Goal: Task Accomplishment & Management: Complete application form

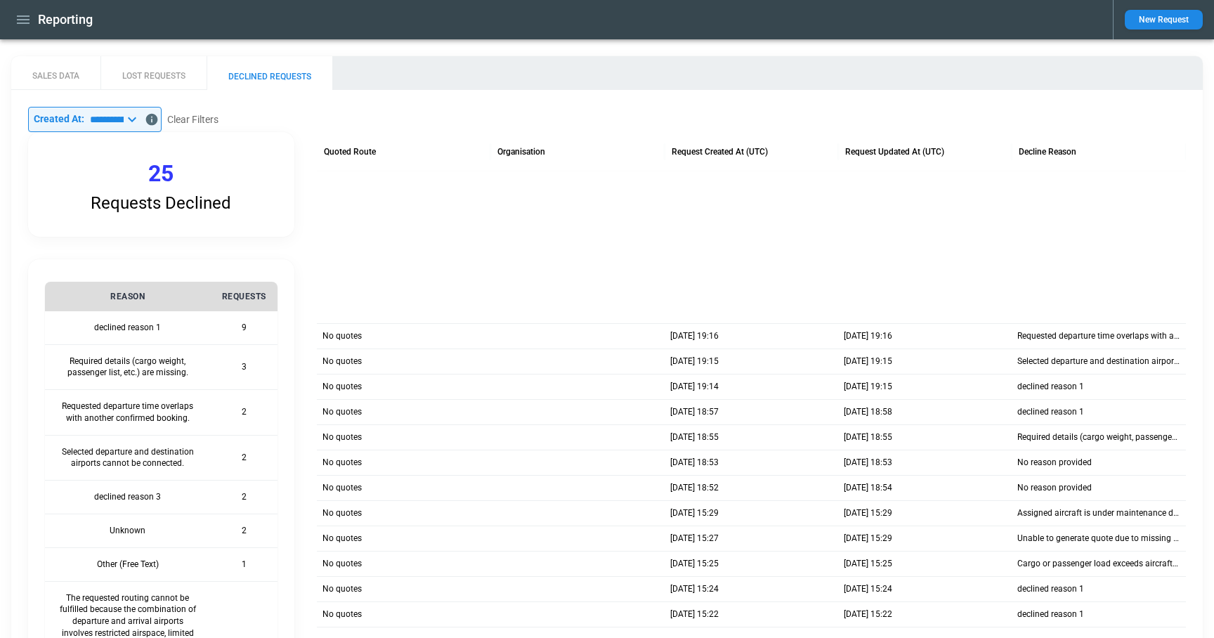
scroll to position [272, 0]
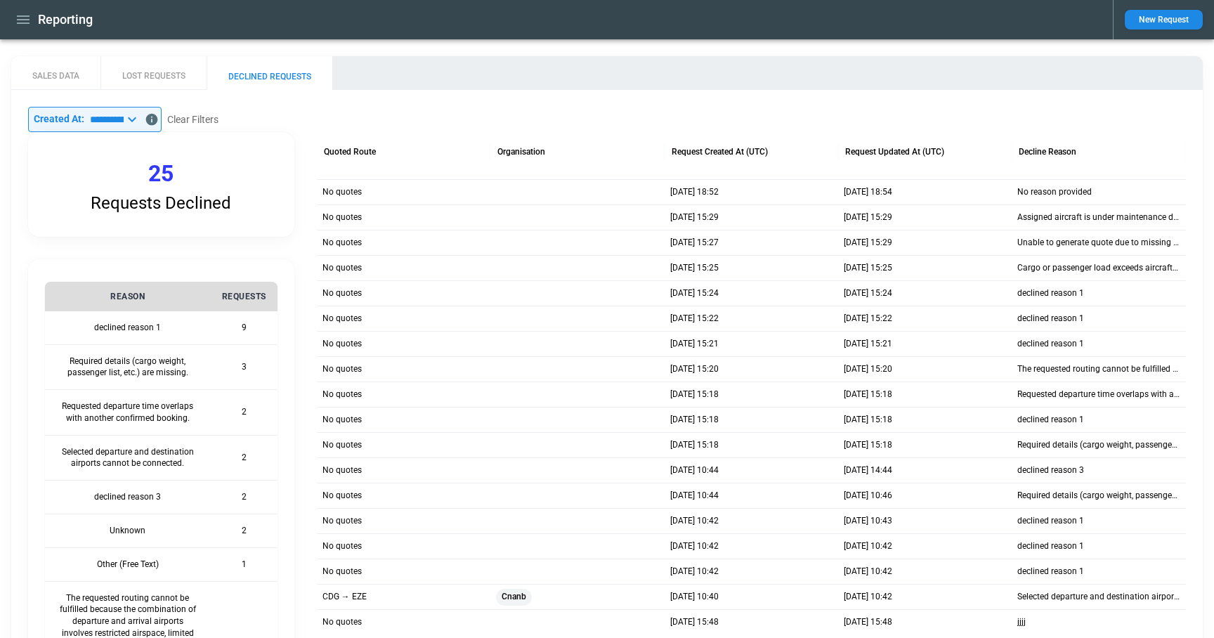
click at [22, 20] on icon "button" at bounding box center [23, 19] width 13 height 8
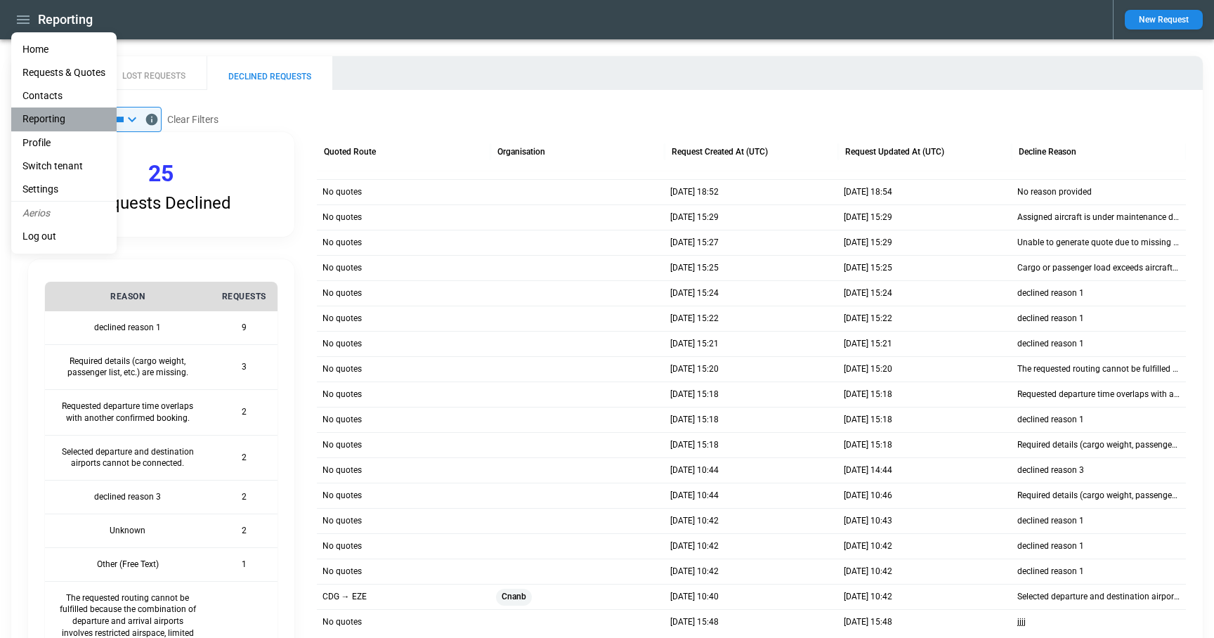
click at [42, 119] on li "Reporting" at bounding box center [63, 119] width 105 height 23
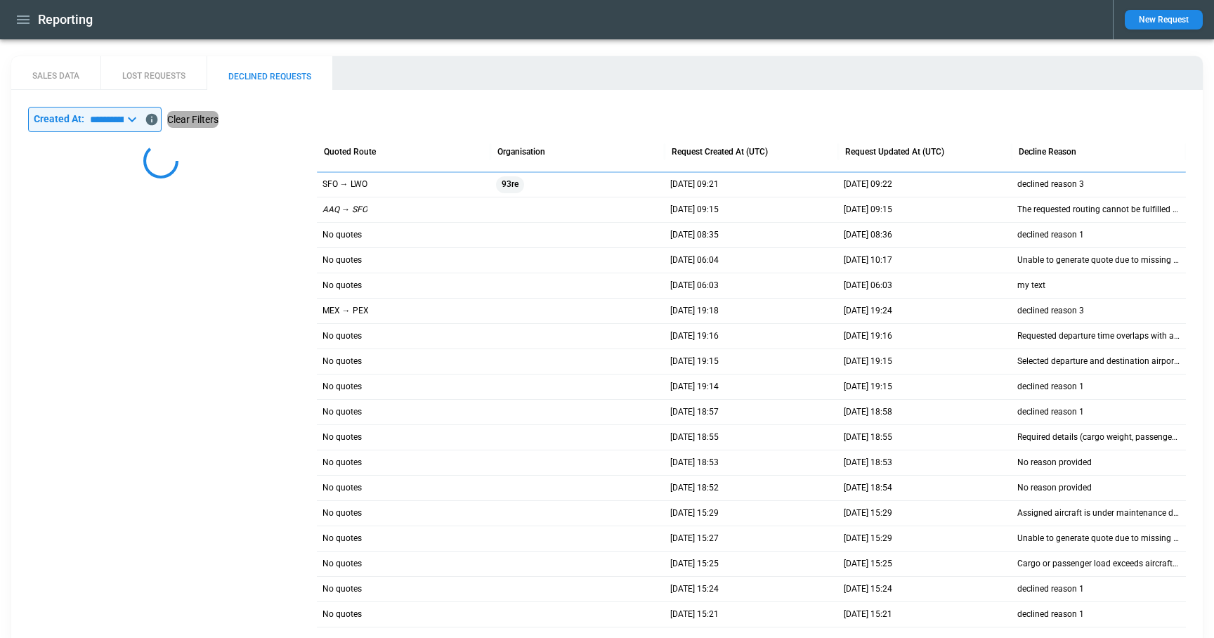
click at [219, 122] on button "Clear Filters" at bounding box center [192, 120] width 51 height 18
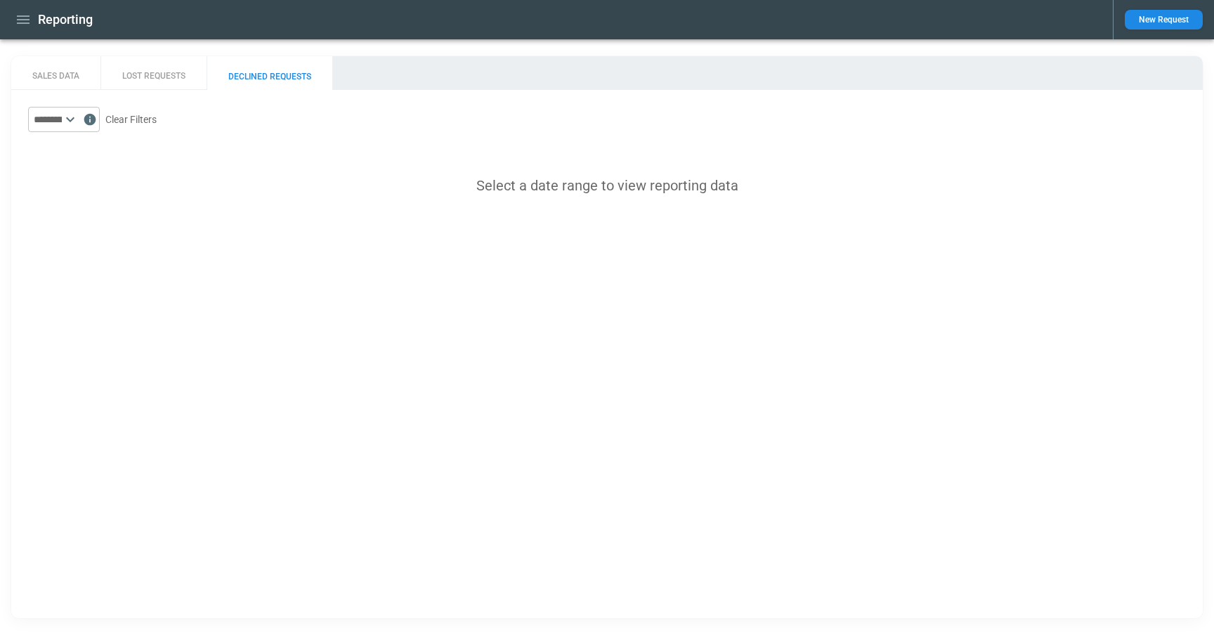
click at [79, 119] on icon at bounding box center [70, 119] width 17 height 17
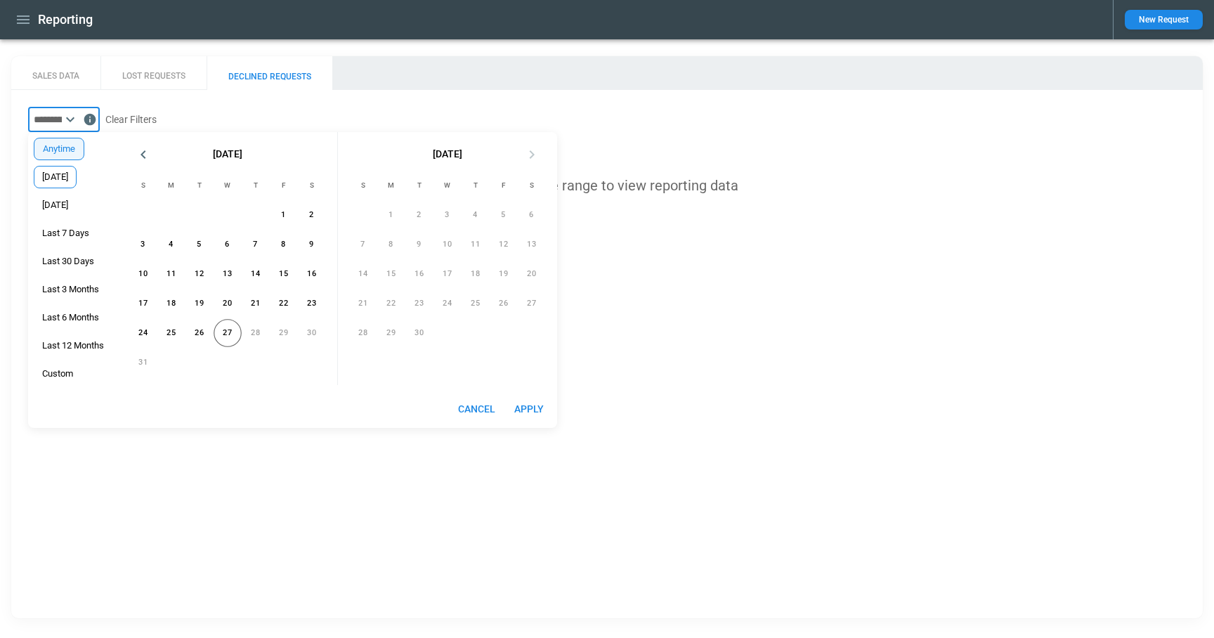
click at [60, 186] on div "Today" at bounding box center [55, 177] width 43 height 22
click at [529, 411] on button "Apply" at bounding box center [529, 409] width 45 height 26
type input "*****"
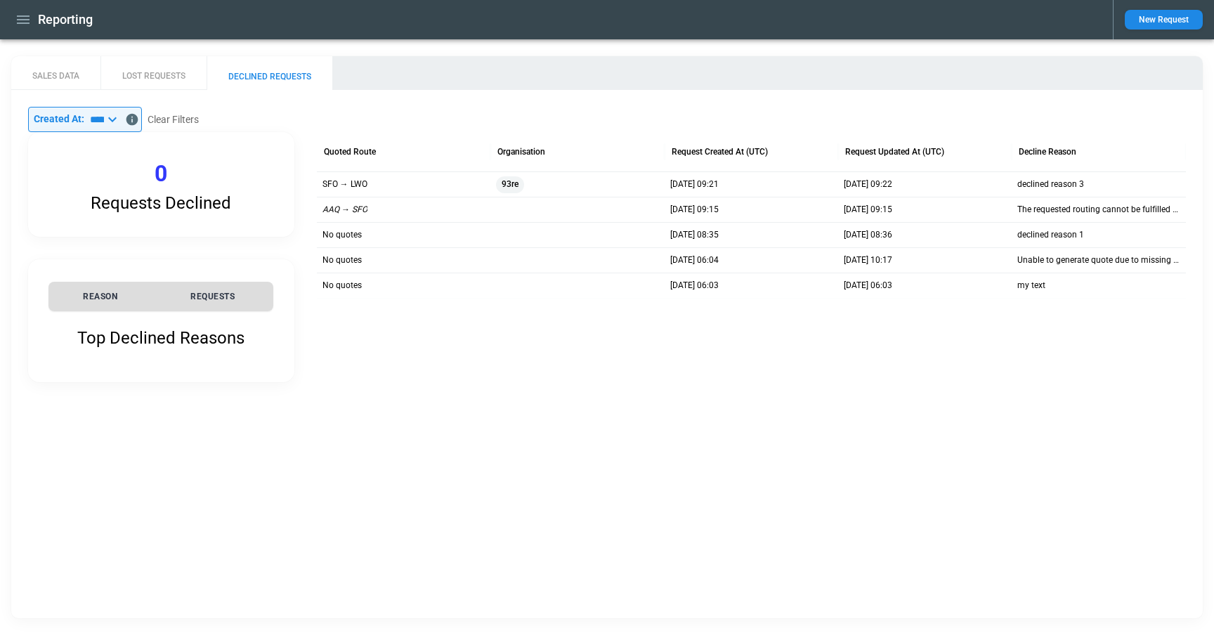
click at [121, 122] on icon at bounding box center [112, 119] width 17 height 17
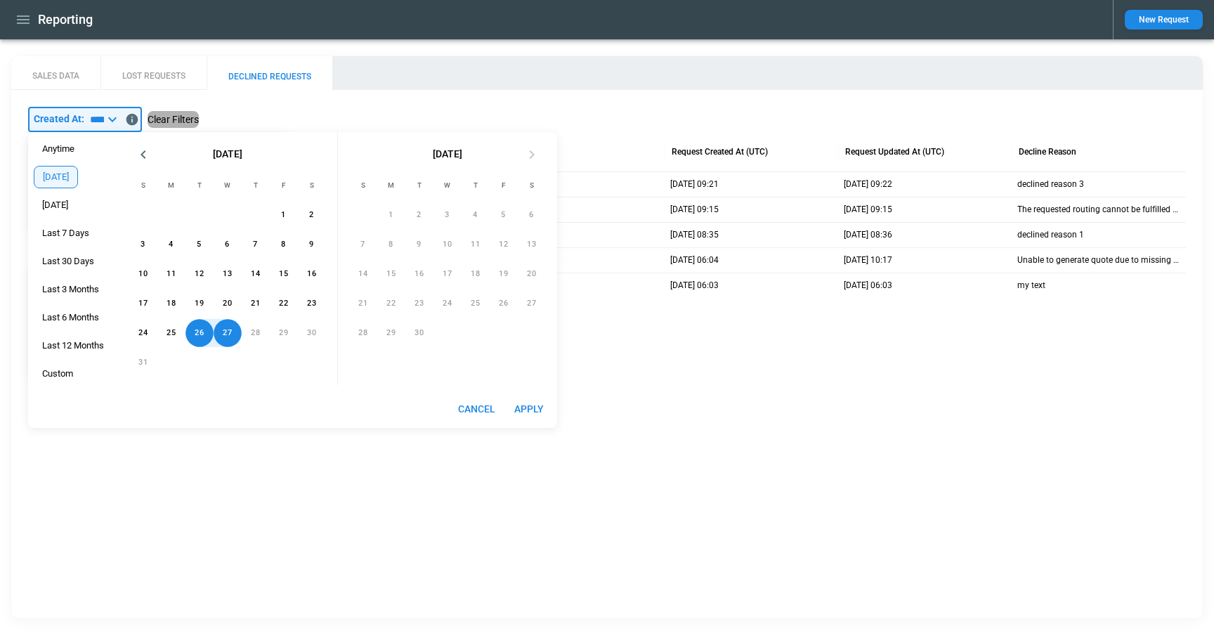
click at [188, 121] on button "Clear Filters" at bounding box center [173, 120] width 51 height 18
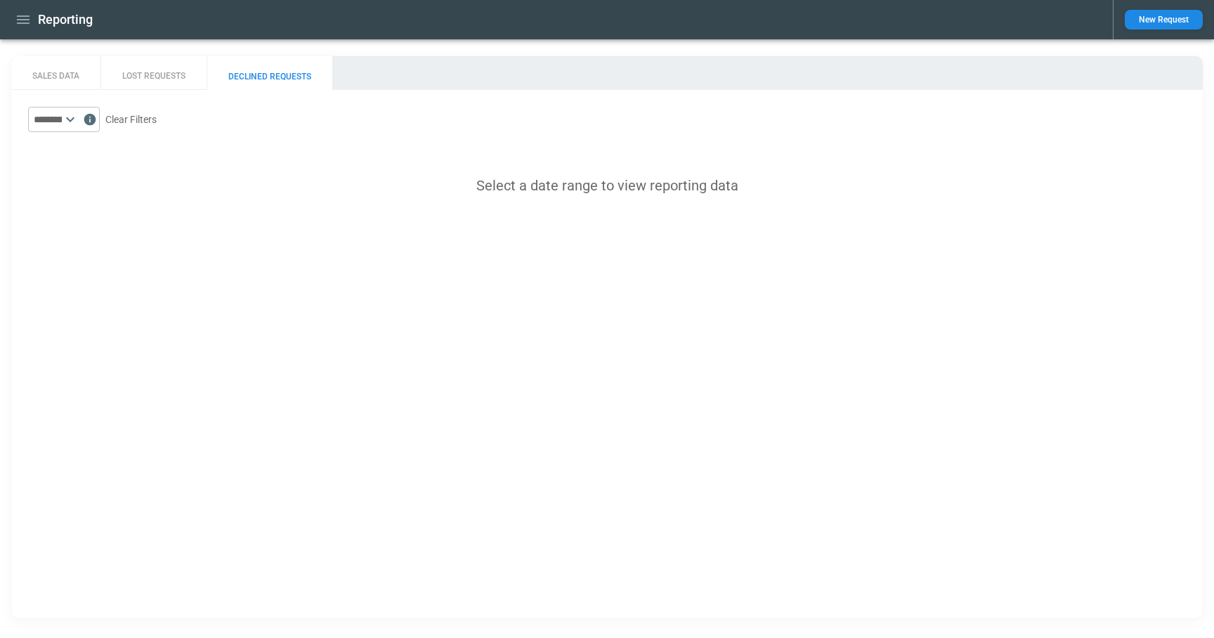
click at [161, 76] on button "LOST REQUESTS" at bounding box center [153, 73] width 106 height 34
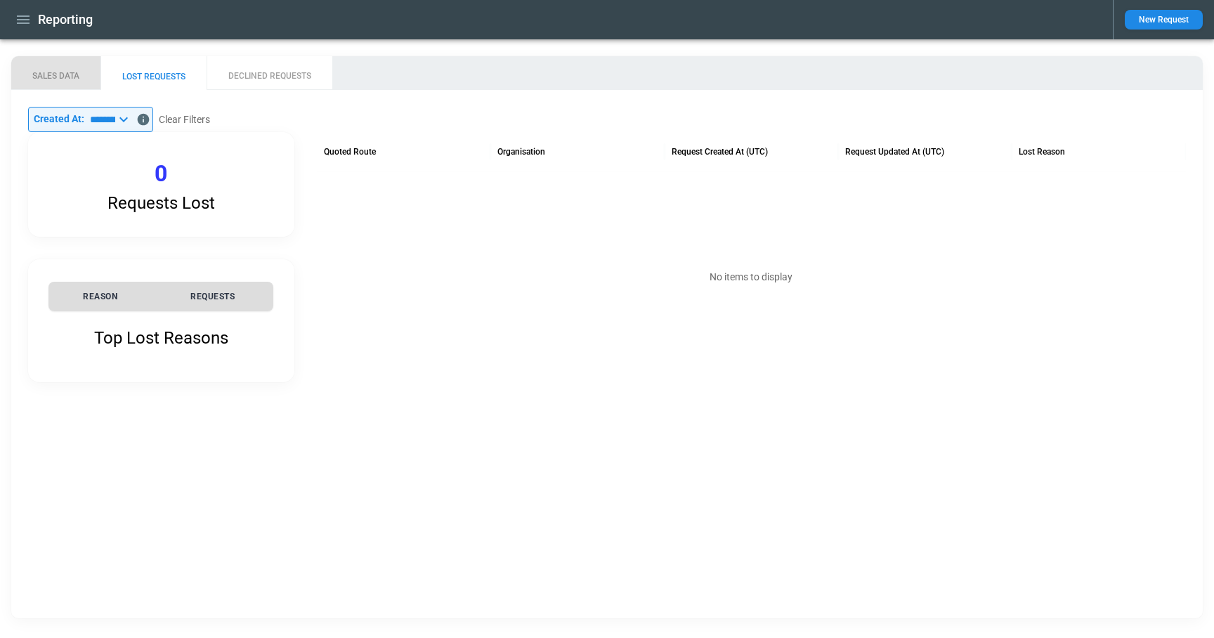
click at [71, 77] on button "SALES DATA" at bounding box center [55, 73] width 89 height 34
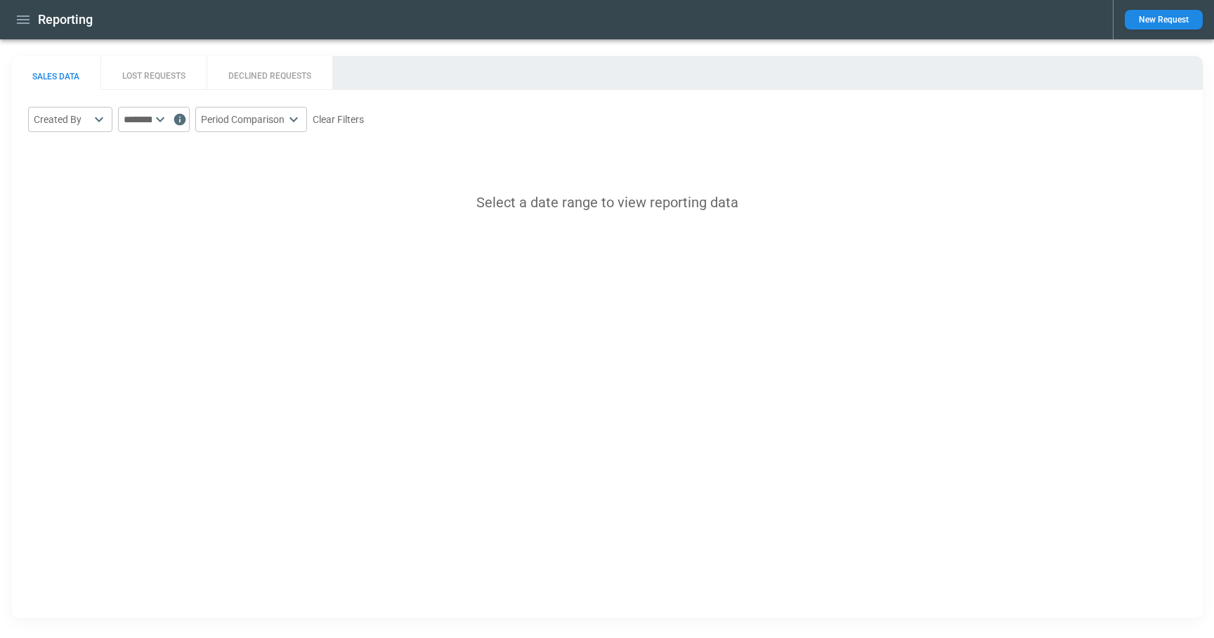
click at [152, 124] on input "text" at bounding box center [135, 119] width 34 height 25
click at [46, 259] on div "SALES DATA LOST REQUESTS DECLINED REQUESTS Created By ​ ​ Period Comparison * ​…" at bounding box center [607, 337] width 1192 height 562
click at [24, 25] on icon "button" at bounding box center [23, 19] width 17 height 17
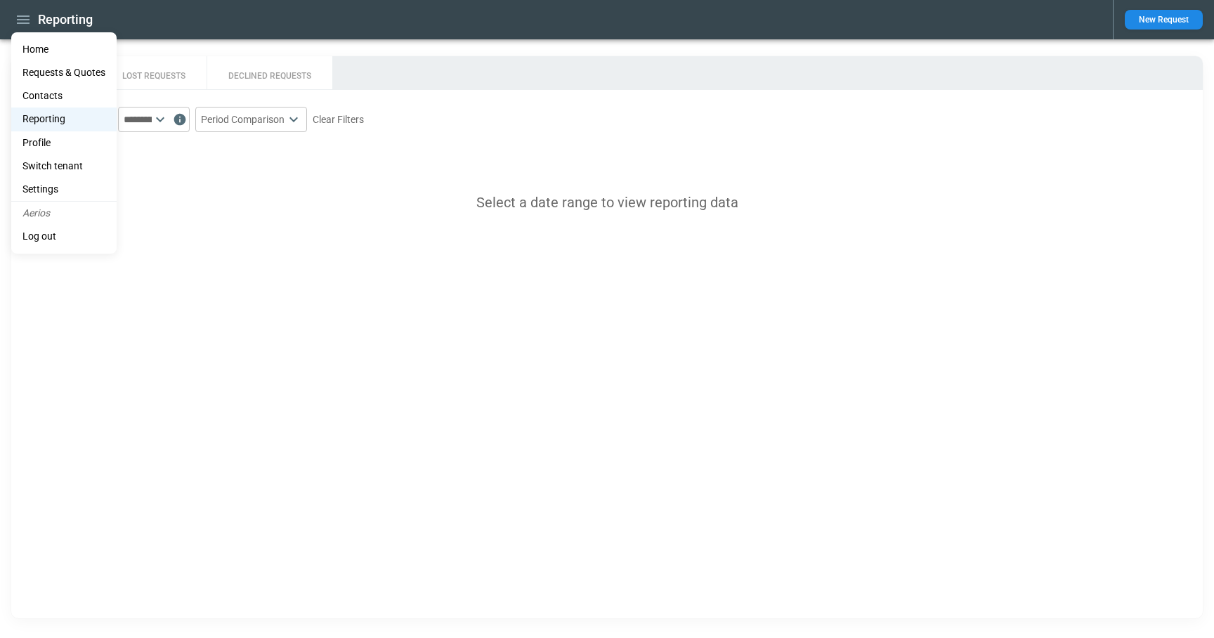
click at [48, 139] on li "Profile" at bounding box center [63, 142] width 105 height 23
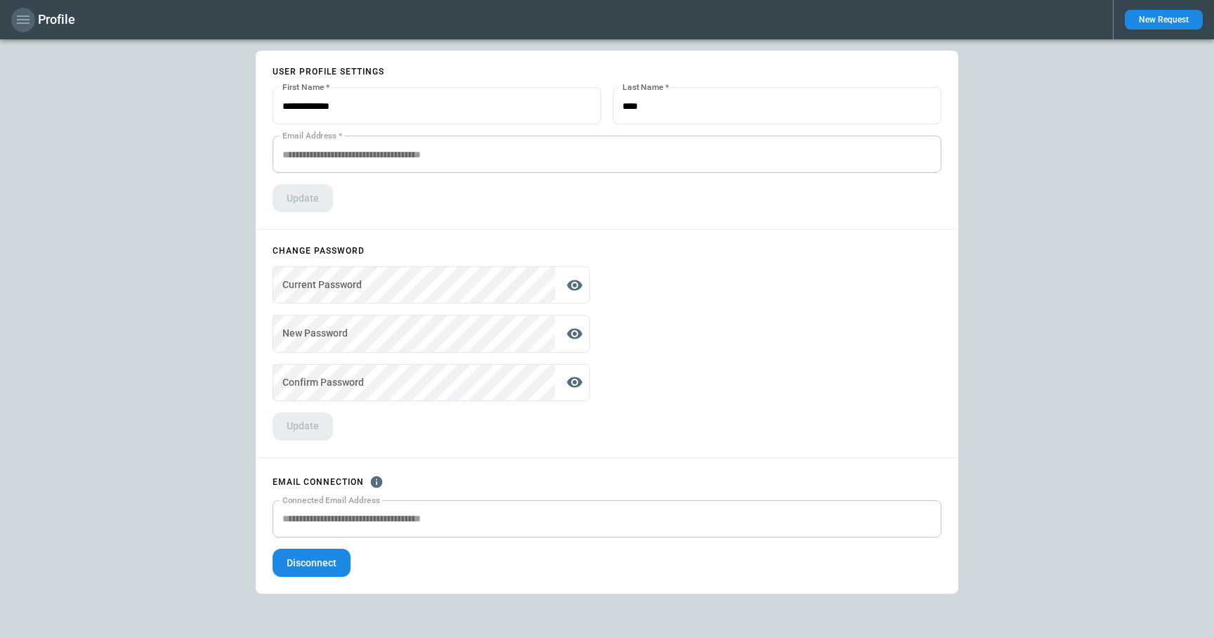
click at [28, 18] on icon "button" at bounding box center [23, 19] width 17 height 17
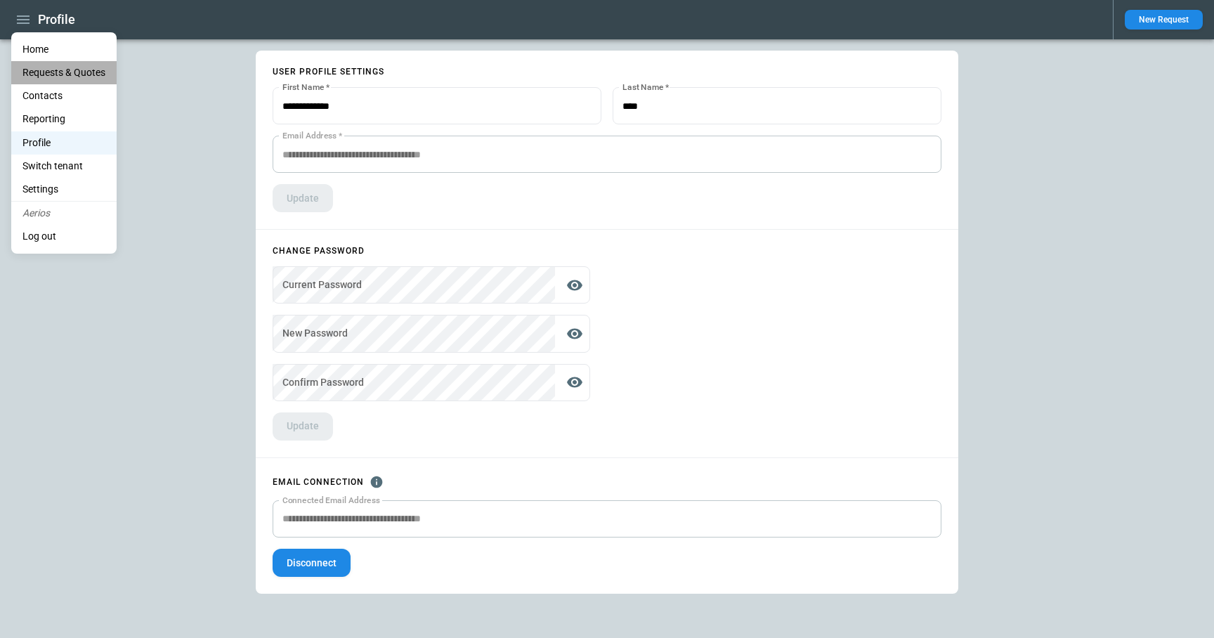
click at [45, 75] on Quotes "Requests & Quotes" at bounding box center [63, 72] width 105 height 23
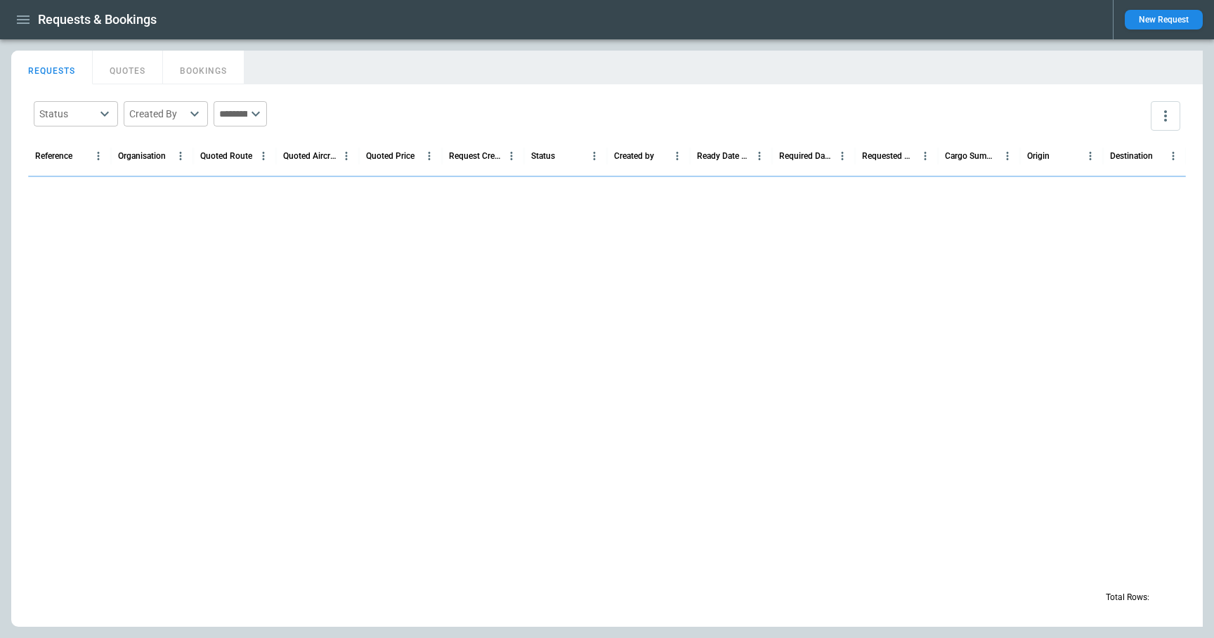
click at [27, 24] on icon "button" at bounding box center [23, 19] width 17 height 17
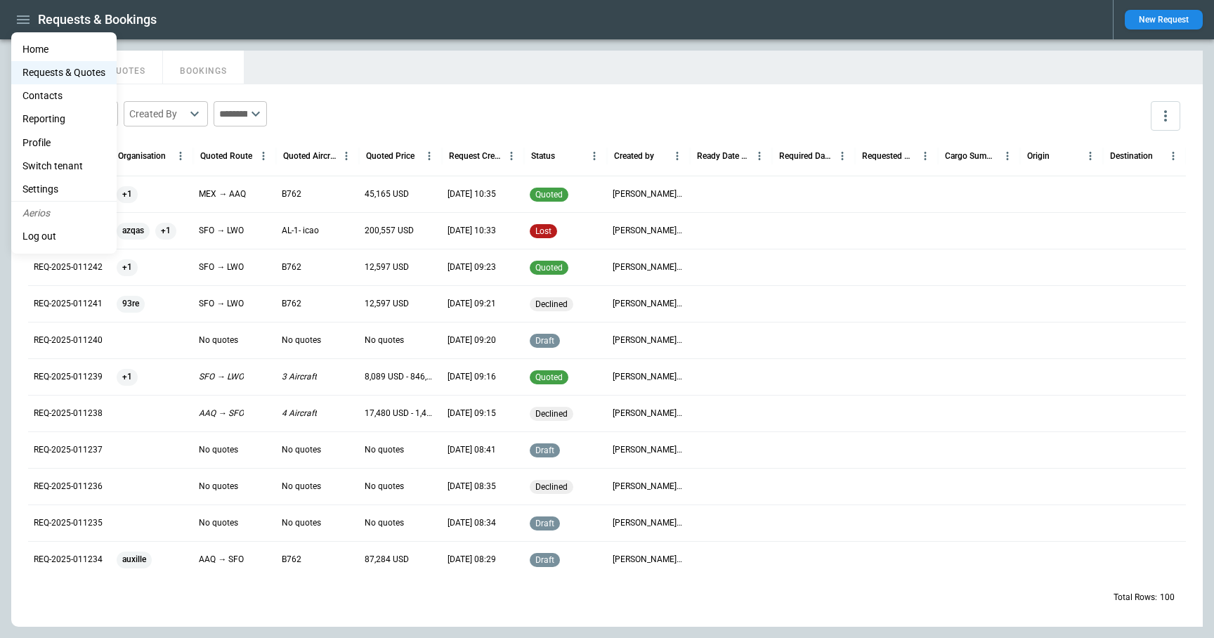
click at [337, 98] on div at bounding box center [607, 319] width 1214 height 638
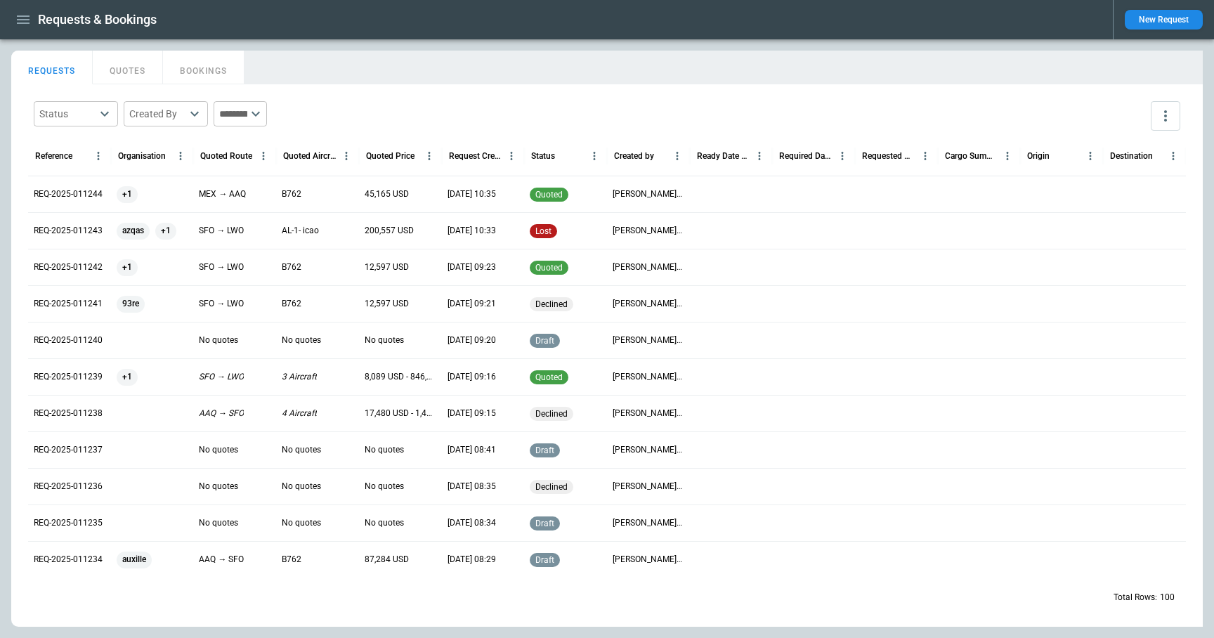
click at [264, 106] on icon at bounding box center [255, 113] width 17 height 17
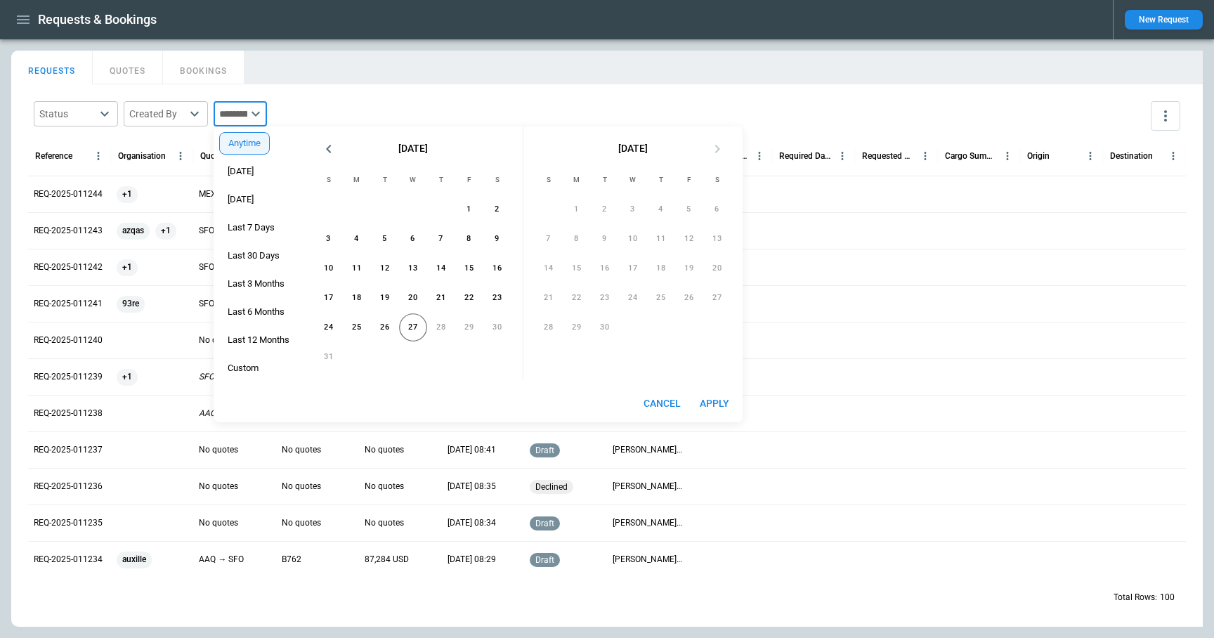
click at [329, 83] on div "REQUESTS QUOTES BOOKINGS" at bounding box center [607, 68] width 1192 height 34
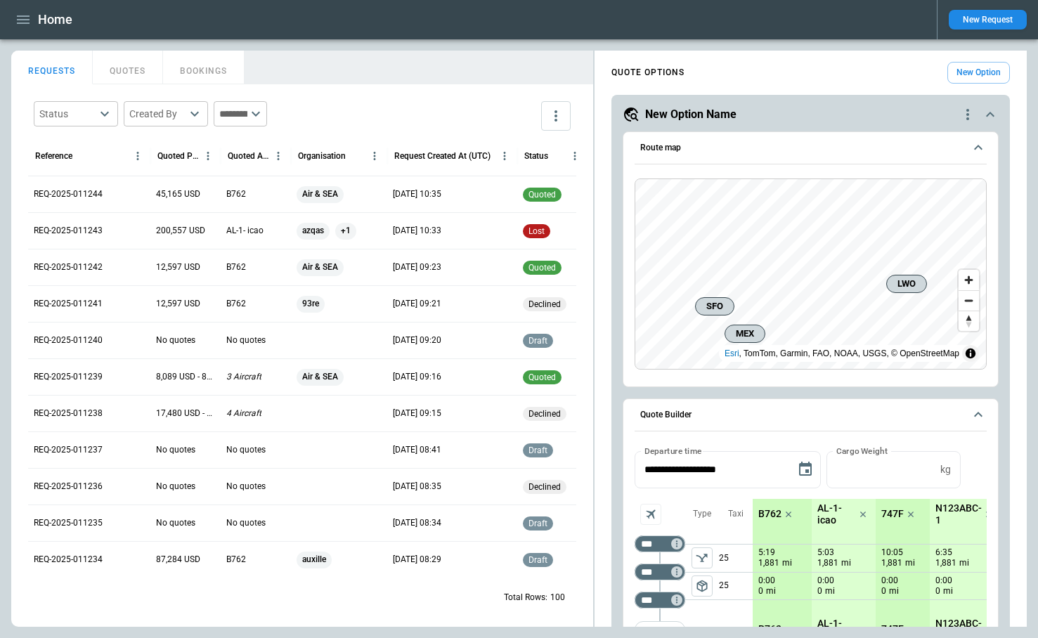
click at [982, 22] on button "New Request" at bounding box center [988, 20] width 78 height 20
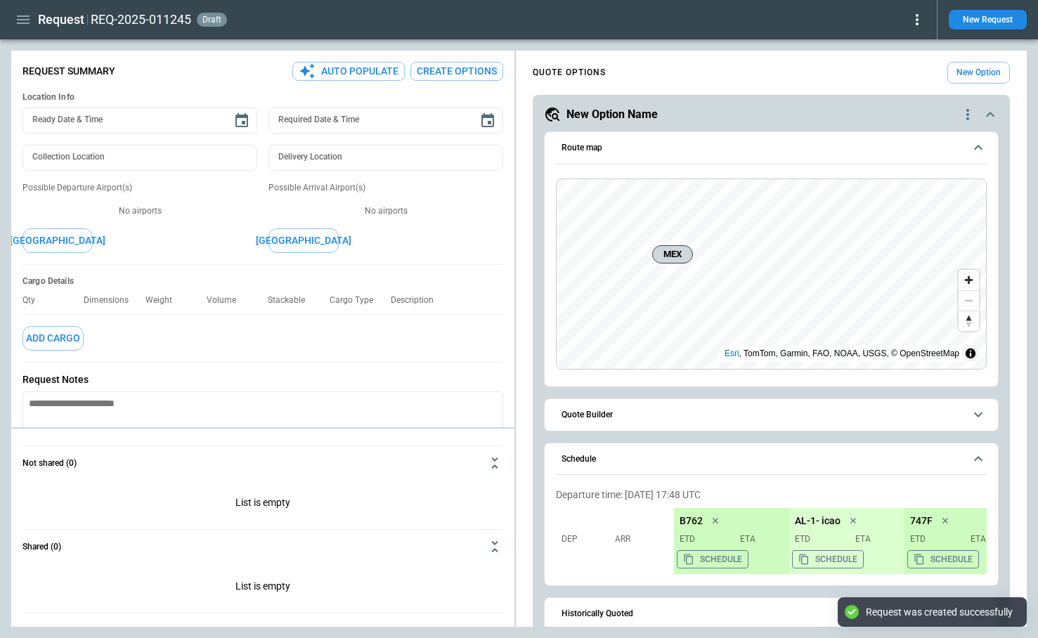
click at [464, 74] on button "Create Options" at bounding box center [456, 71] width 93 height 19
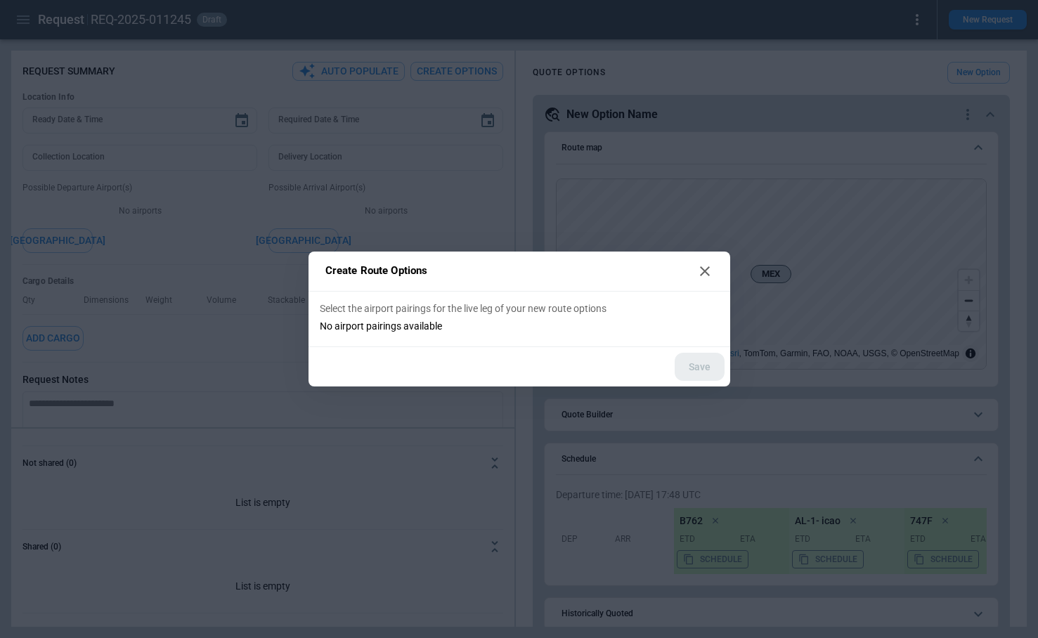
click at [708, 268] on icon at bounding box center [704, 271] width 17 height 17
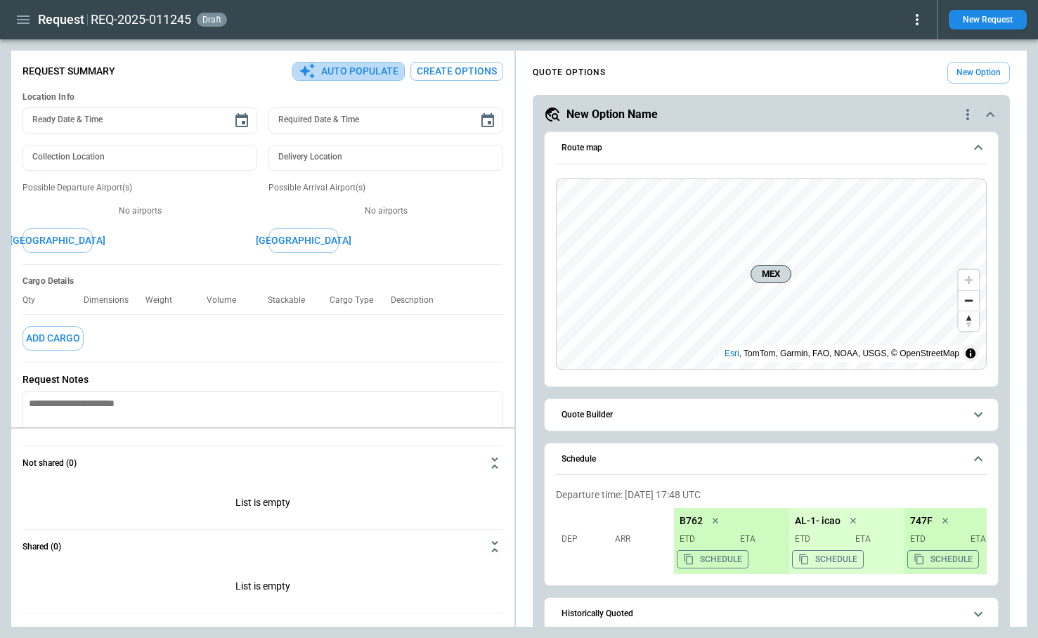
click at [363, 72] on button "Auto Populate" at bounding box center [348, 71] width 112 height 19
type textarea "*"
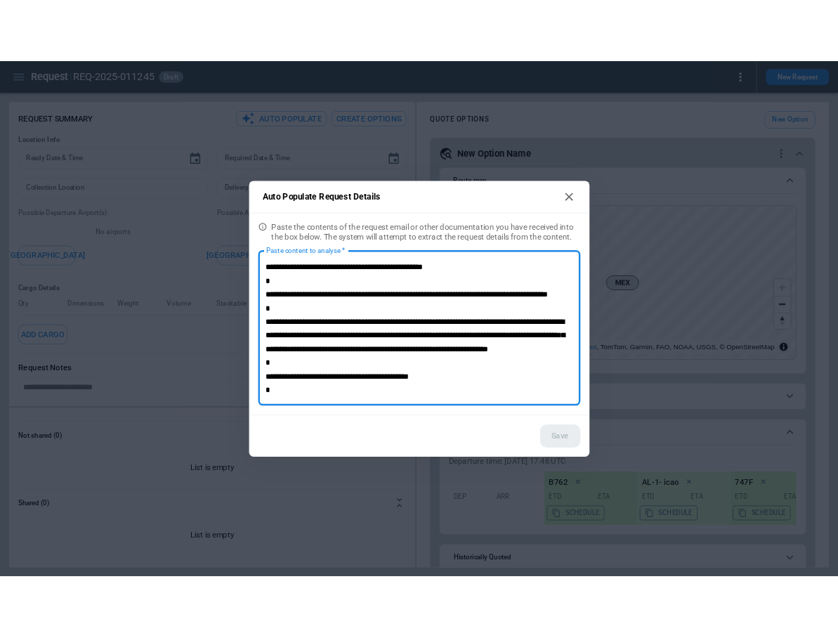
scroll to position [82, 0]
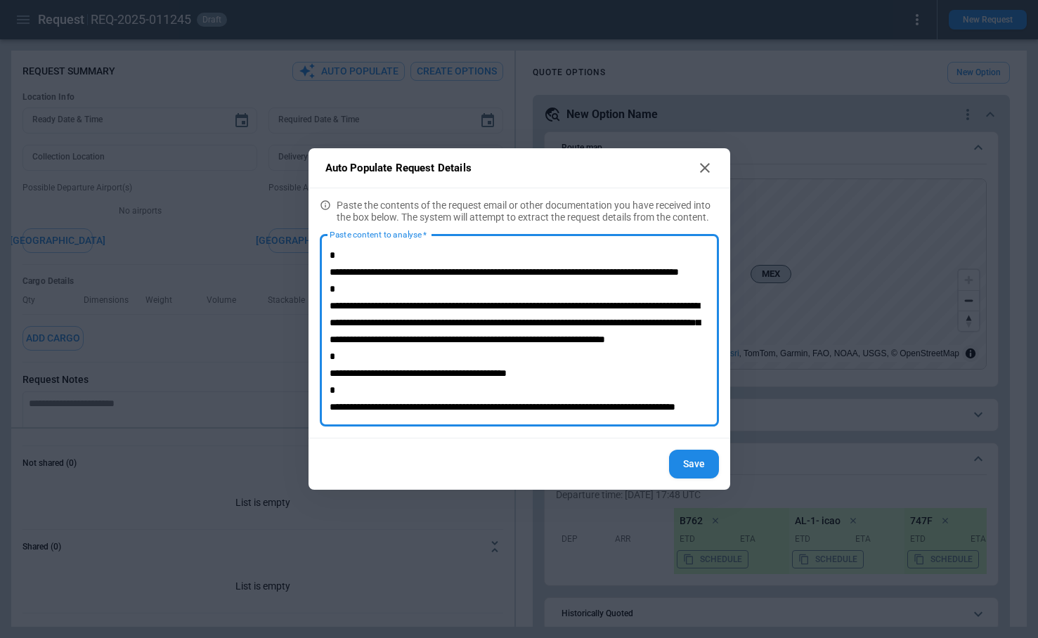
type textarea "**********"
click at [695, 472] on button "Save" at bounding box center [694, 464] width 50 height 29
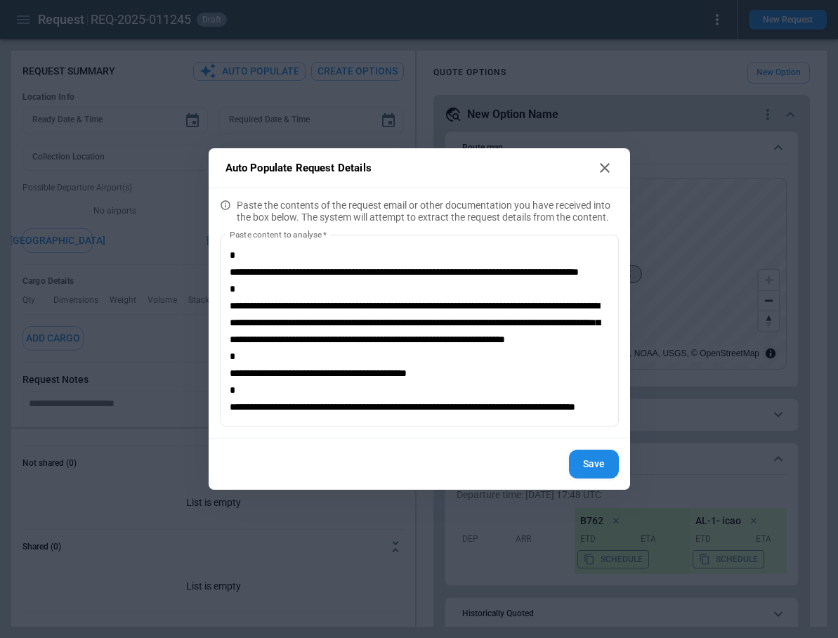
click at [605, 167] on icon at bounding box center [605, 168] width 10 height 10
type textarea "*"
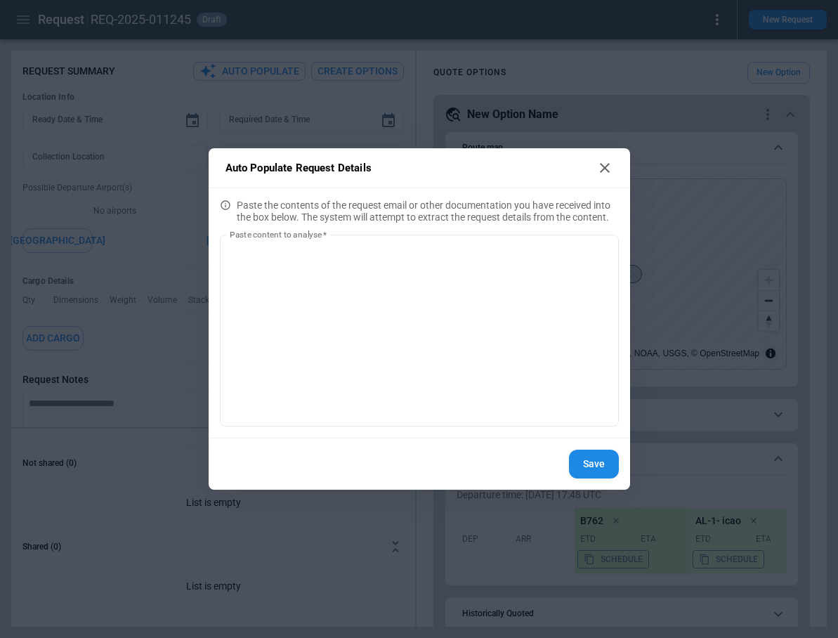
scroll to position [0, 0]
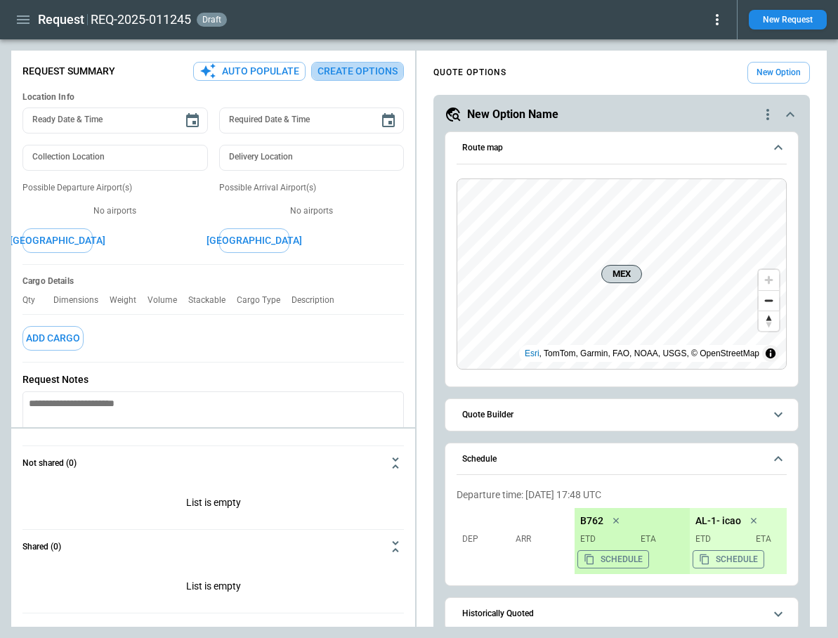
click at [359, 71] on button "Create Options" at bounding box center [357, 71] width 93 height 19
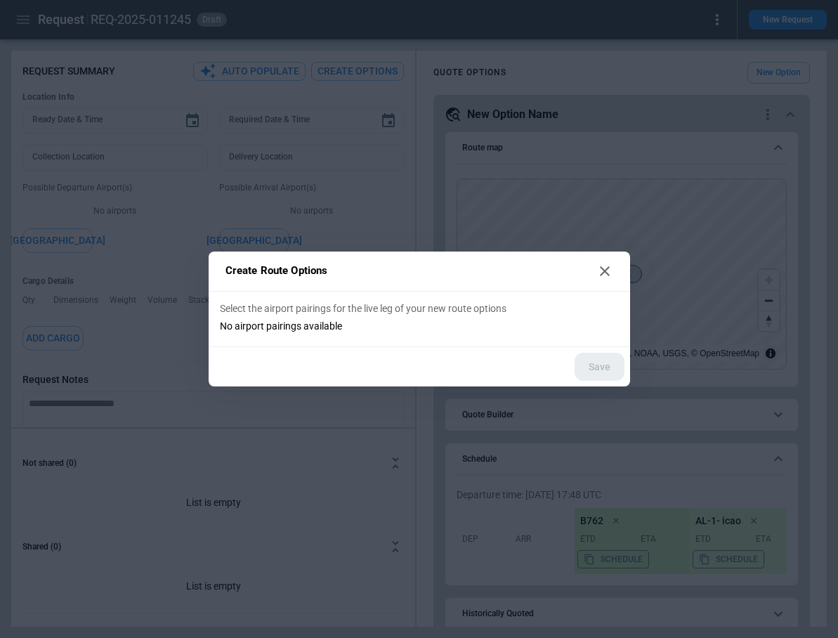
click at [625, 278] on h2 "Create Route Options" at bounding box center [420, 272] width 422 height 40
click at [599, 265] on icon at bounding box center [605, 271] width 17 height 17
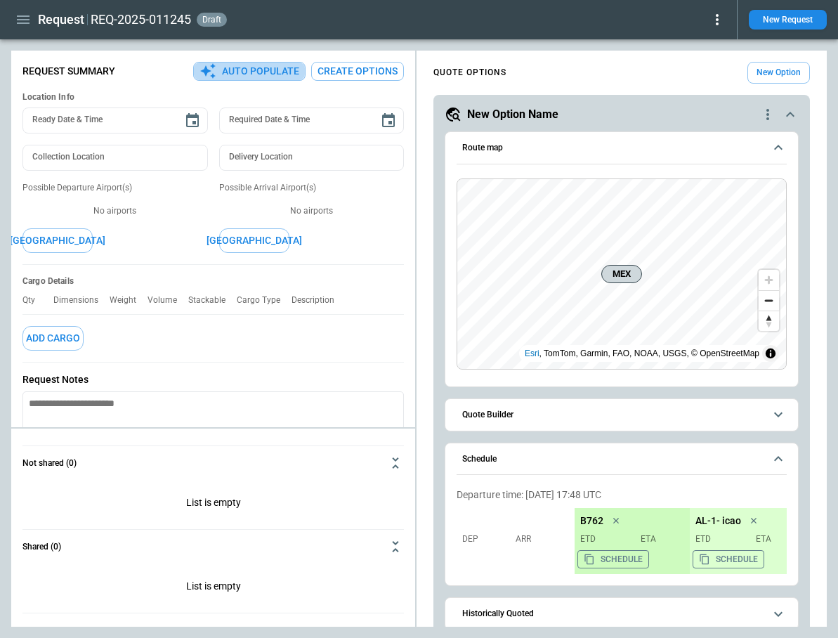
click at [251, 75] on button "Auto Populate" at bounding box center [249, 71] width 112 height 19
type textarea "*"
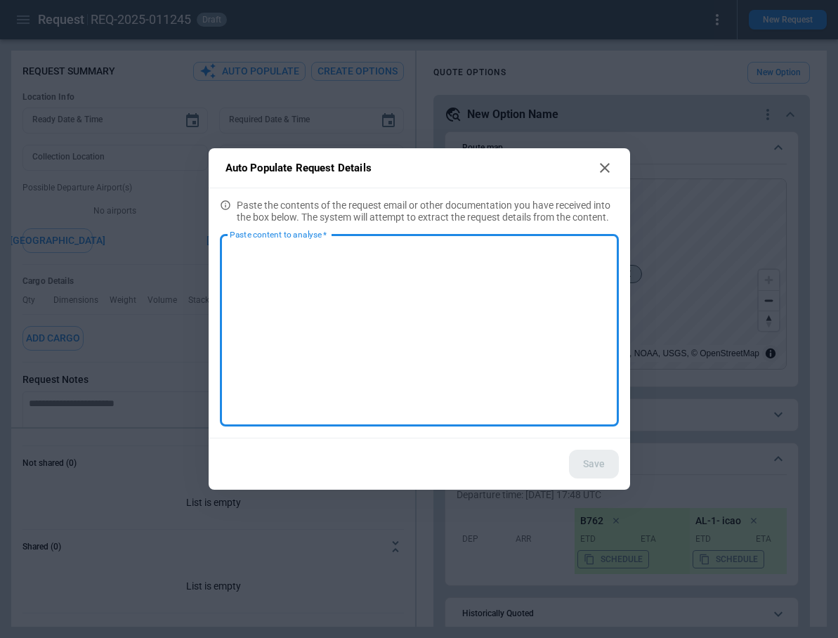
click at [397, 311] on textarea "Paste content to analyse   *" at bounding box center [419, 331] width 379 height 169
type textarea "**********"
click at [588, 470] on button "Save" at bounding box center [594, 464] width 50 height 29
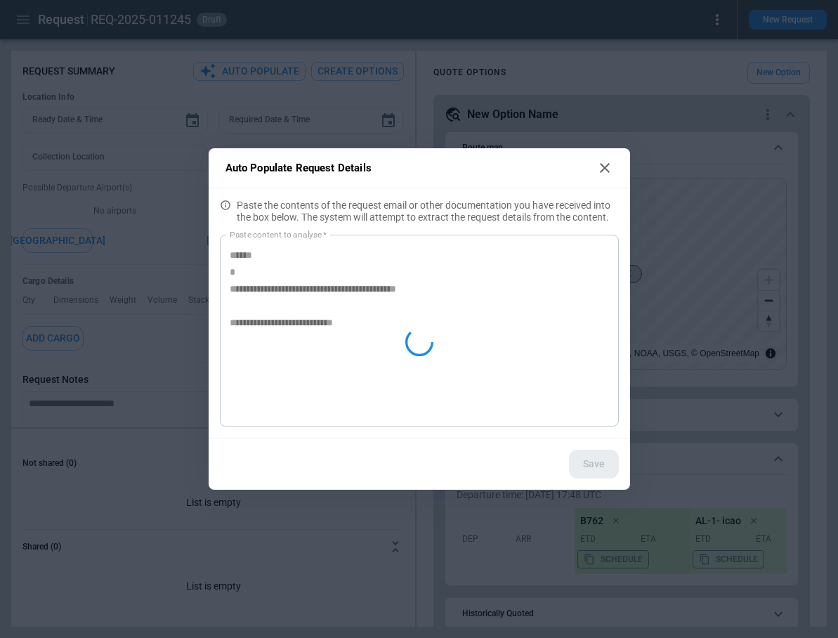
type textarea "*"
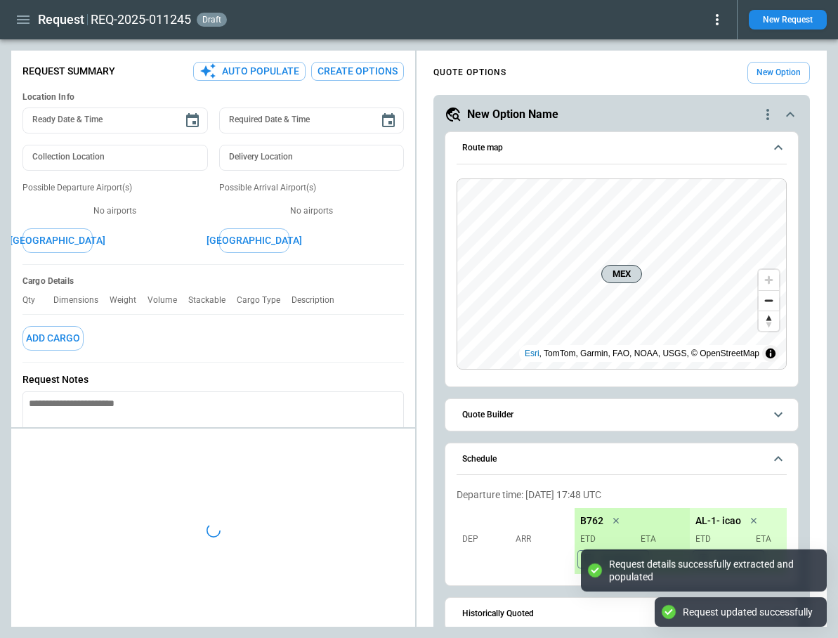
type textarea "*"
type input "**********"
type input "***"
type input "*********"
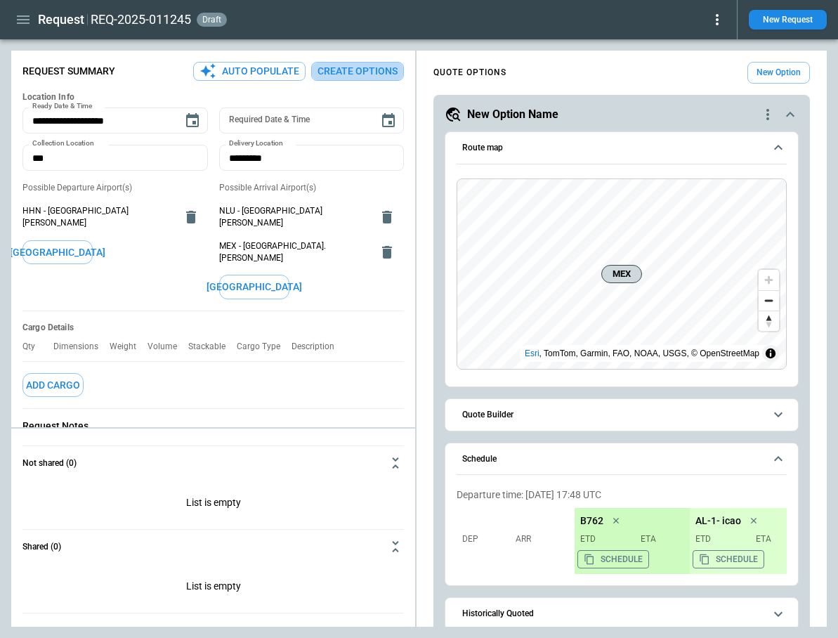
click at [342, 77] on button "Create Options" at bounding box center [357, 71] width 93 height 19
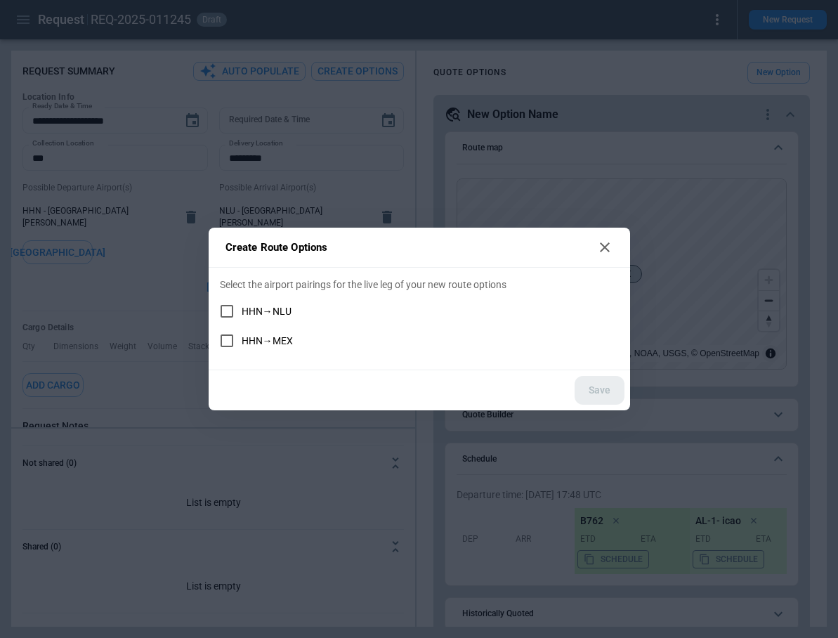
click at [290, 309] on span "HHN→NLU" at bounding box center [267, 312] width 50 height 12
click at [592, 391] on button "Save" at bounding box center [600, 390] width 50 height 29
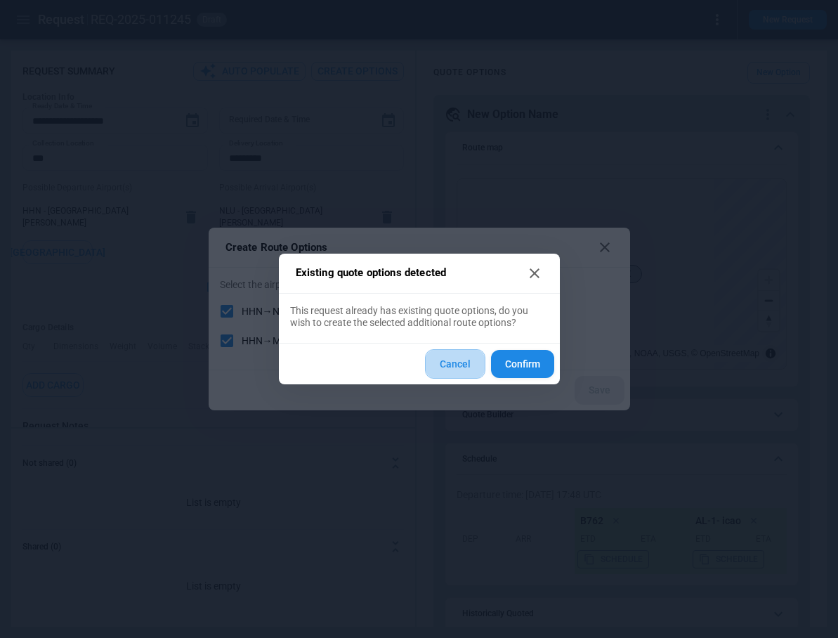
click at [462, 368] on button "Cancel" at bounding box center [455, 364] width 60 height 30
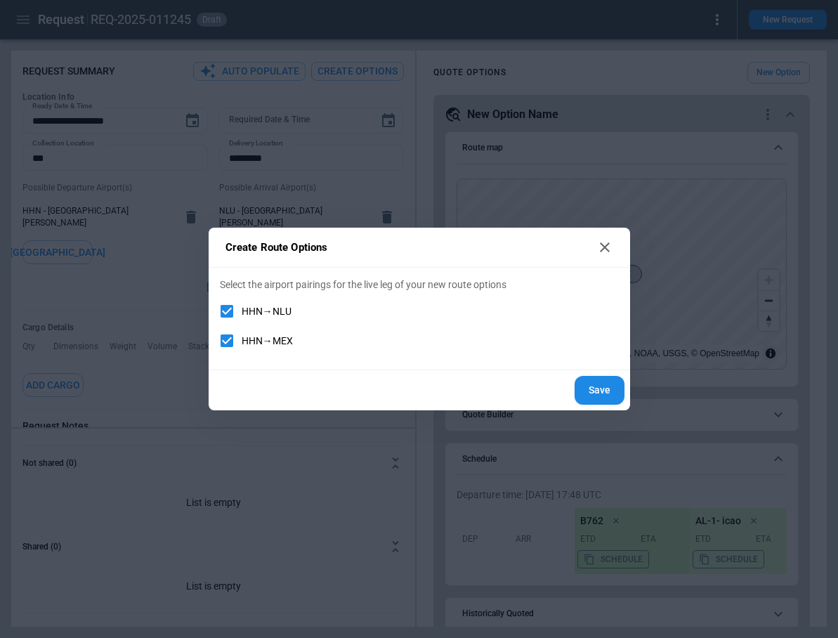
click at [600, 252] on icon at bounding box center [605, 247] width 10 height 10
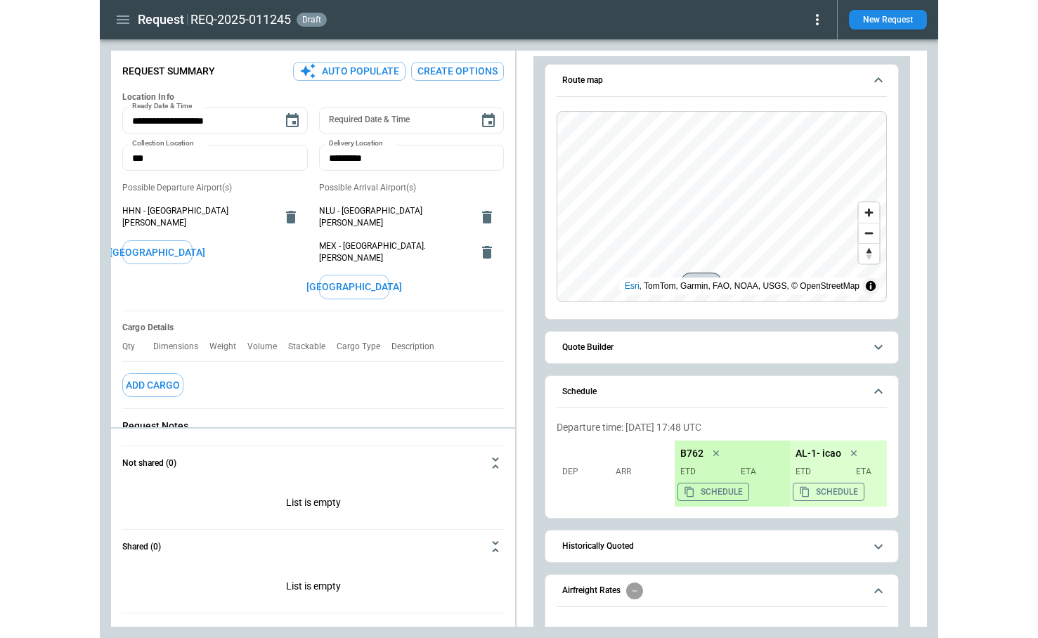
scroll to position [48, 0]
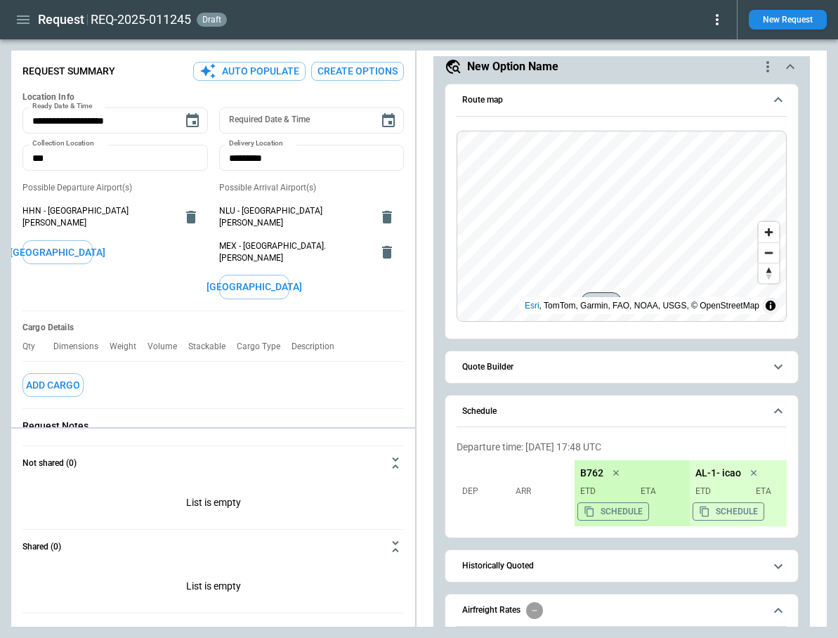
click at [572, 366] on span "Quote Builder" at bounding box center [613, 367] width 302 height 9
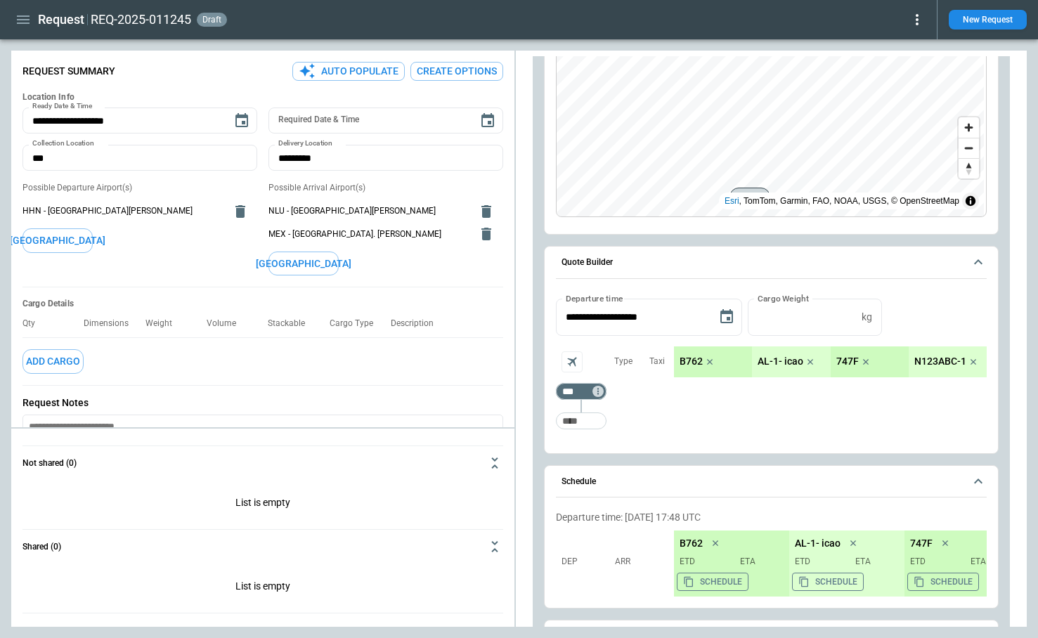
scroll to position [0, 0]
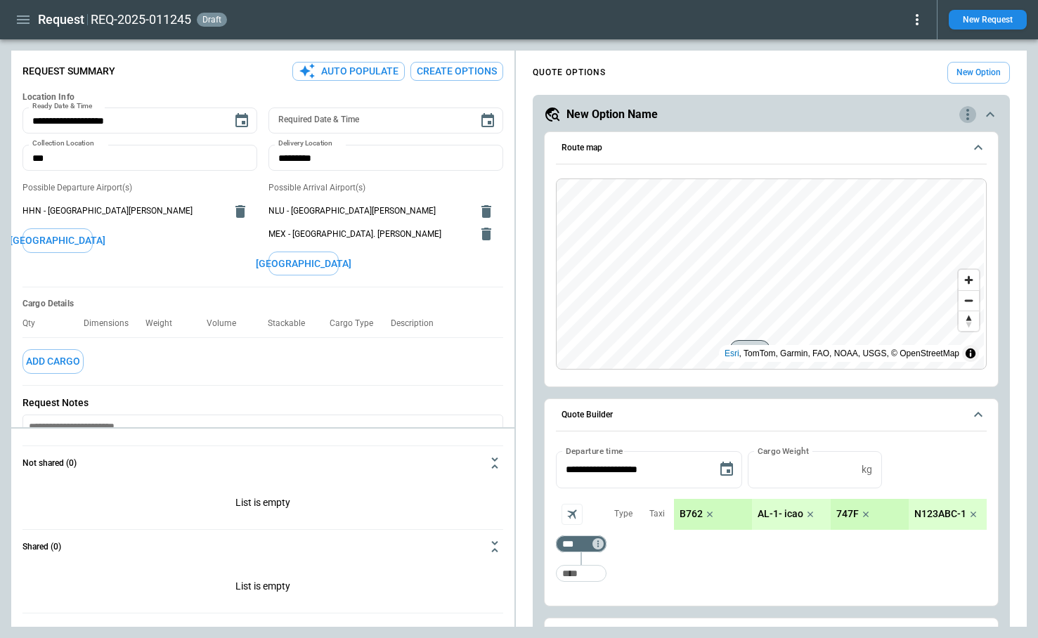
click at [970, 108] on icon "quote-option-actions" at bounding box center [967, 114] width 17 height 17
click at [921, 204] on li "Delete Quote Option" at bounding box center [914, 200] width 124 height 20
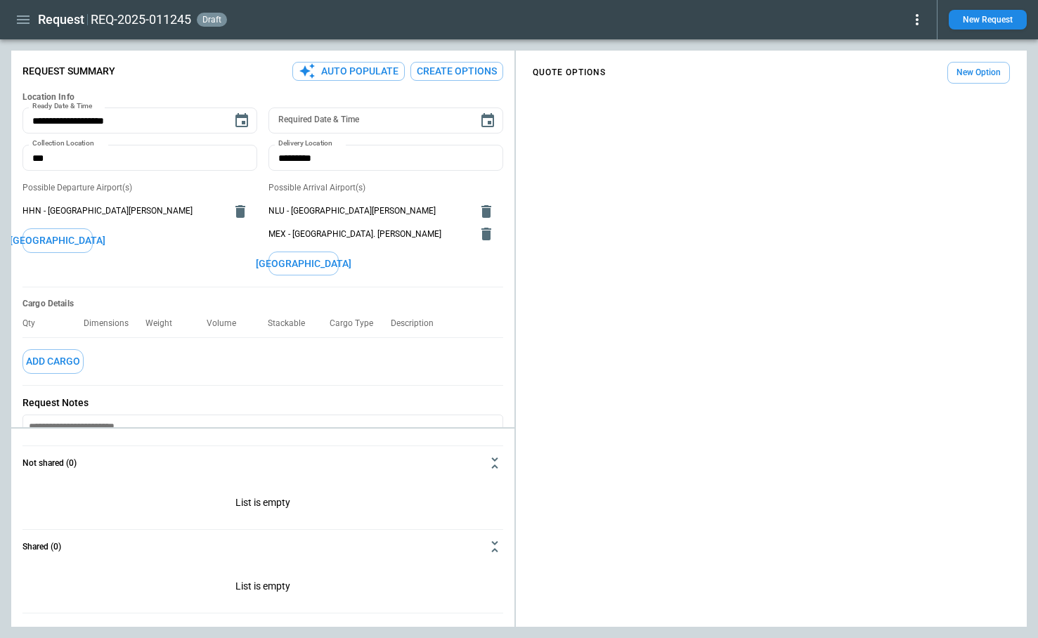
click at [446, 69] on button "Create Options" at bounding box center [456, 71] width 93 height 19
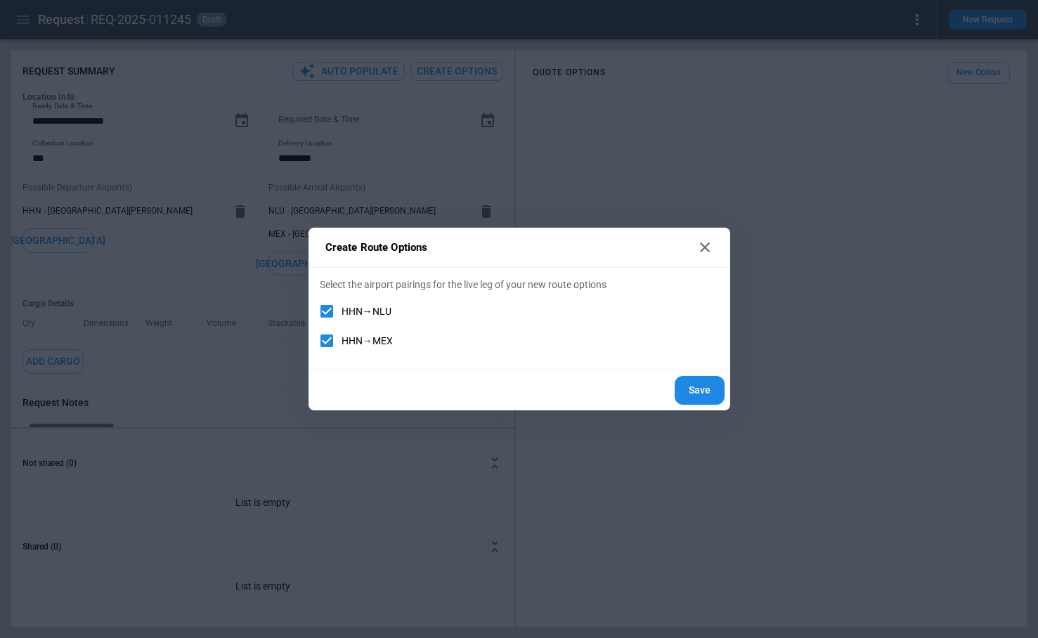
click at [713, 394] on button "Save" at bounding box center [700, 390] width 50 height 29
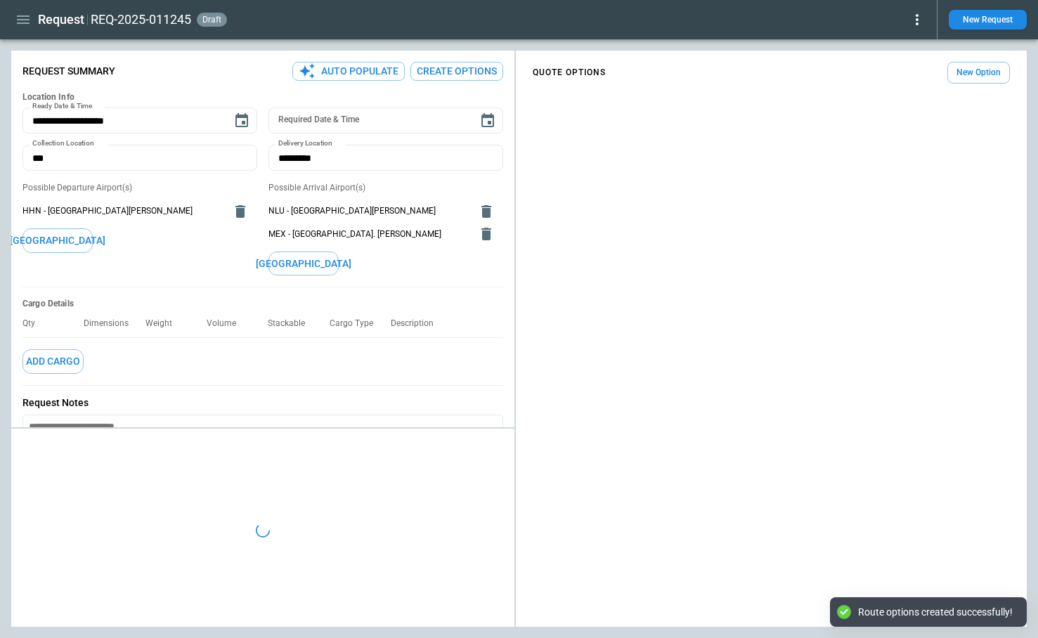
type textarea "*"
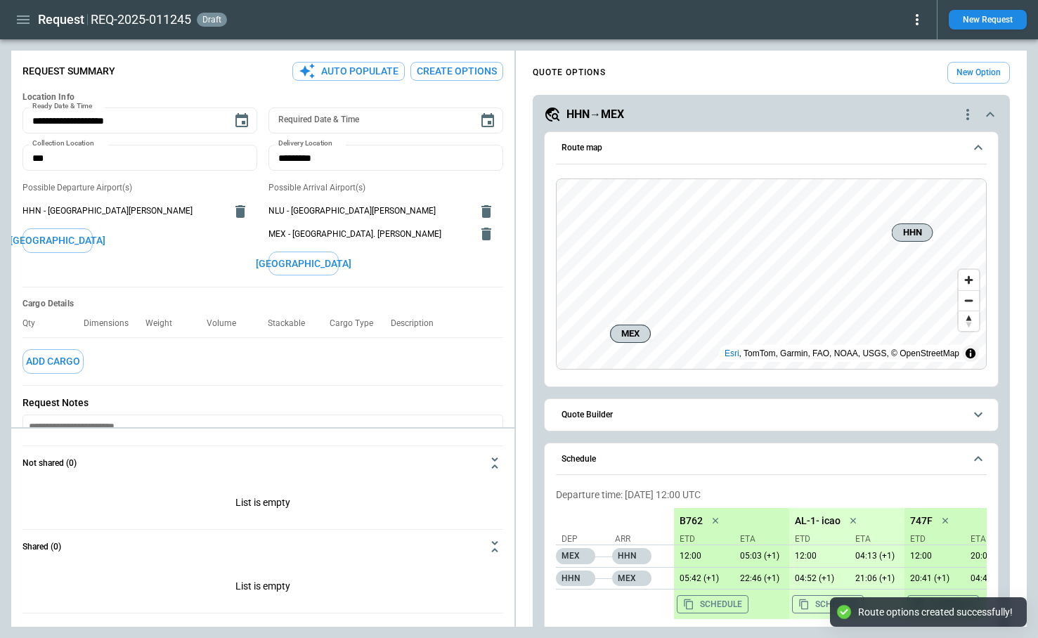
click at [665, 415] on span "Quote Builder" at bounding box center [762, 414] width 403 height 9
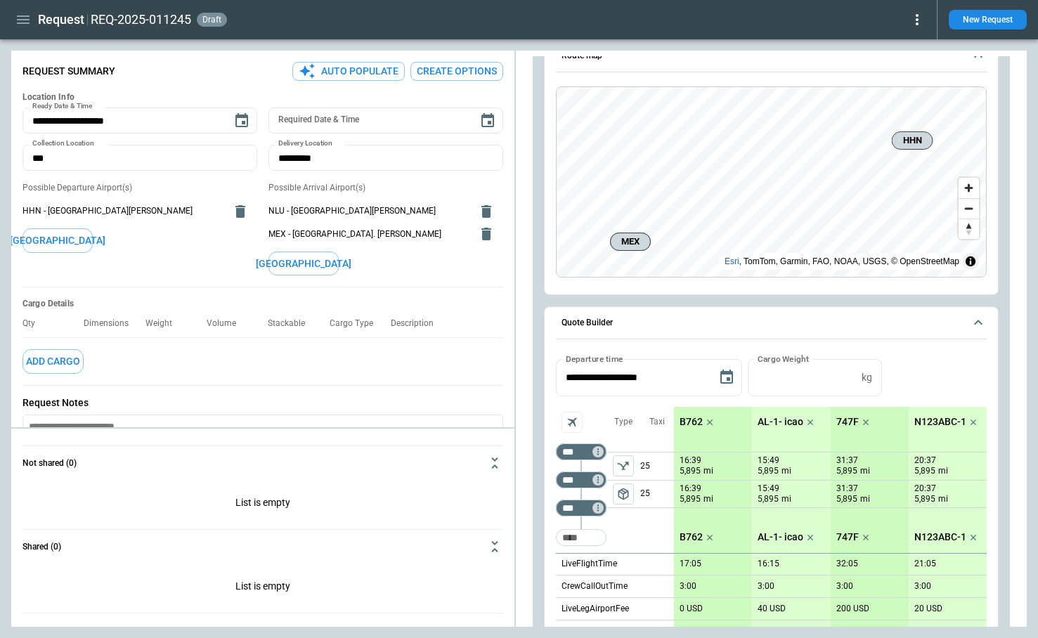
scroll to position [93, 0]
click at [73, 241] on button "[GEOGRAPHIC_DATA]" at bounding box center [57, 240] width 70 height 25
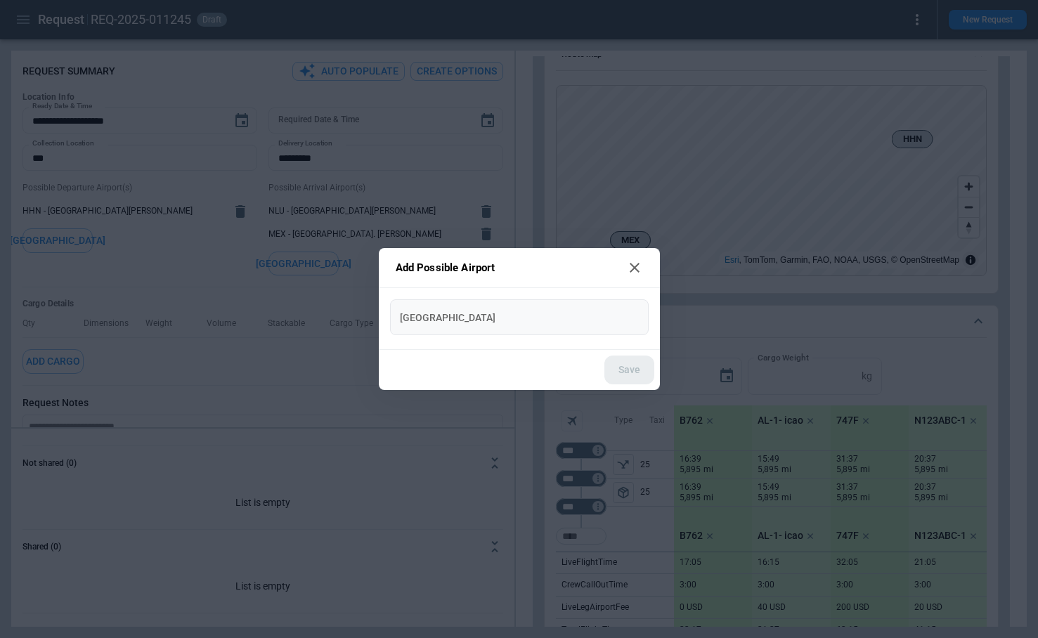
click at [473, 317] on input "New Airport" at bounding box center [519, 317] width 247 height 25
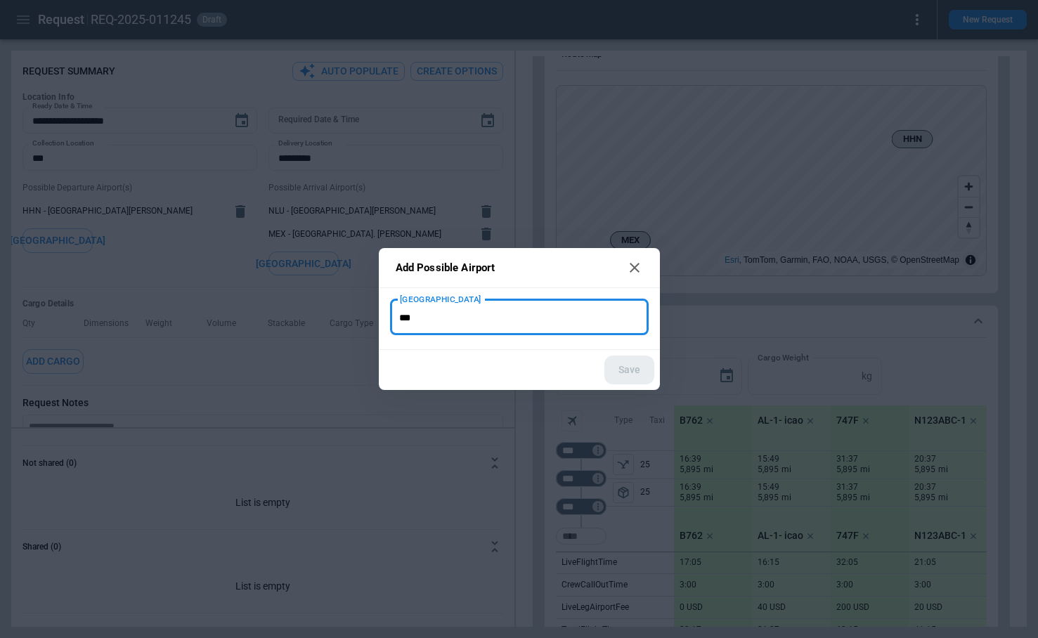
type input "***"
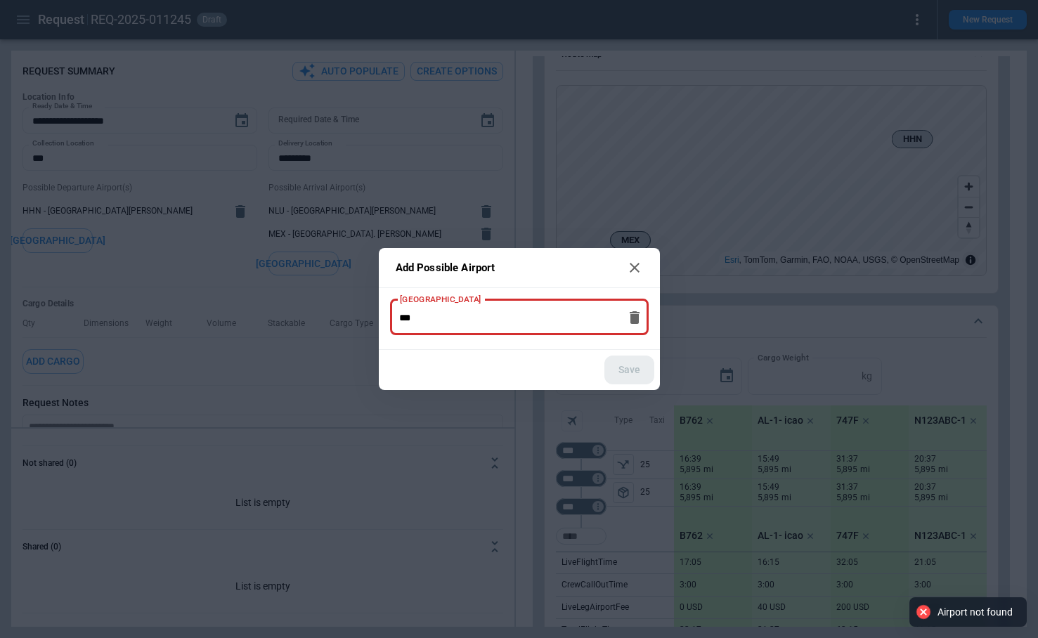
drag, startPoint x: 461, startPoint y: 318, endPoint x: 363, endPoint y: 318, distance: 97.7
click at [363, 318] on div "Add Possible Airport New Airport *** New Airport Save" at bounding box center [519, 319] width 1038 height 638
type input "**********"
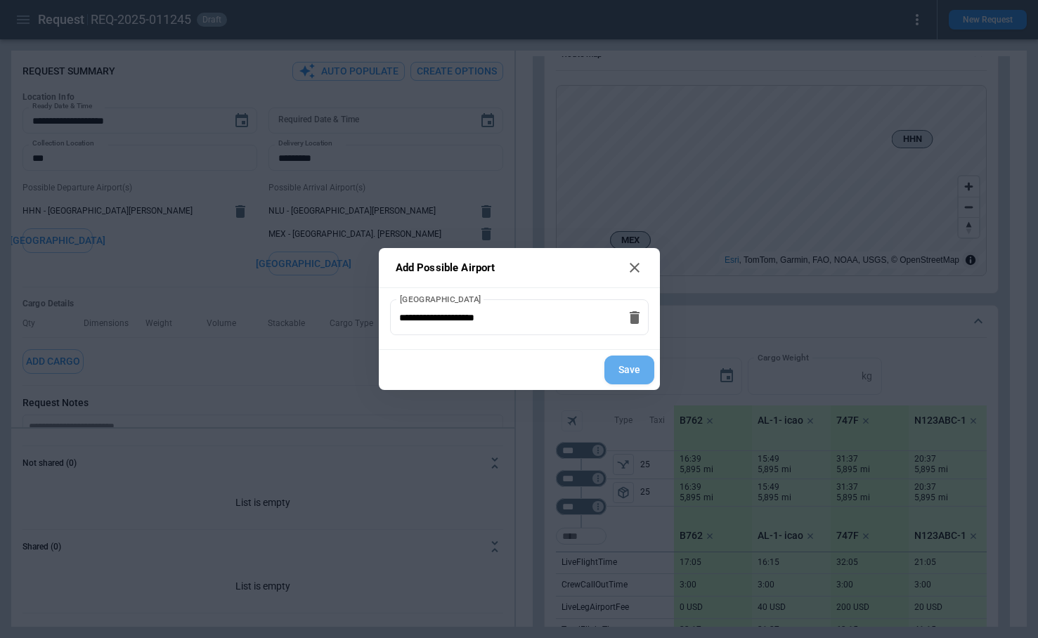
click at [634, 371] on button "Save" at bounding box center [629, 370] width 50 height 29
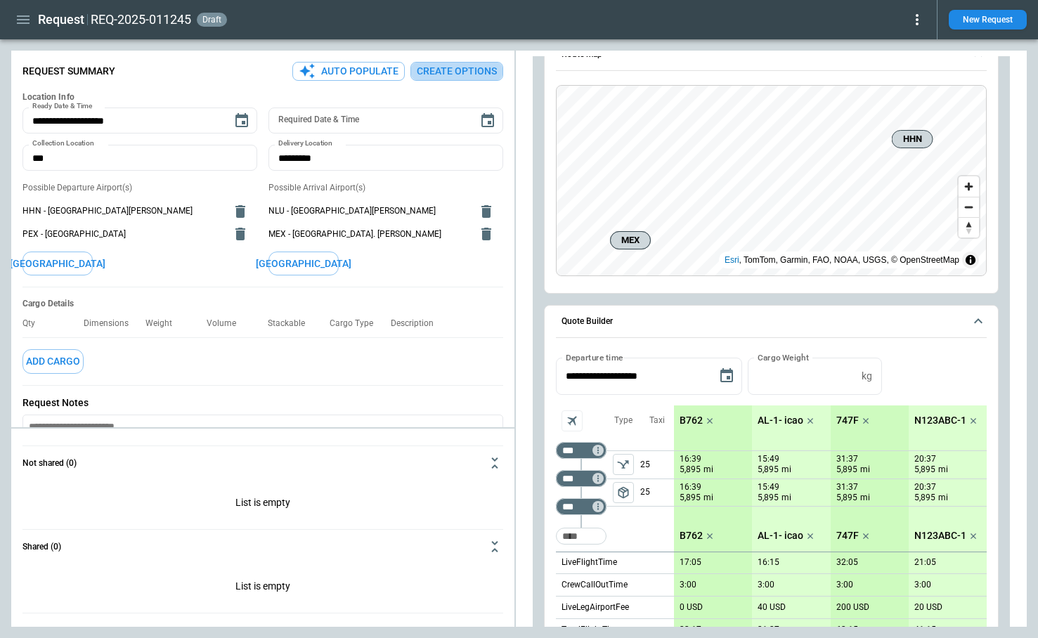
click at [458, 74] on button "Create Options" at bounding box center [456, 71] width 93 height 19
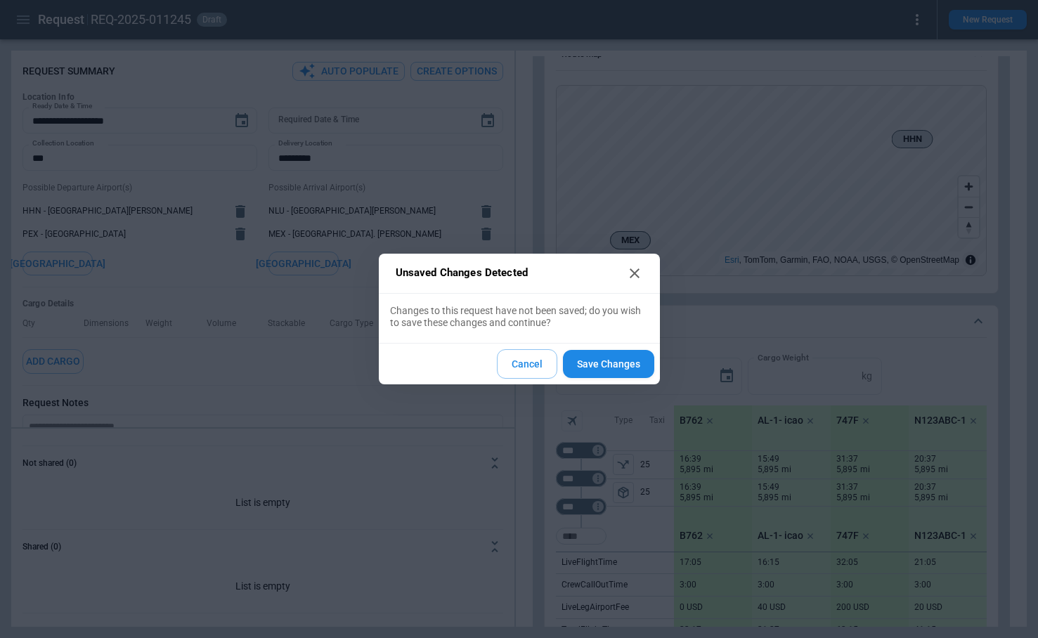
click at [540, 362] on button "Cancel" at bounding box center [527, 364] width 60 height 30
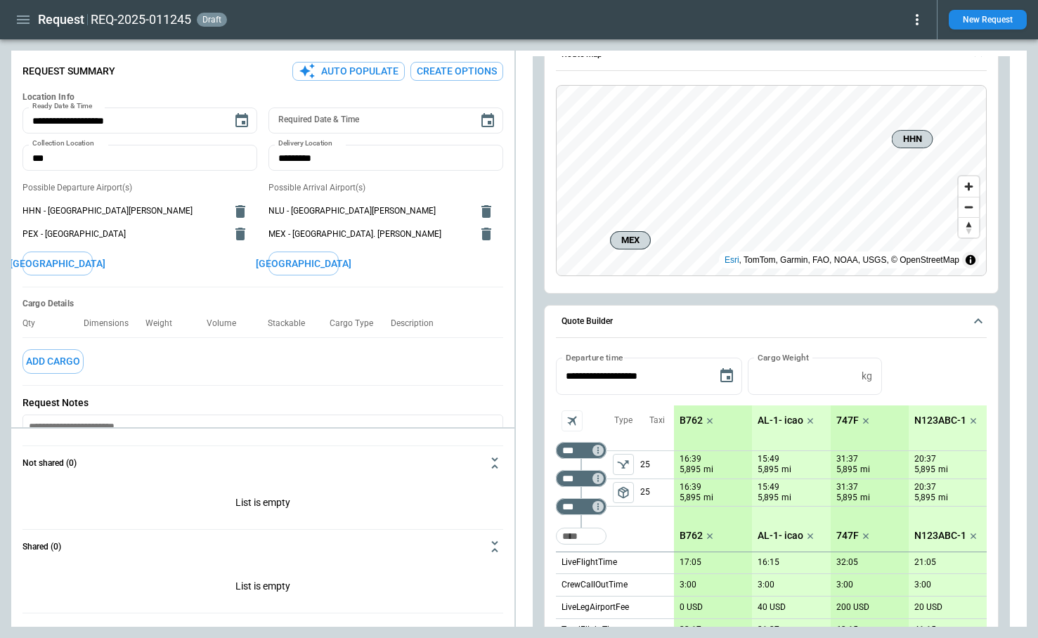
click at [446, 69] on button "Create Options" at bounding box center [456, 71] width 93 height 19
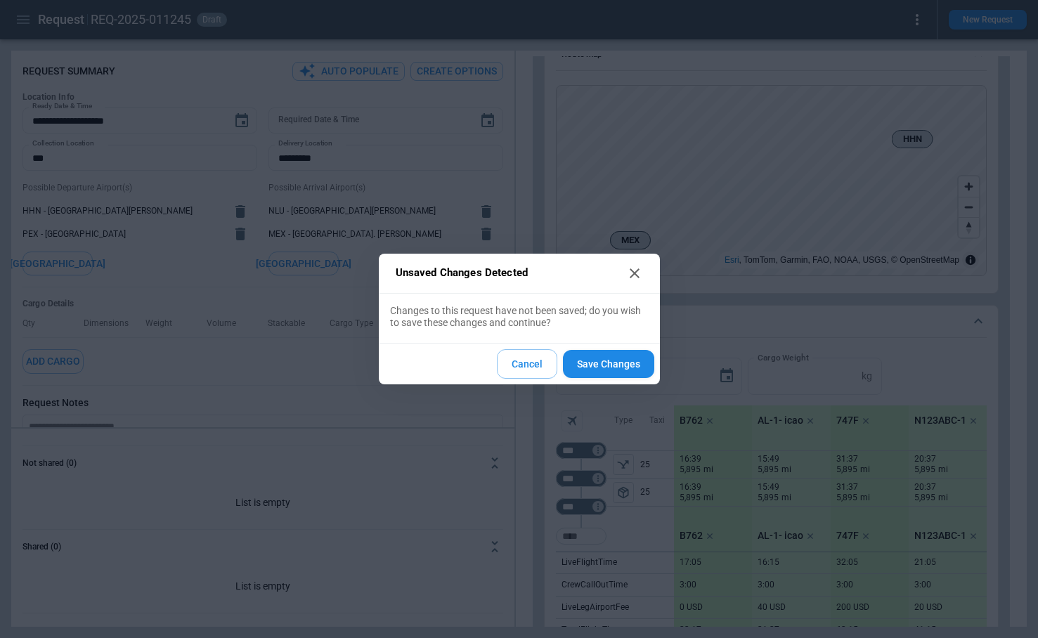
click at [602, 369] on button "Save Changes" at bounding box center [608, 364] width 91 height 29
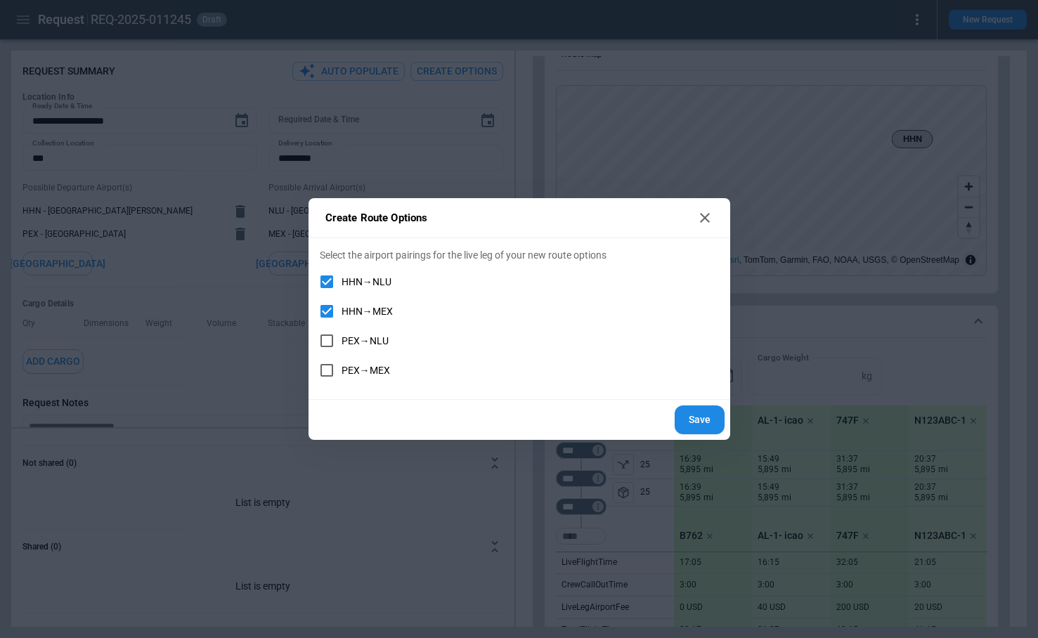
click at [701, 217] on icon at bounding box center [704, 217] width 17 height 17
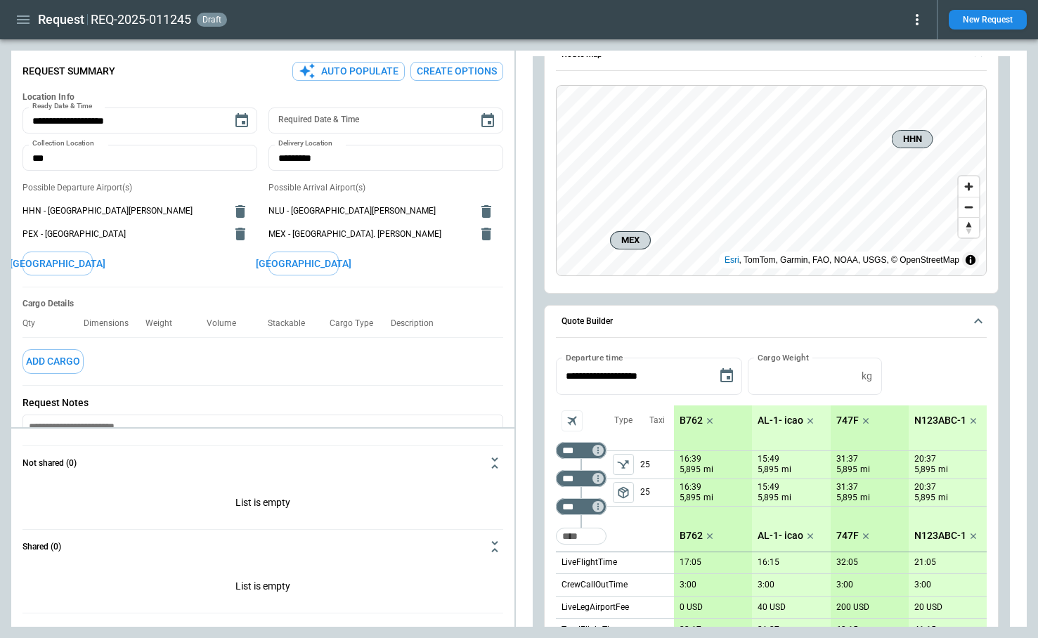
click at [478, 71] on button "Create Options" at bounding box center [456, 71] width 93 height 19
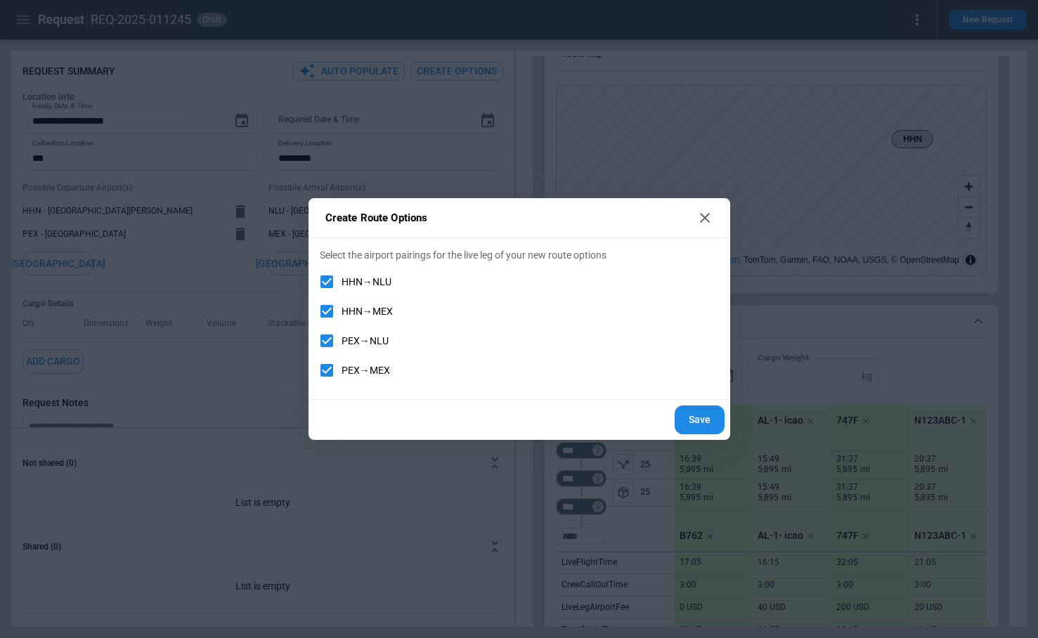
click at [691, 427] on button "Save" at bounding box center [700, 419] width 50 height 29
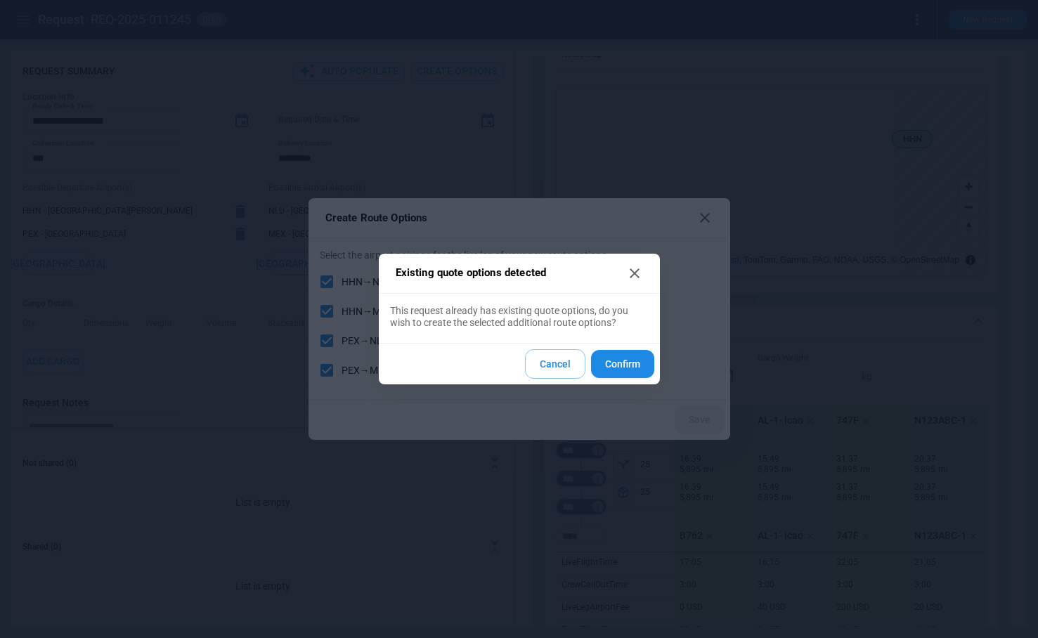
click at [618, 367] on button "Confirm" at bounding box center [622, 364] width 63 height 29
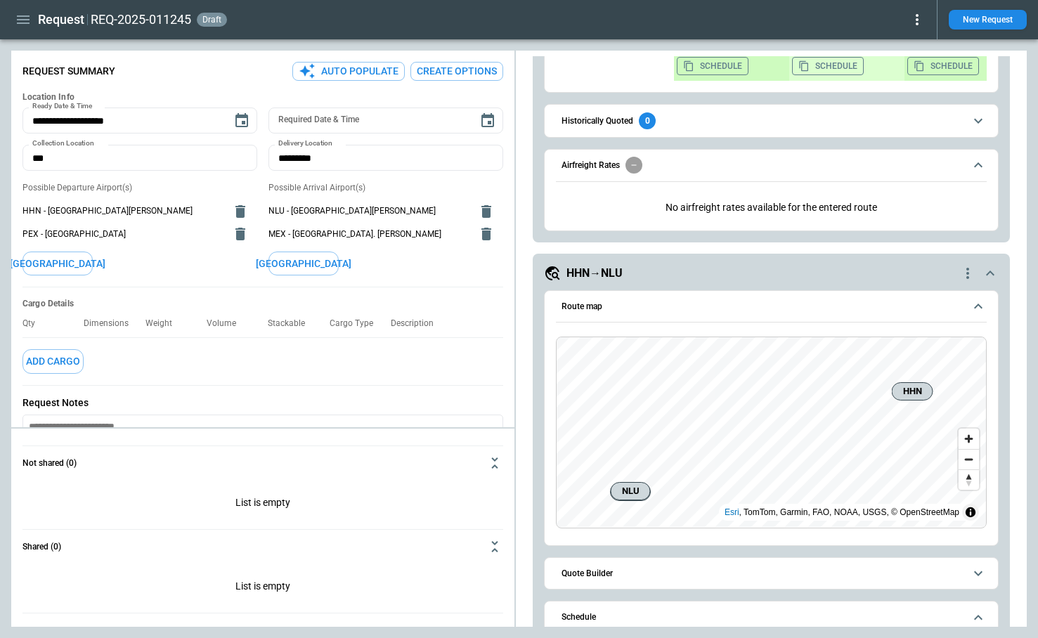
scroll to position [3915, 0]
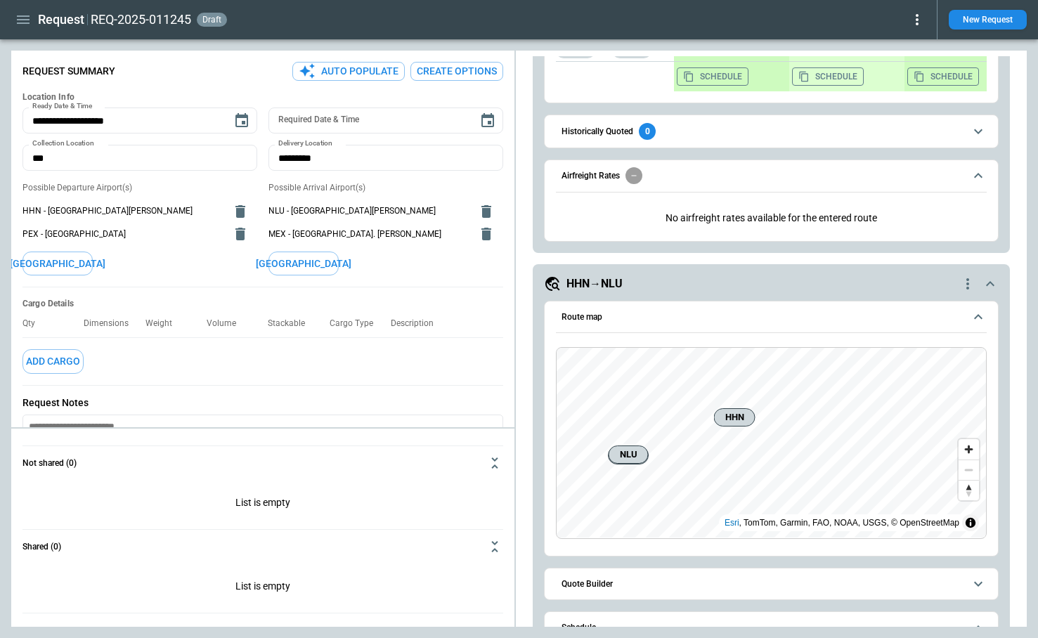
click at [609, 586] on h6 "Quote Builder" at bounding box center [586, 584] width 51 height 9
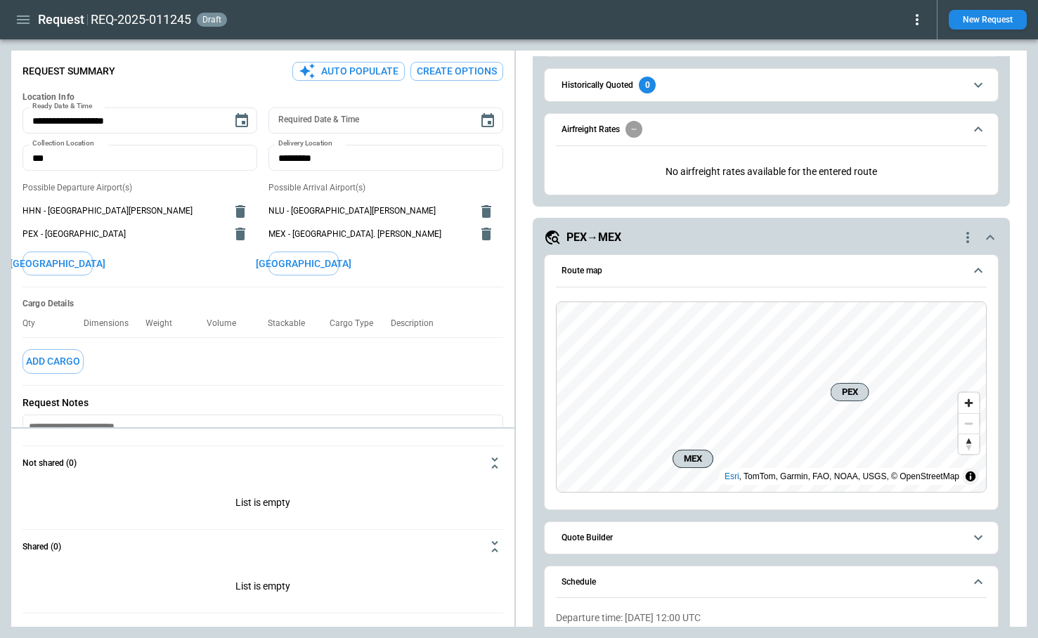
scroll to position [0, 0]
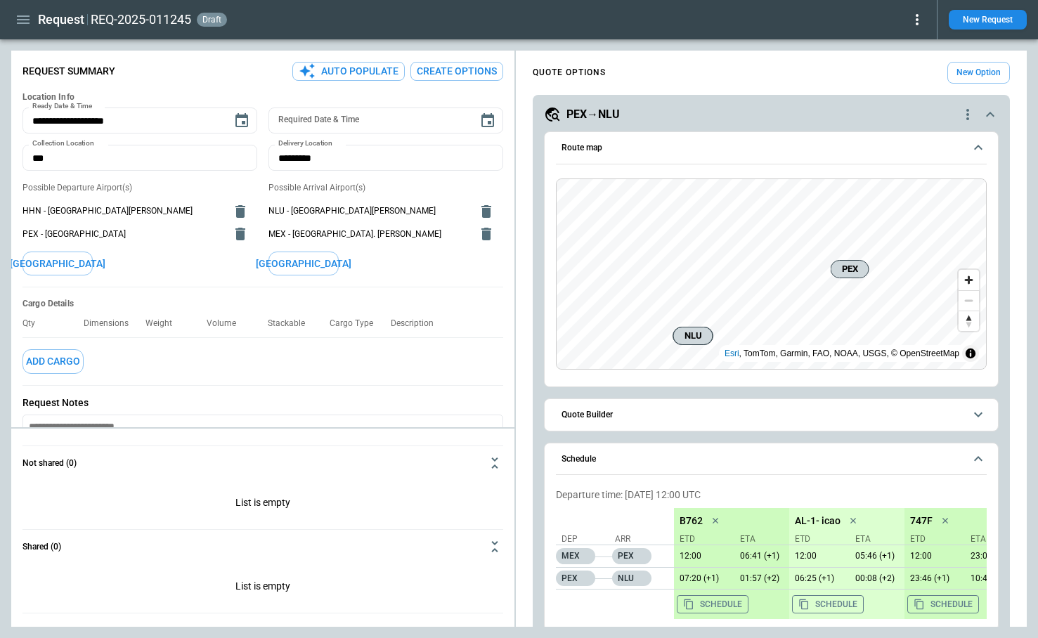
click at [965, 116] on icon "quote-option-actions" at bounding box center [967, 114] width 17 height 17
click at [916, 193] on li "Delete Quote Option" at bounding box center [914, 200] width 124 height 20
click at [965, 110] on icon "quote-option-actions" at bounding box center [967, 114] width 17 height 17
click at [912, 202] on li "Delete Quote Option" at bounding box center [914, 200] width 124 height 20
click at [964, 112] on icon "quote-option-actions" at bounding box center [967, 114] width 17 height 17
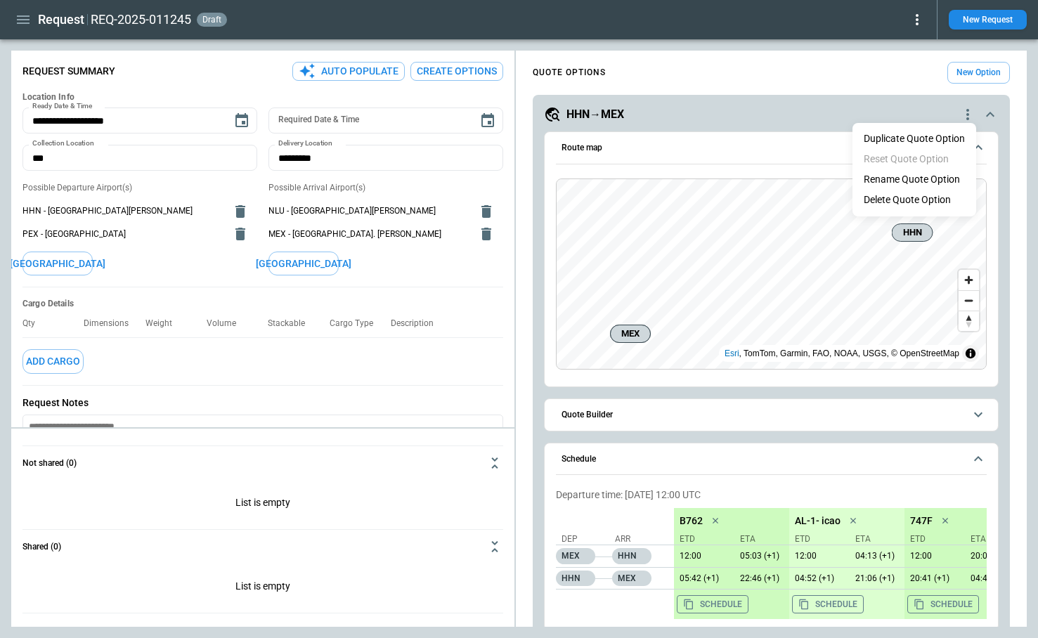
click at [908, 204] on li "Delete Quote Option" at bounding box center [914, 200] width 124 height 20
click at [968, 109] on icon "quote-option-actions" at bounding box center [967, 114] width 3 height 11
click at [925, 197] on li "Delete Quote Option" at bounding box center [914, 200] width 124 height 20
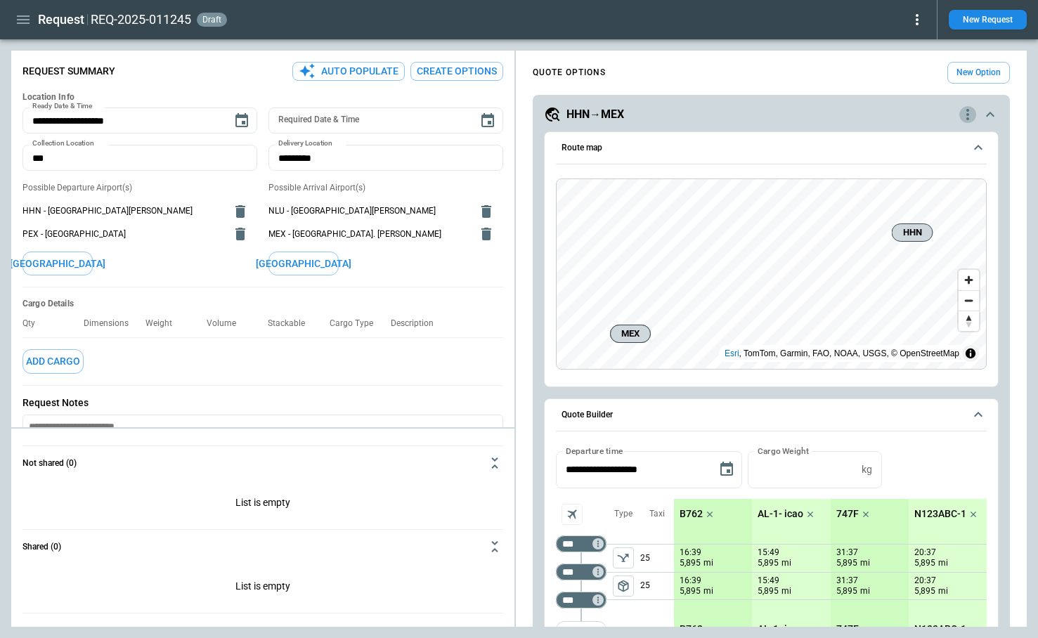
click at [970, 115] on icon "quote-option-actions" at bounding box center [967, 114] width 17 height 17
click at [930, 200] on li "Delete Quote Option" at bounding box center [914, 200] width 124 height 20
click at [966, 114] on icon "quote-option-actions" at bounding box center [967, 114] width 17 height 17
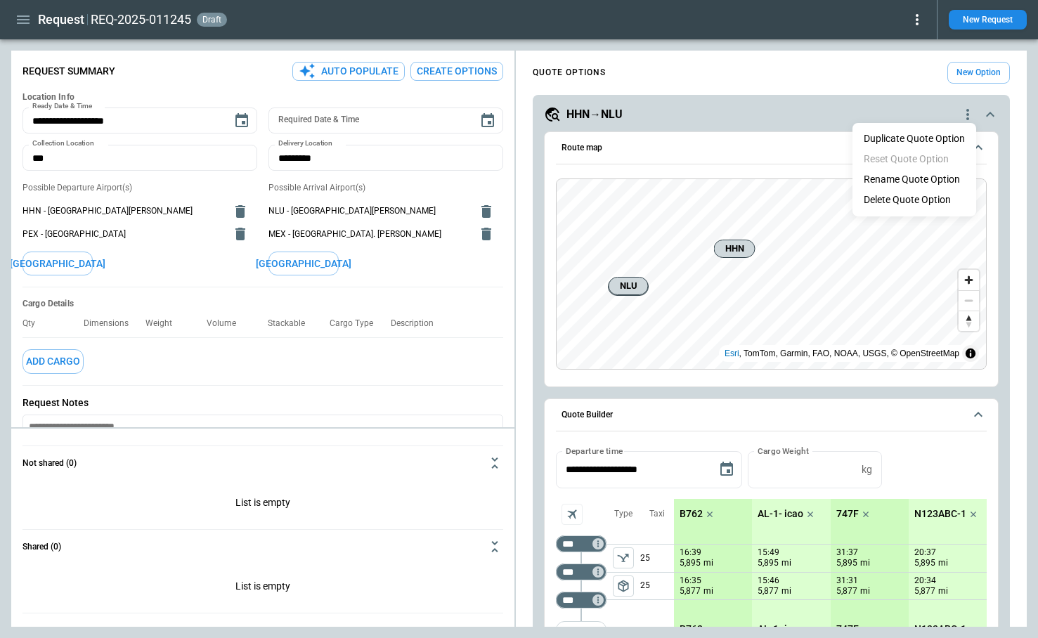
click at [938, 203] on li "Delete Quote Option" at bounding box center [914, 200] width 124 height 20
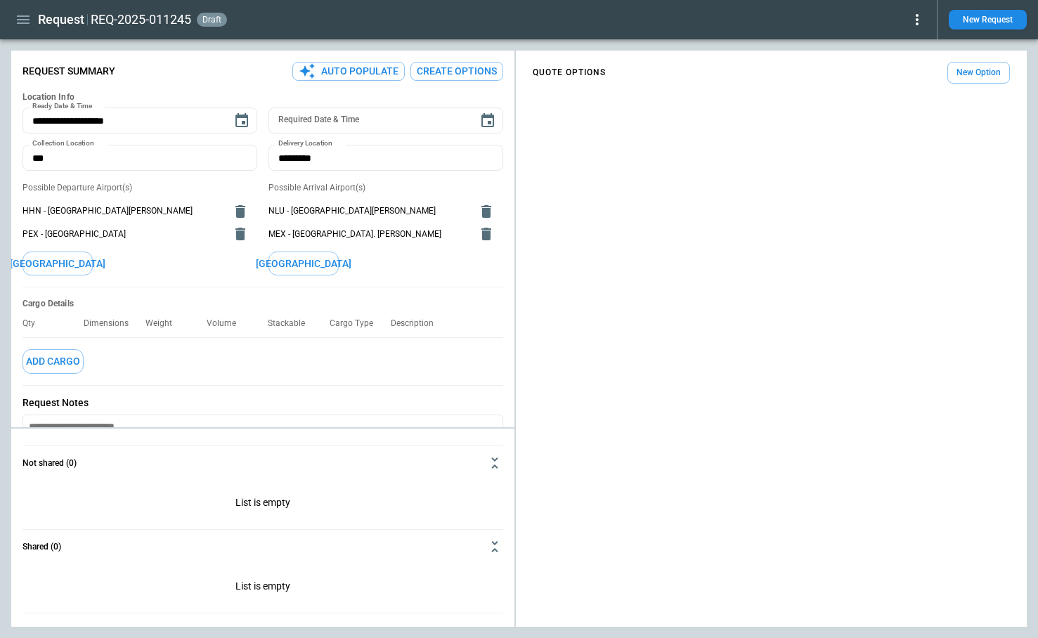
click at [461, 69] on button "Create Options" at bounding box center [456, 71] width 93 height 19
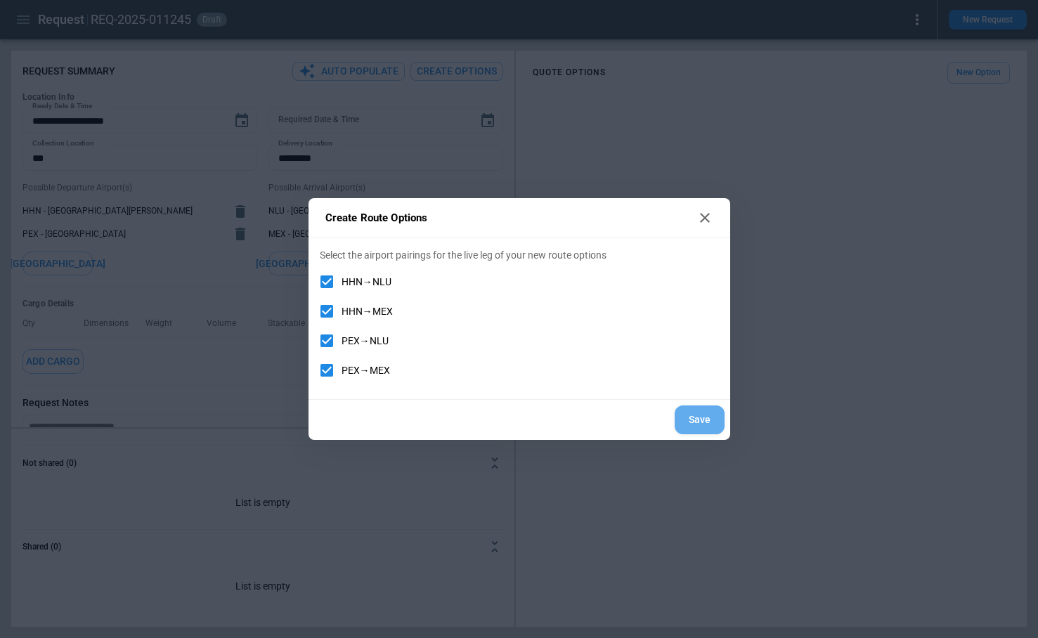
click at [700, 416] on button "Save" at bounding box center [700, 419] width 50 height 29
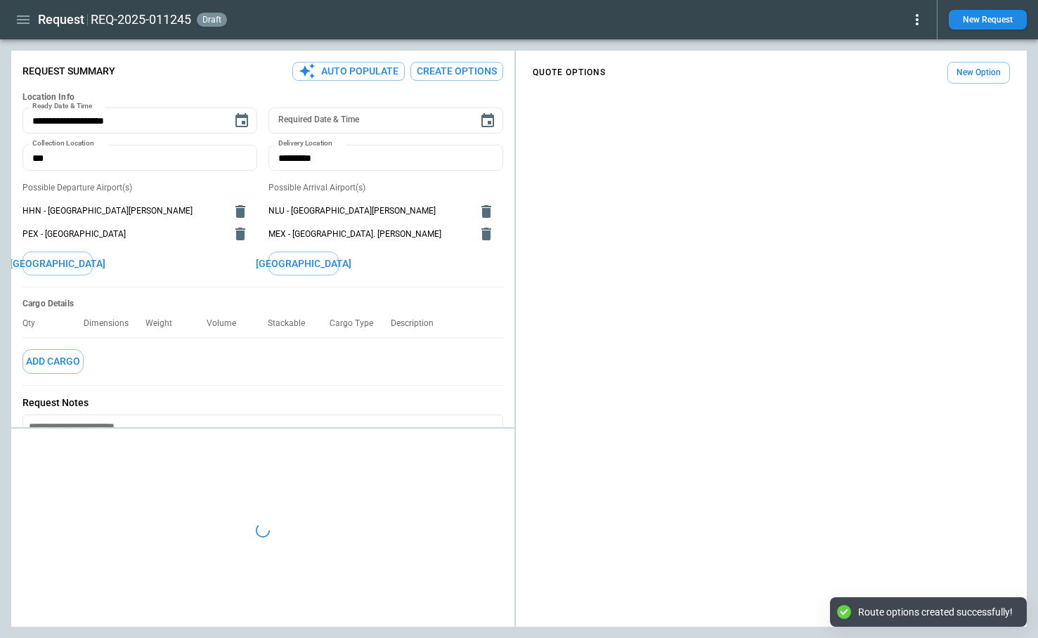
type textarea "*"
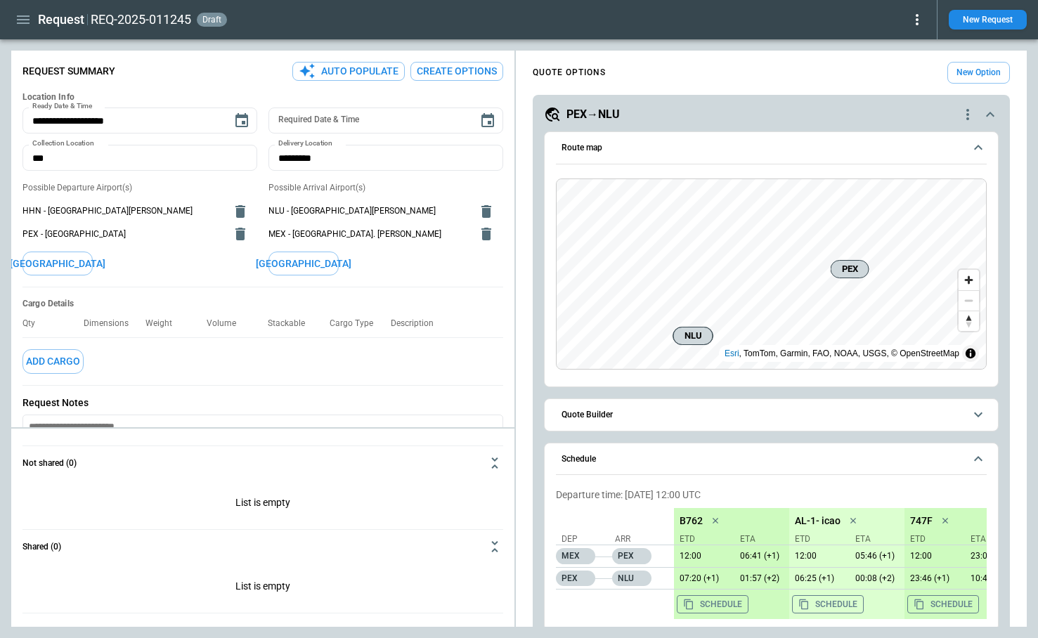
click at [889, 118] on div "PEX→NLU" at bounding box center [751, 114] width 415 height 17
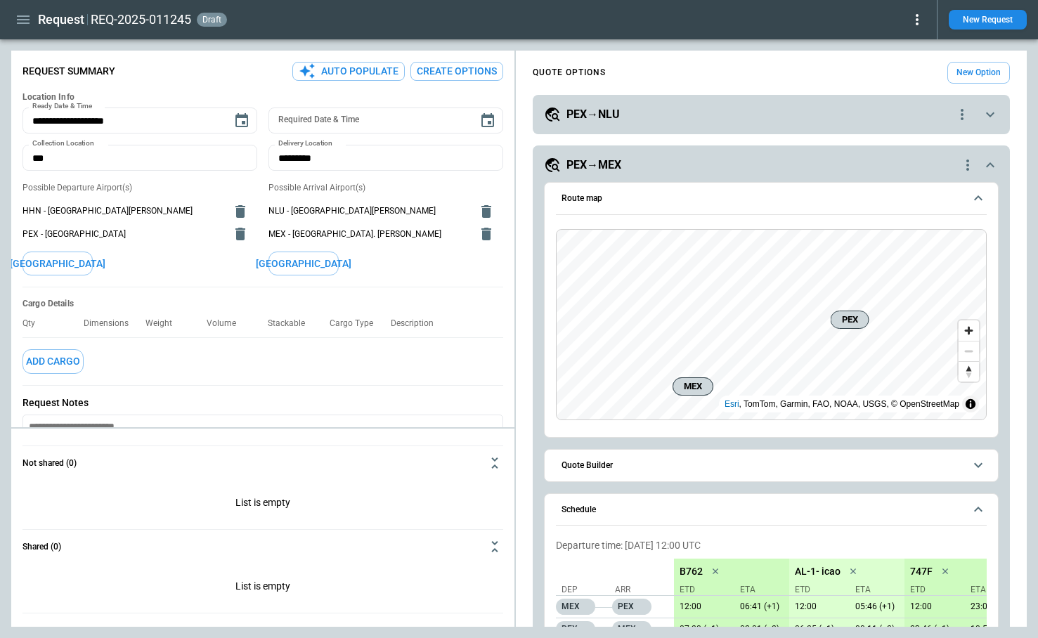
click at [875, 168] on div "PEX→MEX" at bounding box center [751, 165] width 415 height 17
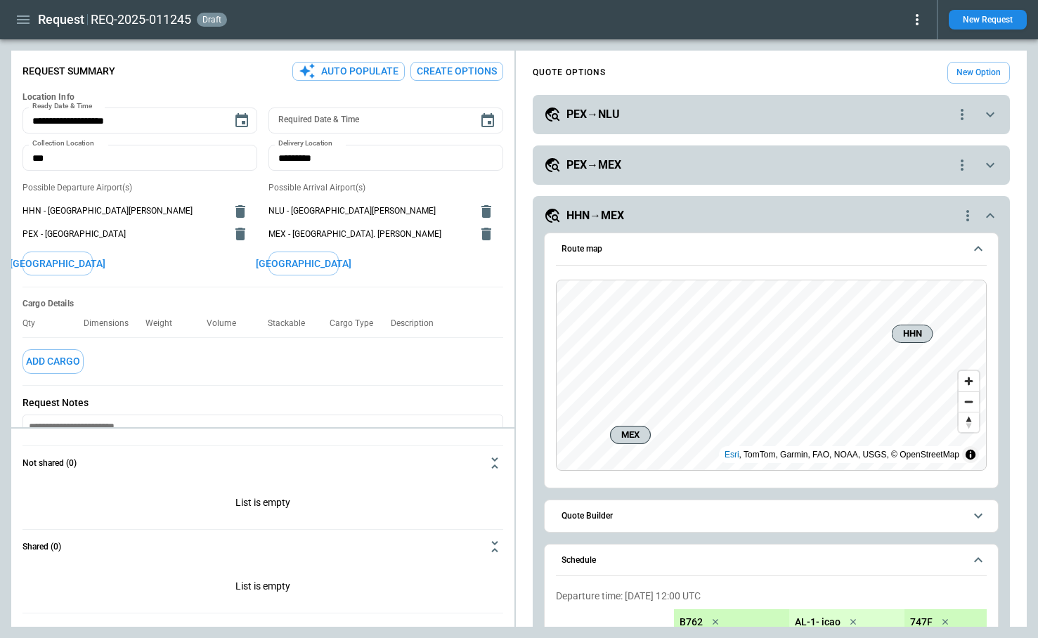
click at [754, 224] on div "**********" at bounding box center [771, 547] width 455 height 646
click at [753, 217] on div "HHN→MEX" at bounding box center [751, 215] width 415 height 17
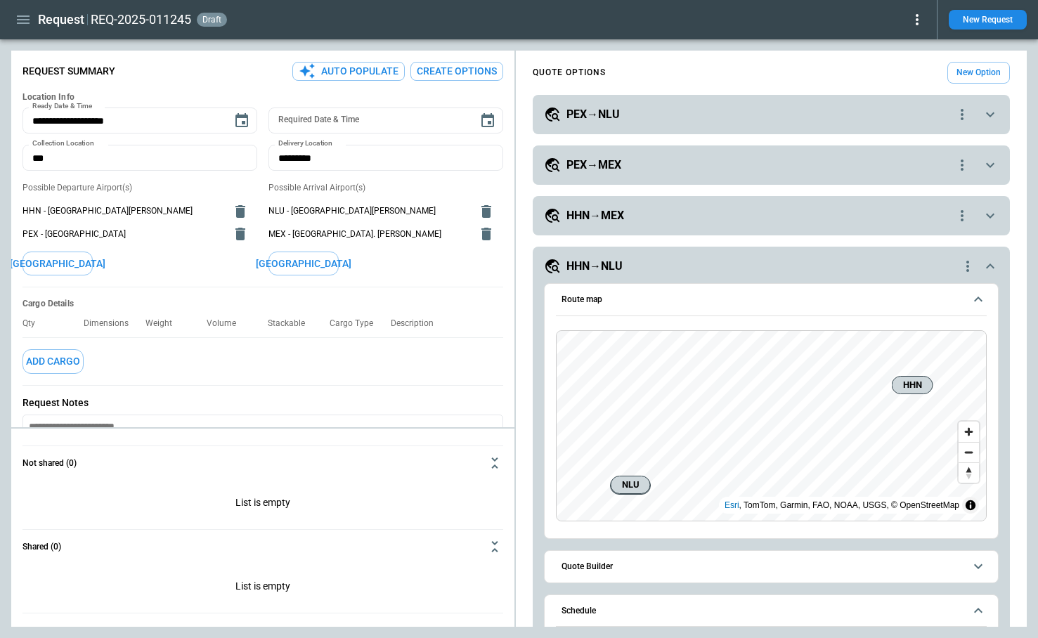
click at [735, 266] on div "HHN→NLU" at bounding box center [751, 266] width 415 height 17
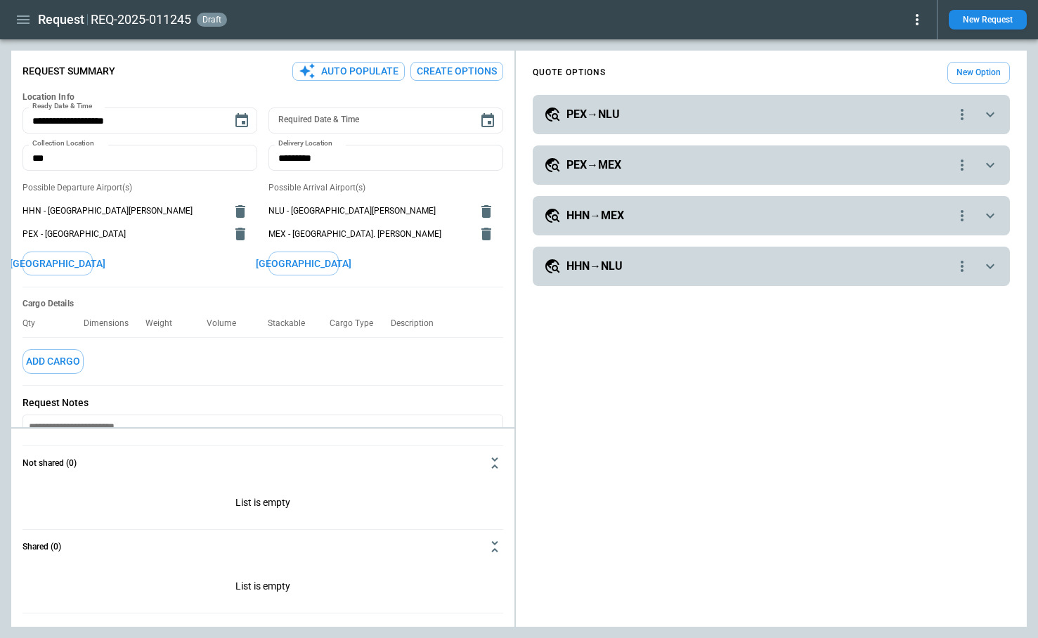
click at [735, 266] on div "HHN→NLU" at bounding box center [749, 266] width 410 height 17
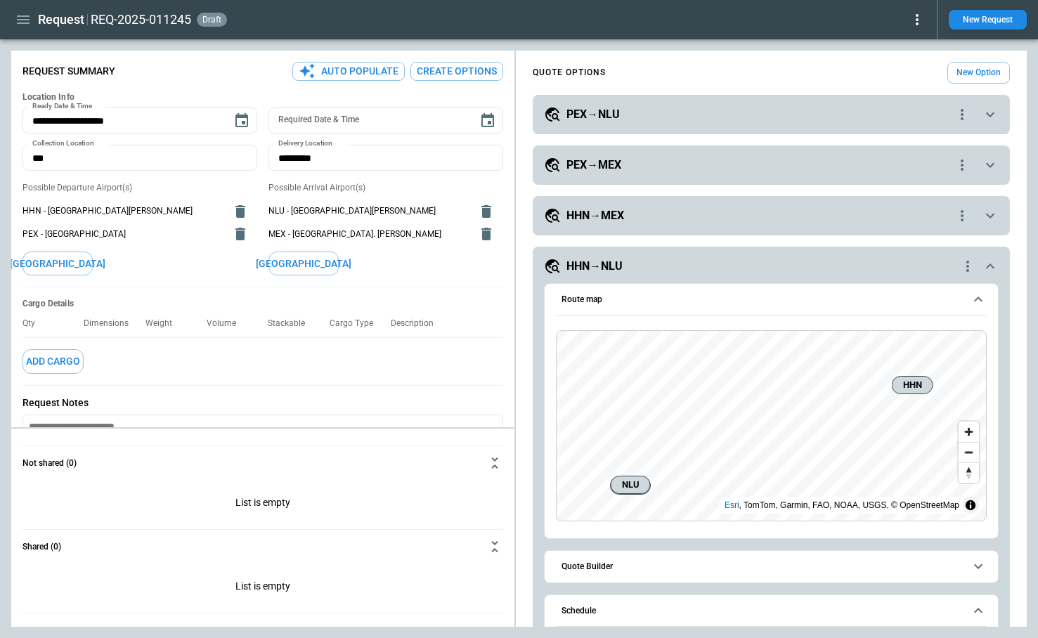
click at [655, 573] on button "Quote Builder" at bounding box center [771, 567] width 431 height 32
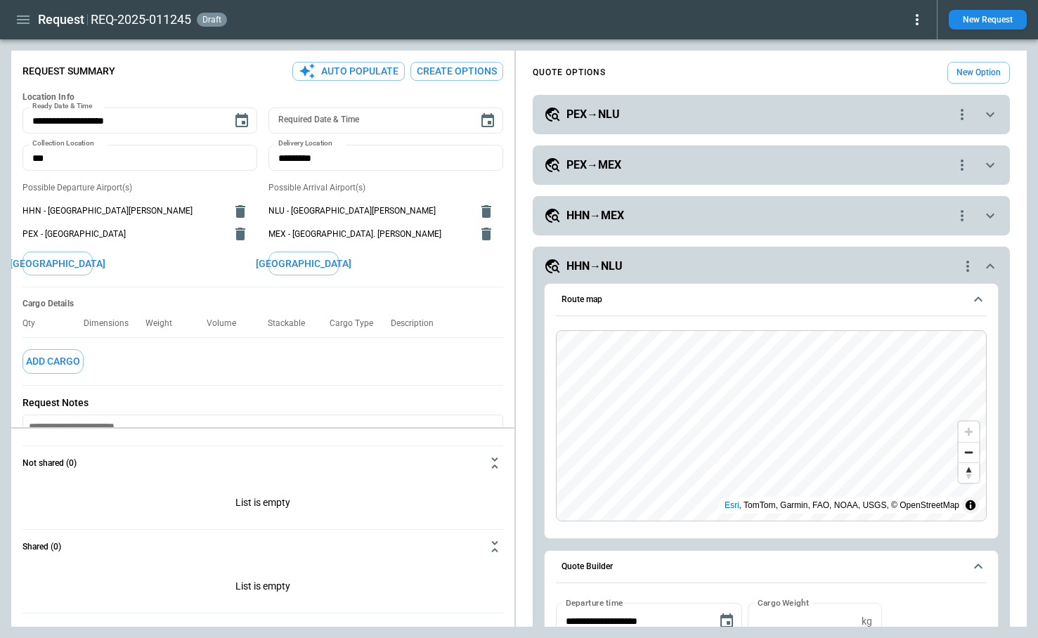
click at [956, 122] on icon "quote-option-actions" at bounding box center [962, 114] width 17 height 17
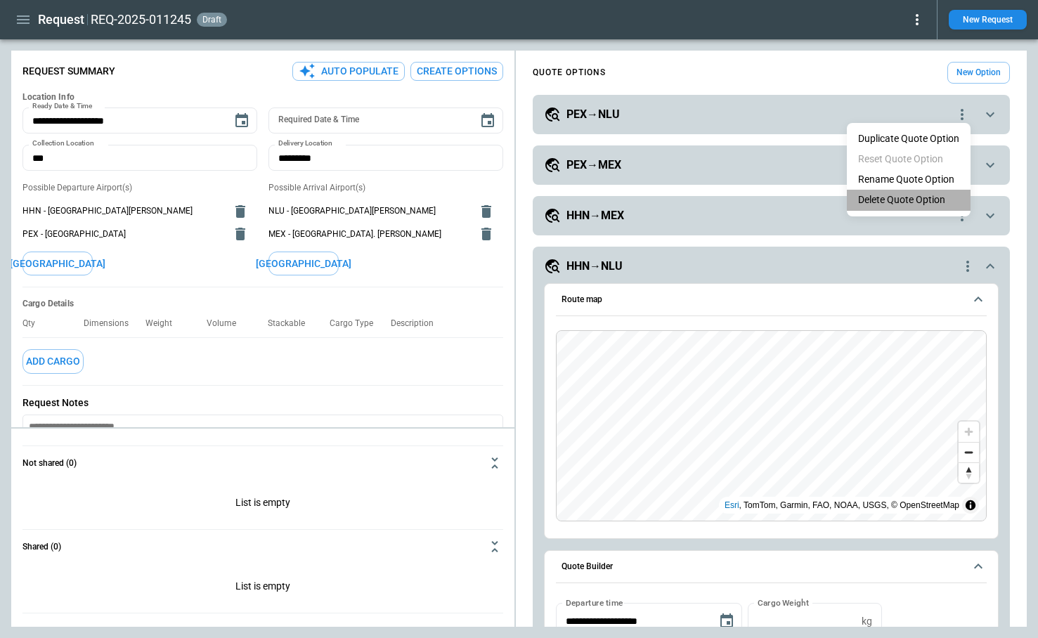
click at [922, 201] on li "Delete Quote Option" at bounding box center [909, 200] width 124 height 20
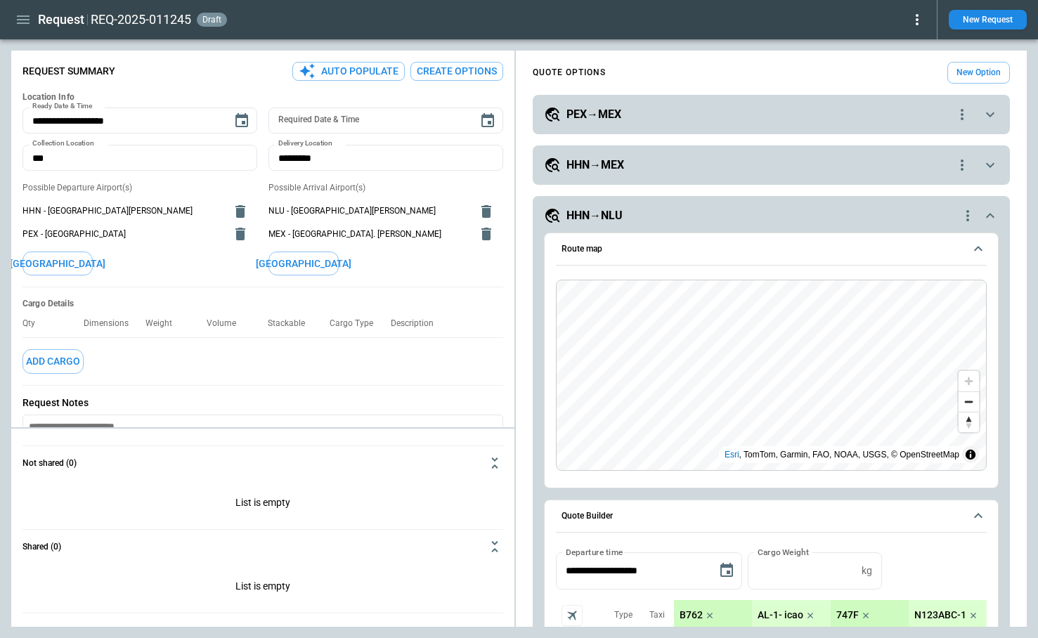
click at [965, 115] on icon "quote-option-actions" at bounding box center [962, 114] width 17 height 17
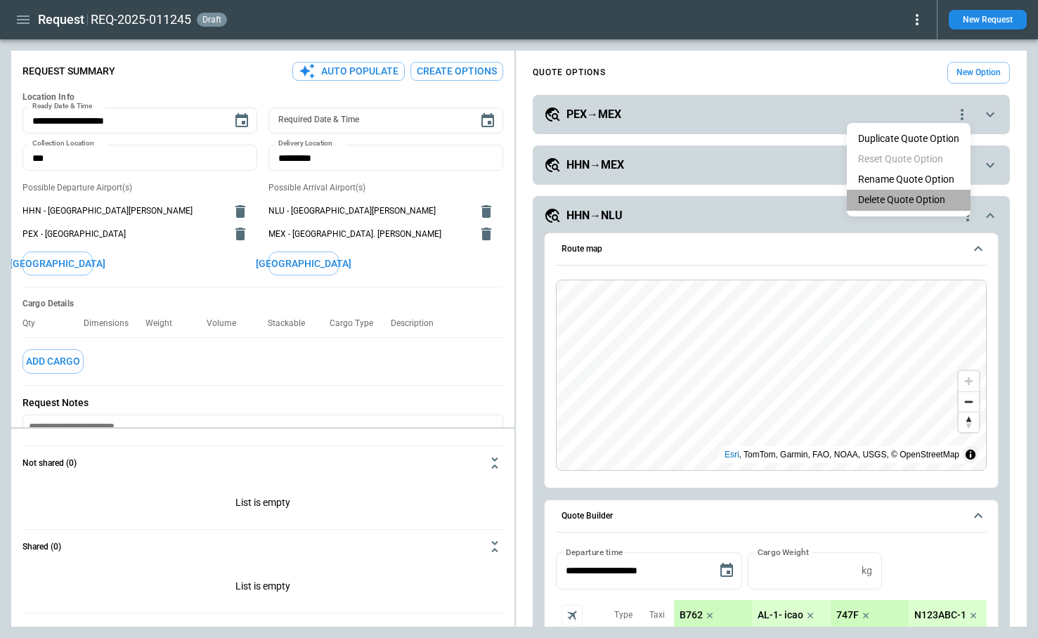
click at [936, 200] on li "Delete Quote Option" at bounding box center [909, 200] width 124 height 20
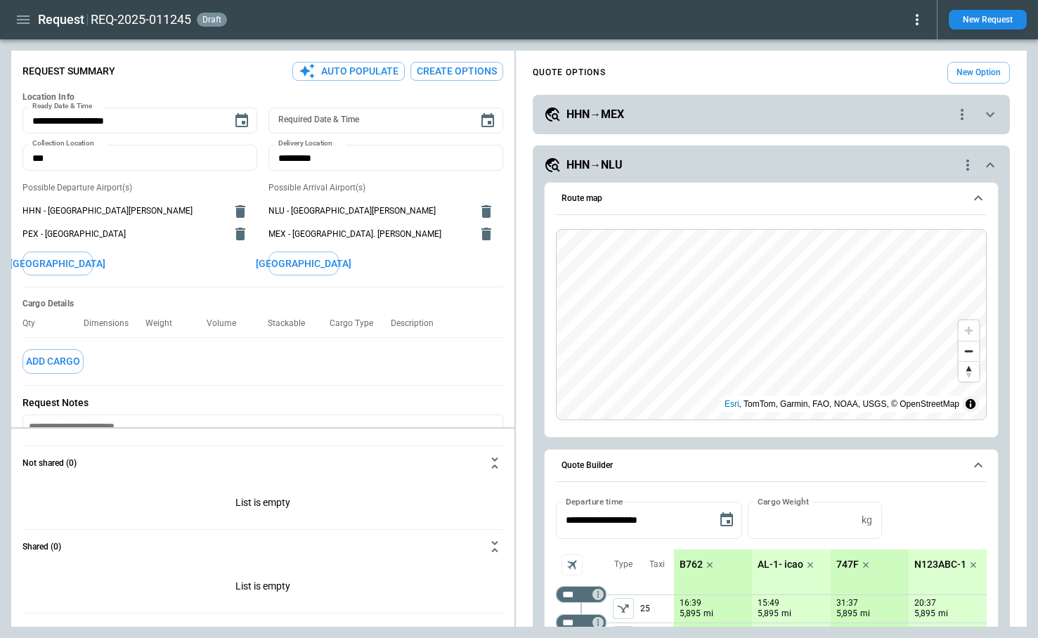
click at [961, 110] on icon "quote-option-actions" at bounding box center [962, 114] width 3 height 11
click at [928, 198] on li "Delete Quote Option" at bounding box center [909, 200] width 124 height 20
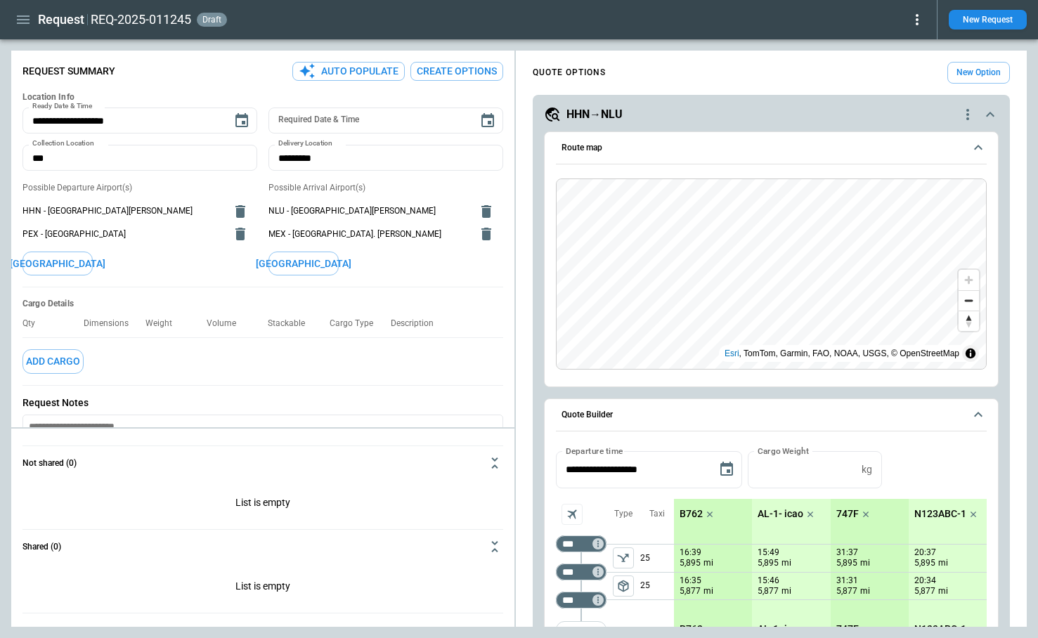
click at [959, 115] on icon "quote-option-actions" at bounding box center [967, 114] width 17 height 17
click at [921, 195] on li "Delete Quote Option" at bounding box center [914, 200] width 124 height 20
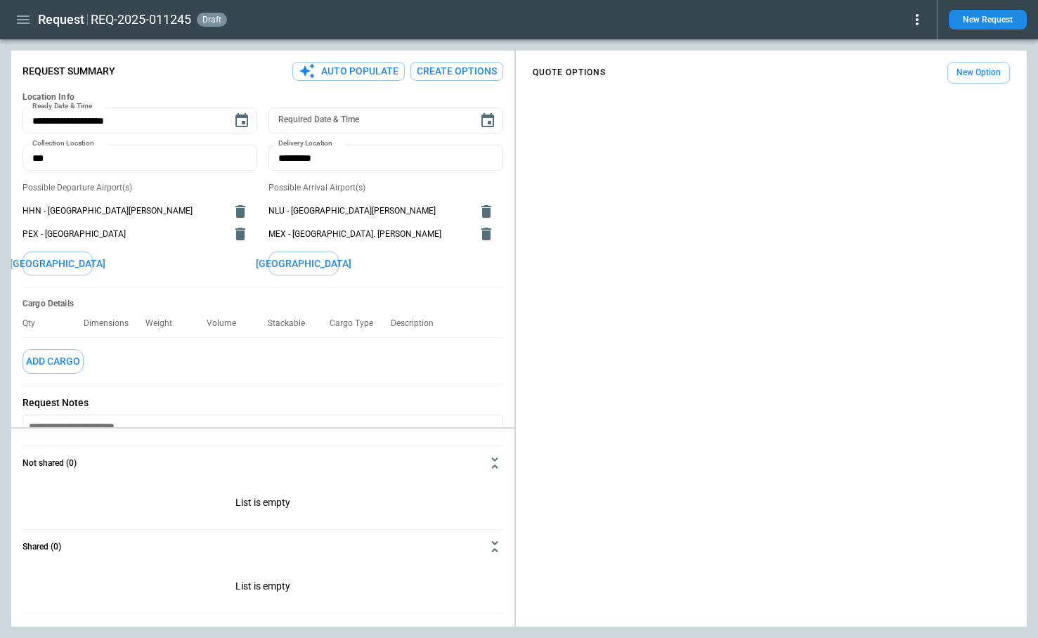
click at [72, 265] on button "[GEOGRAPHIC_DATA]" at bounding box center [57, 264] width 70 height 25
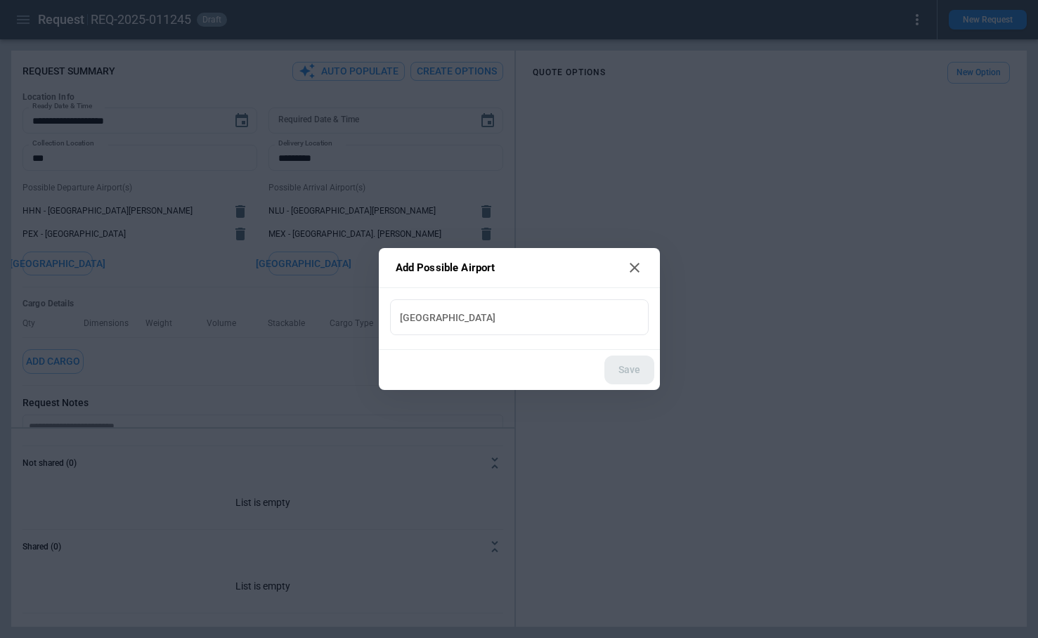
click at [434, 324] on input "New Airport" at bounding box center [519, 317] width 247 height 25
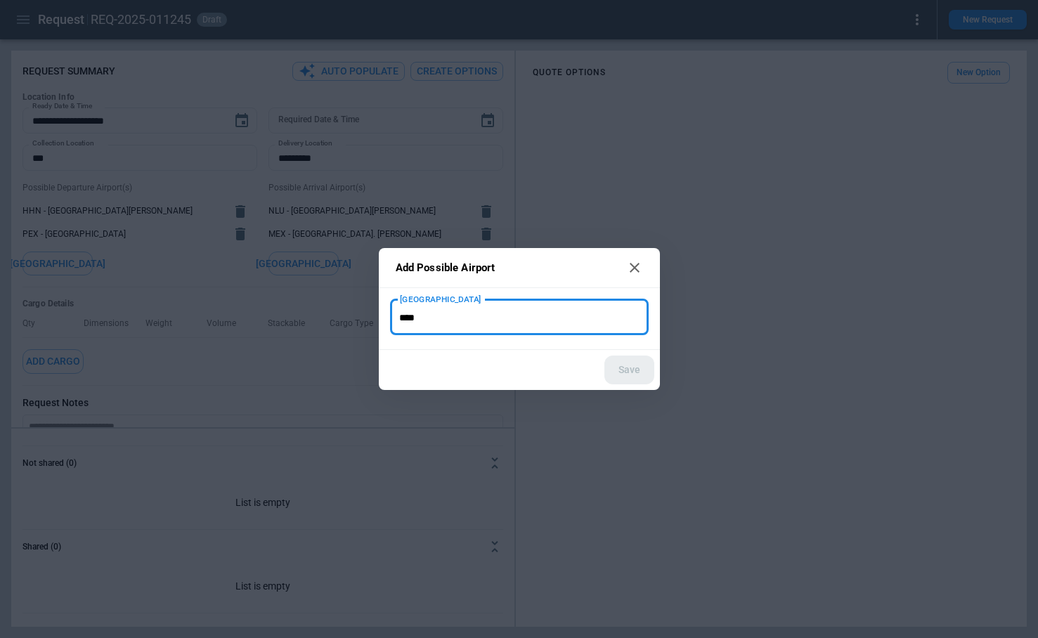
type input "****"
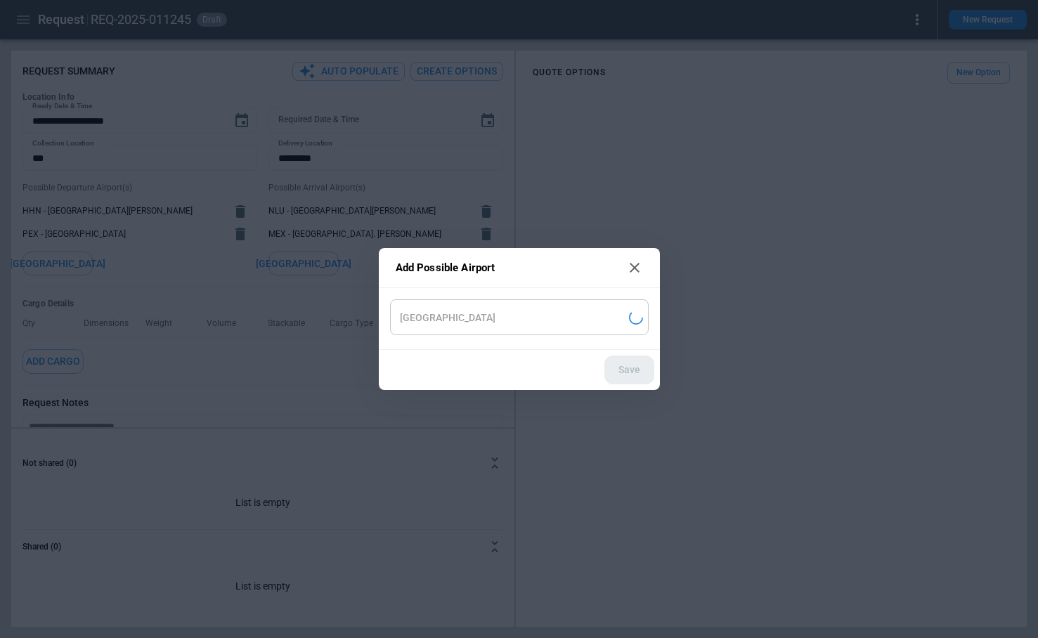
type input "**********"
click at [622, 374] on button "Save" at bounding box center [629, 370] width 50 height 29
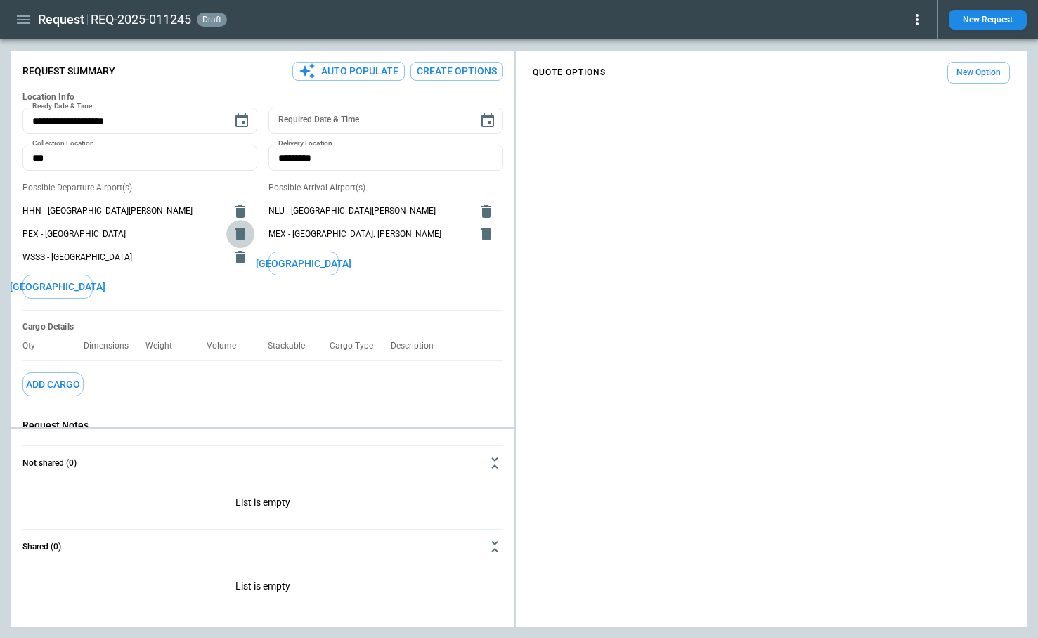
click at [242, 238] on icon "delete" at bounding box center [240, 234] width 10 height 13
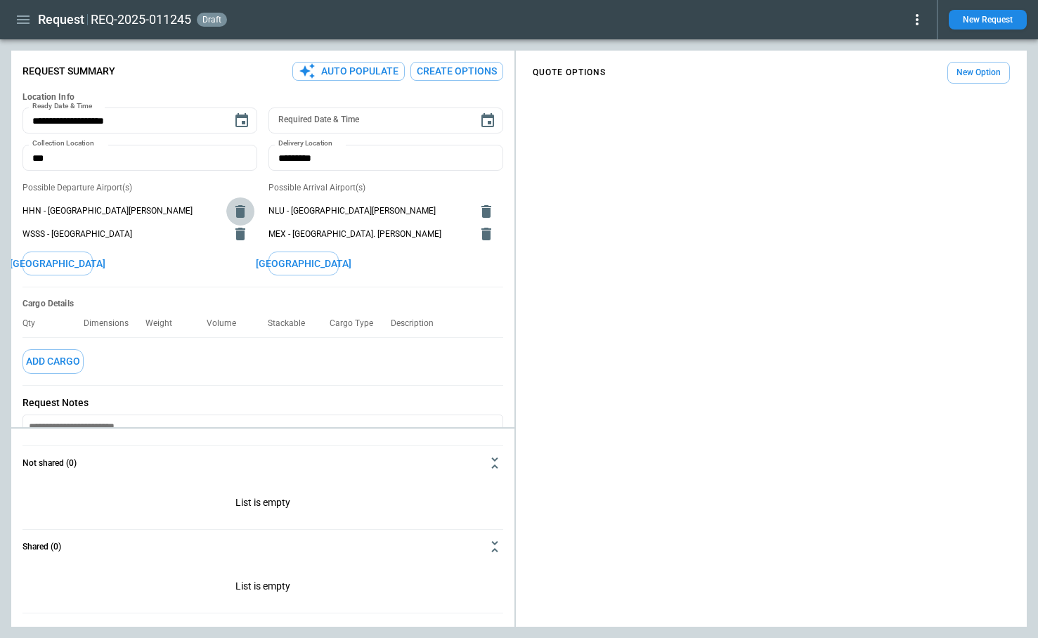
click at [241, 206] on icon "delete" at bounding box center [240, 211] width 10 height 13
click at [483, 216] on icon "delete" at bounding box center [486, 211] width 10 height 13
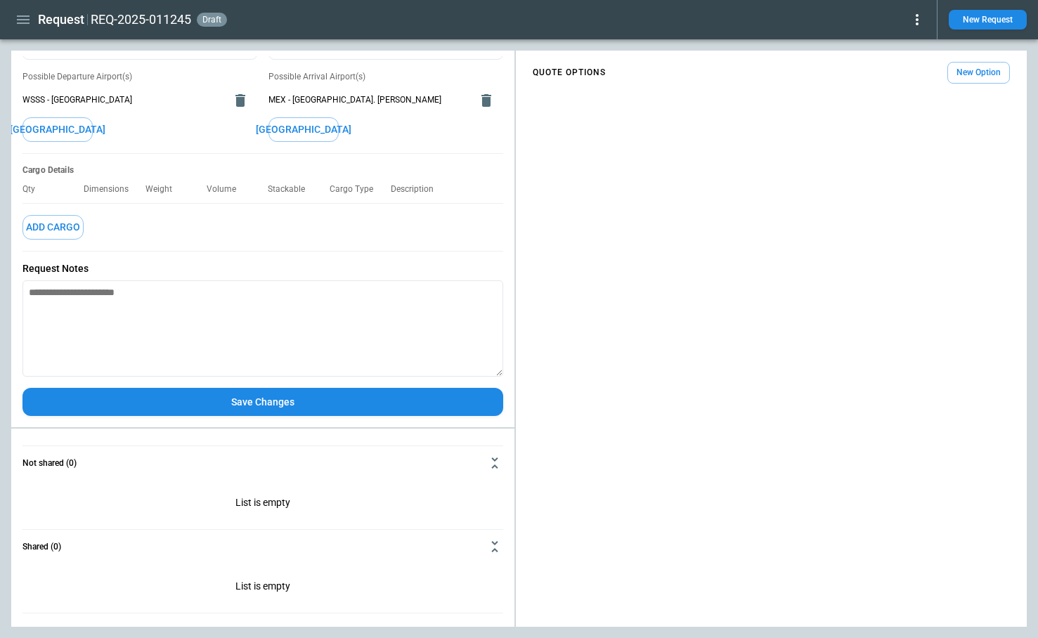
click at [233, 403] on button "Save Changes" at bounding box center [262, 402] width 481 height 29
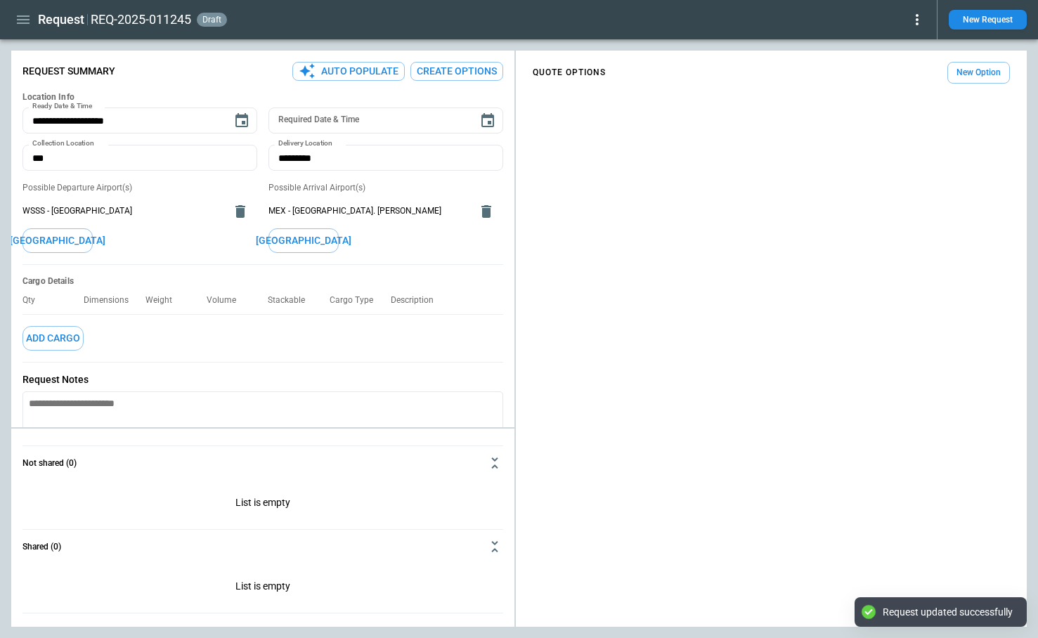
click at [452, 69] on button "Create Options" at bounding box center [456, 71] width 93 height 19
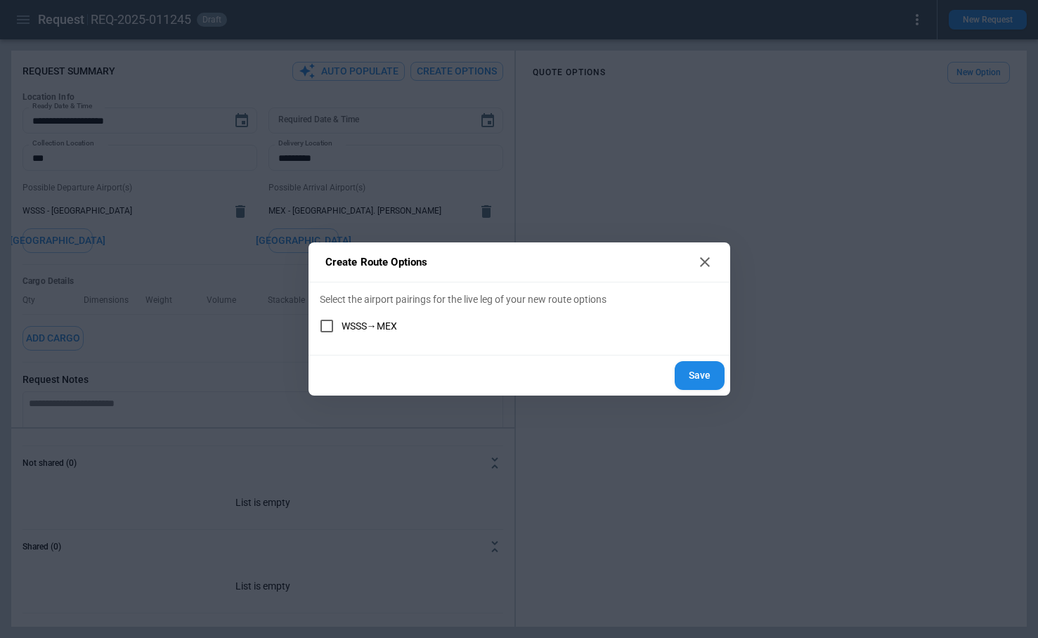
click at [694, 375] on button "Save" at bounding box center [700, 375] width 50 height 29
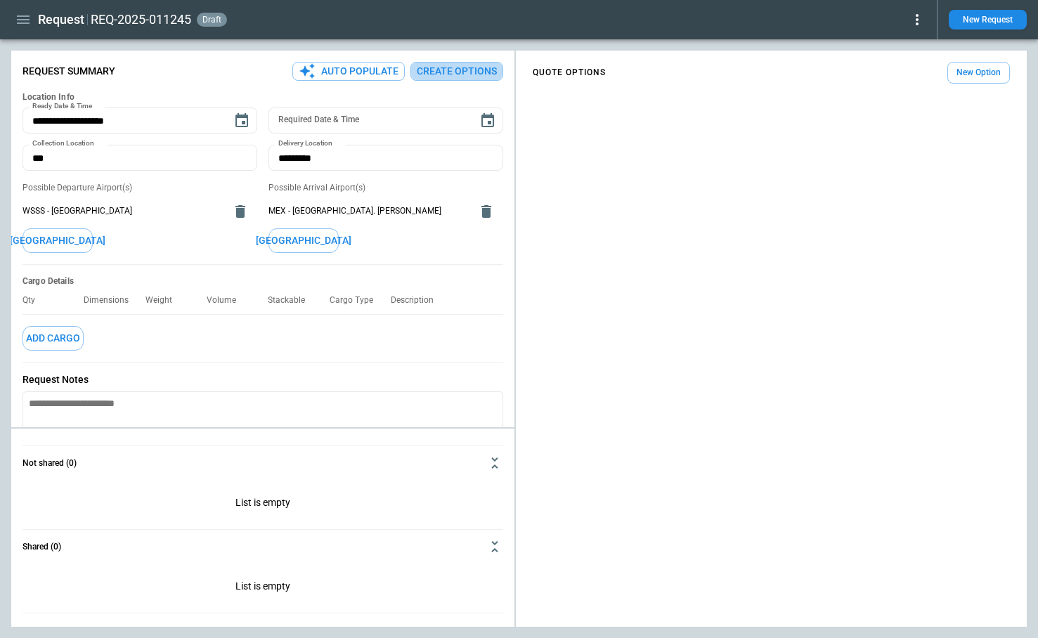
click at [469, 67] on button "Create Options" at bounding box center [456, 71] width 93 height 19
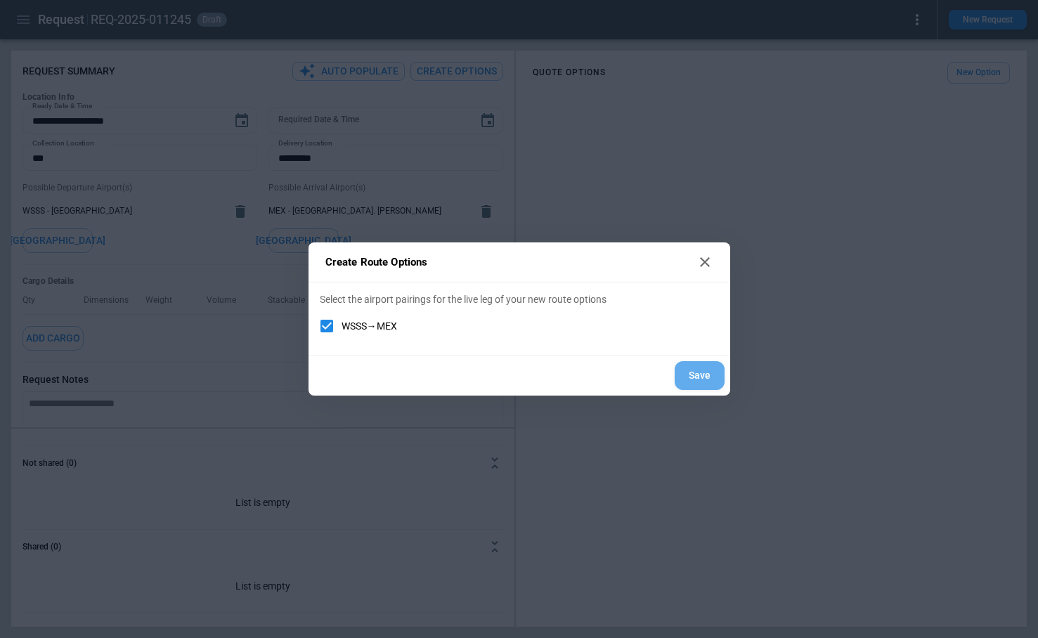
click at [715, 373] on button "Save" at bounding box center [700, 375] width 50 height 29
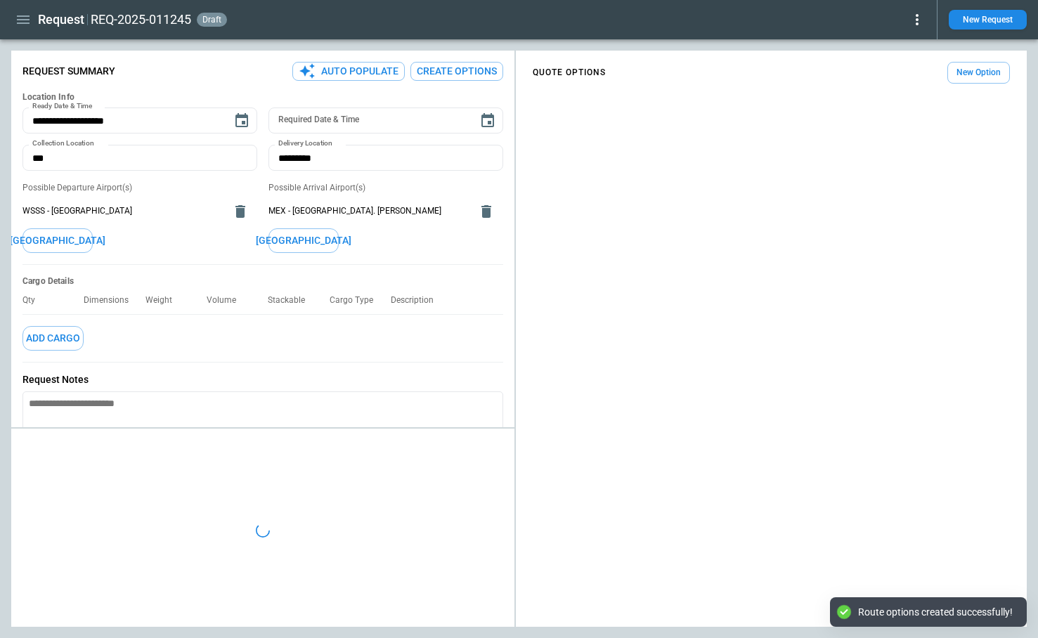
type textarea "*"
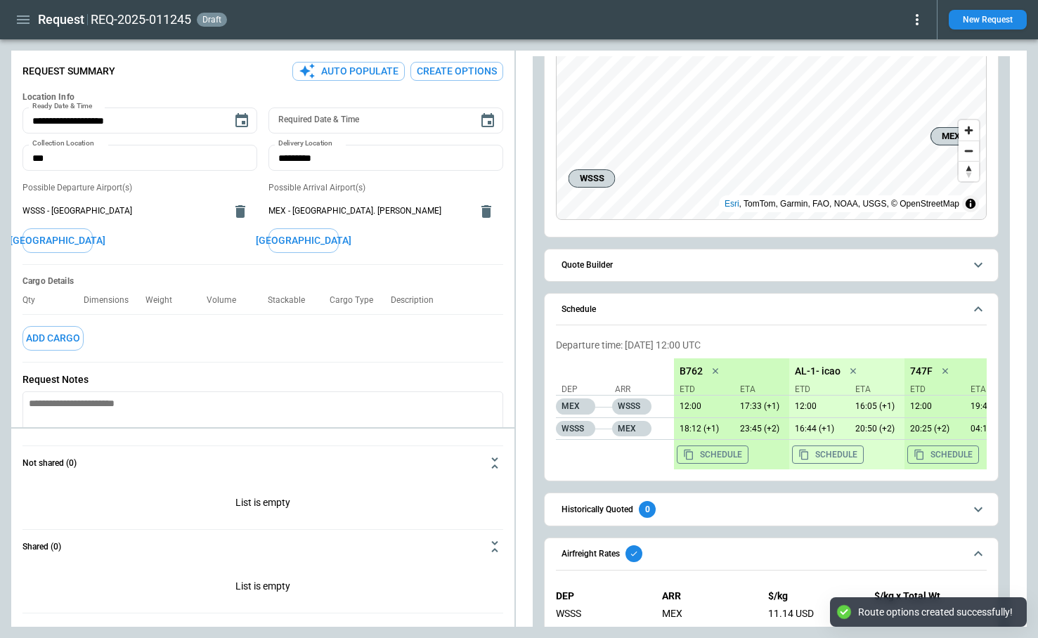
scroll to position [177, 0]
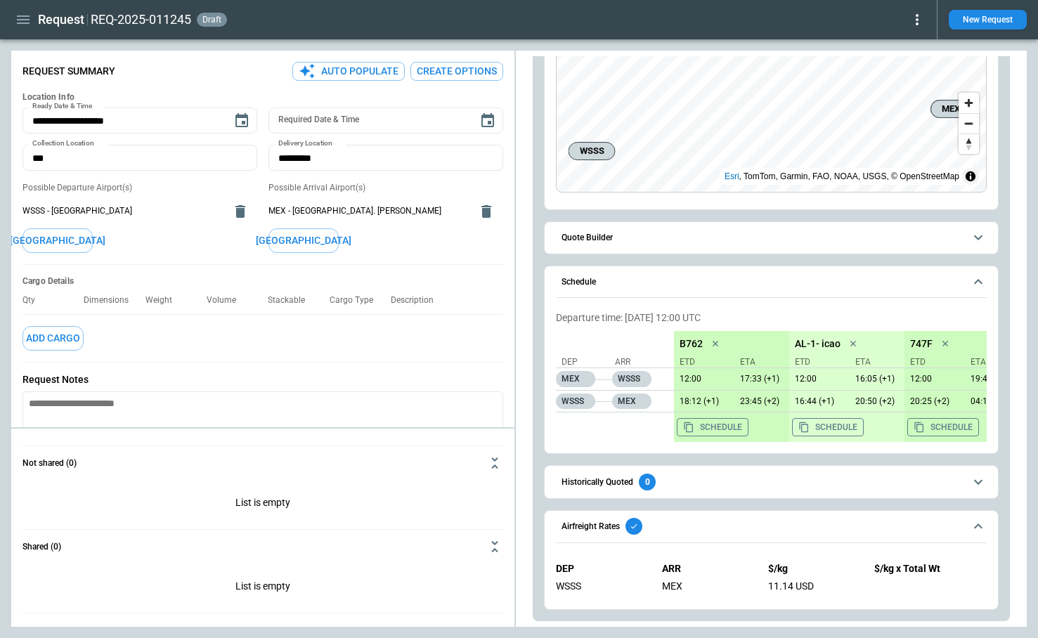
click at [607, 244] on button "Quote Builder" at bounding box center [771, 238] width 431 height 32
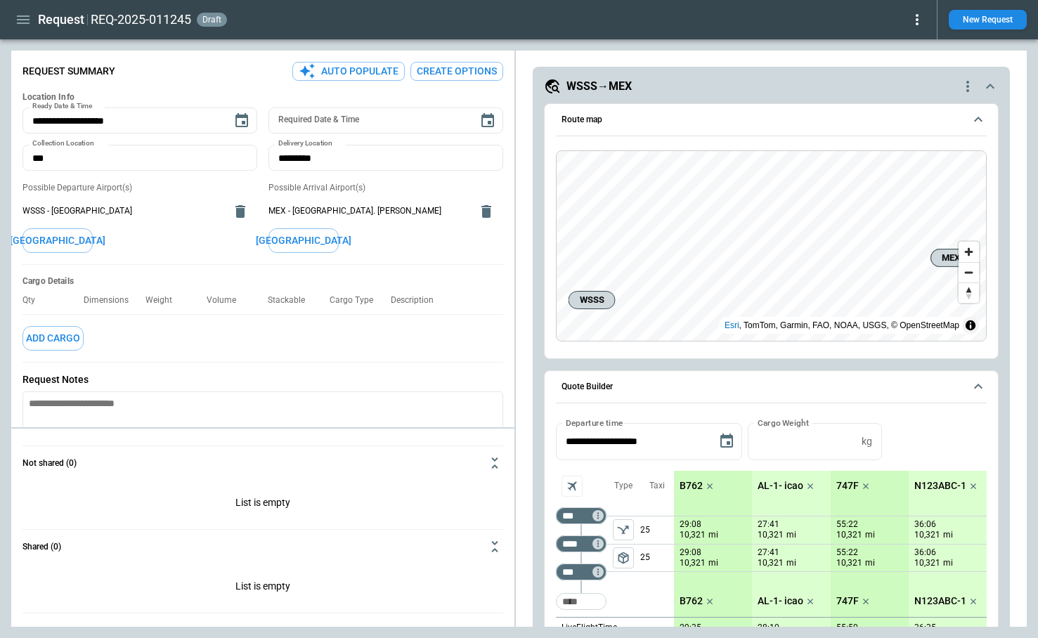
scroll to position [0, 0]
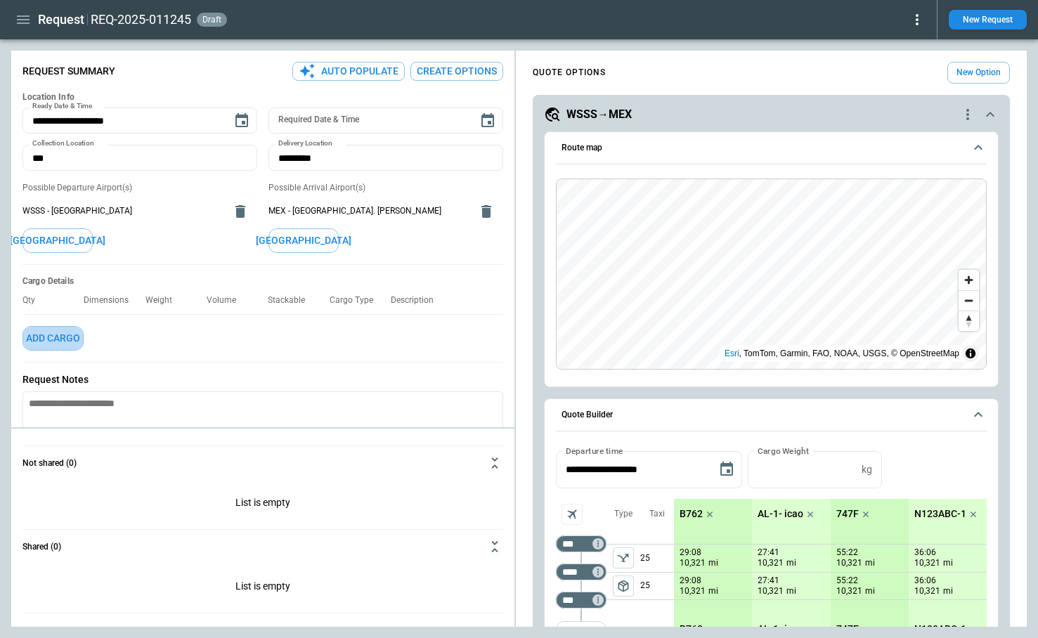
click at [36, 337] on button "Add Cargo" at bounding box center [52, 338] width 61 height 25
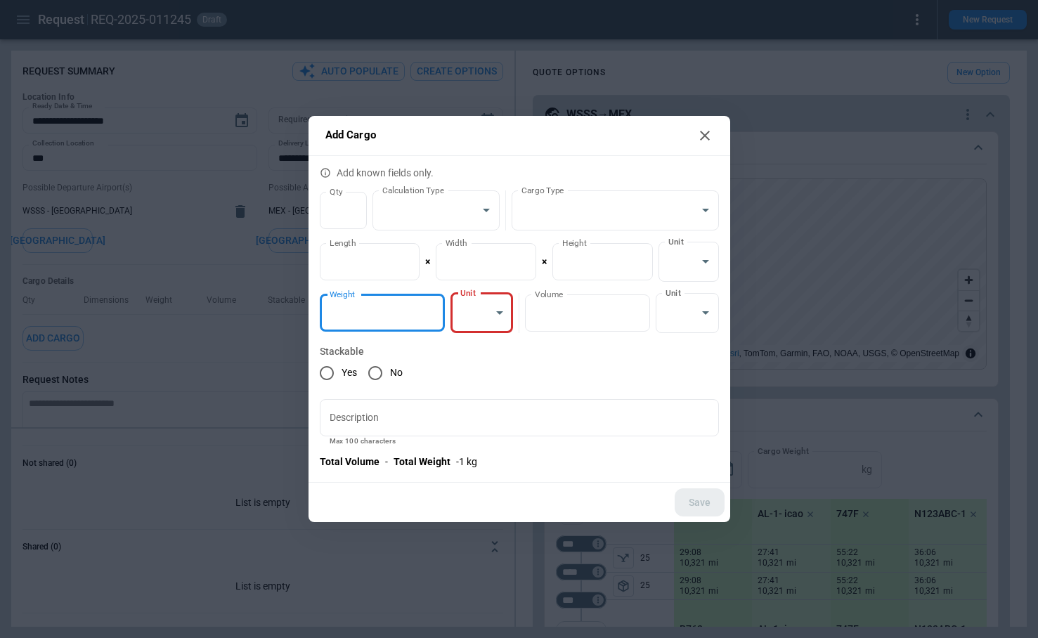
type input "*"
click at [429, 308] on input "*" at bounding box center [382, 312] width 125 height 37
click at [488, 313] on body "**********" at bounding box center [519, 319] width 1038 height 638
click at [483, 349] on li "kg" at bounding box center [481, 349] width 63 height 20
type input "*********"
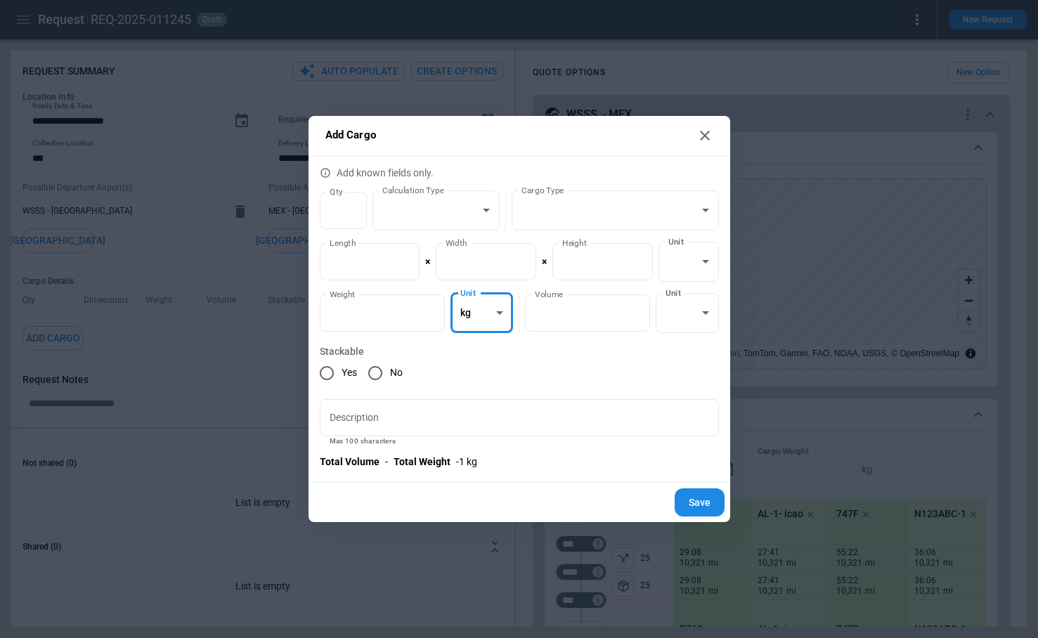
click at [694, 503] on button "Save" at bounding box center [700, 502] width 50 height 29
type textarea "*"
type input "*"
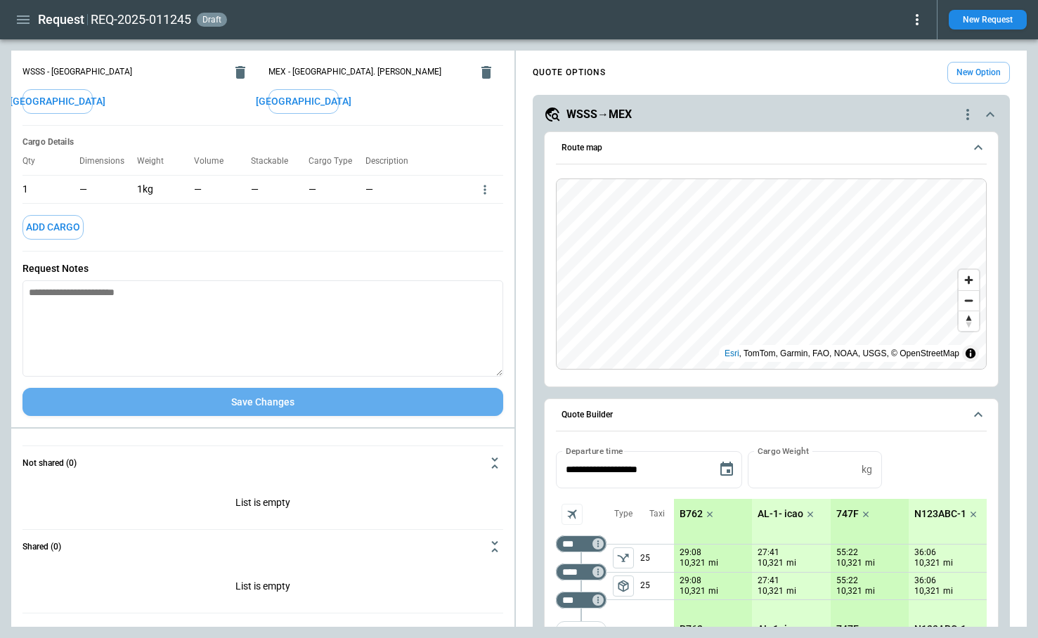
click at [323, 397] on button "Save Changes" at bounding box center [262, 402] width 481 height 29
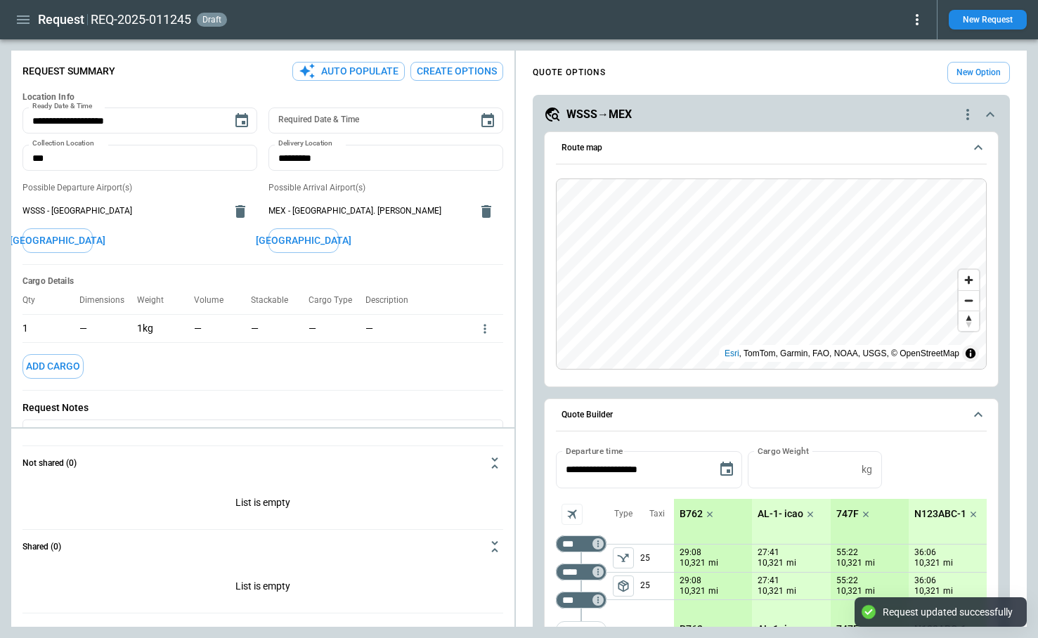
click at [966, 113] on icon "quote-option-actions" at bounding box center [967, 114] width 17 height 17
click at [928, 200] on li "Delete Quote Option" at bounding box center [914, 200] width 124 height 20
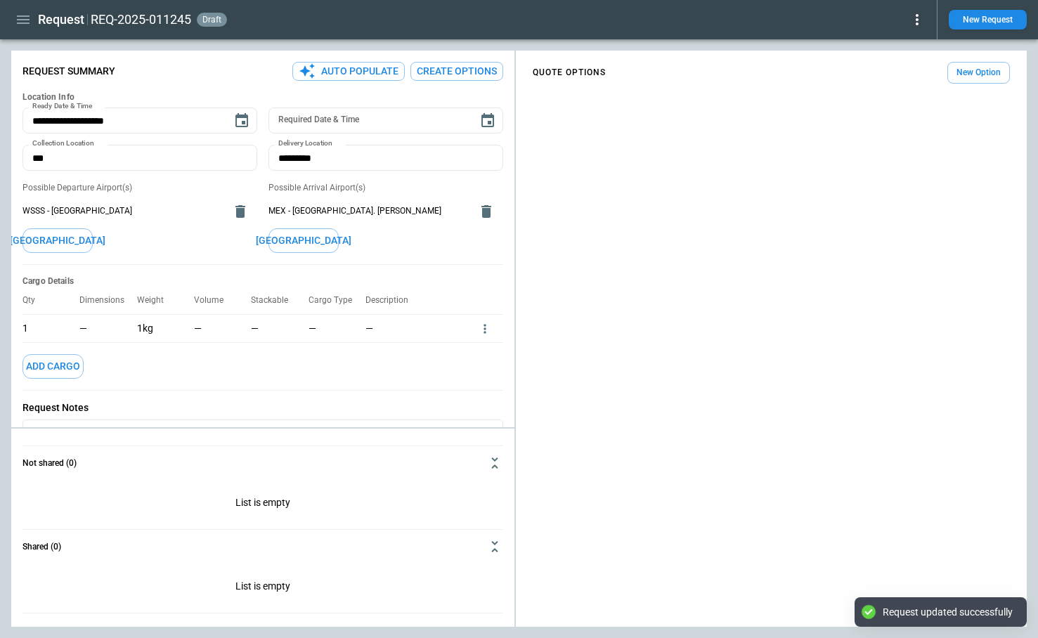
click at [453, 74] on button "Create Options" at bounding box center [456, 71] width 93 height 19
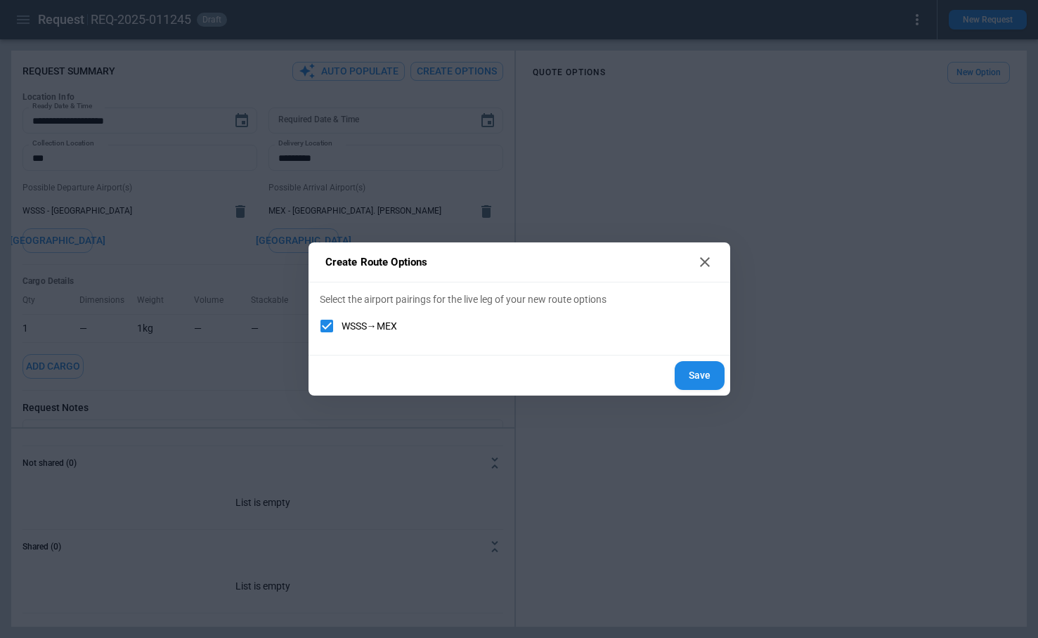
click at [700, 377] on button "Save" at bounding box center [700, 375] width 50 height 29
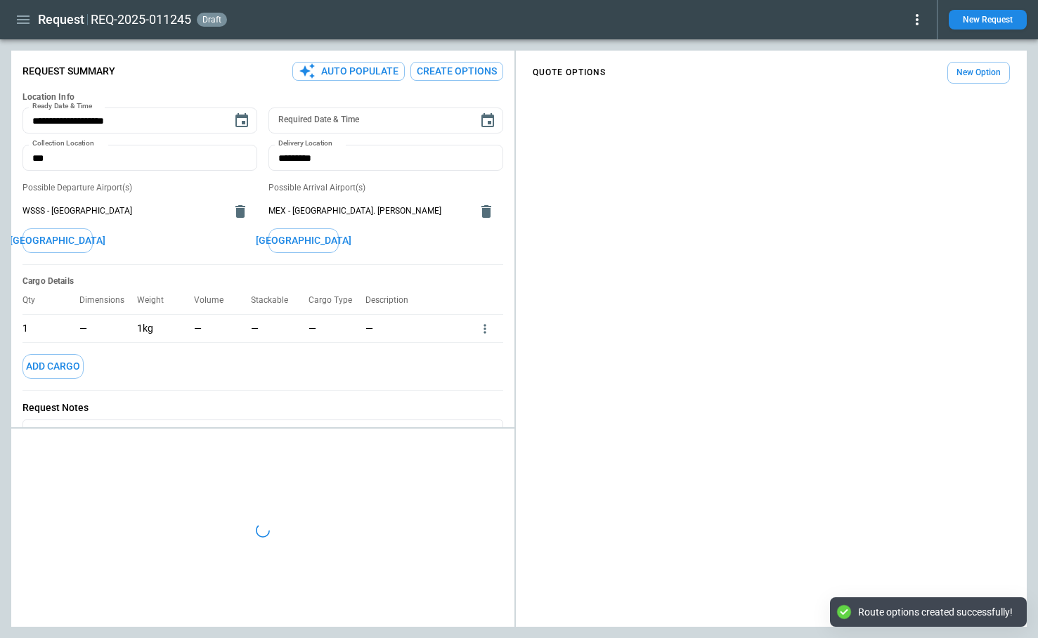
type textarea "*"
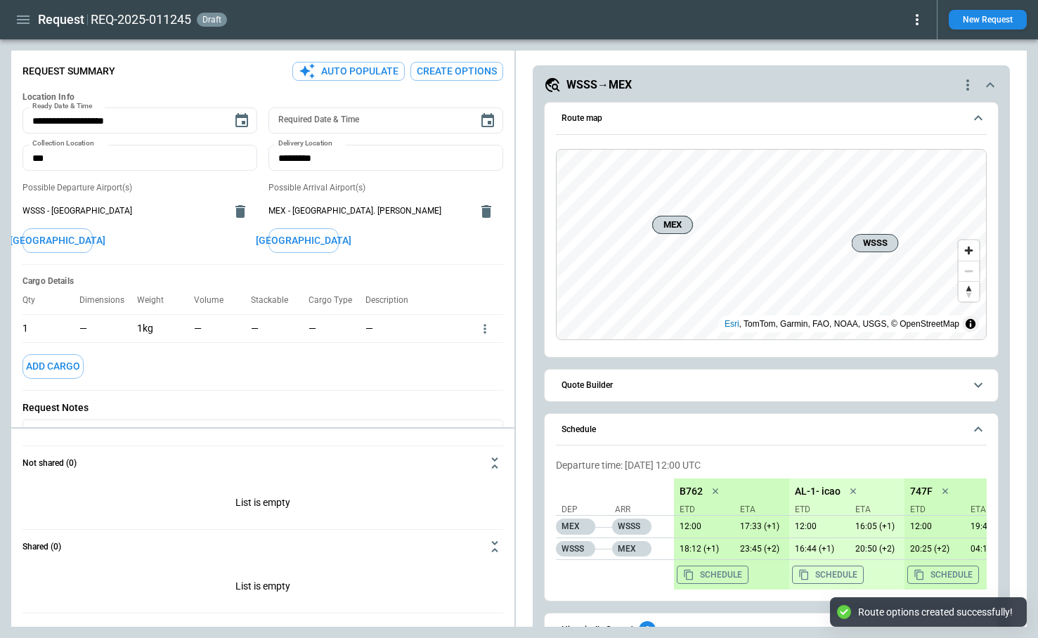
scroll to position [44, 0]
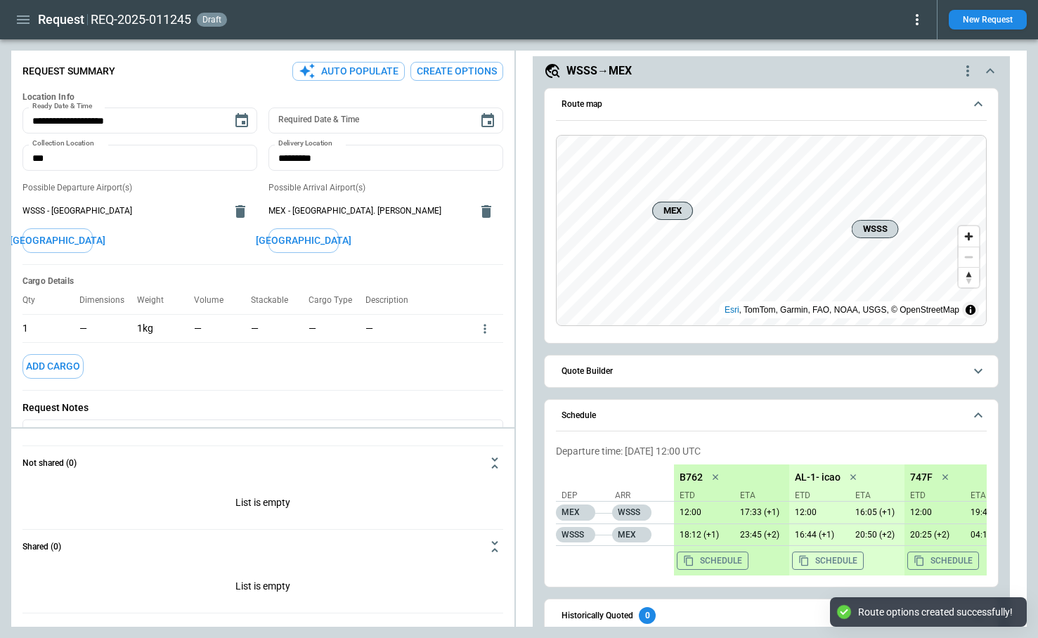
click at [674, 379] on button "Quote Builder" at bounding box center [771, 372] width 431 height 32
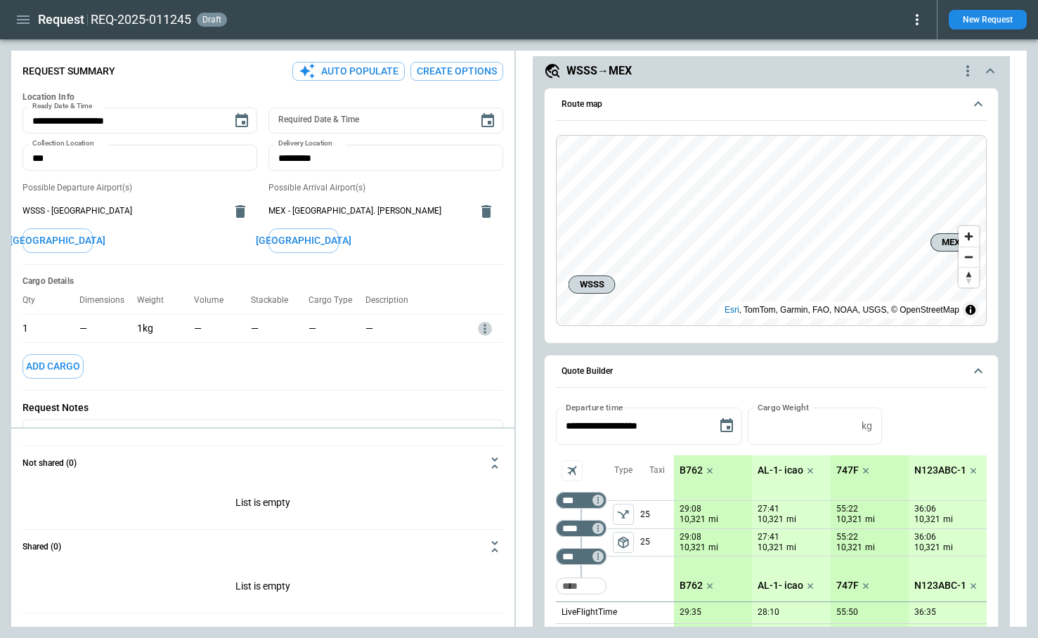
click at [480, 327] on icon "more" at bounding box center [485, 329] width 14 height 14
click at [172, 373] on div at bounding box center [519, 319] width 1038 height 638
click at [59, 368] on button "Add Cargo" at bounding box center [52, 366] width 61 height 25
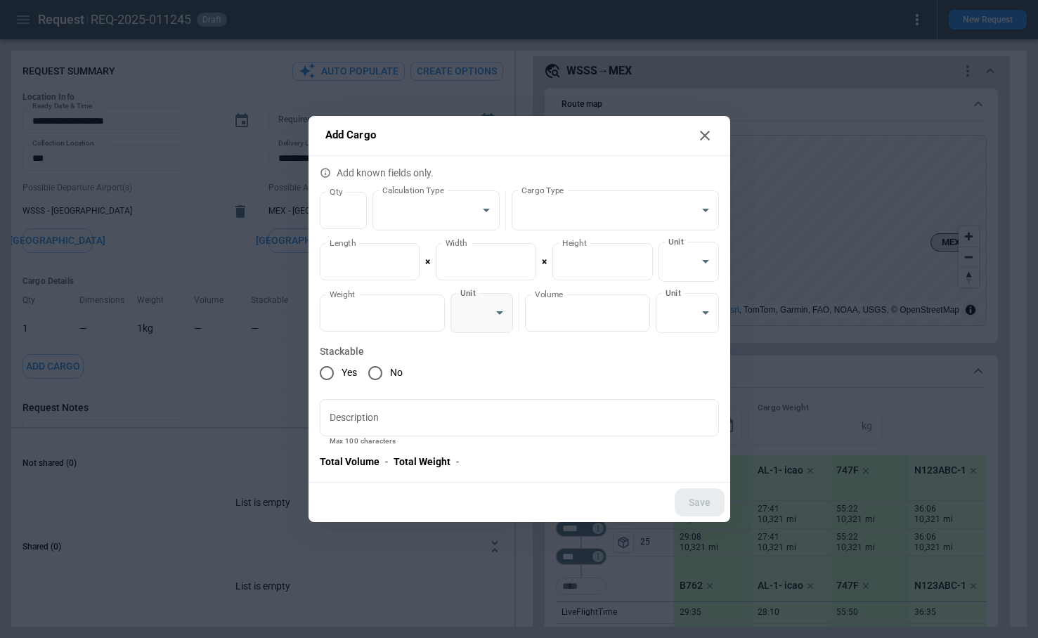
click at [499, 309] on body "**********" at bounding box center [519, 319] width 1038 height 638
click at [488, 370] on li "lb" at bounding box center [481, 369] width 63 height 20
type input "******"
click at [435, 307] on input "*" at bounding box center [382, 312] width 125 height 37
type input "*"
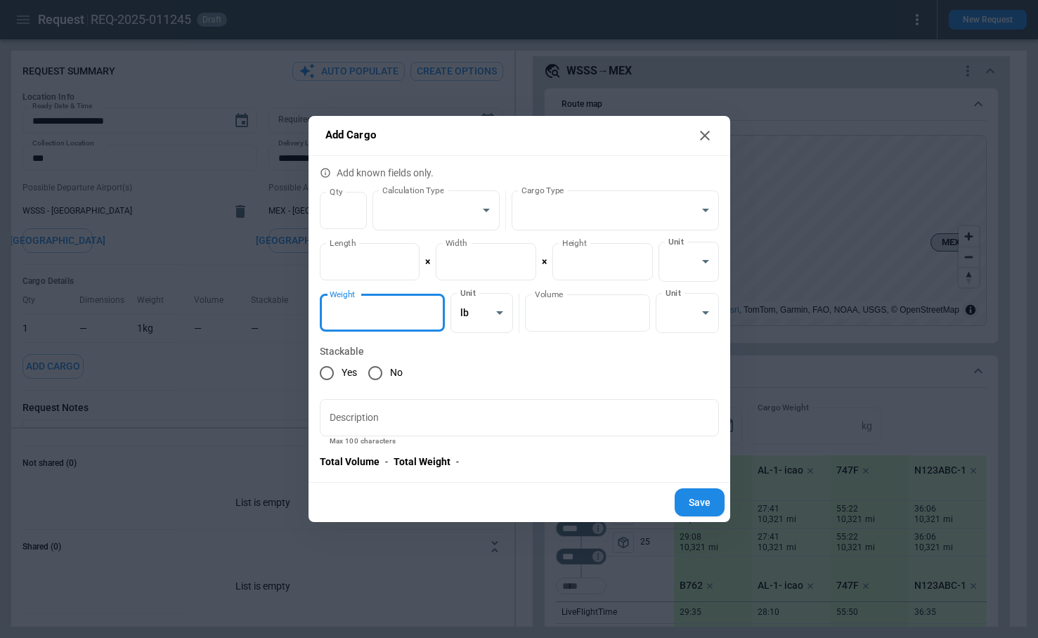
click at [433, 307] on input "*" at bounding box center [382, 312] width 125 height 37
click at [706, 504] on button "Save" at bounding box center [700, 502] width 50 height 29
type textarea "*"
type input "*"
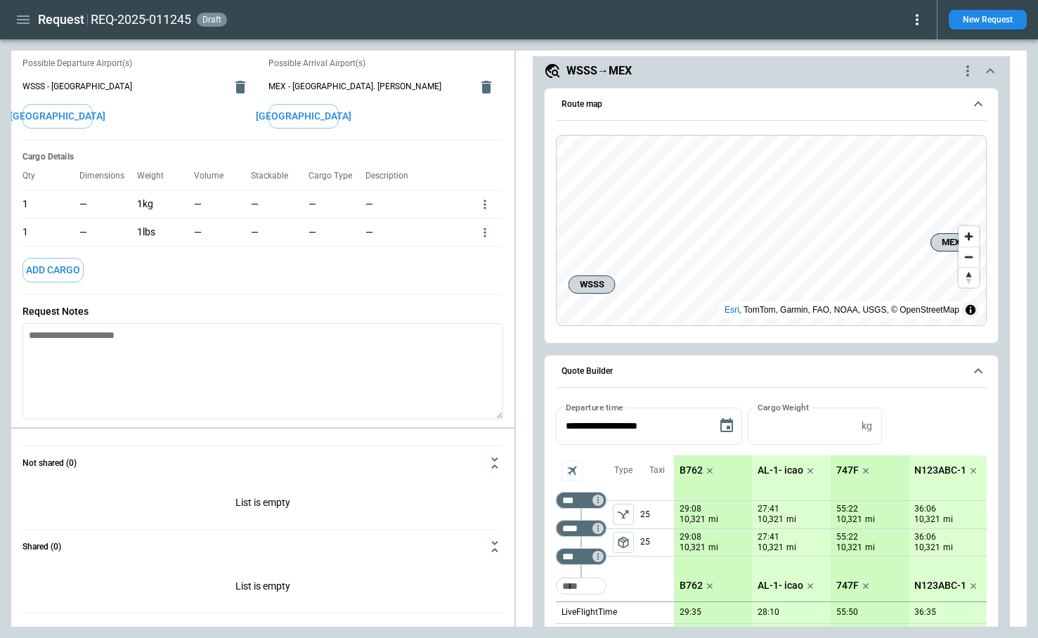
scroll to position [167, 0]
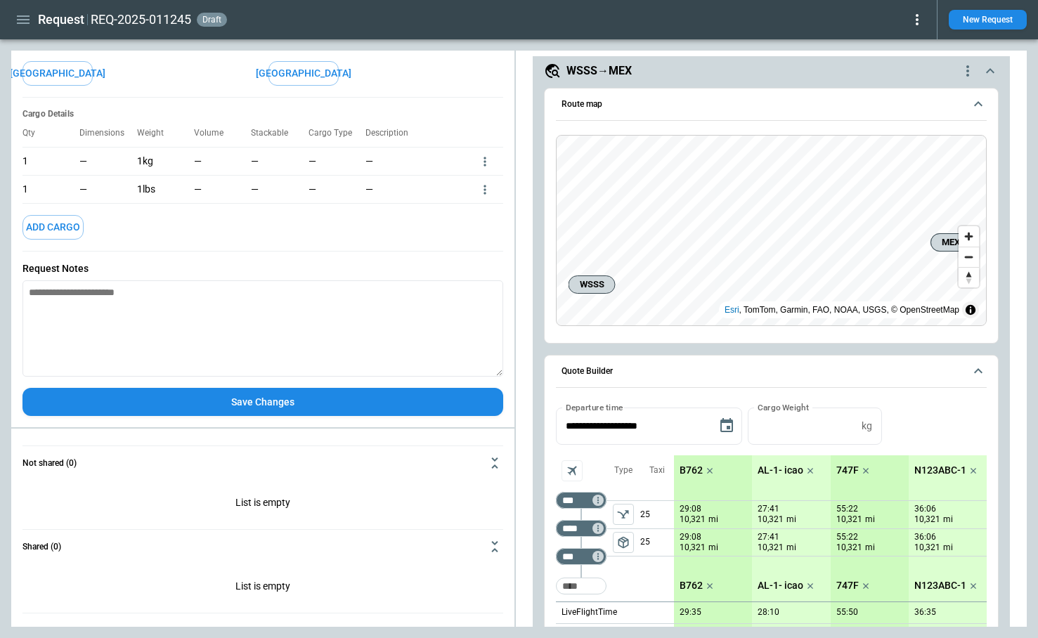
click at [269, 404] on button "Save Changes" at bounding box center [262, 402] width 481 height 29
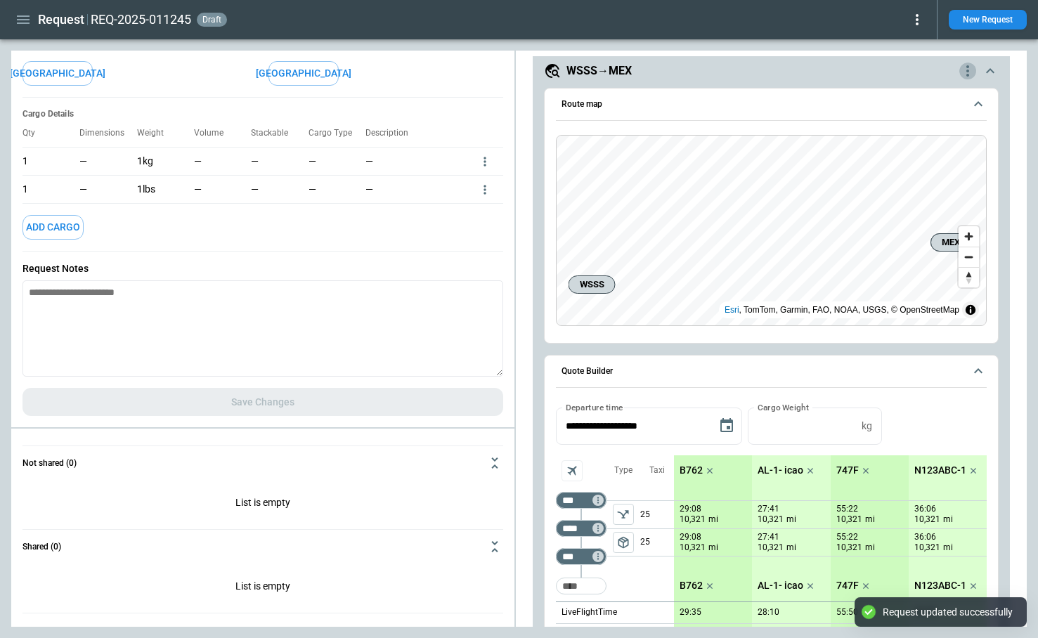
click at [968, 72] on icon "quote-option-actions" at bounding box center [967, 71] width 17 height 17
click at [938, 157] on li "Delete Quote Option" at bounding box center [914, 156] width 124 height 20
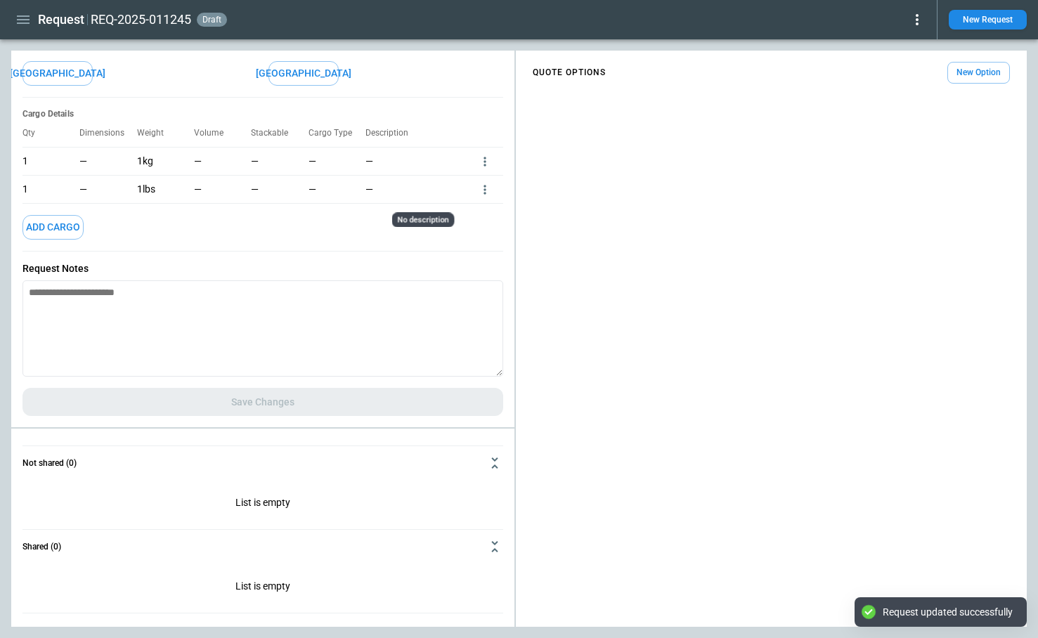
scroll to position [0, 0]
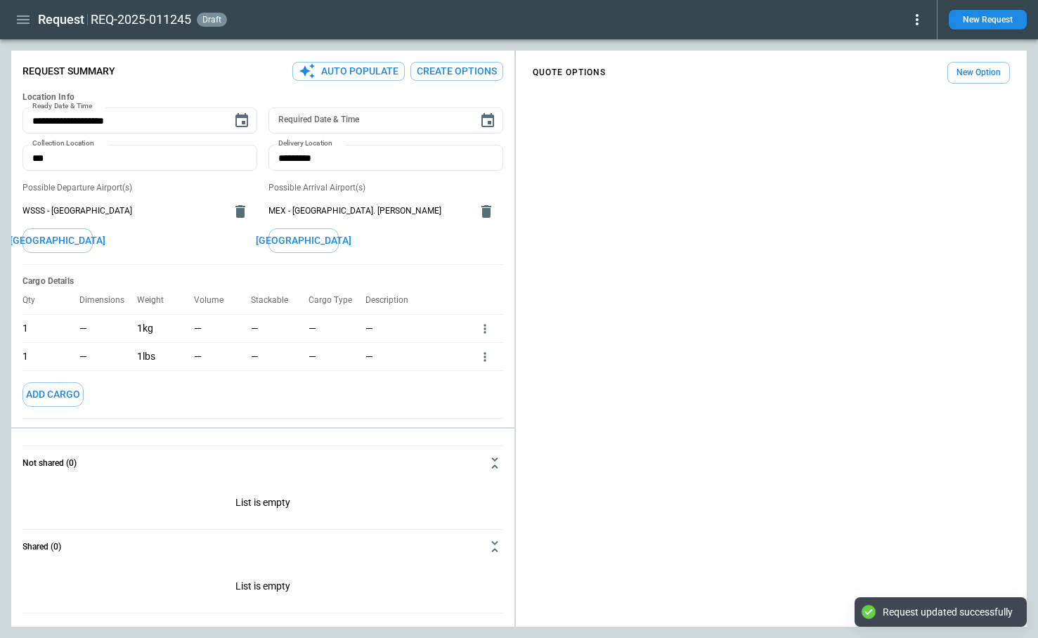
click at [446, 71] on button "Create Options" at bounding box center [456, 71] width 93 height 19
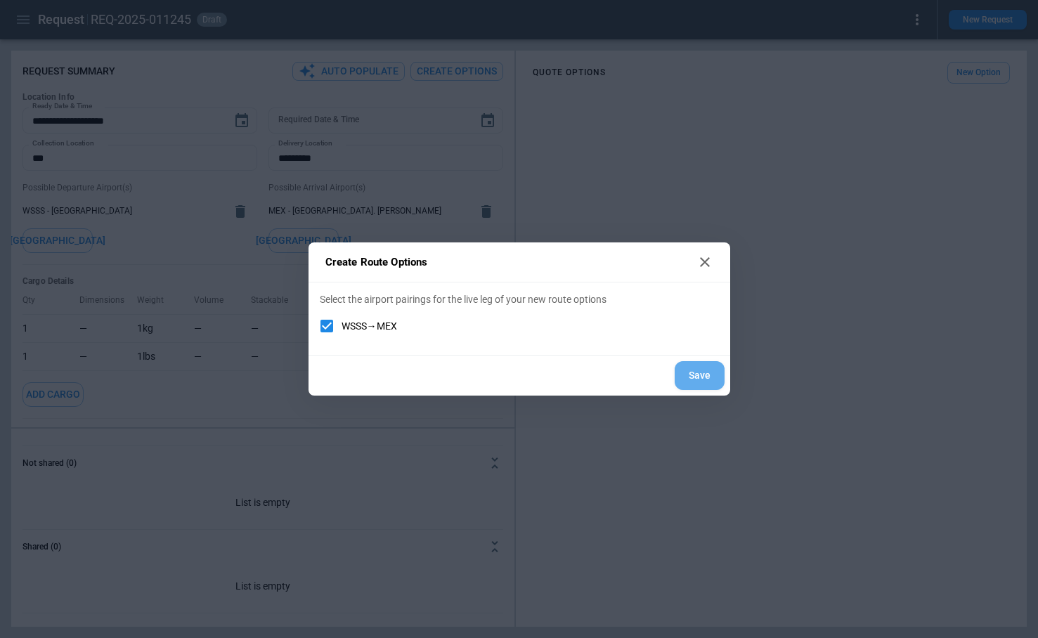
click at [707, 382] on button "Save" at bounding box center [700, 375] width 50 height 29
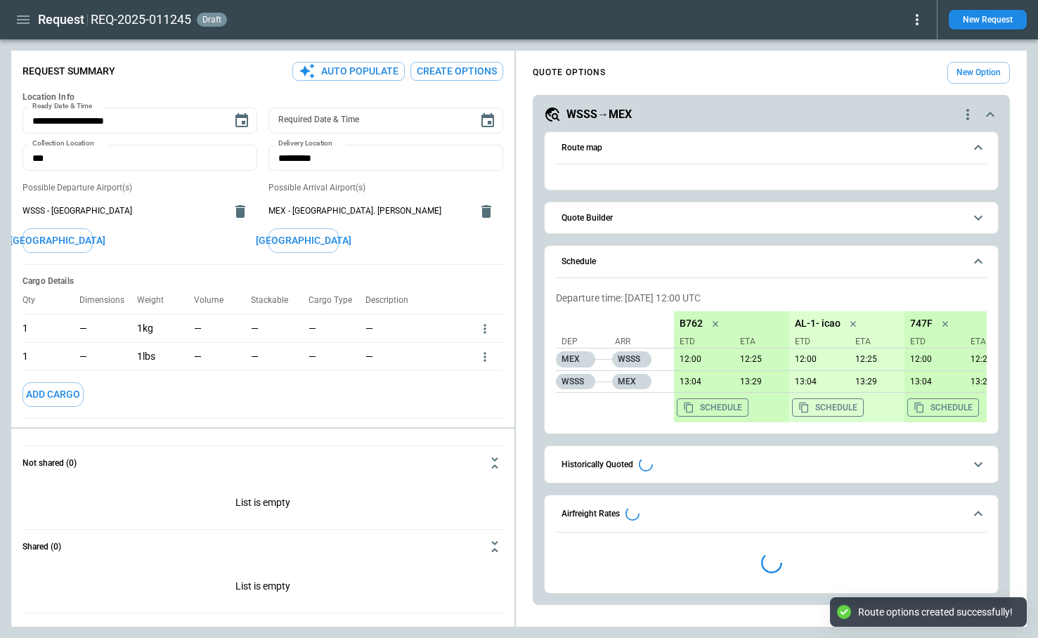
type textarea "*"
type input "**********"
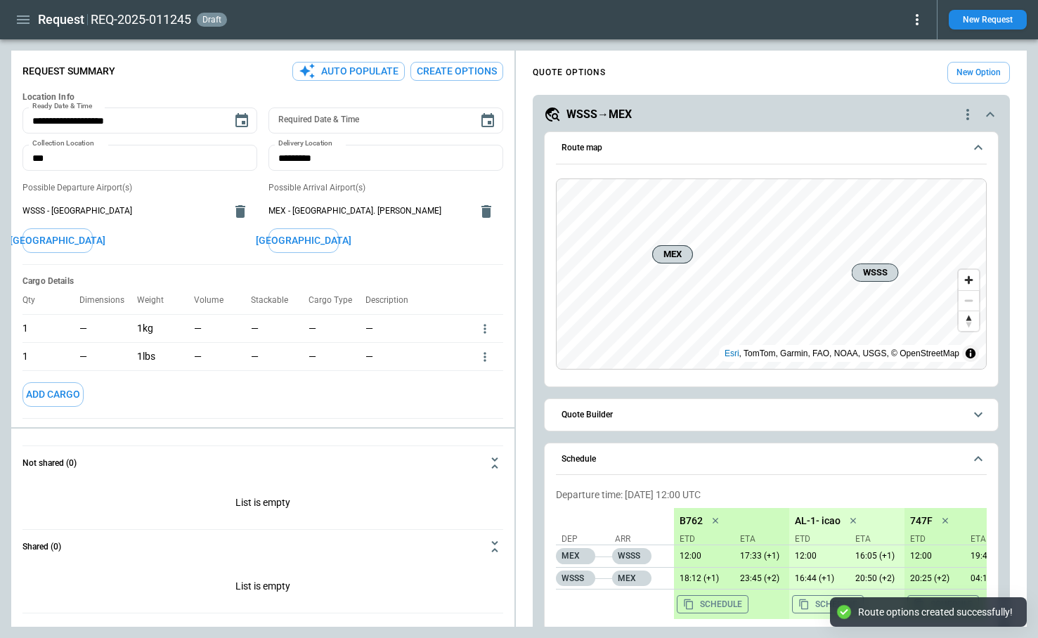
click at [660, 413] on span "Quote Builder" at bounding box center [762, 414] width 403 height 9
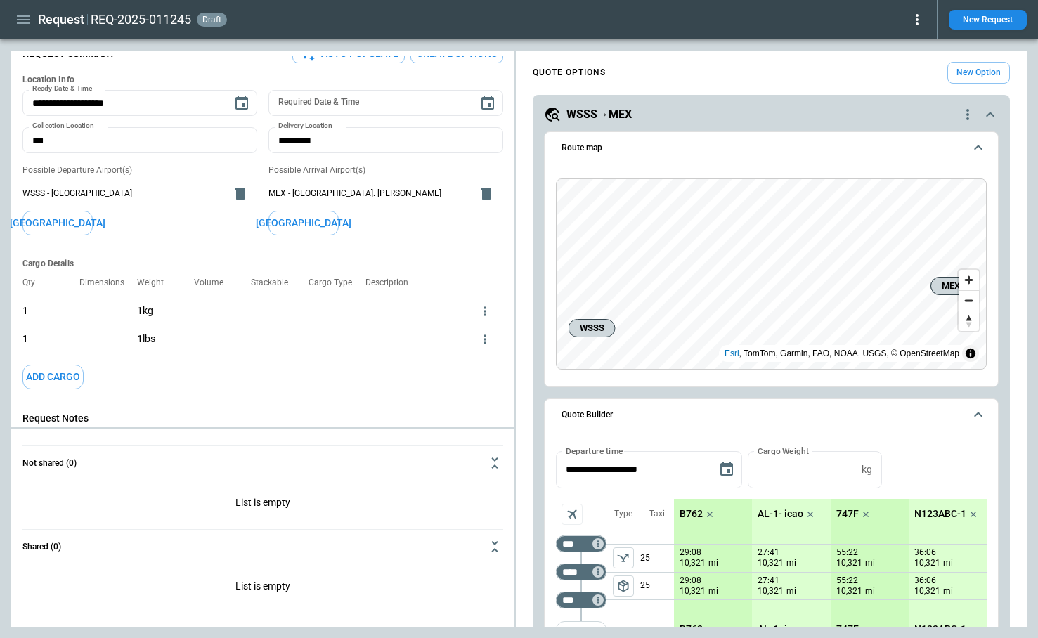
scroll to position [8, 0]
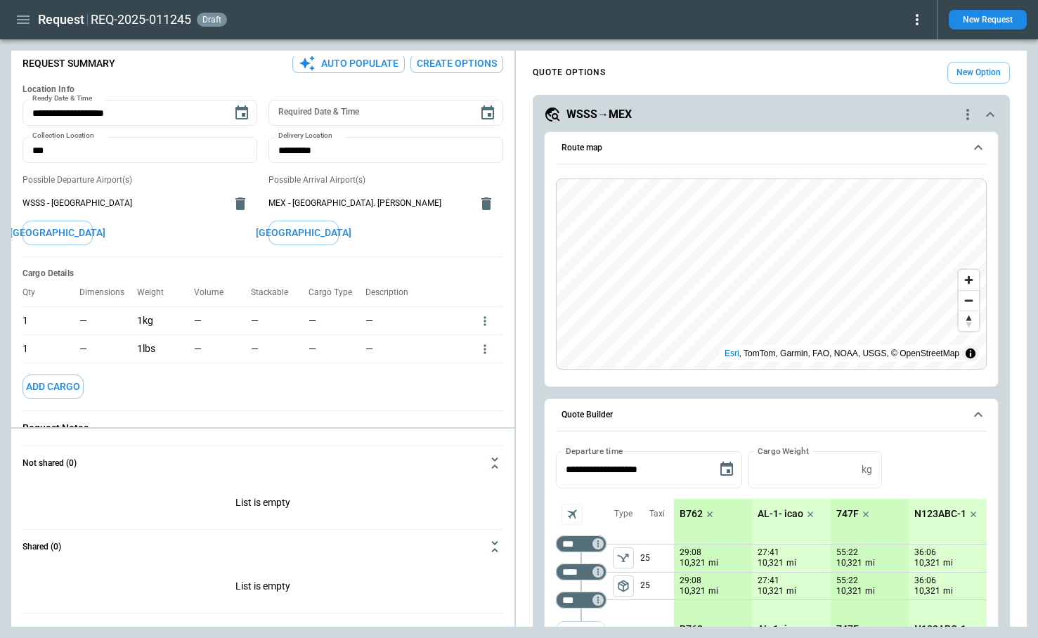
click at [964, 116] on icon "quote-option-actions" at bounding box center [967, 114] width 17 height 17
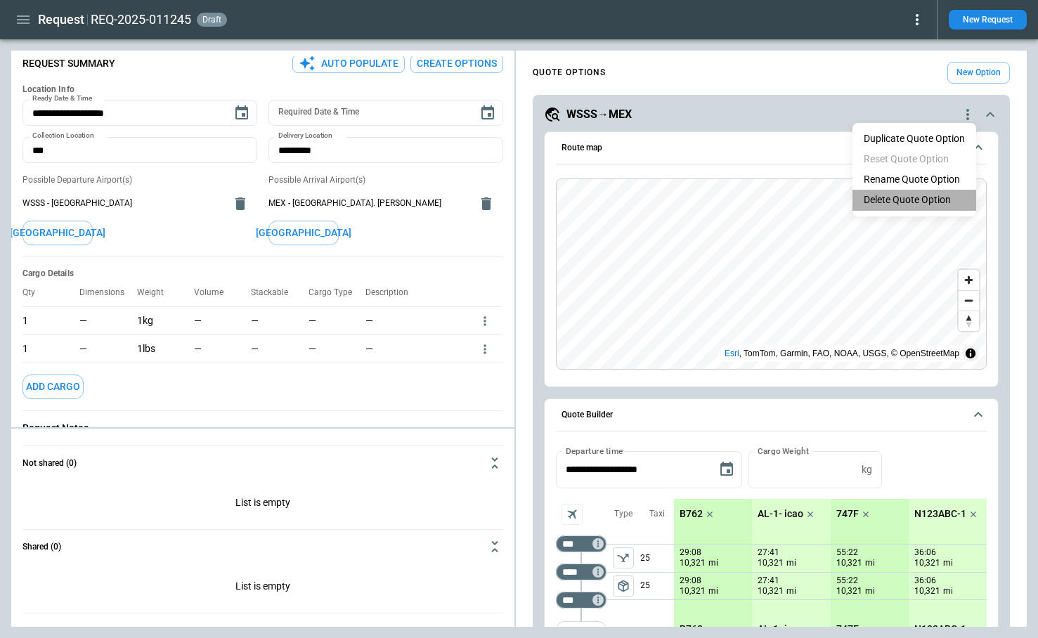
click at [933, 200] on li "Delete Quote Option" at bounding box center [914, 200] width 124 height 20
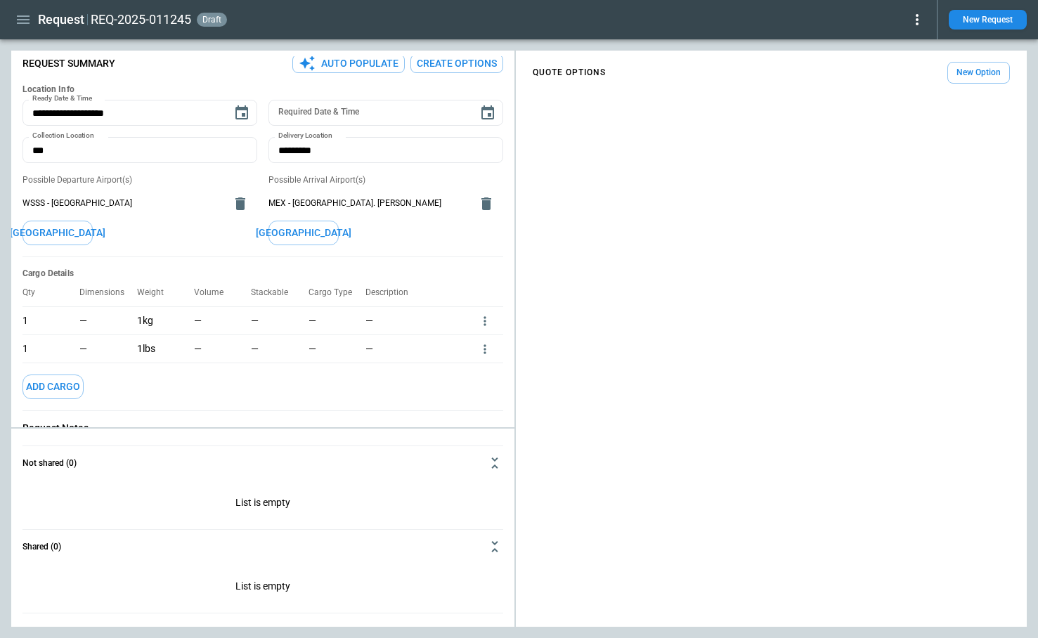
click at [488, 328] on icon "more" at bounding box center [485, 321] width 14 height 14
click at [473, 365] on li "Edit" at bounding box center [466, 372] width 49 height 20
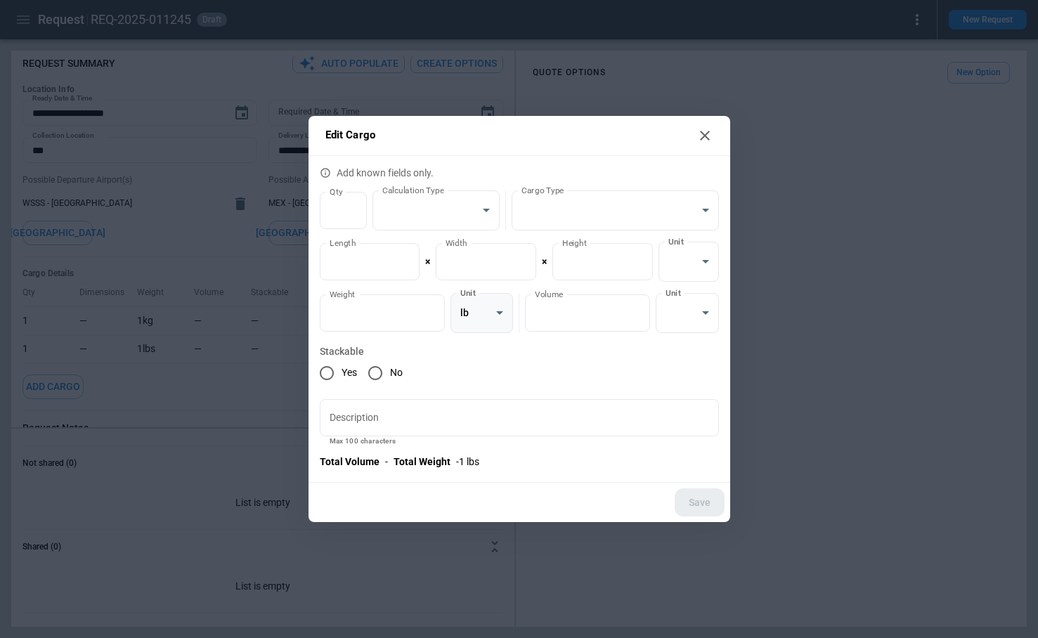
click at [494, 313] on body "**********" at bounding box center [519, 319] width 1038 height 638
click at [478, 347] on li "kg" at bounding box center [481, 349] width 63 height 20
type input "****"
type input "*********"
click at [430, 309] on input "*" at bounding box center [382, 312] width 125 height 37
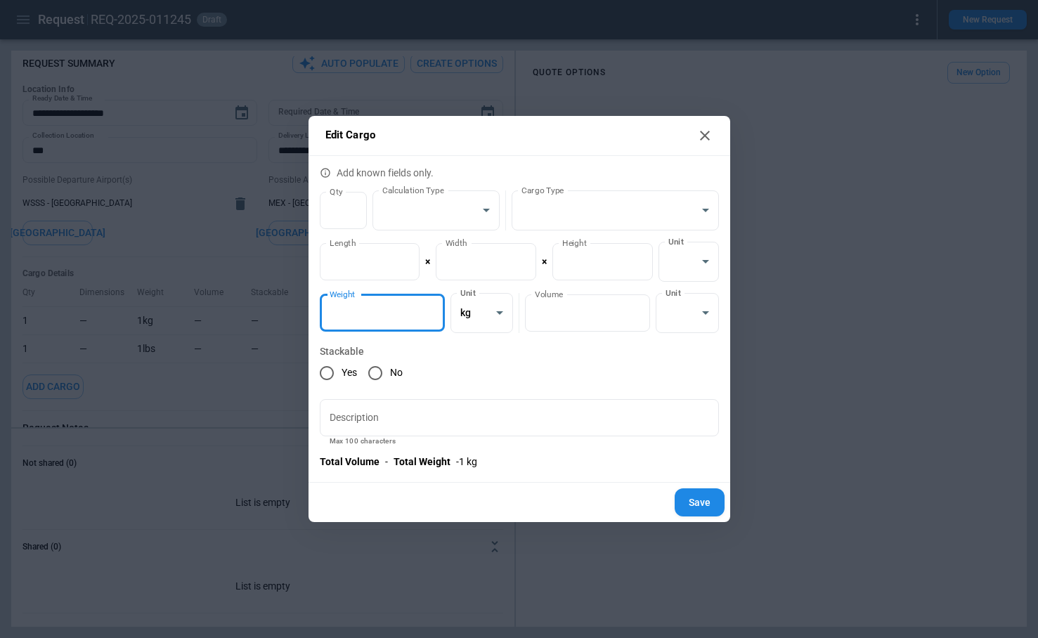
click at [430, 309] on input "*" at bounding box center [382, 312] width 125 height 37
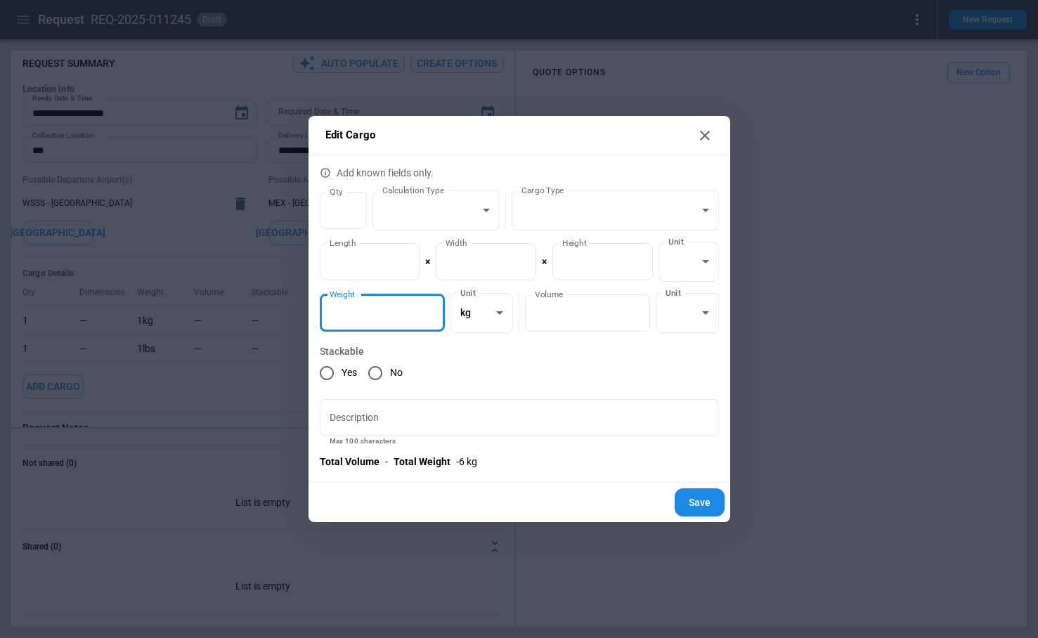
type input "*"
click at [430, 309] on input "*" at bounding box center [382, 312] width 125 height 37
click at [707, 500] on button "Save" at bounding box center [700, 502] width 50 height 29
type textarea "*"
type input "*"
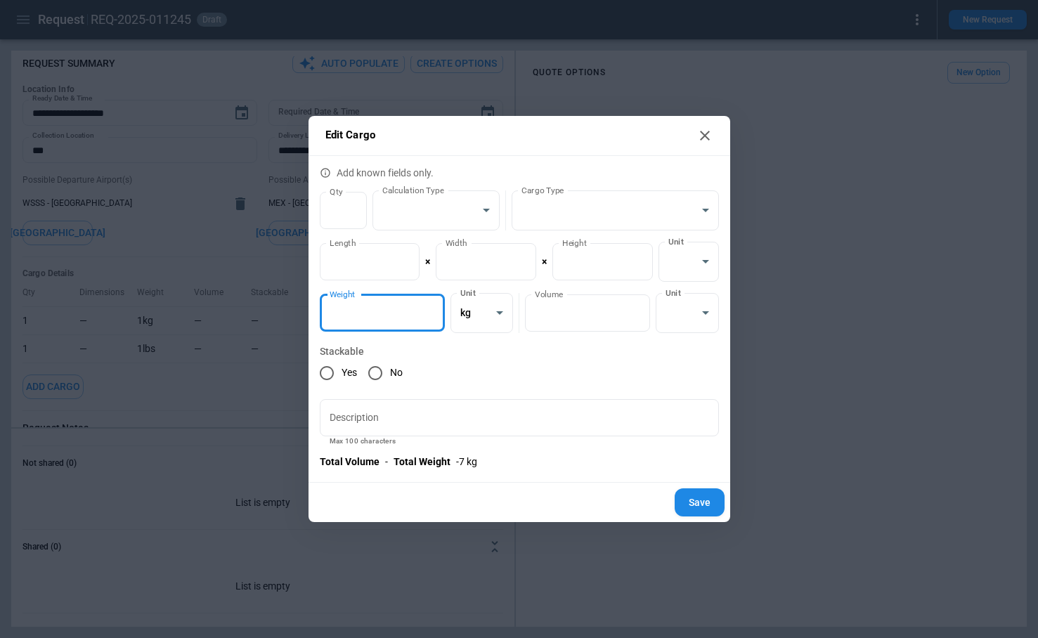
type input "*********"
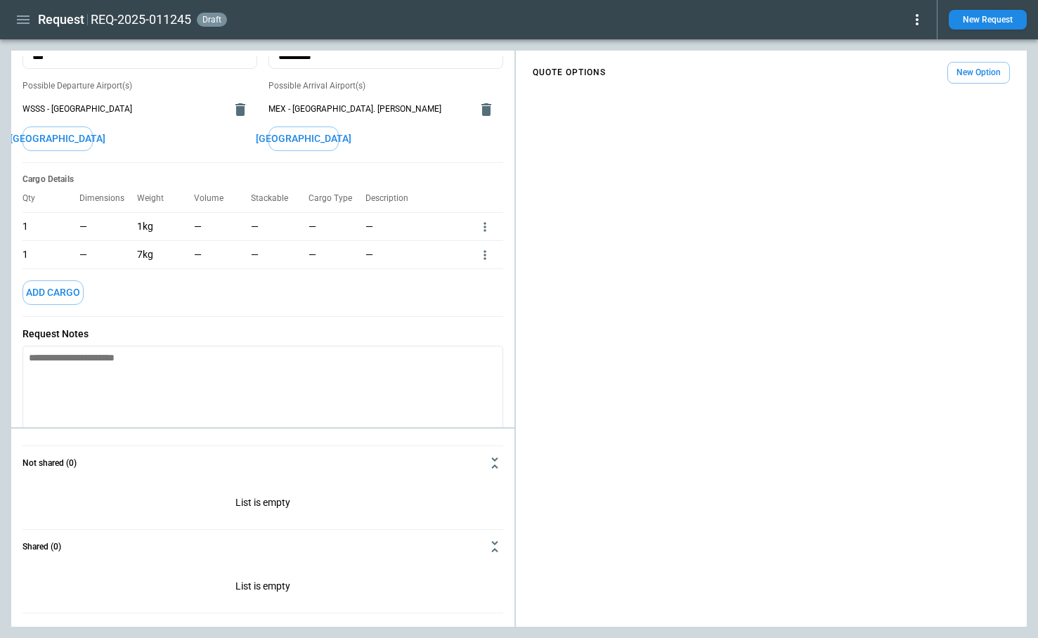
scroll to position [167, 0]
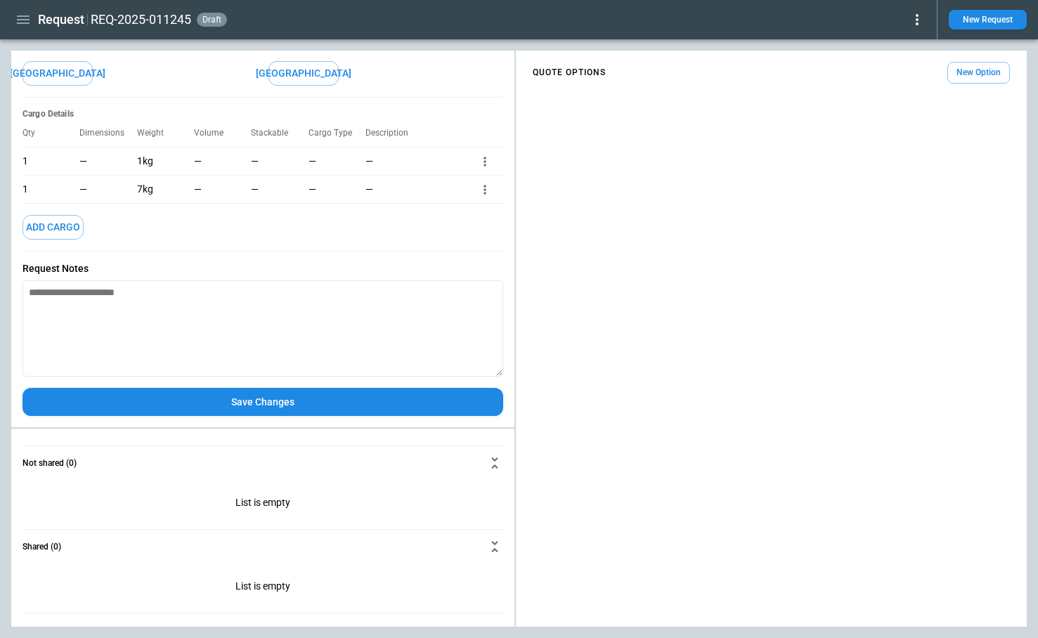
click at [226, 403] on button "Save Changes" at bounding box center [262, 402] width 481 height 29
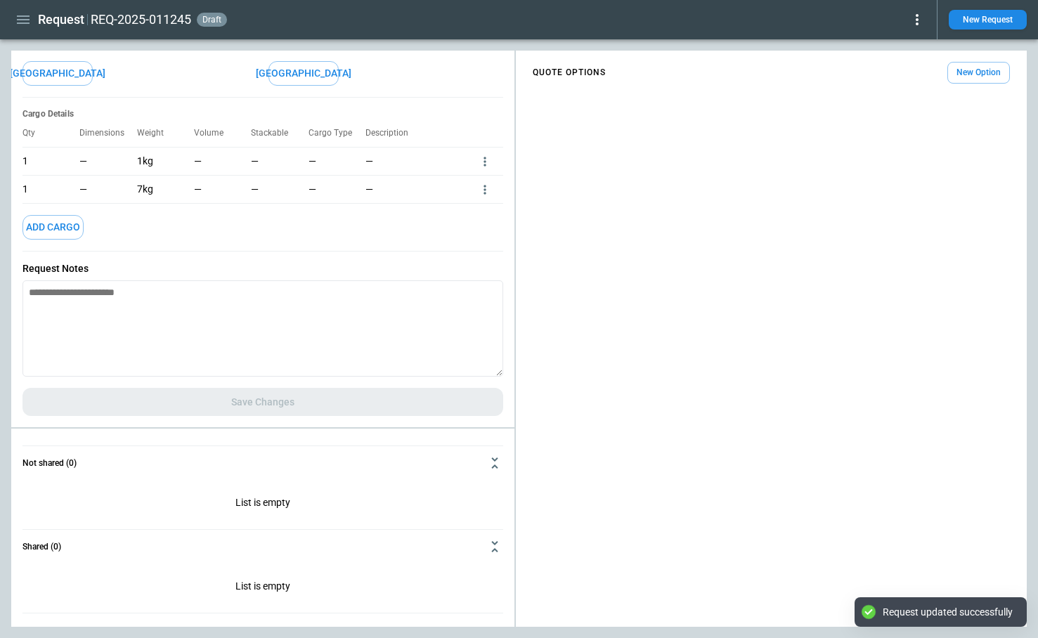
scroll to position [0, 0]
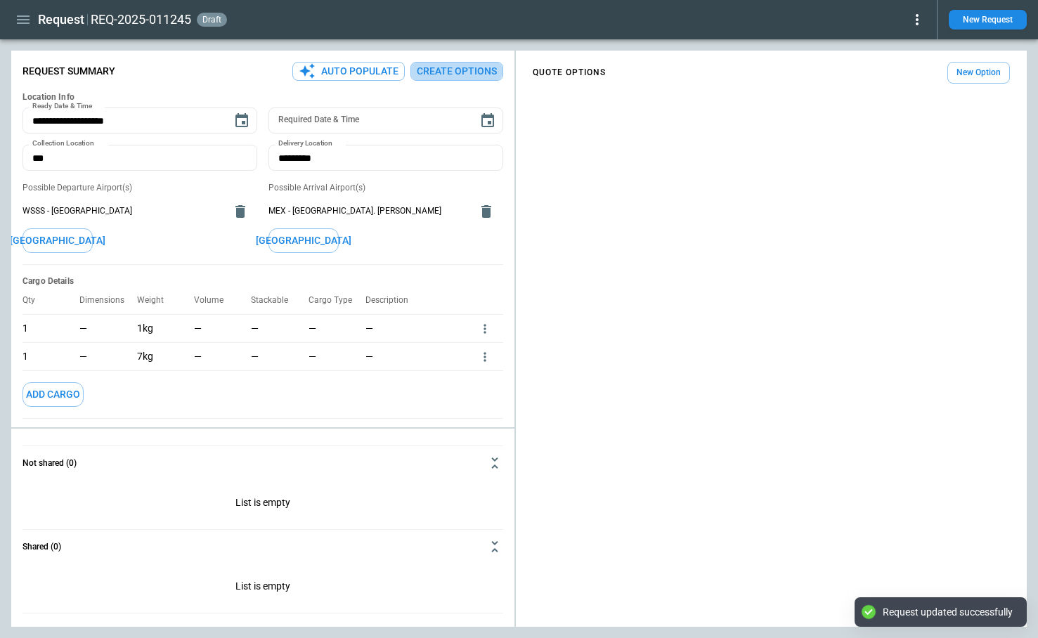
click at [461, 74] on button "Create Options" at bounding box center [456, 71] width 93 height 19
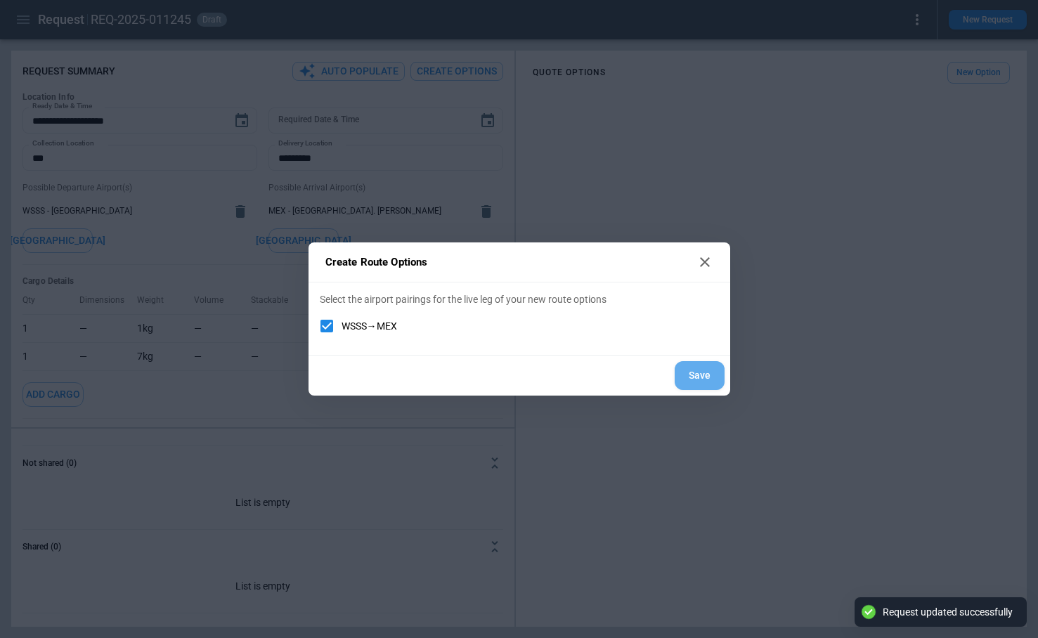
click at [695, 374] on button "Save" at bounding box center [700, 375] width 50 height 29
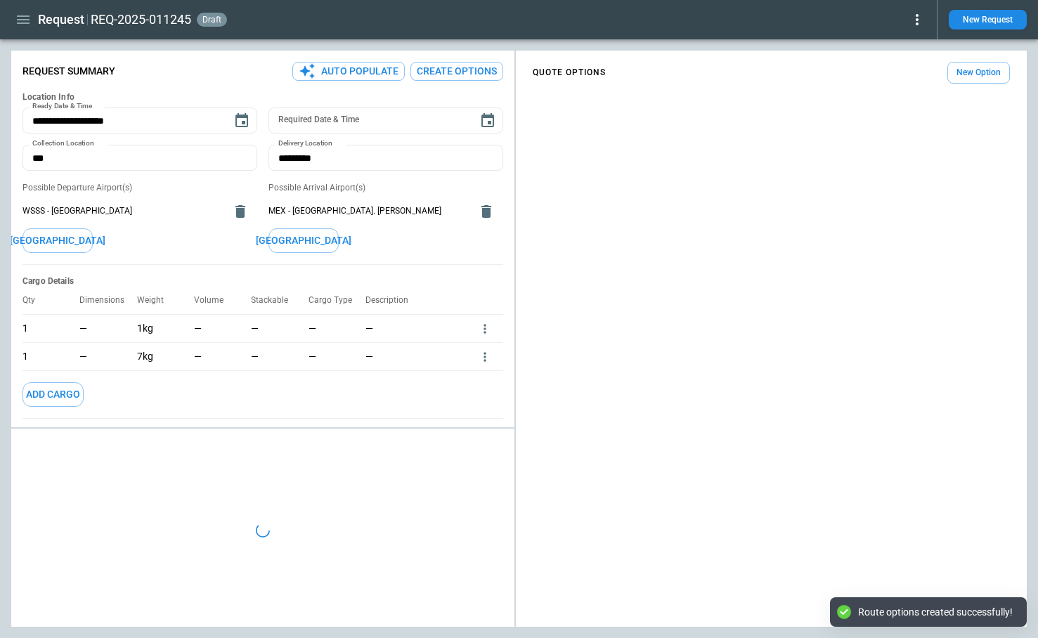
type textarea "*"
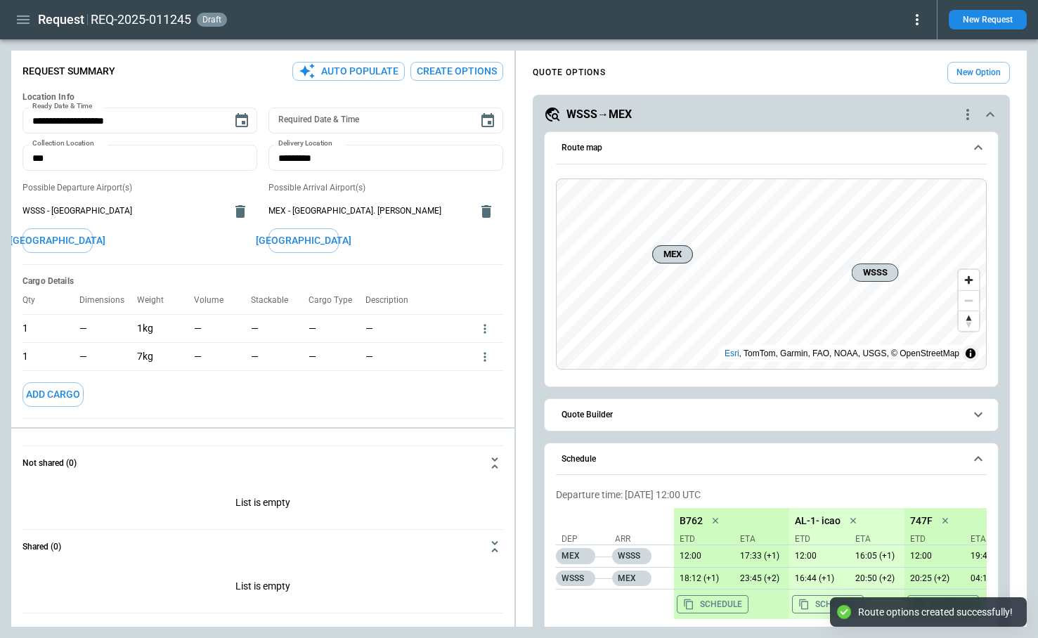
click at [630, 418] on span "Quote Builder" at bounding box center [762, 414] width 403 height 9
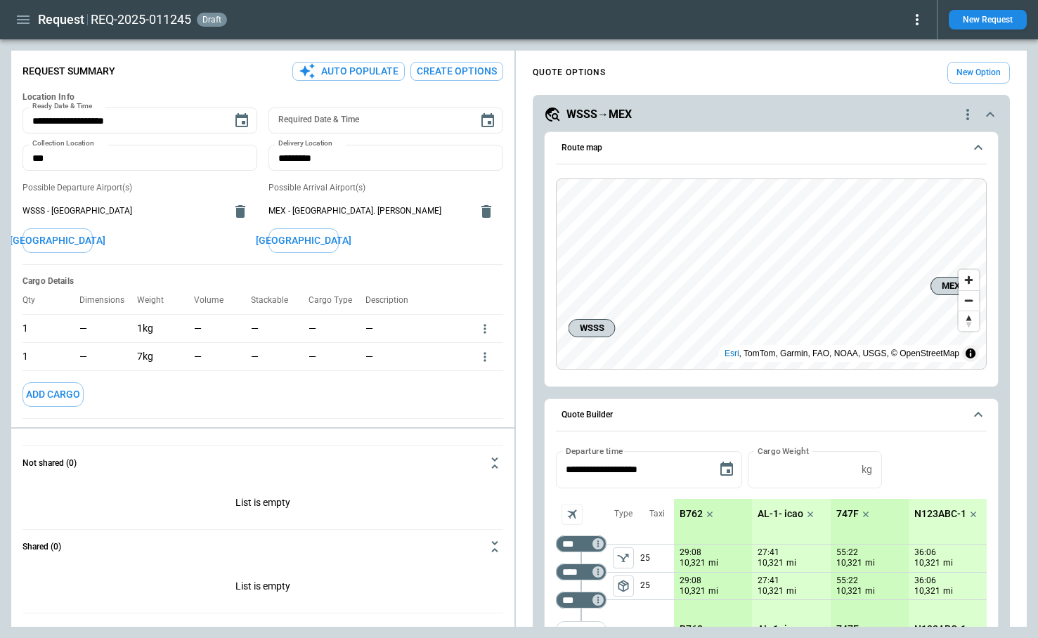
click at [969, 116] on icon "quote-option-actions" at bounding box center [967, 114] width 17 height 17
click at [927, 195] on li "Delete Quote Option" at bounding box center [914, 200] width 124 height 20
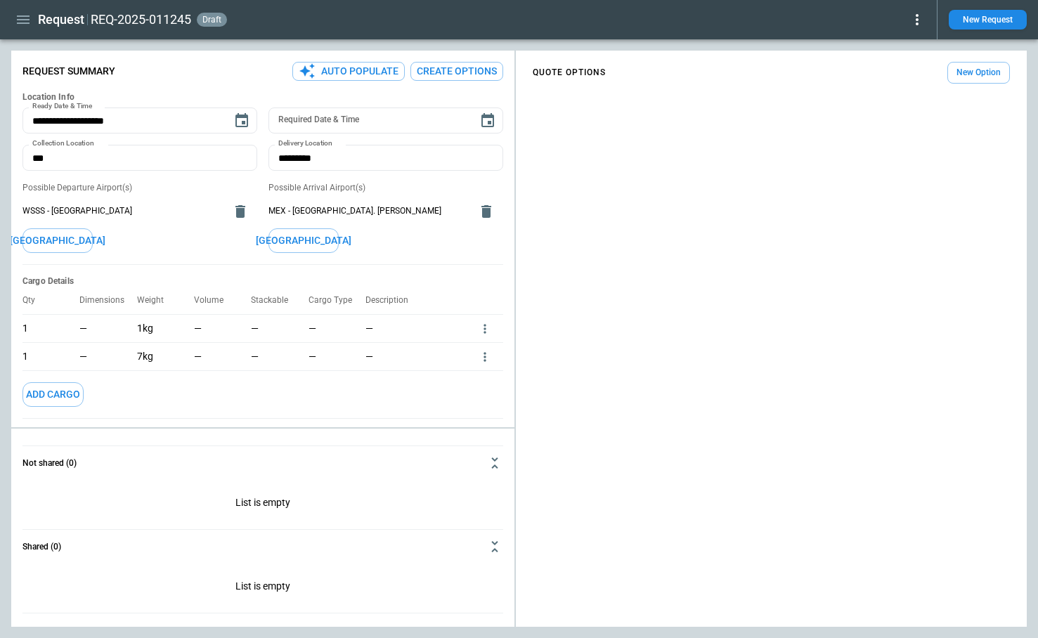
click at [22, 20] on icon "button" at bounding box center [23, 19] width 13 height 8
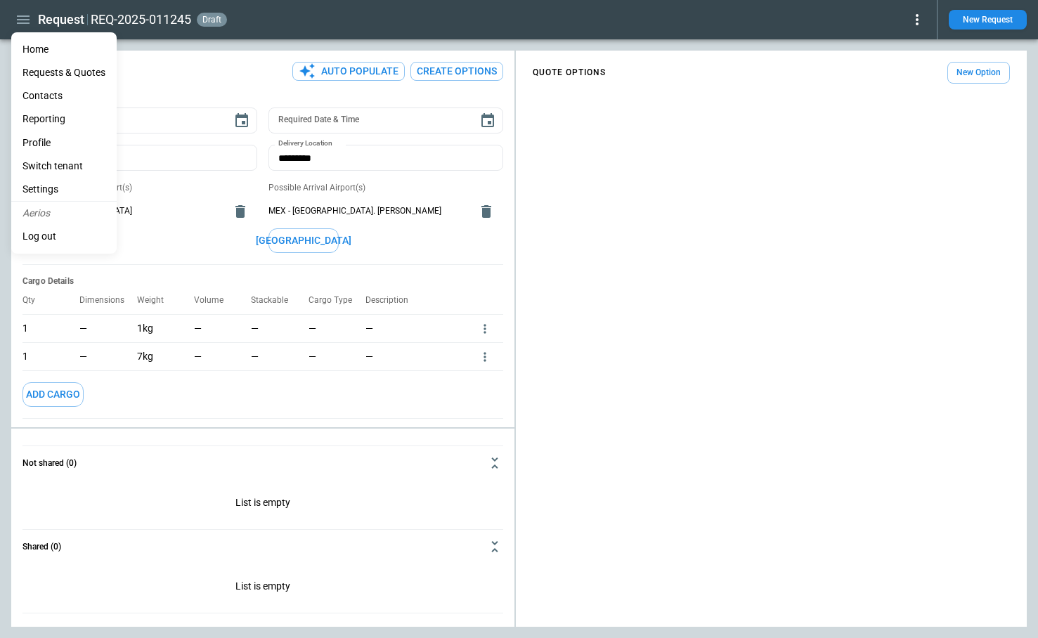
click at [63, 120] on li "Reporting" at bounding box center [63, 119] width 105 height 23
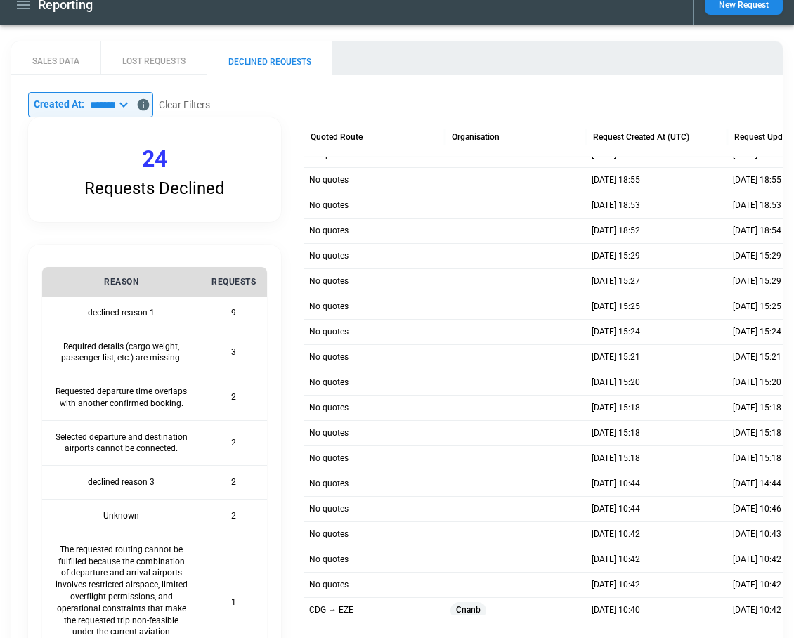
scroll to position [114, 0]
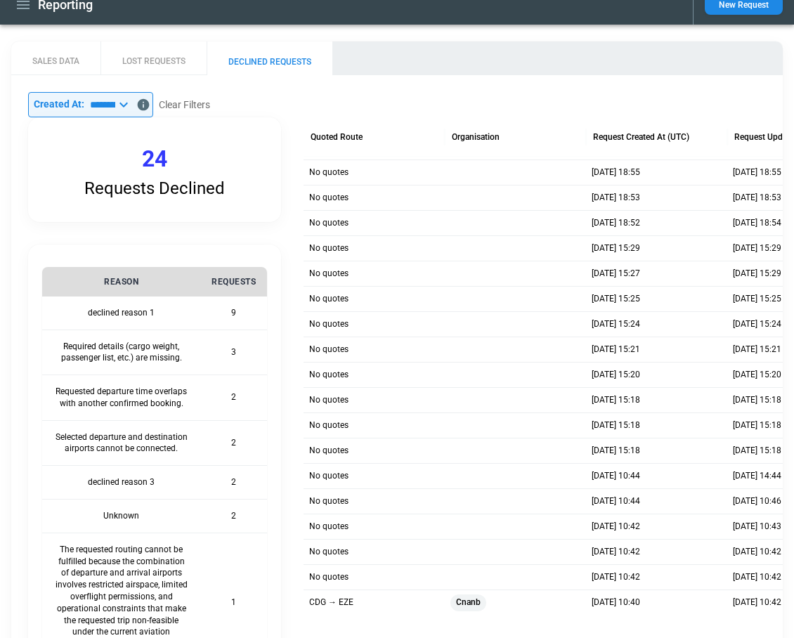
click at [132, 101] on icon at bounding box center [123, 104] width 17 height 17
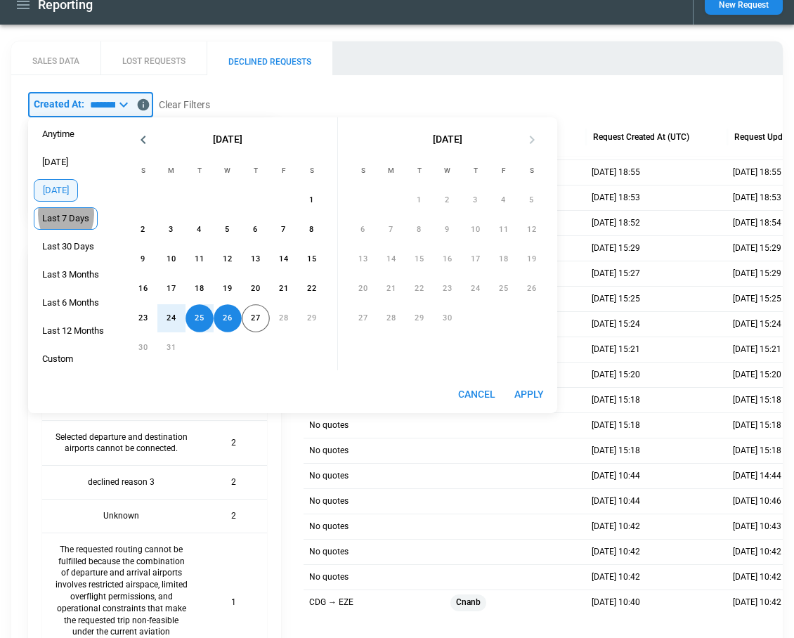
click at [66, 214] on span "Last 7 Days" at bounding box center [65, 218] width 63 height 11
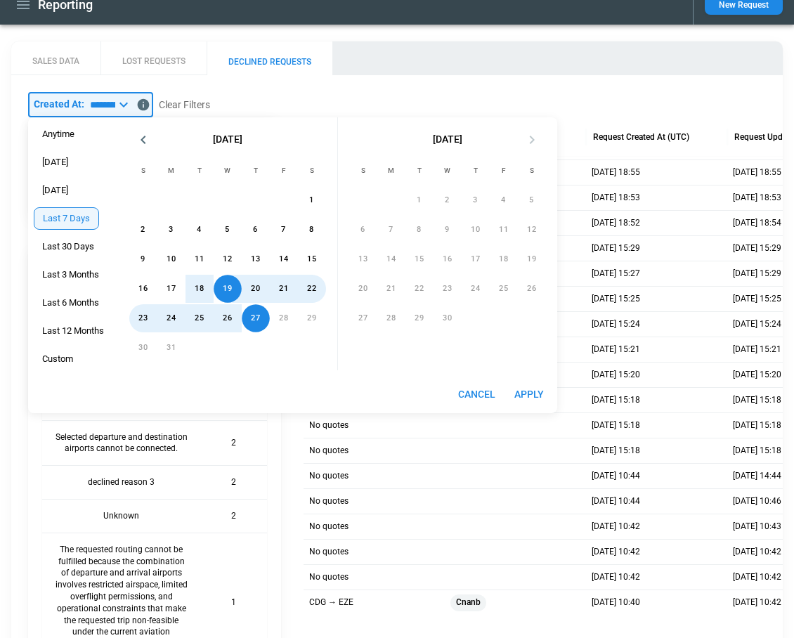
click at [522, 389] on button "Apply" at bounding box center [529, 395] width 45 height 26
type input "**********"
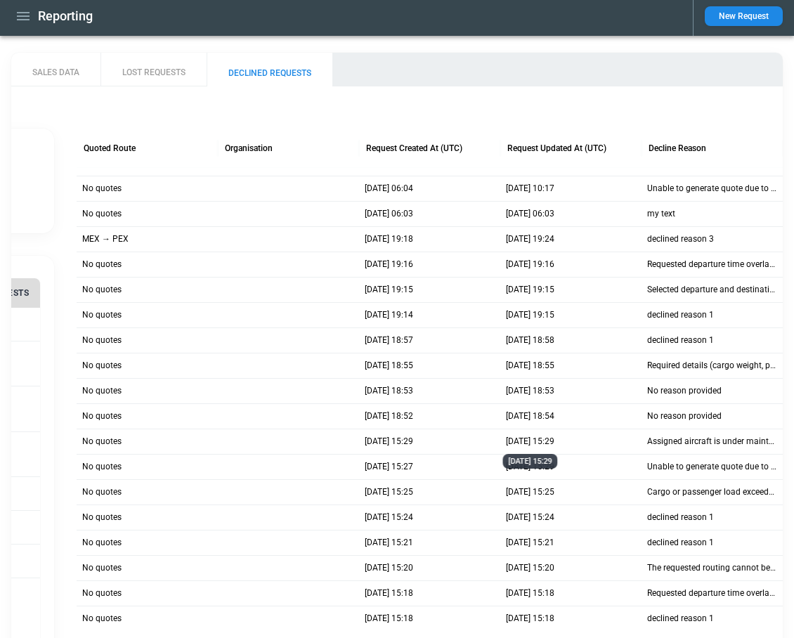
scroll to position [72, 0]
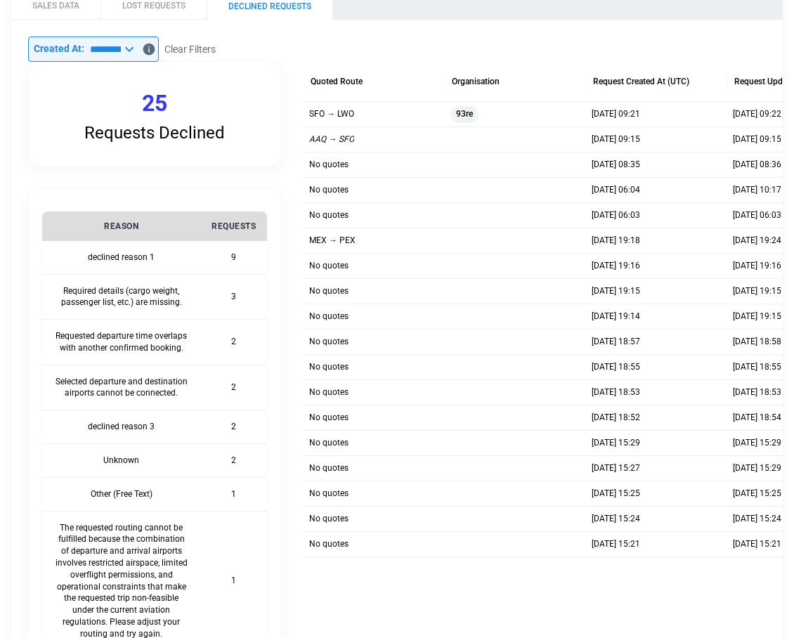
click at [376, 117] on div "SFO → LWO" at bounding box center [374, 113] width 141 height 25
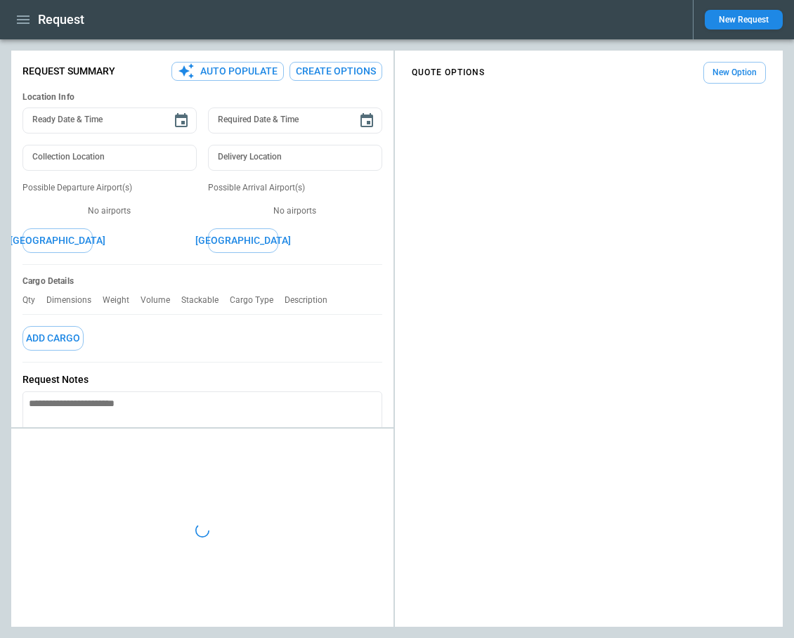
type textarea "*"
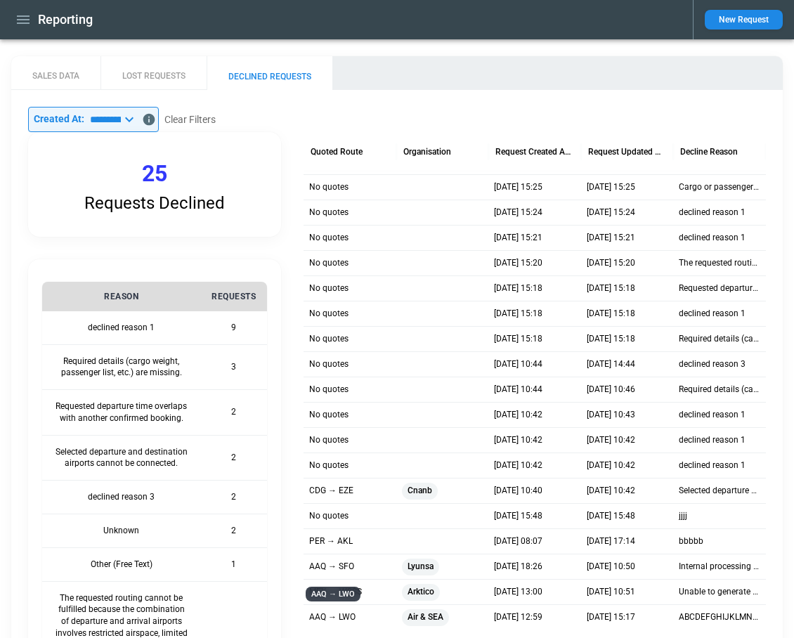
click at [332, 611] on div "AAQ → LWO" at bounding box center [333, 598] width 58 height 26
click at [334, 616] on p "AAQ → LWO" at bounding box center [332, 617] width 46 height 12
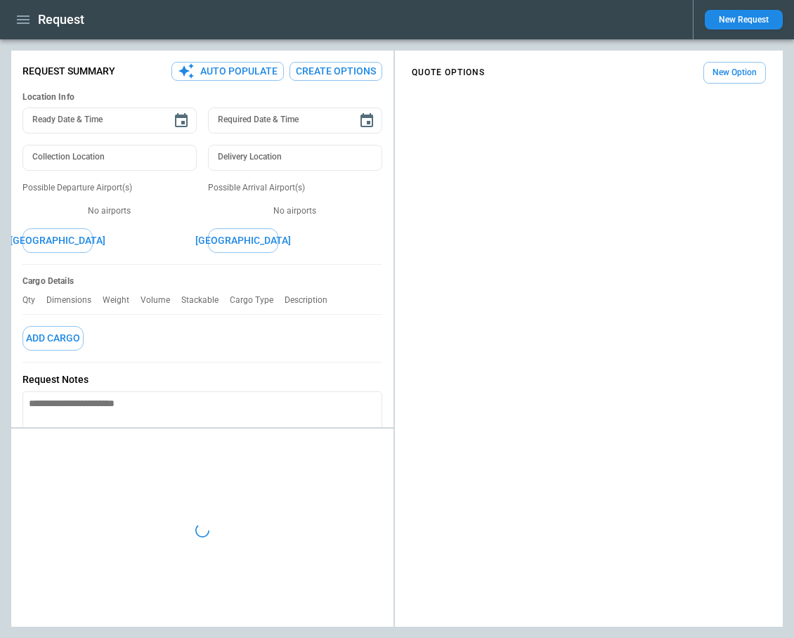
type textarea "*"
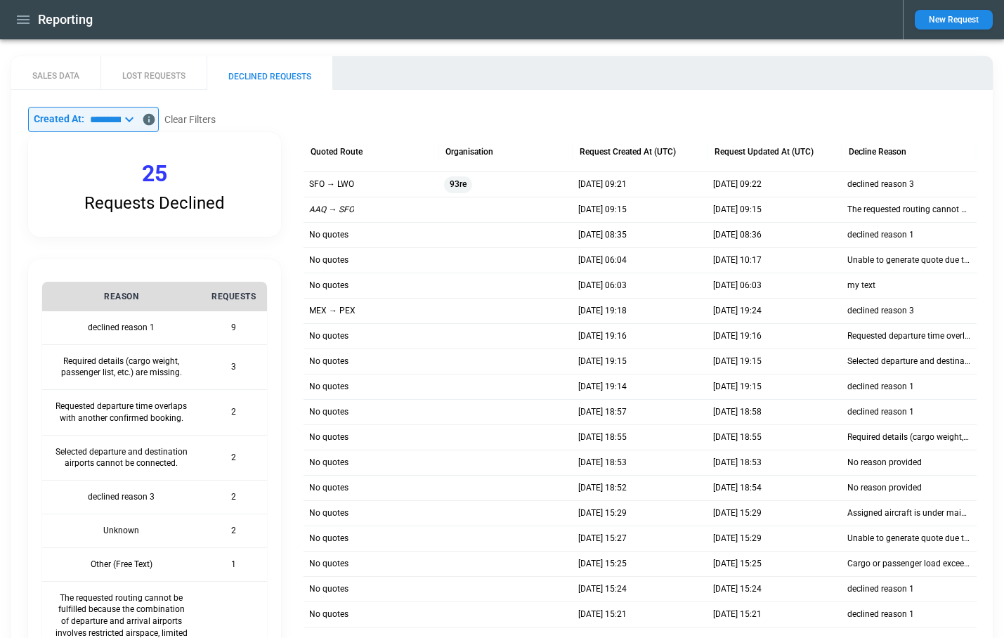
click at [934, 17] on button "New Request" at bounding box center [954, 20] width 78 height 20
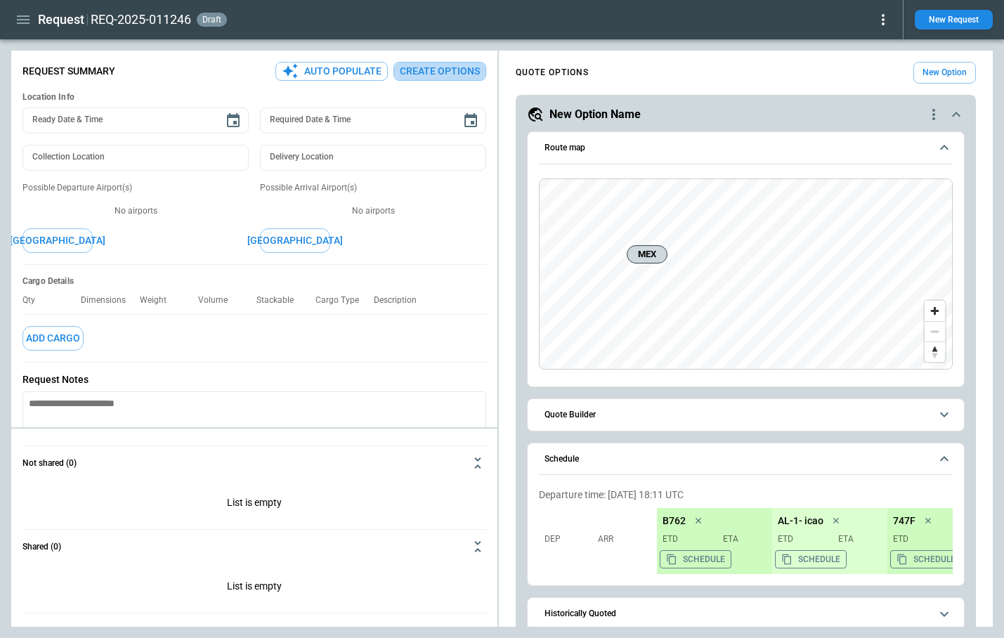
click at [455, 65] on button "Create Options" at bounding box center [440, 71] width 93 height 19
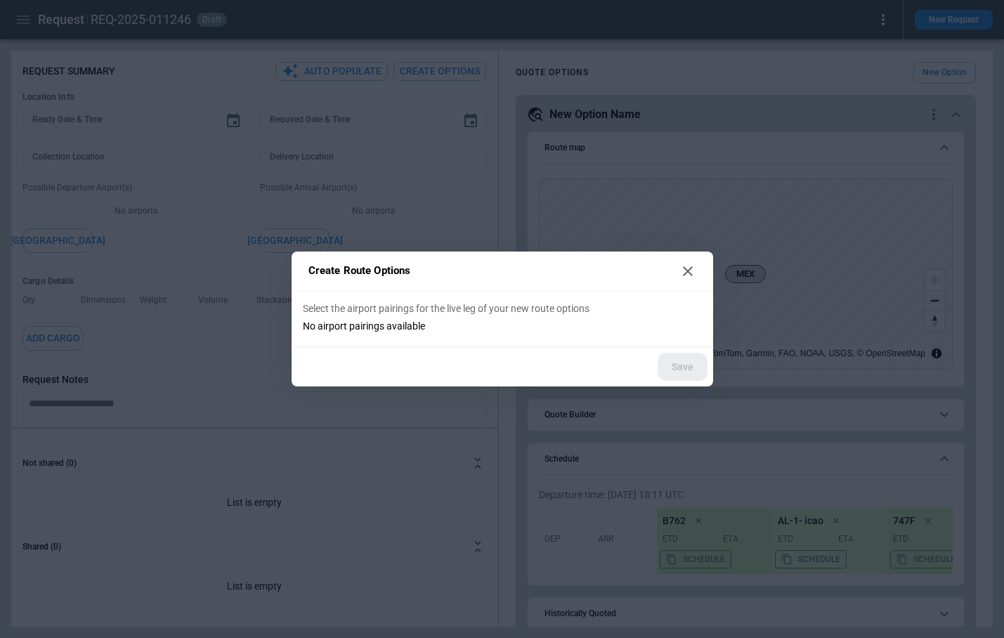
click at [690, 276] on icon at bounding box center [688, 271] width 17 height 17
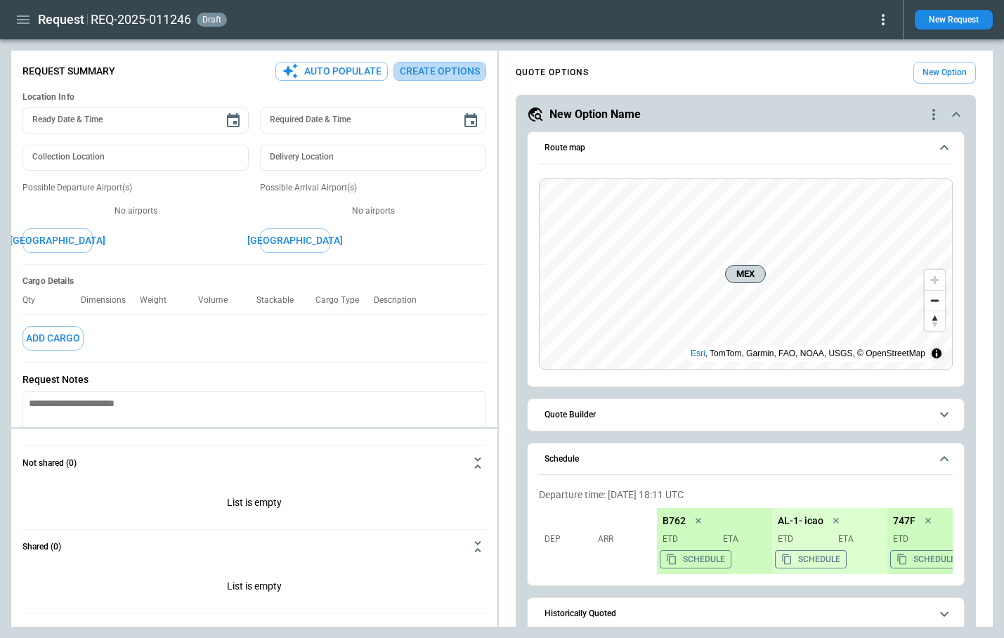
click at [453, 71] on button "Create Options" at bounding box center [440, 71] width 93 height 19
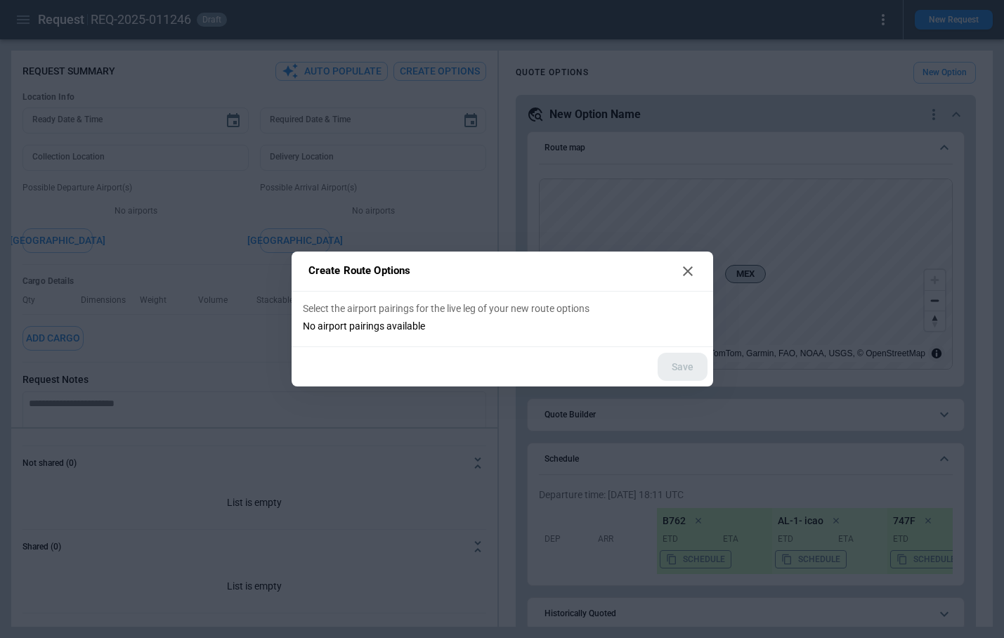
click at [691, 274] on icon at bounding box center [688, 271] width 17 height 17
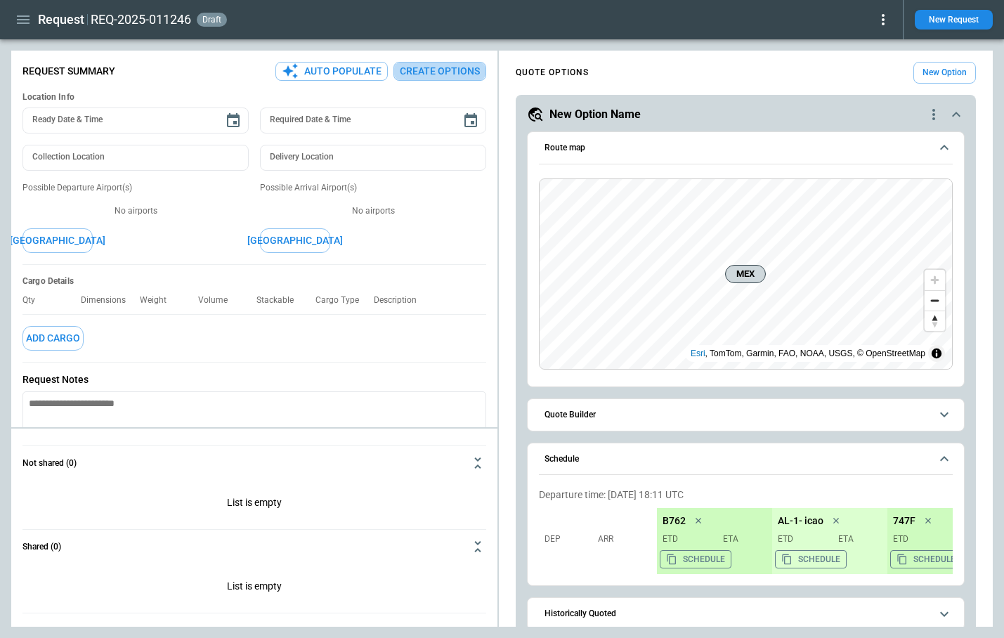
click at [453, 79] on button "Create Options" at bounding box center [440, 71] width 93 height 19
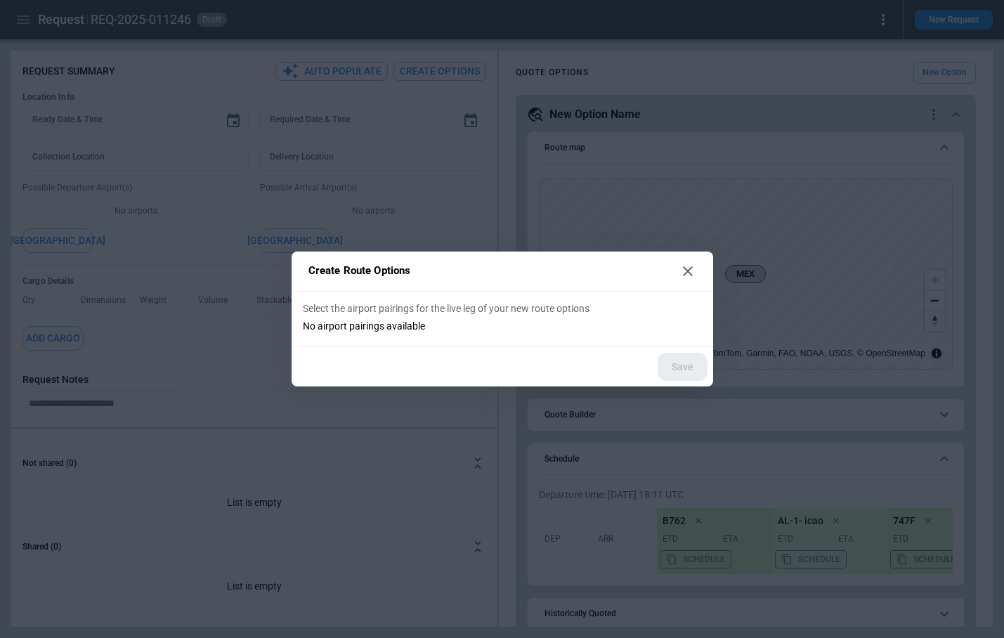
click at [691, 267] on icon at bounding box center [688, 271] width 10 height 10
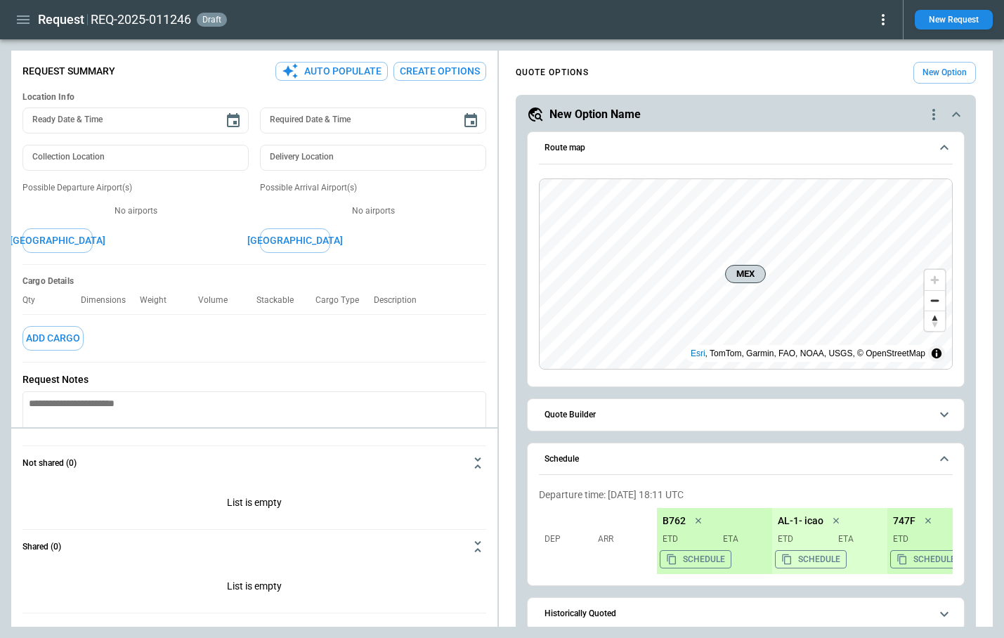
click at [356, 67] on button "Auto Populate" at bounding box center [331, 71] width 112 height 19
type textarea "*"
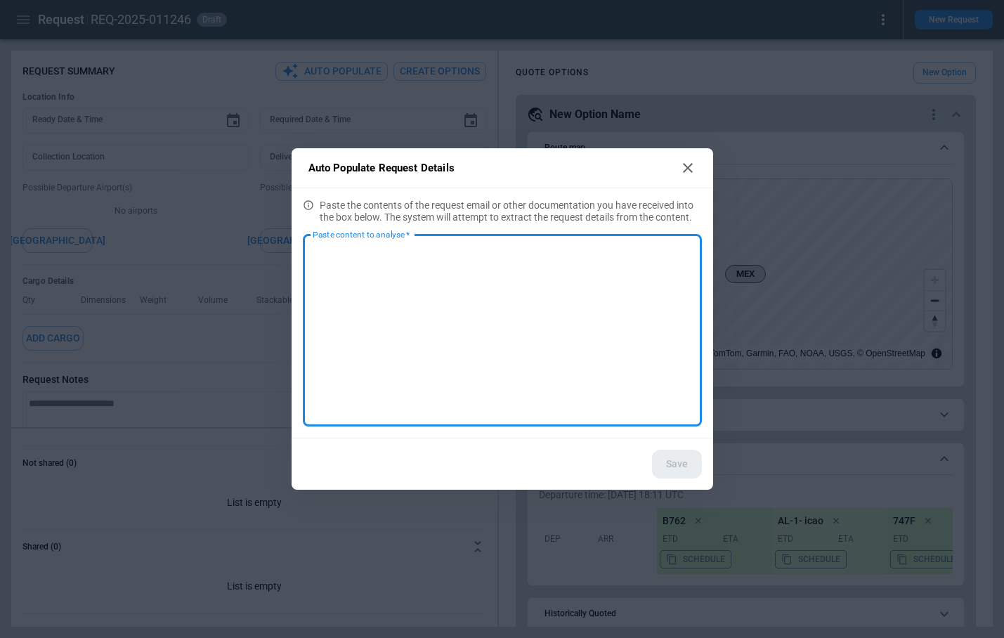
click at [418, 318] on textarea "Paste content to analyse   *" at bounding box center [502, 331] width 379 height 169
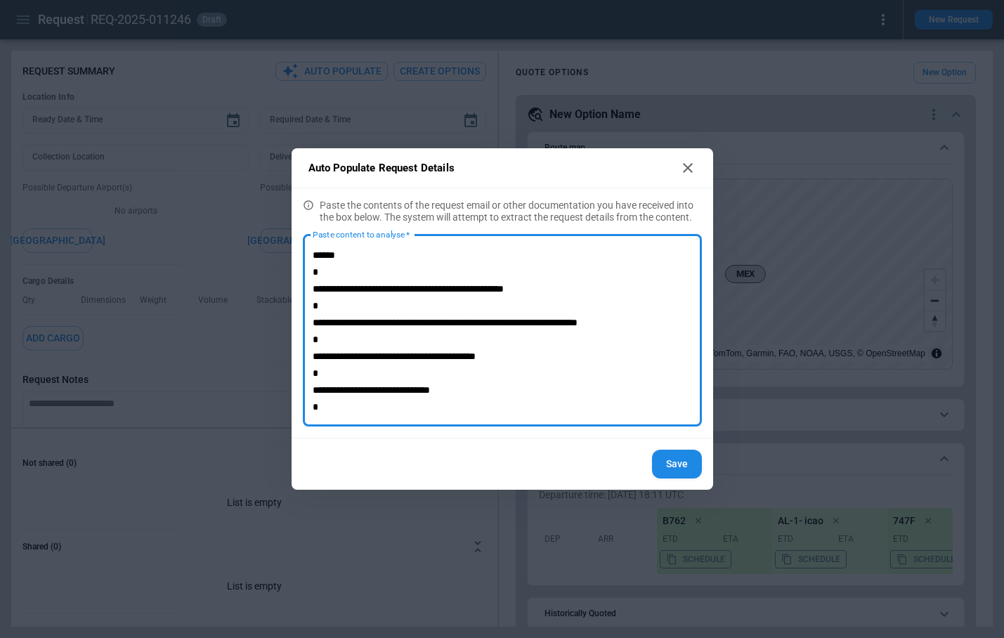
scroll to position [166, 0]
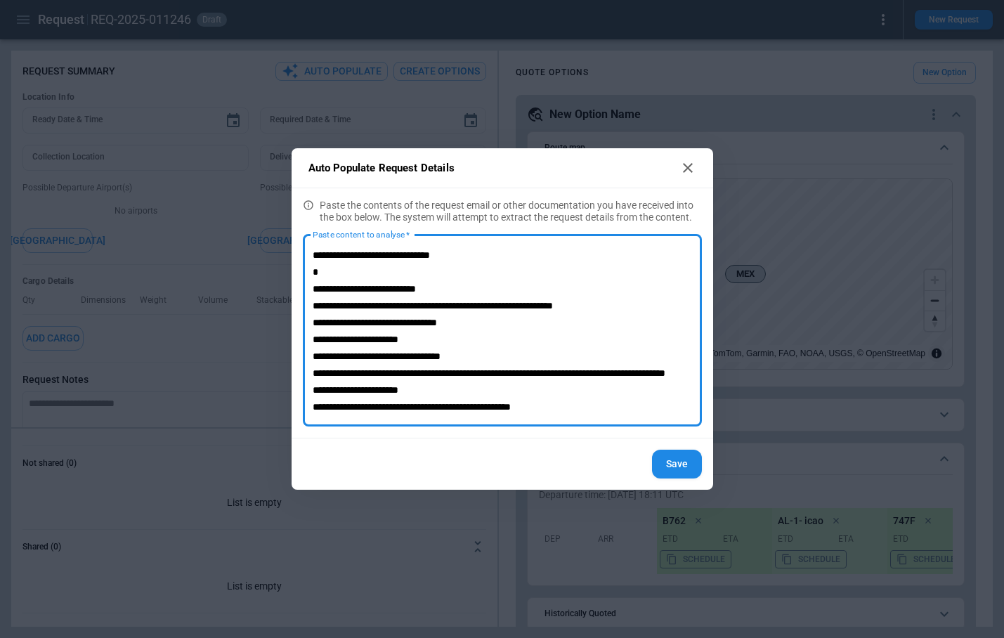
type textarea "**********"
click at [664, 474] on button "Save" at bounding box center [677, 464] width 50 height 29
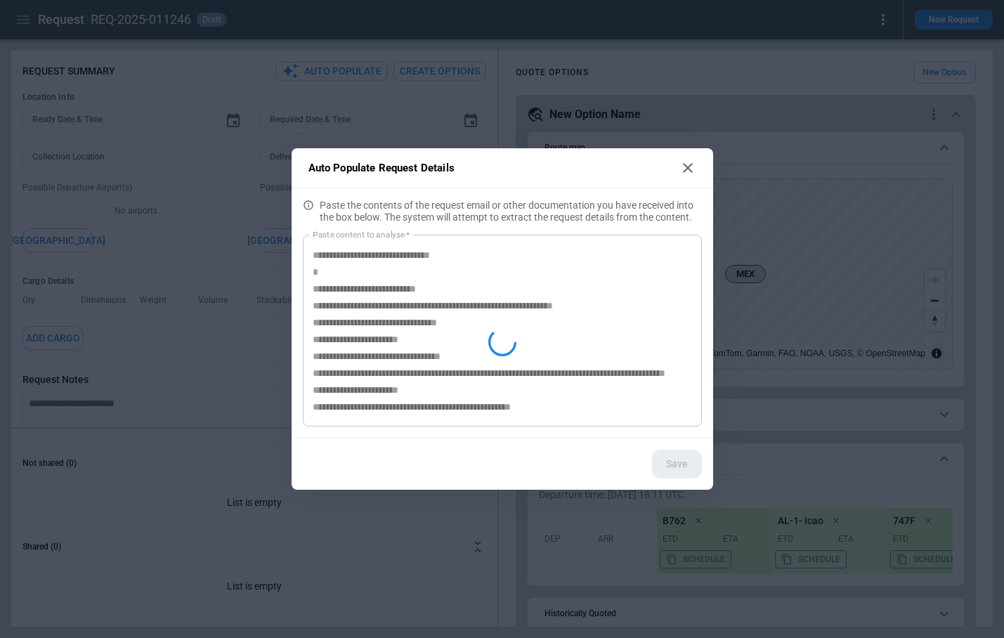
type textarea "*"
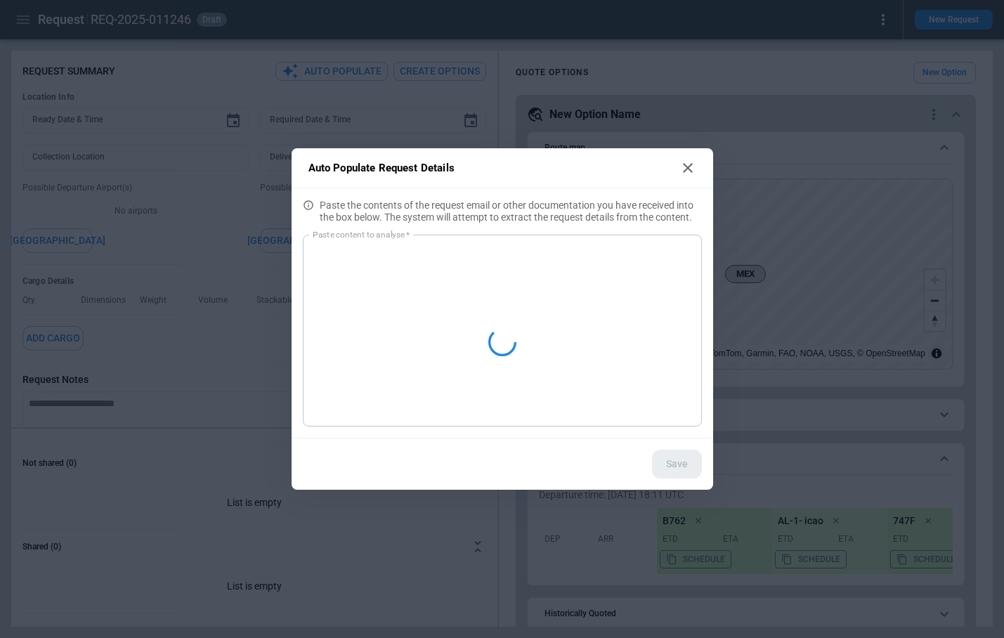
scroll to position [0, 0]
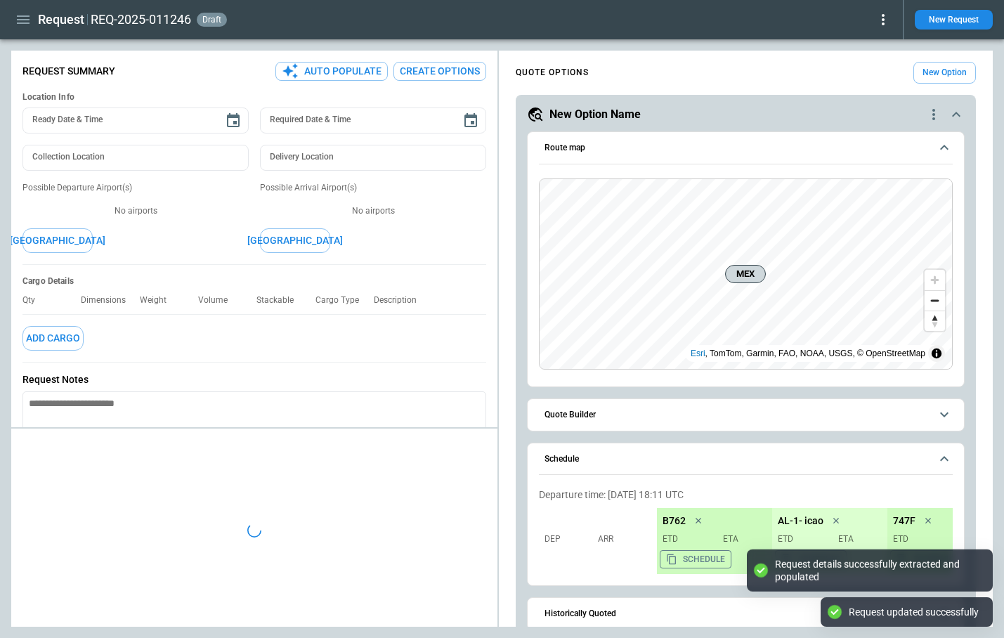
type textarea "*"
type input "**********"
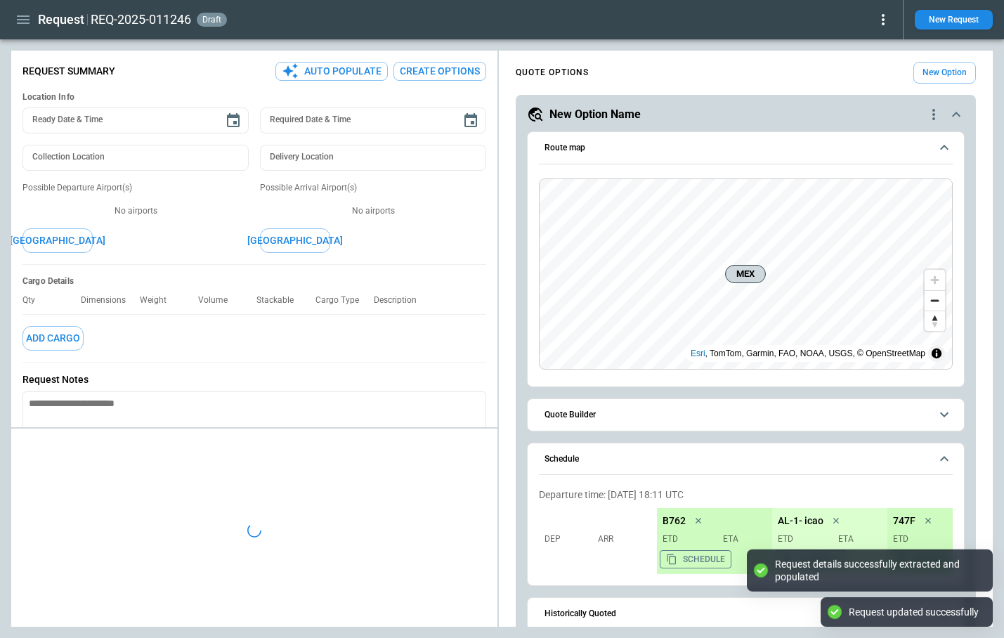
type textarea "*"
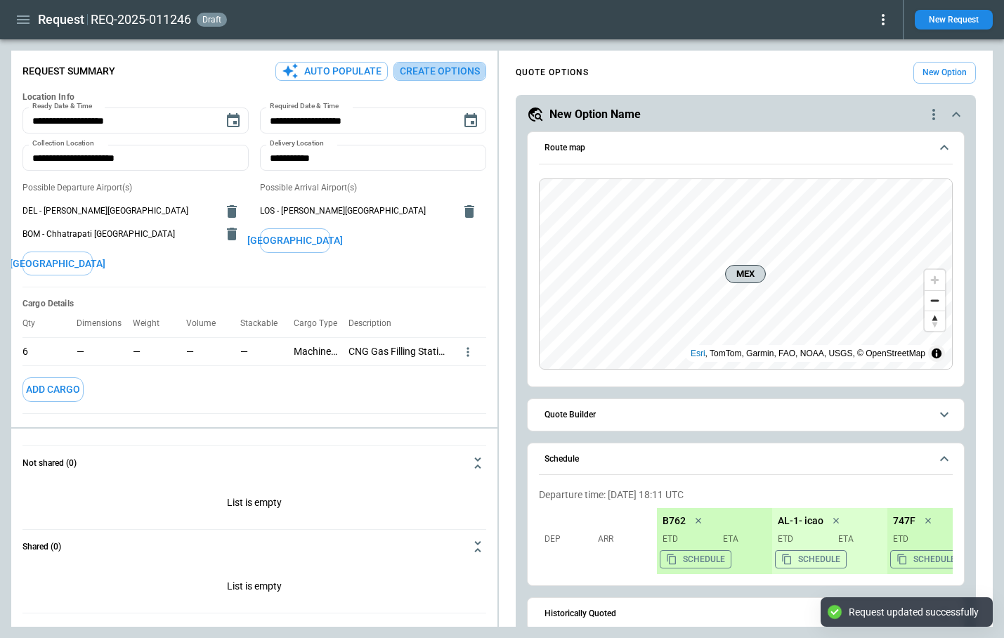
click at [442, 72] on button "Create Options" at bounding box center [440, 71] width 93 height 19
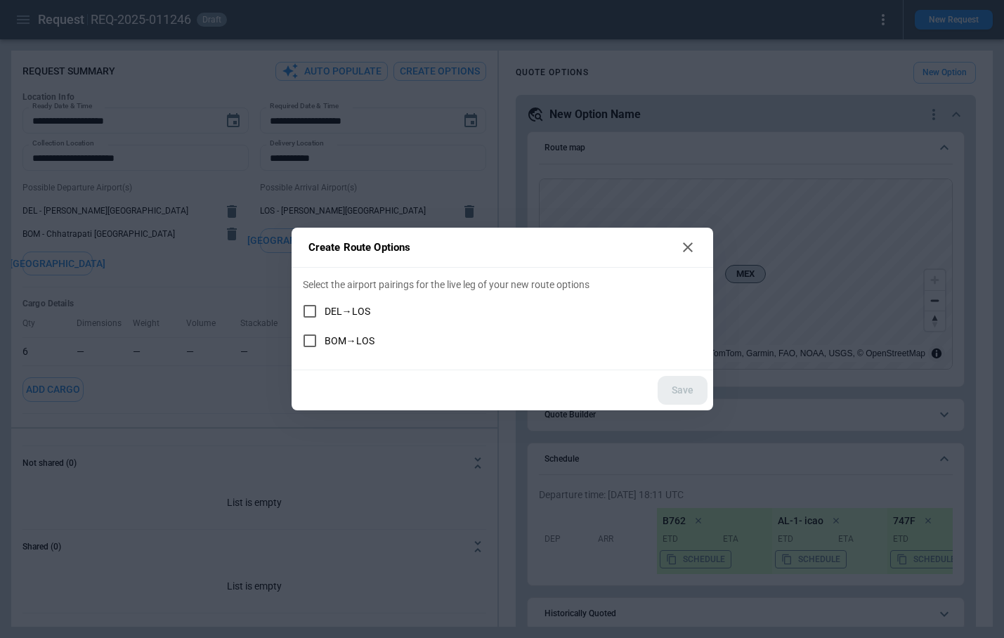
click at [695, 250] on icon at bounding box center [688, 247] width 17 height 17
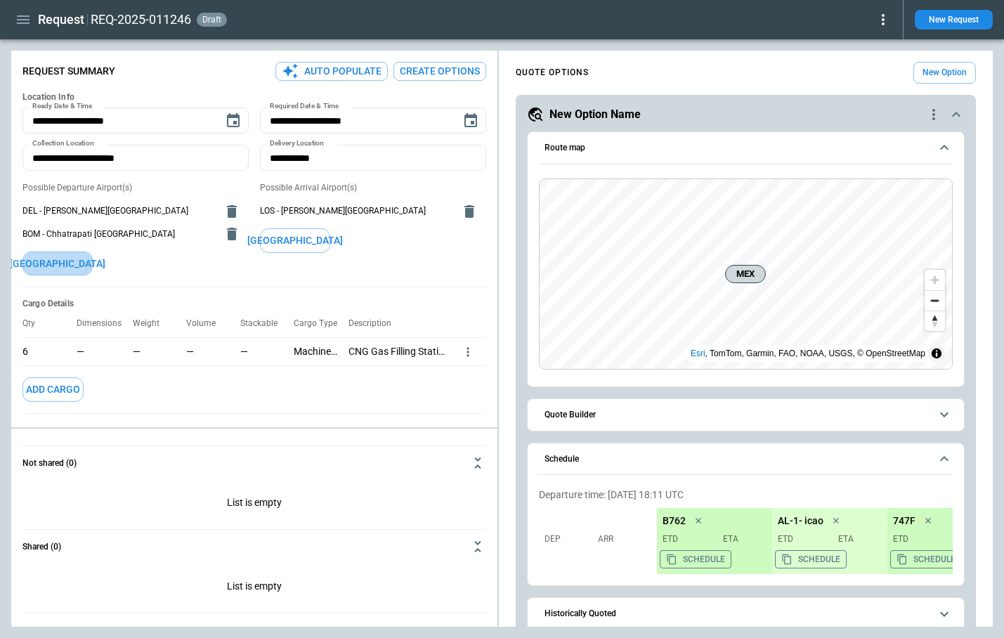
click at [62, 265] on button "[GEOGRAPHIC_DATA]" at bounding box center [57, 264] width 70 height 25
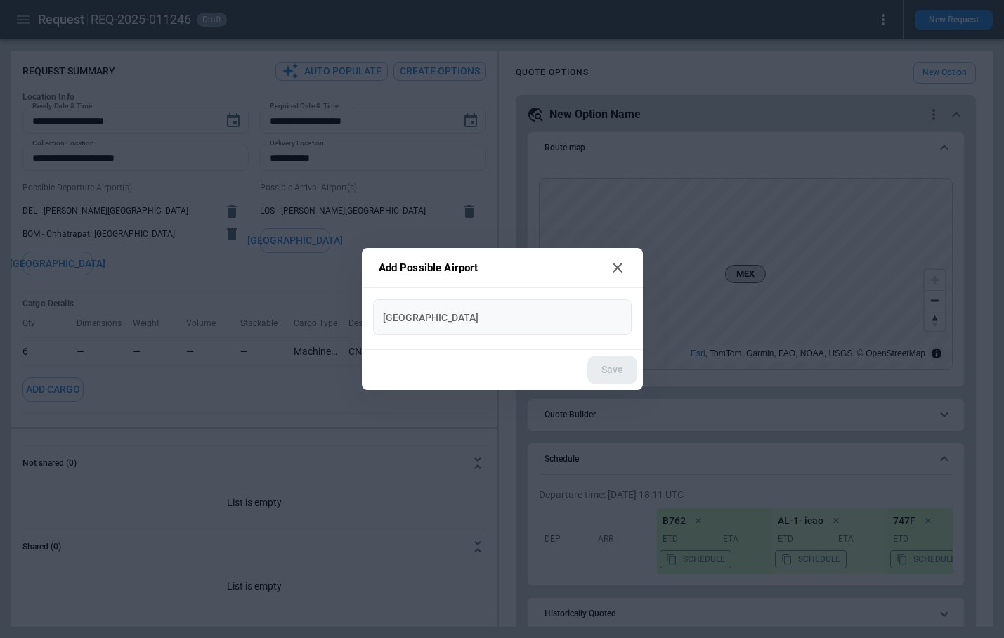
click at [426, 304] on div "New Airport" at bounding box center [502, 317] width 259 height 36
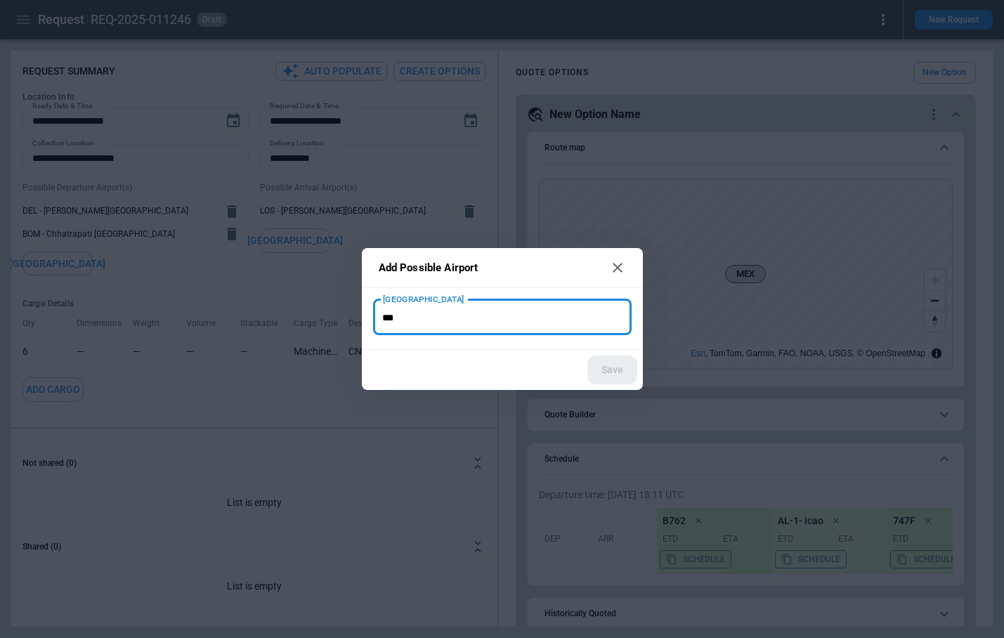
type input "***"
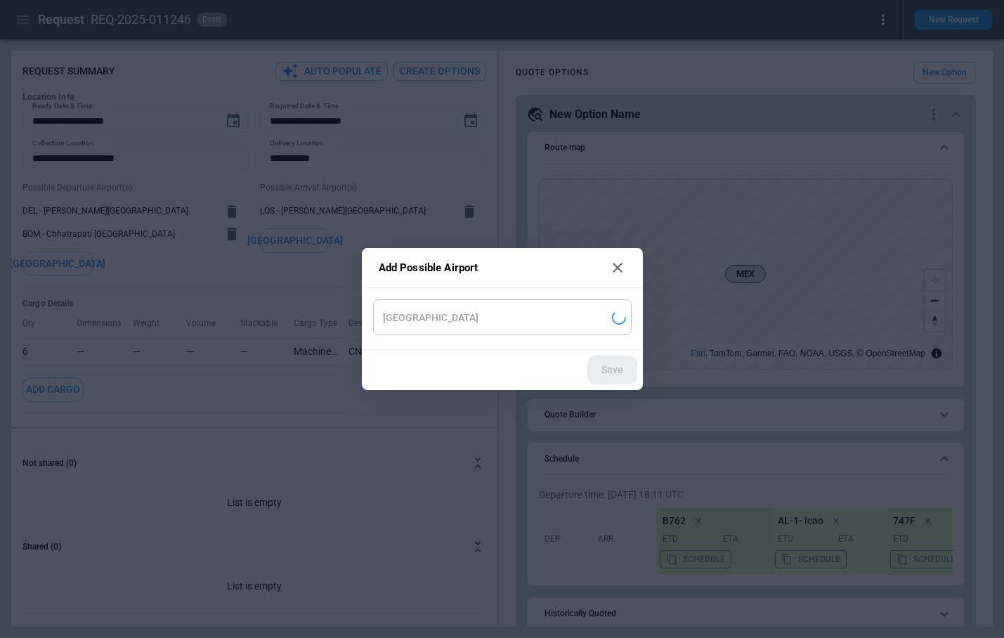
type input "**********"
click at [616, 371] on button "Save" at bounding box center [612, 370] width 50 height 29
type textarea "*"
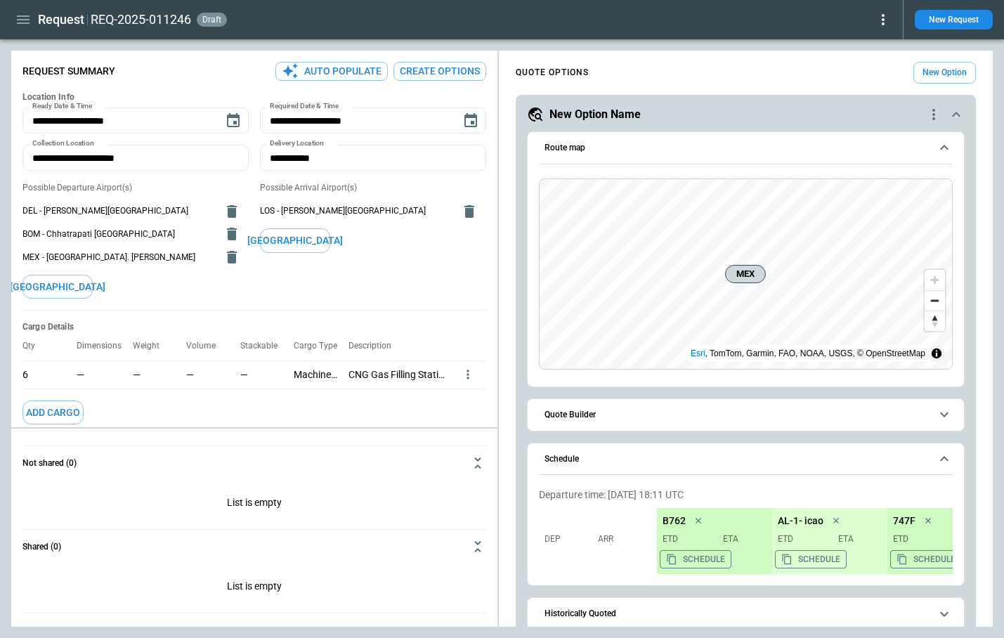
click at [304, 243] on button "[GEOGRAPHIC_DATA]" at bounding box center [295, 240] width 70 height 25
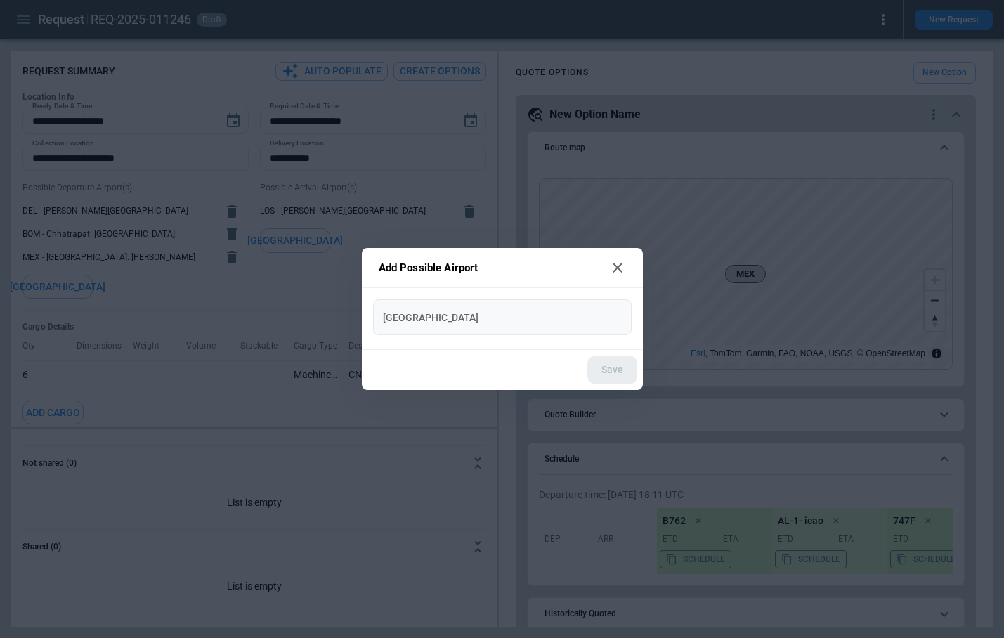
click at [446, 330] on div "New Airport" at bounding box center [502, 317] width 259 height 36
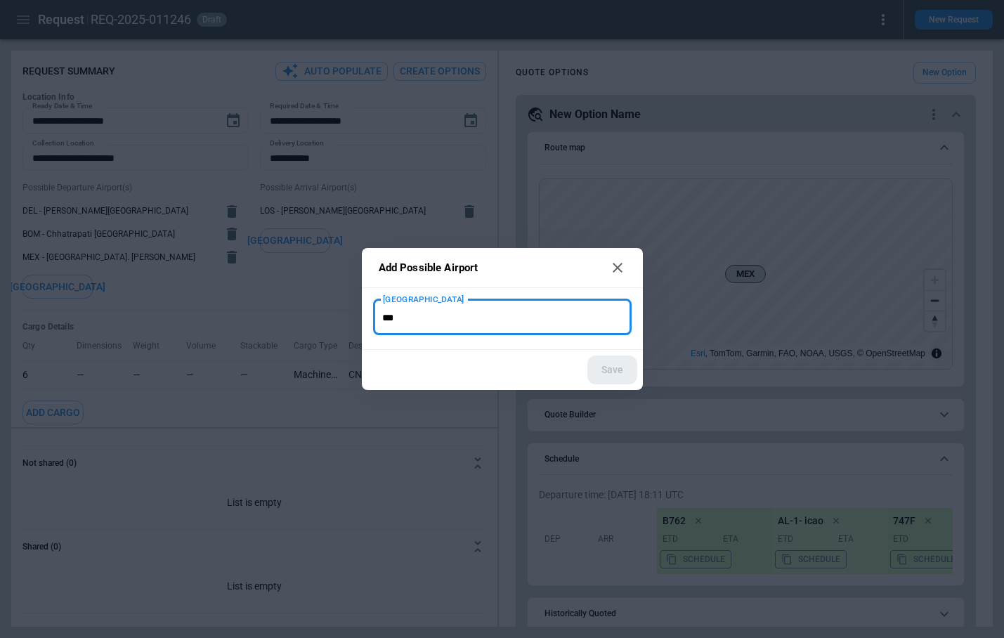
type input "***"
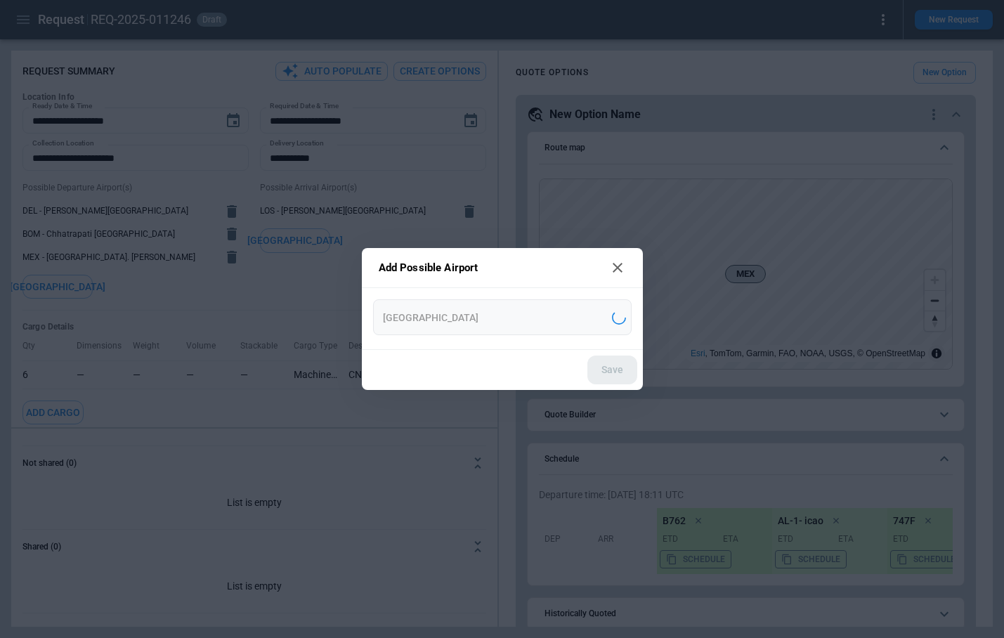
type input "**********"
click at [615, 370] on button "Save" at bounding box center [612, 370] width 50 height 29
type textarea "*"
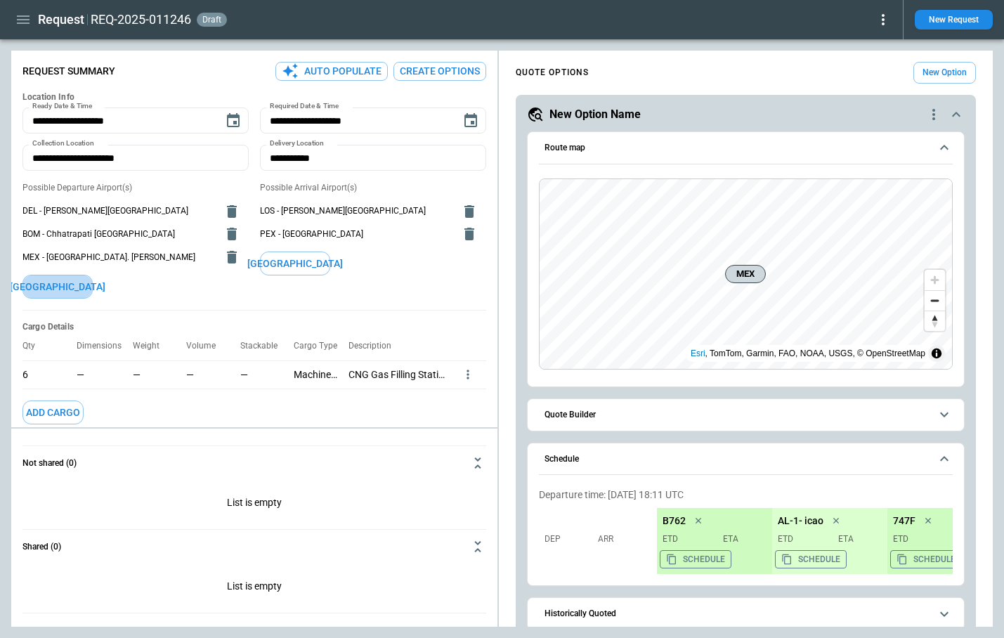
click at [75, 287] on button "[GEOGRAPHIC_DATA]" at bounding box center [57, 287] width 70 height 25
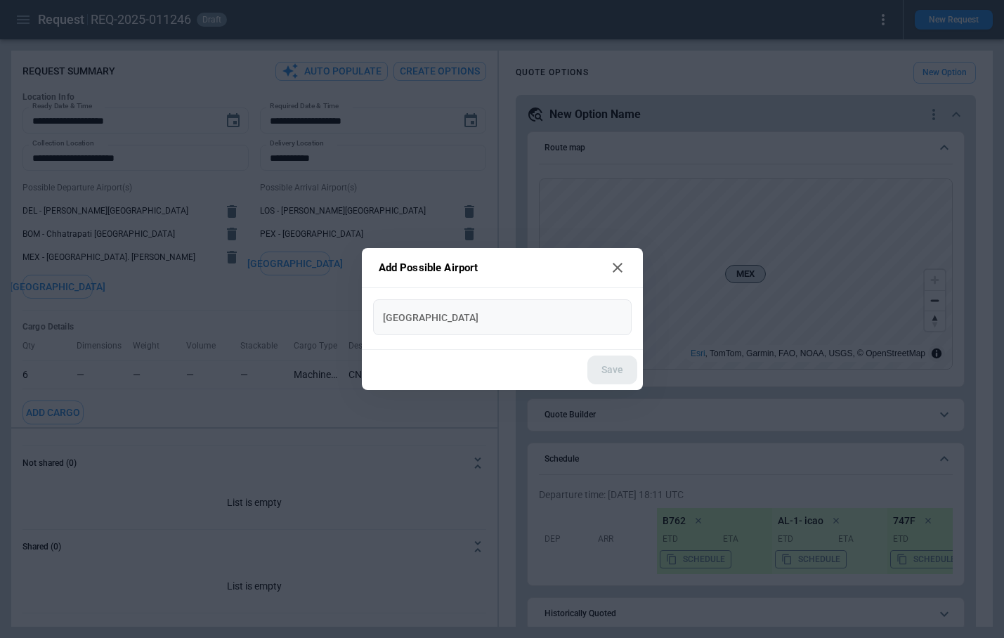
click at [451, 333] on div "New Airport" at bounding box center [502, 317] width 259 height 36
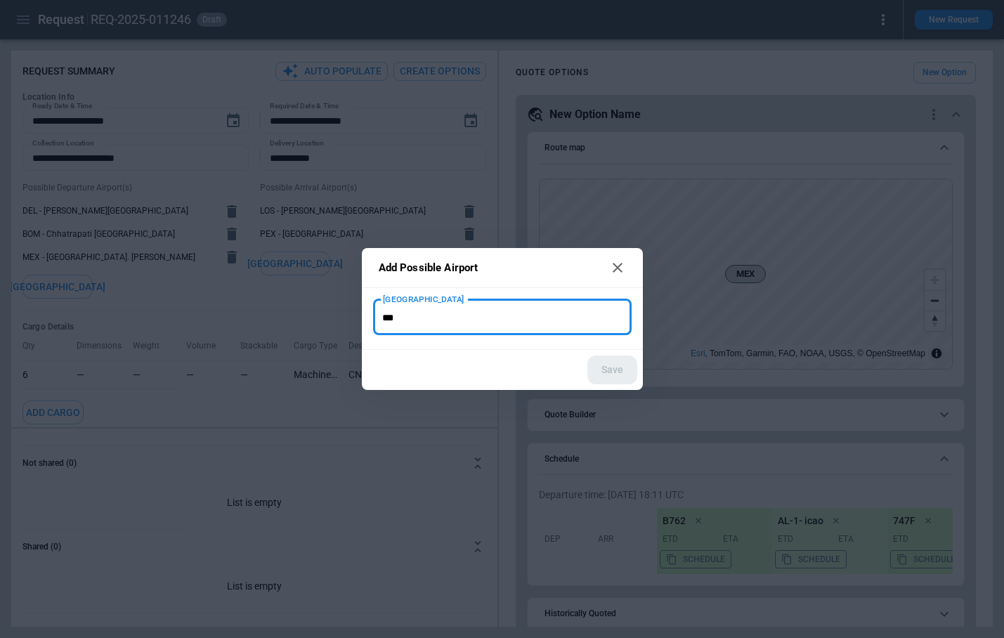
type input "***"
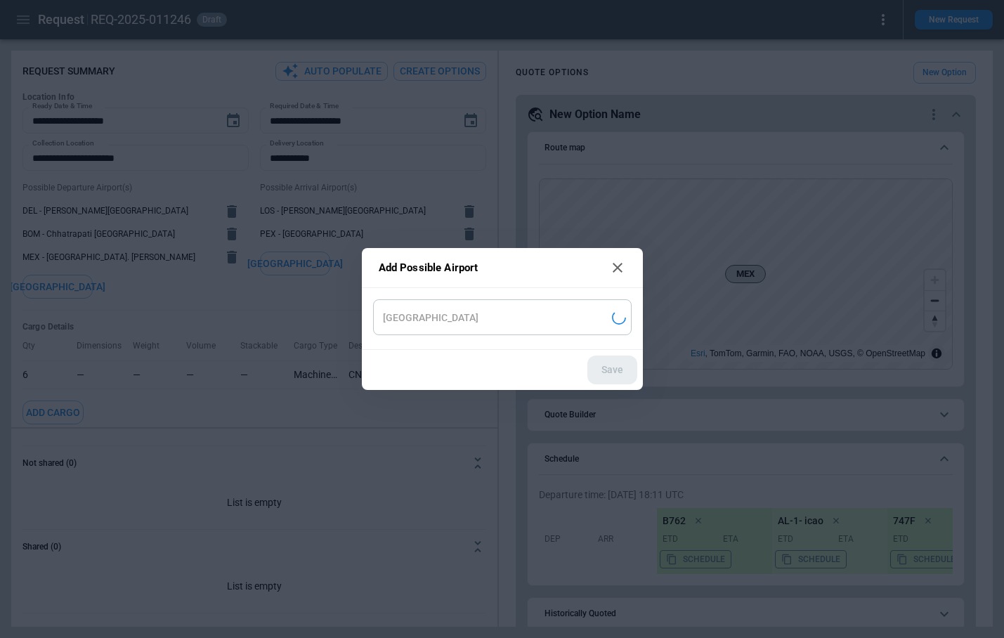
type input "**********"
click at [615, 375] on button "Save" at bounding box center [612, 370] width 50 height 29
type textarea "*"
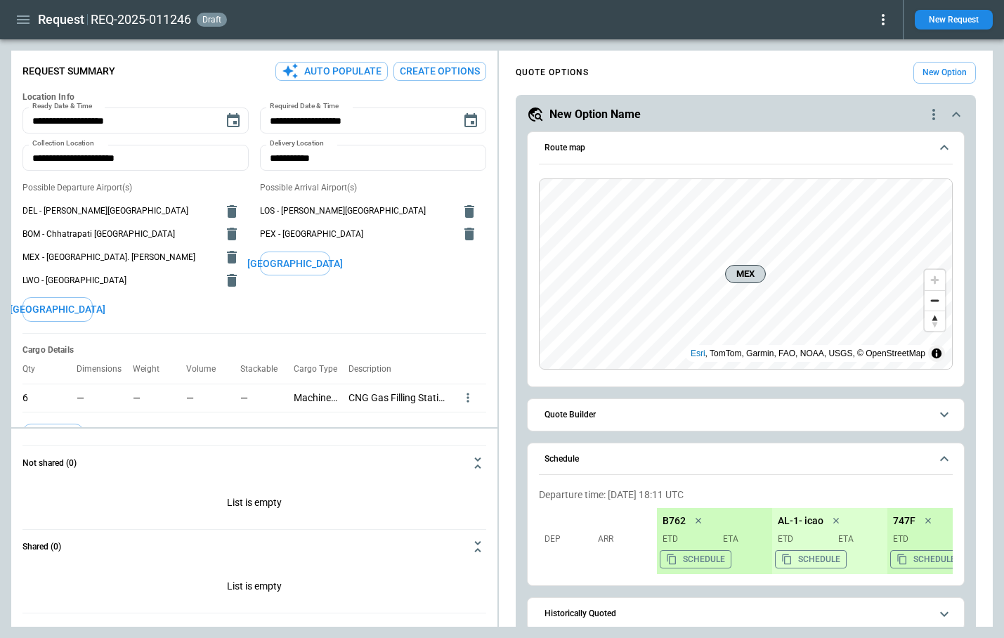
click at [290, 251] on ul "LOS - Murtala Muhammed International Airport PEX - Pechora Airport" at bounding box center [373, 223] width 226 height 58
click at [298, 265] on button "[GEOGRAPHIC_DATA]" at bounding box center [295, 264] width 70 height 25
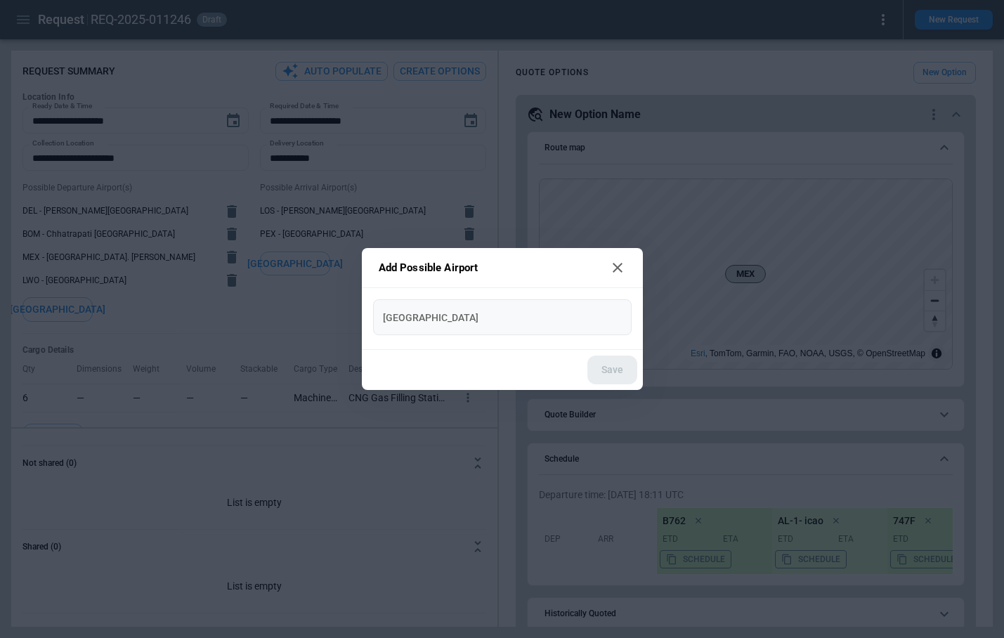
click at [460, 316] on input "New Airport" at bounding box center [502, 317] width 247 height 25
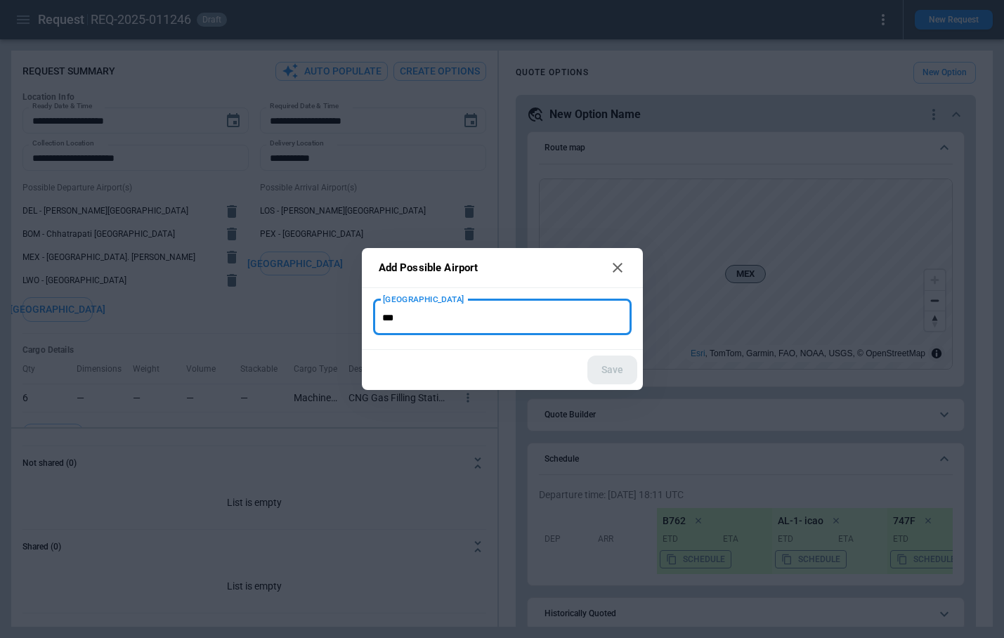
type input "***"
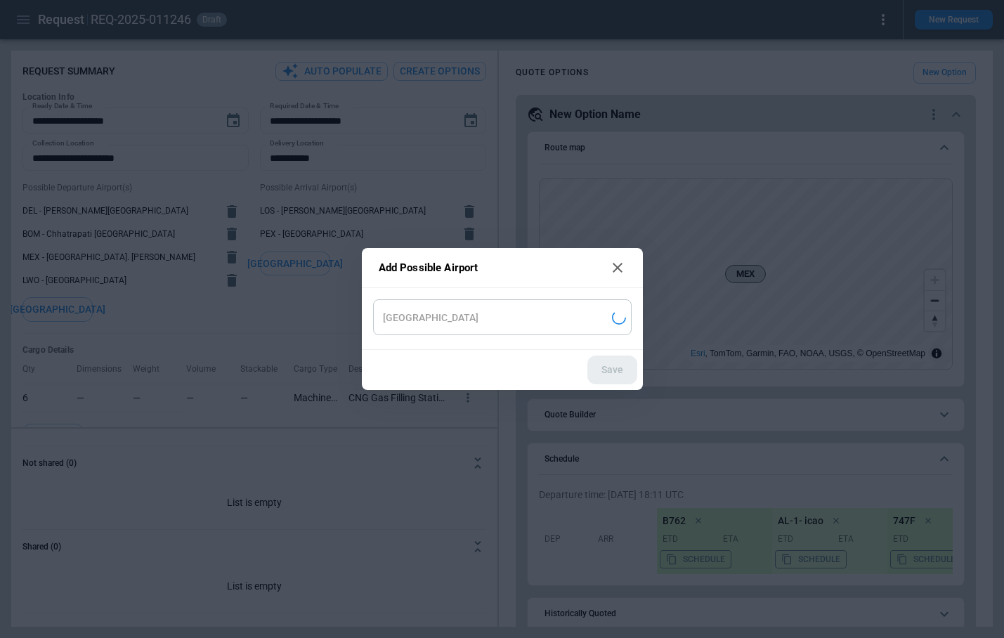
type input "**********"
click at [633, 370] on button "Save" at bounding box center [612, 370] width 50 height 29
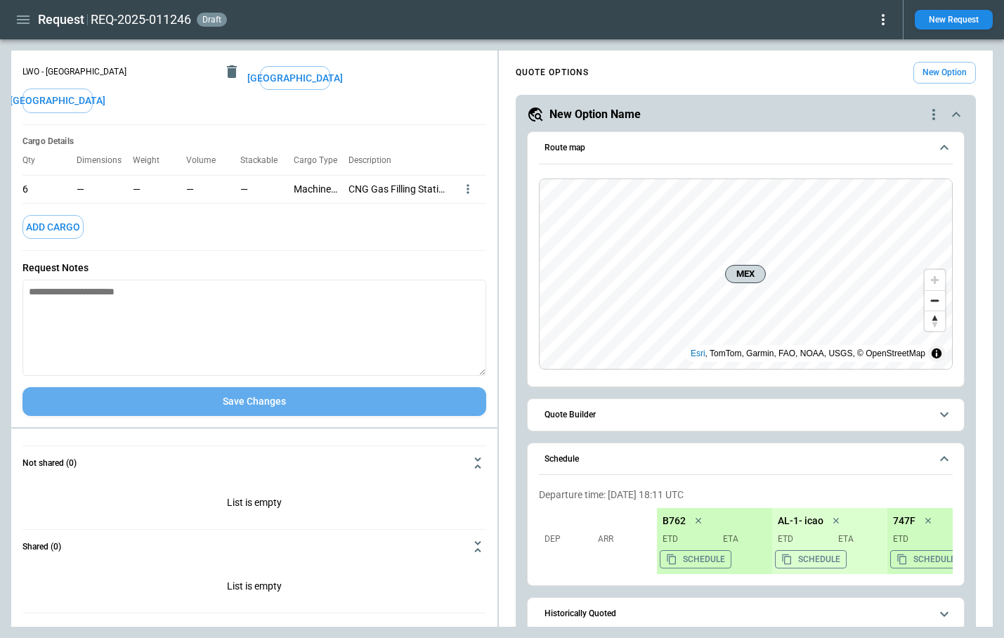
click at [287, 398] on button "Save Changes" at bounding box center [254, 401] width 464 height 29
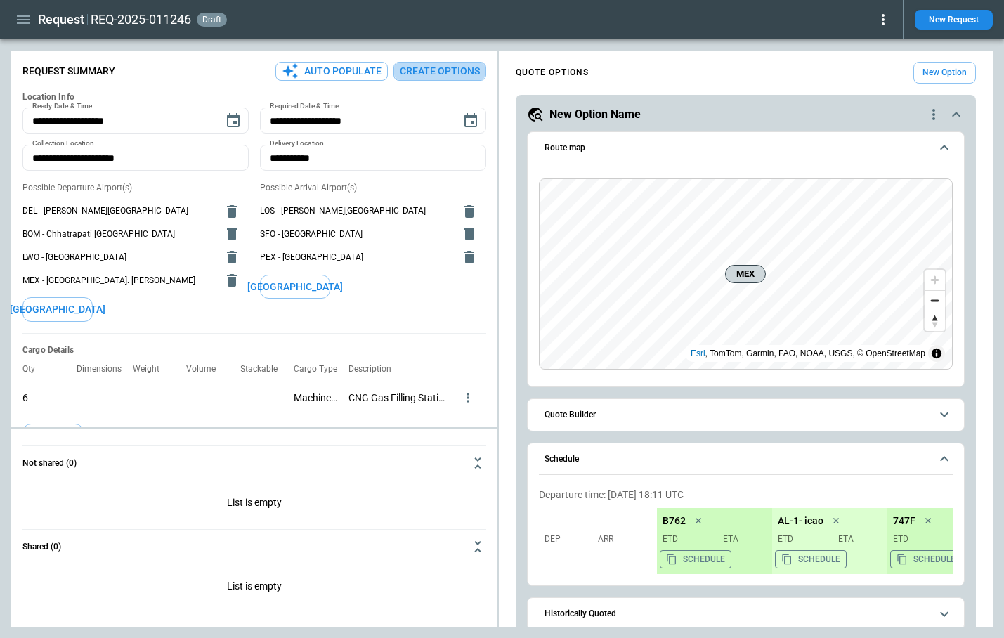
click at [437, 68] on button "Create Options" at bounding box center [440, 71] width 93 height 19
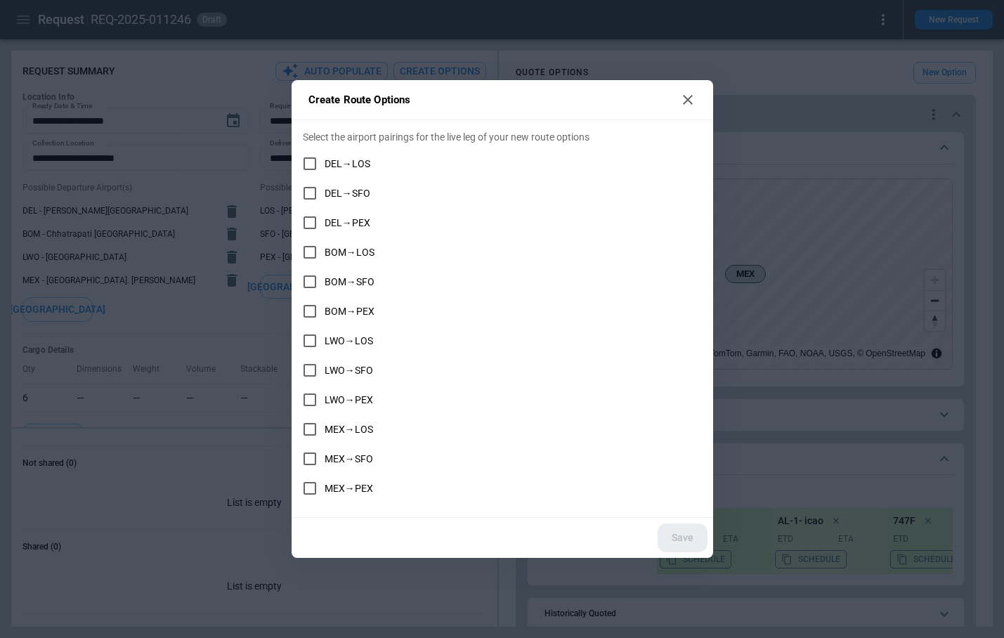
click at [689, 103] on icon at bounding box center [688, 99] width 17 height 17
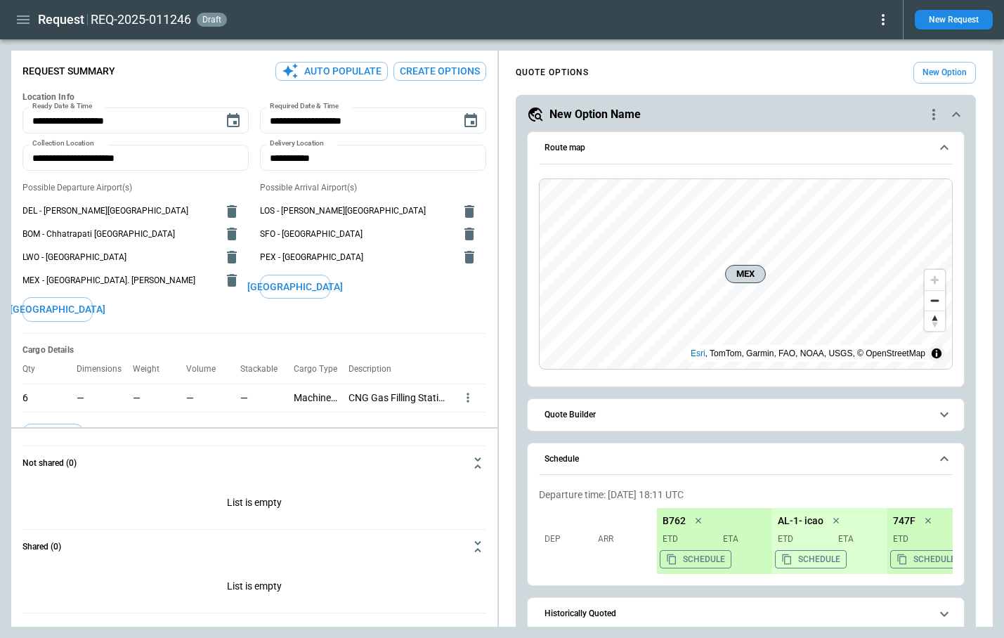
click at [435, 73] on button "Create Options" at bounding box center [440, 71] width 93 height 19
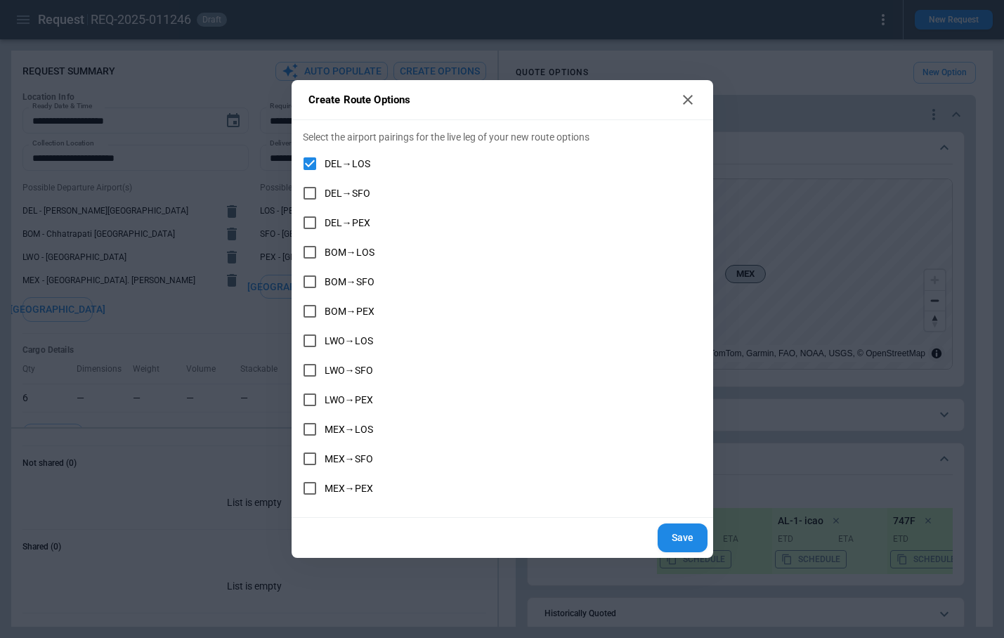
click at [675, 543] on button "Save" at bounding box center [683, 538] width 50 height 29
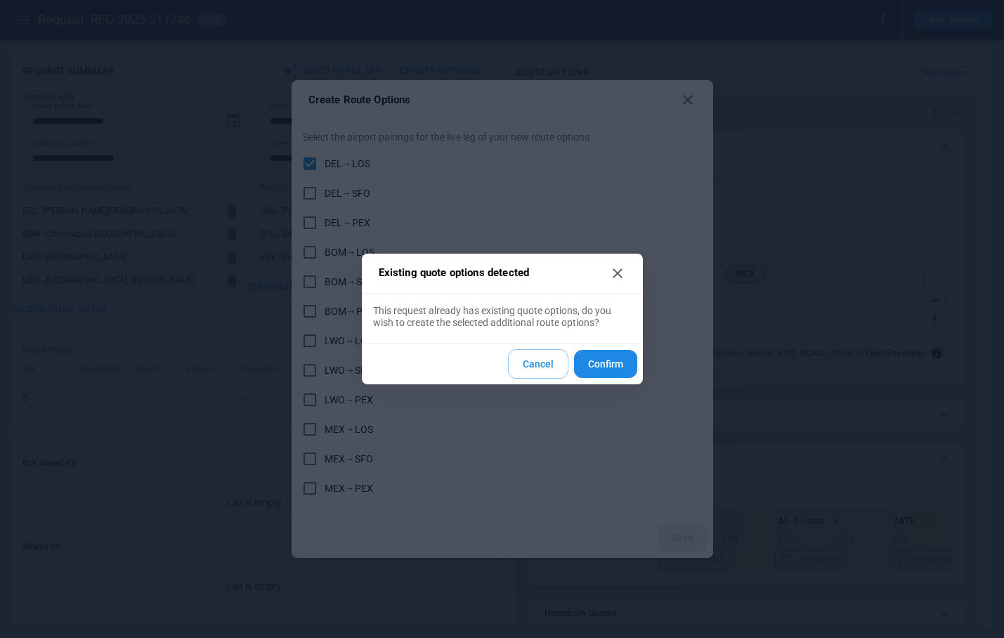
click at [594, 370] on button "Confirm" at bounding box center [605, 364] width 63 height 29
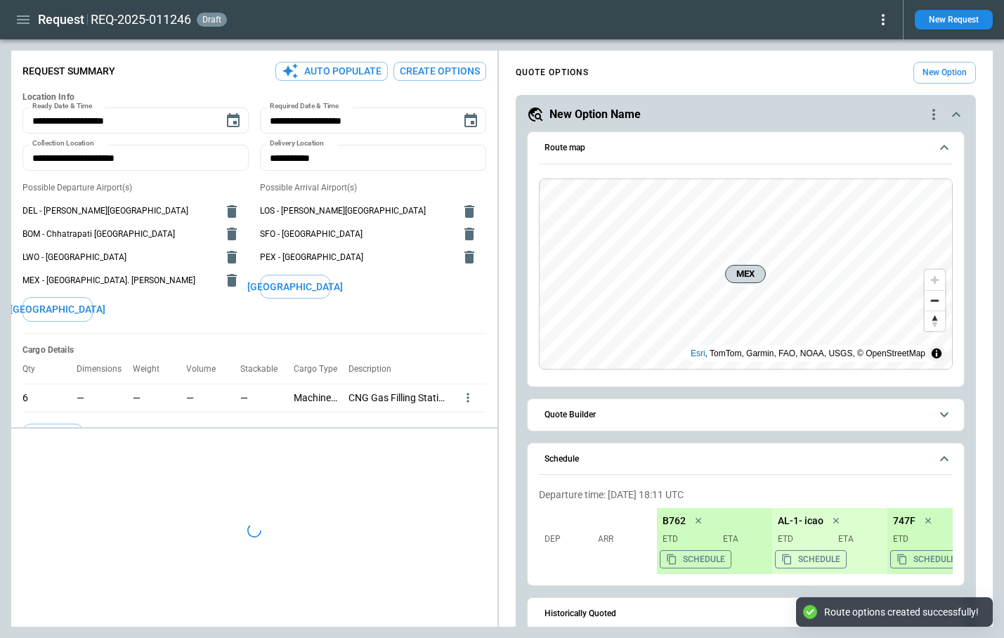
type textarea "*"
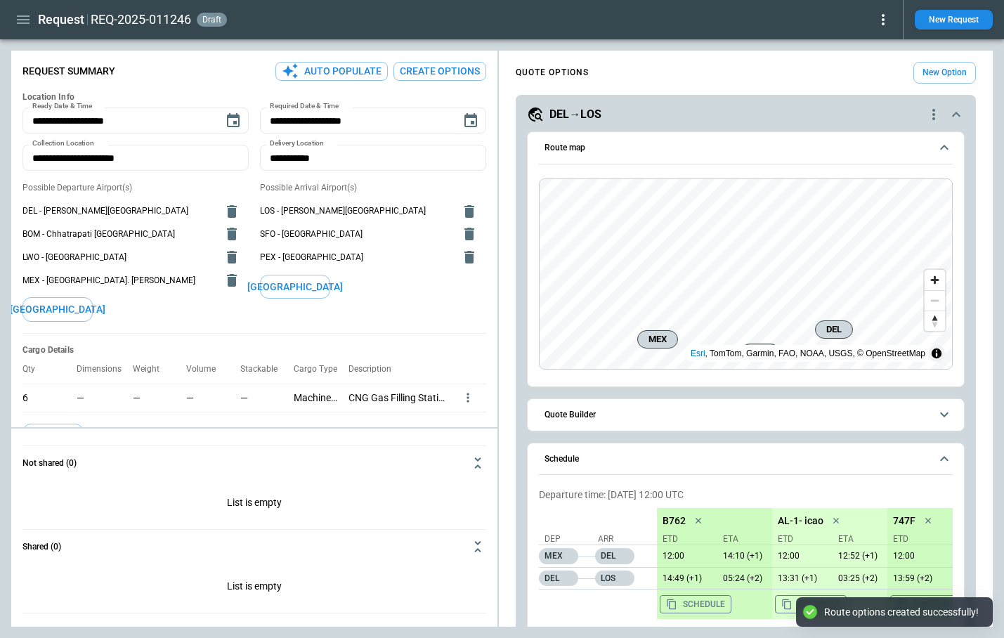
click at [429, 79] on button "Create Options" at bounding box center [440, 71] width 93 height 19
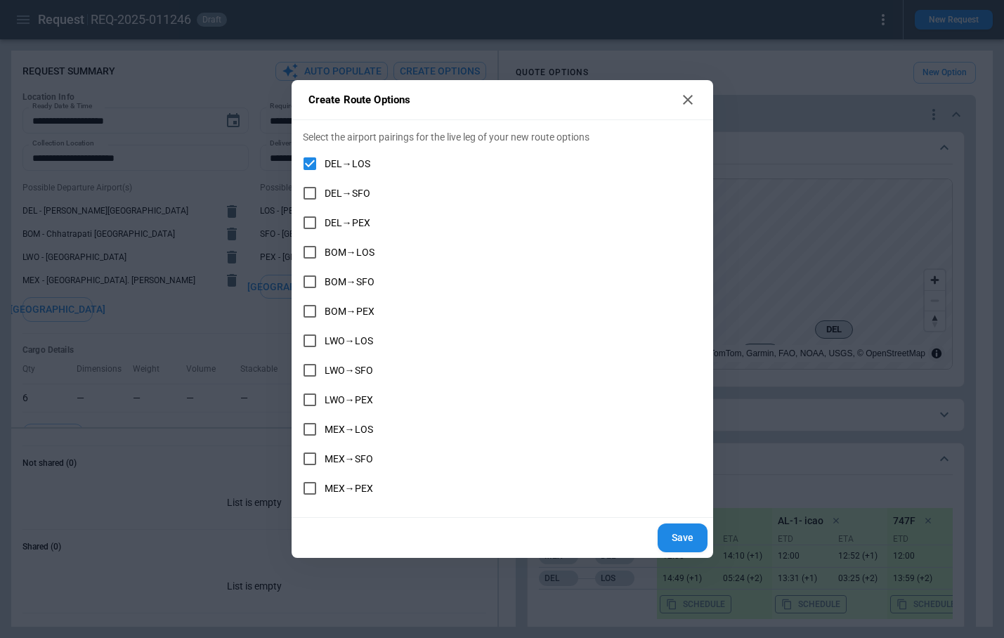
click at [683, 104] on icon at bounding box center [688, 100] width 10 height 10
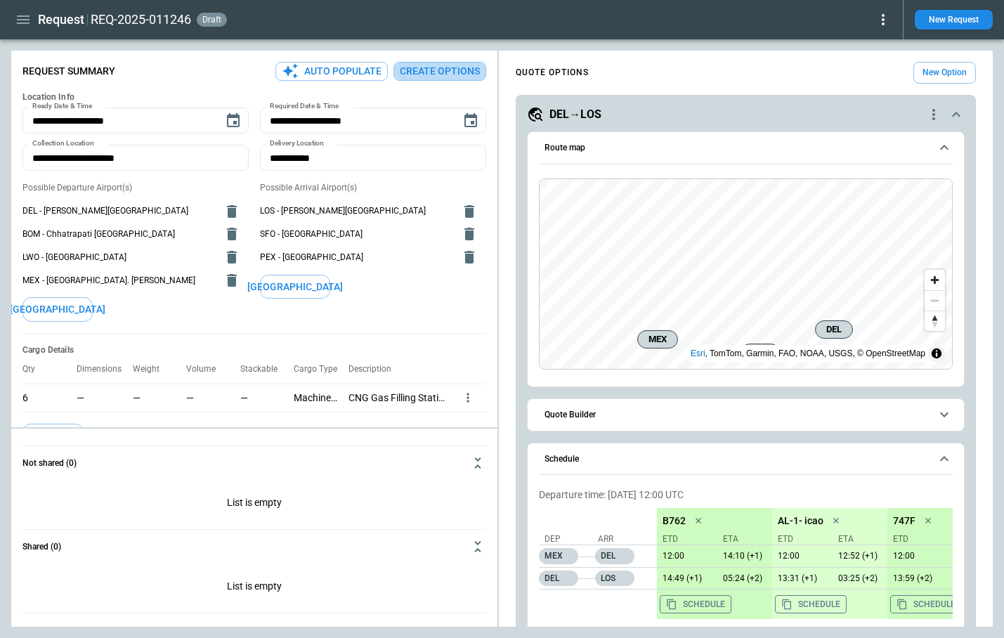
click at [448, 74] on button "Create Options" at bounding box center [440, 71] width 93 height 19
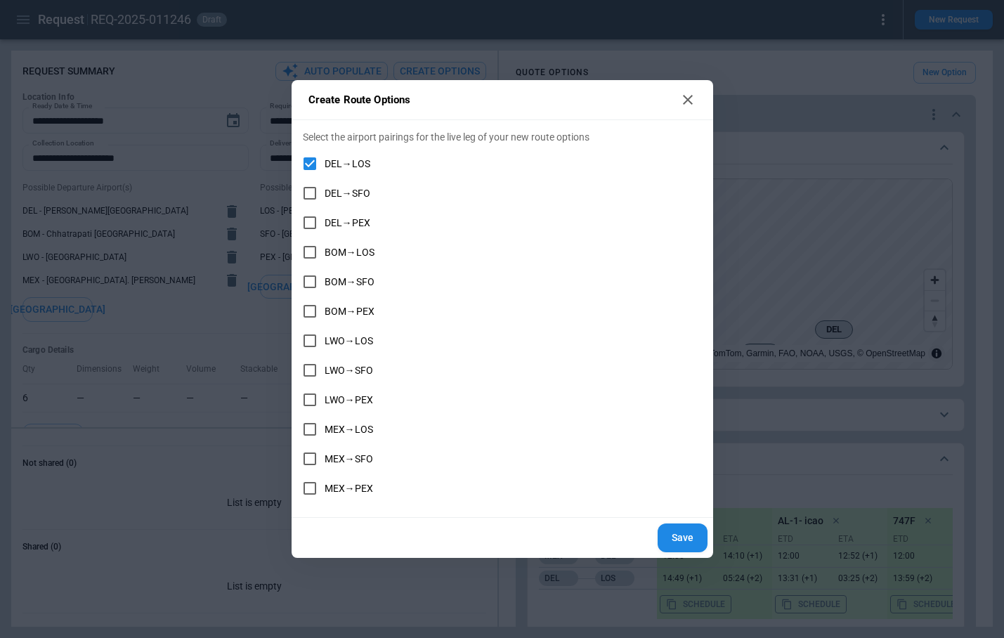
click at [687, 100] on icon at bounding box center [688, 100] width 10 height 10
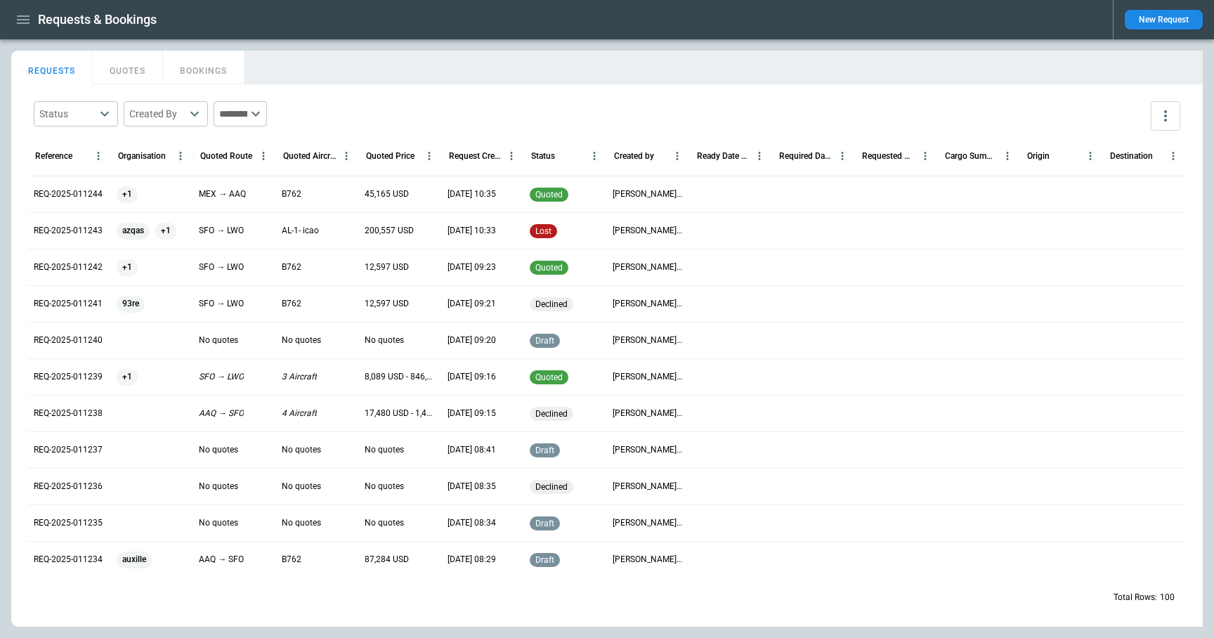
click at [23, 28] on button "button" at bounding box center [23, 20] width 24 height 25
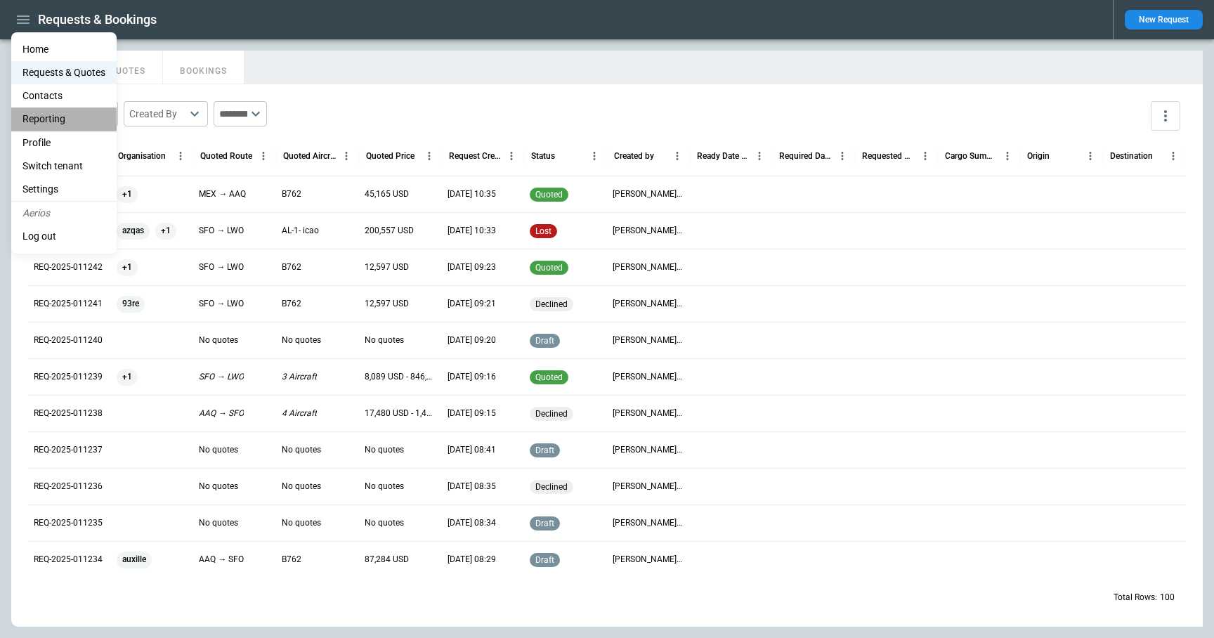
click at [51, 124] on li "Reporting" at bounding box center [63, 119] width 105 height 23
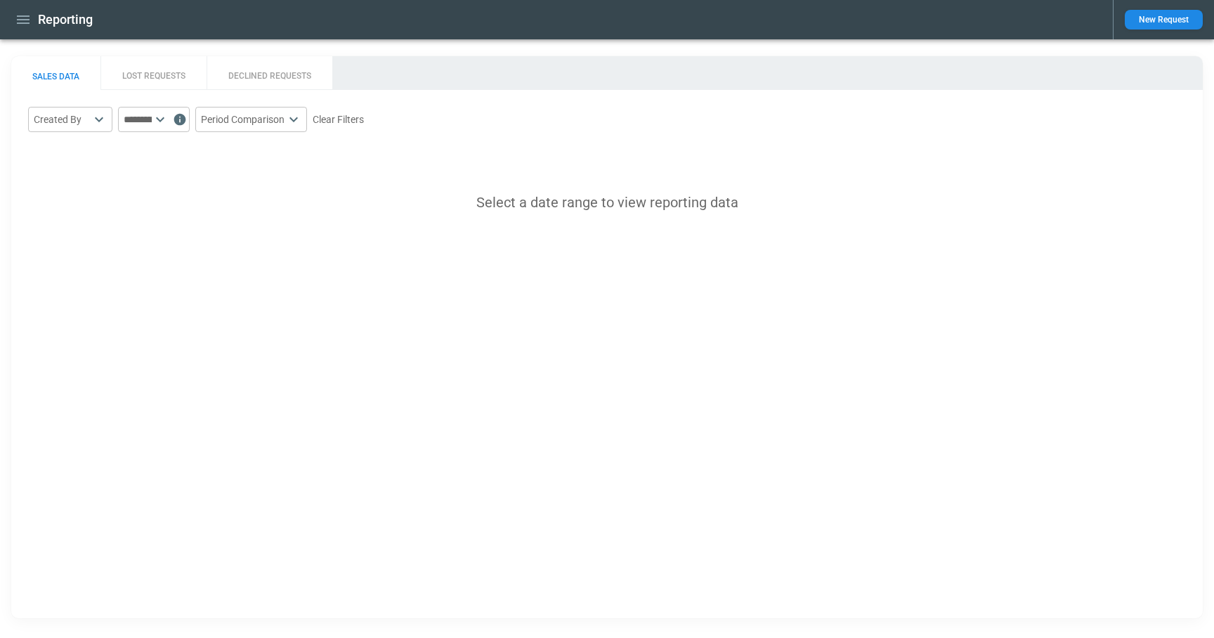
click at [252, 76] on button "DECLINED REQUESTS" at bounding box center [270, 73] width 126 height 34
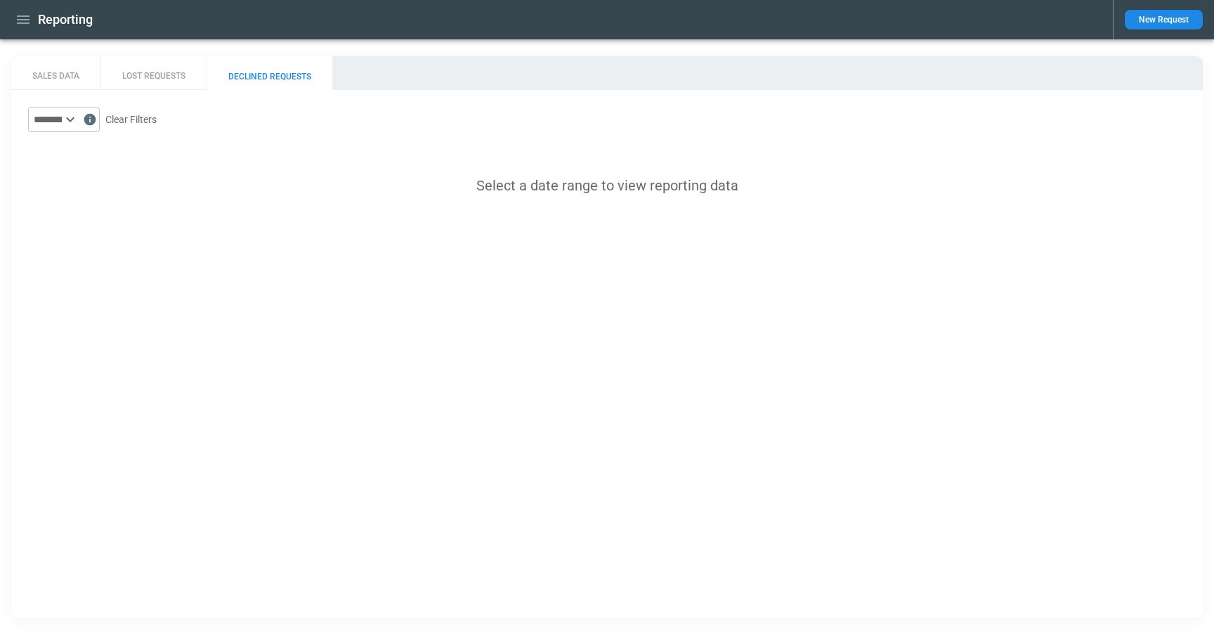
click at [79, 122] on icon at bounding box center [70, 119] width 17 height 17
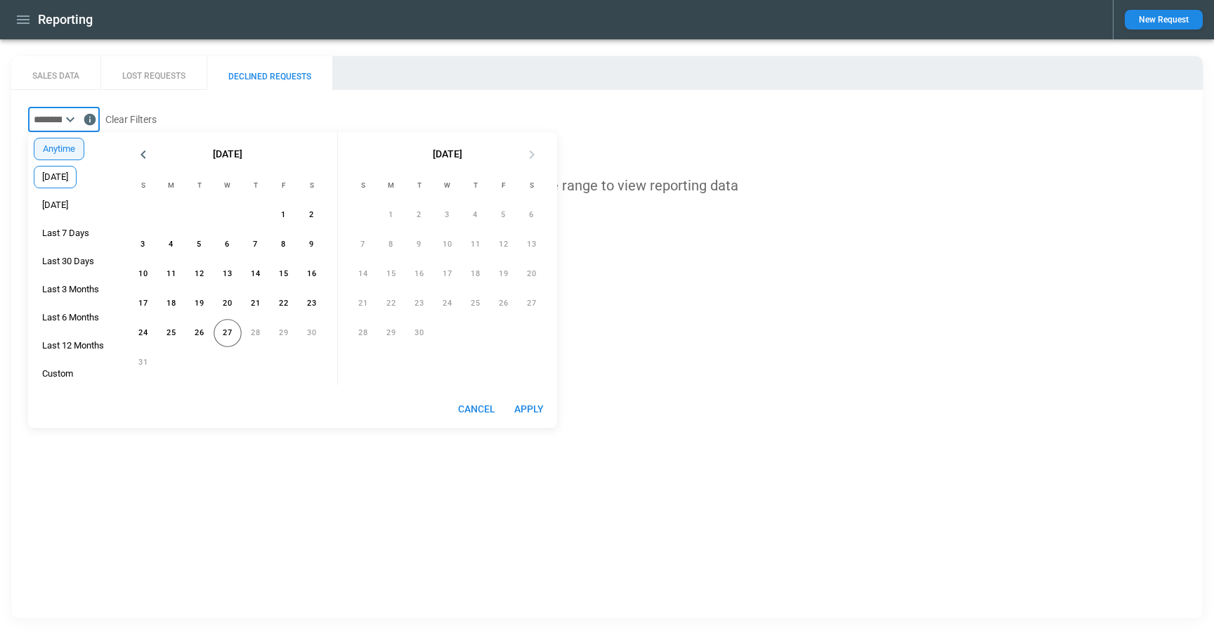
click at [64, 183] on div "[DATE]" at bounding box center [55, 177] width 43 height 22
click at [65, 204] on span "[DATE]" at bounding box center [54, 205] width 41 height 11
click at [552, 54] on main "SALES DATA LOST REQUESTS DECLINED REQUESTS ​ Clear Filters Select a date range …" at bounding box center [607, 337] width 1214 height 596
type input "*********"
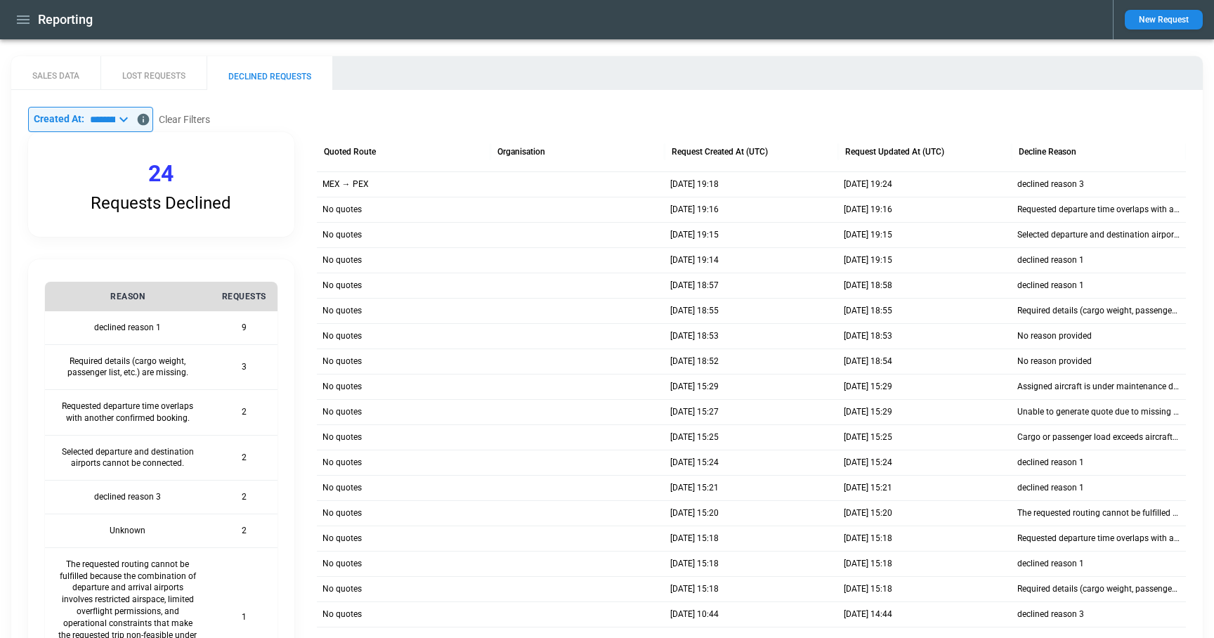
click at [20, 17] on icon "button" at bounding box center [23, 19] width 17 height 17
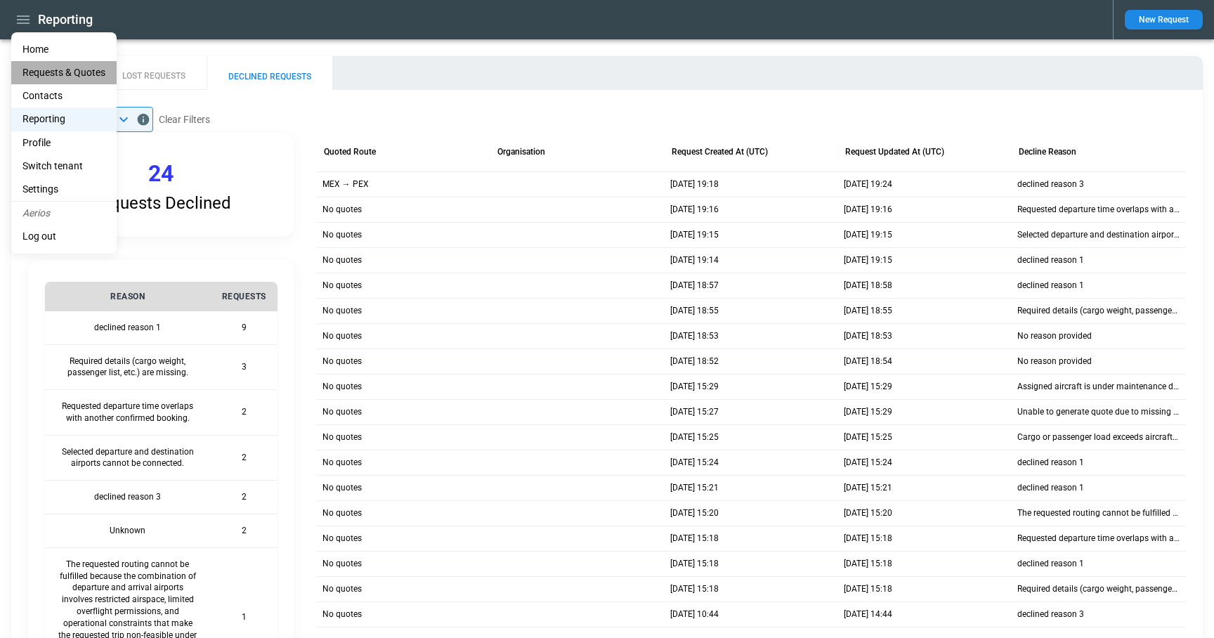
click at [51, 68] on Quotes "Requests & Quotes" at bounding box center [63, 72] width 105 height 23
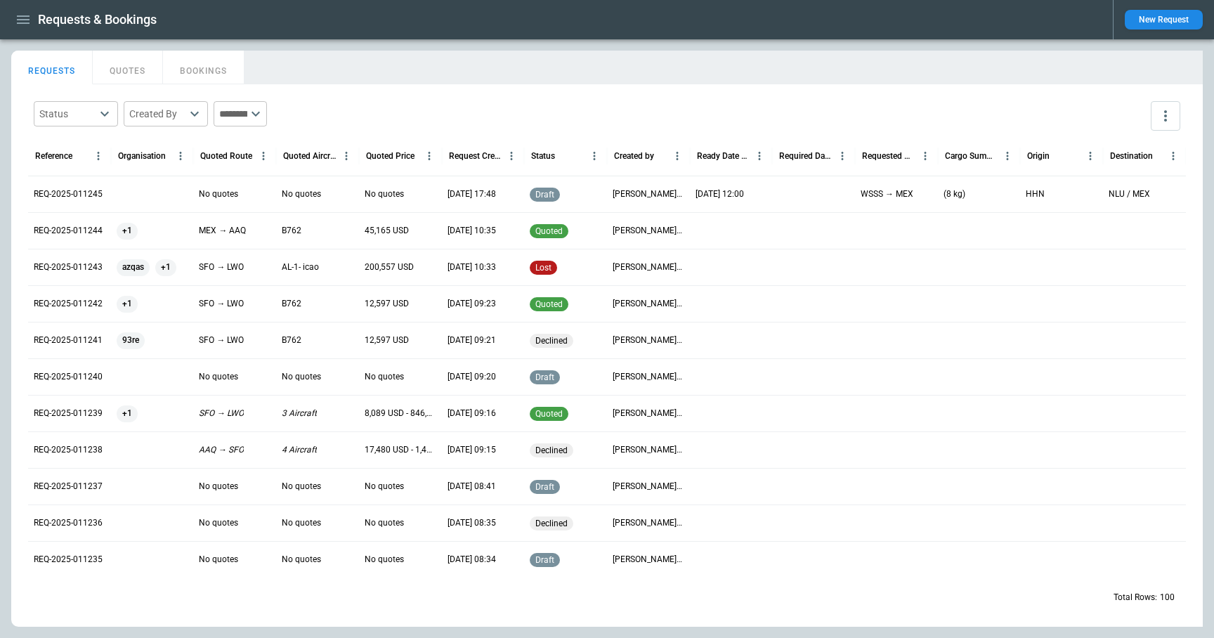
click at [108, 117] on body "Requests & Bookings New Request FindBorderBarSize REQUESTS QUOTES BOOKINGS Stat…" at bounding box center [607, 319] width 1214 height 638
click at [98, 300] on span "Declined" at bounding box center [88, 303] width 46 height 12
type input "********"
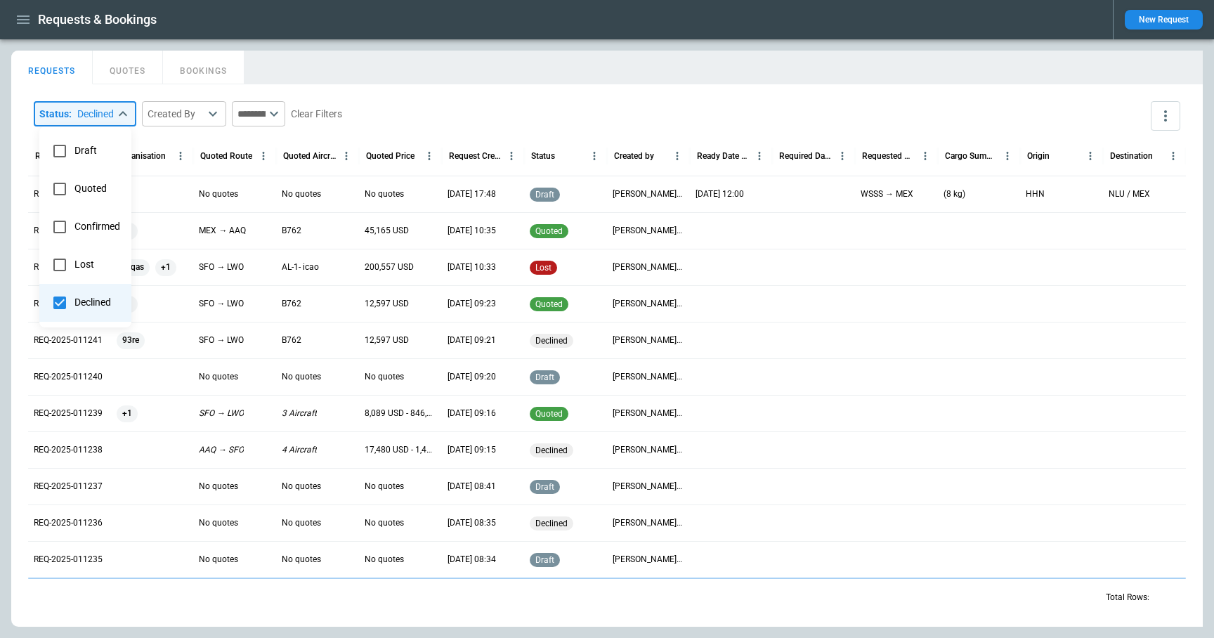
click at [256, 110] on div at bounding box center [607, 319] width 1214 height 638
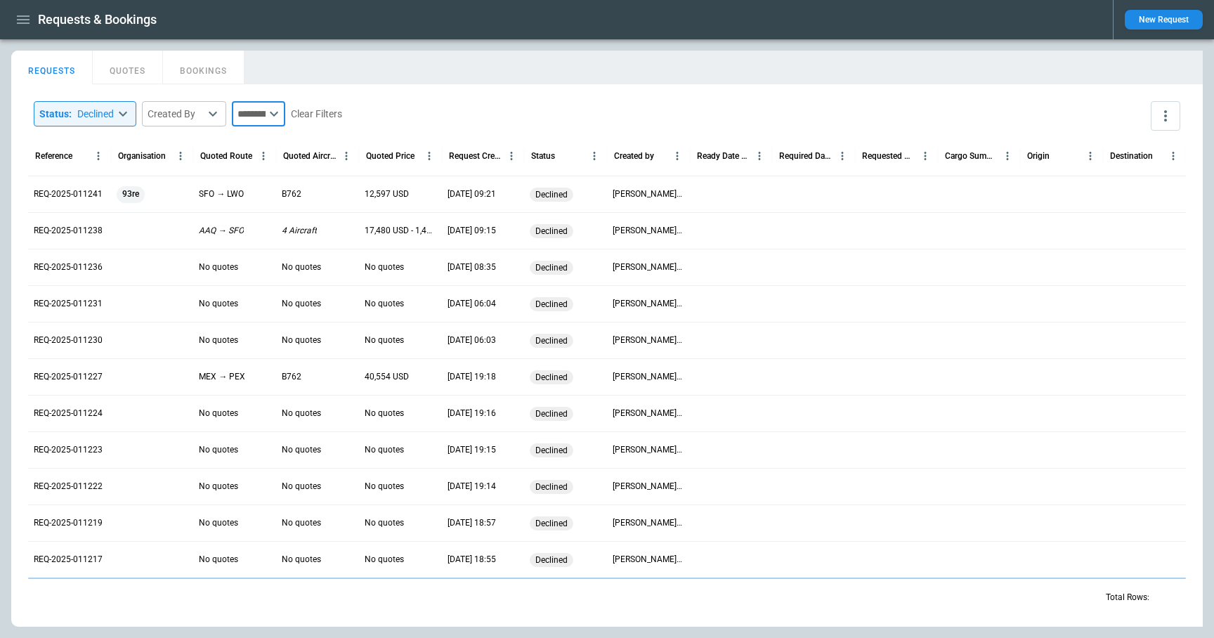
click at [266, 111] on input "text" at bounding box center [249, 113] width 34 height 25
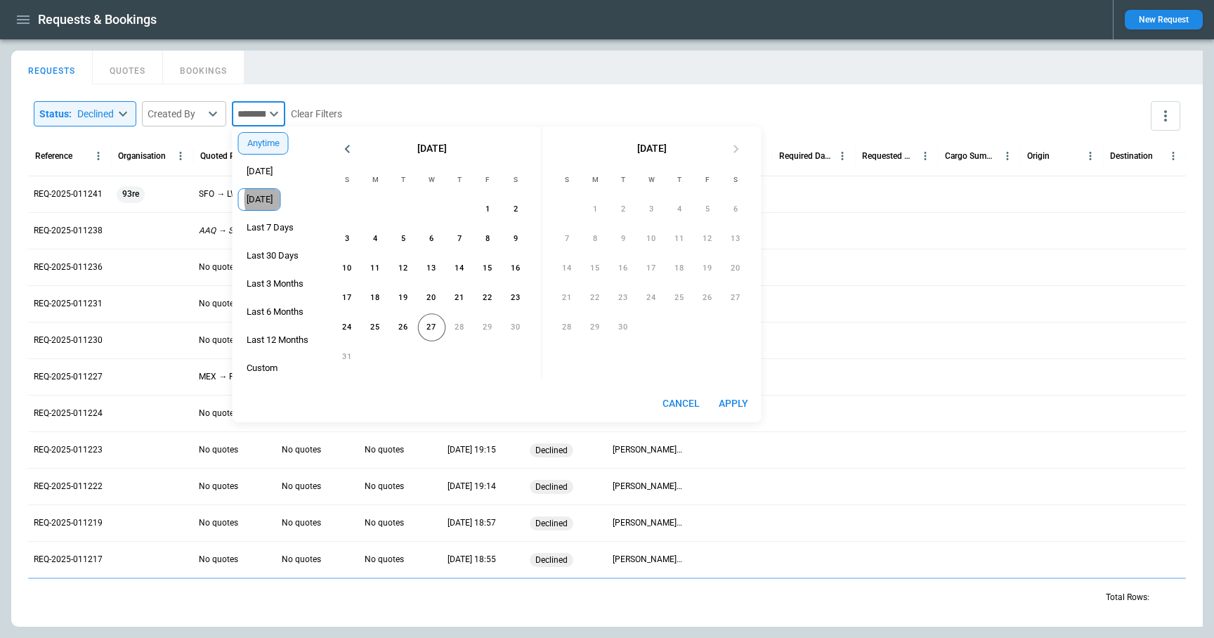
click at [280, 199] on span "Yesterday" at bounding box center [259, 199] width 41 height 11
click at [731, 402] on button "Apply" at bounding box center [733, 404] width 45 height 26
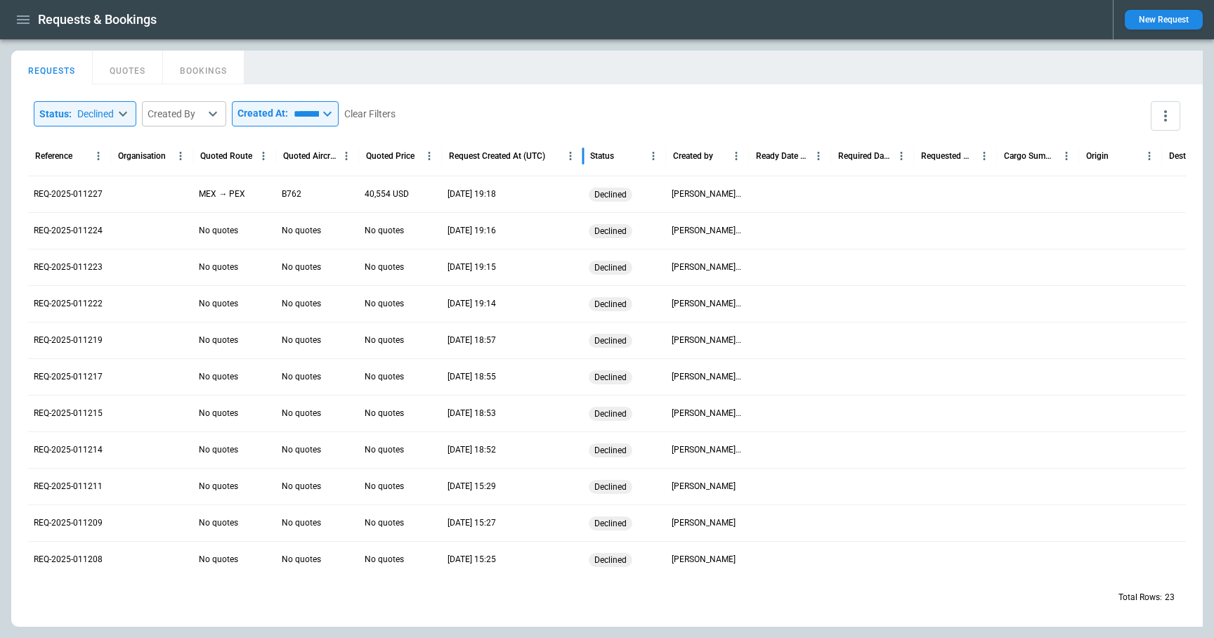
drag, startPoint x: 524, startPoint y: 155, endPoint x: 583, endPoint y: 155, distance: 59.0
click at [583, 155] on div at bounding box center [583, 155] width 7 height 39
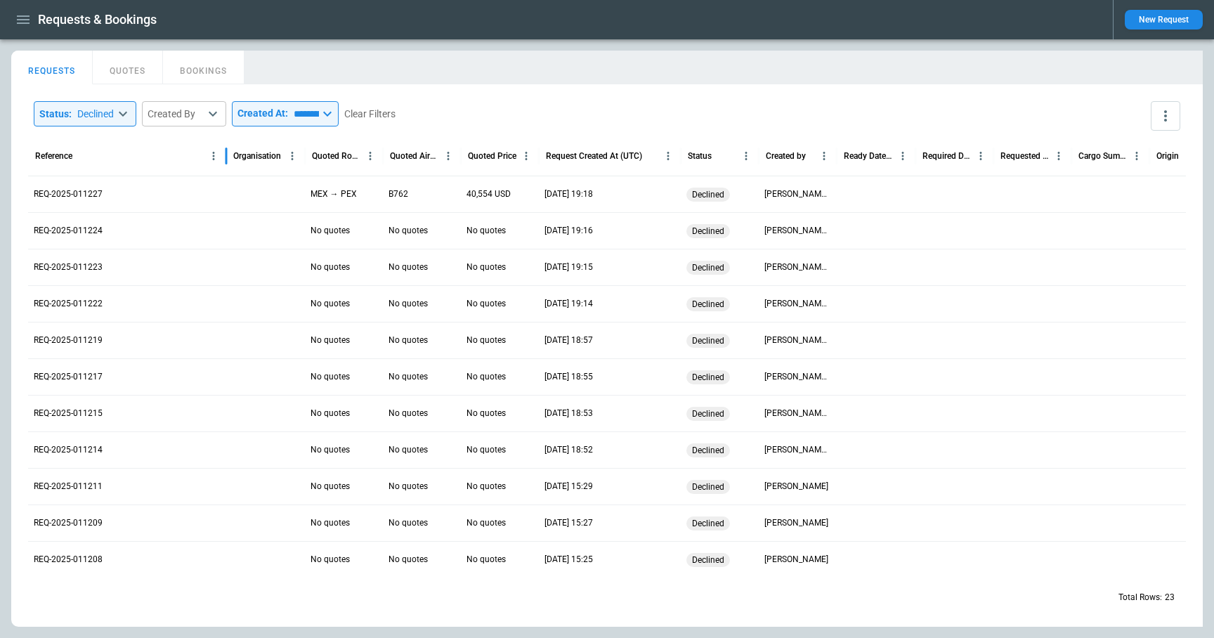
drag, startPoint x: 108, startPoint y: 159, endPoint x: 223, endPoint y: 169, distance: 115.7
click at [223, 169] on div at bounding box center [226, 155] width 7 height 39
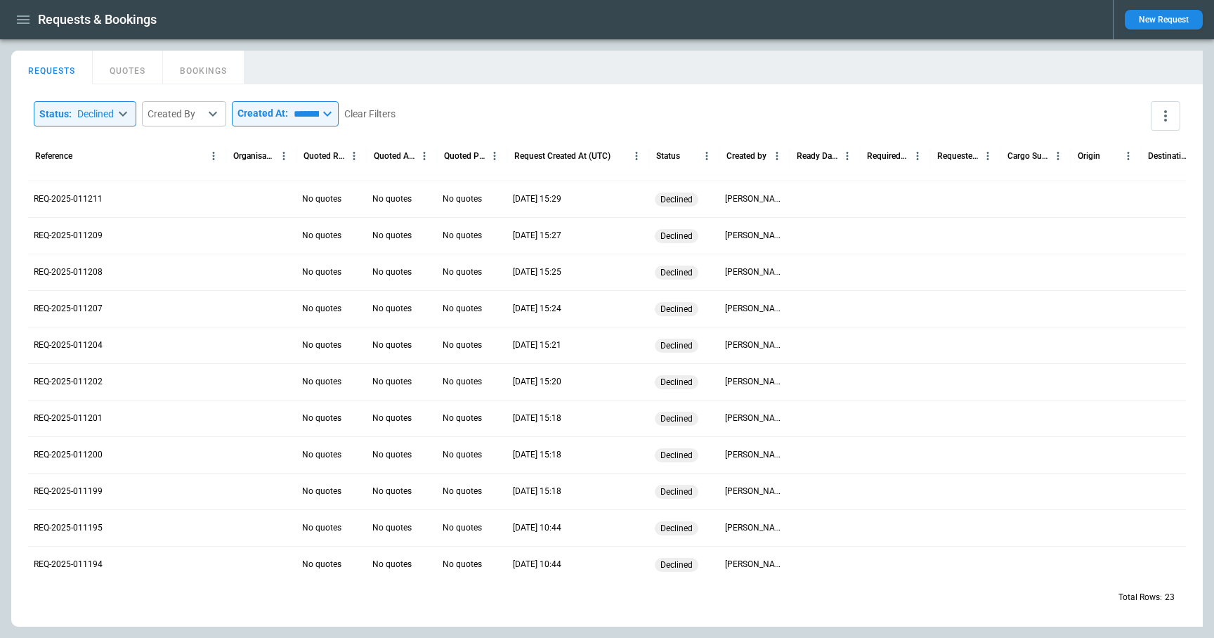
scroll to position [438, 0]
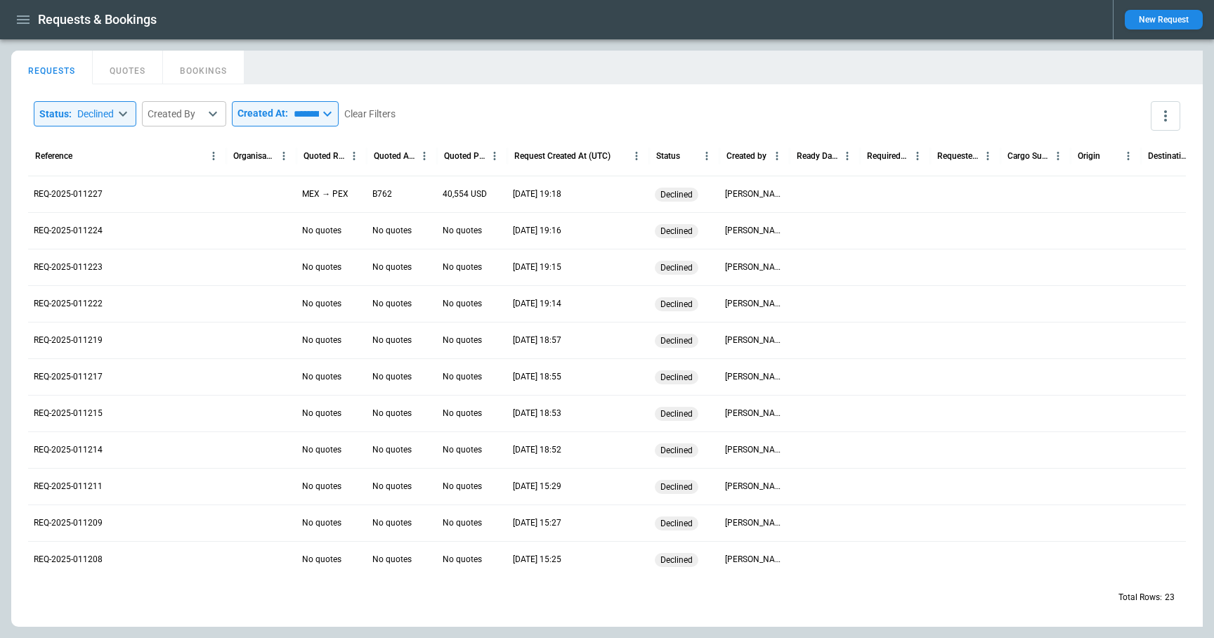
click at [270, 121] on div "​ Created At:" at bounding box center [263, 114] width 51 height 14
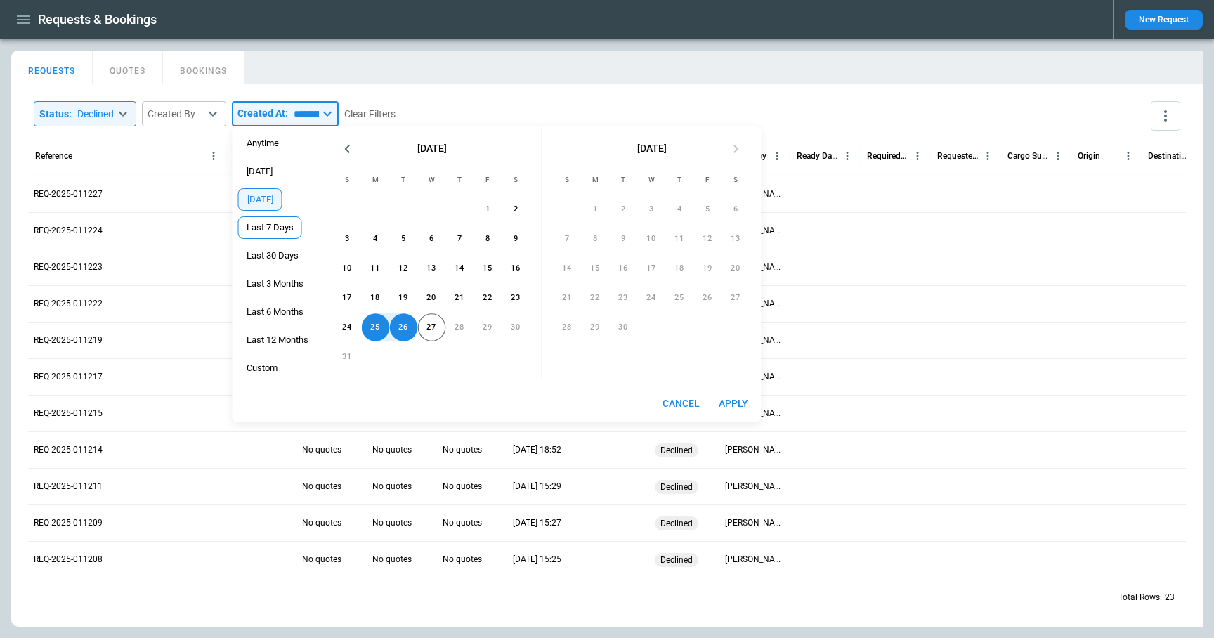
click at [278, 235] on div "Last 7 Days" at bounding box center [270, 227] width 64 height 22
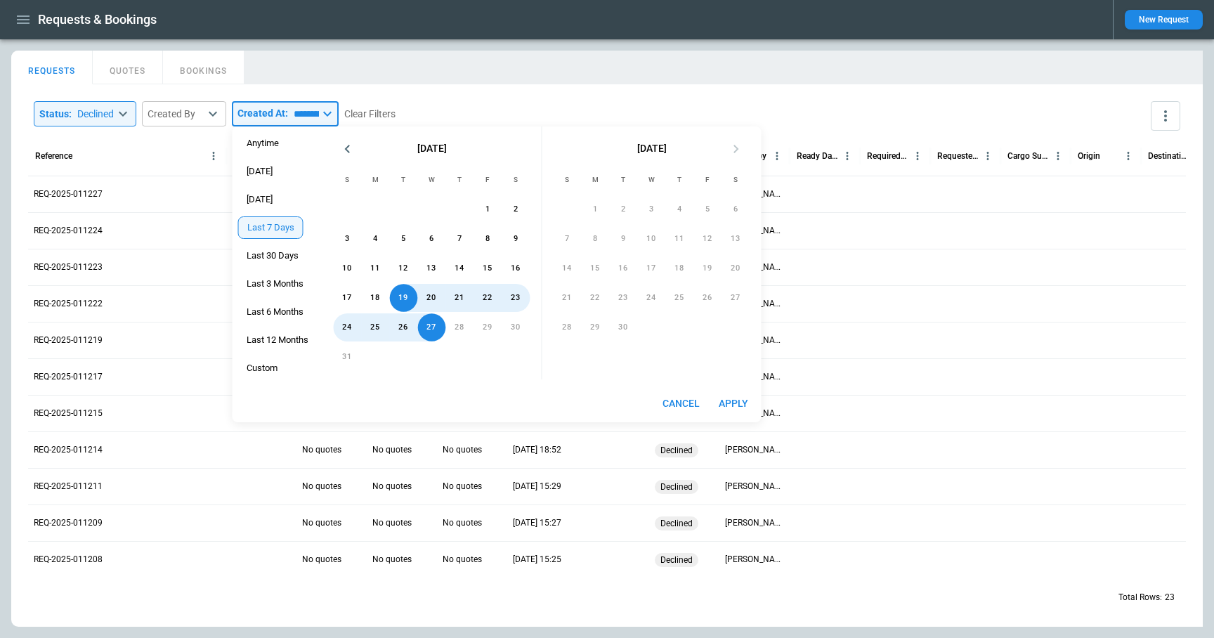
click at [732, 407] on button "Apply" at bounding box center [733, 404] width 45 height 26
type input "**********"
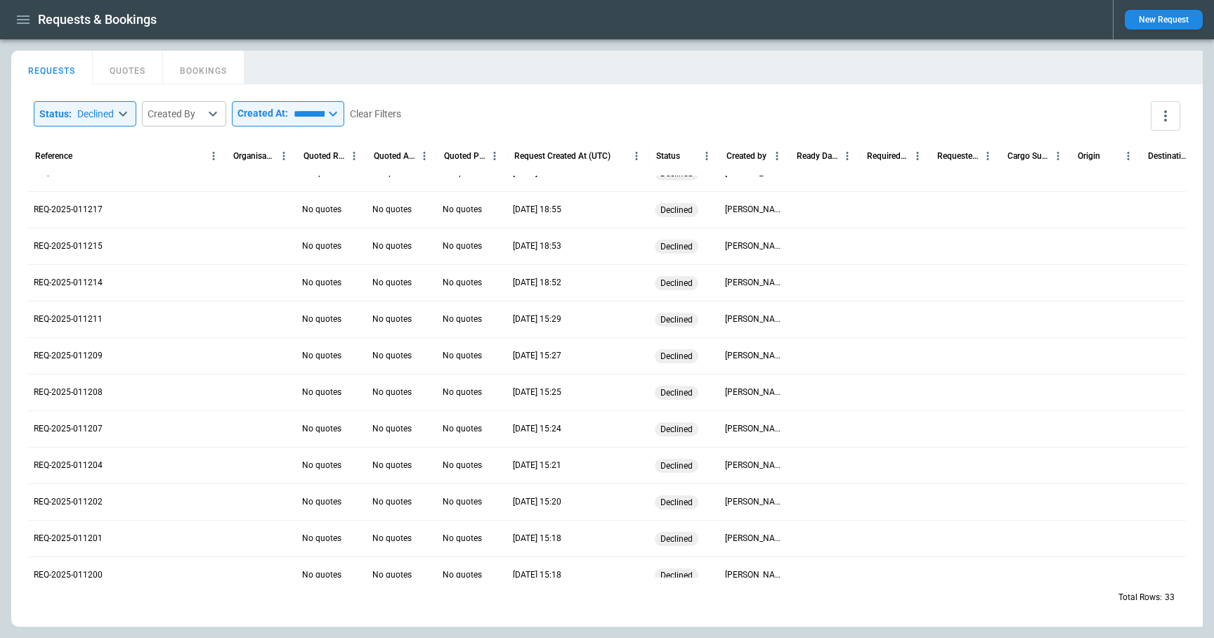
scroll to position [400, 0]
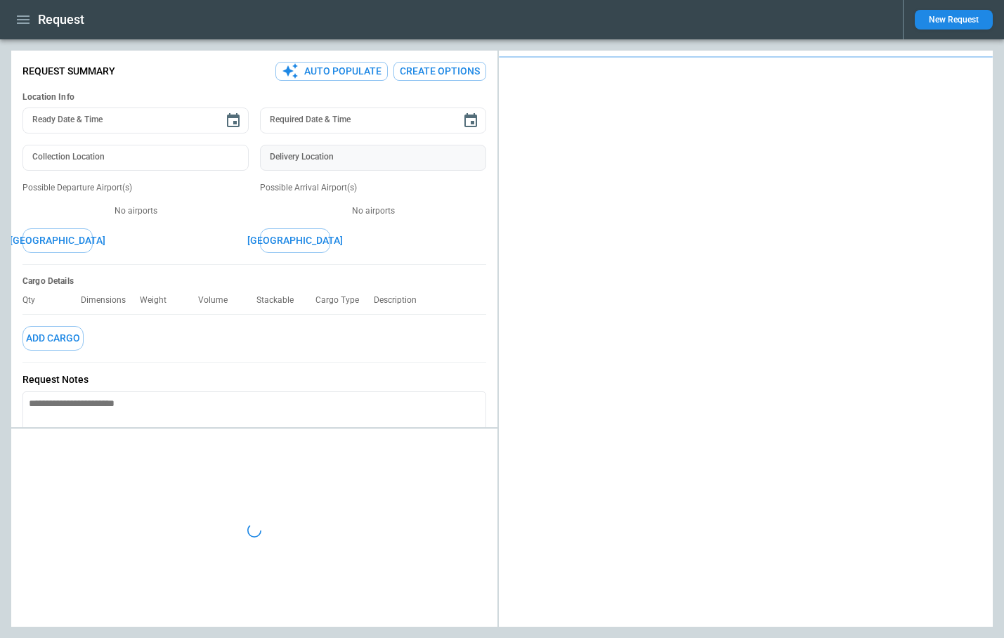
type textarea "*"
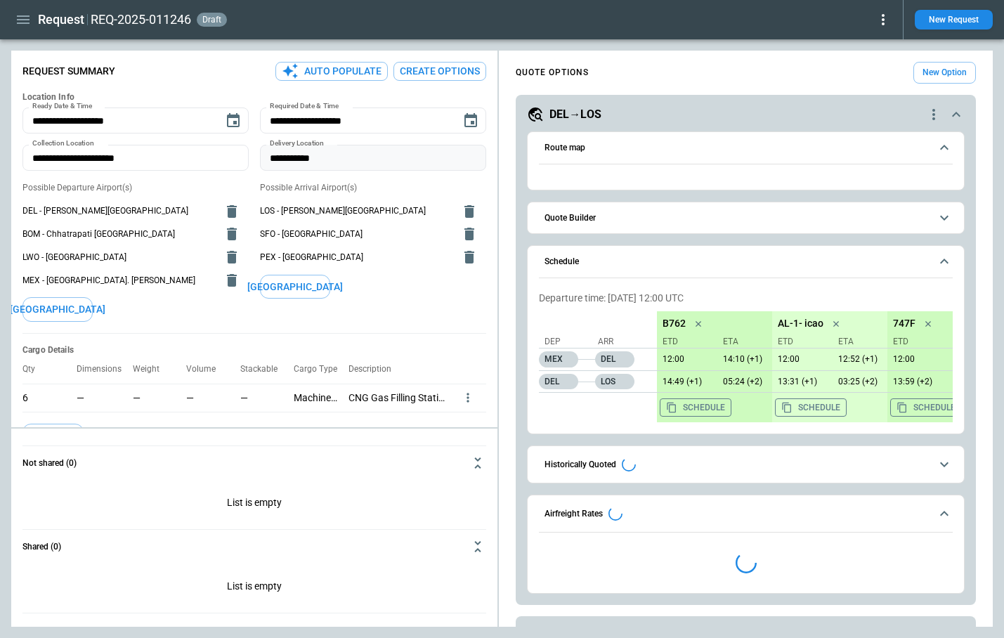
type input "**********"
type textarea "*"
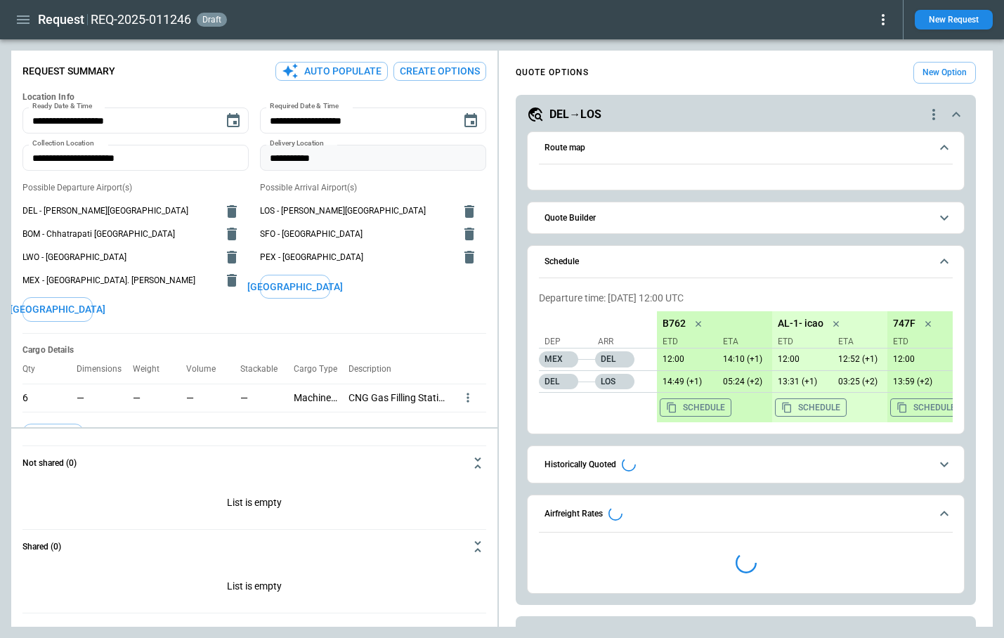
type input "**********"
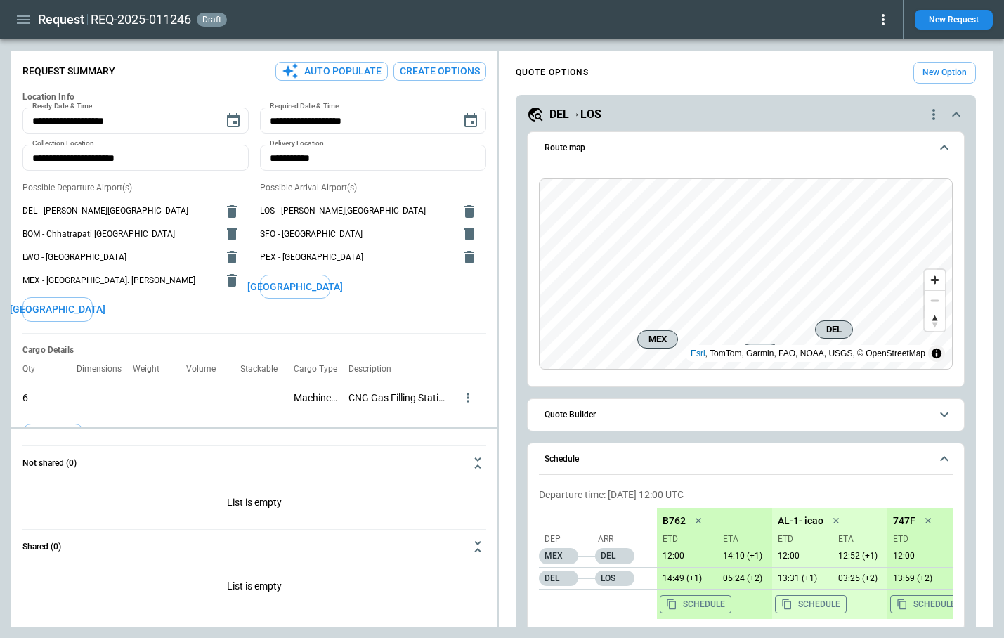
click at [431, 70] on button "Create Options" at bounding box center [440, 71] width 93 height 19
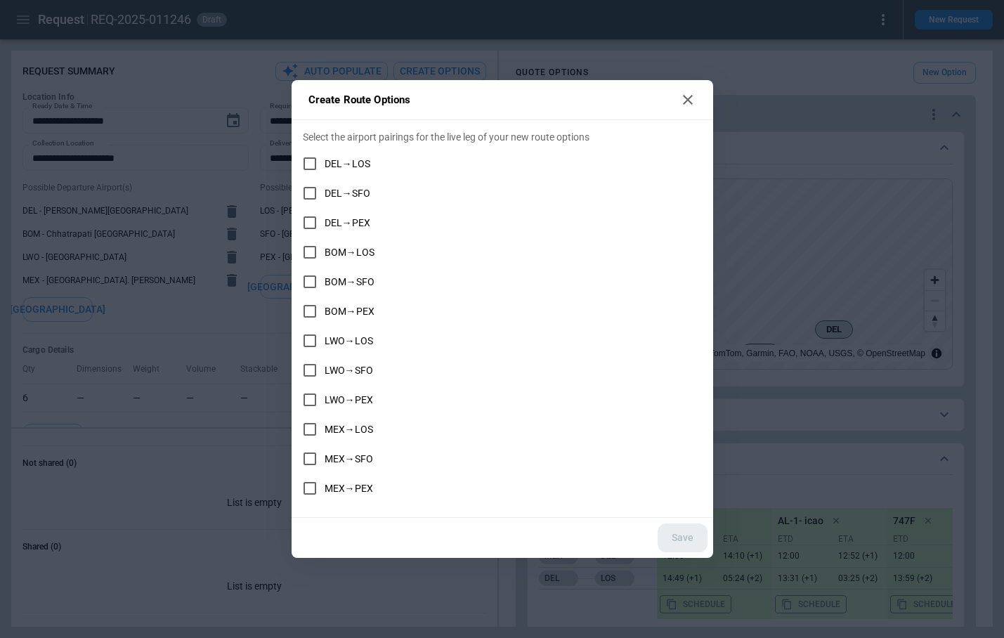
click at [355, 167] on span "DEL→LOS" at bounding box center [348, 164] width 46 height 12
click at [689, 100] on icon at bounding box center [688, 99] width 17 height 17
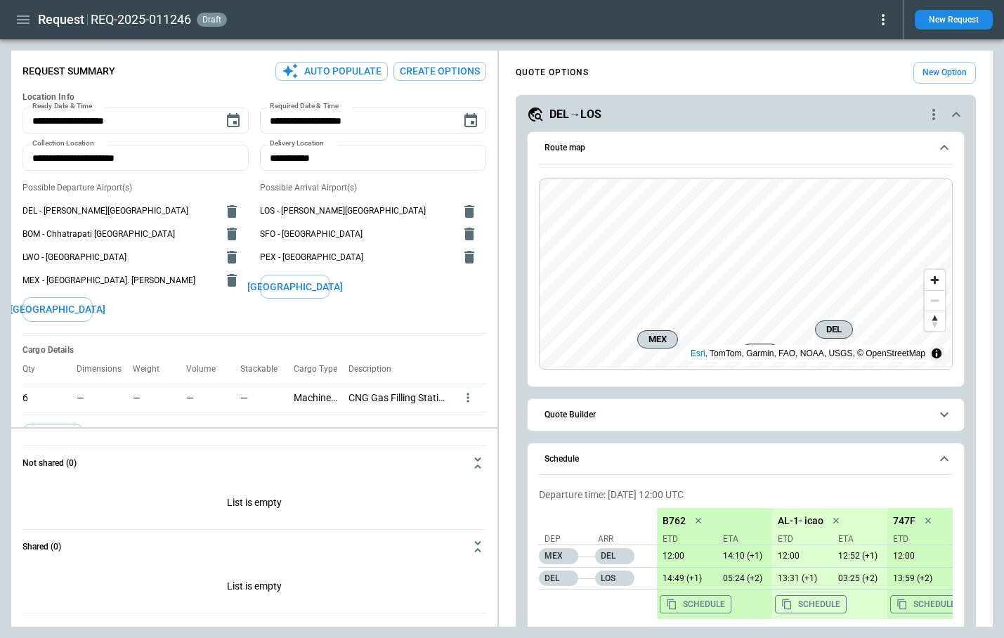
click at [442, 81] on div "**********" at bounding box center [254, 346] width 486 height 580
click at [441, 74] on button "Create Options" at bounding box center [440, 71] width 93 height 19
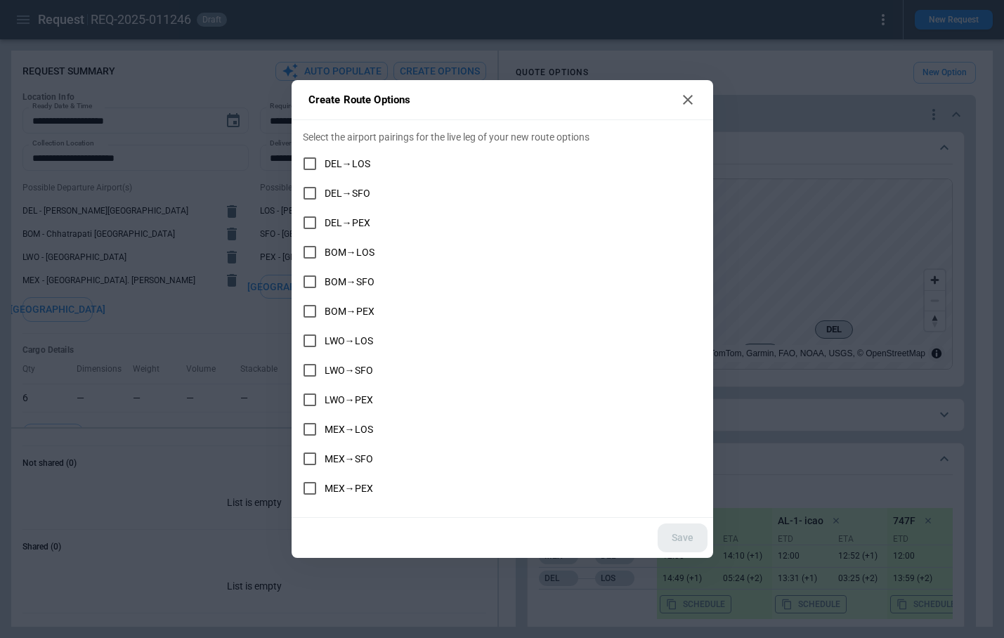
click at [689, 98] on icon at bounding box center [688, 100] width 10 height 10
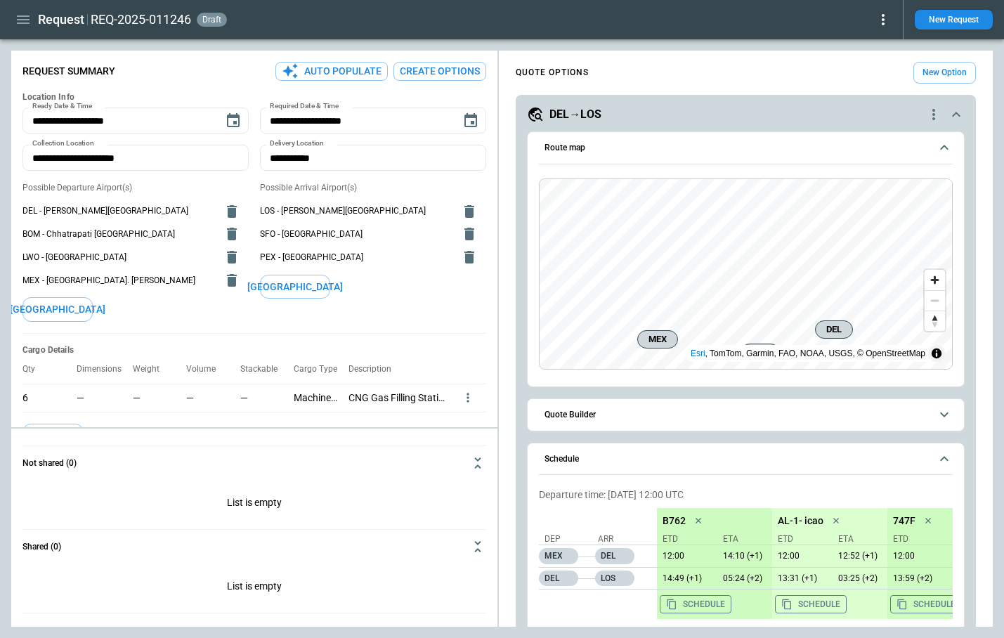
click at [474, 72] on button "Create Options" at bounding box center [440, 71] width 93 height 19
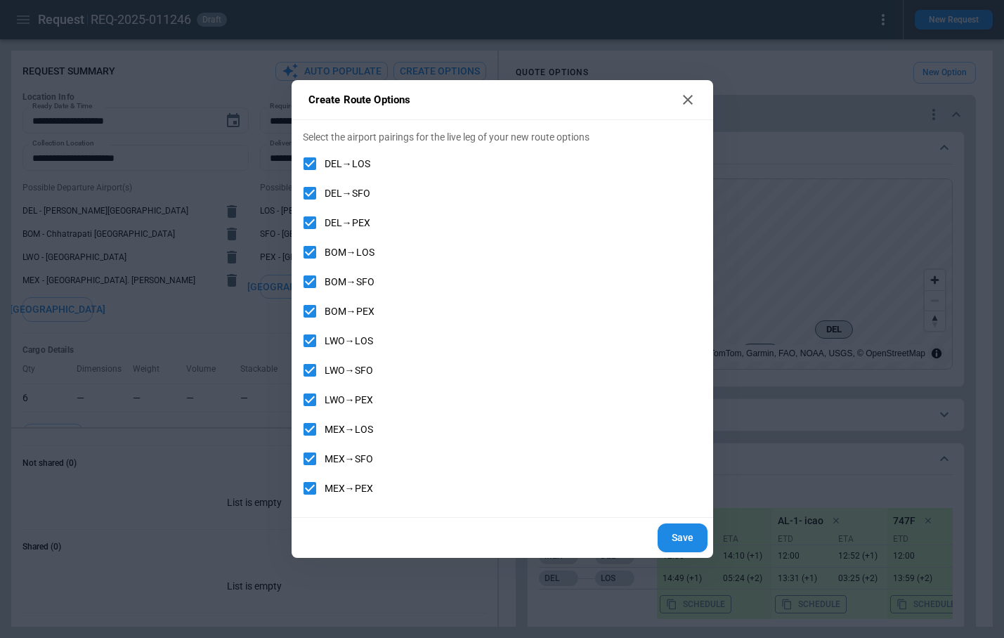
click at [1003, 41] on div "Create Route Options Select the airport pairings for the live leg of your new r…" at bounding box center [502, 319] width 1004 height 638
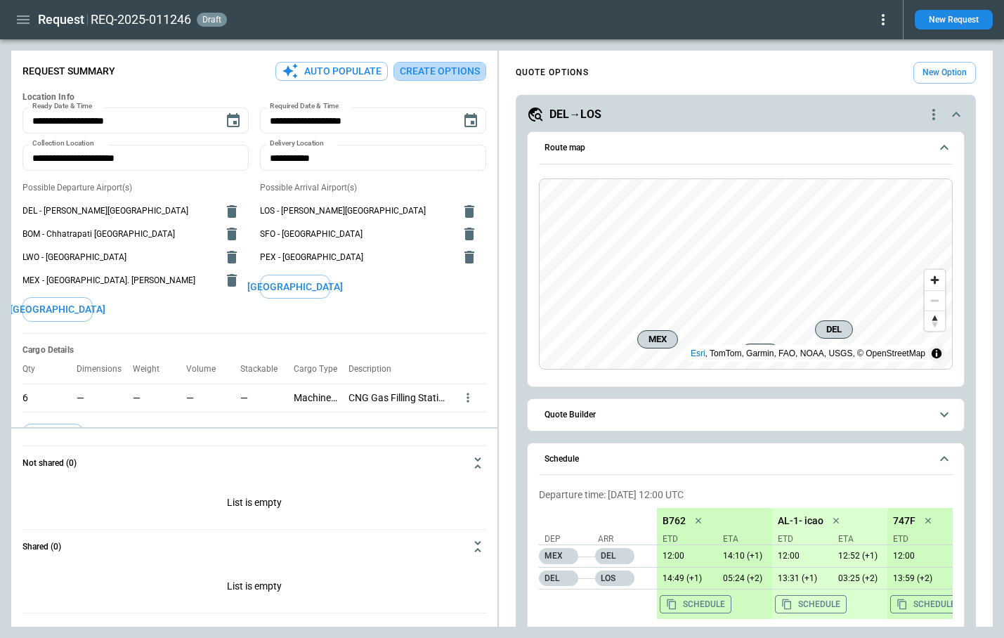
click at [460, 71] on button "Create Options" at bounding box center [440, 71] width 93 height 19
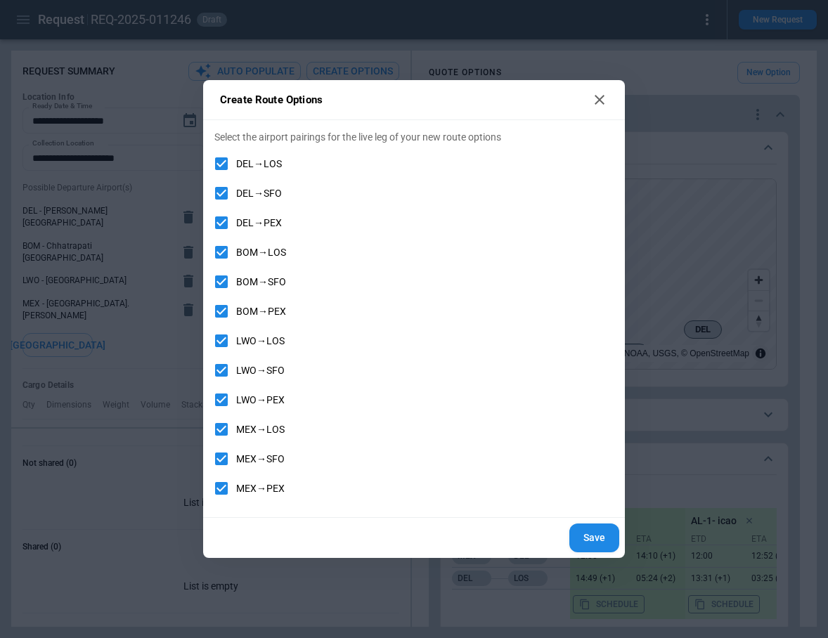
click at [596, 103] on icon at bounding box center [599, 100] width 10 height 10
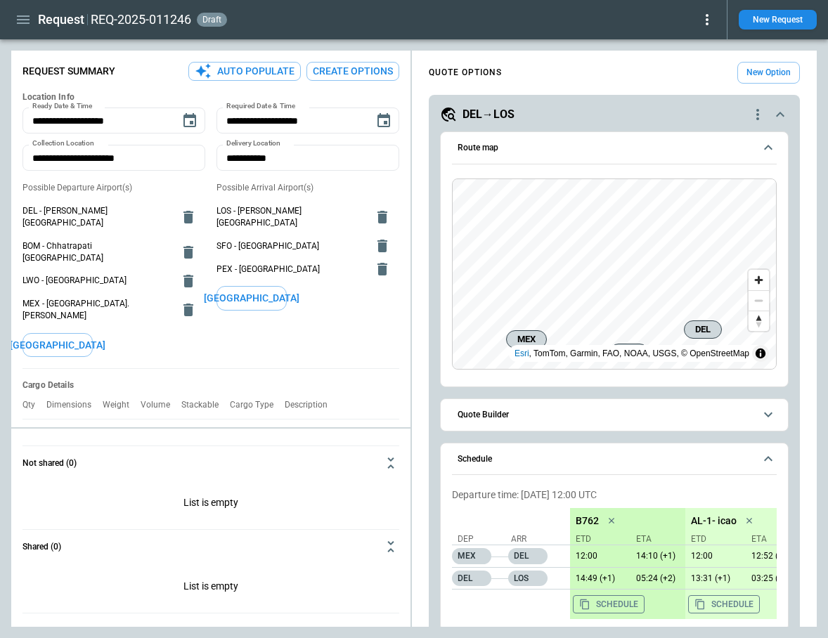
click at [377, 72] on button "Create Options" at bounding box center [352, 71] width 93 height 19
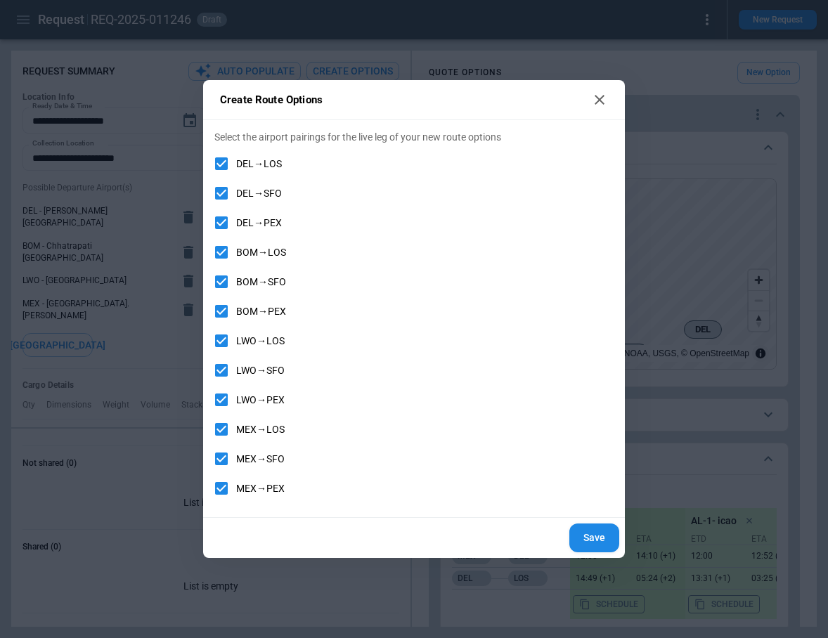
click at [597, 539] on button "Save" at bounding box center [594, 538] width 50 height 29
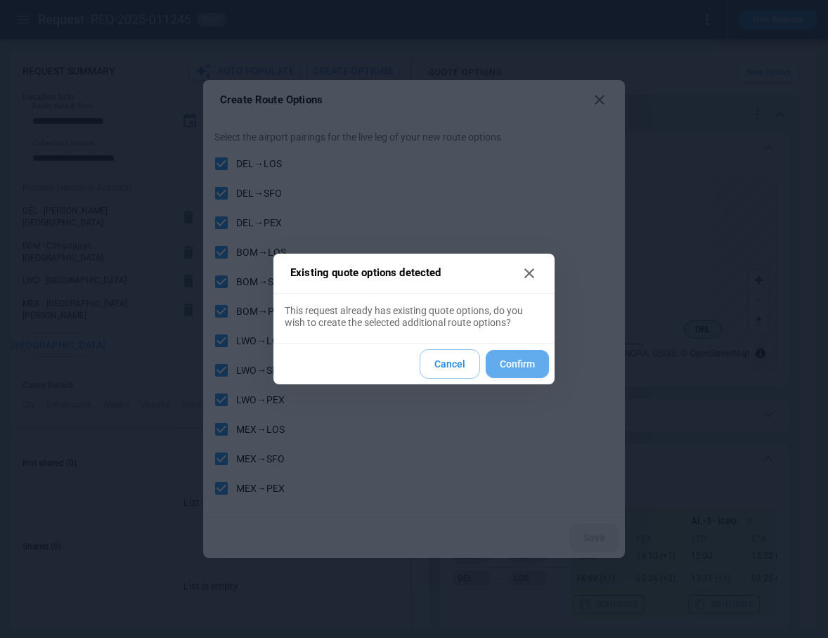
click at [519, 365] on button "Confirm" at bounding box center [517, 364] width 63 height 29
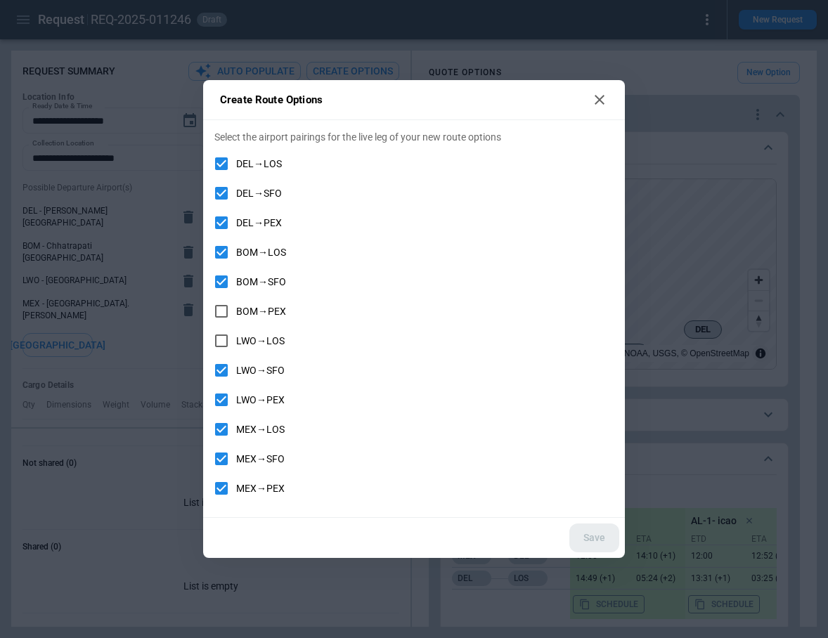
click at [604, 535] on div "Save" at bounding box center [414, 538] width 422 height 40
click at [597, 531] on div "Save" at bounding box center [414, 538] width 422 height 40
click at [594, 534] on div "Save" at bounding box center [414, 538] width 422 height 40
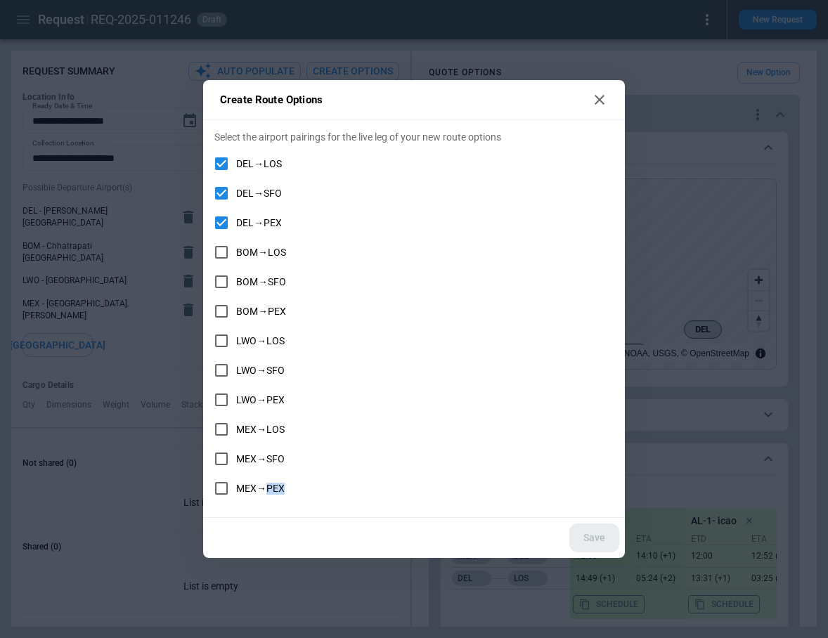
click at [602, 98] on icon at bounding box center [599, 99] width 17 height 17
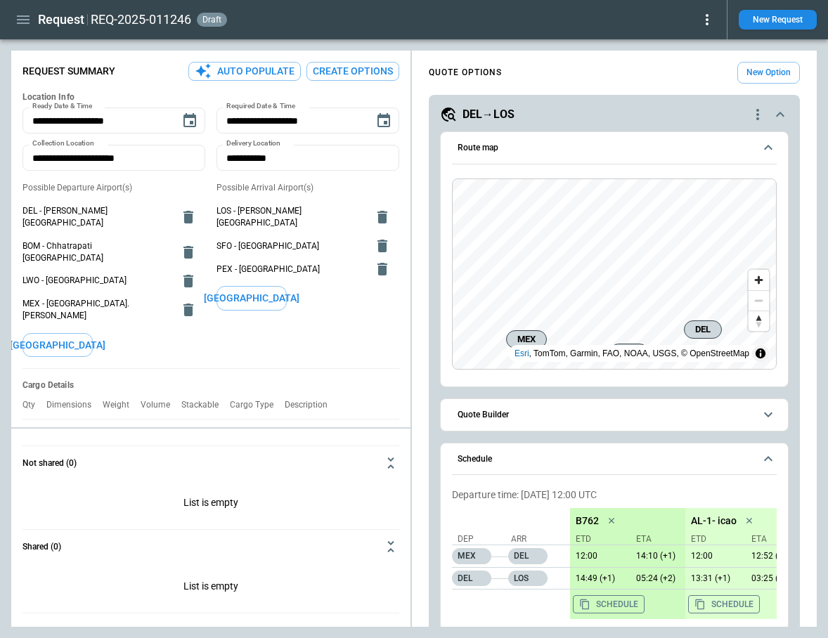
click at [351, 70] on button "Create Options" at bounding box center [352, 71] width 93 height 19
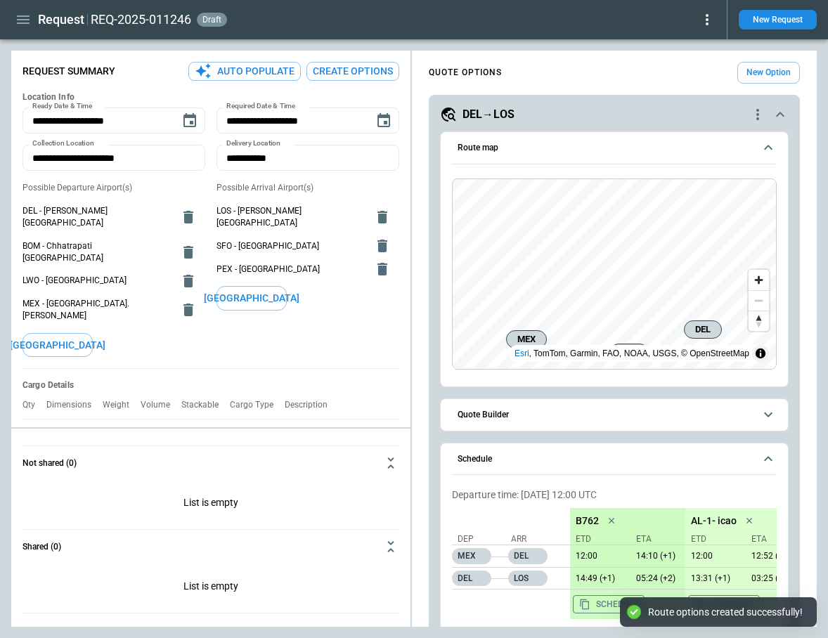
type textarea "*"
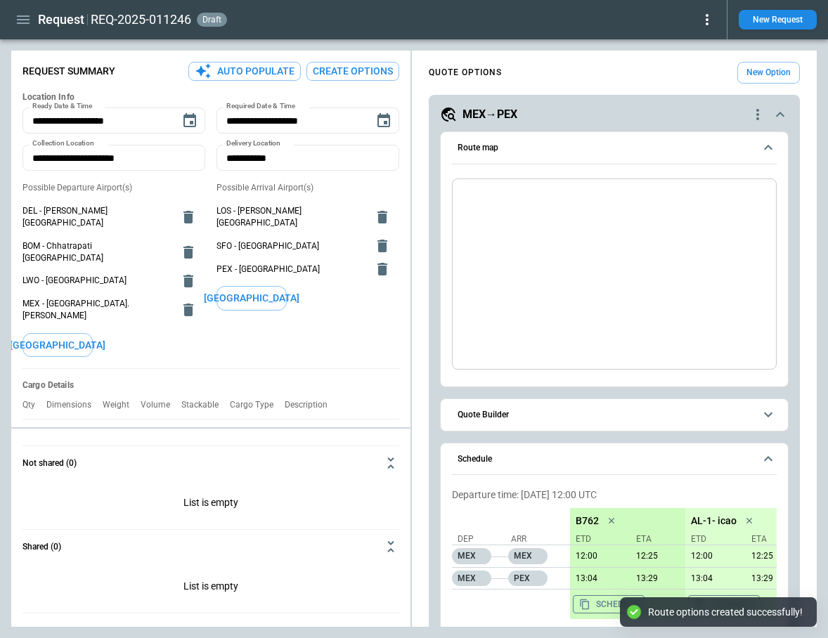
type input "**********"
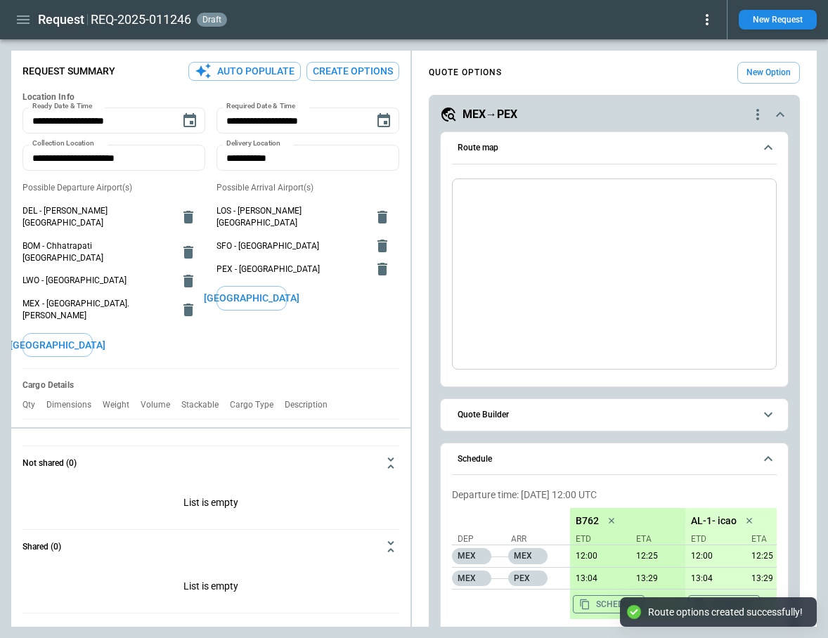
type input "**********"
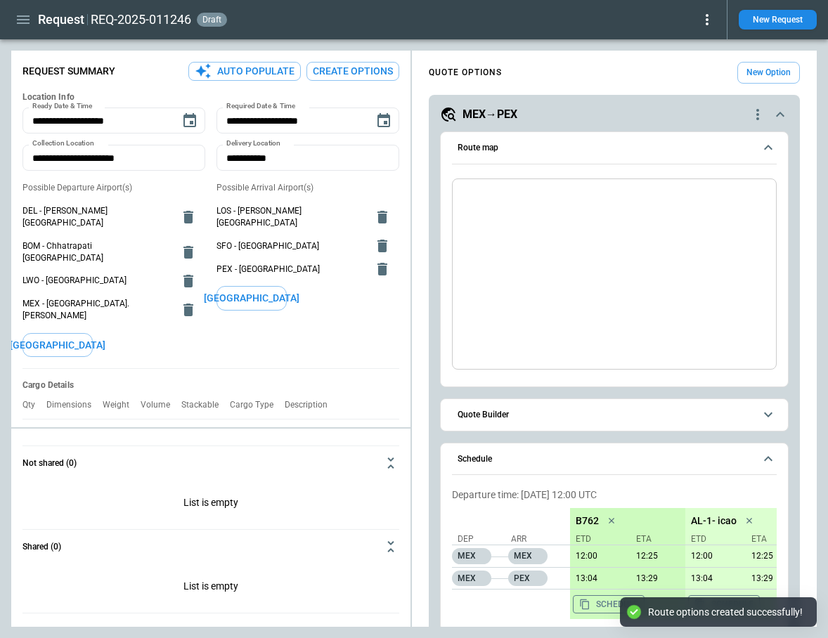
type input "**********"
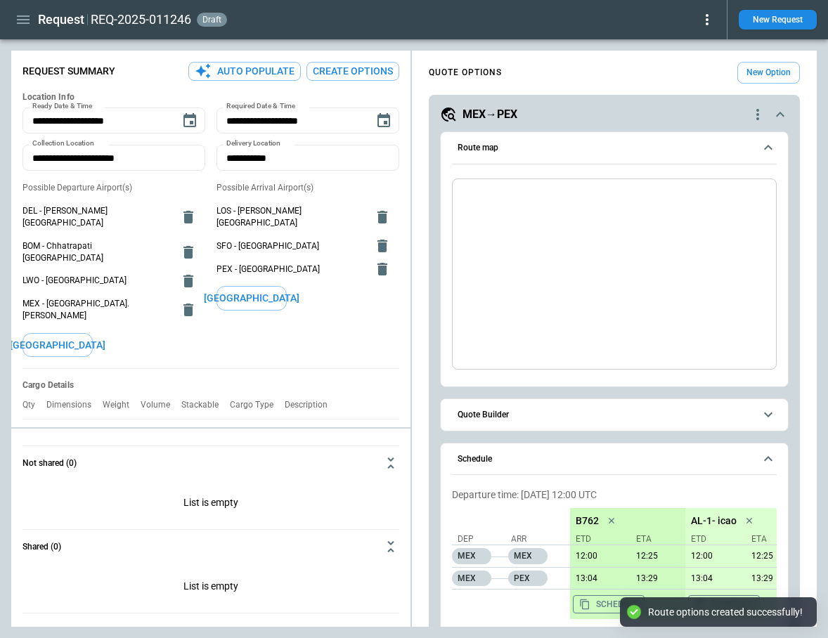
type input "**********"
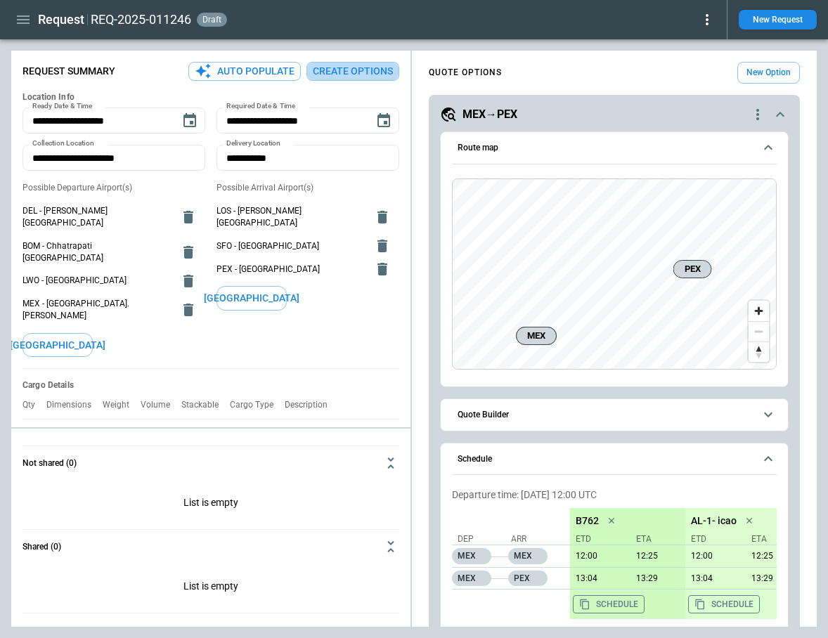
click at [352, 65] on button "Create Options" at bounding box center [352, 71] width 93 height 19
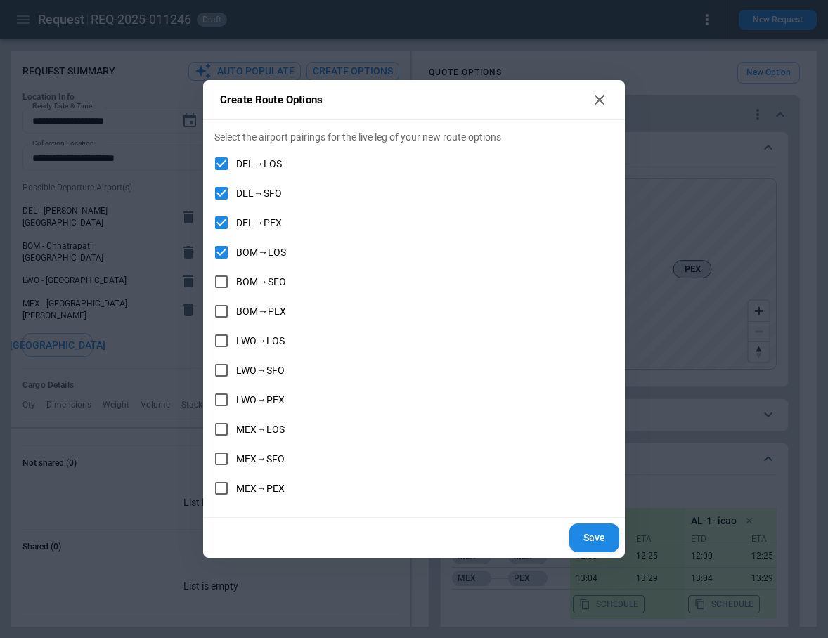
click at [602, 533] on button "Save" at bounding box center [594, 538] width 50 height 29
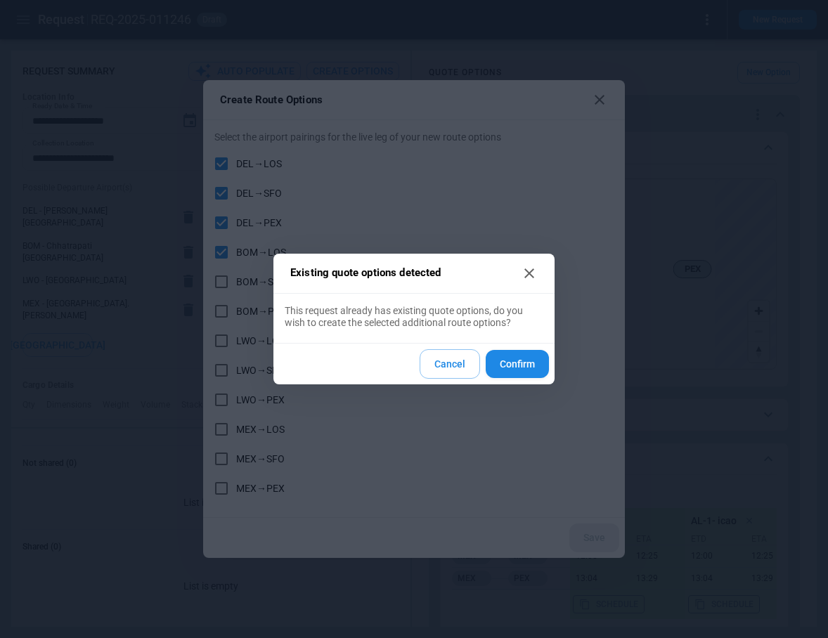
click at [520, 364] on button "Confirm" at bounding box center [517, 364] width 63 height 29
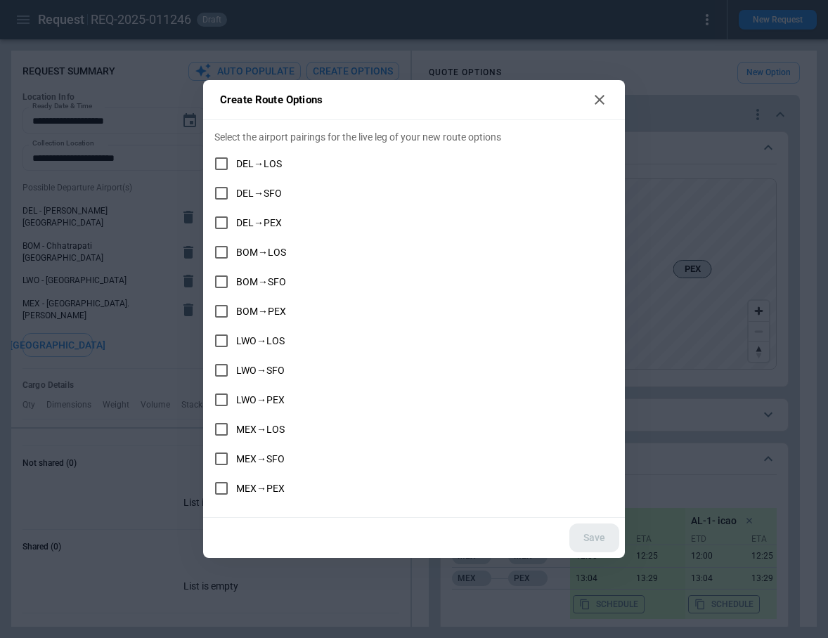
click at [604, 100] on icon at bounding box center [599, 99] width 17 height 17
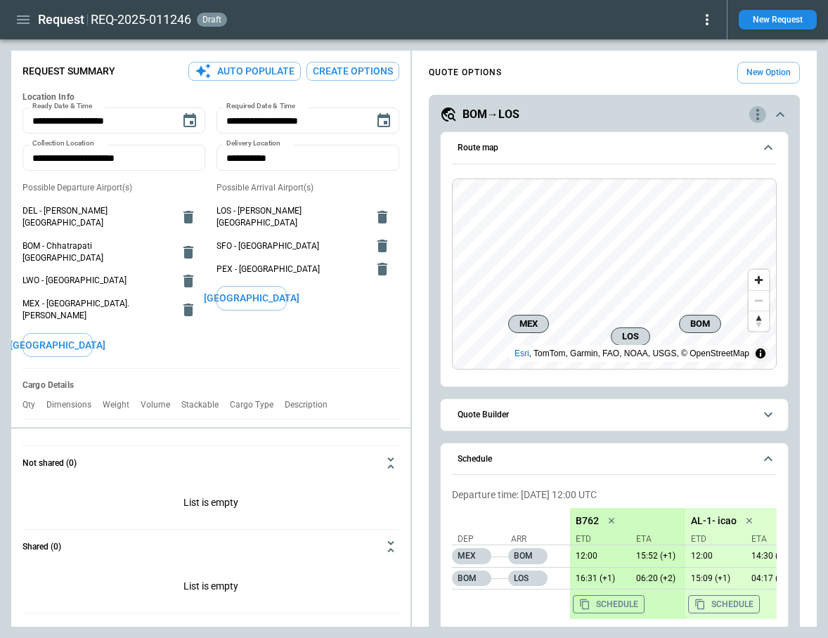
click at [759, 115] on icon "quote-option-actions" at bounding box center [757, 114] width 17 height 17
click at [708, 201] on li "Delete Quote Option" at bounding box center [704, 200] width 124 height 20
click at [758, 114] on icon "quote-option-actions" at bounding box center [757, 114] width 3 height 11
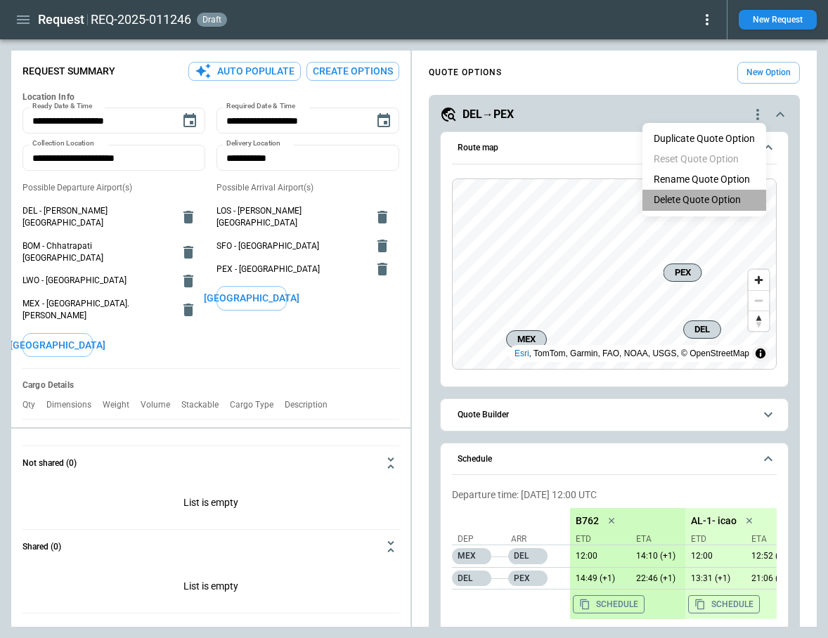
click at [715, 202] on li "Delete Quote Option" at bounding box center [704, 200] width 124 height 20
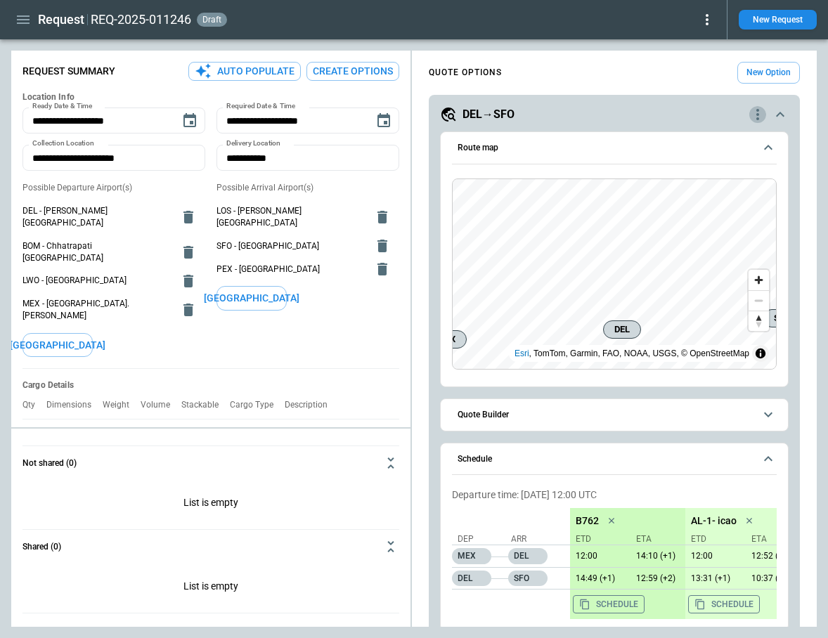
click at [756, 113] on icon "quote-option-actions" at bounding box center [757, 114] width 17 height 17
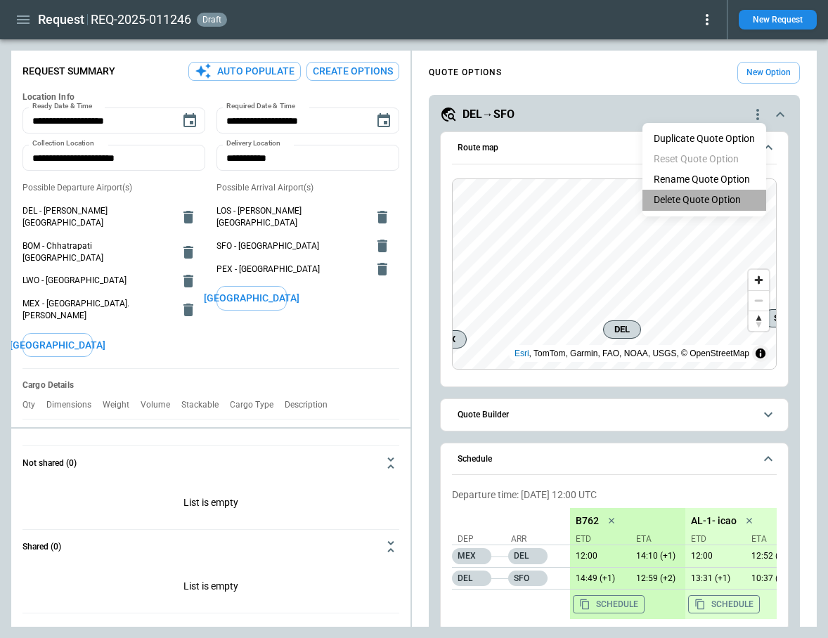
click at [710, 207] on li "Delete Quote Option" at bounding box center [704, 200] width 124 height 20
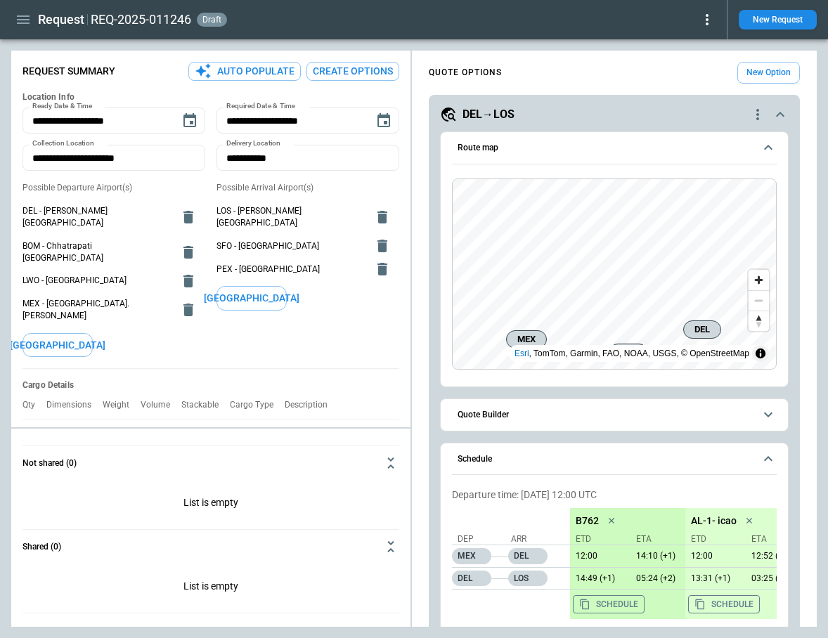
click at [779, 115] on icon "scrollable content" at bounding box center [780, 114] width 17 height 17
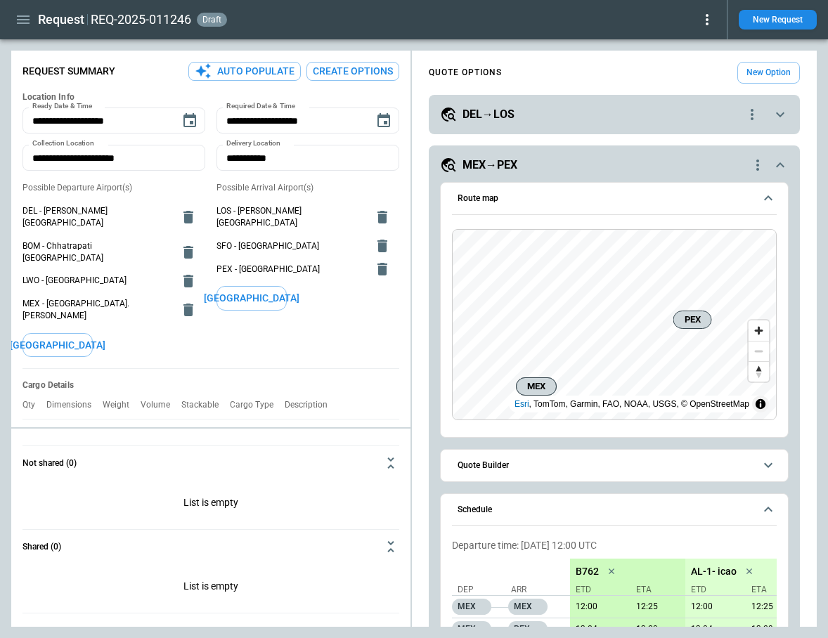
click at [784, 170] on icon "scrollable content" at bounding box center [780, 165] width 17 height 17
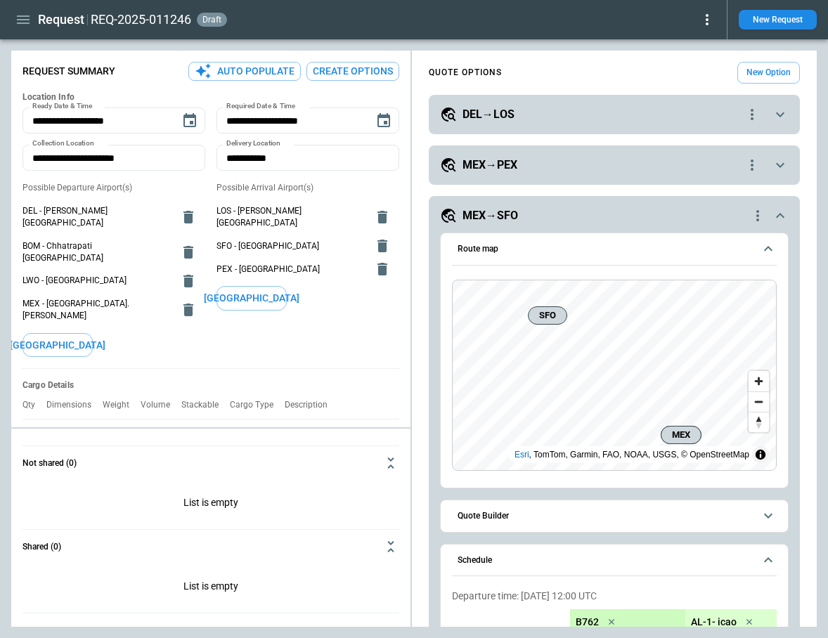
click at [786, 211] on icon "scrollable content" at bounding box center [780, 215] width 17 height 17
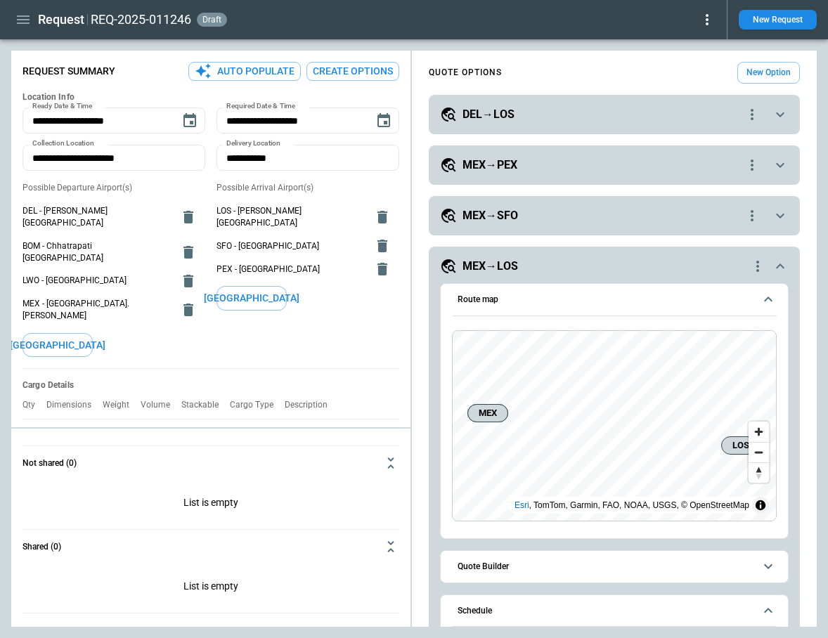
click at [778, 266] on icon "scrollable content" at bounding box center [780, 266] width 8 height 5
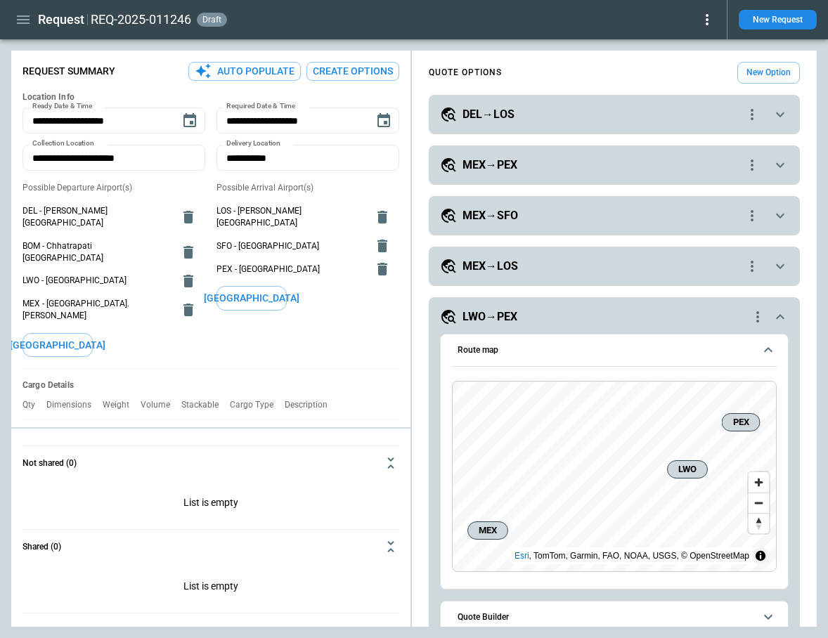
click at [789, 325] on div "**********" at bounding box center [614, 640] width 371 height 686
click at [781, 319] on icon "scrollable content" at bounding box center [780, 316] width 17 height 17
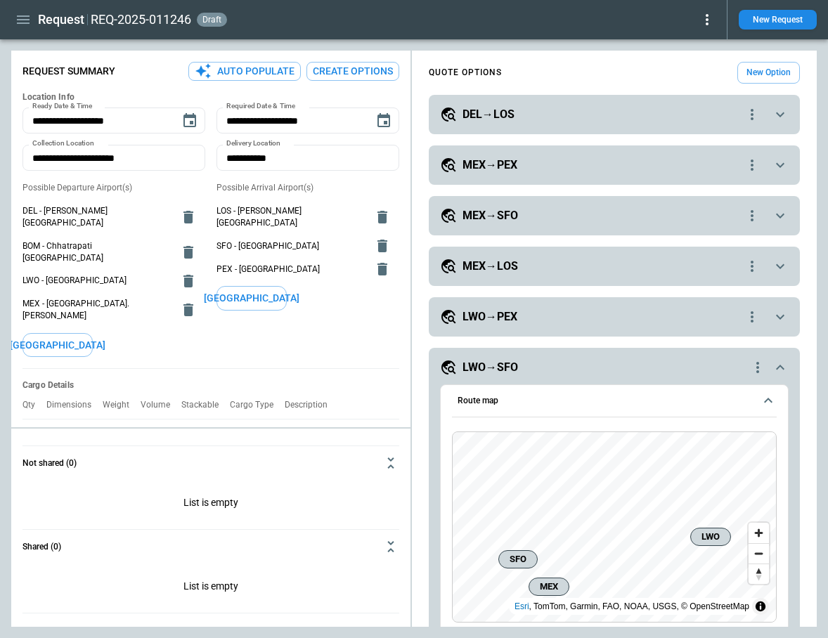
click at [755, 318] on icon "quote-option-actions" at bounding box center [751, 316] width 17 height 17
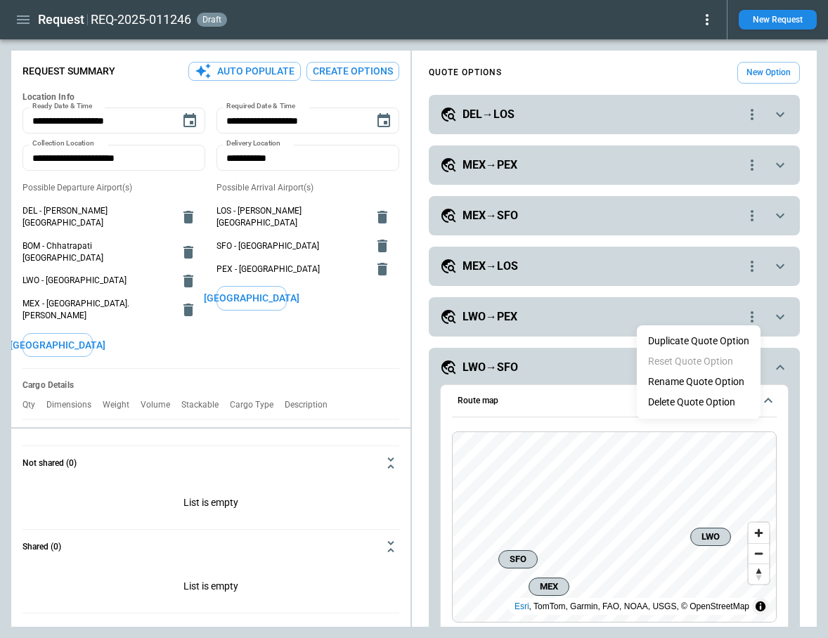
click at [719, 400] on li "Delete Quote Option" at bounding box center [699, 402] width 124 height 20
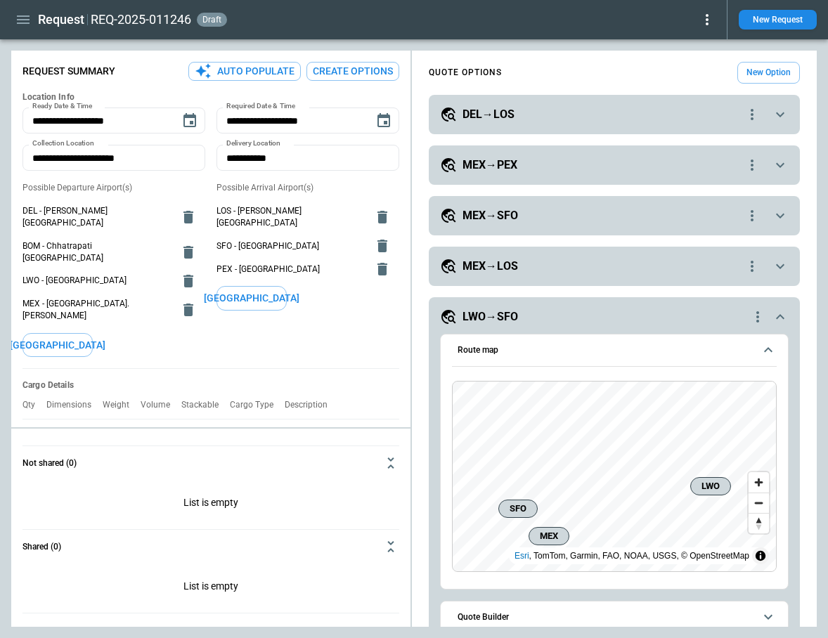
click at [756, 216] on icon "quote-option-actions" at bounding box center [751, 215] width 17 height 17
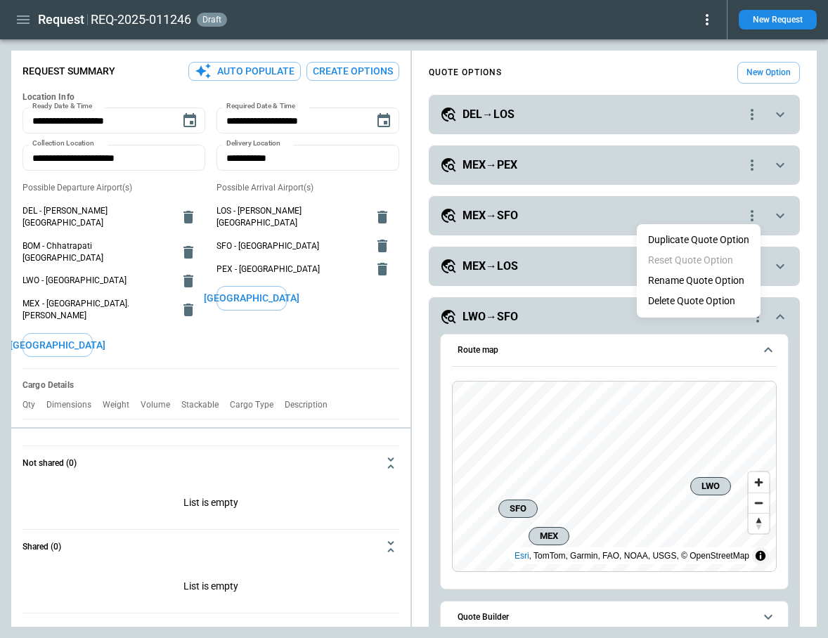
click at [715, 294] on li "Delete Quote Option" at bounding box center [699, 301] width 124 height 20
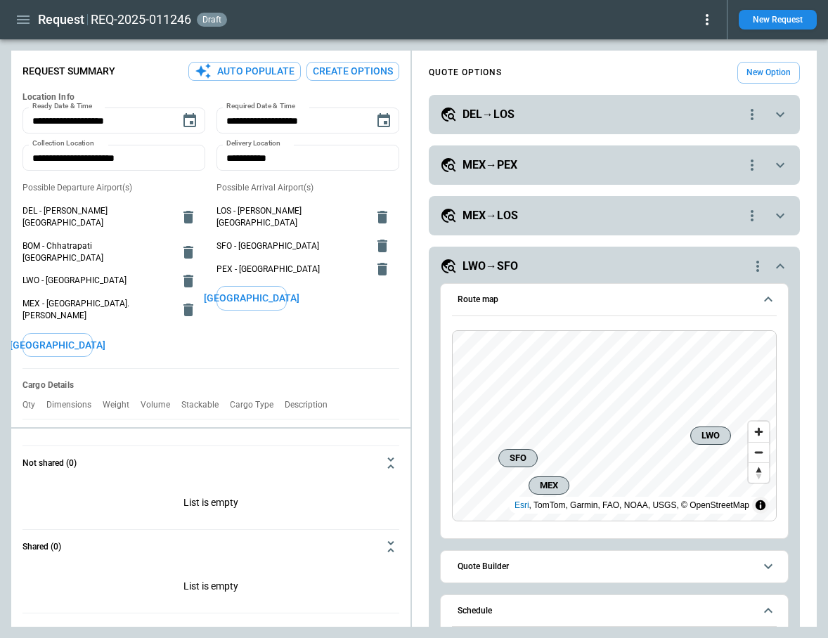
click at [372, 68] on button "Create Options" at bounding box center [352, 71] width 93 height 19
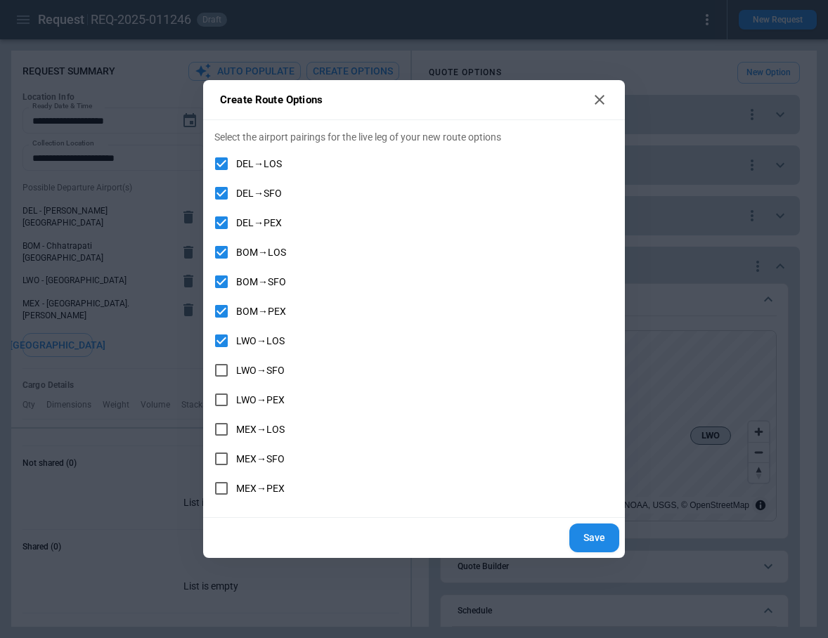
click at [602, 538] on button "Save" at bounding box center [594, 538] width 50 height 29
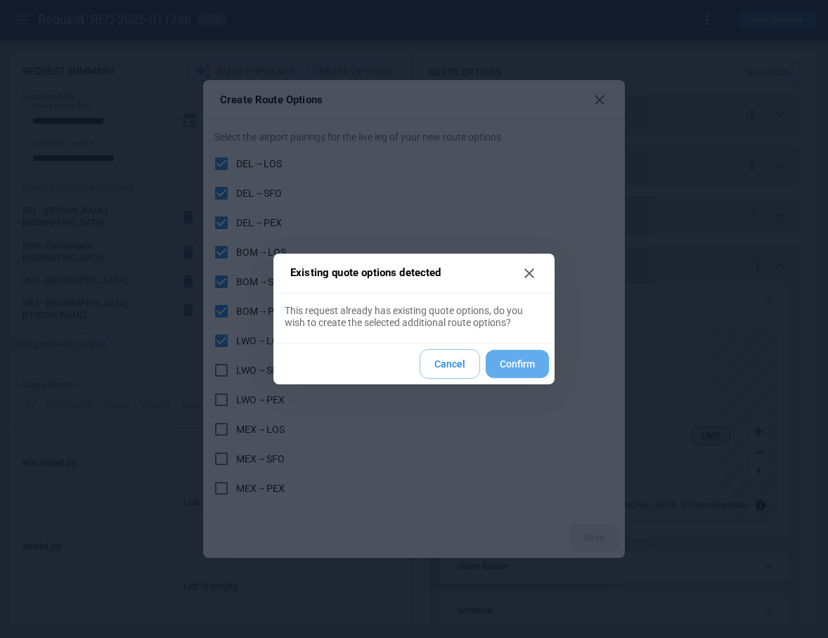
click at [528, 368] on button "Confirm" at bounding box center [517, 364] width 63 height 29
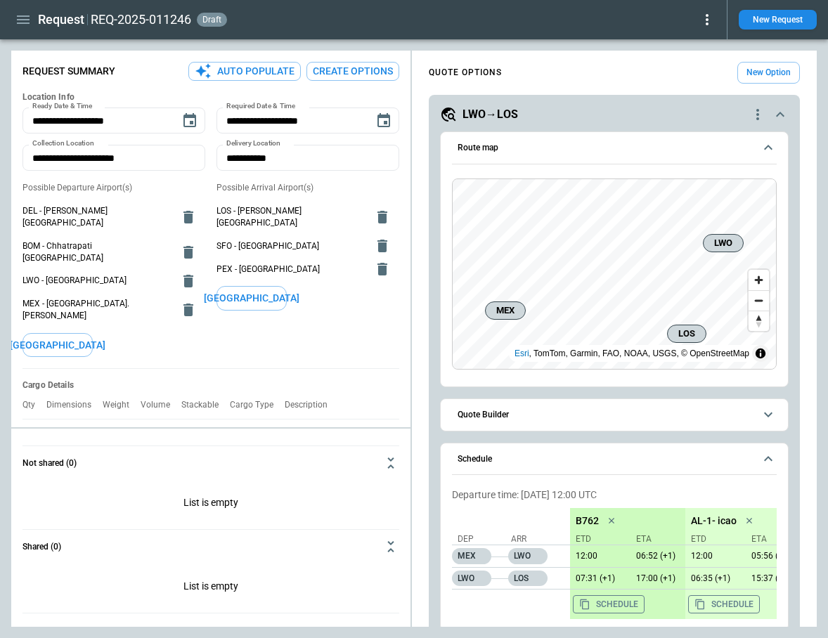
click at [756, 115] on icon "quote-option-actions" at bounding box center [757, 114] width 3 height 11
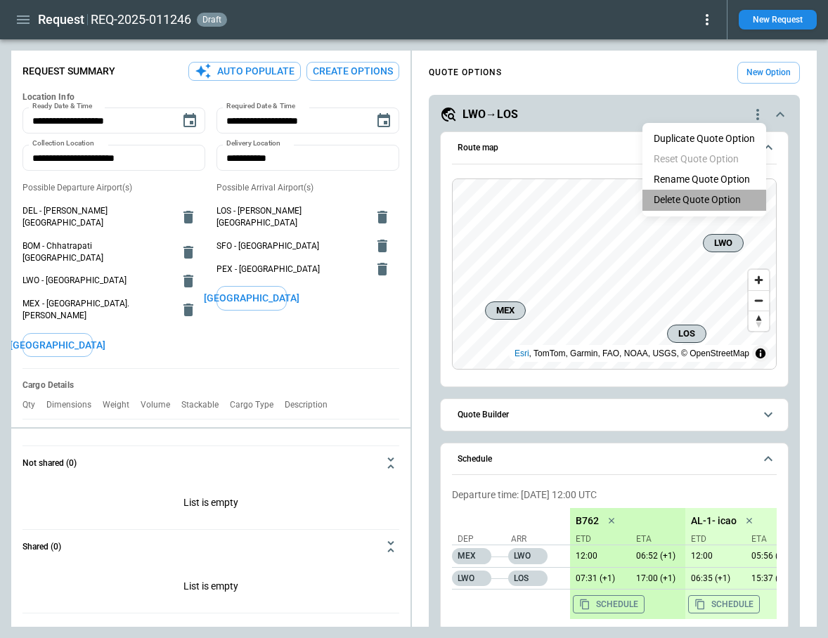
click at [713, 204] on li "Delete Quote Option" at bounding box center [704, 200] width 124 height 20
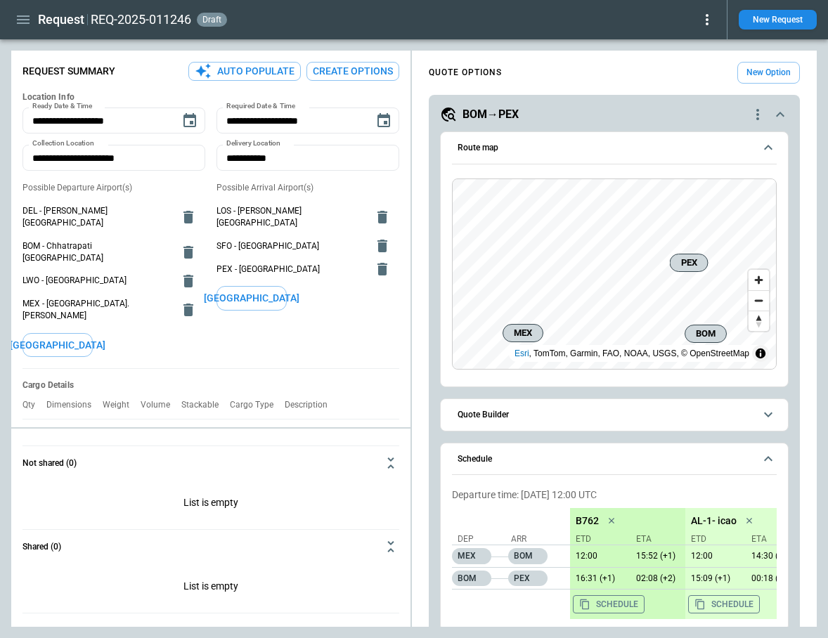
click at [756, 113] on icon "quote-option-actions" at bounding box center [757, 114] width 17 height 17
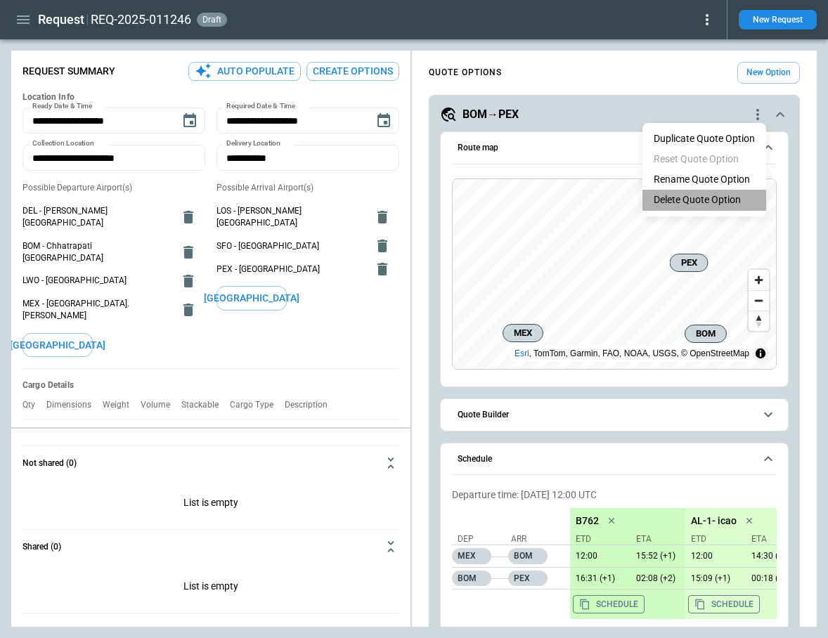
click at [712, 195] on li "Delete Quote Option" at bounding box center [704, 200] width 124 height 20
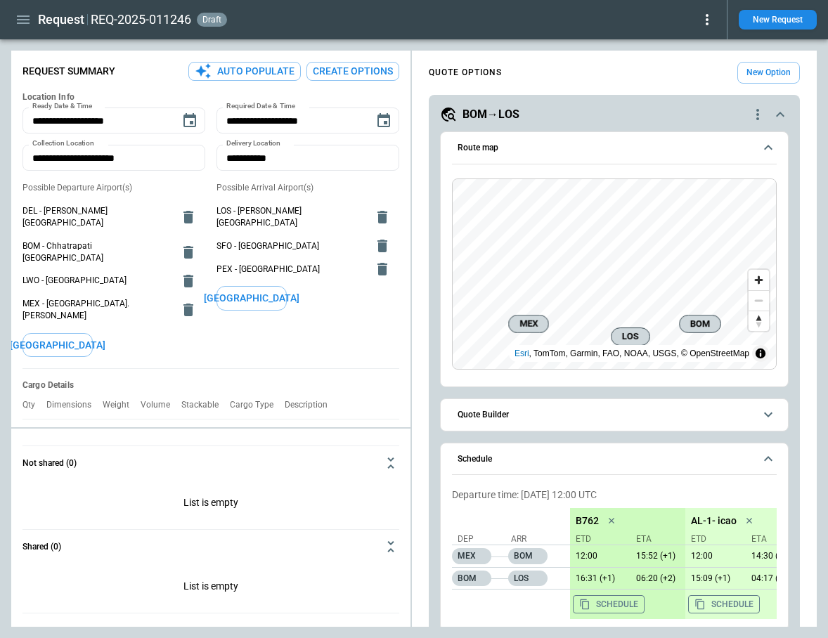
click at [757, 114] on icon "quote-option-actions" at bounding box center [757, 114] width 3 height 11
click at [705, 200] on li "Delete Quote Option" at bounding box center [704, 200] width 124 height 20
click at [755, 103] on div "**********" at bounding box center [614, 438] width 371 height 686
click at [758, 113] on icon "quote-option-actions" at bounding box center [757, 114] width 17 height 17
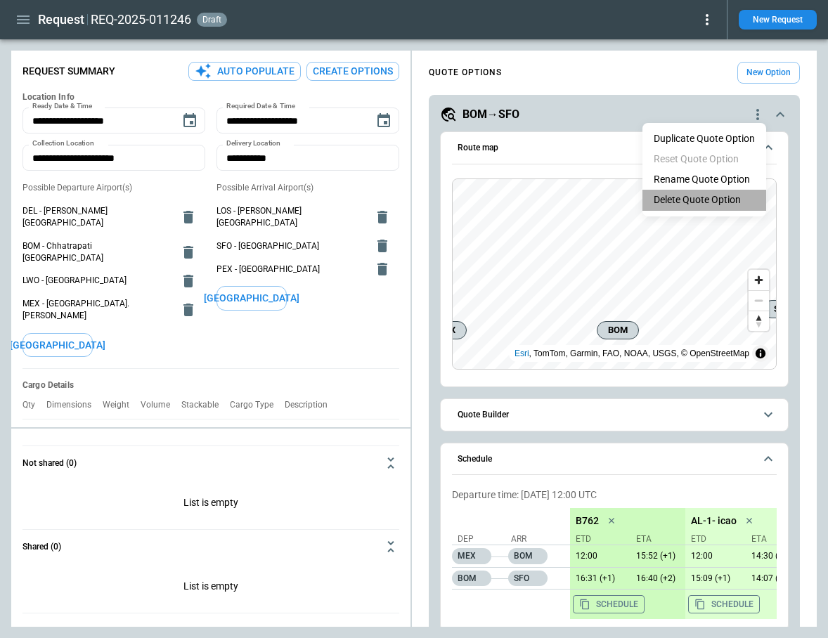
click at [717, 195] on li "Delete Quote Option" at bounding box center [704, 200] width 124 height 20
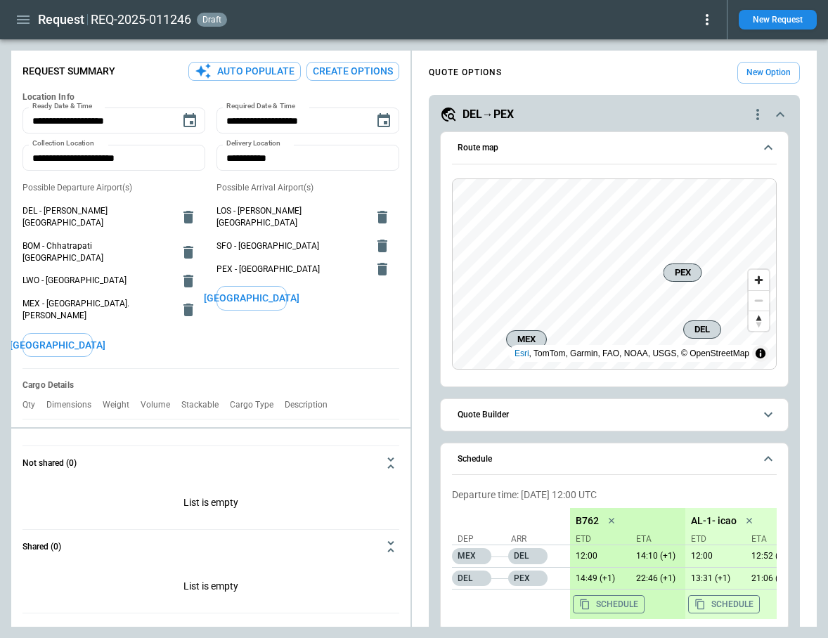
click at [758, 113] on icon "quote-option-actions" at bounding box center [757, 114] width 17 height 17
click at [719, 200] on li "Delete Quote Option" at bounding box center [704, 200] width 124 height 20
click at [757, 116] on icon "quote-option-actions" at bounding box center [757, 114] width 17 height 17
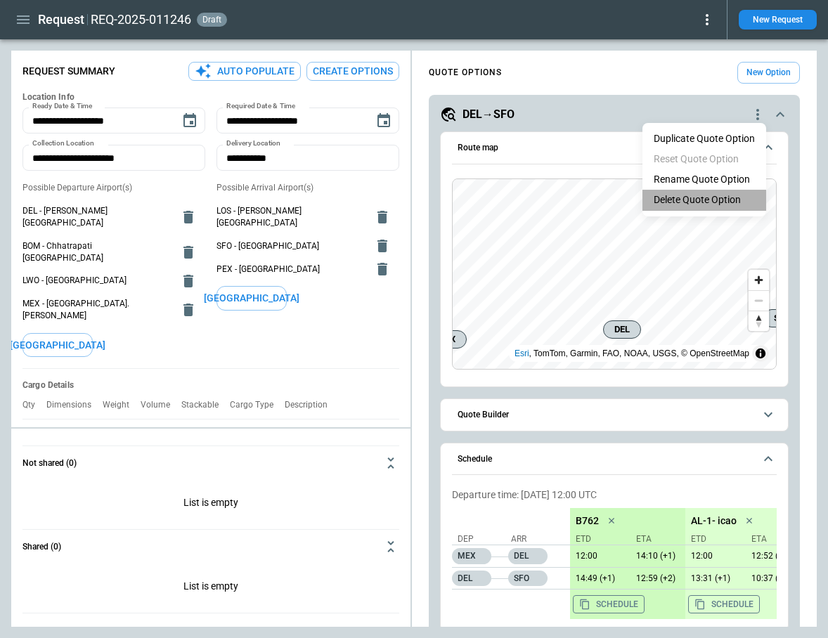
click at [712, 204] on li "Delete Quote Option" at bounding box center [704, 200] width 124 height 20
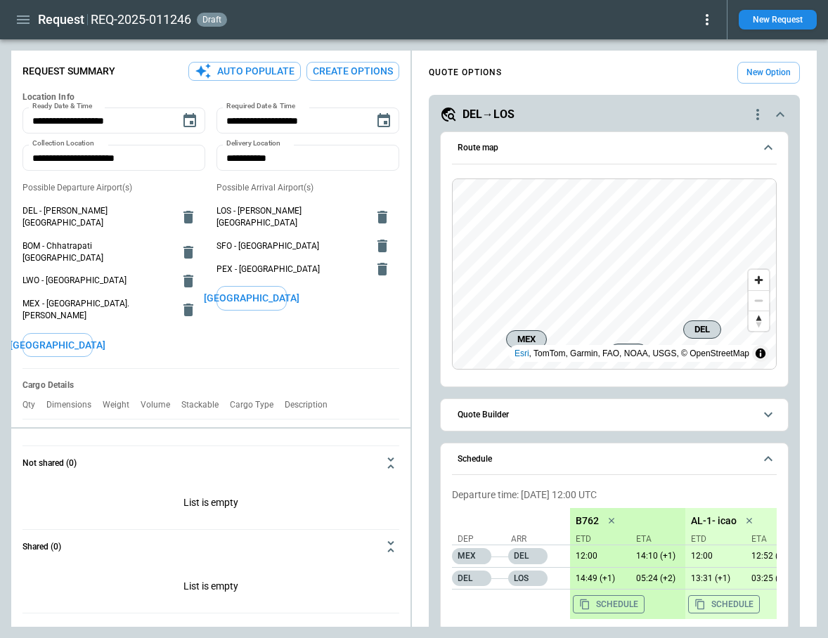
click at [757, 117] on icon "quote-option-actions" at bounding box center [757, 114] width 17 height 17
click at [724, 198] on li "Delete Quote Option" at bounding box center [704, 200] width 124 height 20
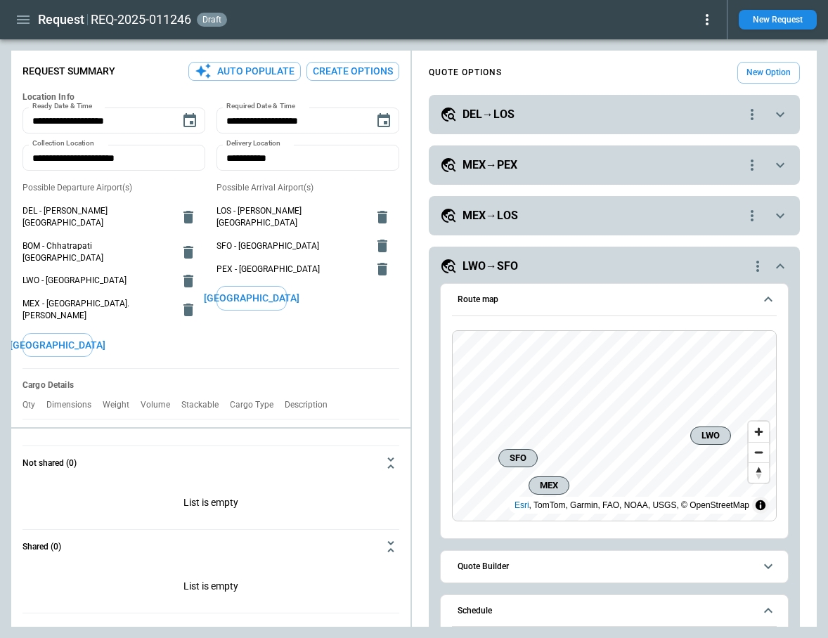
click at [760, 112] on div "scrollable content" at bounding box center [754, 114] width 22 height 17
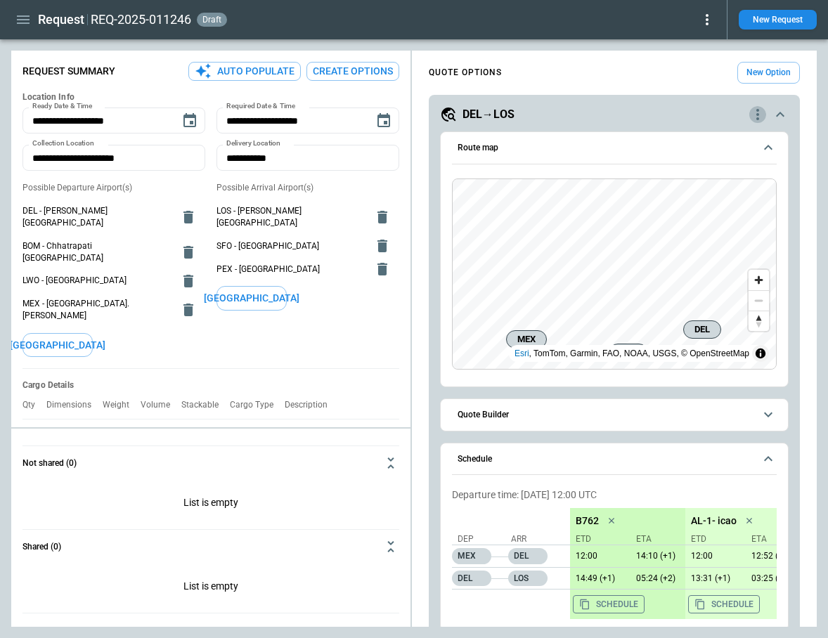
click at [758, 112] on icon "quote-option-actions" at bounding box center [757, 114] width 17 height 17
click at [723, 198] on li "Delete Quote Option" at bounding box center [704, 200] width 124 height 20
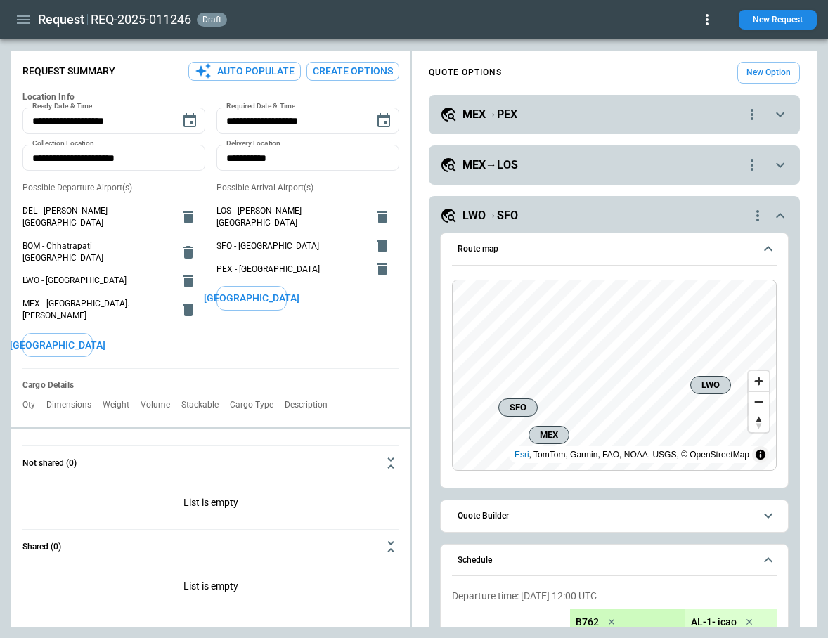
click at [755, 116] on icon "quote-option-actions" at bounding box center [751, 114] width 17 height 17
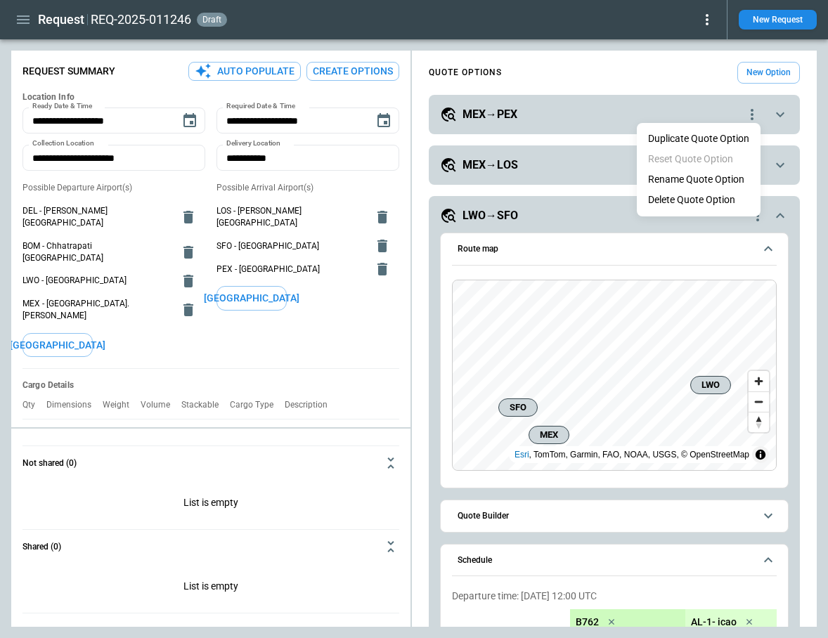
click at [716, 205] on li "Delete Quote Option" at bounding box center [699, 200] width 124 height 20
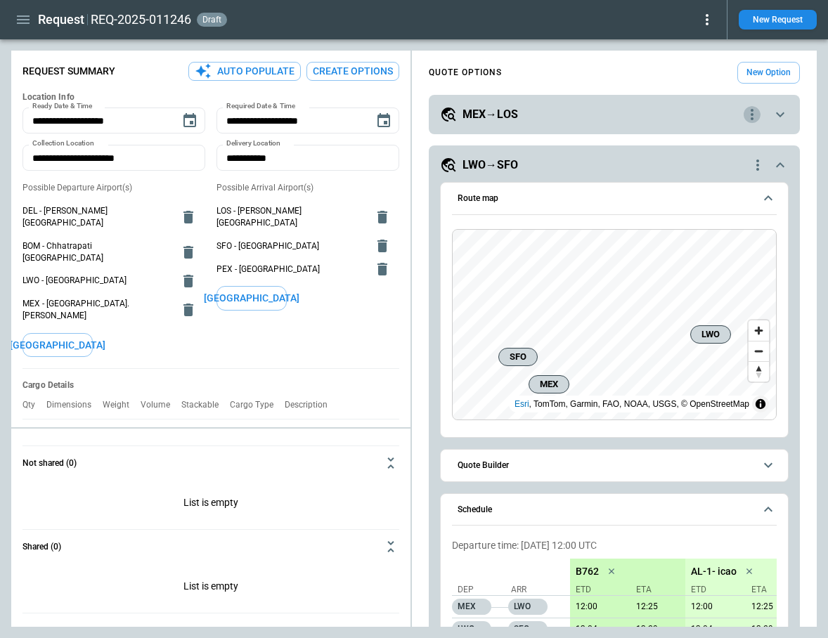
click at [753, 111] on icon "quote-option-actions" at bounding box center [751, 114] width 17 height 17
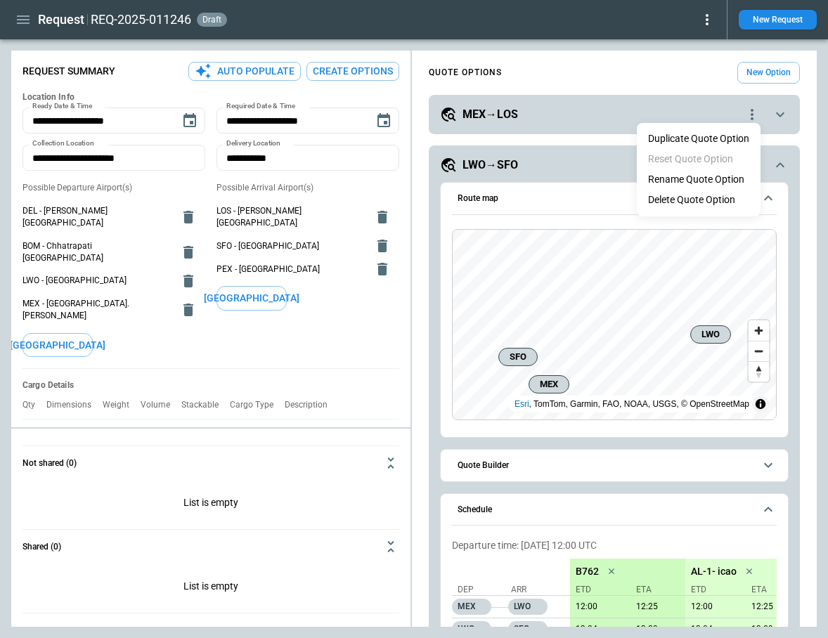
click at [713, 202] on li "Delete Quote Option" at bounding box center [699, 200] width 124 height 20
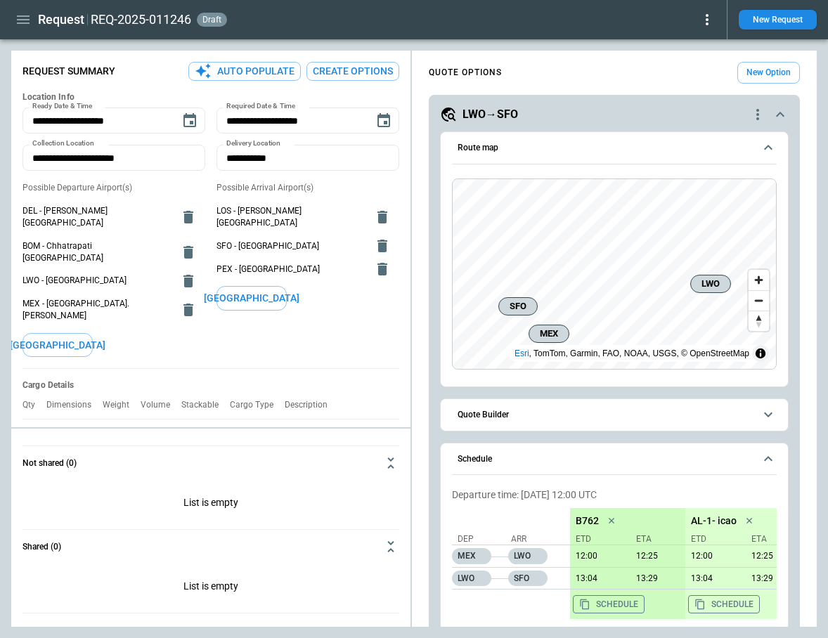
click at [758, 110] on icon "quote-option-actions" at bounding box center [757, 114] width 3 height 11
click at [711, 193] on li "Delete Quote Option" at bounding box center [704, 200] width 124 height 20
click at [758, 114] on icon "quote-option-actions" at bounding box center [757, 114] width 3 height 11
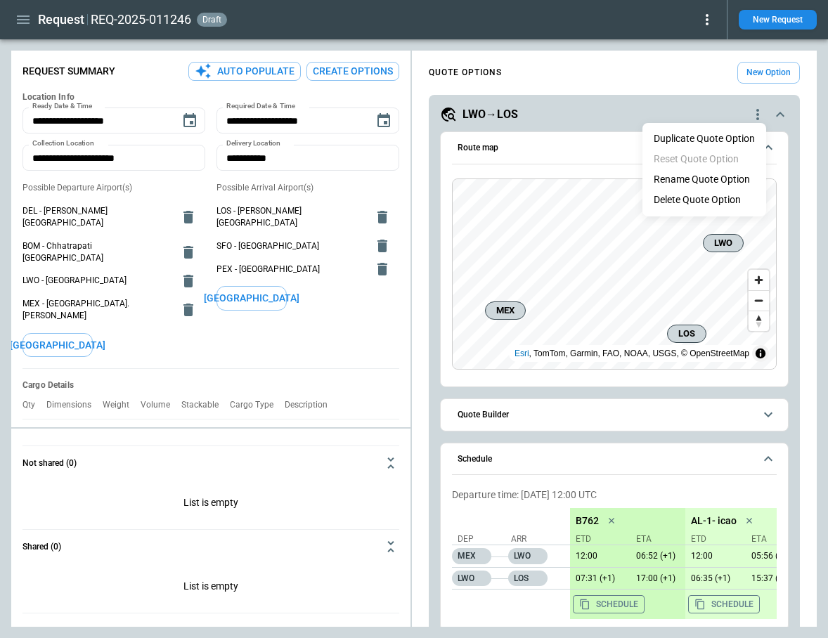
click at [721, 196] on li "Delete Quote Option" at bounding box center [704, 200] width 124 height 20
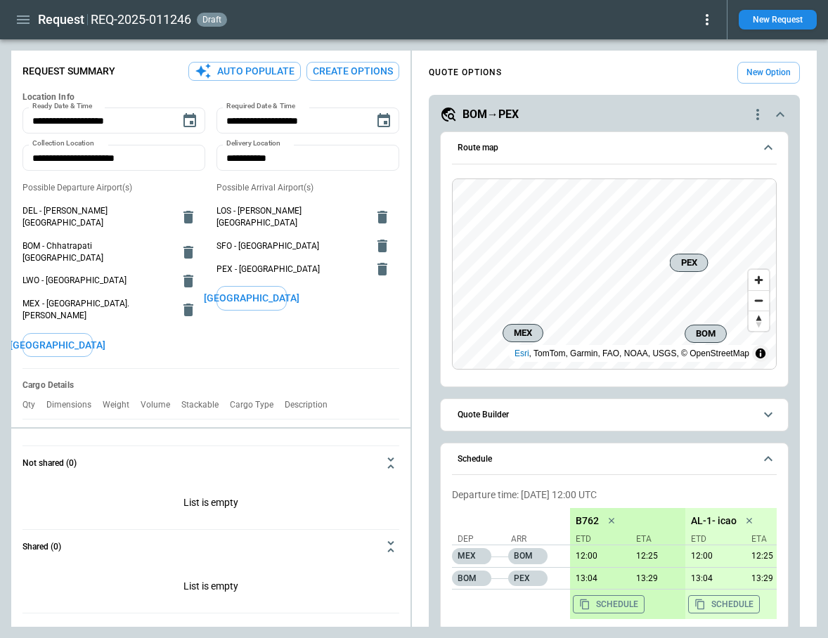
click at [757, 110] on icon "quote-option-actions" at bounding box center [757, 114] width 3 height 11
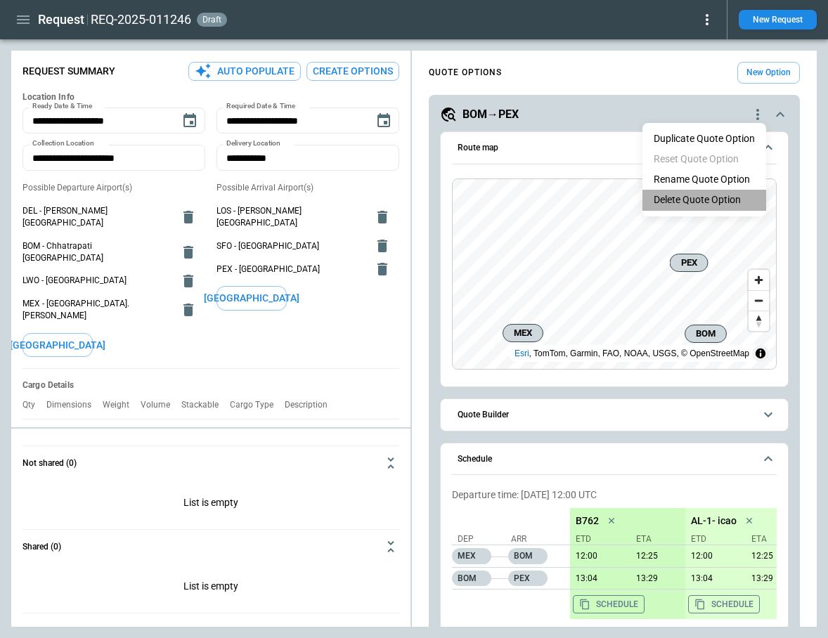
click at [707, 200] on li "Delete Quote Option" at bounding box center [704, 200] width 124 height 20
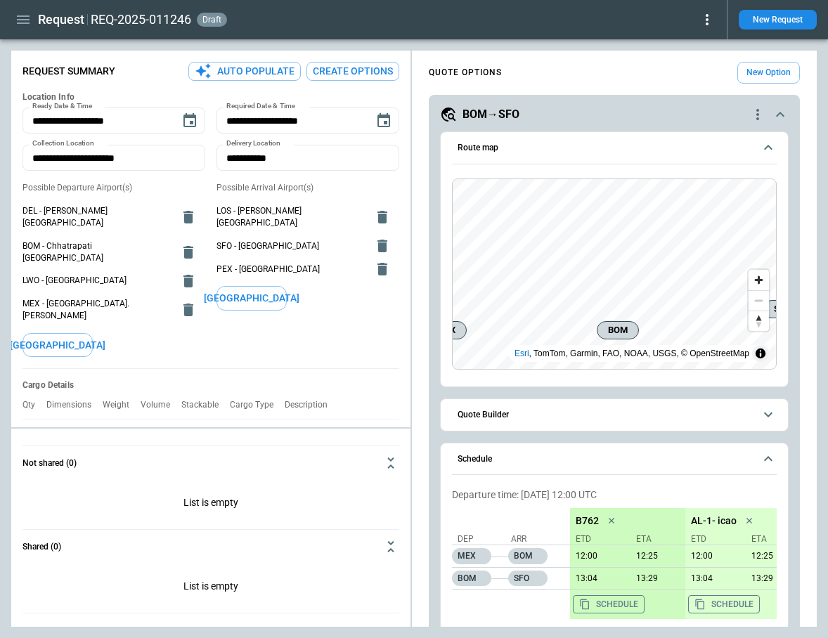
click at [762, 115] on icon "quote-option-actions" at bounding box center [757, 114] width 17 height 17
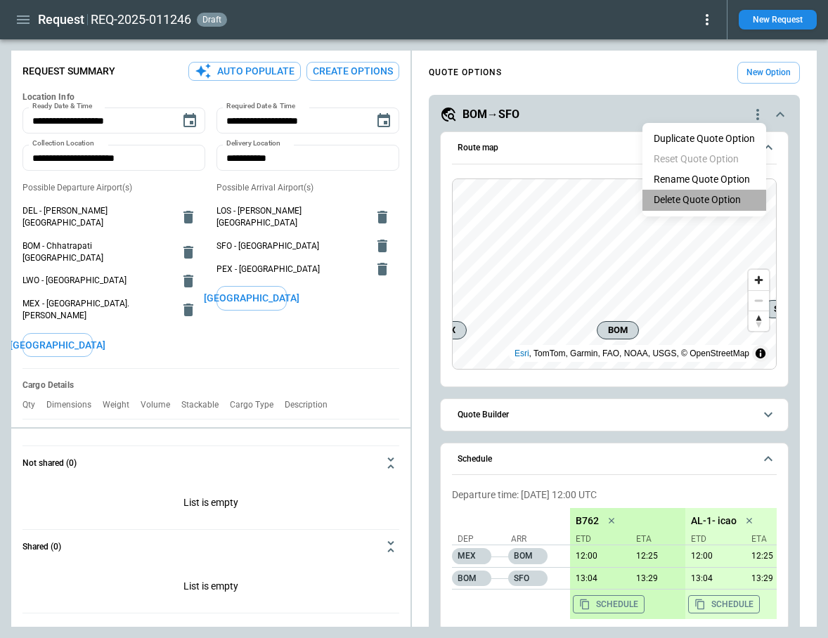
click at [713, 195] on li "Delete Quote Option" at bounding box center [704, 200] width 124 height 20
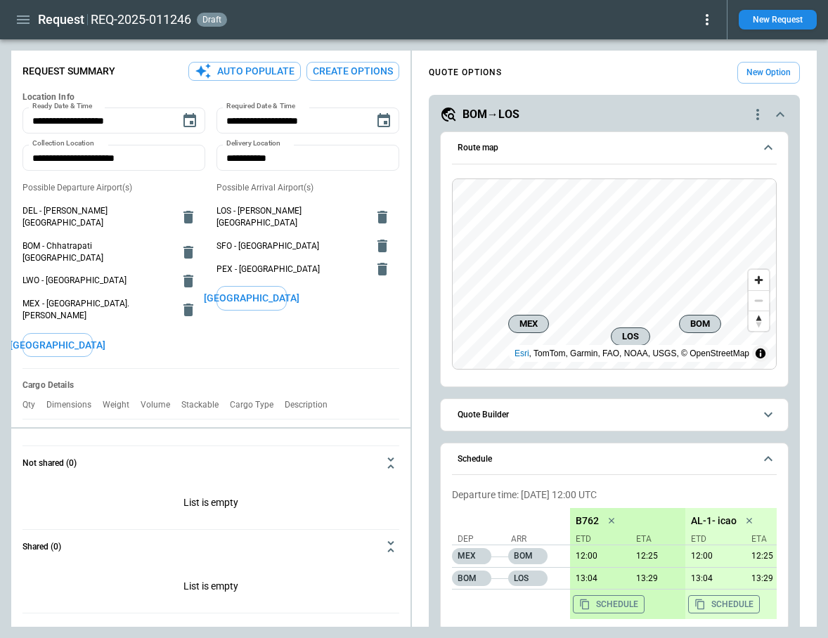
click at [763, 115] on icon "quote-option-actions" at bounding box center [757, 114] width 17 height 17
click at [703, 201] on li "Delete Quote Option" at bounding box center [704, 200] width 124 height 20
click at [758, 111] on icon "quote-option-actions" at bounding box center [757, 114] width 17 height 17
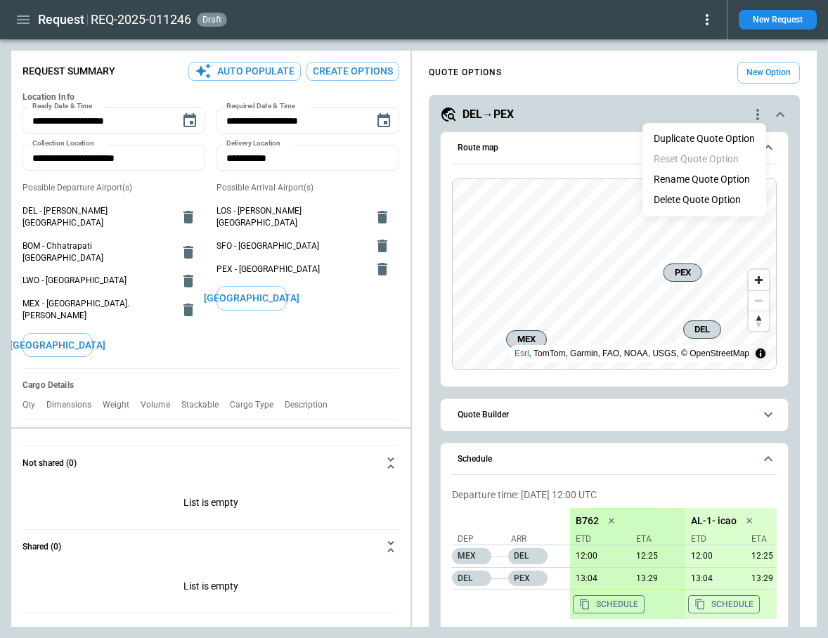
click at [717, 199] on li "Delete Quote Option" at bounding box center [704, 200] width 124 height 20
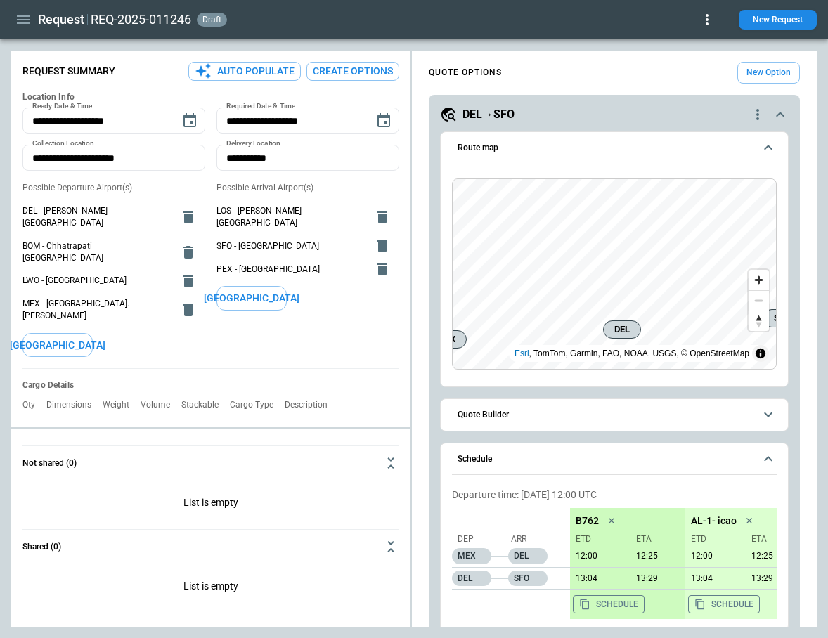
click at [757, 112] on icon "quote-option-actions" at bounding box center [757, 114] width 17 height 17
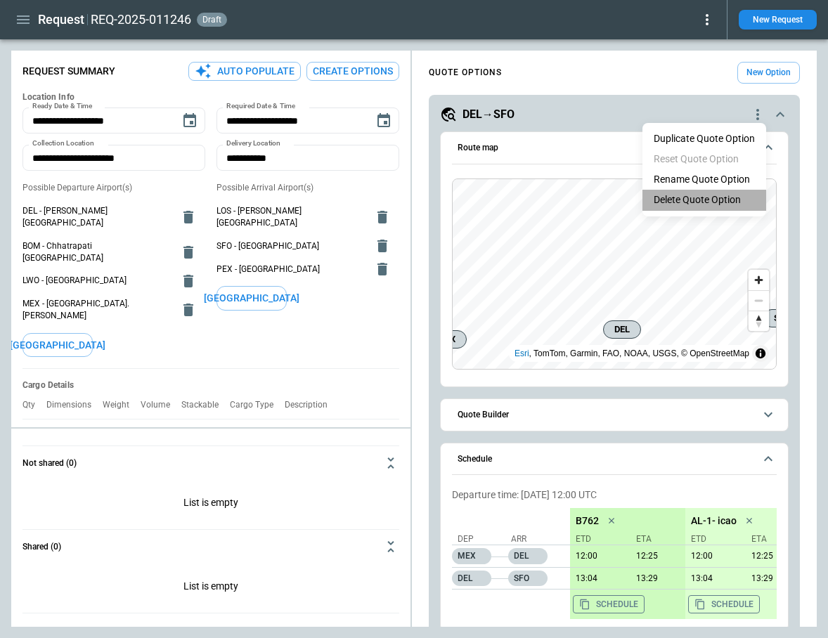
click at [717, 193] on li "Delete Quote Option" at bounding box center [704, 200] width 124 height 20
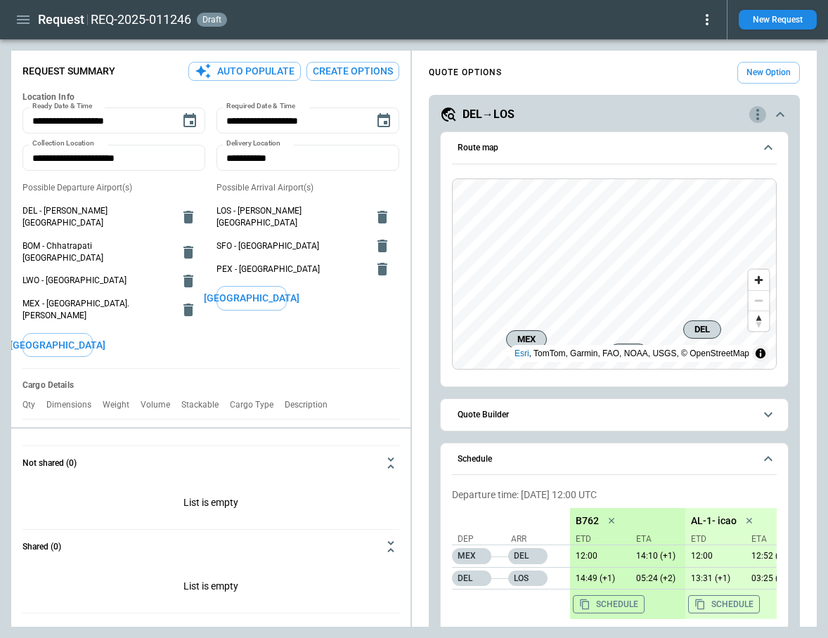
click at [756, 115] on icon "quote-option-actions" at bounding box center [757, 114] width 17 height 17
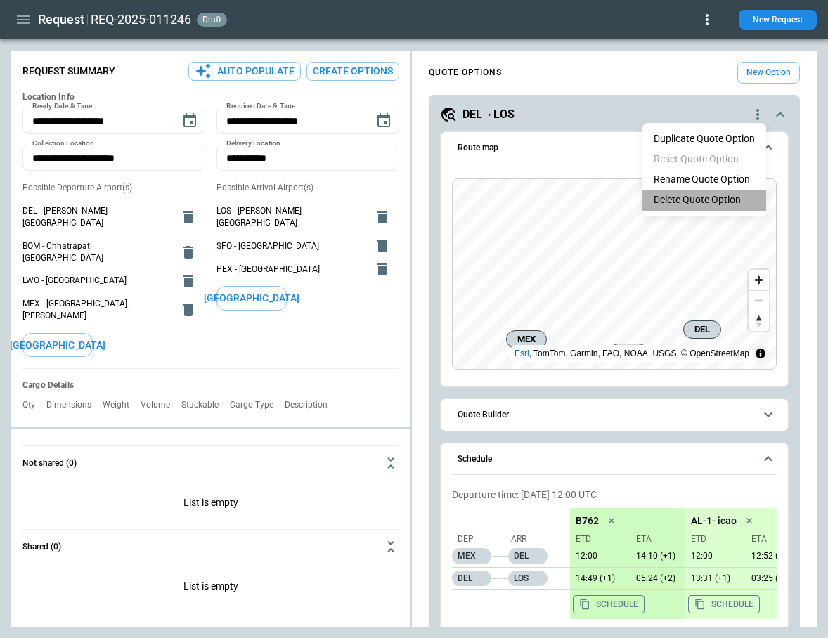
click at [709, 193] on li "Delete Quote Option" at bounding box center [704, 200] width 124 height 20
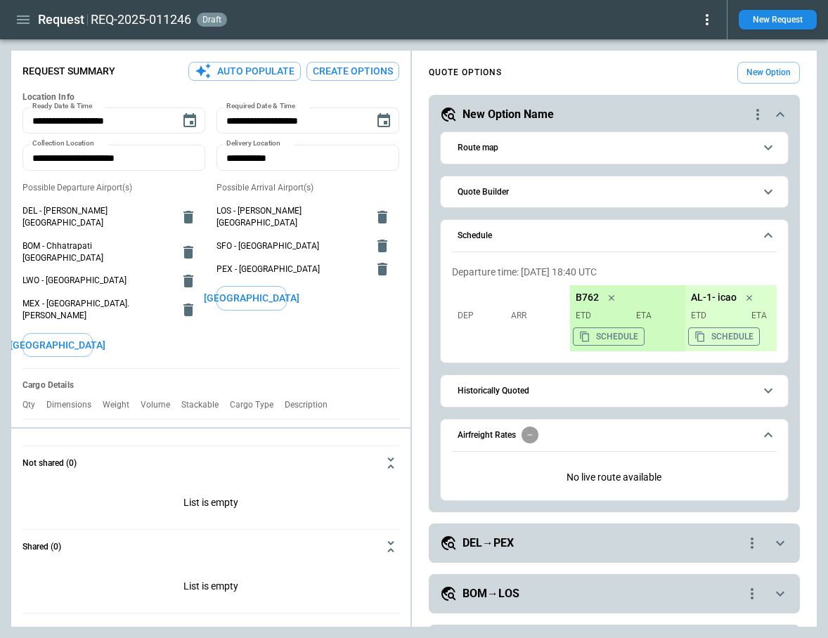
click at [755, 115] on icon "quote-option-actions" at bounding box center [757, 114] width 17 height 17
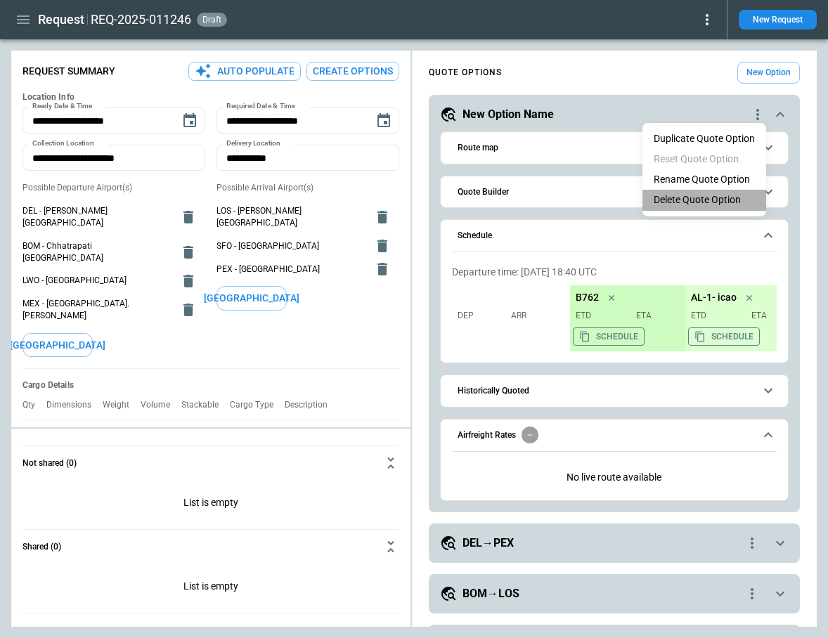
click at [702, 195] on li "Delete Quote Option" at bounding box center [704, 200] width 124 height 20
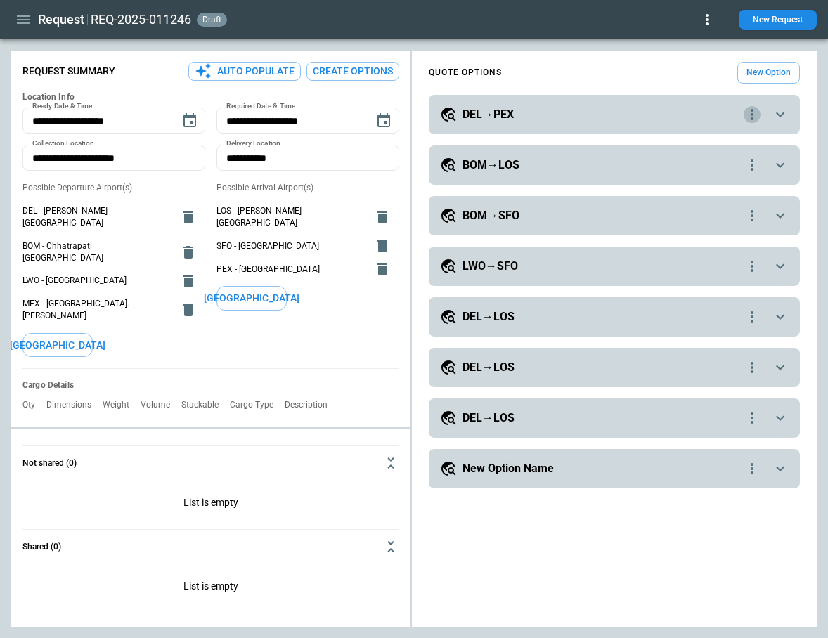
click at [748, 118] on icon "quote-option-actions" at bounding box center [751, 114] width 17 height 17
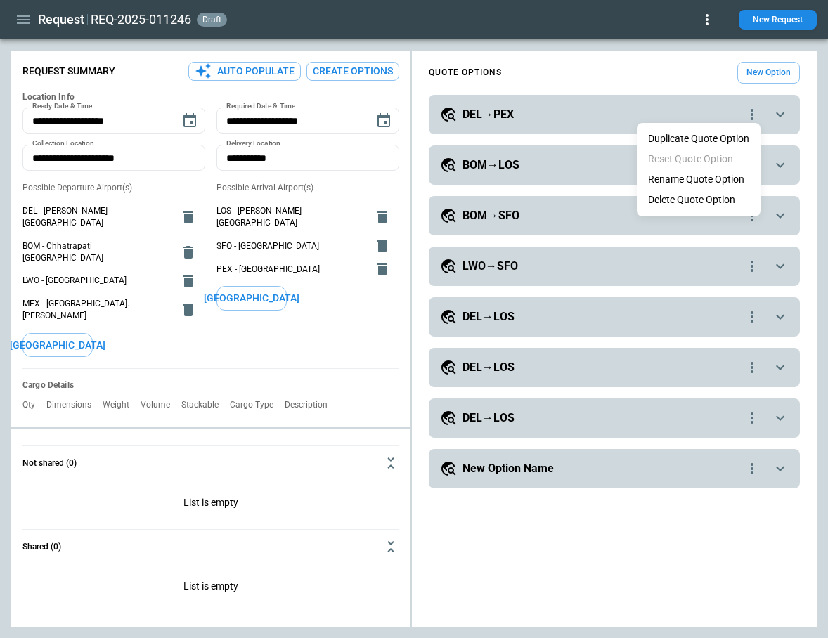
click at [711, 198] on li "Delete Quote Option" at bounding box center [699, 200] width 124 height 20
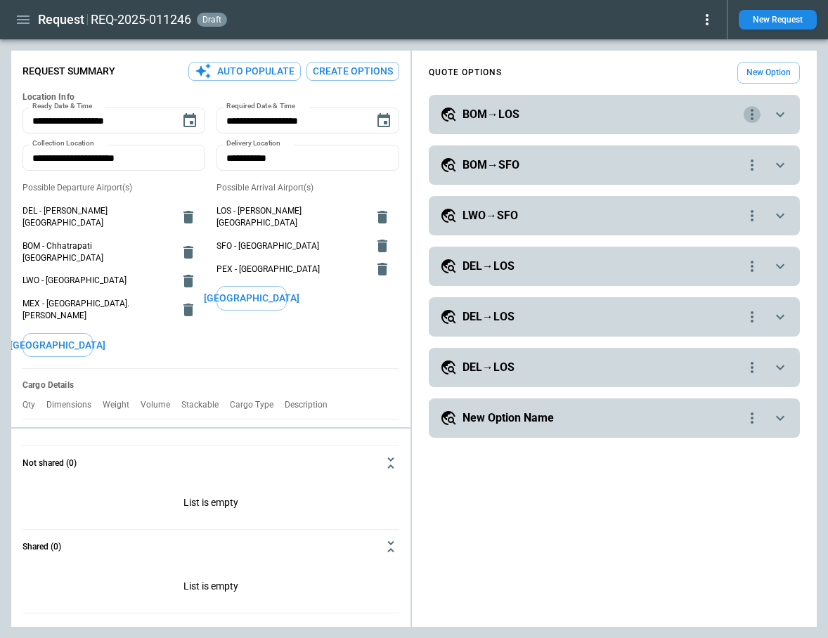
click at [750, 111] on icon "quote-option-actions" at bounding box center [751, 114] width 17 height 17
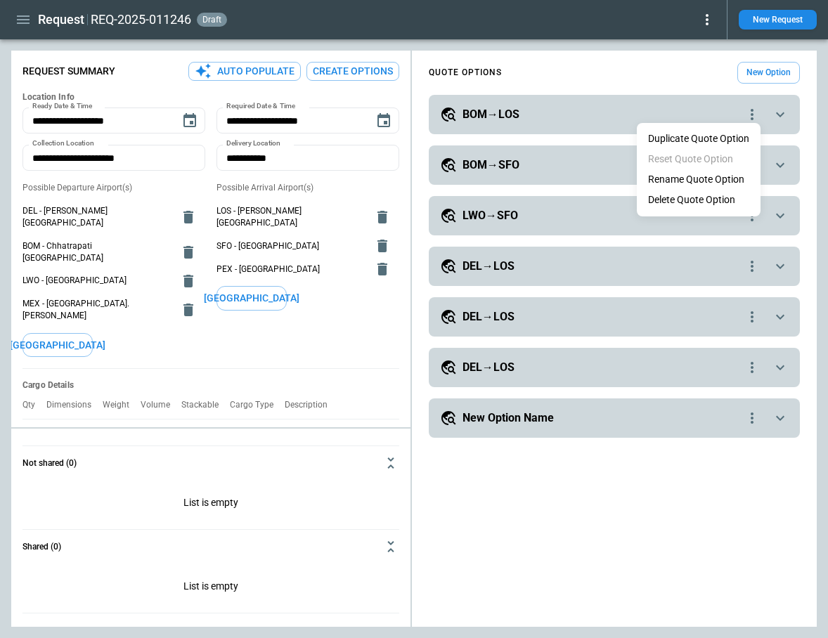
click at [720, 201] on li "Delete Quote Option" at bounding box center [699, 200] width 124 height 20
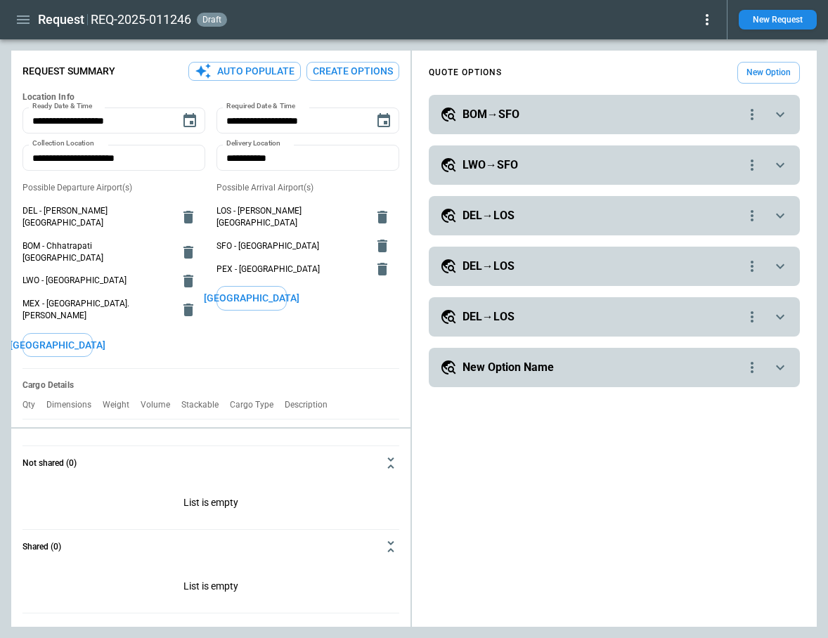
click at [753, 112] on icon "quote-option-actions" at bounding box center [751, 114] width 17 height 17
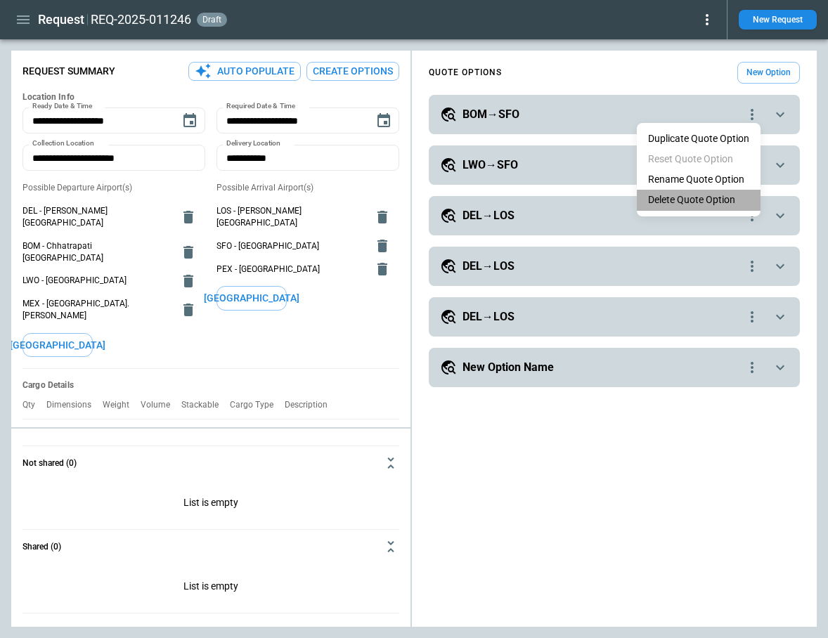
click at [720, 199] on li "Delete Quote Option" at bounding box center [699, 200] width 124 height 20
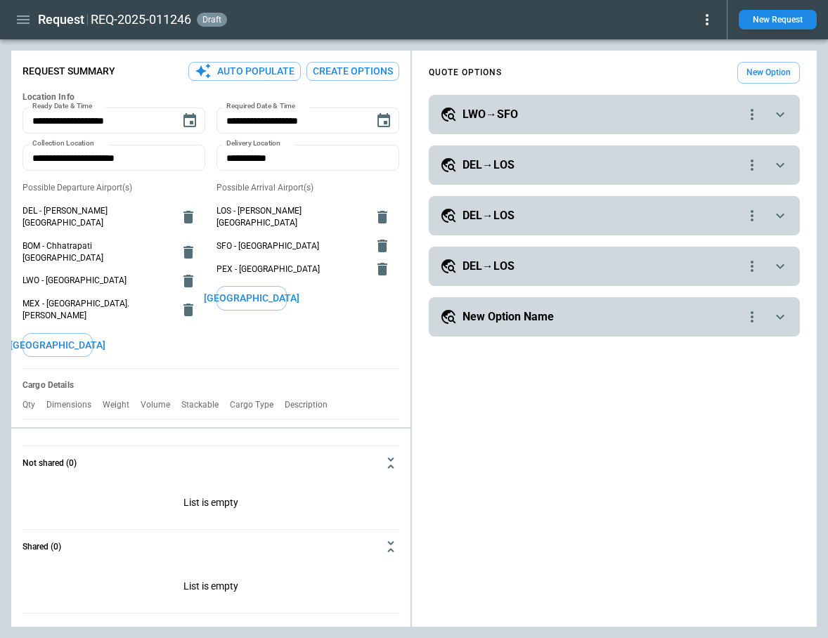
click at [752, 117] on icon "quote-option-actions" at bounding box center [751, 114] width 17 height 17
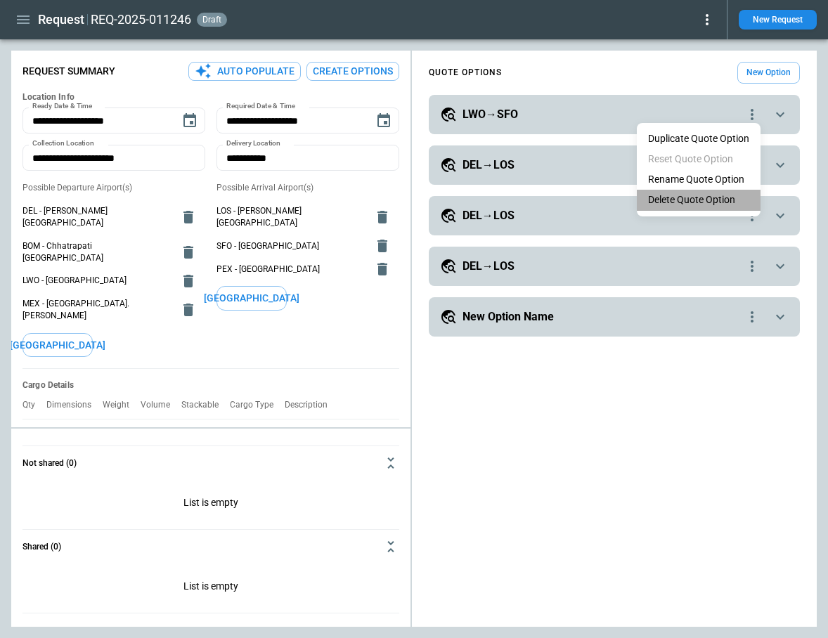
click at [728, 195] on li "Delete Quote Option" at bounding box center [699, 200] width 124 height 20
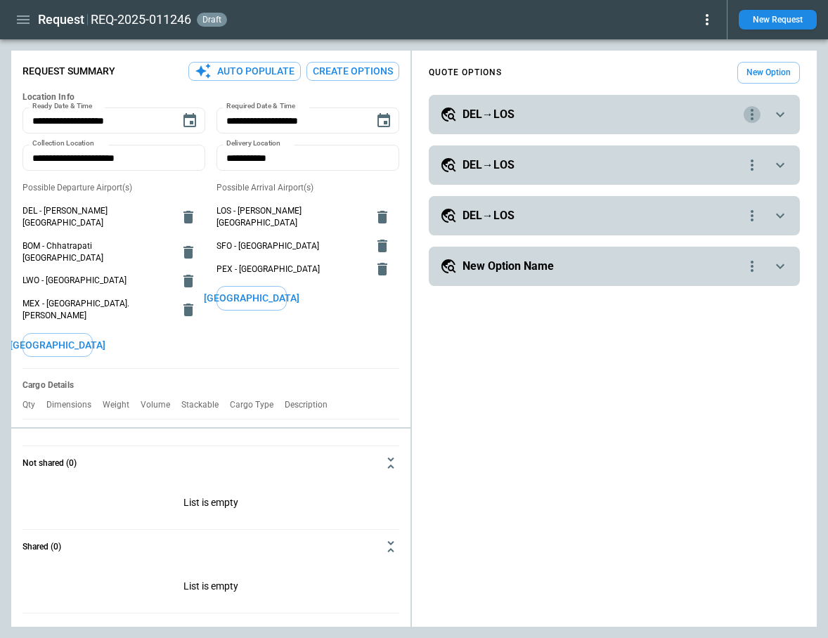
click at [746, 115] on icon "quote-option-actions" at bounding box center [751, 114] width 17 height 17
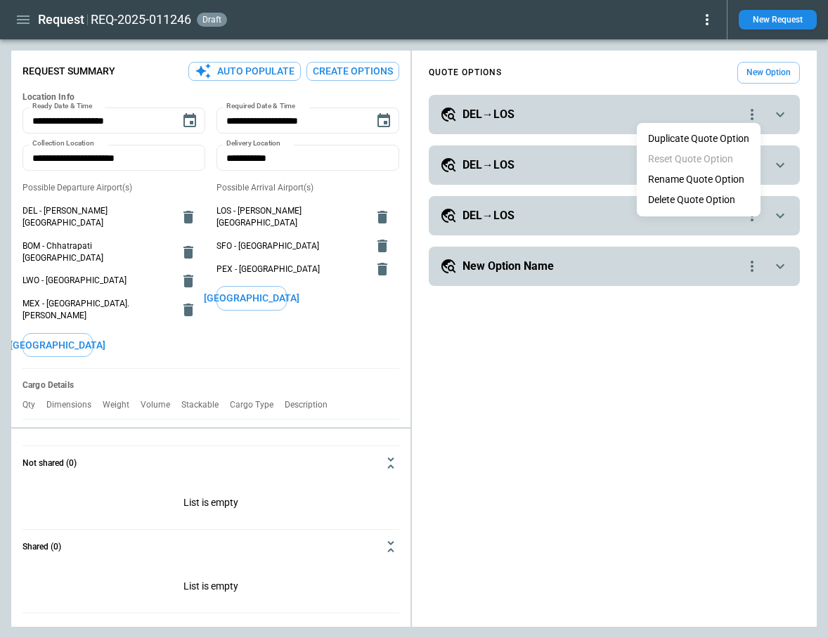
click at [715, 199] on li "Delete Quote Option" at bounding box center [699, 200] width 124 height 20
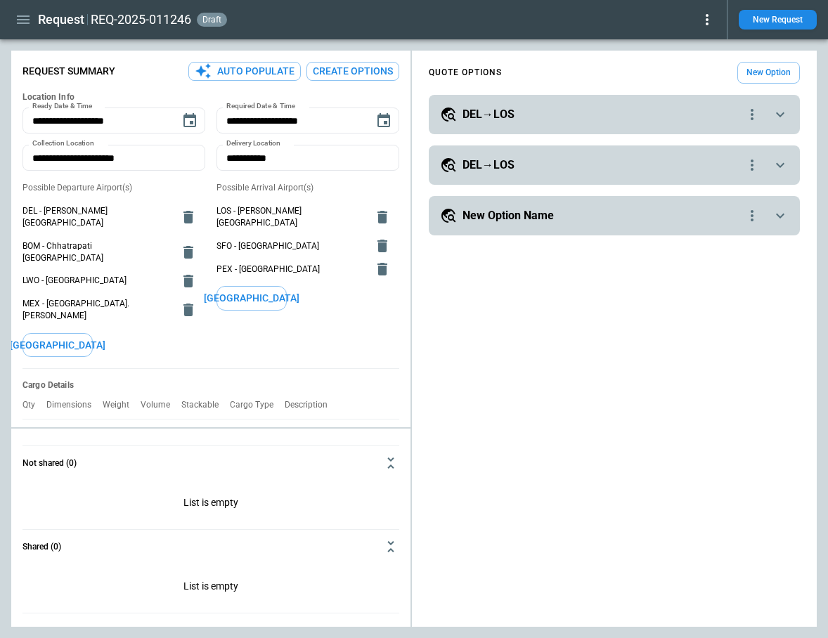
click at [749, 111] on icon "quote-option-actions" at bounding box center [751, 114] width 17 height 17
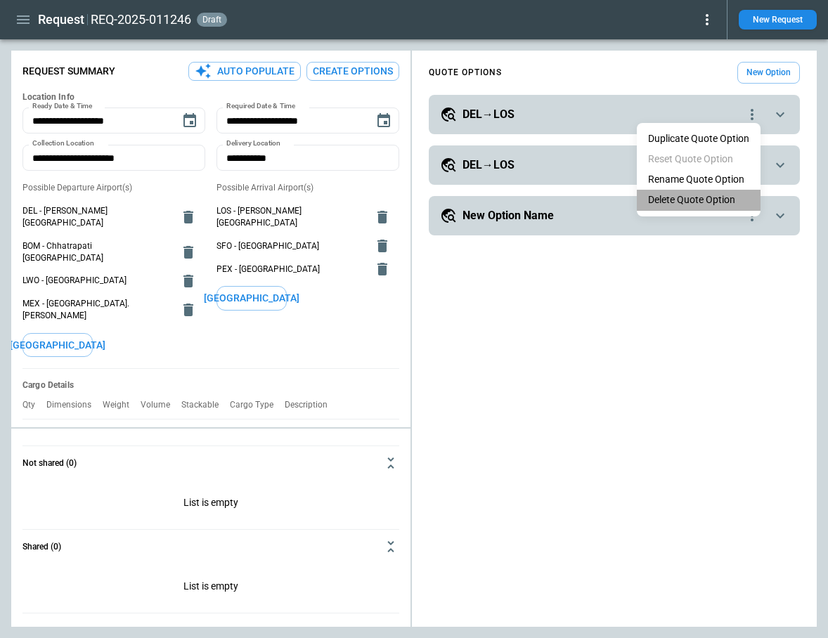
click at [722, 195] on li "Delete Quote Option" at bounding box center [699, 200] width 124 height 20
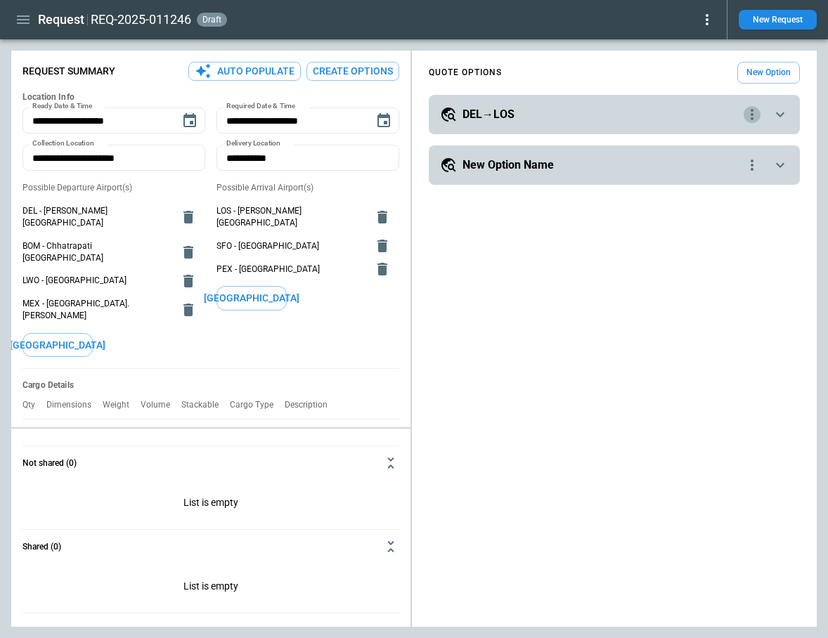
click at [753, 117] on icon "quote-option-actions" at bounding box center [751, 114] width 17 height 17
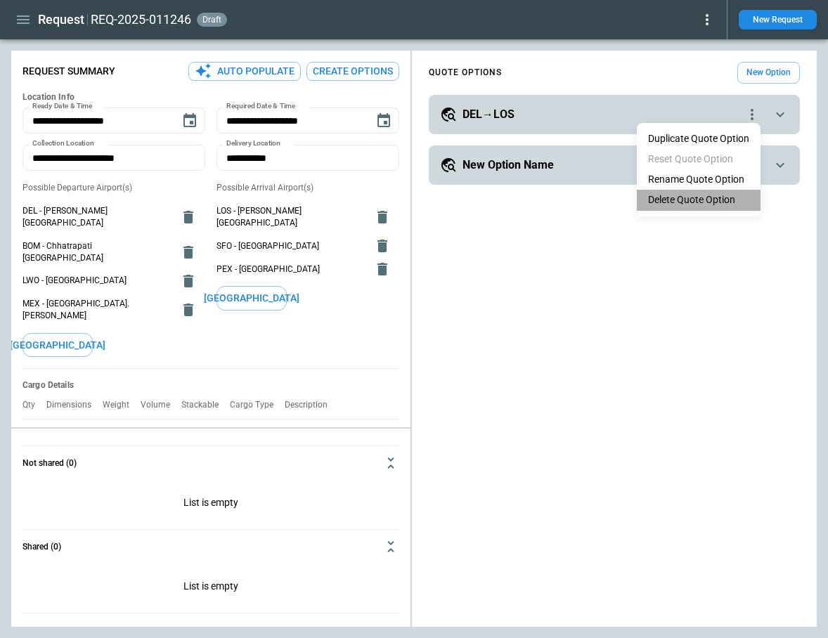
click at [727, 195] on li "Delete Quote Option" at bounding box center [699, 200] width 124 height 20
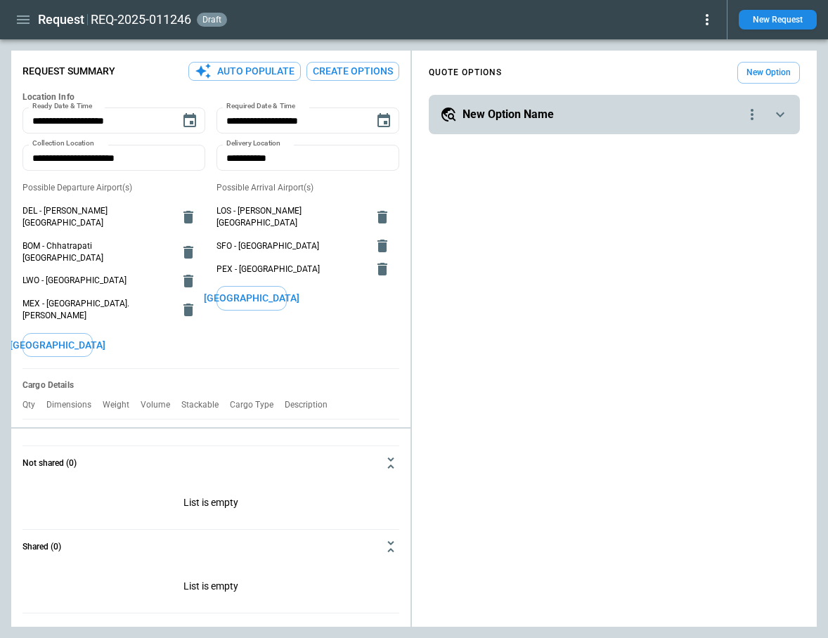
click at [745, 115] on icon "quote-option-actions" at bounding box center [751, 114] width 17 height 17
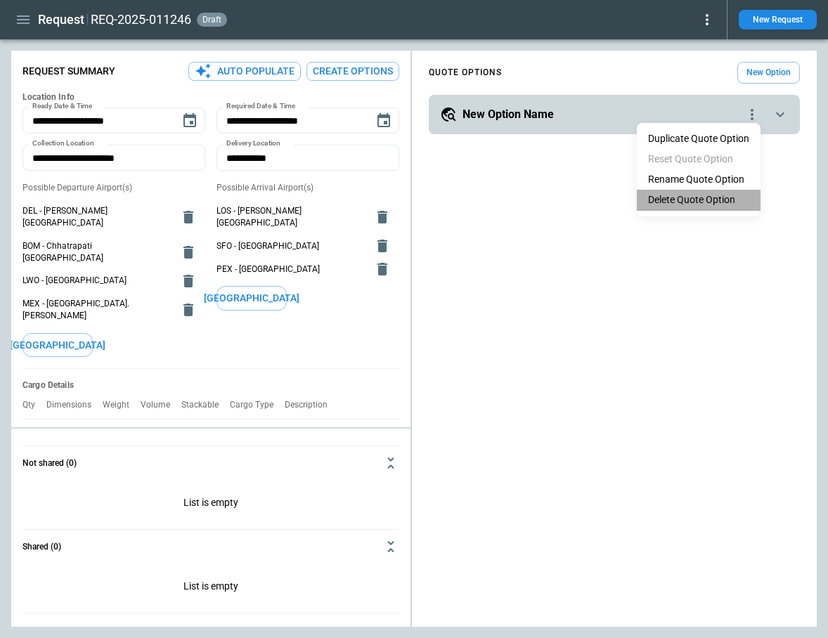
click at [706, 200] on li "Delete Quote Option" at bounding box center [699, 200] width 124 height 20
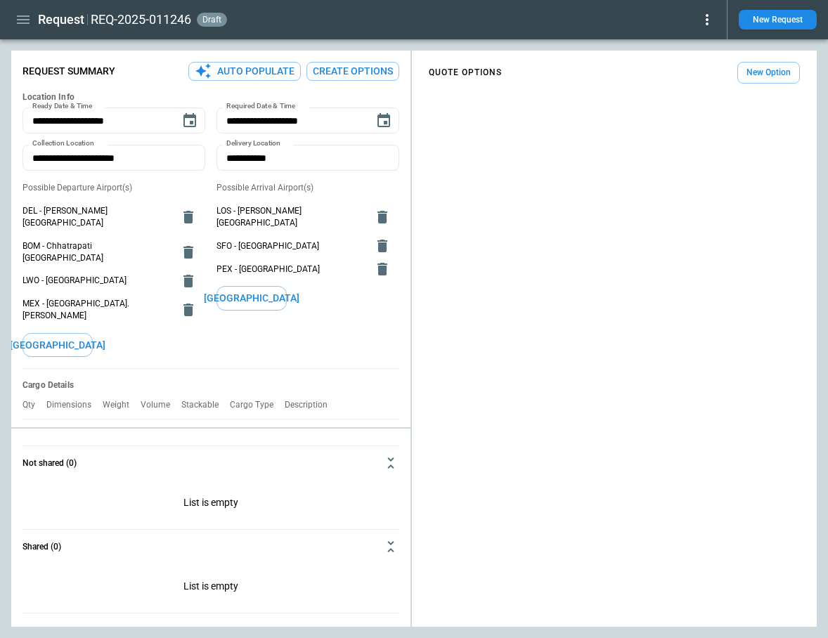
click at [365, 65] on button "Create Options" at bounding box center [352, 71] width 93 height 19
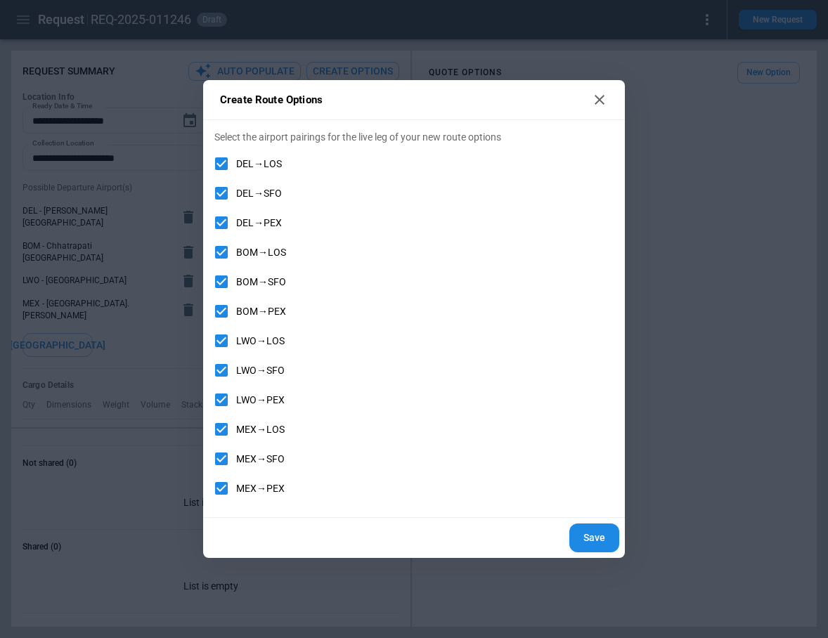
click at [595, 539] on button "Save" at bounding box center [594, 538] width 50 height 29
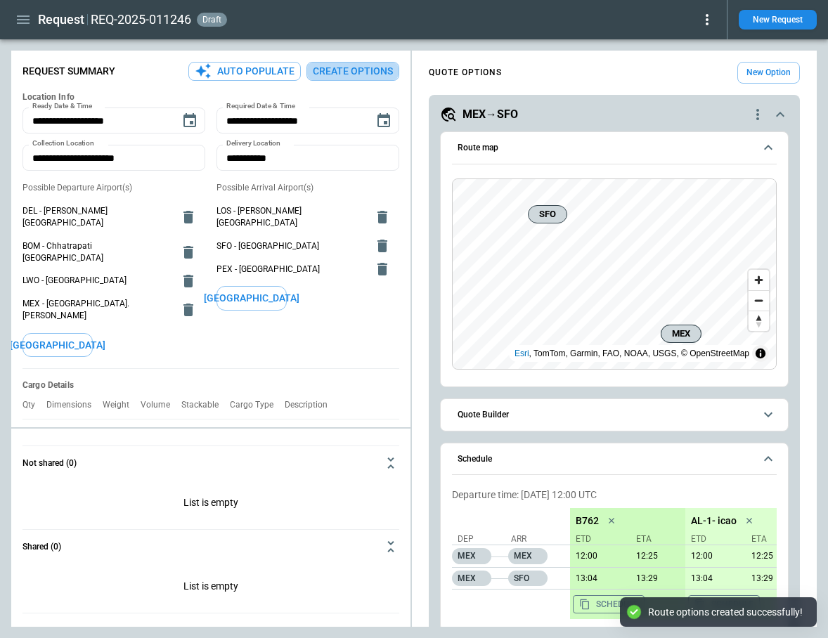
click at [380, 65] on button "Create Options" at bounding box center [352, 71] width 93 height 19
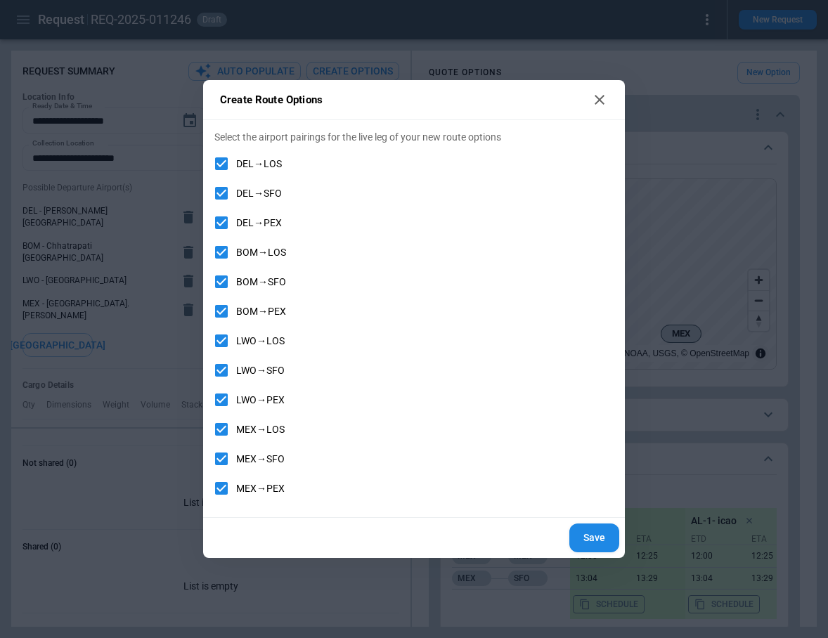
click at [600, 536] on button "Save" at bounding box center [594, 538] width 50 height 29
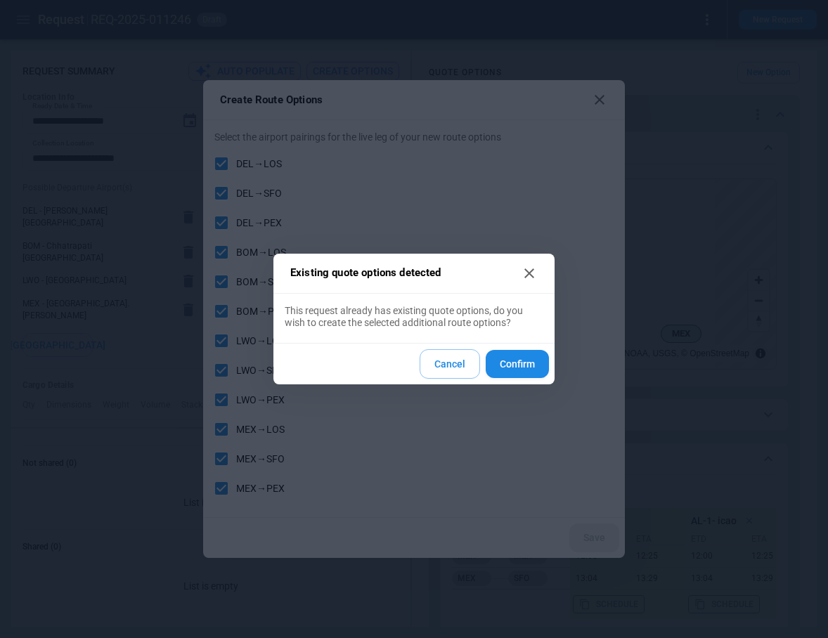
click at [514, 368] on button "Confirm" at bounding box center [517, 364] width 63 height 29
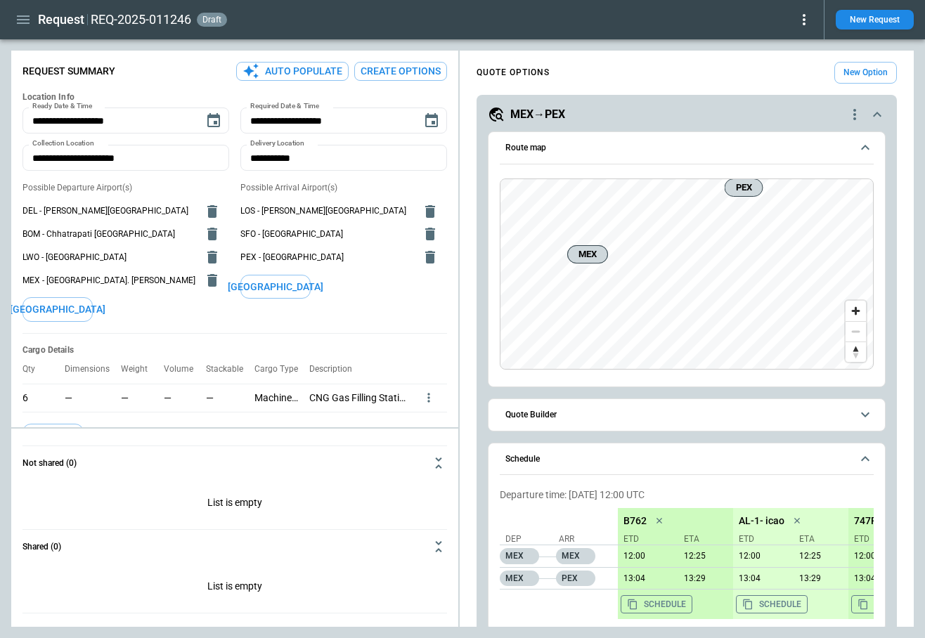
click at [420, 72] on button "Create Options" at bounding box center [400, 71] width 93 height 19
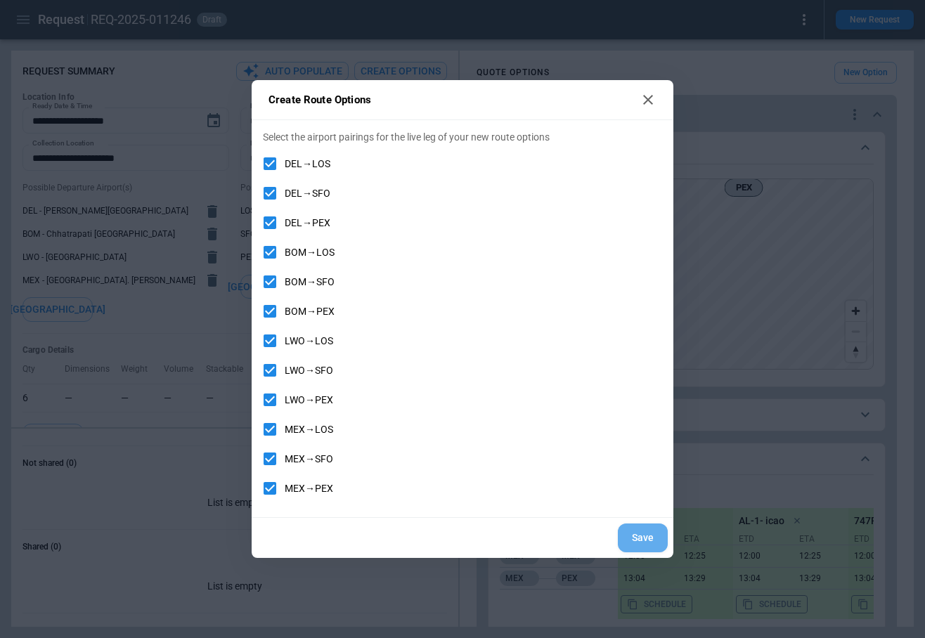
click at [652, 540] on button "Save" at bounding box center [643, 538] width 50 height 29
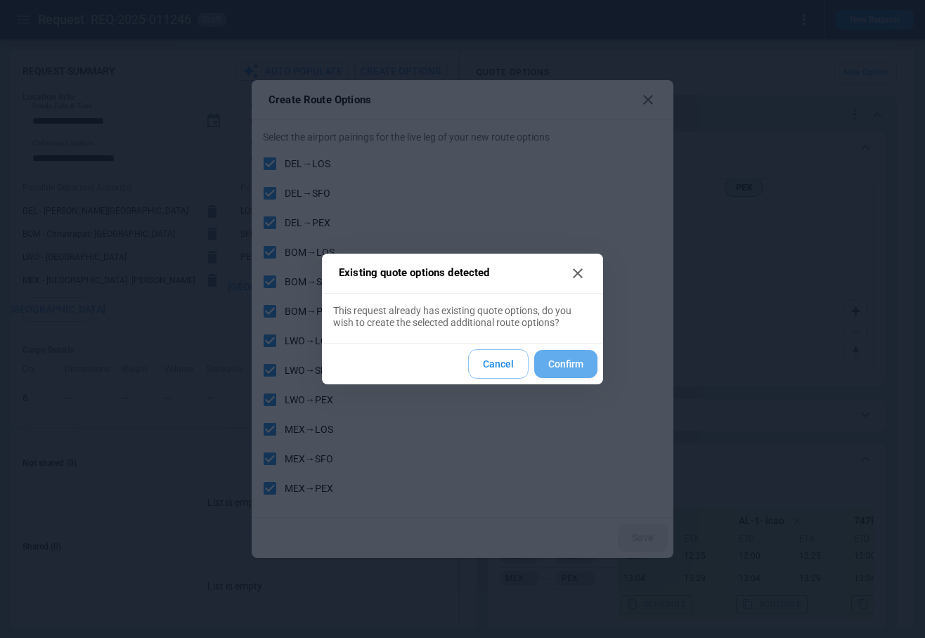
click at [564, 360] on button "Confirm" at bounding box center [565, 364] width 63 height 29
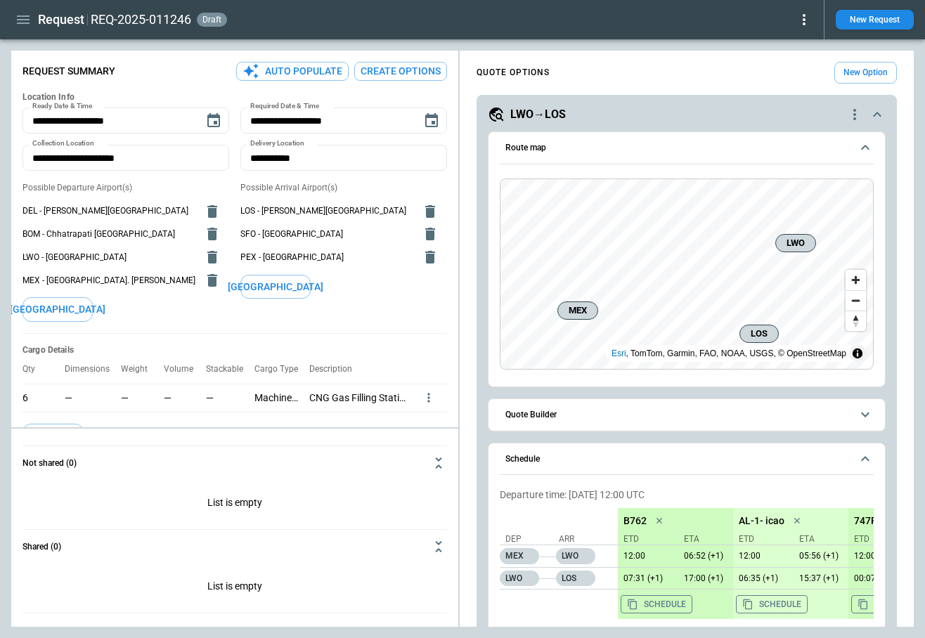
click at [403, 69] on button "Create Options" at bounding box center [400, 71] width 93 height 19
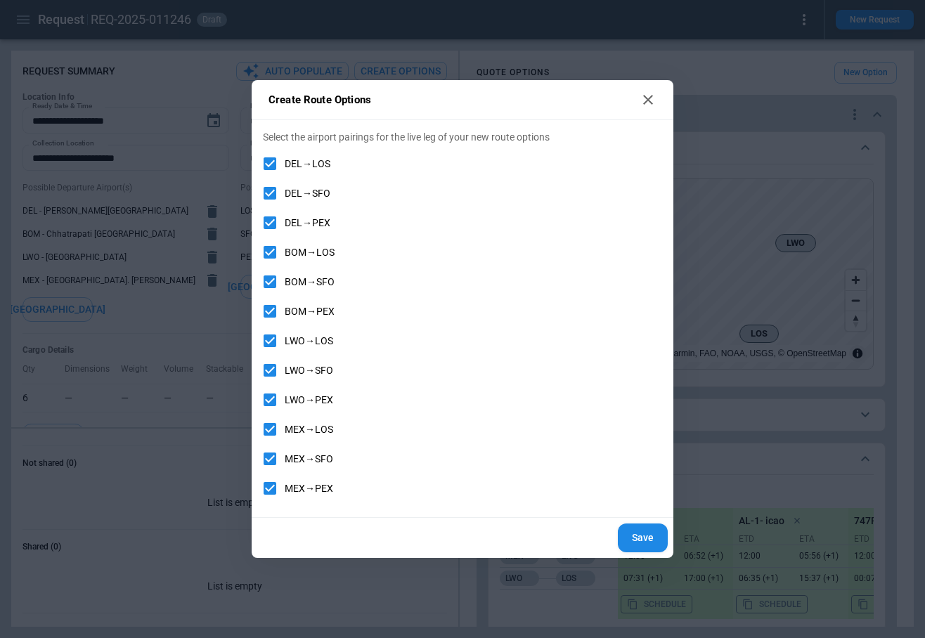
click at [645, 96] on icon at bounding box center [647, 99] width 17 height 17
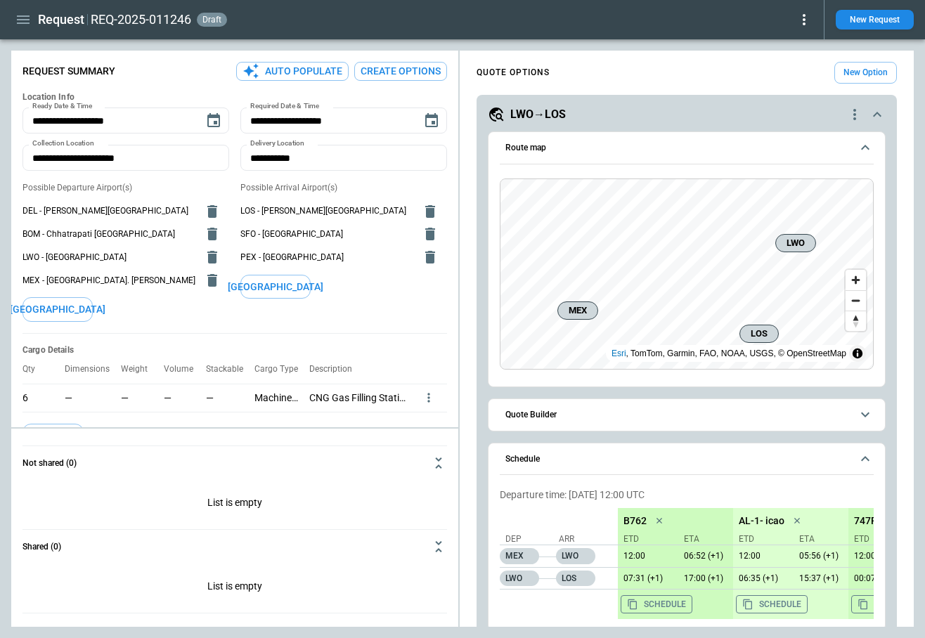
click at [216, 282] on icon "delete" at bounding box center [212, 280] width 10 height 13
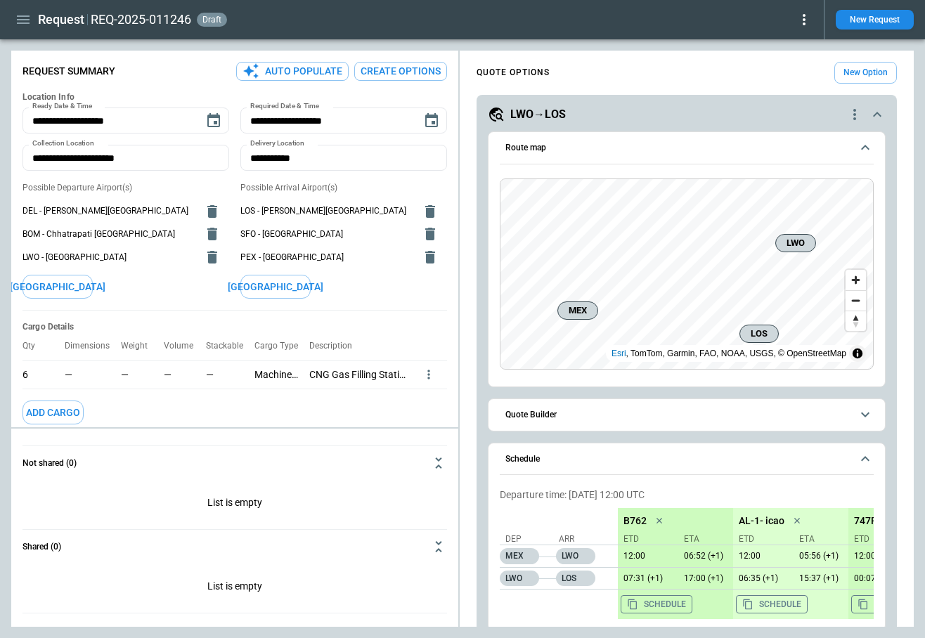
scroll to position [8, 0]
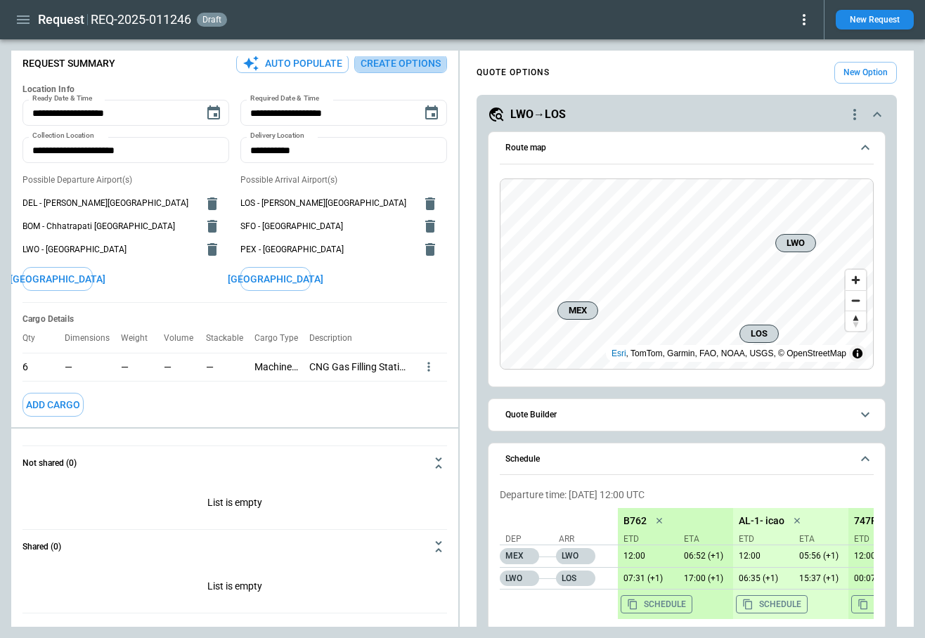
click at [397, 70] on button "Create Options" at bounding box center [400, 63] width 93 height 19
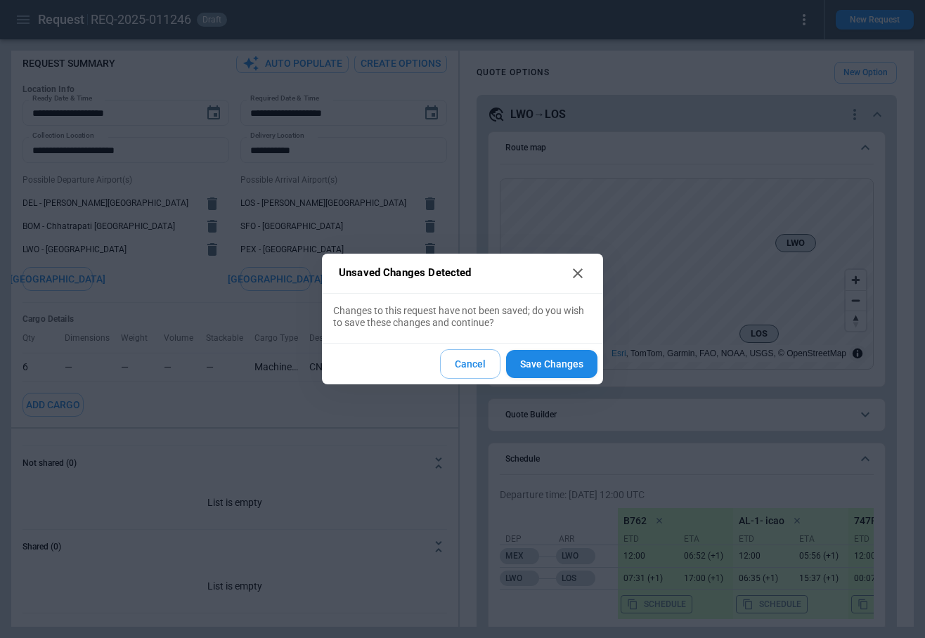
click at [538, 369] on button "Save Changes" at bounding box center [551, 364] width 91 height 29
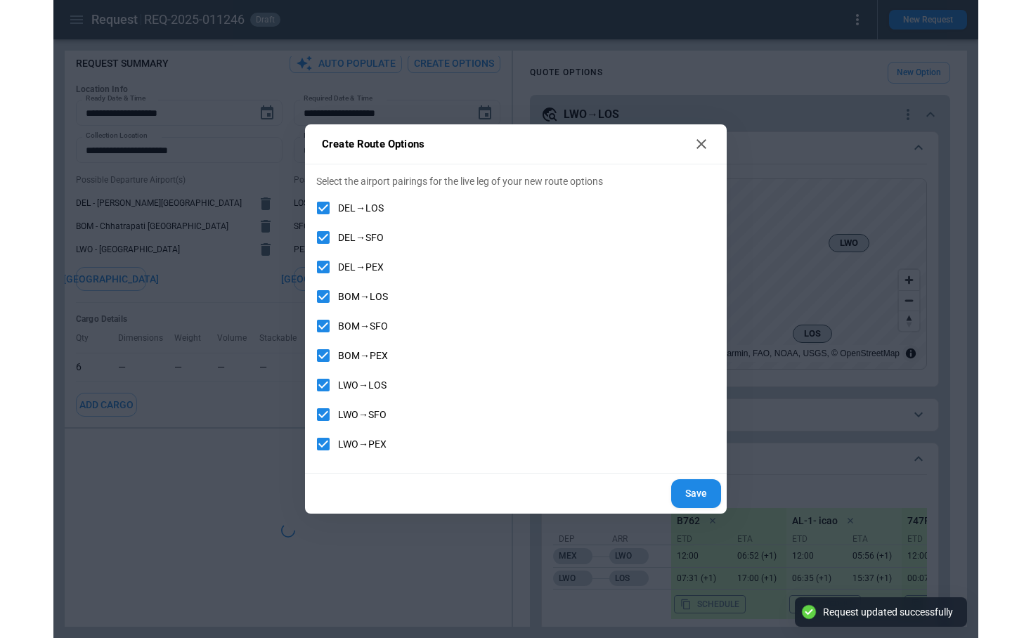
scroll to position [6, 0]
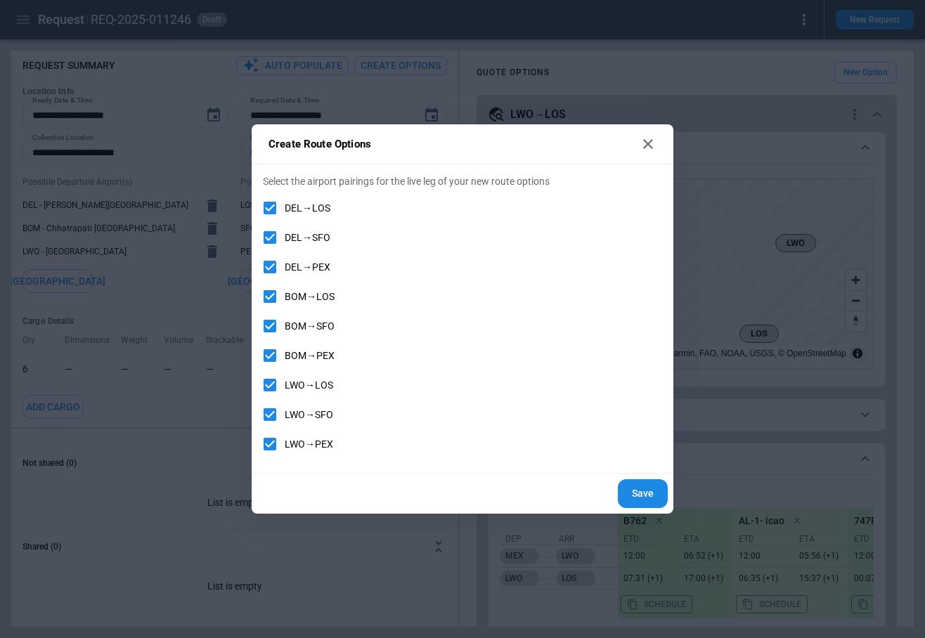
click at [648, 145] on icon at bounding box center [647, 144] width 17 height 17
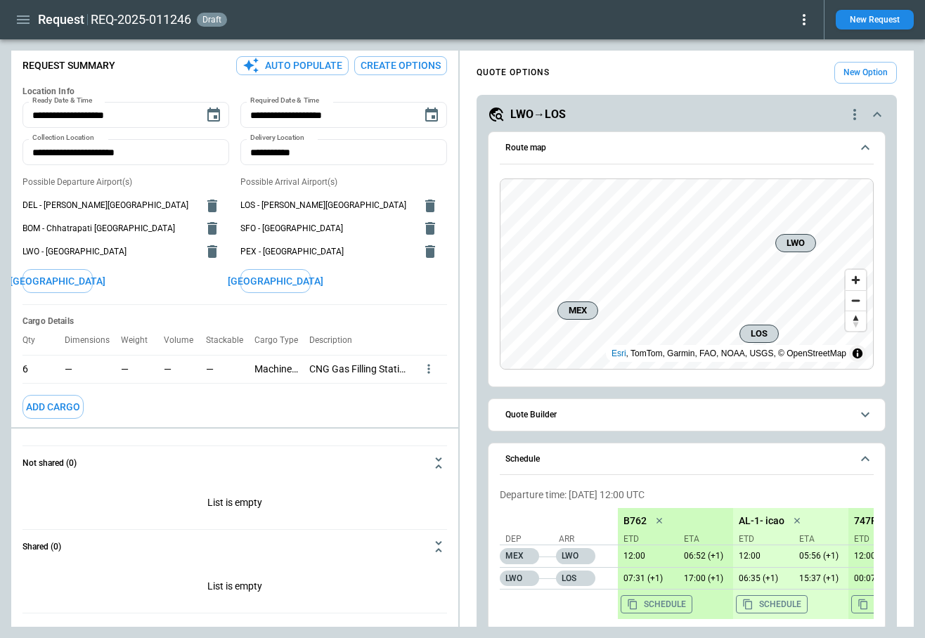
click at [433, 70] on button "Create Options" at bounding box center [400, 65] width 93 height 19
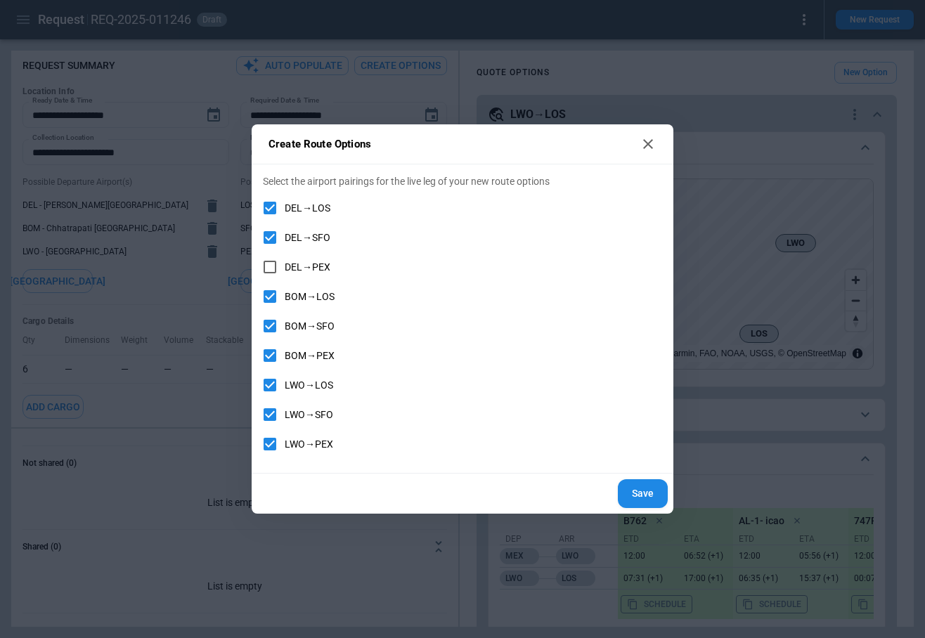
click at [646, 145] on icon at bounding box center [648, 144] width 10 height 10
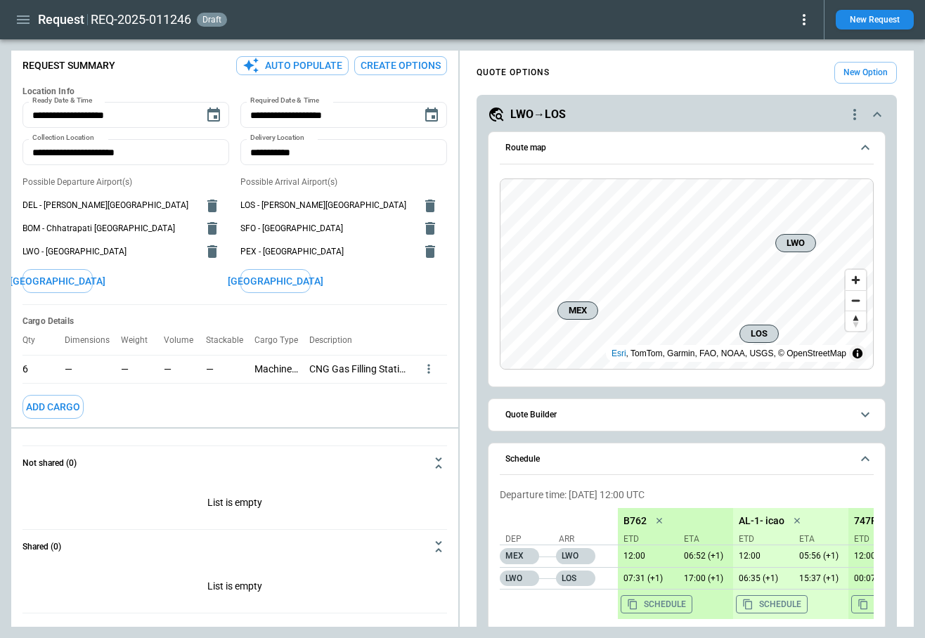
click at [399, 61] on button "Create Options" at bounding box center [400, 65] width 93 height 19
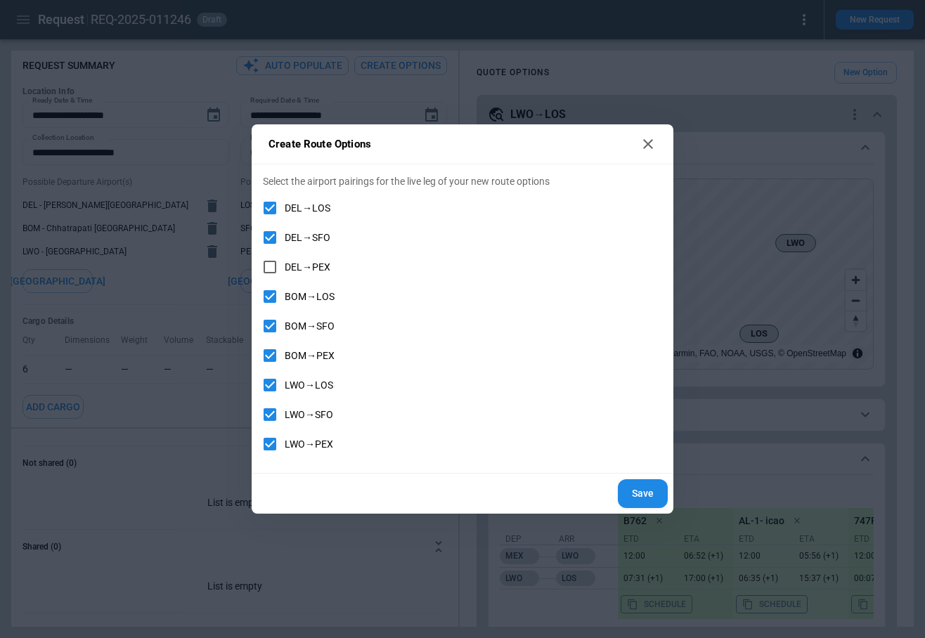
click at [651, 110] on div "Create Route Options Select the airport pairings for the live leg of your new r…" at bounding box center [462, 319] width 925 height 638
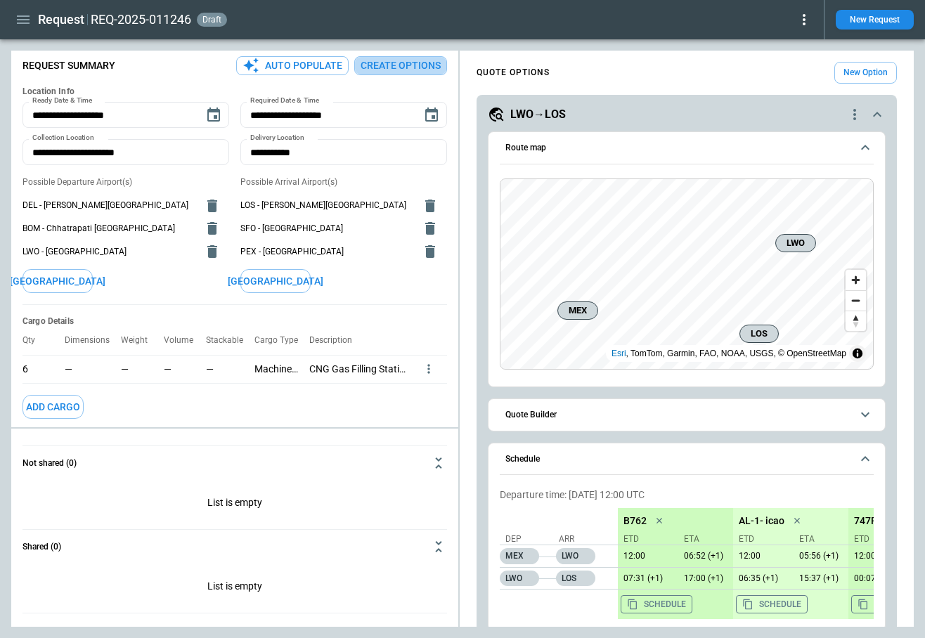
click at [386, 65] on button "Create Options" at bounding box center [400, 65] width 93 height 19
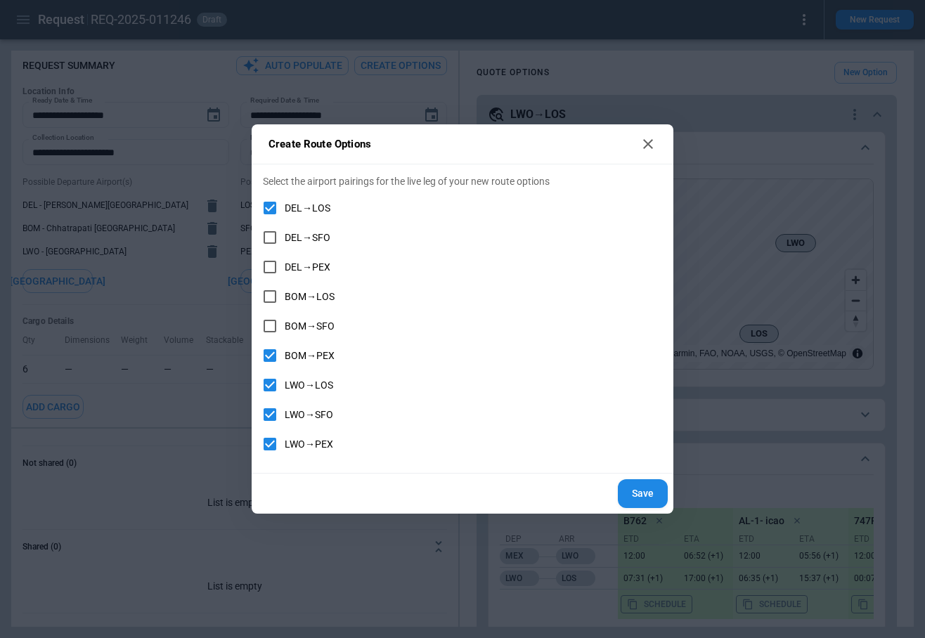
click at [649, 143] on icon at bounding box center [647, 144] width 17 height 17
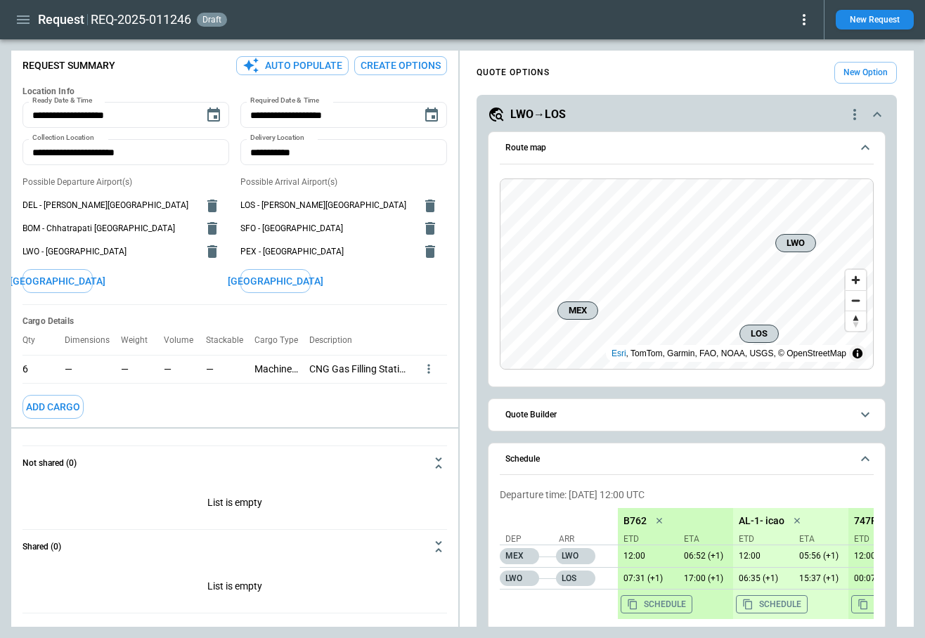
click at [389, 64] on button "Create Options" at bounding box center [400, 65] width 93 height 19
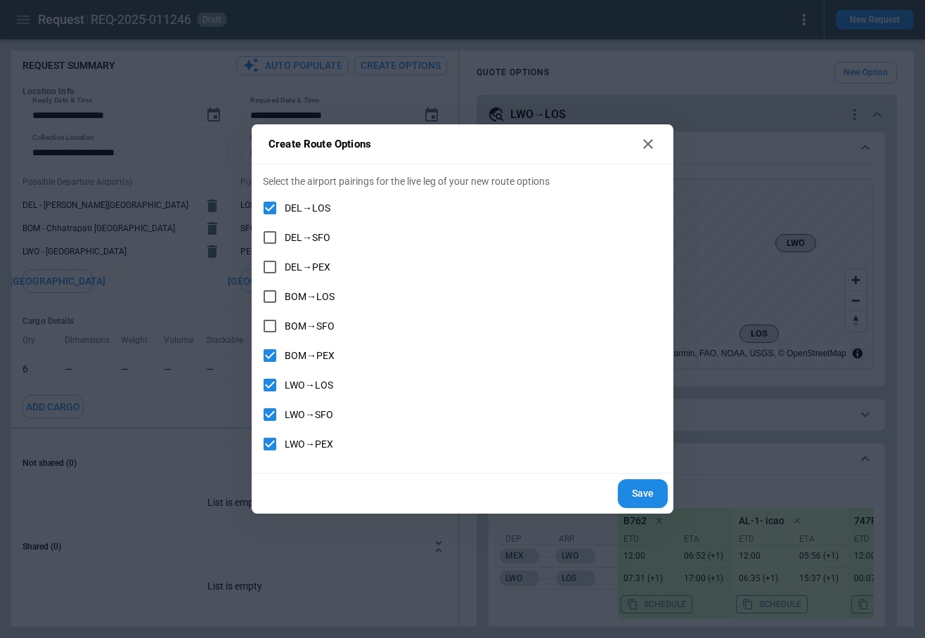
click at [646, 145] on icon at bounding box center [648, 144] width 10 height 10
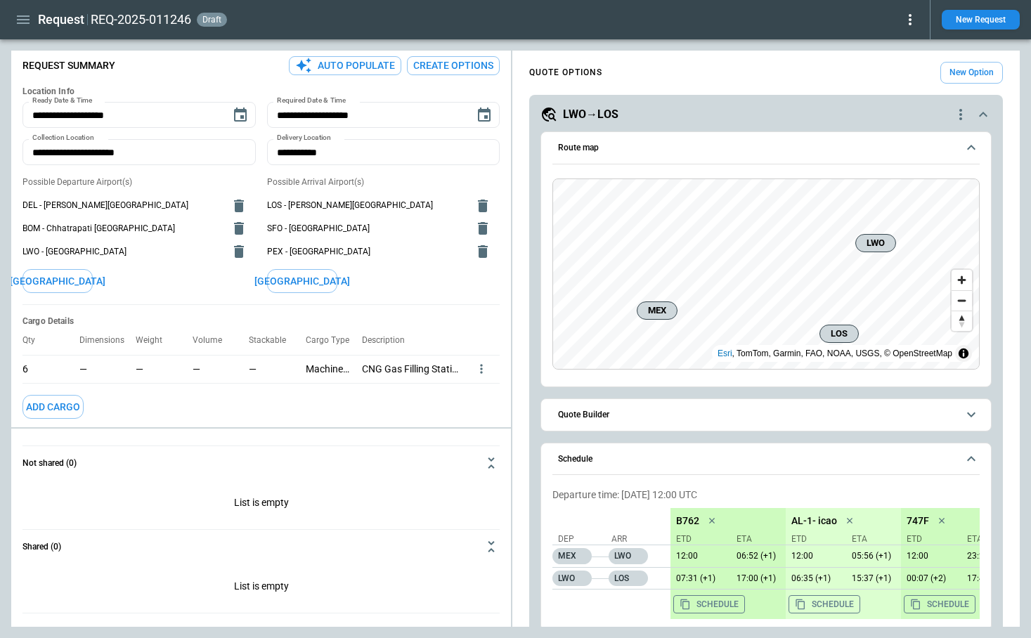
type textarea "*"
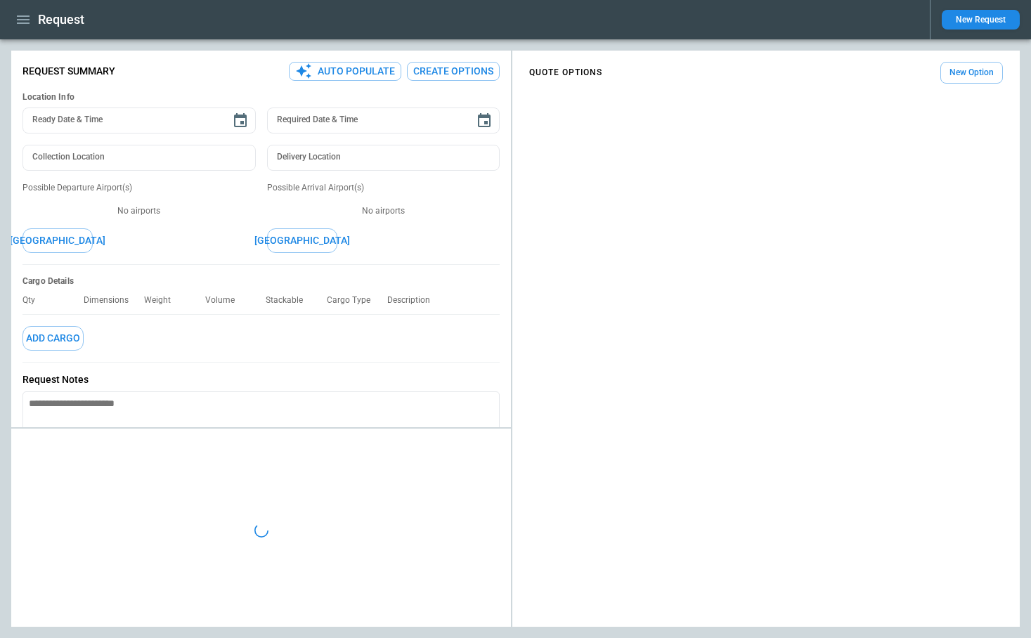
type textarea "*"
type input "**********"
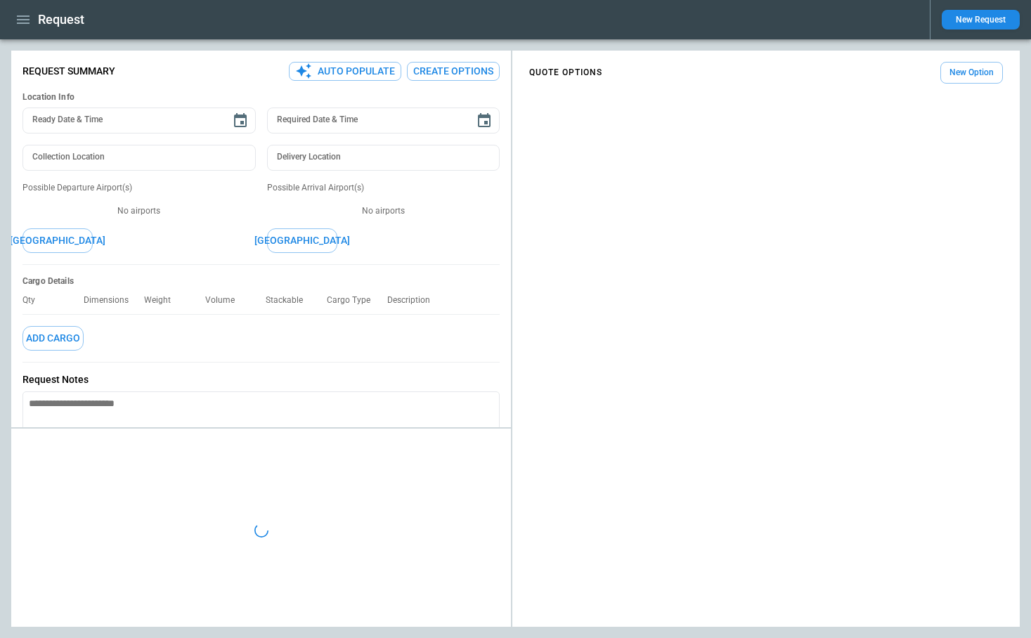
type textarea "*"
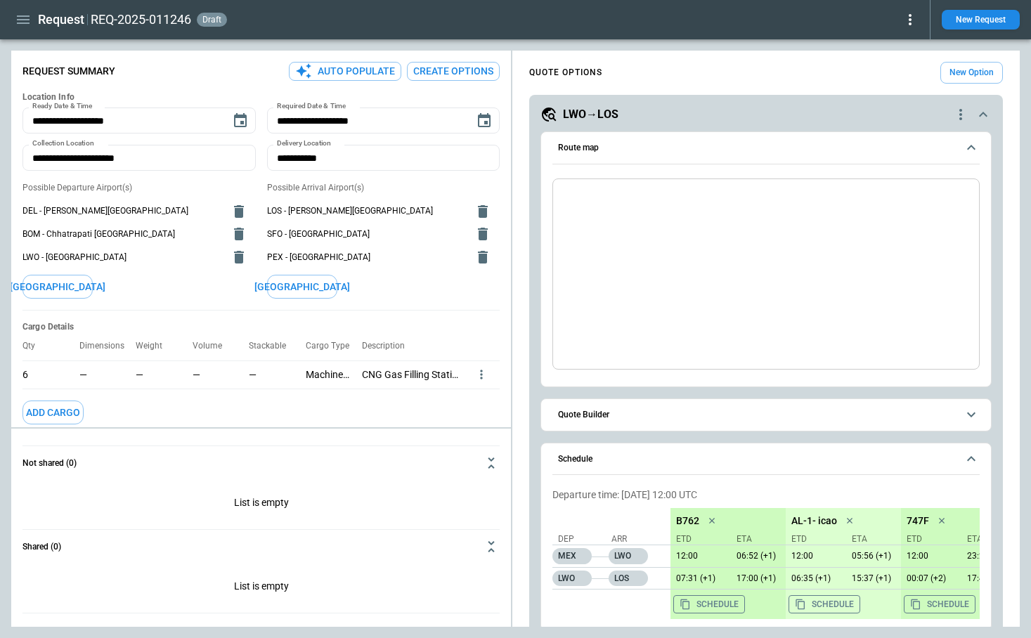
type input "**********"
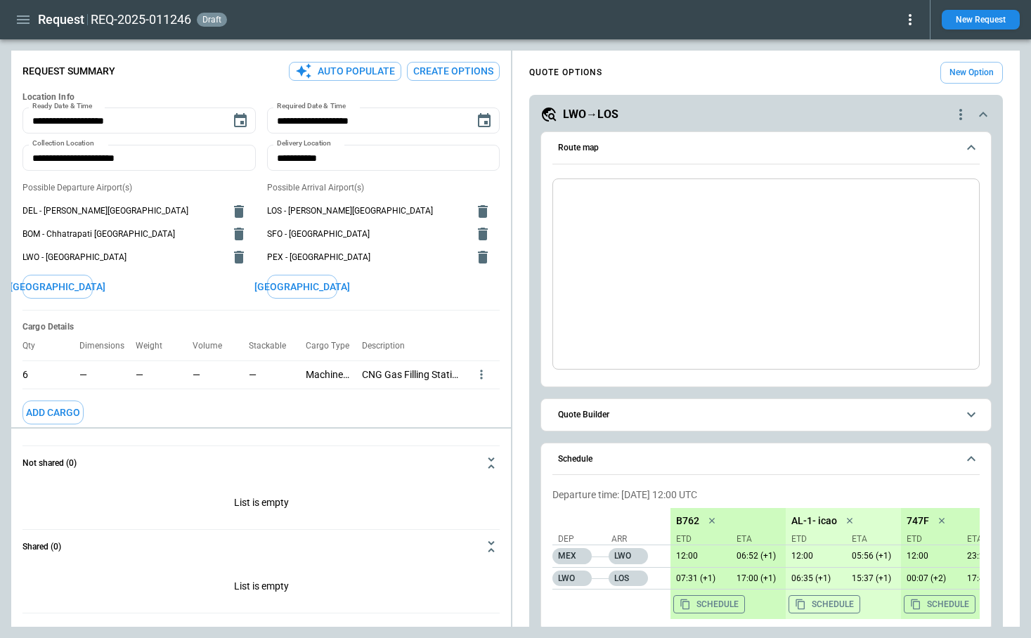
type input "**********"
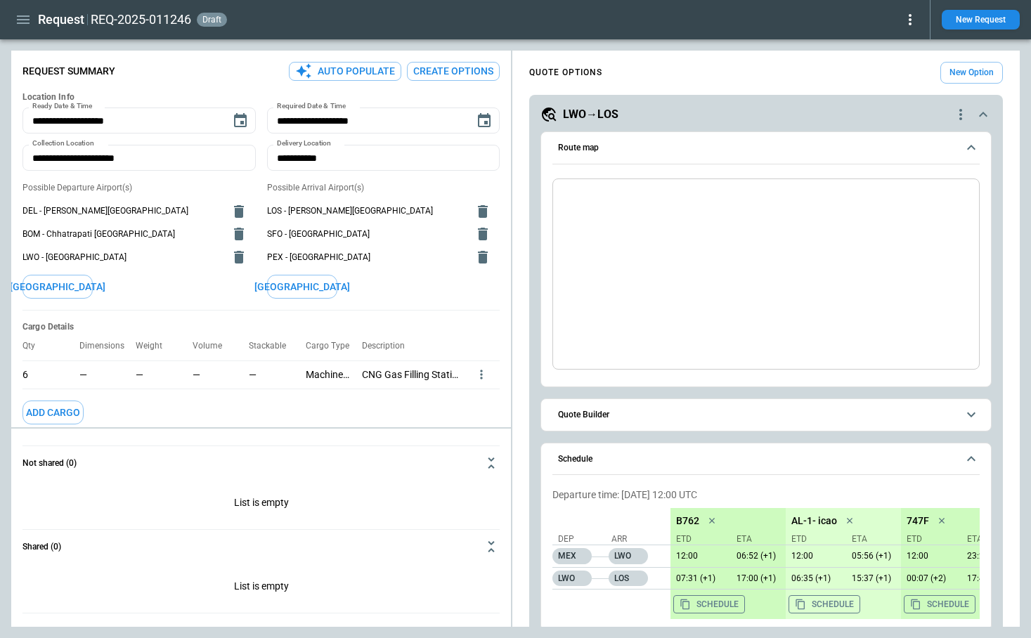
type input "**********"
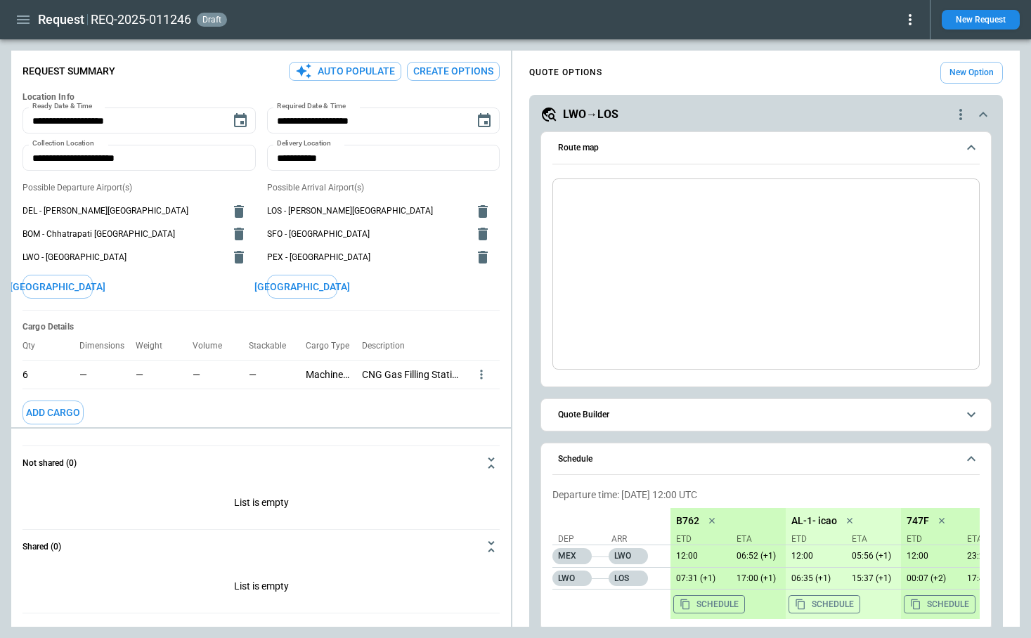
type input "**********"
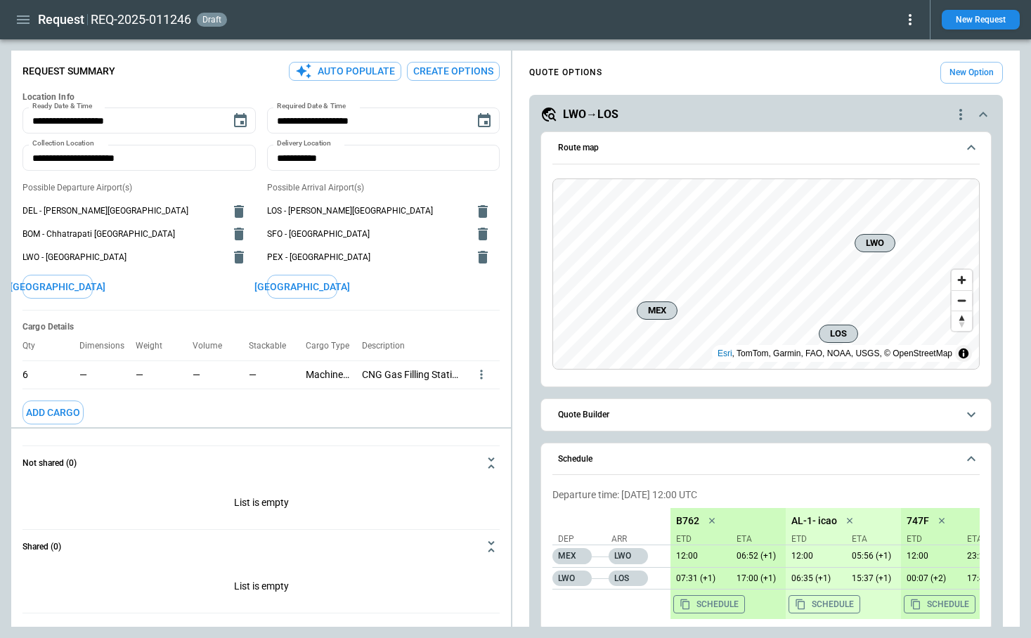
click at [457, 72] on button "Create Options" at bounding box center [453, 71] width 93 height 19
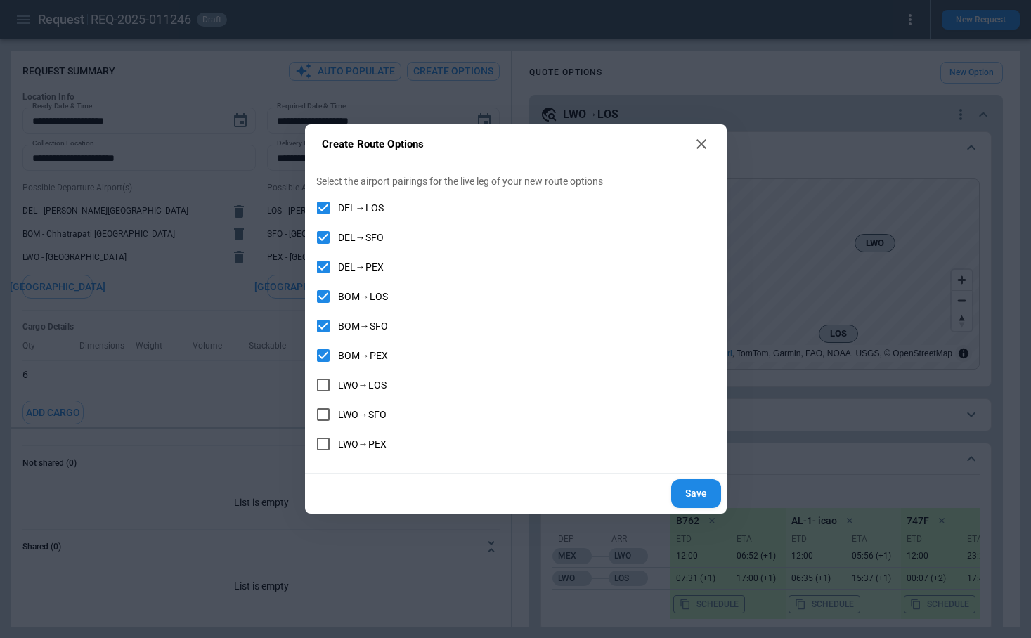
click at [698, 493] on button "Save" at bounding box center [696, 493] width 50 height 29
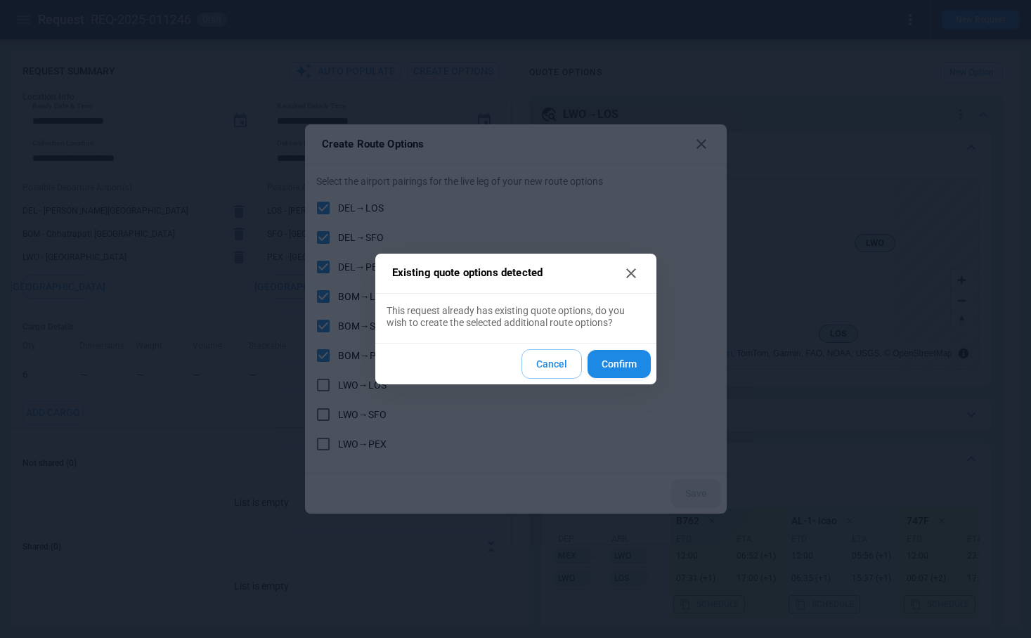
click at [622, 366] on button "Confirm" at bounding box center [618, 364] width 63 height 29
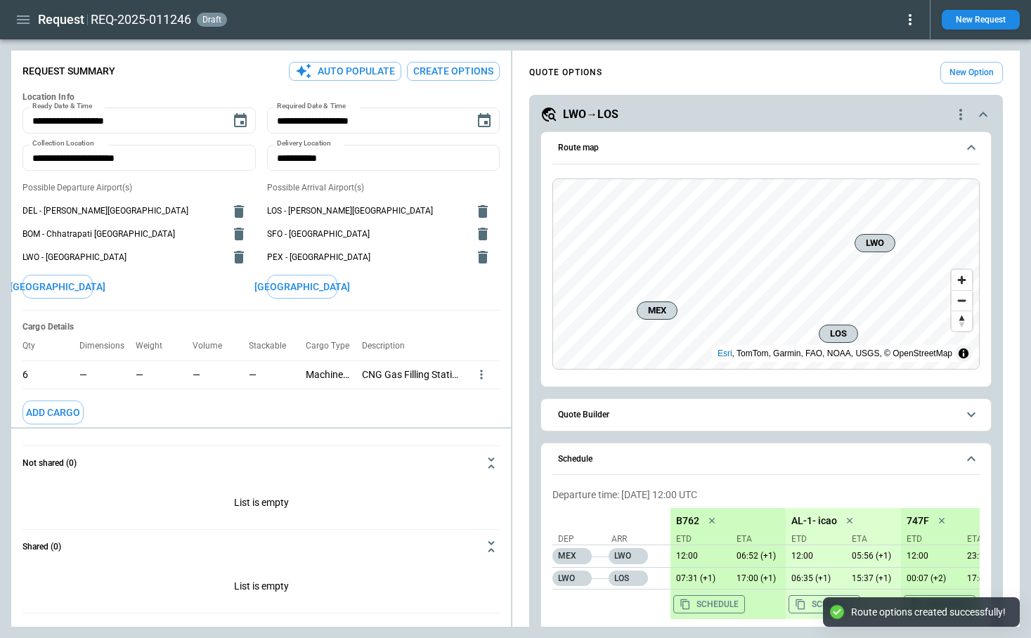
click at [454, 67] on button "Create Options" at bounding box center [453, 71] width 93 height 19
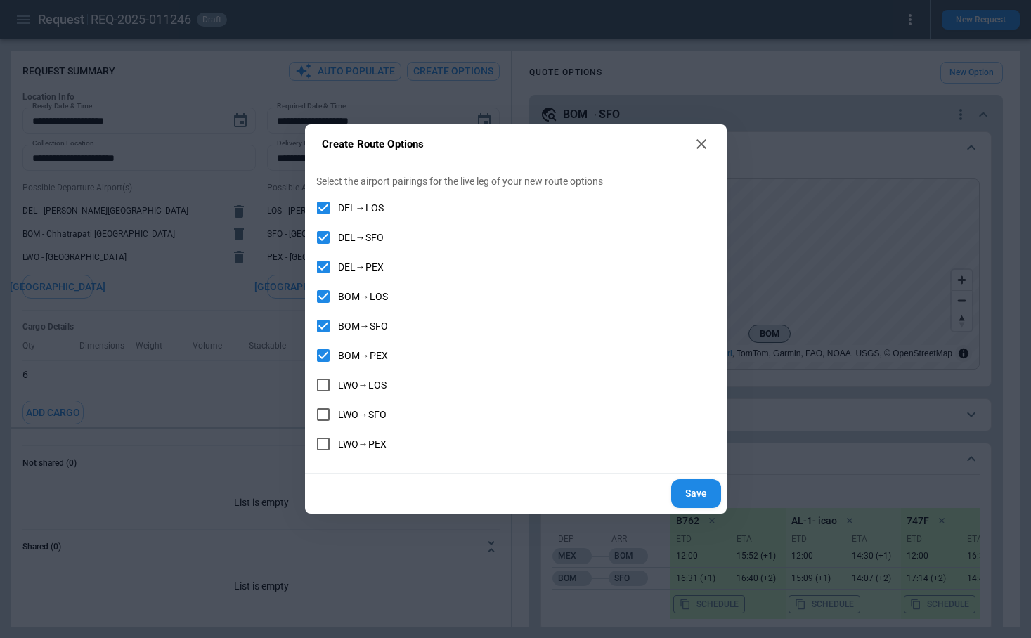
click at [701, 143] on icon at bounding box center [701, 144] width 10 height 10
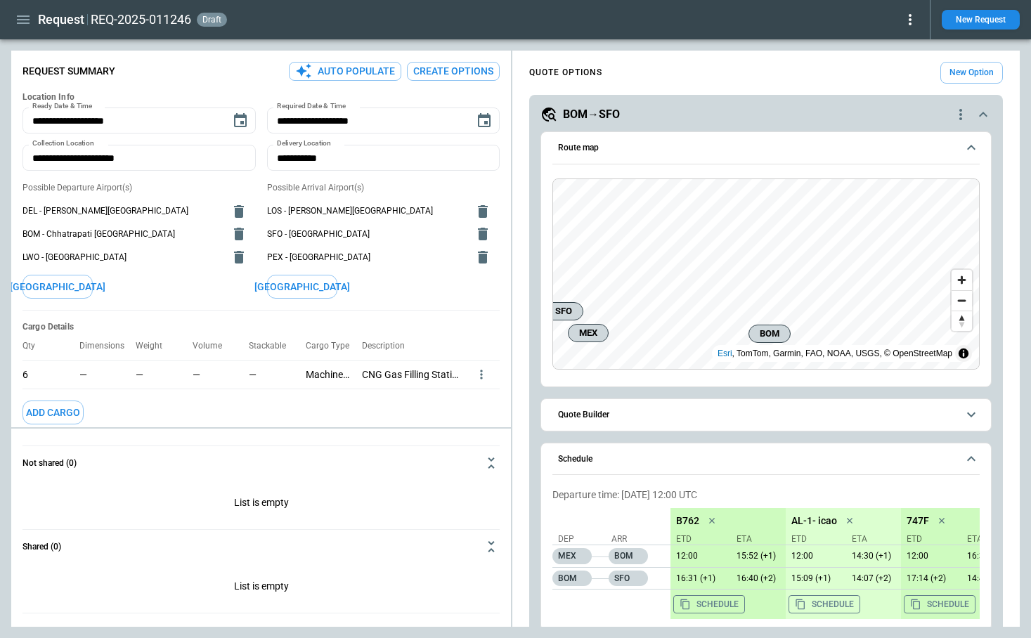
click at [446, 70] on button "Create Options" at bounding box center [453, 71] width 93 height 19
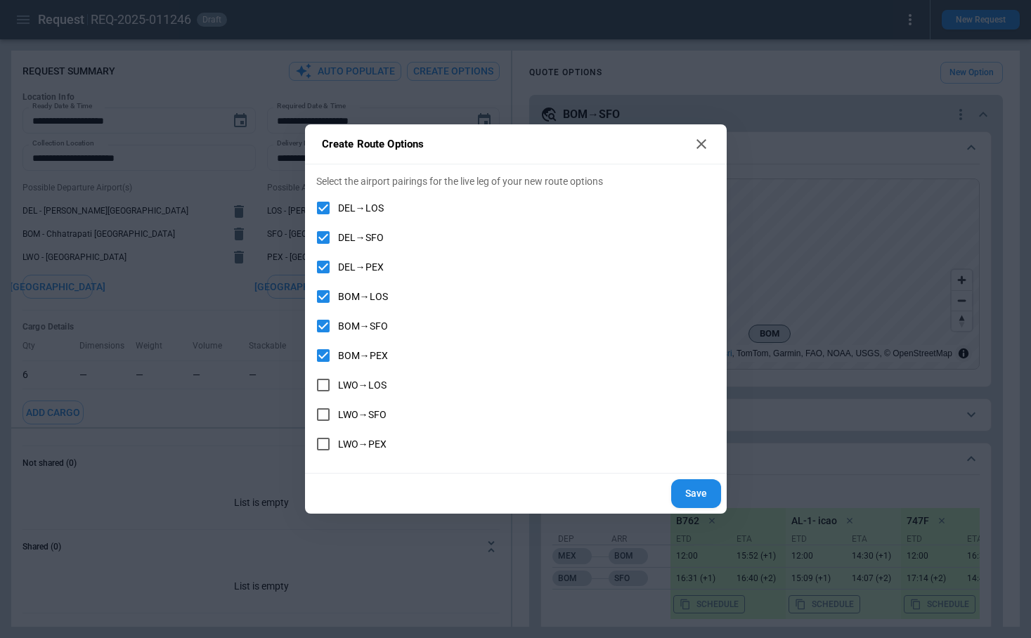
click at [705, 146] on icon at bounding box center [701, 144] width 17 height 17
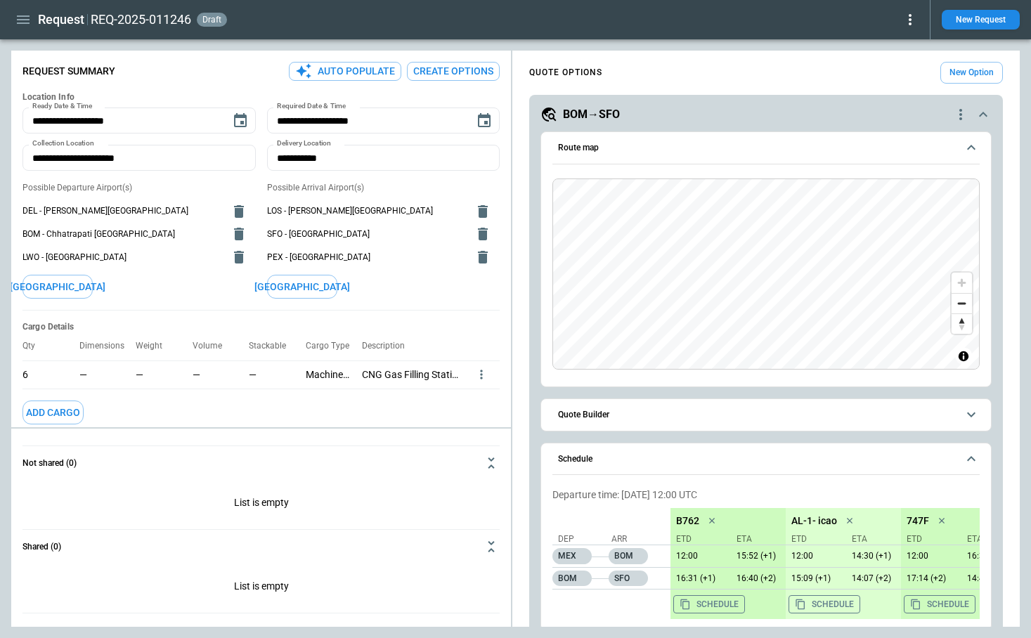
click at [958, 115] on icon "quote-option-actions" at bounding box center [960, 114] width 17 height 17
click at [919, 200] on li "Delete Quote Option" at bounding box center [907, 200] width 124 height 20
click at [958, 122] on icon "quote-option-actions" at bounding box center [960, 114] width 17 height 17
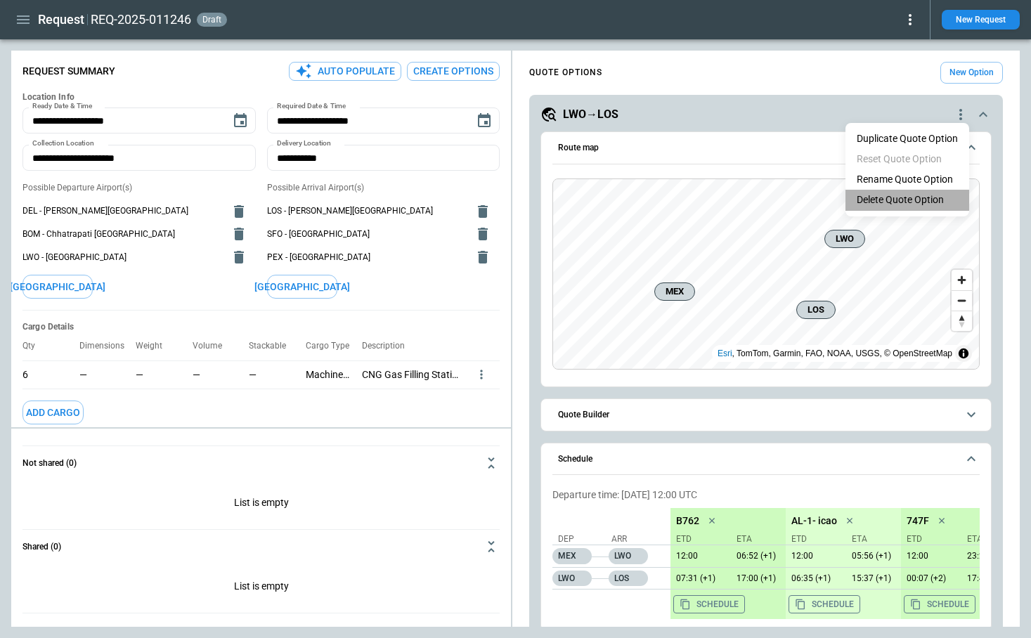
click at [909, 205] on li "Delete Quote Option" at bounding box center [907, 200] width 124 height 20
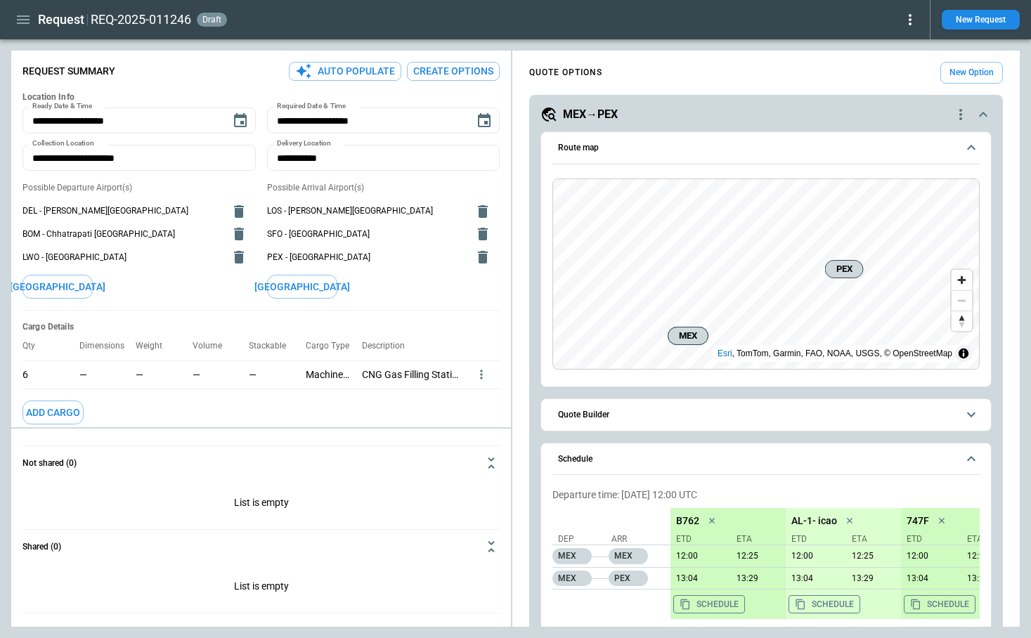
click at [958, 116] on icon "quote-option-actions" at bounding box center [960, 114] width 17 height 17
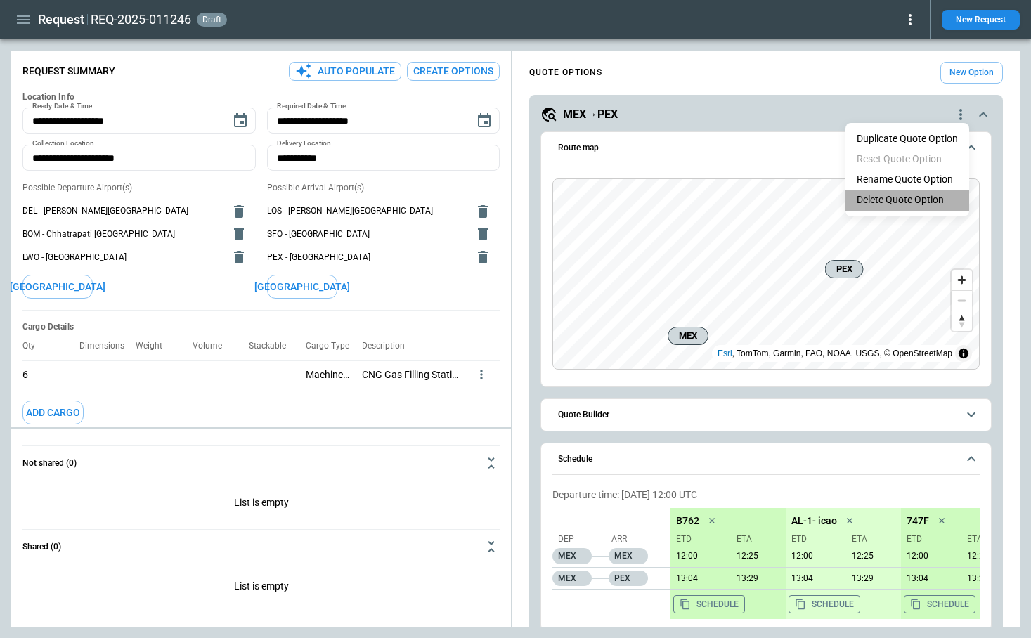
click at [900, 194] on li "Delete Quote Option" at bounding box center [907, 200] width 124 height 20
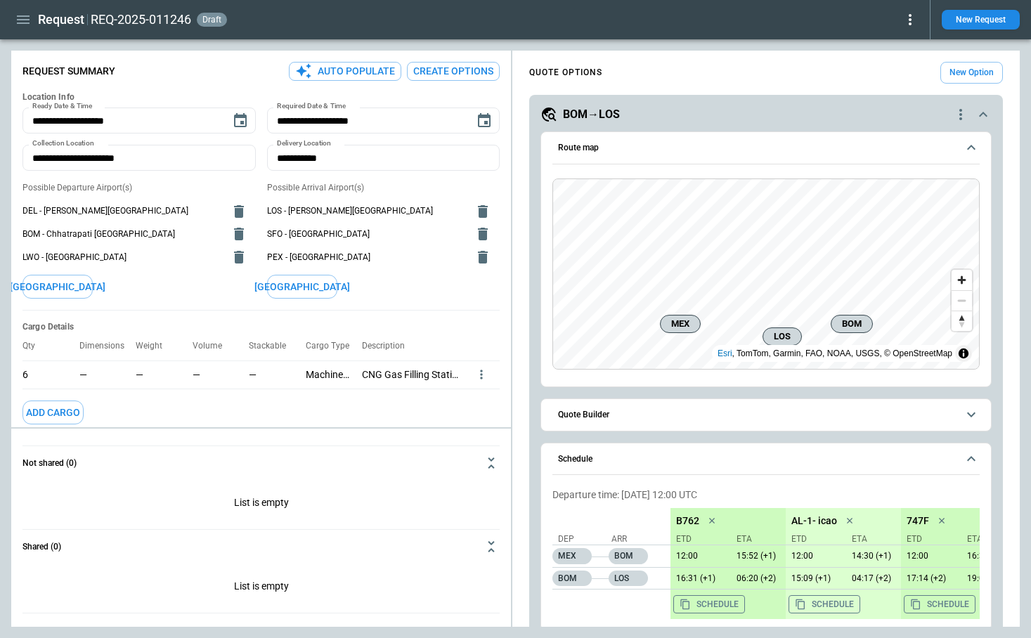
click at [464, 78] on button "Create Options" at bounding box center [453, 71] width 93 height 19
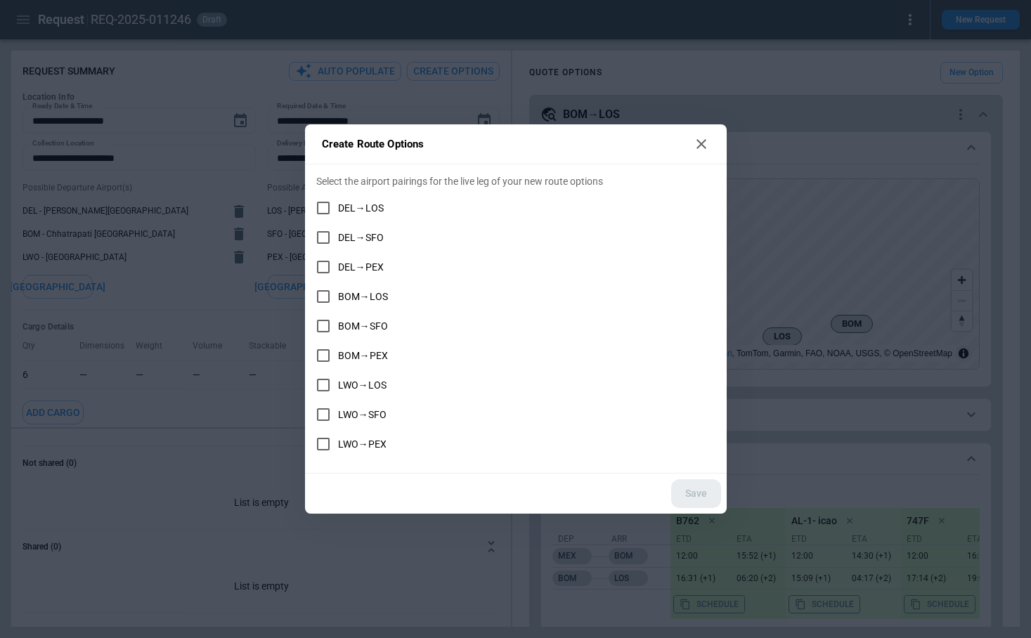
click at [698, 147] on icon at bounding box center [701, 144] width 10 height 10
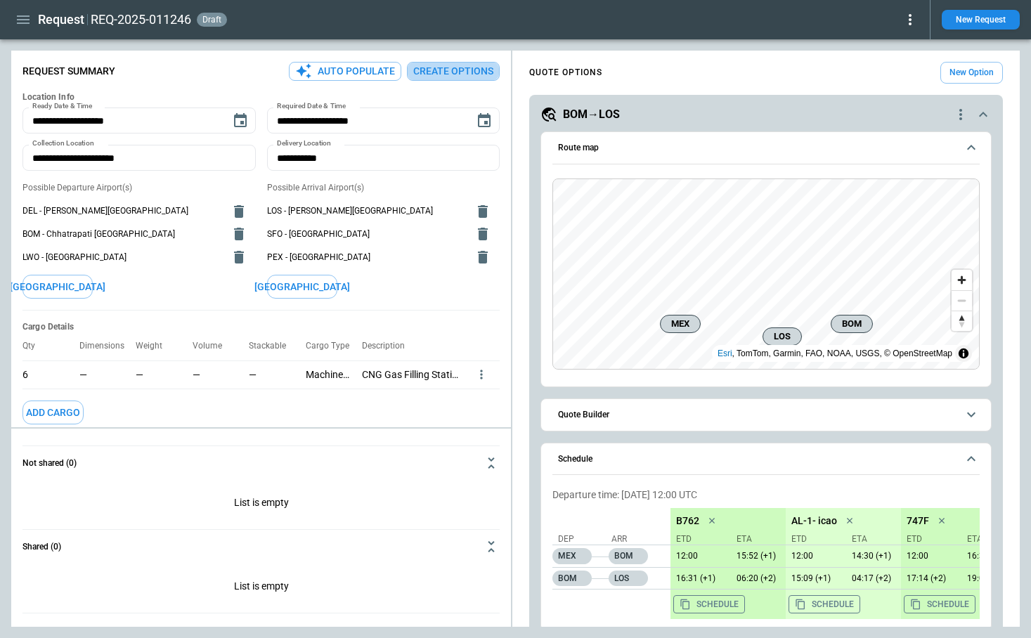
click at [472, 67] on button "Create Options" at bounding box center [453, 71] width 93 height 19
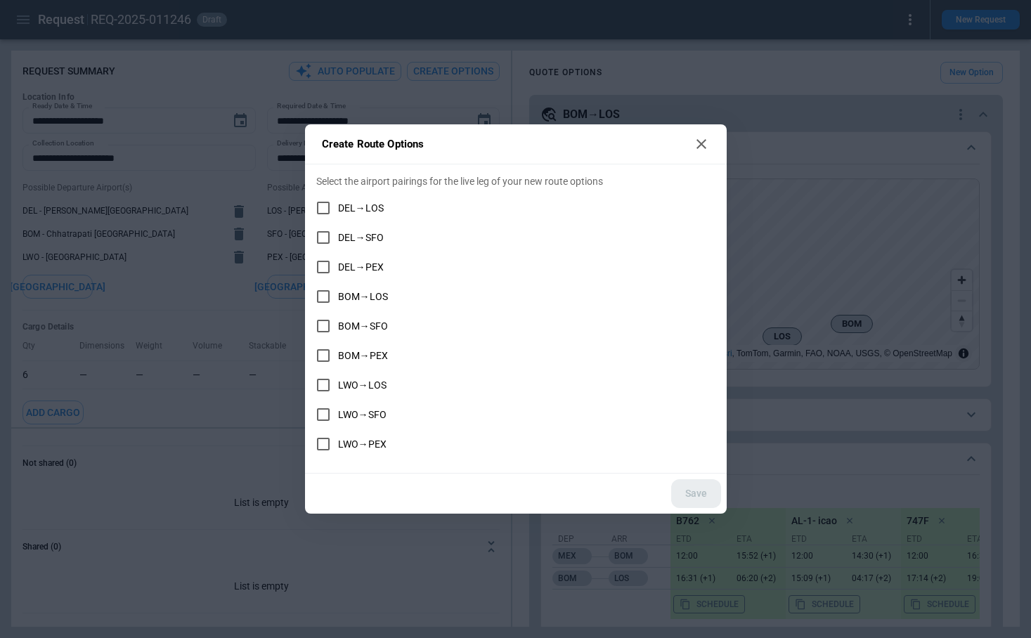
click at [701, 147] on icon at bounding box center [701, 144] width 17 height 17
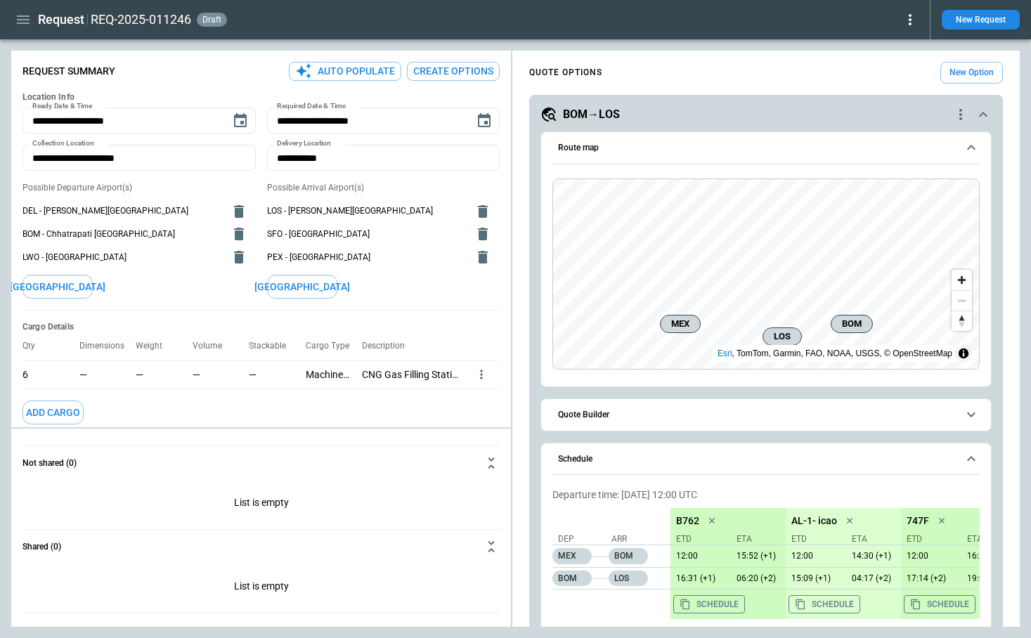
click at [447, 74] on button "Create Options" at bounding box center [453, 71] width 93 height 19
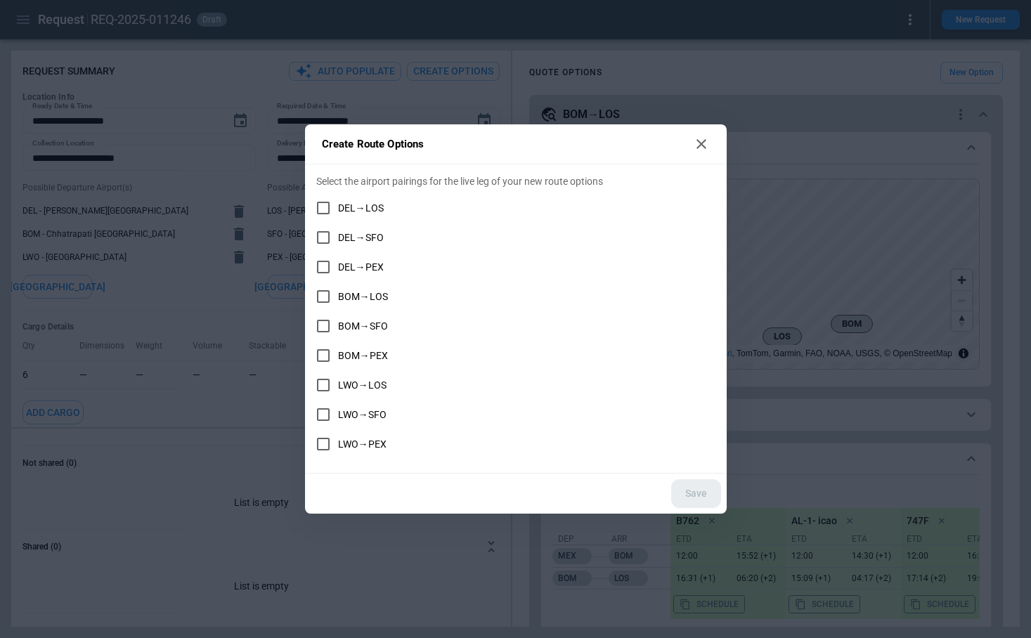
click at [382, 201] on label "DEL→LOS" at bounding box center [506, 208] width 396 height 30
click at [716, 490] on button "Save" at bounding box center [696, 493] width 50 height 29
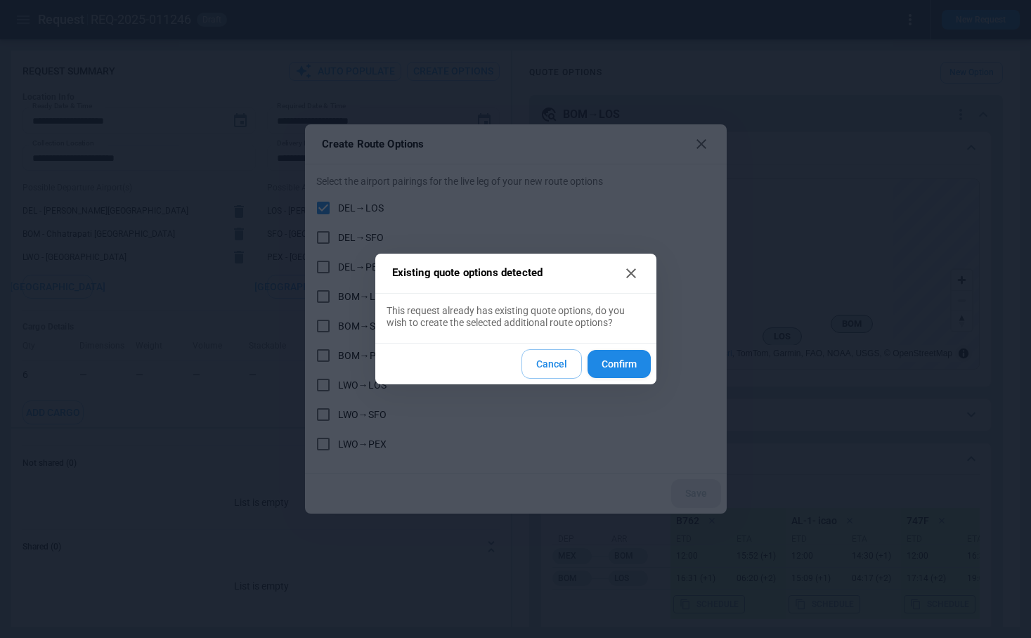
click at [555, 365] on button "Cancel" at bounding box center [551, 364] width 60 height 30
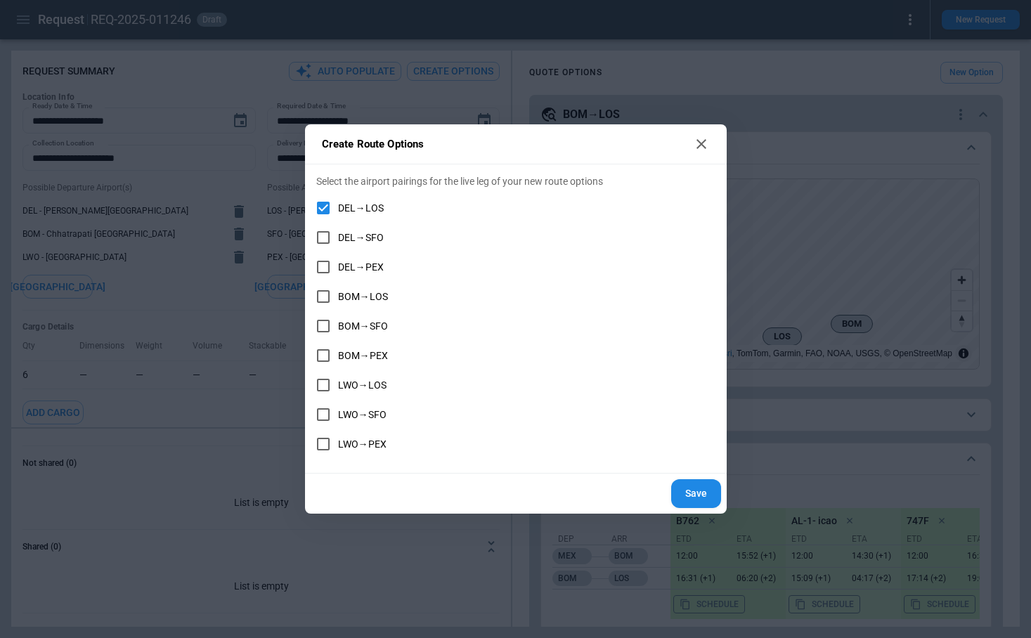
click at [700, 147] on icon at bounding box center [701, 144] width 17 height 17
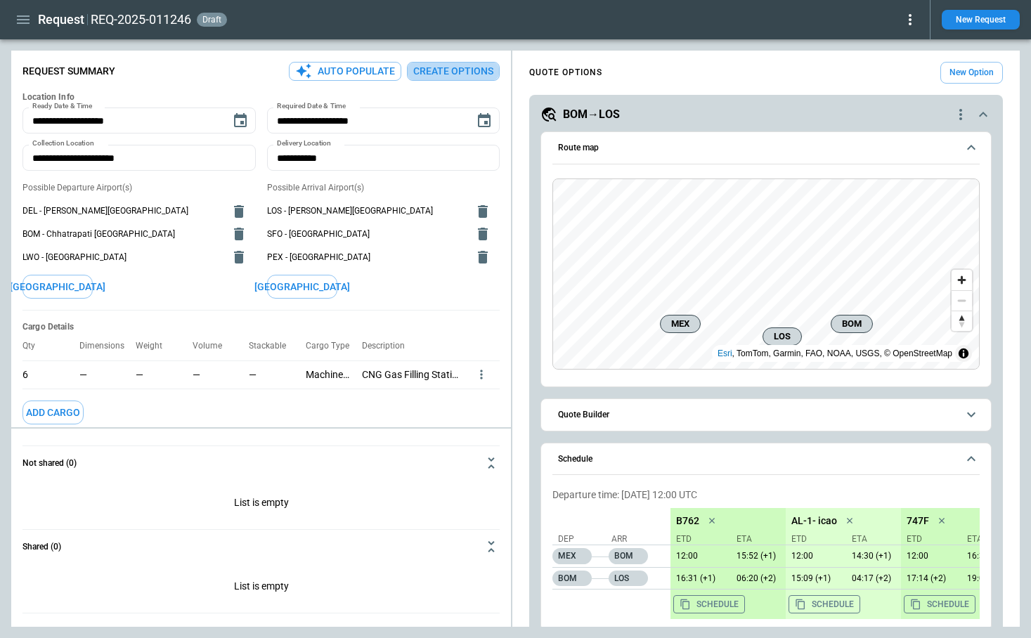
click at [478, 70] on button "Create Options" at bounding box center [453, 71] width 93 height 19
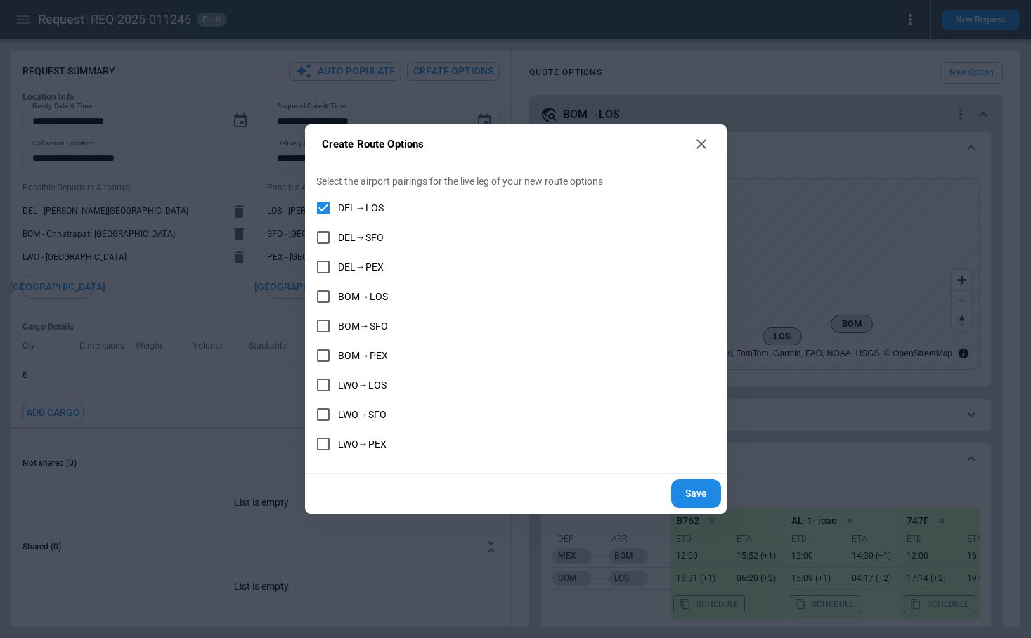
click at [695, 497] on button "Save" at bounding box center [696, 493] width 50 height 29
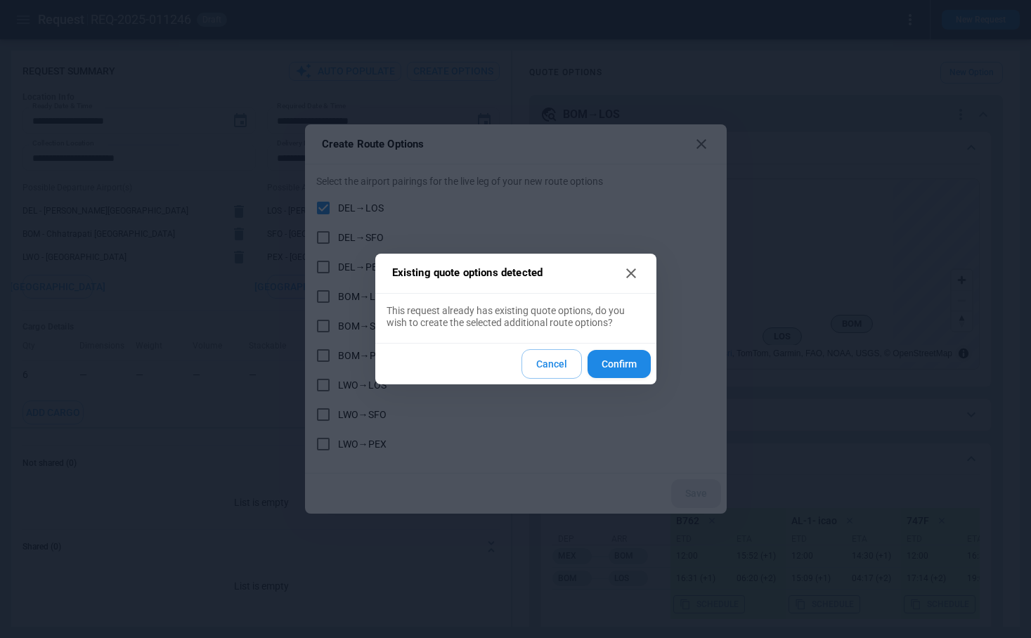
click at [555, 360] on button "Cancel" at bounding box center [551, 364] width 60 height 30
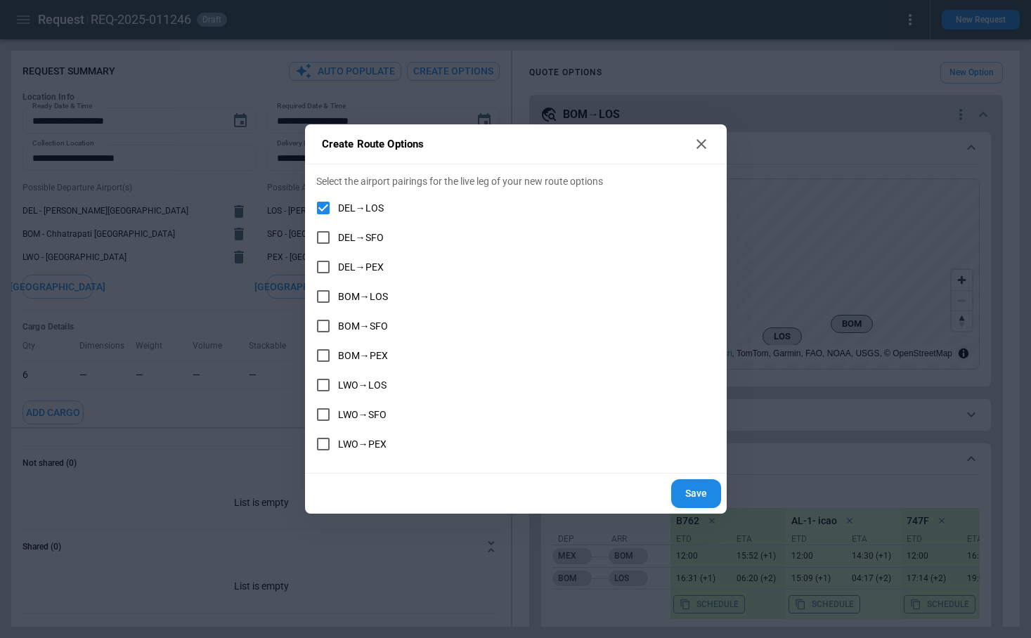
click at [695, 496] on button "Save" at bounding box center [696, 493] width 50 height 29
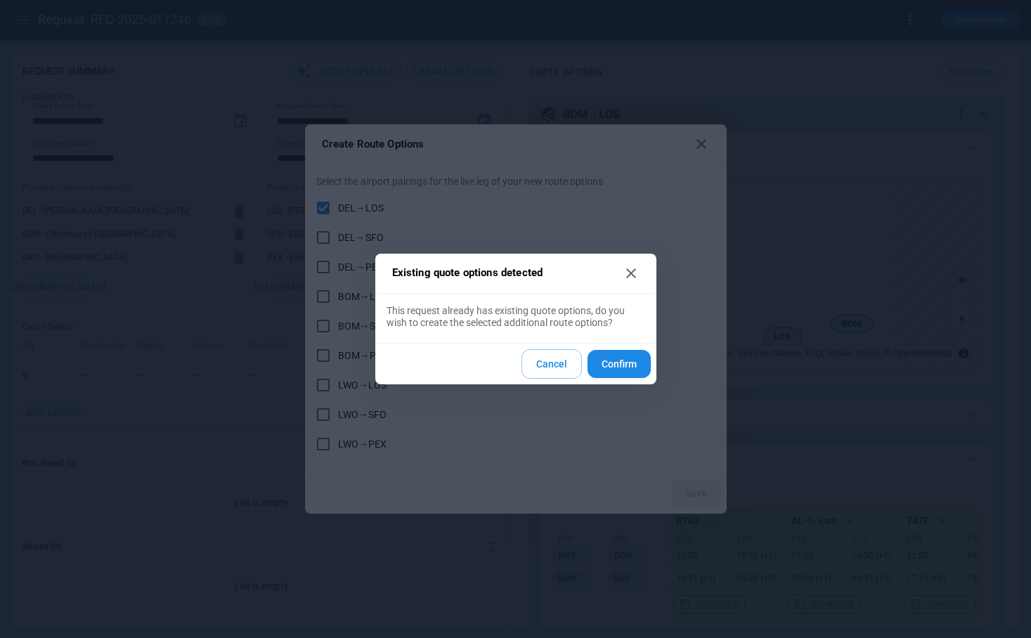
click at [566, 359] on button "Cancel" at bounding box center [551, 364] width 60 height 30
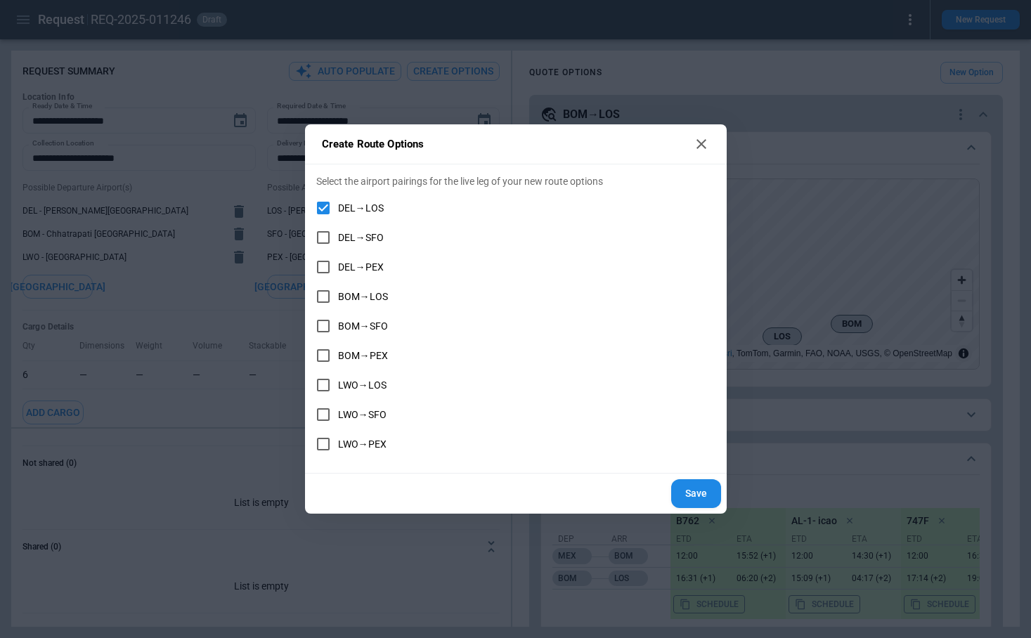
click at [694, 490] on button "Save" at bounding box center [696, 493] width 50 height 29
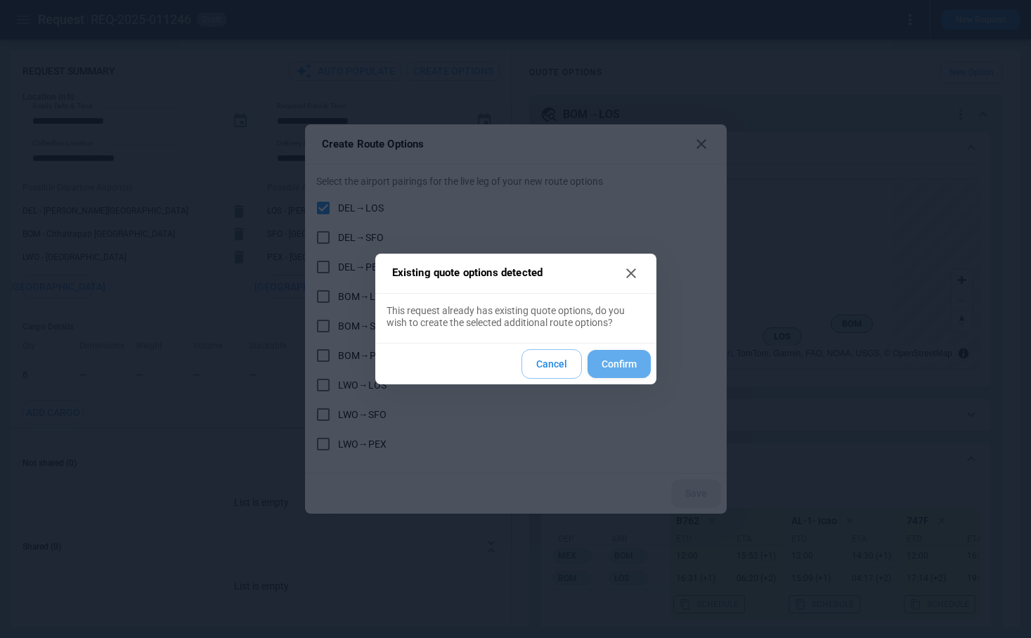
click at [616, 366] on button "Confirm" at bounding box center [618, 364] width 63 height 29
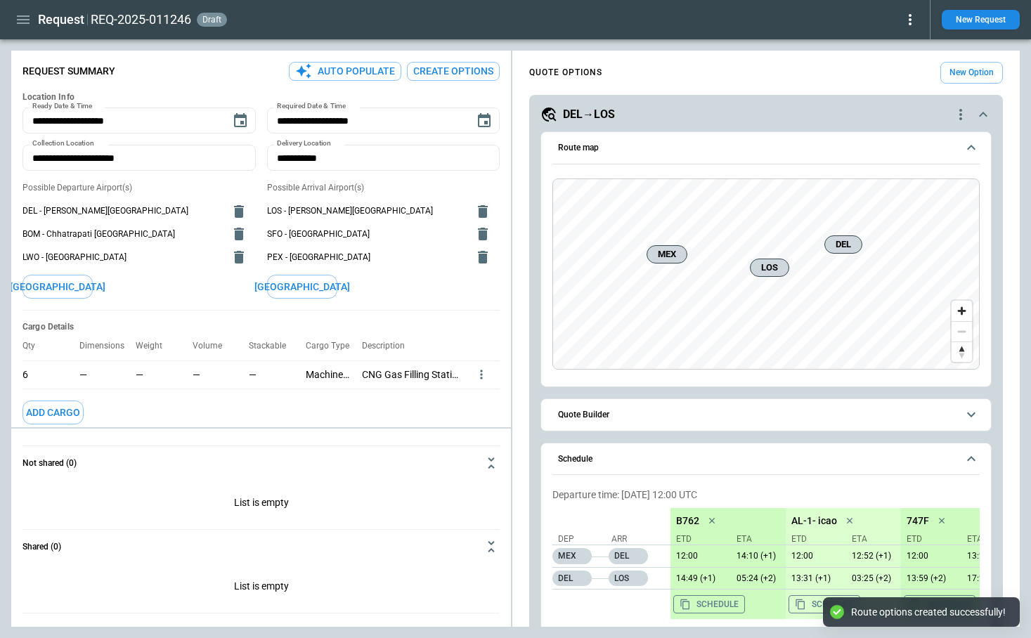
click at [960, 121] on icon "quote-option-actions" at bounding box center [960, 114] width 17 height 17
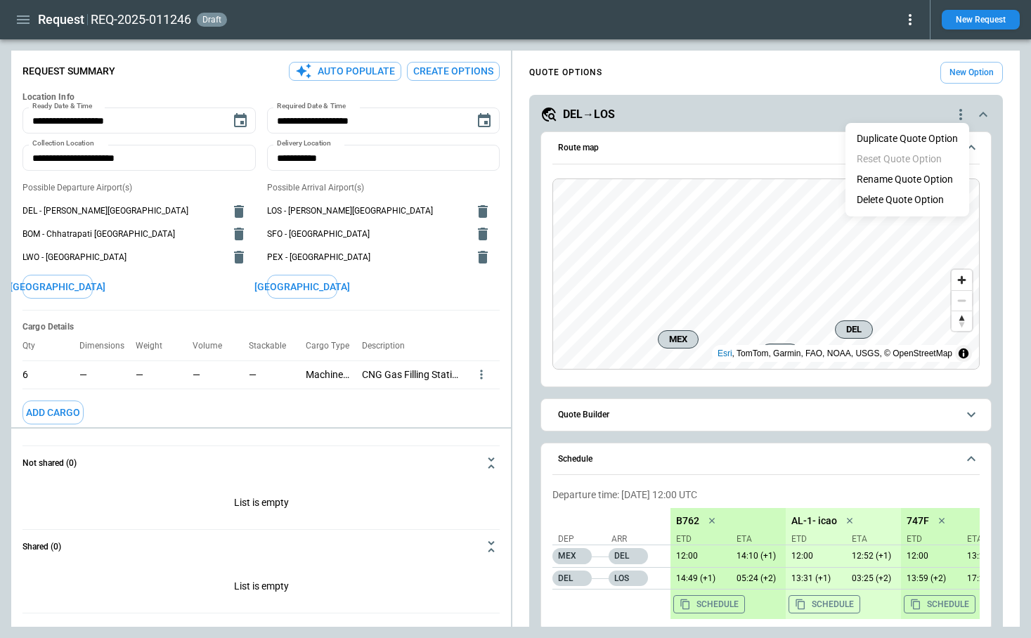
click at [790, 105] on div at bounding box center [515, 319] width 1031 height 638
click at [960, 111] on icon "quote-option-actions" at bounding box center [960, 114] width 3 height 11
click at [925, 204] on li "Delete Quote Option" at bounding box center [907, 200] width 124 height 20
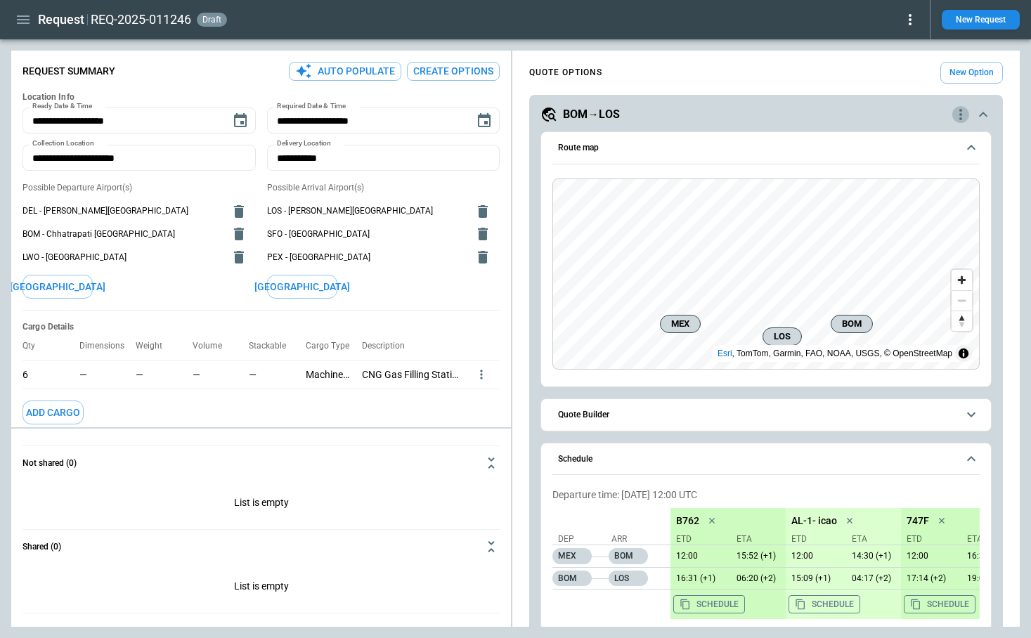
click at [961, 120] on icon "quote-option-actions" at bounding box center [960, 114] width 17 height 17
click at [924, 200] on li "Delete Quote Option" at bounding box center [907, 200] width 124 height 20
click at [961, 109] on icon "quote-option-actions" at bounding box center [960, 114] width 3 height 11
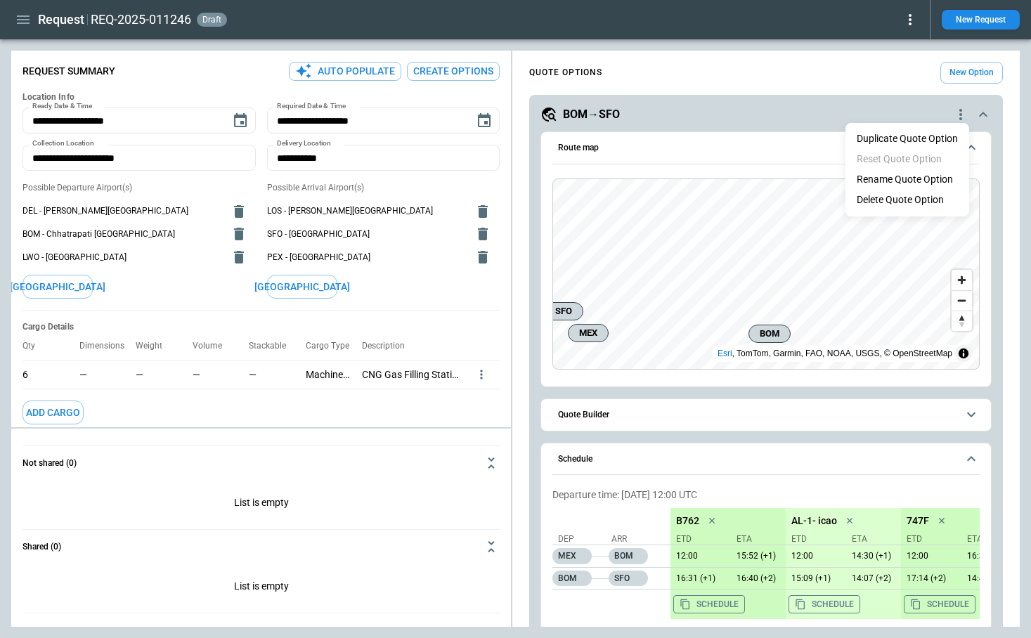
click at [919, 199] on li "Delete Quote Option" at bounding box center [907, 200] width 124 height 20
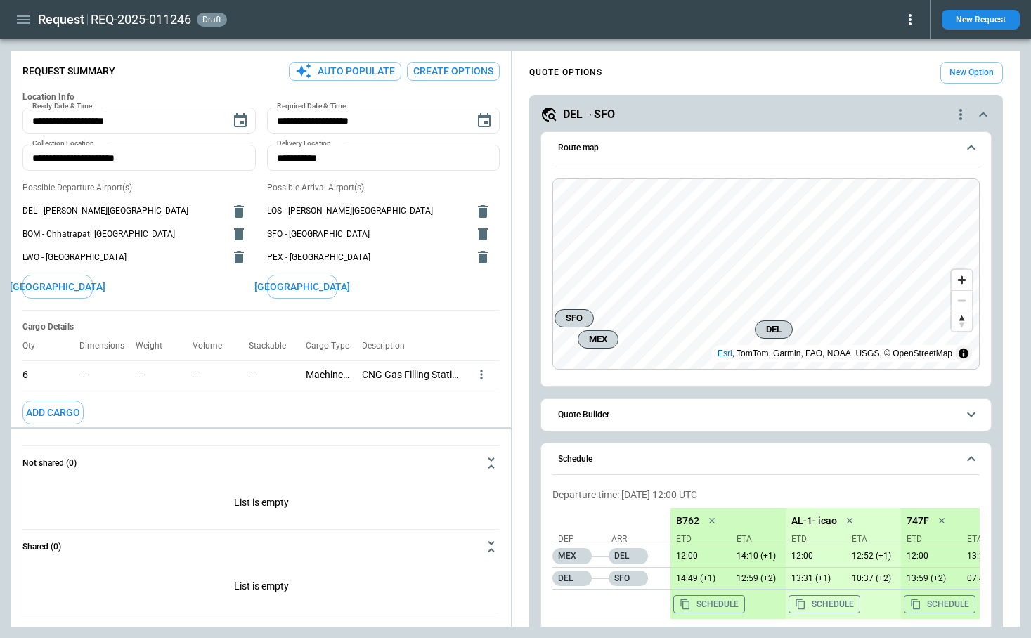
click at [960, 108] on icon "quote-option-actions" at bounding box center [960, 114] width 17 height 17
click at [916, 192] on li "Delete Quote Option" at bounding box center [907, 200] width 124 height 20
click at [959, 114] on icon "quote-option-actions" at bounding box center [960, 114] width 3 height 11
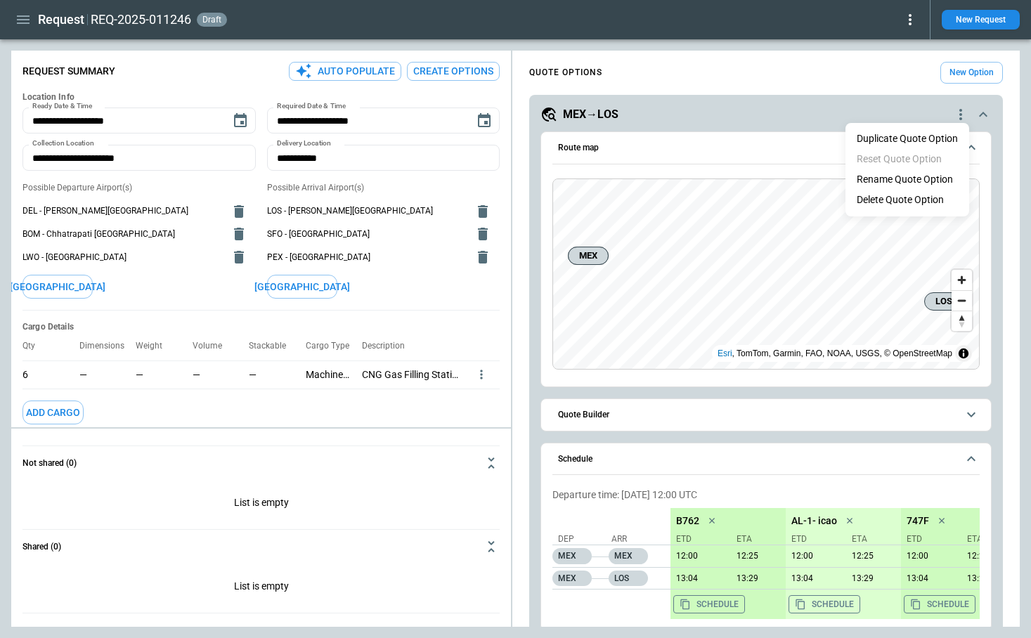
click at [896, 204] on li "Delete Quote Option" at bounding box center [907, 200] width 124 height 20
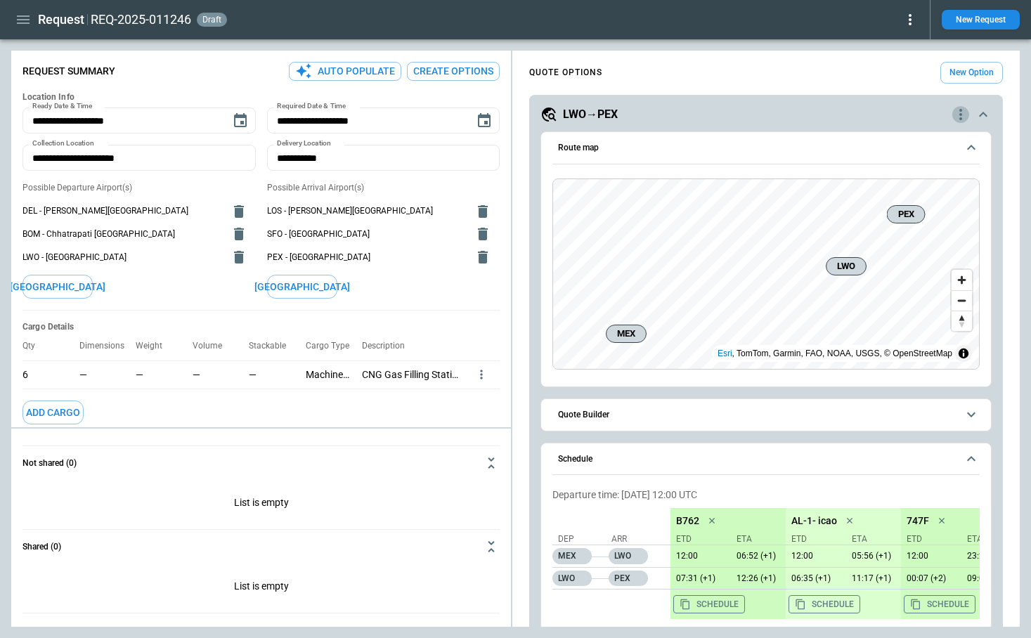
click at [963, 110] on icon "quote-option-actions" at bounding box center [960, 114] width 17 height 17
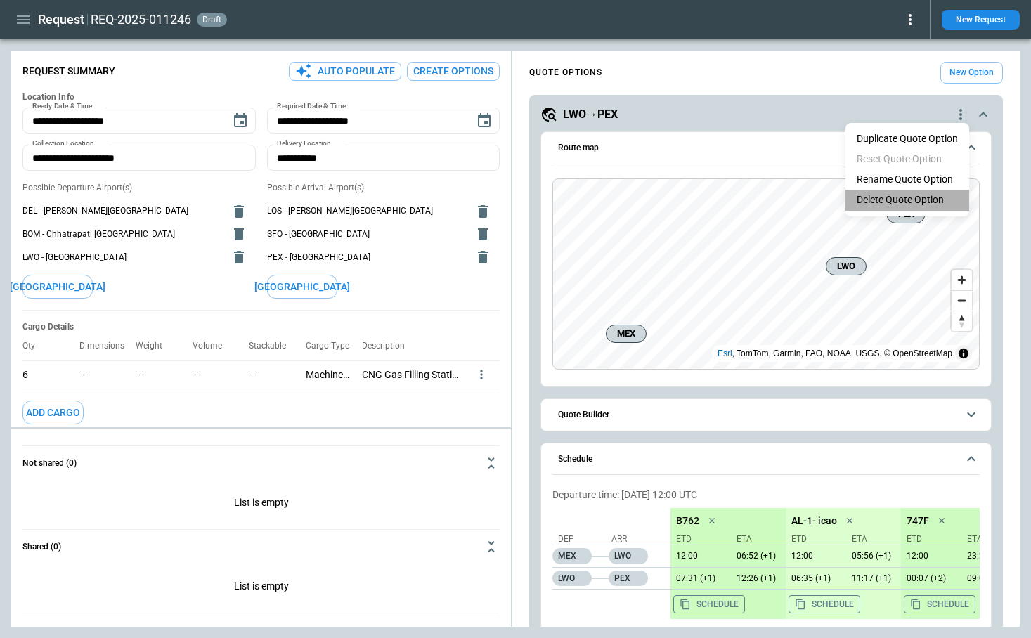
click at [899, 197] on li "Delete Quote Option" at bounding box center [907, 200] width 124 height 20
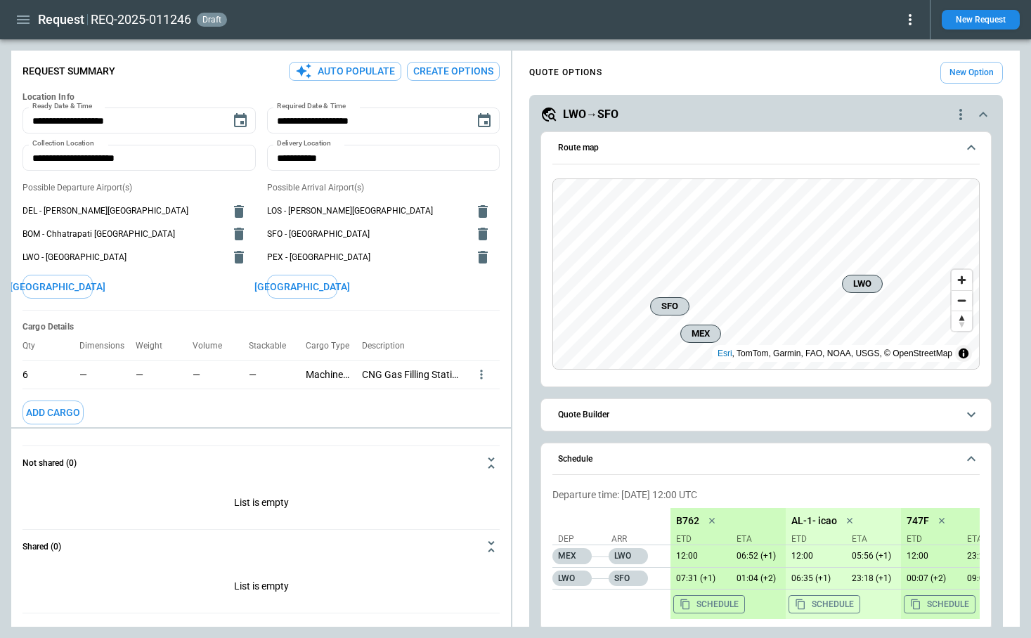
click at [961, 110] on icon "quote-option-actions" at bounding box center [960, 114] width 3 height 11
click at [895, 206] on li "Delete Quote Option" at bounding box center [907, 200] width 124 height 20
click at [962, 111] on icon "quote-option-actions" at bounding box center [960, 114] width 17 height 17
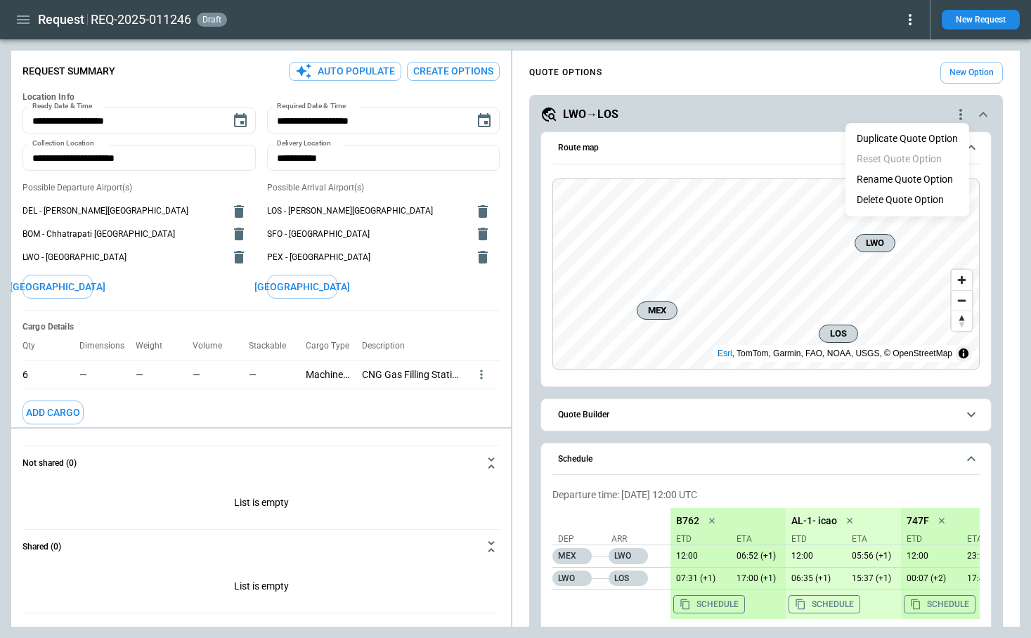
click at [899, 200] on li "Delete Quote Option" at bounding box center [907, 200] width 124 height 20
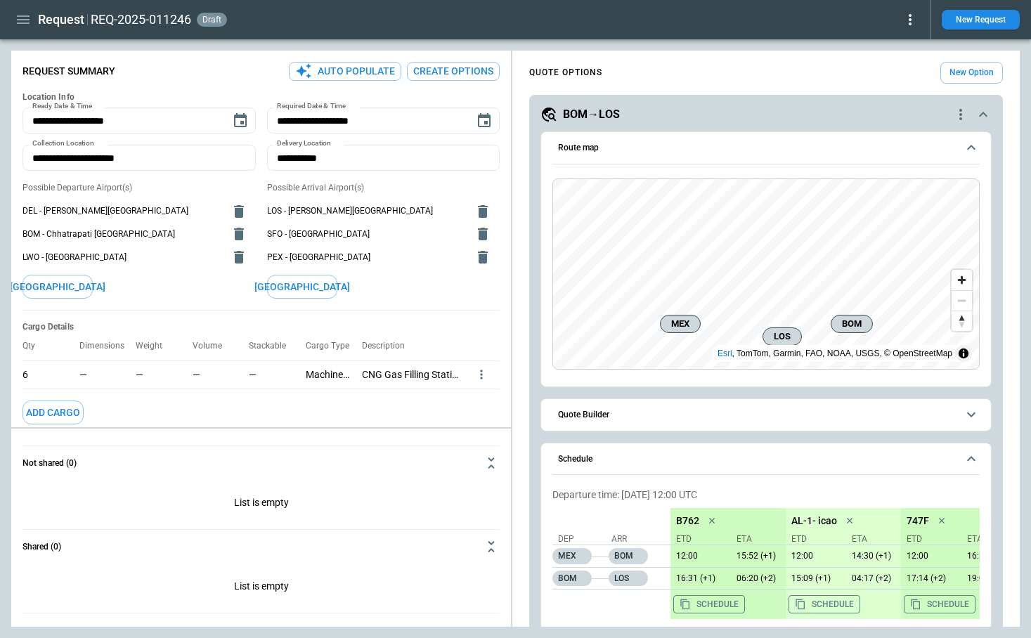
click at [961, 114] on icon "quote-option-actions" at bounding box center [960, 114] width 3 height 11
click at [914, 197] on li "Delete Quote Option" at bounding box center [907, 200] width 124 height 20
click at [960, 110] on icon "quote-option-actions" at bounding box center [960, 114] width 3 height 11
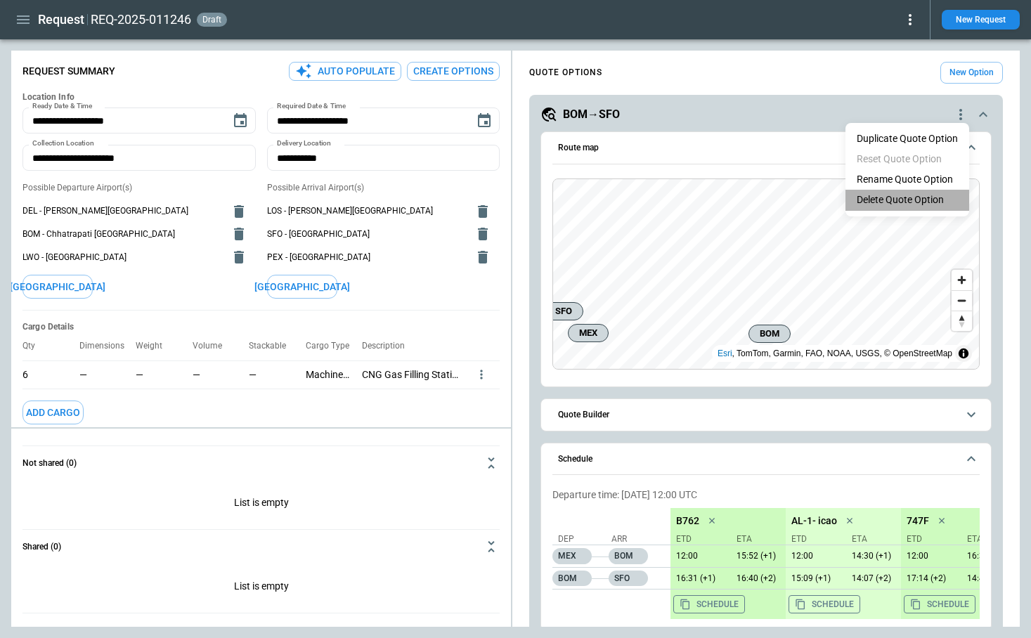
click at [909, 198] on li "Delete Quote Option" at bounding box center [907, 200] width 124 height 20
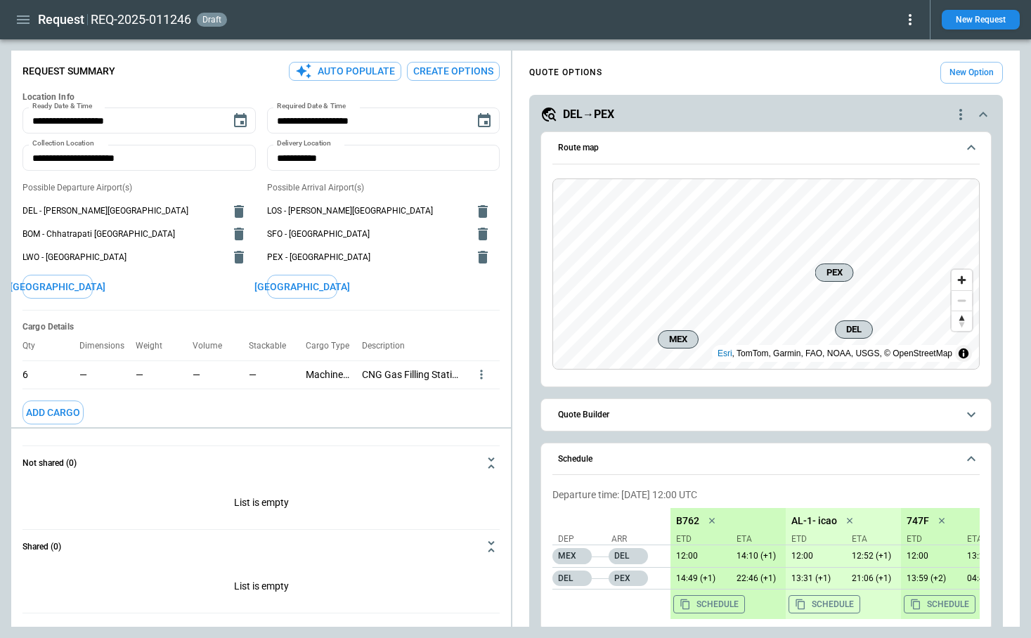
click at [961, 103] on div "**********" at bounding box center [766, 438] width 474 height 686
click at [961, 112] on icon "quote-option-actions" at bounding box center [960, 114] width 17 height 17
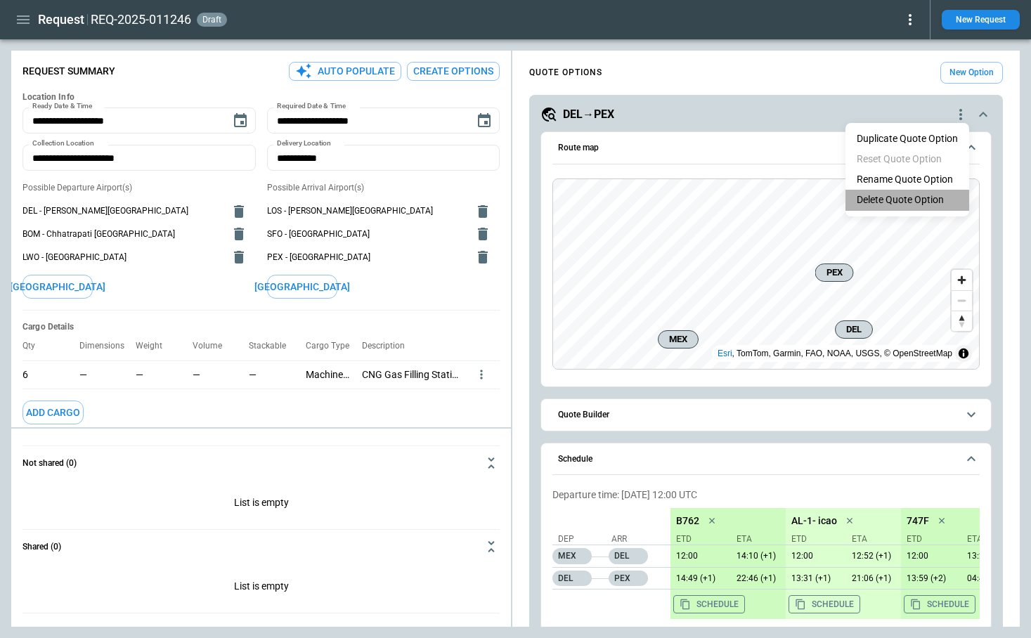
click at [905, 197] on li "Delete Quote Option" at bounding box center [907, 200] width 124 height 20
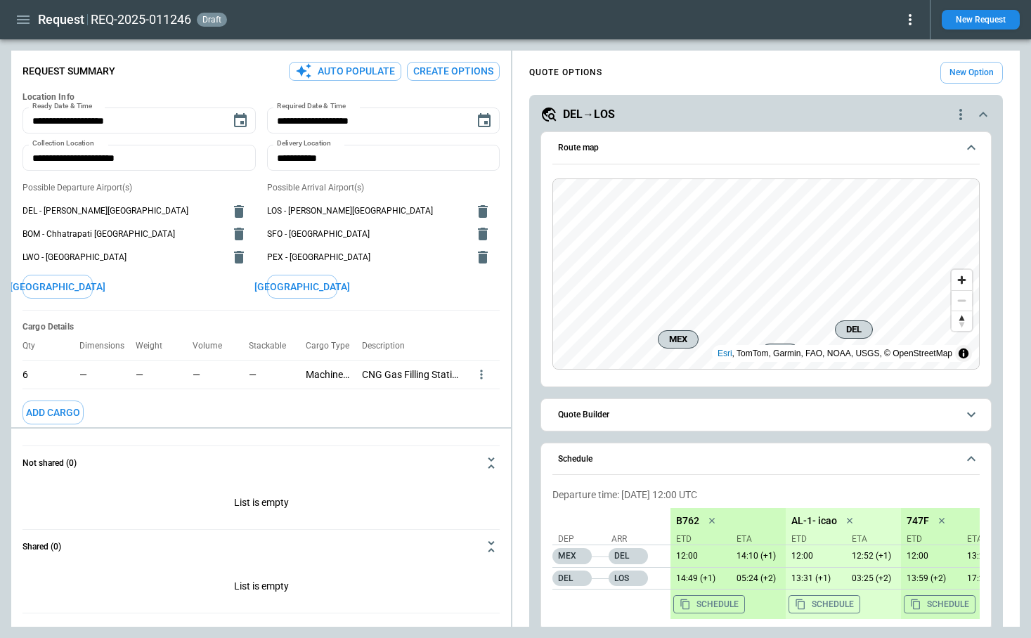
click at [956, 117] on icon "quote-option-actions" at bounding box center [960, 114] width 17 height 17
click at [906, 201] on li "Delete Quote Option" at bounding box center [907, 200] width 124 height 20
click at [962, 113] on icon "quote-option-actions" at bounding box center [960, 114] width 17 height 17
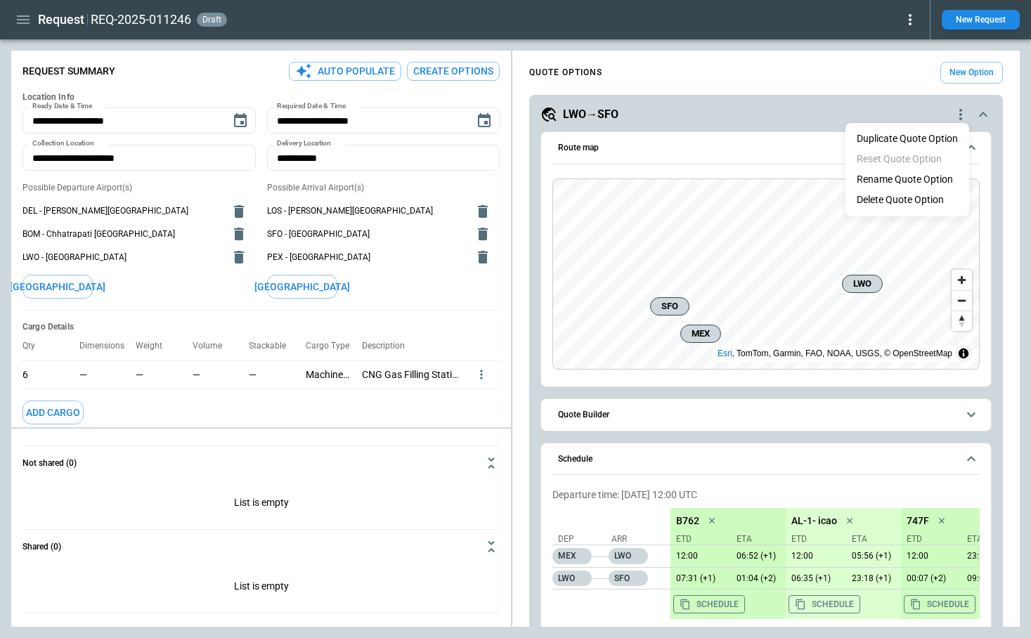
click at [906, 197] on li "Delete Quote Option" at bounding box center [907, 200] width 124 height 20
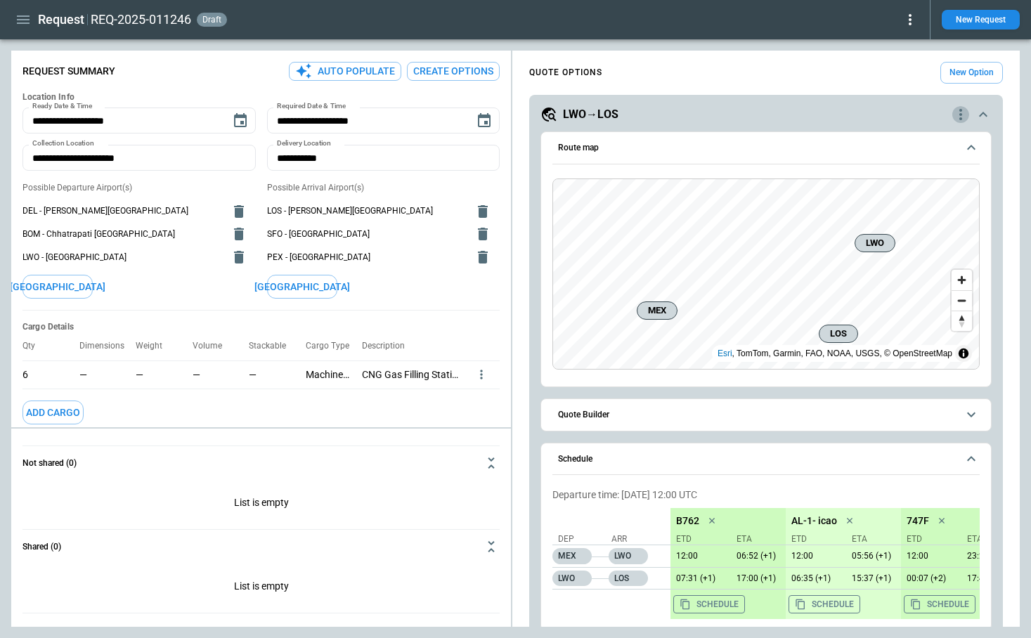
click at [959, 117] on icon "quote-option-actions" at bounding box center [960, 114] width 17 height 17
click at [918, 195] on li "Delete Quote Option" at bounding box center [907, 200] width 124 height 20
click at [956, 112] on icon "quote-option-actions" at bounding box center [960, 114] width 17 height 17
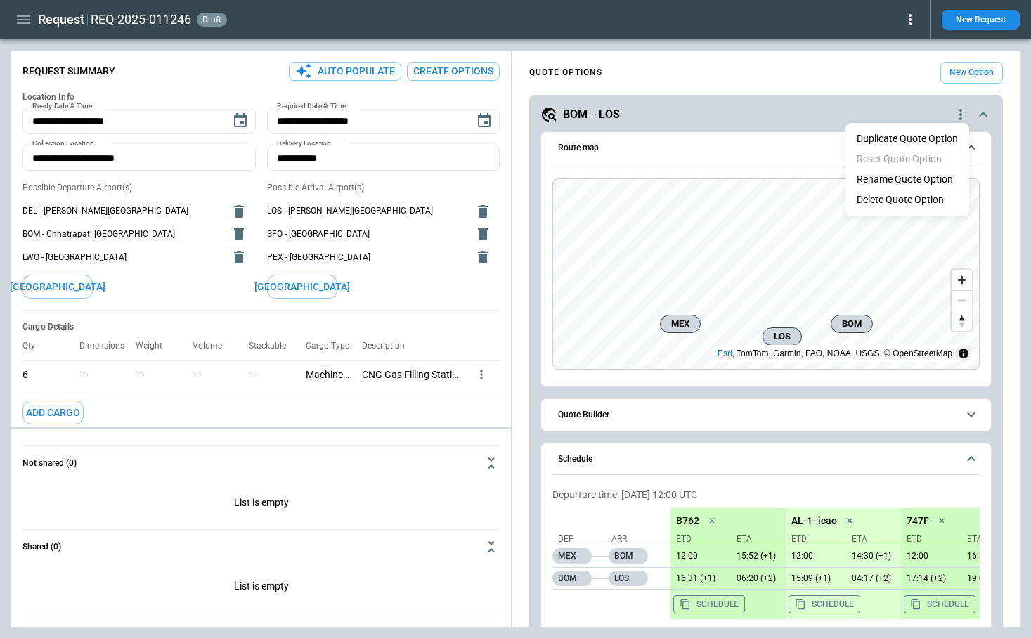
click at [914, 199] on li "Delete Quote Option" at bounding box center [907, 200] width 124 height 20
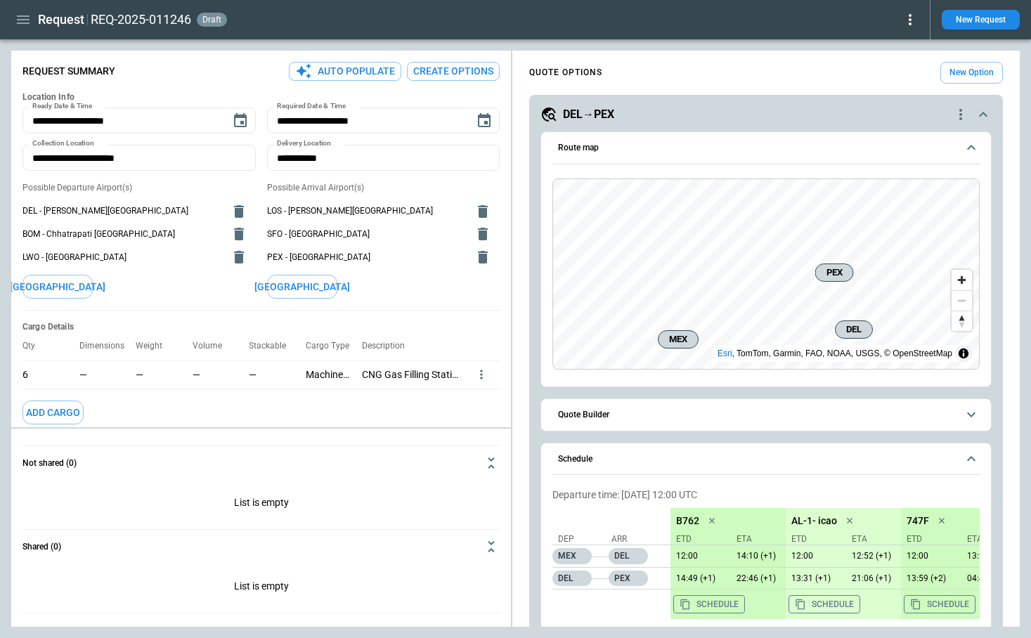
click at [962, 113] on icon "quote-option-actions" at bounding box center [960, 114] width 17 height 17
click at [917, 207] on li "Delete Quote Option" at bounding box center [907, 200] width 124 height 20
click at [955, 117] on icon "quote-option-actions" at bounding box center [960, 114] width 17 height 17
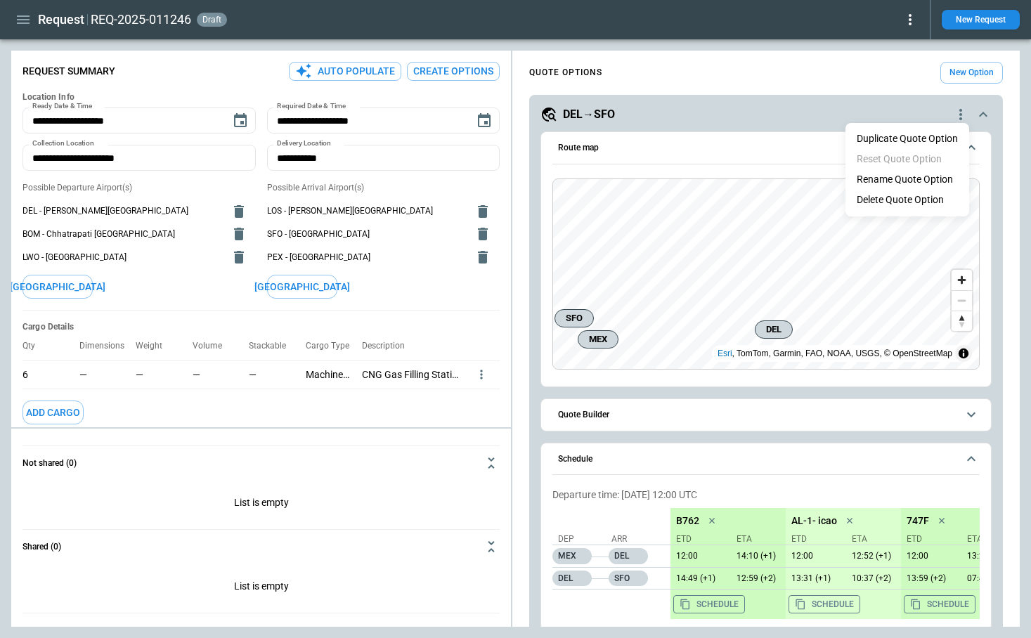
click at [921, 195] on li "Delete Quote Option" at bounding box center [907, 200] width 124 height 20
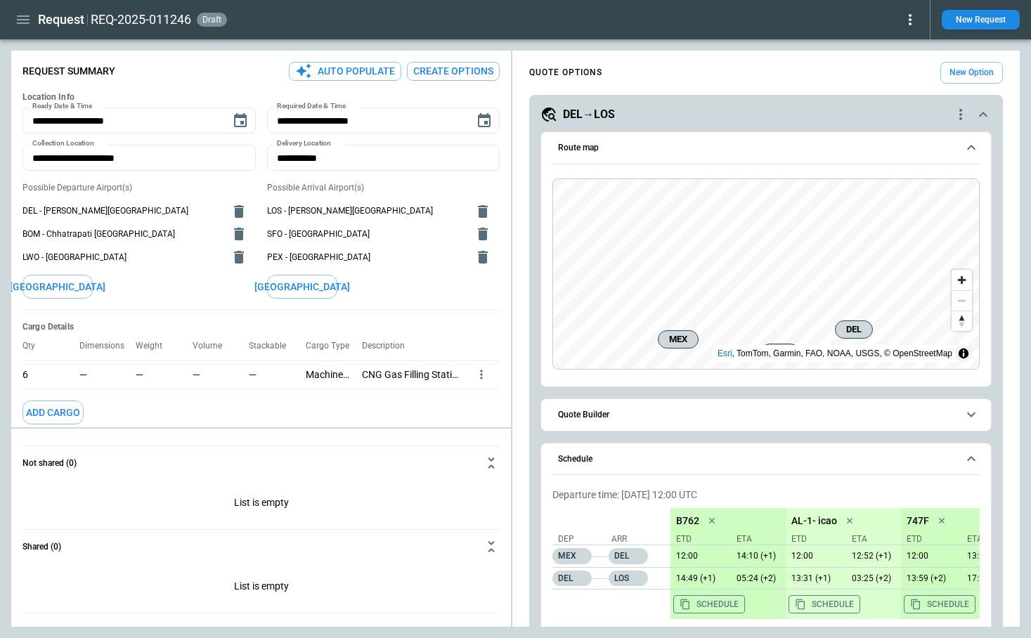
click at [958, 118] on icon "quote-option-actions" at bounding box center [960, 114] width 17 height 17
click at [921, 197] on li "Delete Quote Option" at bounding box center [907, 200] width 124 height 20
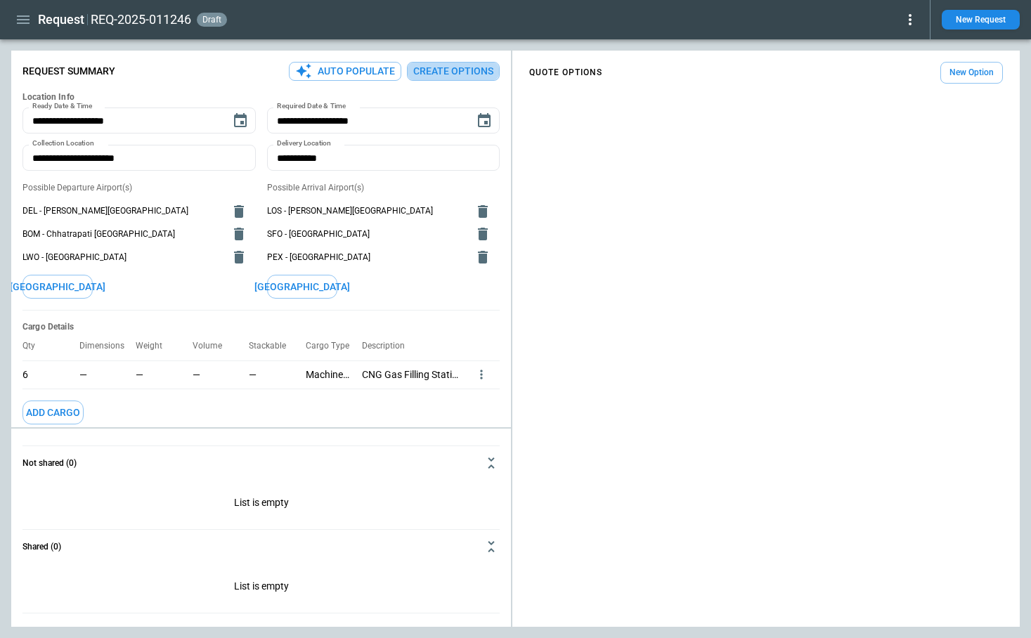
click at [427, 76] on button "Create Options" at bounding box center [453, 71] width 93 height 19
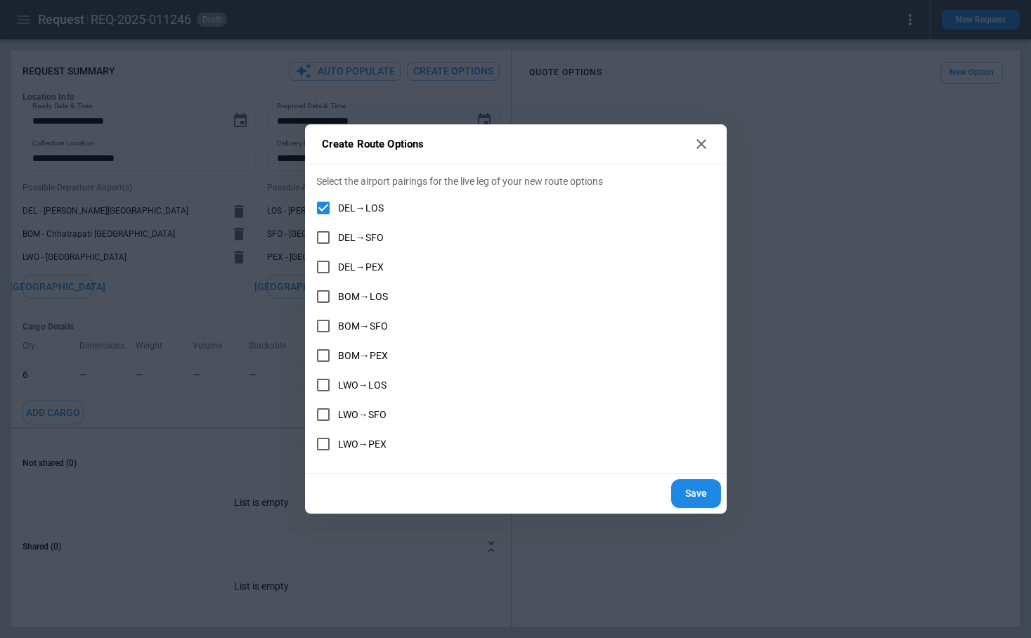
click at [689, 488] on button "Save" at bounding box center [696, 493] width 50 height 29
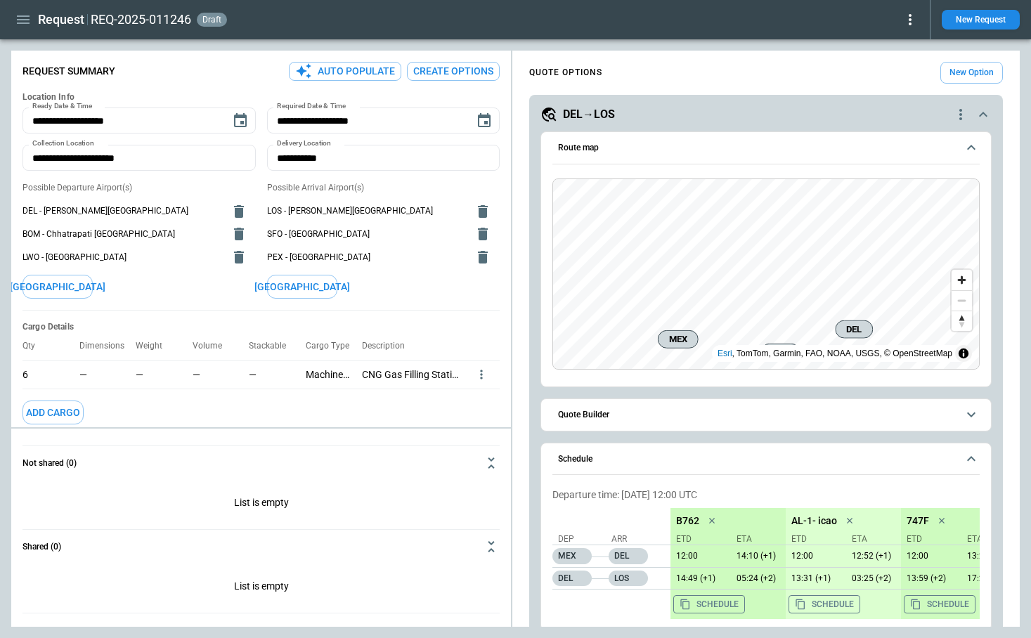
click at [666, 423] on button "Quote Builder" at bounding box center [765, 415] width 427 height 32
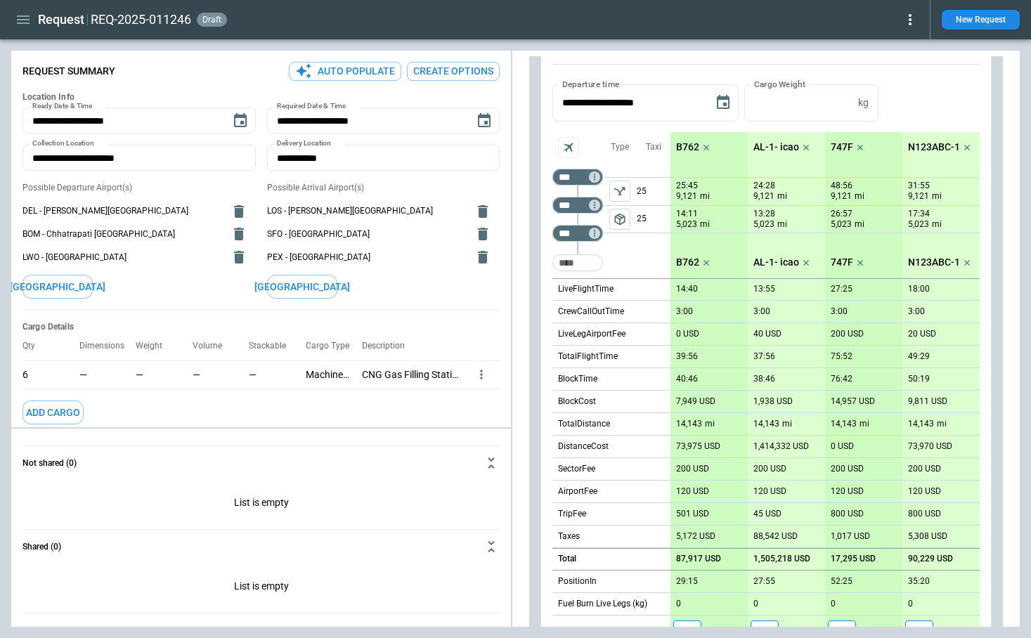
scroll to position [475, 0]
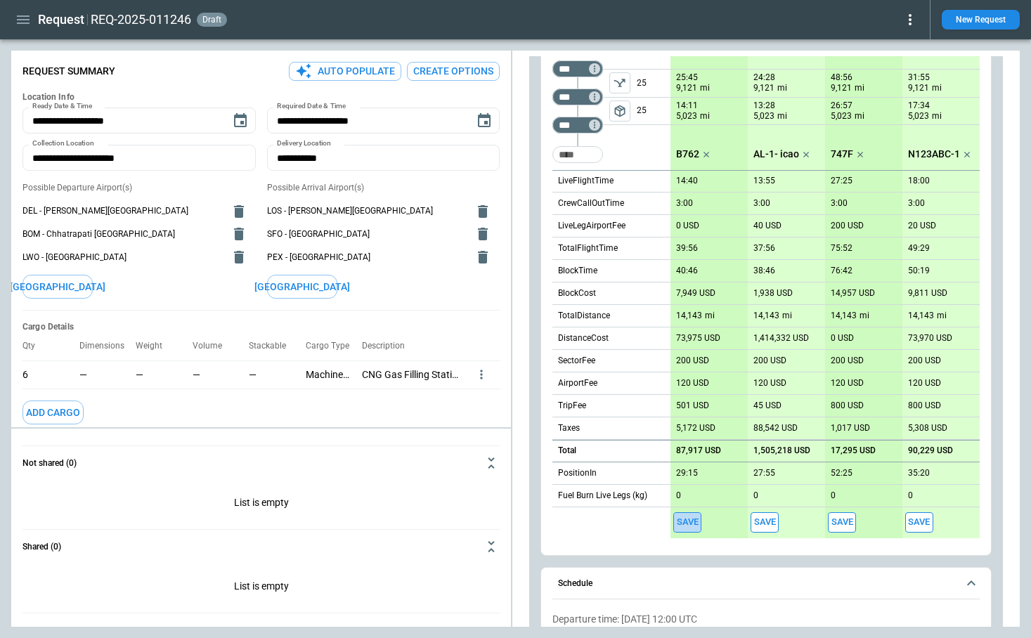
click at [684, 516] on button "Save" at bounding box center [687, 522] width 28 height 20
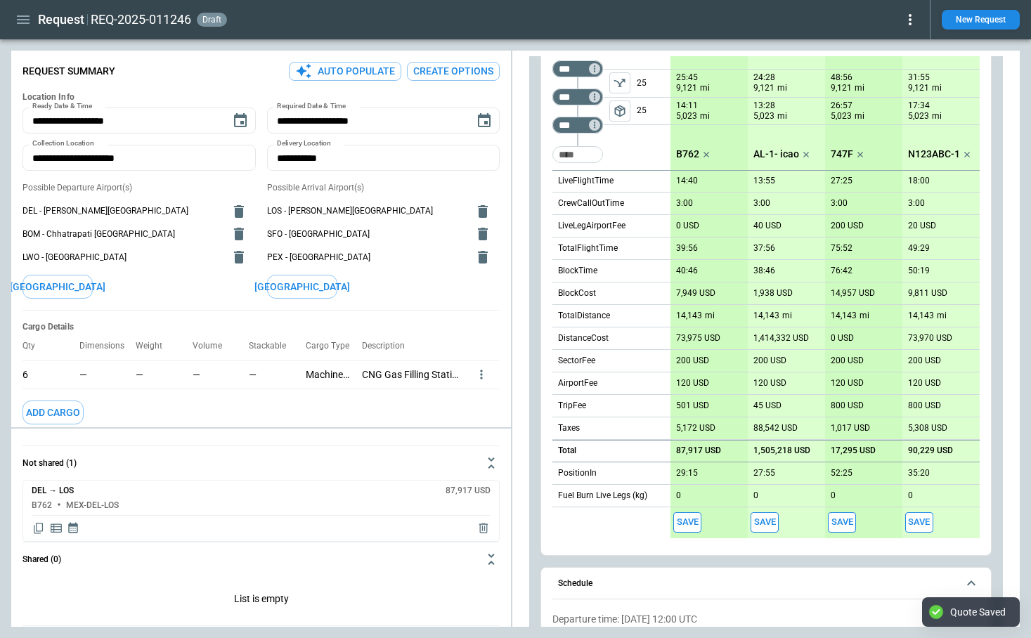
type textarea "*"
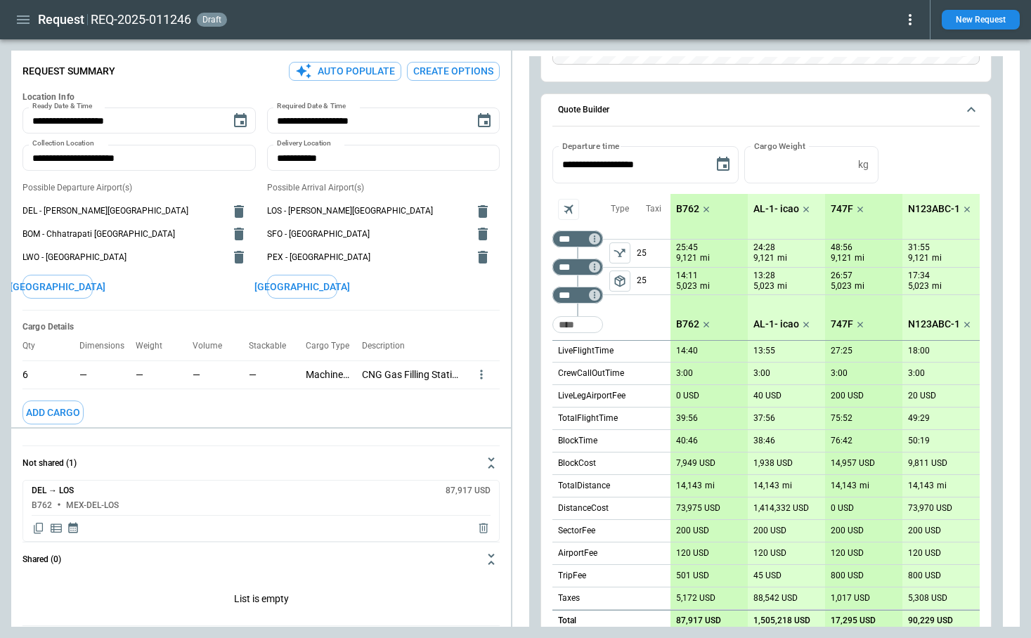
scroll to position [298, 0]
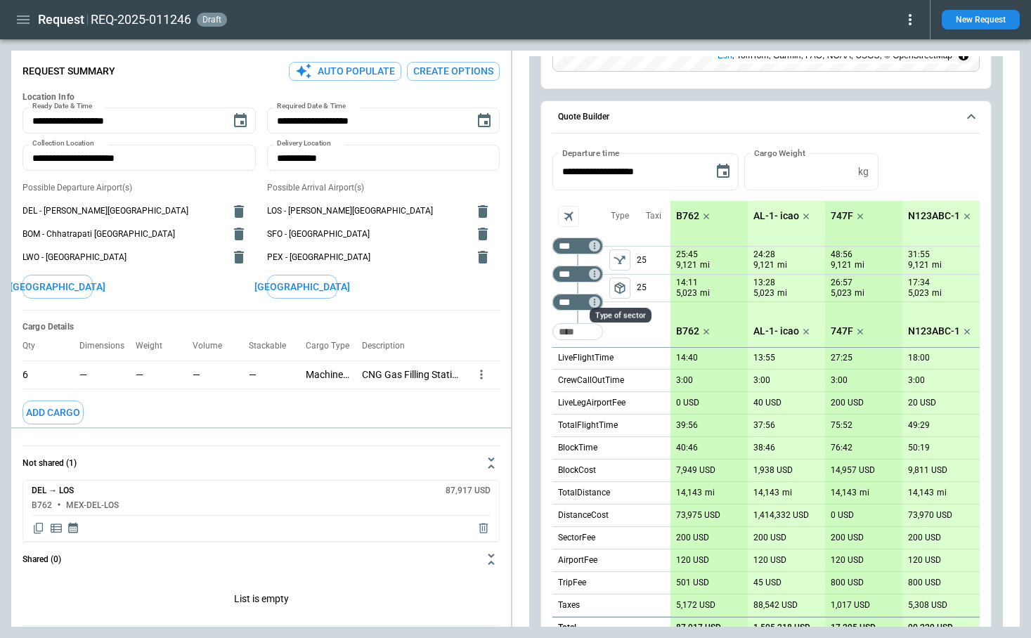
click at [619, 291] on span "package_2" at bounding box center [620, 288] width 14 height 14
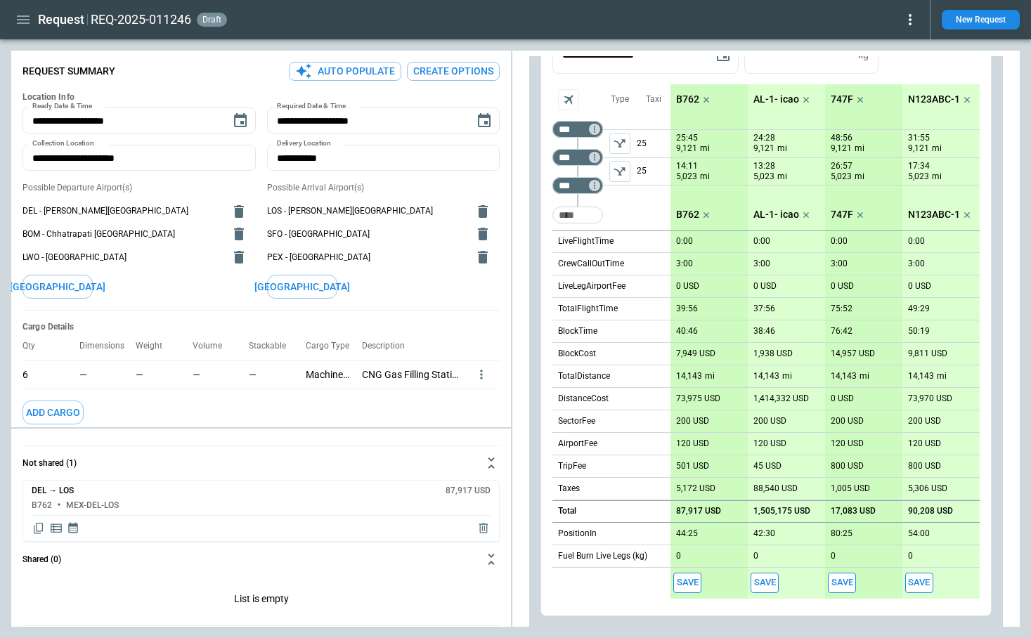
scroll to position [351, 0]
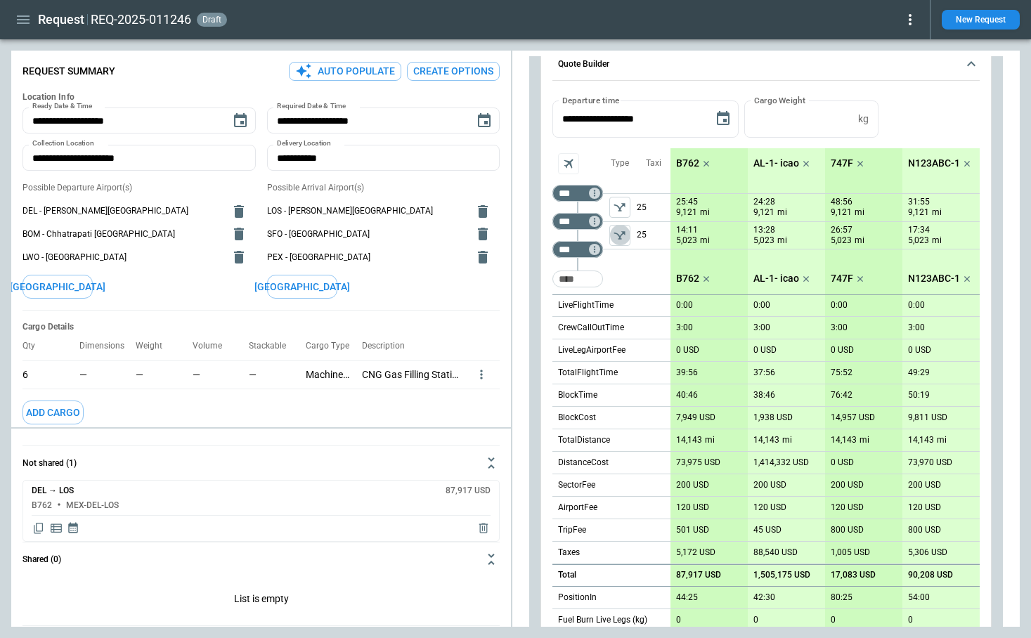
click at [617, 233] on icon "left aligned" at bounding box center [619, 235] width 11 height 8
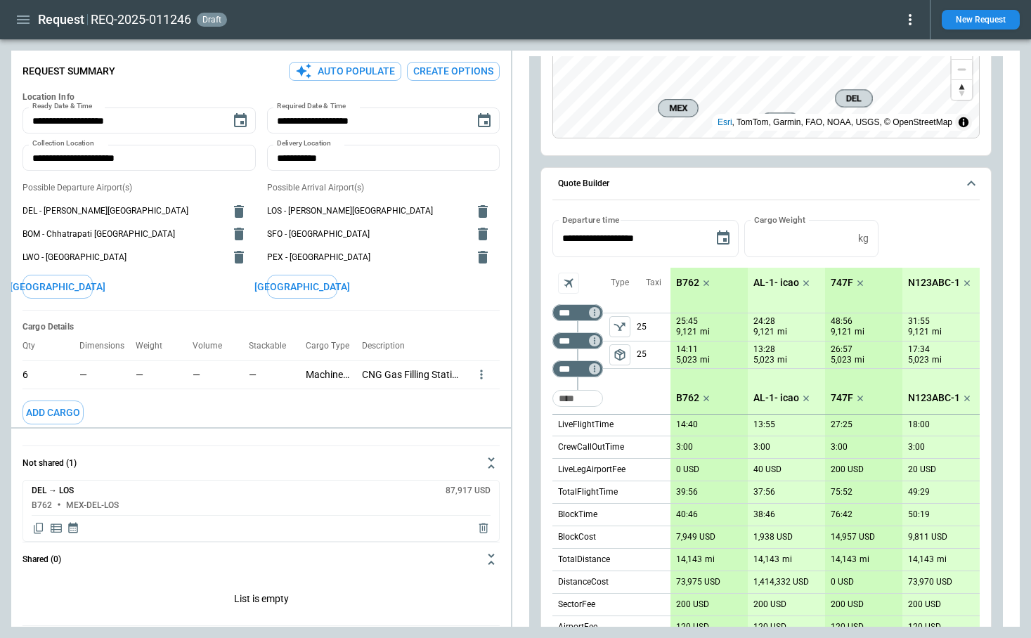
scroll to position [136, 0]
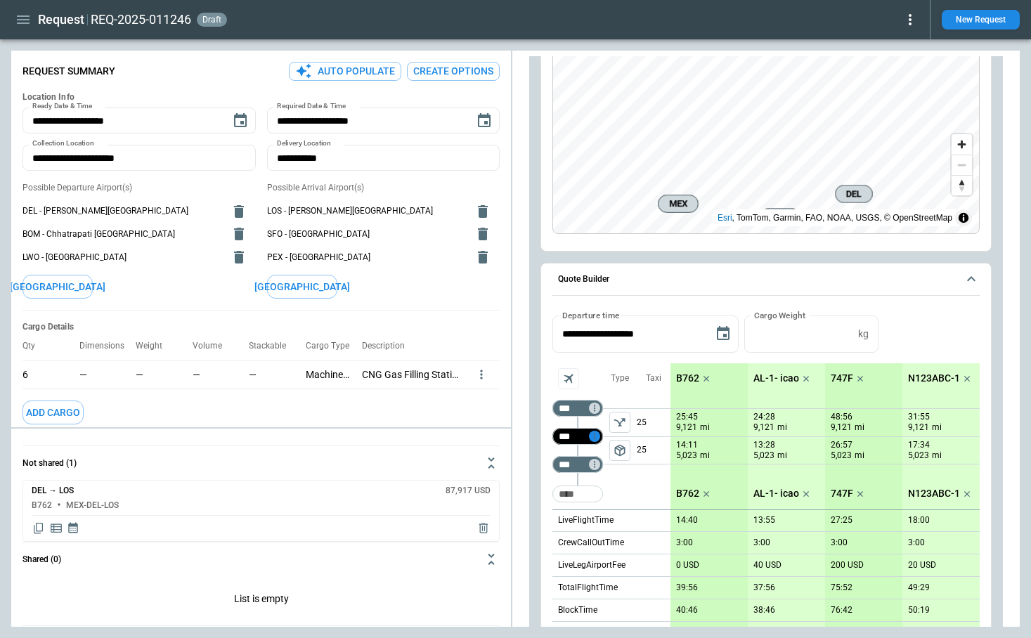
click at [595, 438] on icon "Too short" at bounding box center [595, 436] width 10 height 10
click at [604, 470] on p "Delete" at bounding box center [605, 473] width 23 height 12
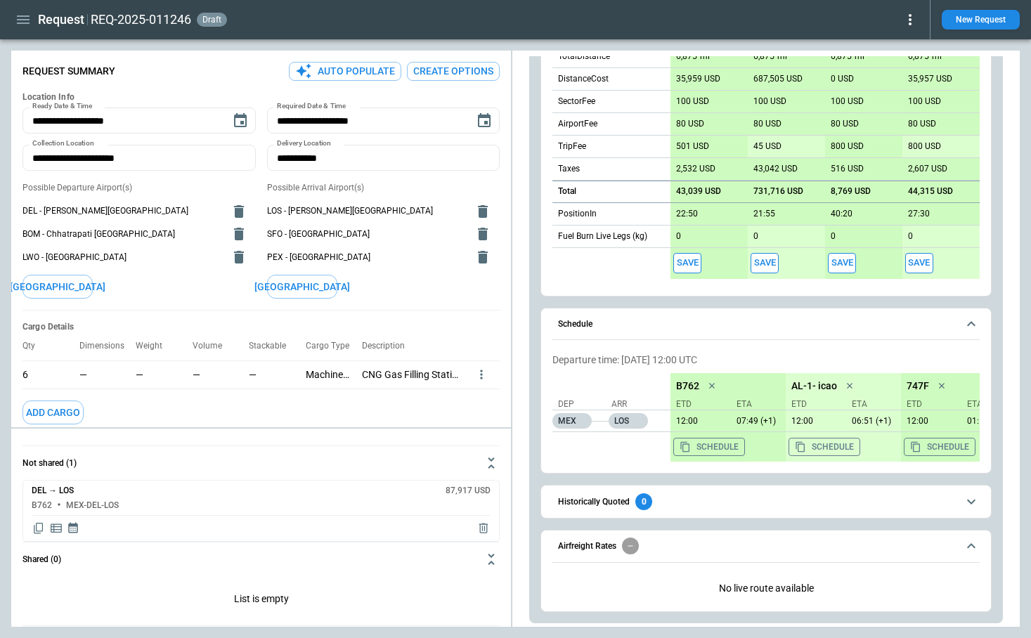
scroll to position [708, 0]
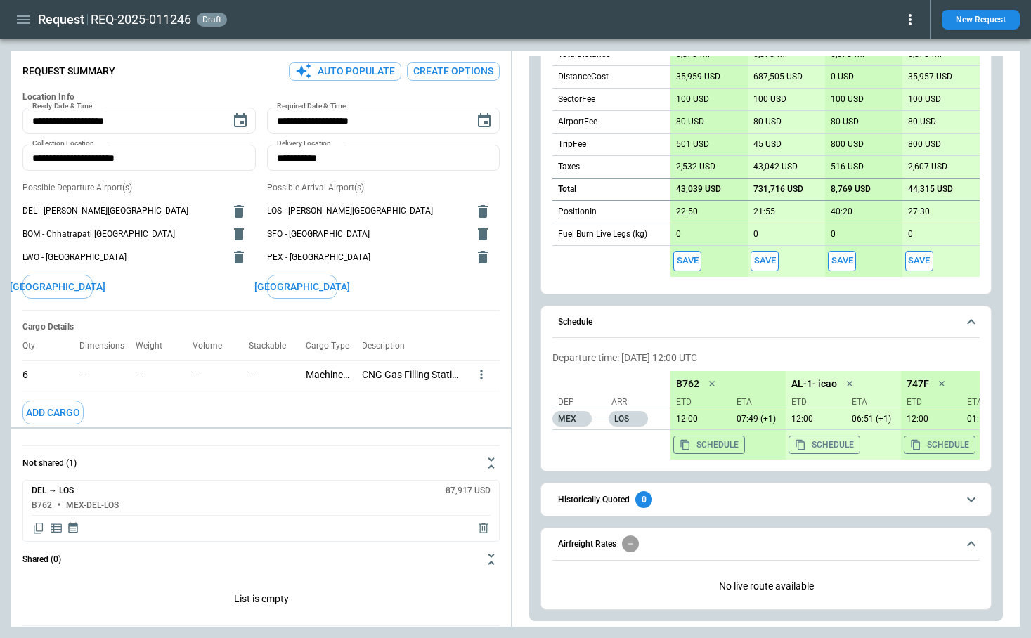
click at [640, 502] on div "0" at bounding box center [643, 499] width 17 height 17
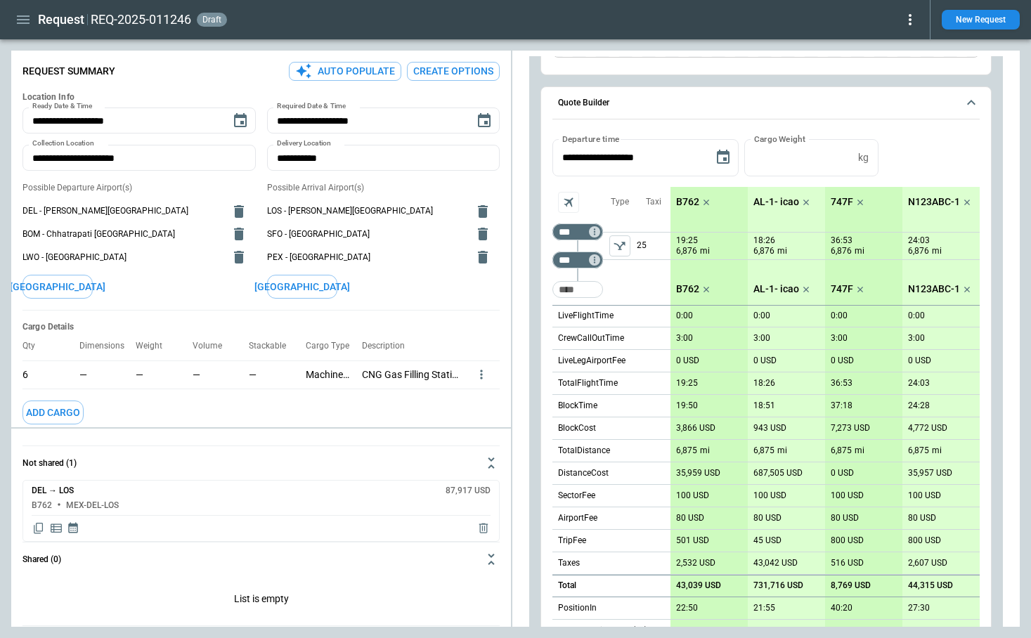
scroll to position [0, 0]
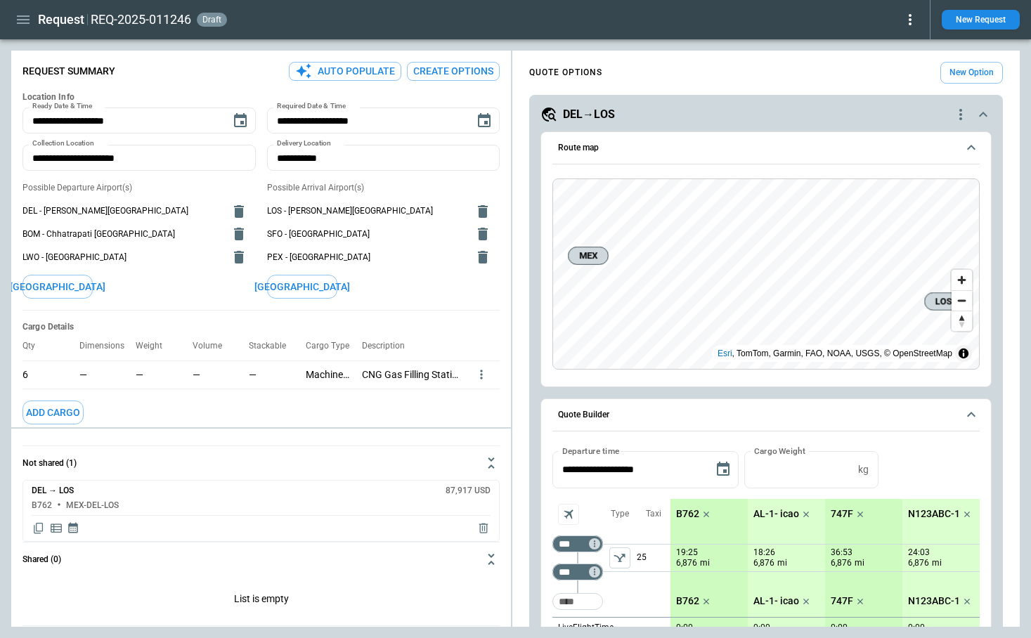
click at [954, 111] on icon "quote-option-actions" at bounding box center [960, 114] width 17 height 17
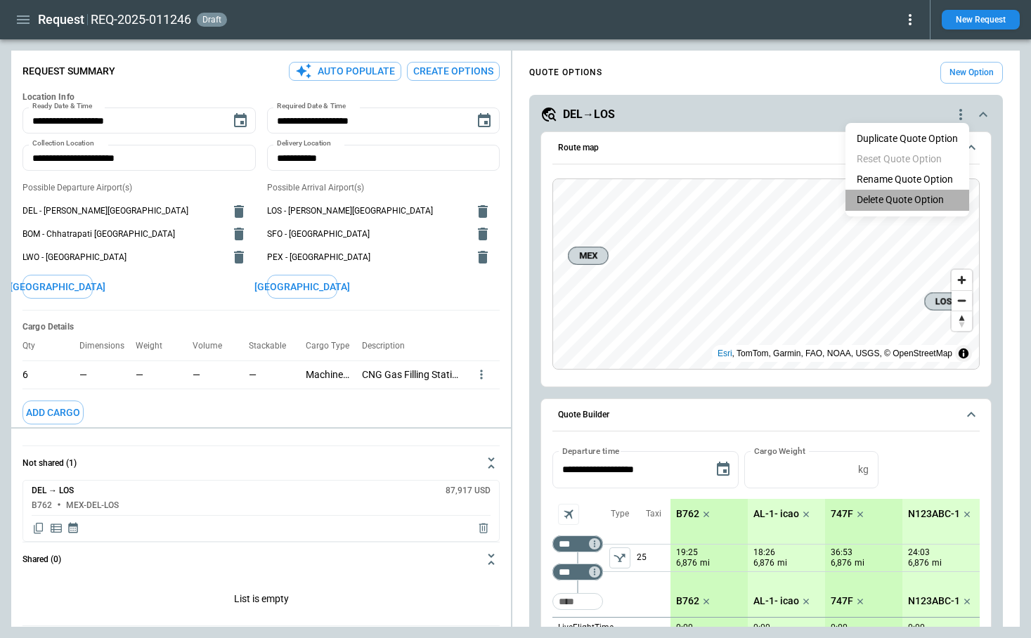
click at [916, 195] on li "Delete Quote Option" at bounding box center [907, 200] width 124 height 20
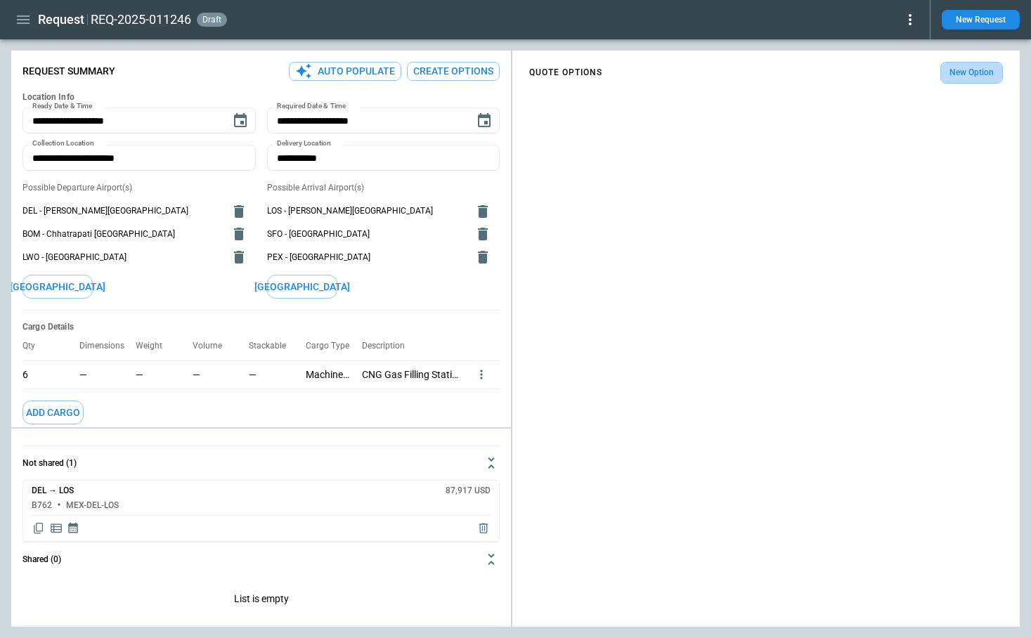
click at [954, 75] on button "New Option" at bounding box center [971, 73] width 63 height 22
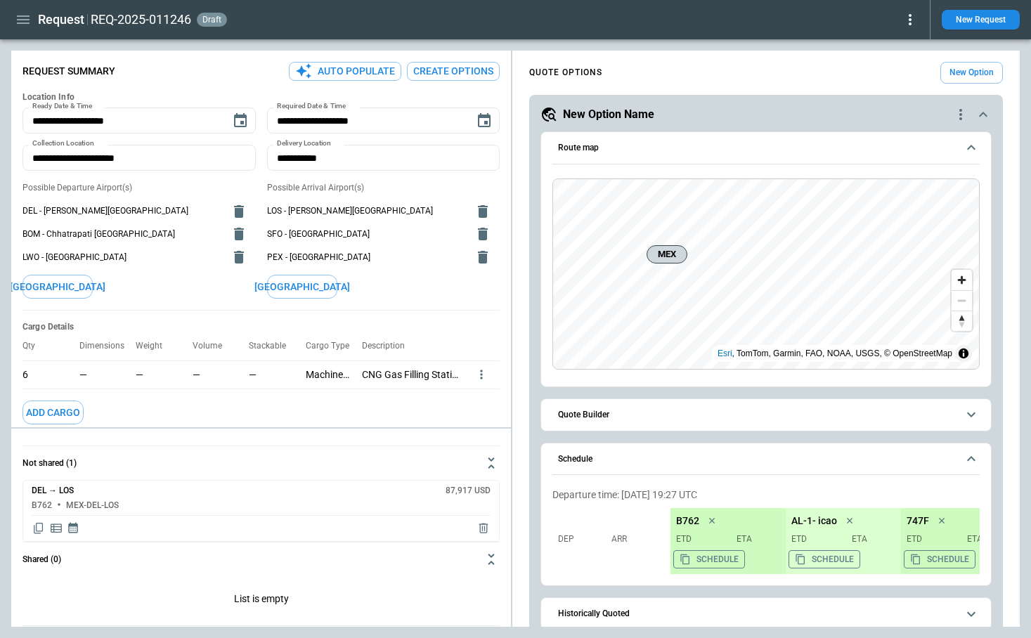
click at [584, 427] on button "Quote Builder" at bounding box center [765, 415] width 427 height 32
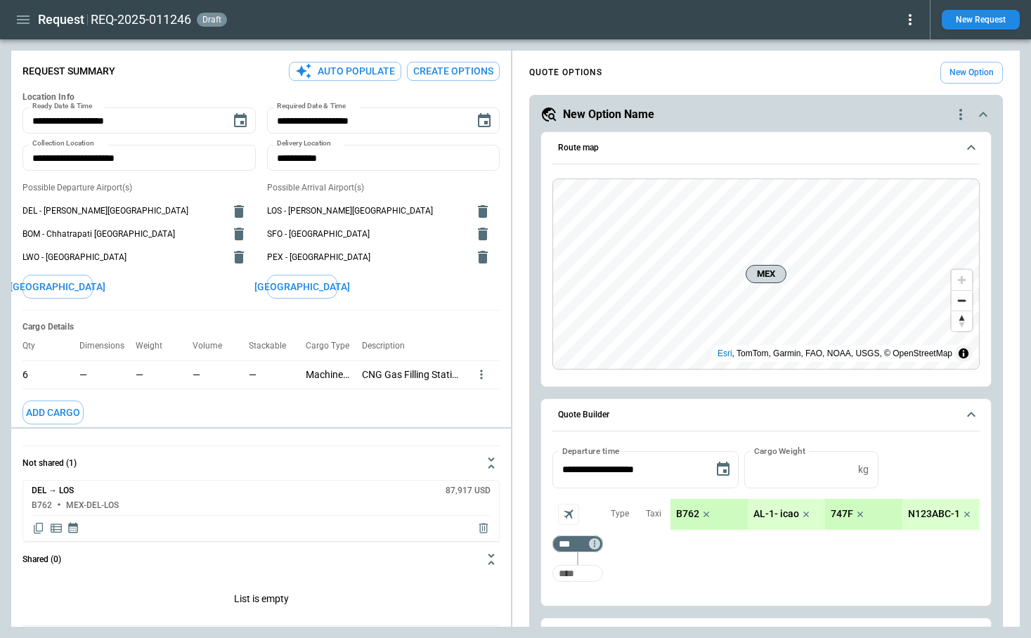
click at [580, 572] on input "Too short" at bounding box center [577, 573] width 45 height 25
type input "***"
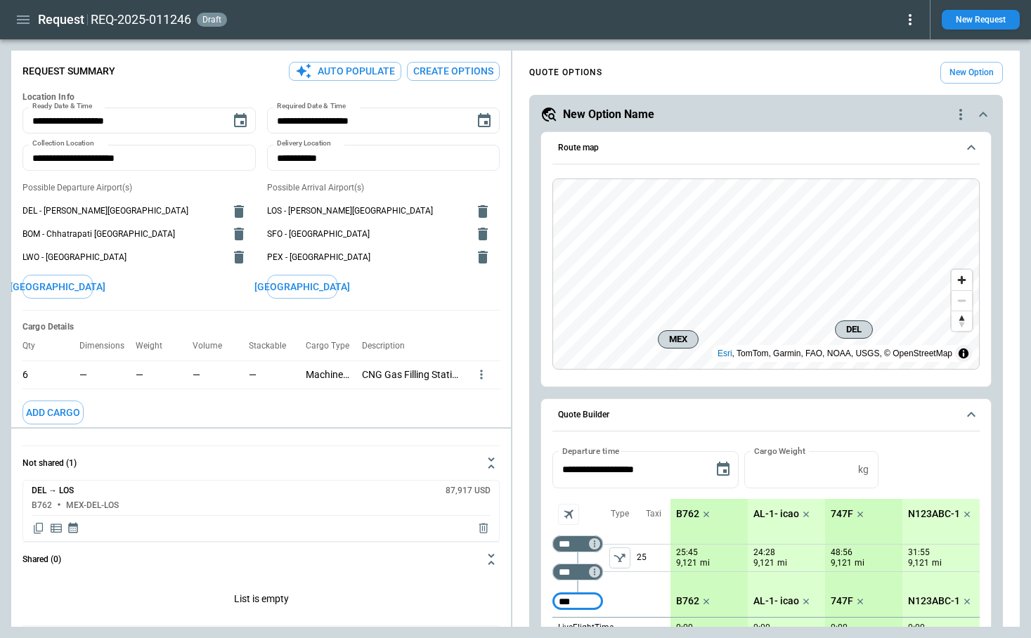
type input "***"
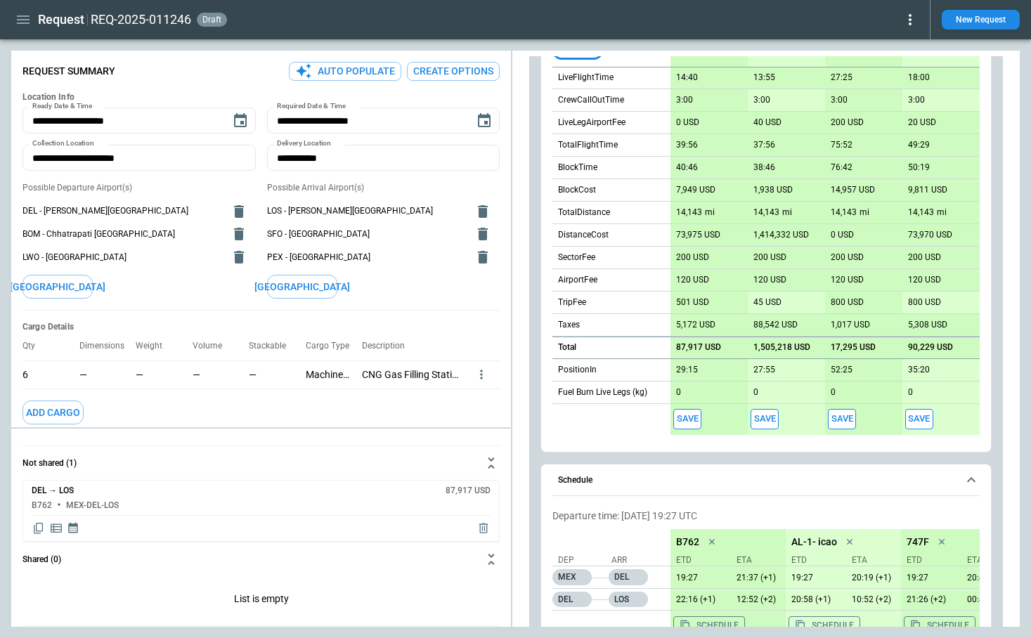
scroll to position [577, 0]
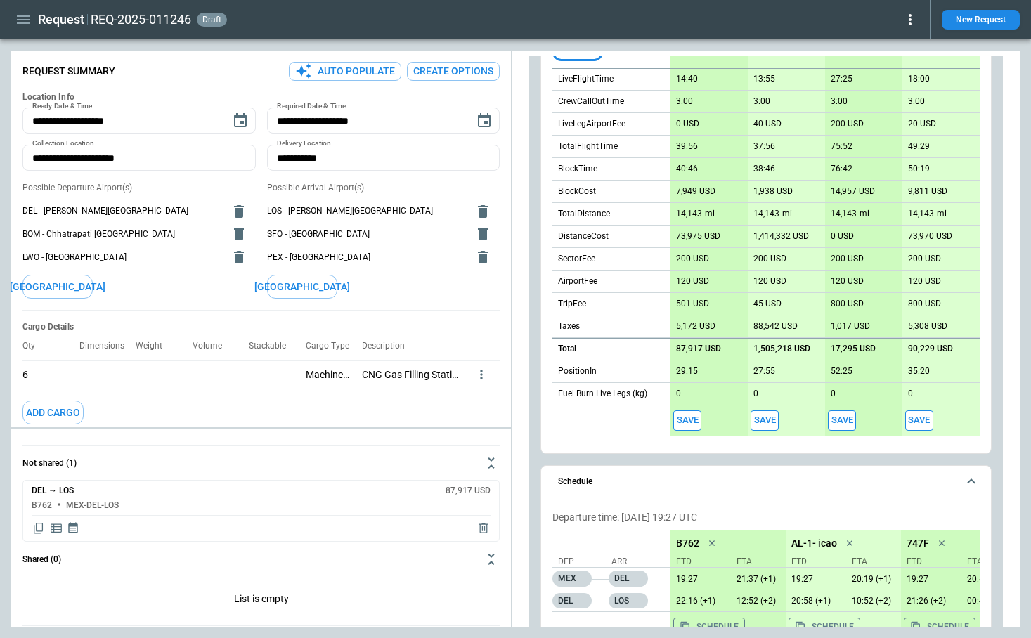
click at [698, 349] on p "87,917 USD" at bounding box center [698, 349] width 45 height 11
type input "*****"
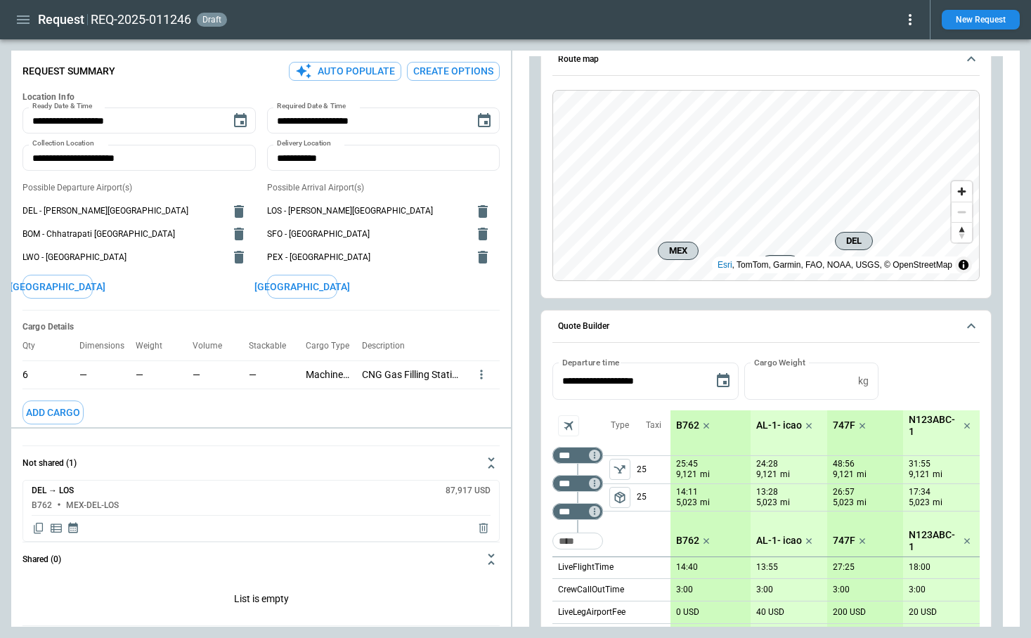
scroll to position [0, 0]
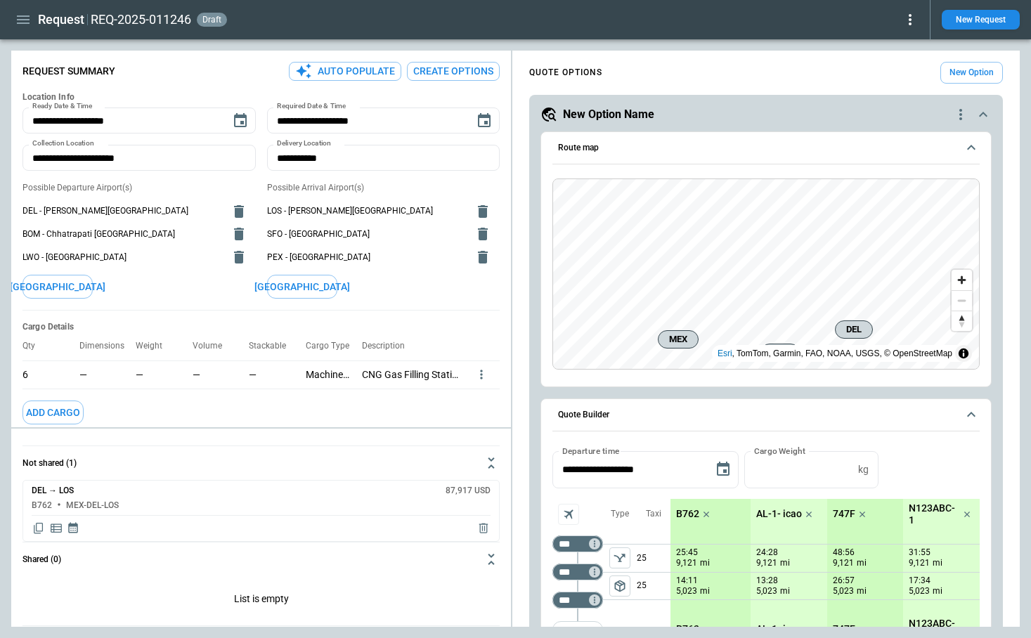
click at [962, 112] on icon "quote-option-actions" at bounding box center [960, 114] width 17 height 17
click at [787, 110] on div at bounding box center [515, 319] width 1031 height 638
click at [958, 116] on icon "quote-option-actions" at bounding box center [960, 114] width 17 height 17
click at [918, 201] on li "Delete Quote Option" at bounding box center [907, 200] width 124 height 20
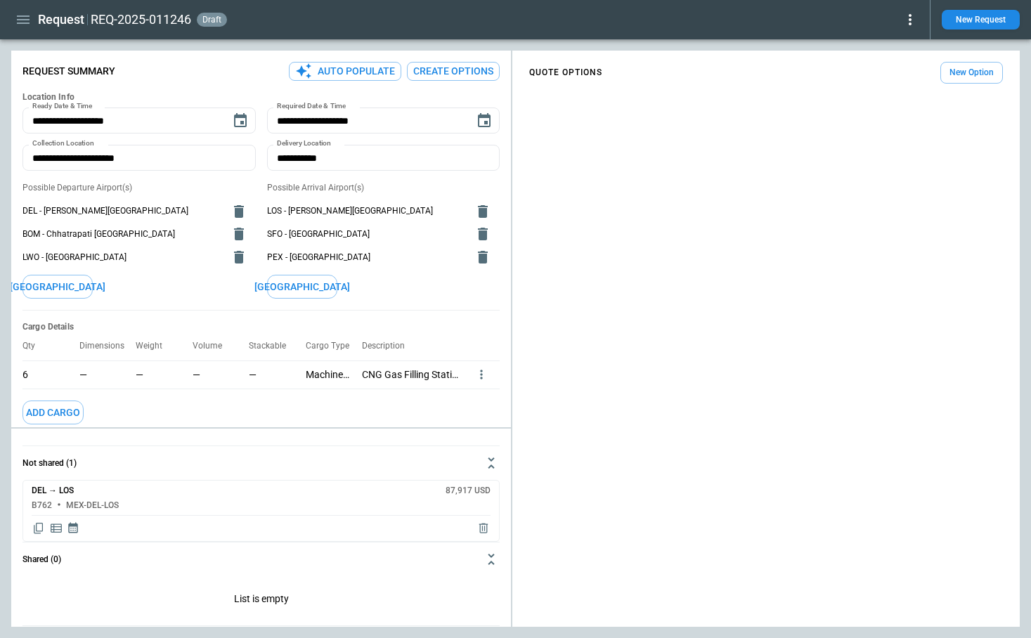
click at [463, 76] on button "Create Options" at bounding box center [453, 71] width 93 height 19
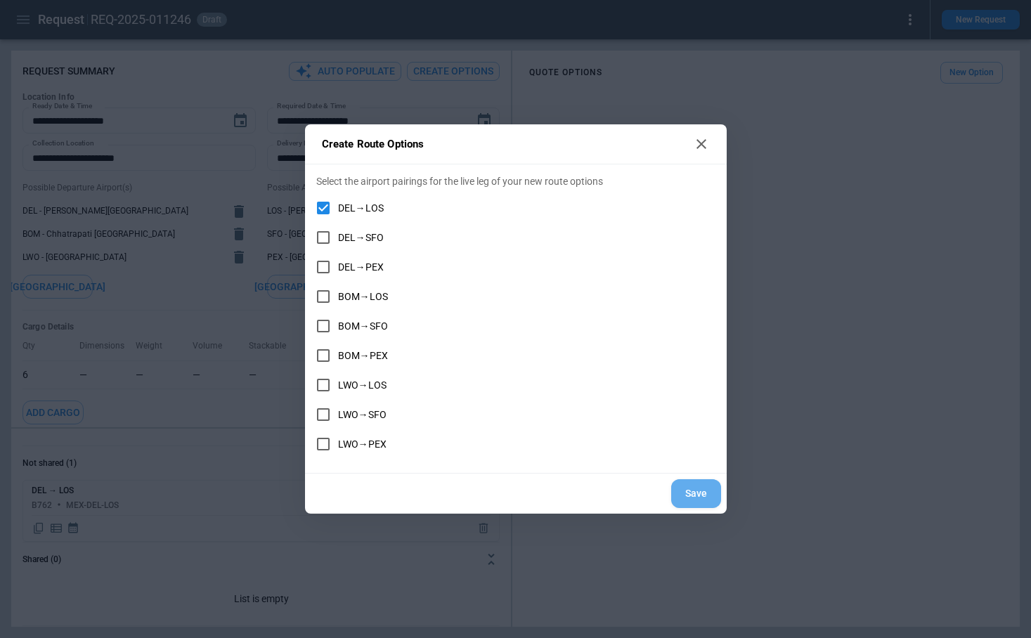
click at [684, 495] on button "Save" at bounding box center [696, 493] width 50 height 29
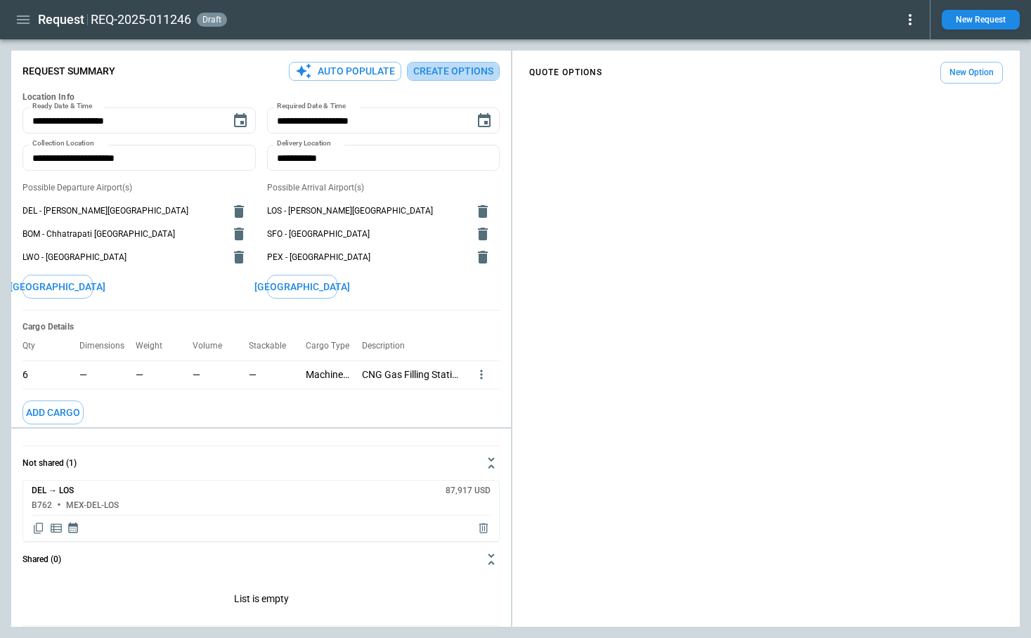
click at [476, 72] on button "Create Options" at bounding box center [453, 71] width 93 height 19
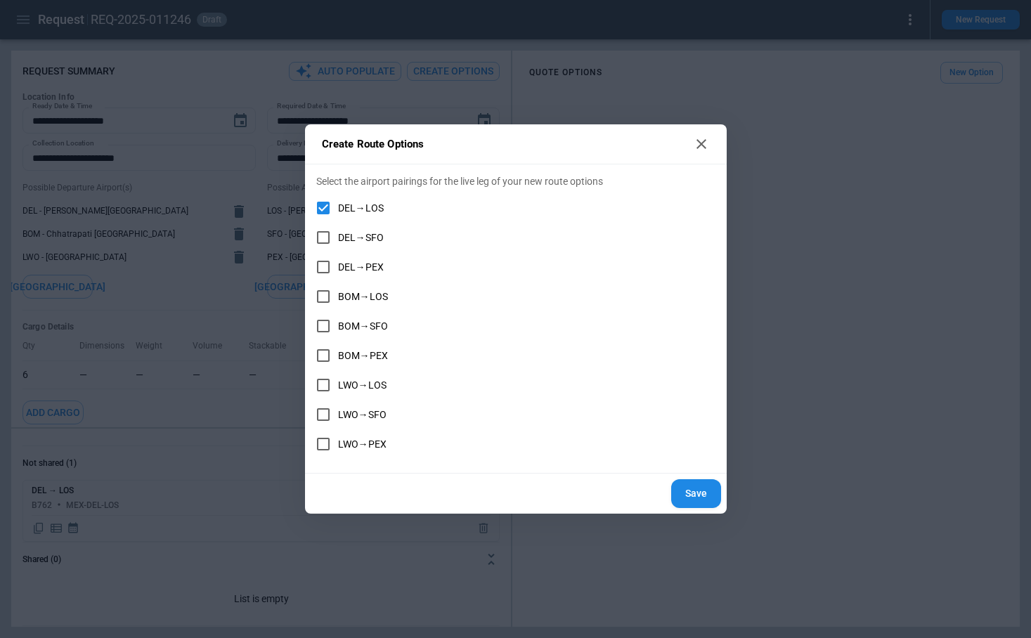
click at [684, 498] on button "Save" at bounding box center [696, 493] width 50 height 29
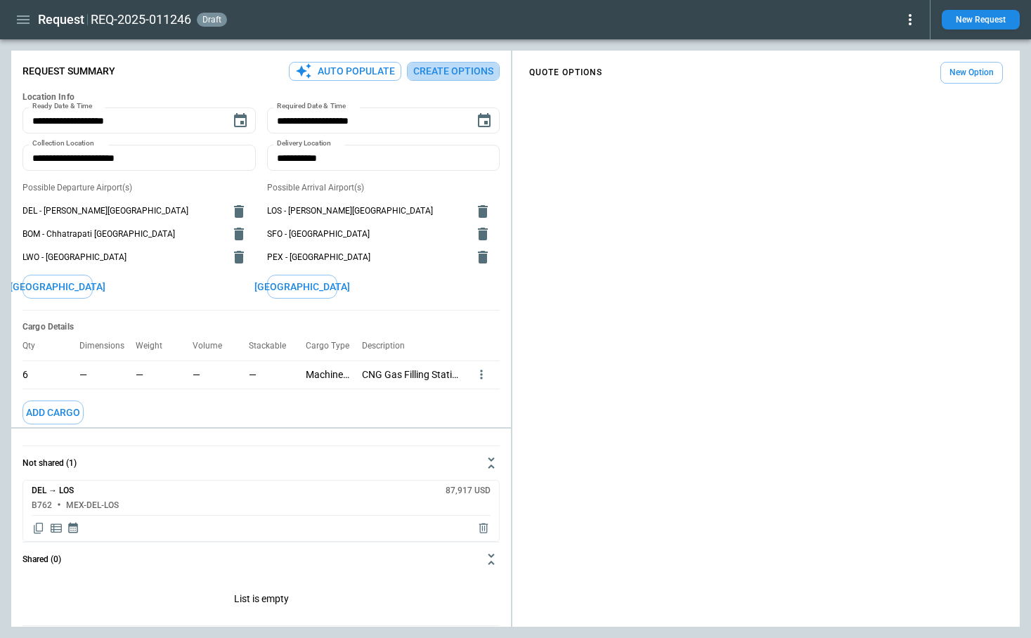
click at [448, 63] on button "Create Options" at bounding box center [453, 71] width 93 height 19
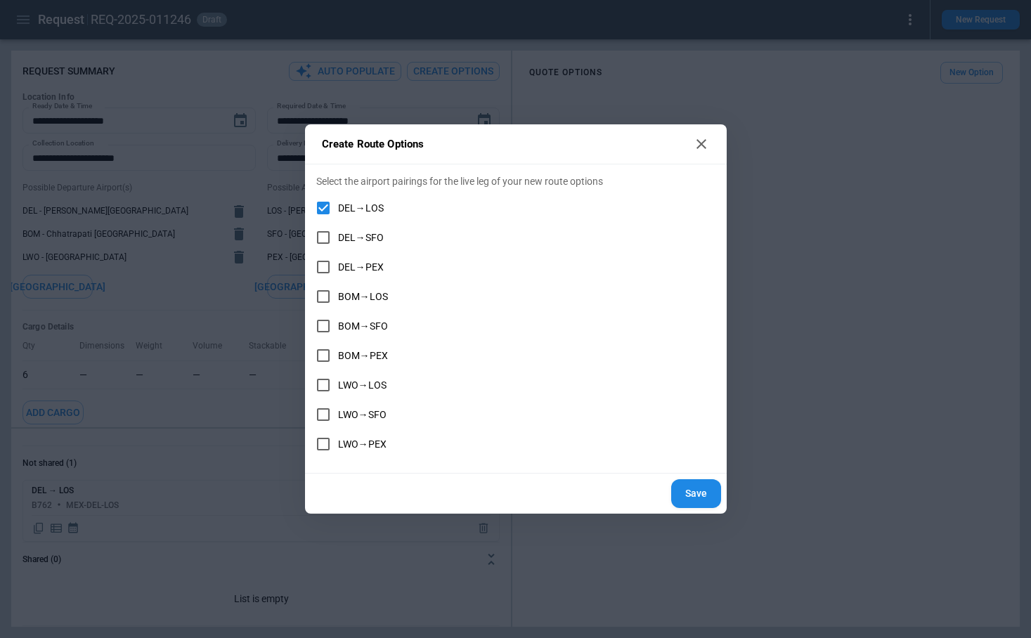
click at [701, 500] on button "Save" at bounding box center [696, 493] width 50 height 29
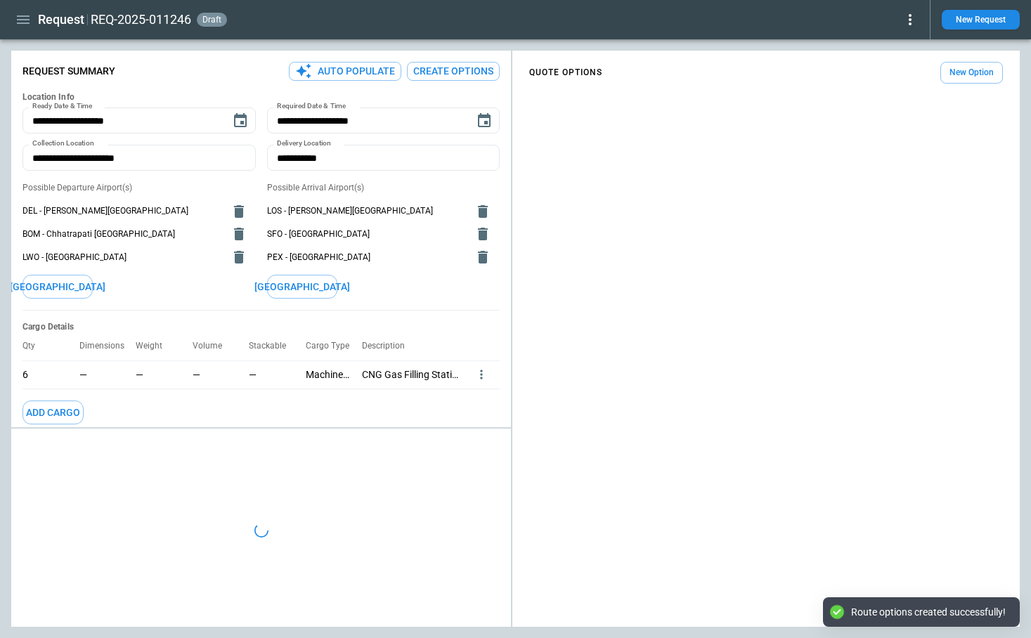
type textarea "*"
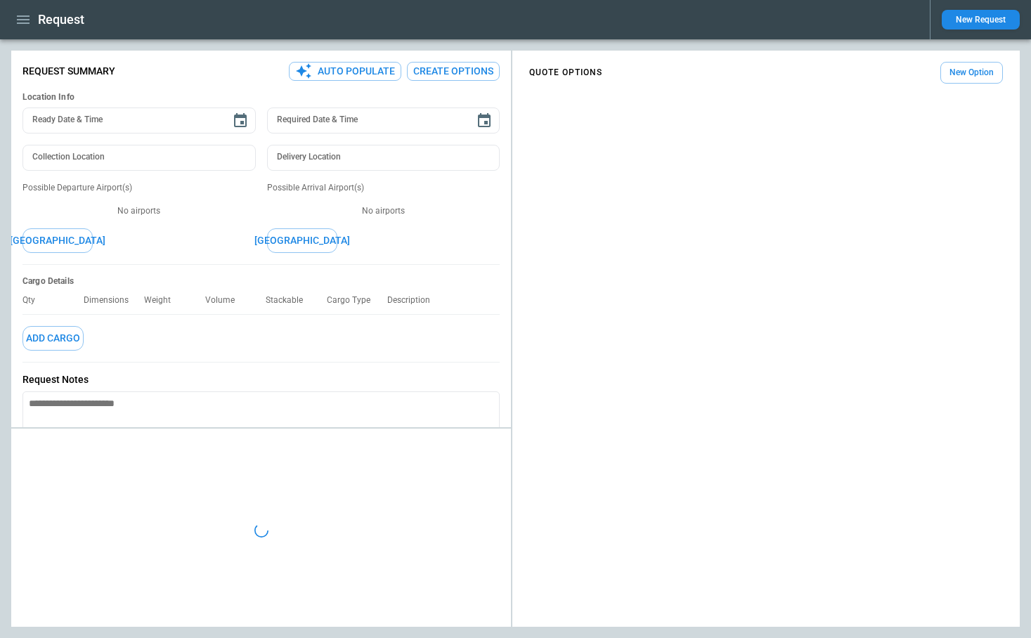
type textarea "*"
type input "**********"
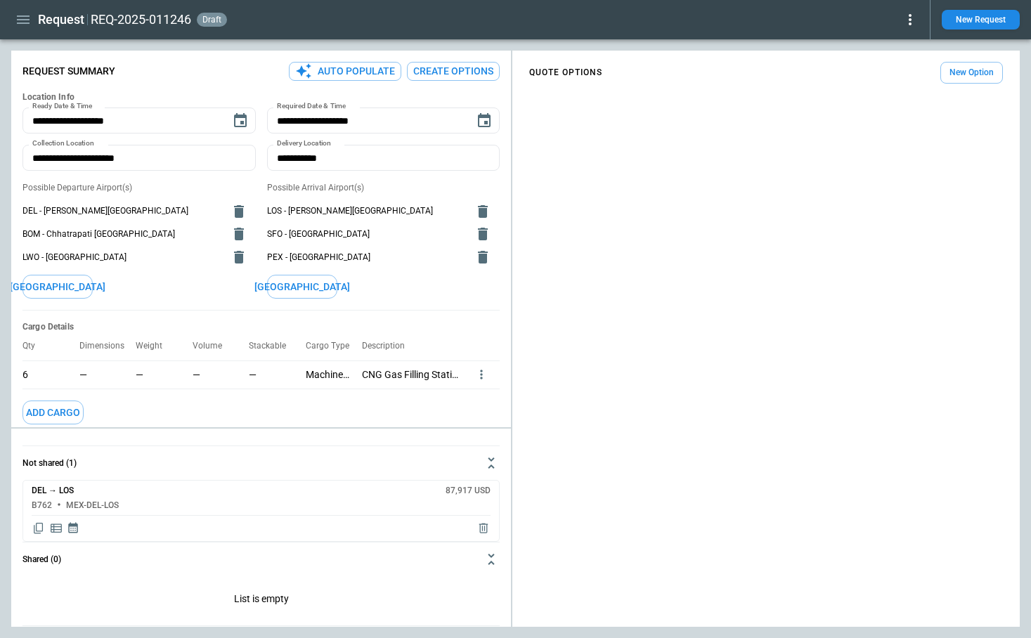
click at [431, 70] on button "Create Options" at bounding box center [453, 71] width 93 height 19
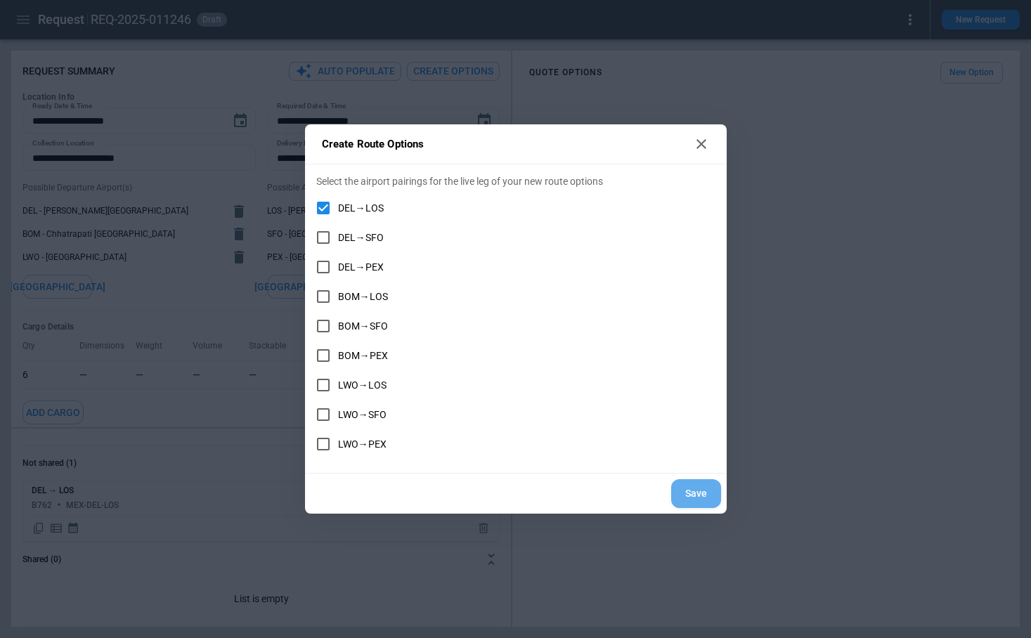
click at [690, 488] on button "Save" at bounding box center [696, 493] width 50 height 29
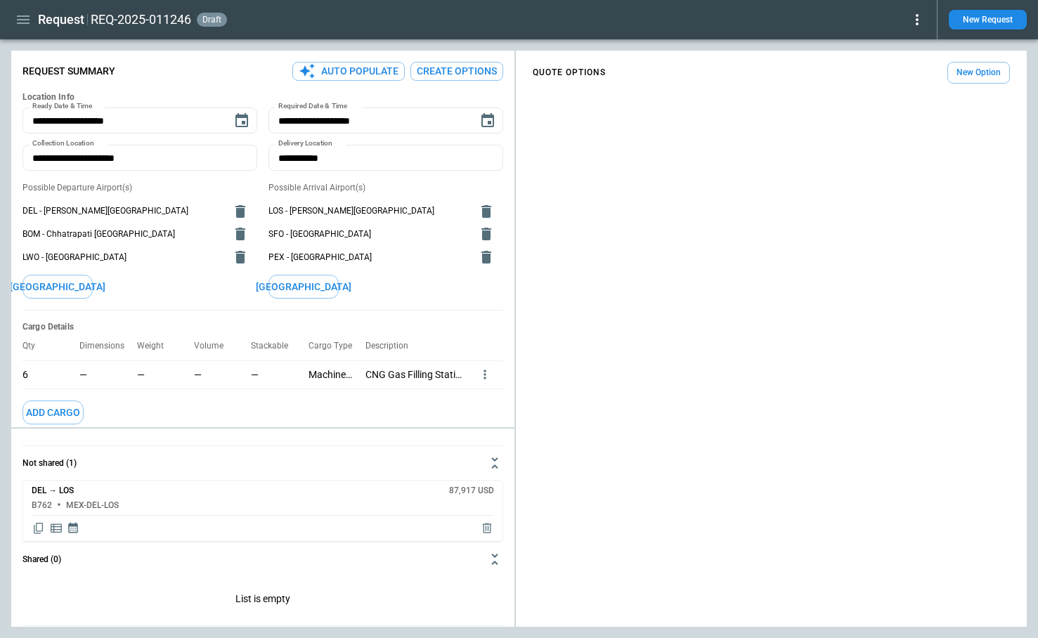
click at [976, 71] on button "New Option" at bounding box center [978, 73] width 63 height 22
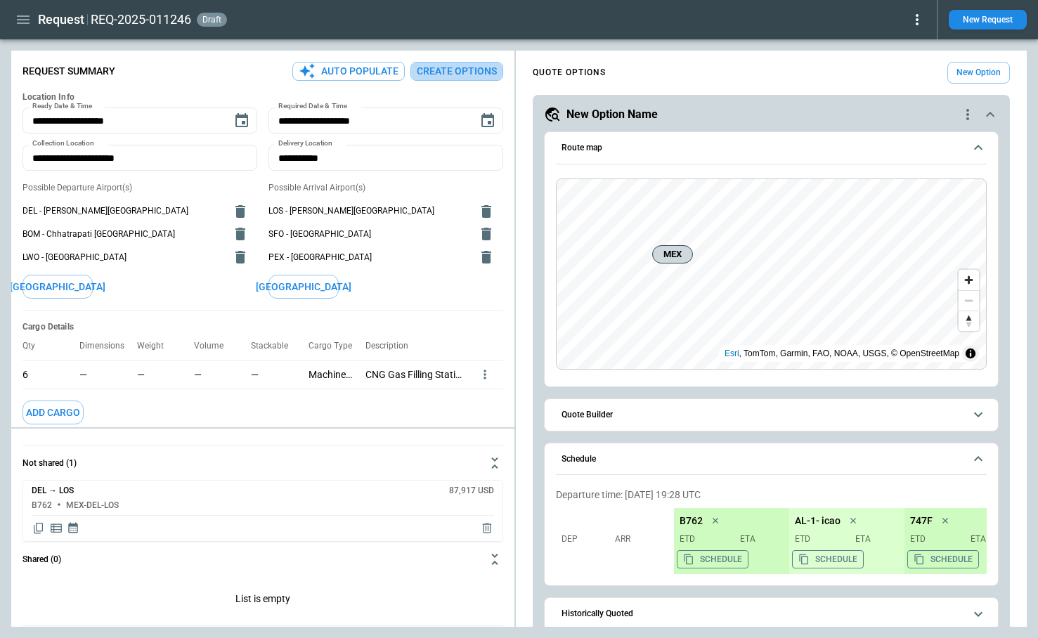
click at [472, 73] on button "Create Options" at bounding box center [456, 71] width 93 height 19
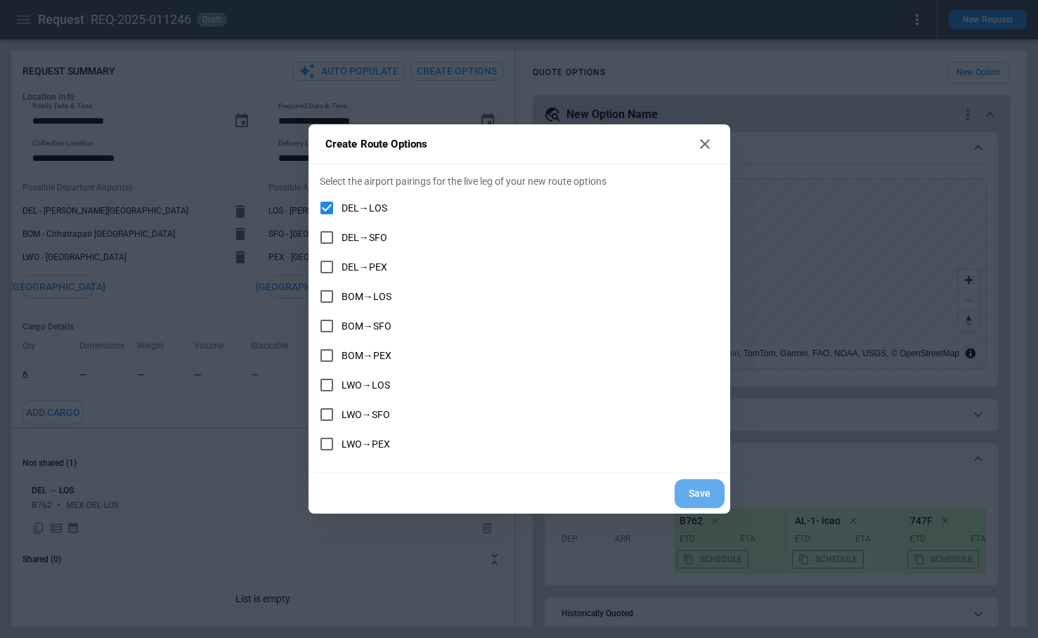
click at [696, 493] on button "Save" at bounding box center [700, 493] width 50 height 29
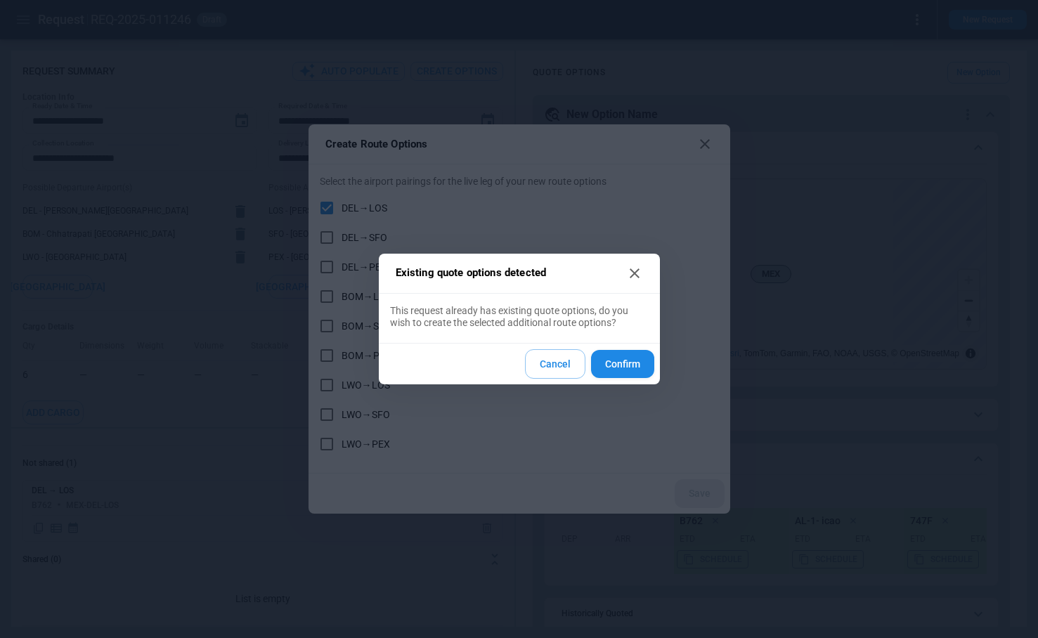
click at [625, 365] on button "Confirm" at bounding box center [622, 364] width 63 height 29
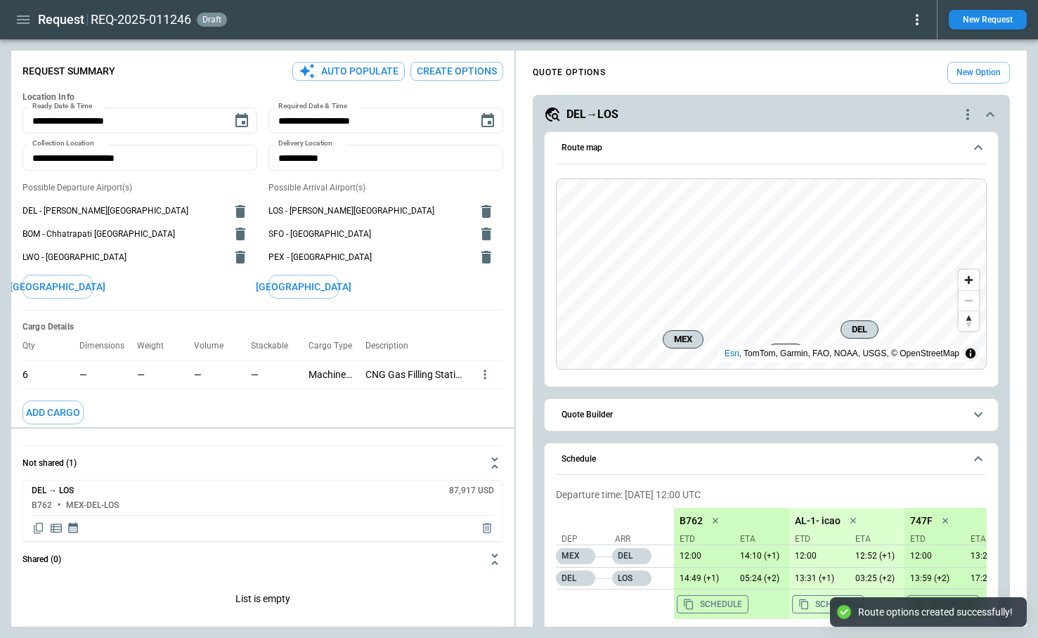
click at [993, 117] on icon "scrollable content" at bounding box center [990, 114] width 17 height 17
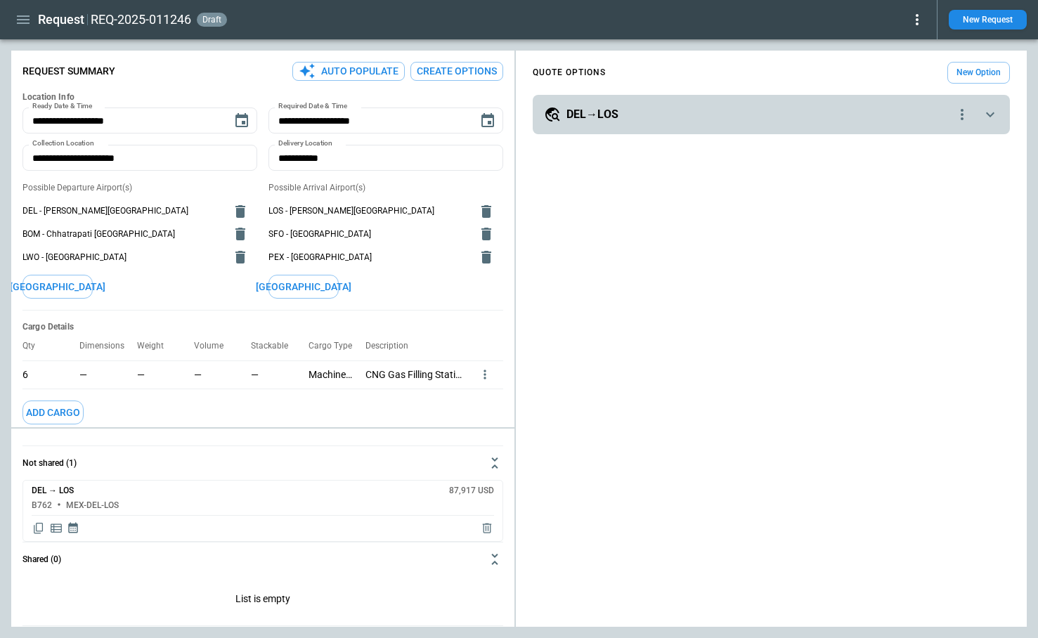
click at [993, 117] on icon "scrollable content" at bounding box center [990, 114] width 17 height 17
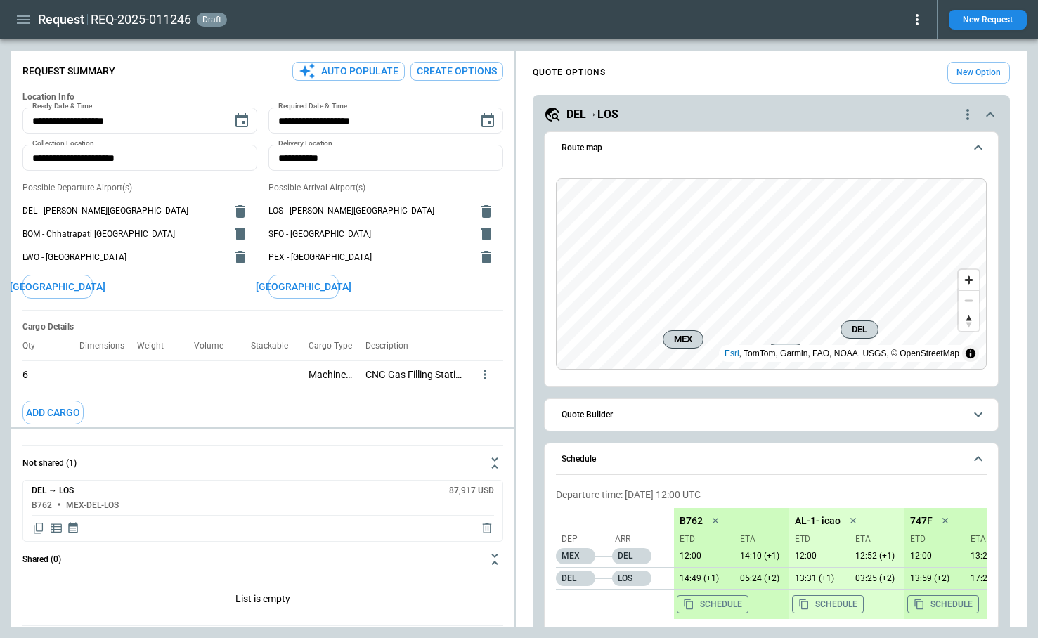
click at [993, 117] on icon "scrollable content" at bounding box center [990, 114] width 17 height 17
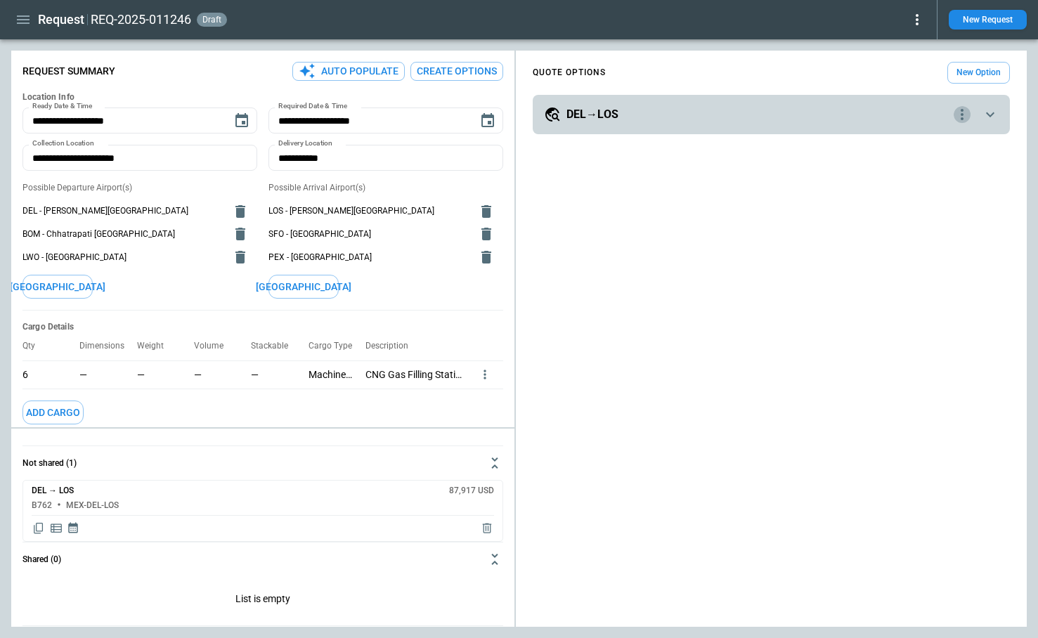
click at [963, 119] on icon "quote-option-actions" at bounding box center [962, 114] width 17 height 17
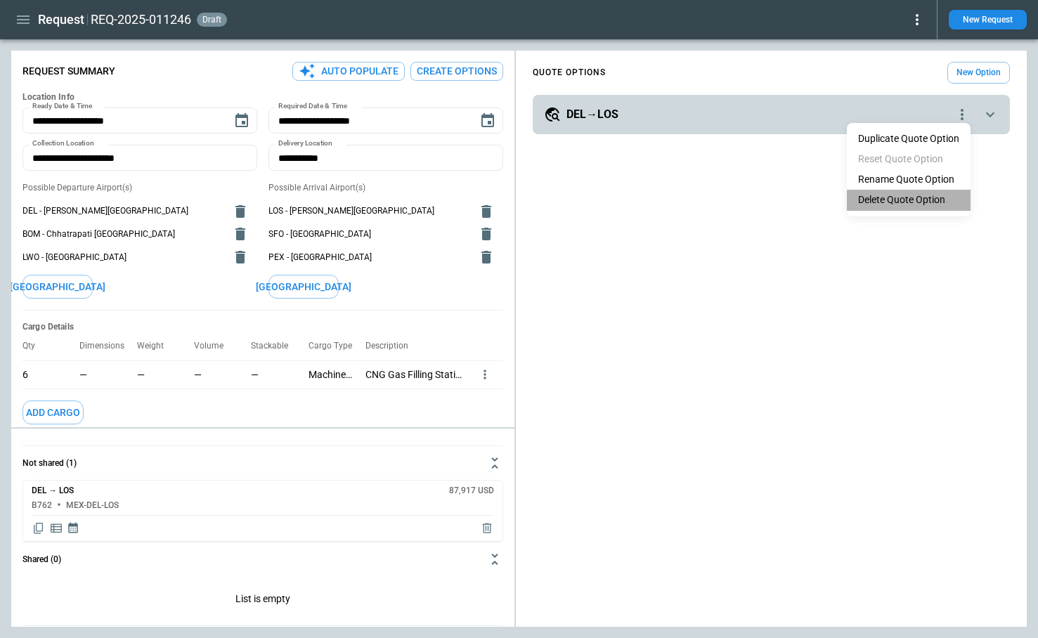
click at [936, 200] on li "Delete Quote Option" at bounding box center [909, 200] width 124 height 20
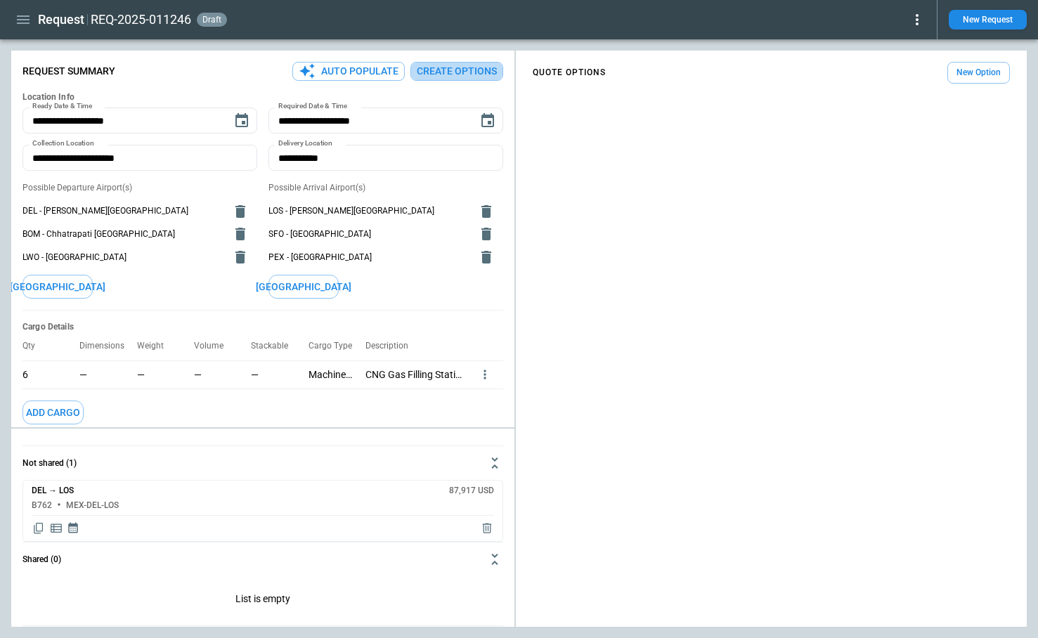
click at [472, 69] on button "Create Options" at bounding box center [456, 71] width 93 height 19
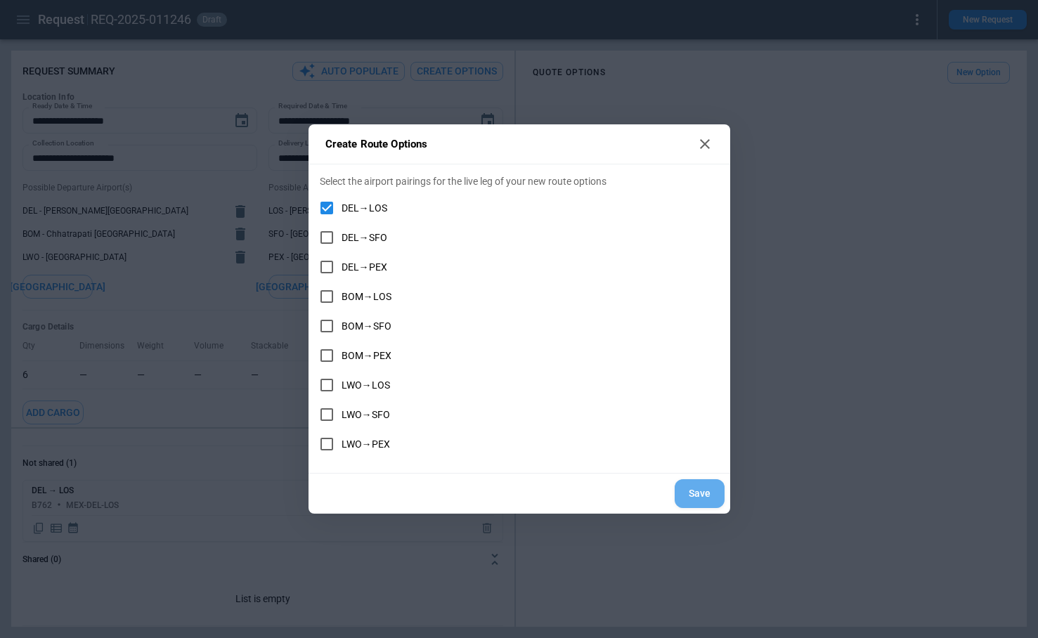
click at [693, 497] on button "Save" at bounding box center [700, 493] width 50 height 29
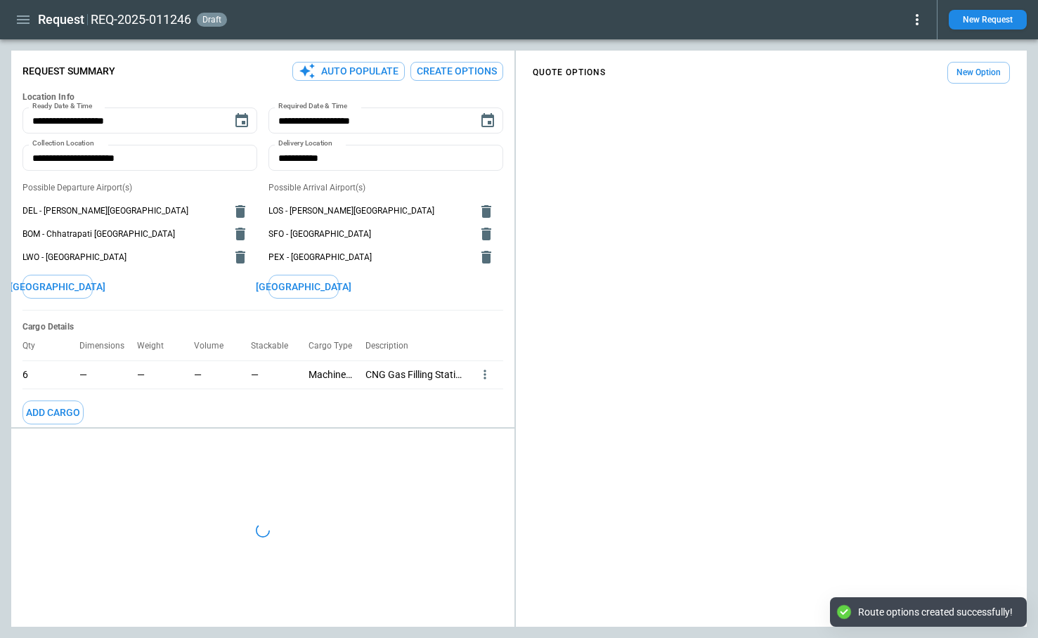
type textarea "*"
click at [982, 72] on button "New Option" at bounding box center [978, 73] width 63 height 22
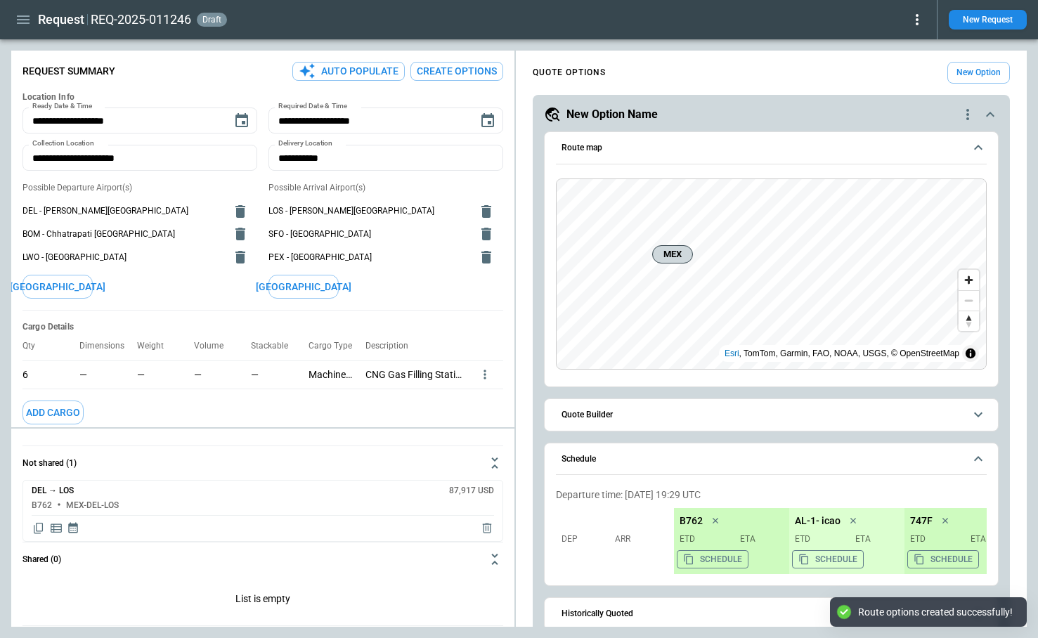
click at [476, 72] on button "Create Options" at bounding box center [456, 71] width 93 height 19
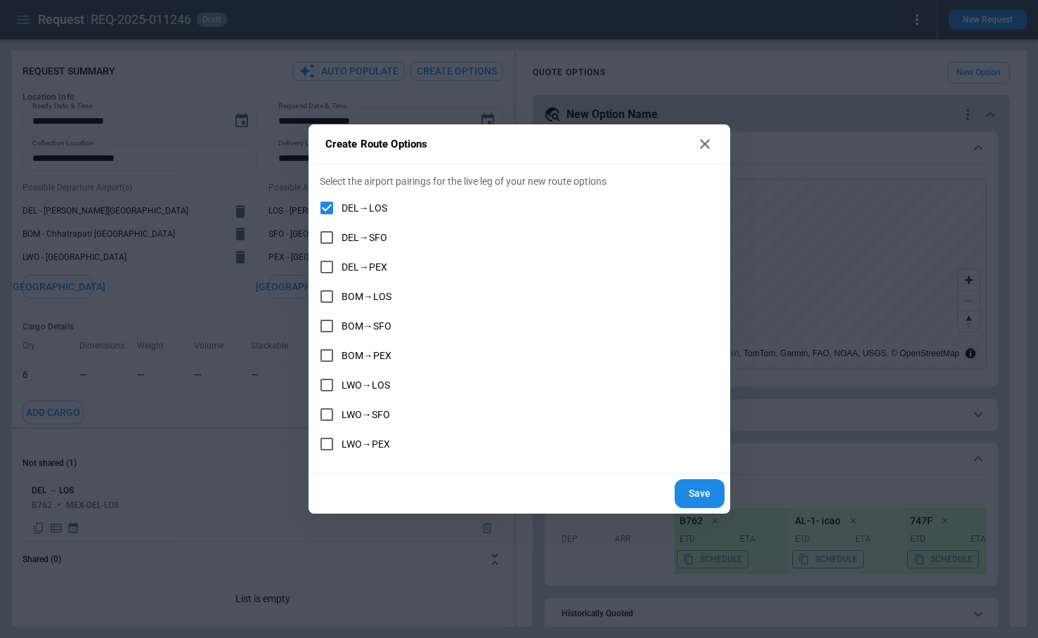
click at [700, 505] on button "Save" at bounding box center [700, 493] width 50 height 29
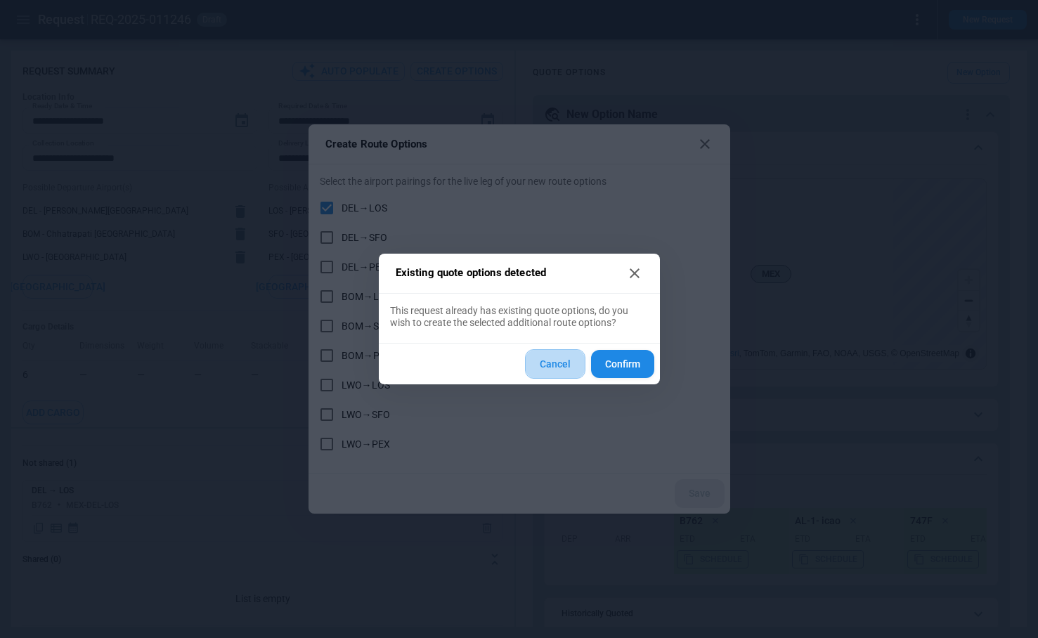
click at [564, 372] on button "Cancel" at bounding box center [555, 364] width 60 height 30
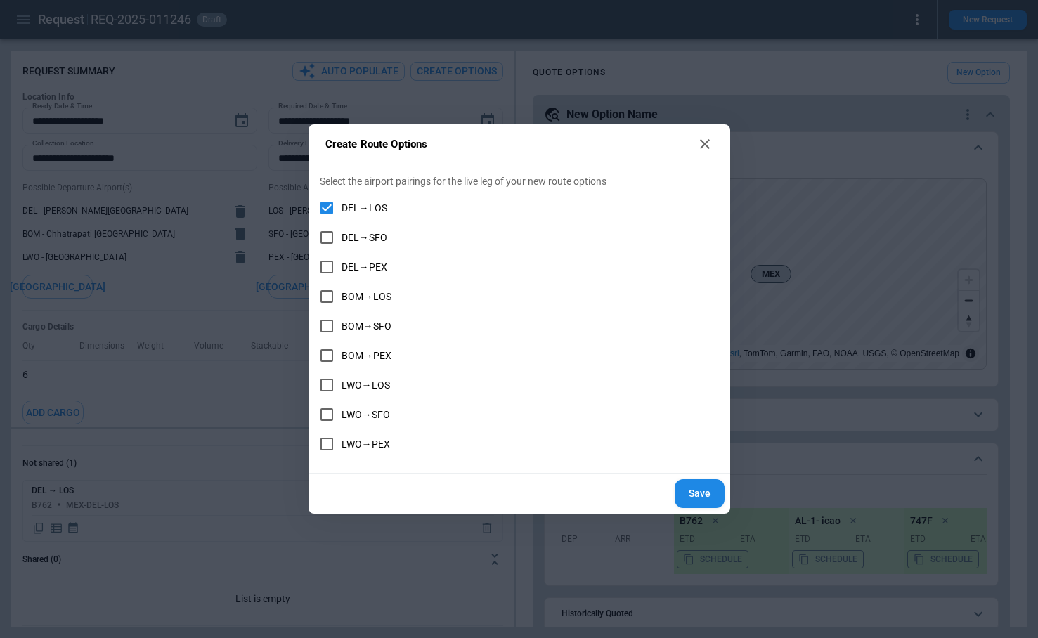
click at [703, 145] on icon at bounding box center [705, 144] width 10 height 10
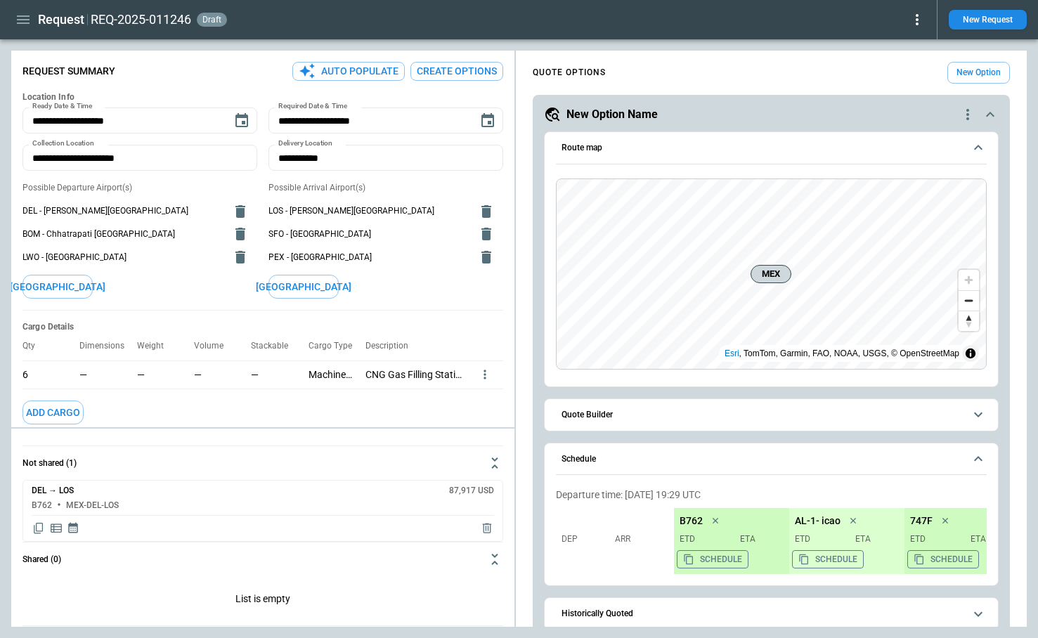
click at [963, 113] on icon "quote-option-actions" at bounding box center [967, 114] width 17 height 17
click at [989, 115] on div at bounding box center [519, 319] width 1038 height 638
click at [990, 116] on icon "scrollable content" at bounding box center [990, 114] width 17 height 17
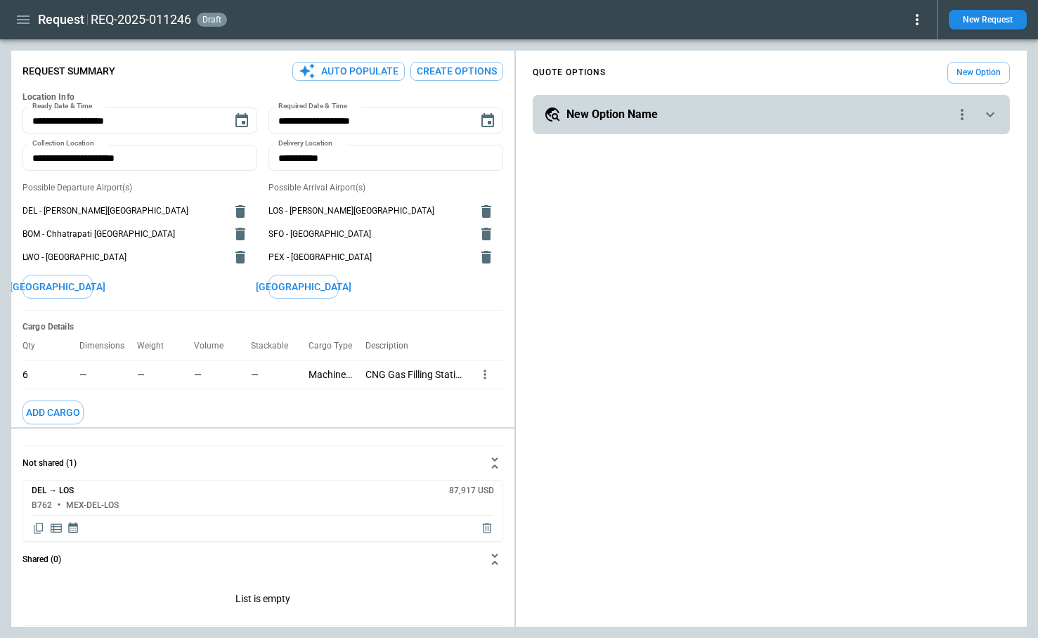
click at [16, 15] on icon "button" at bounding box center [23, 19] width 17 height 17
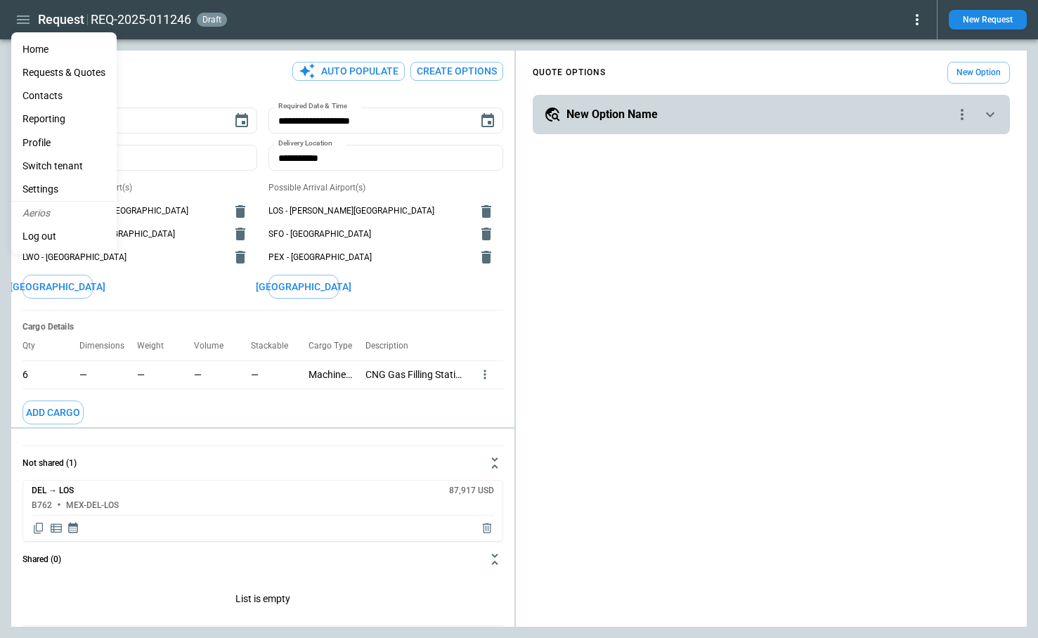
click at [989, 17] on div at bounding box center [519, 319] width 1038 height 638
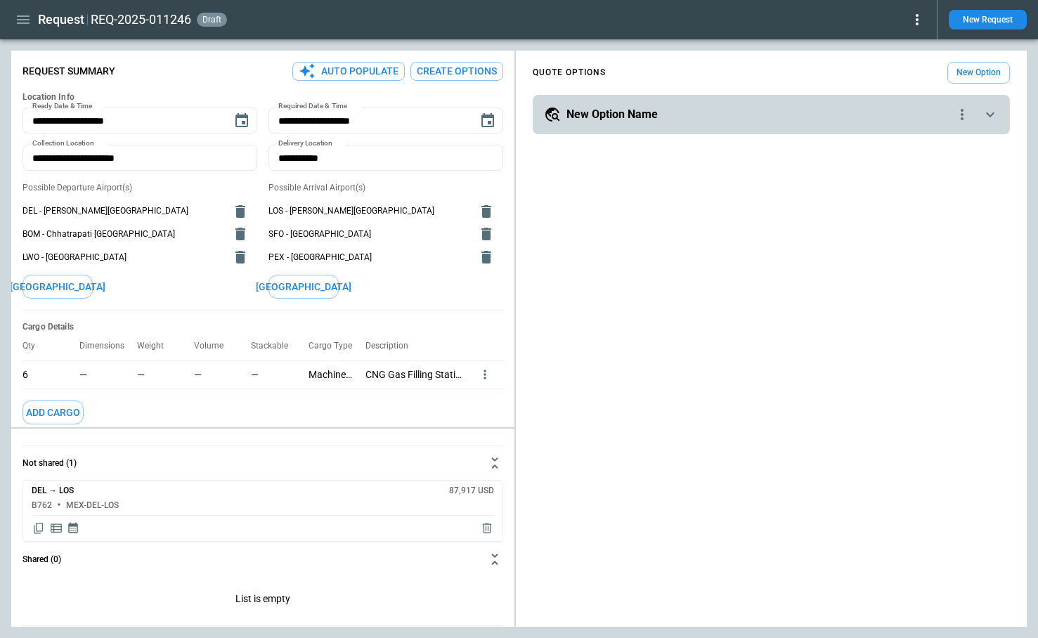
click at [998, 18] on button "New Request" at bounding box center [988, 20] width 78 height 20
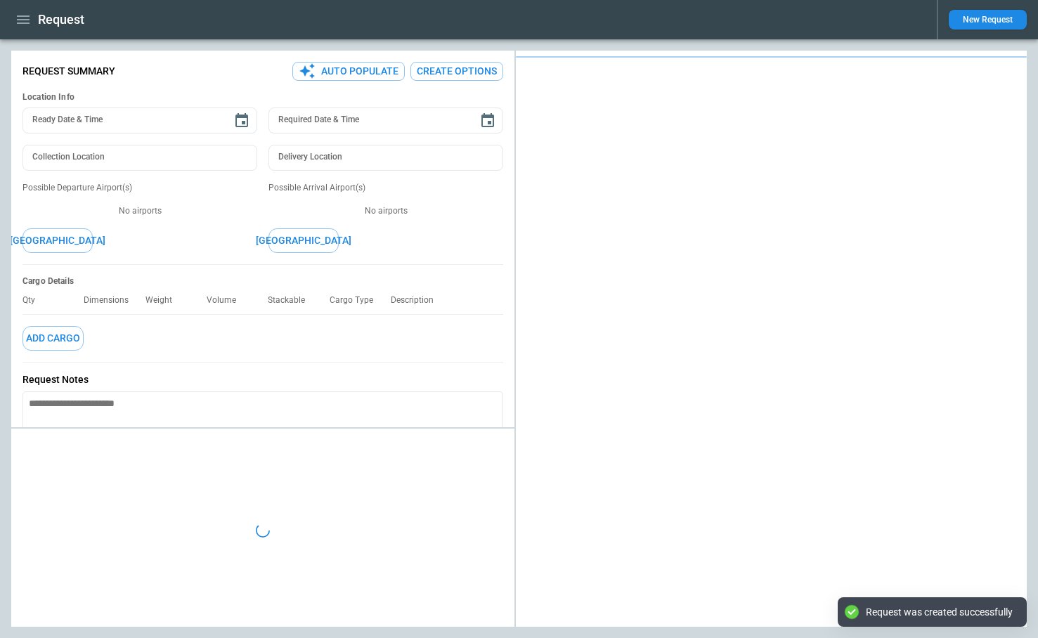
type textarea "*"
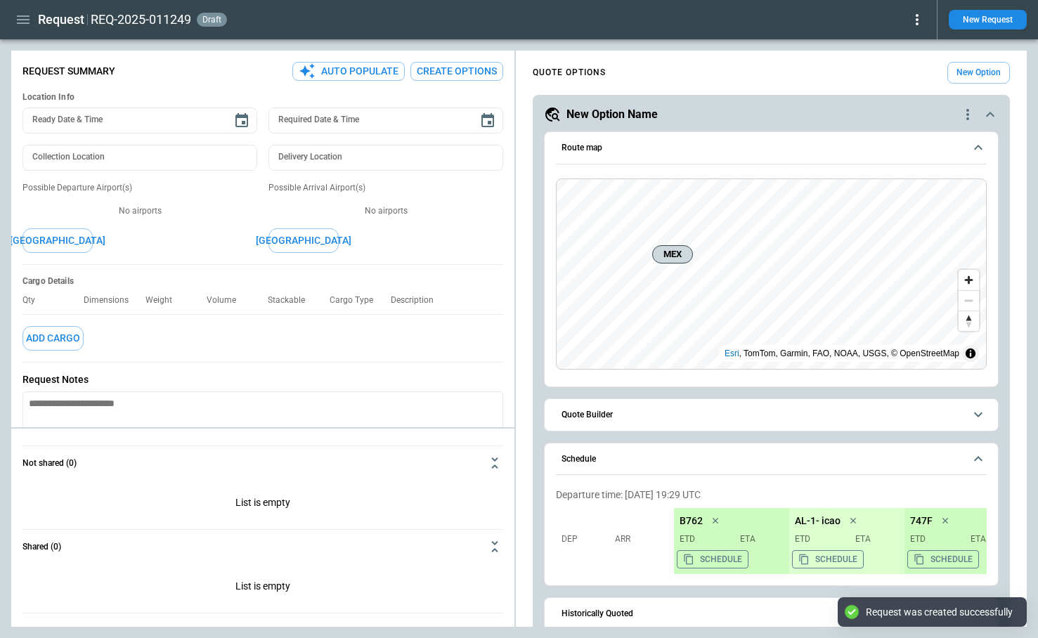
click at [719, 70] on div "QUOTE OPTIONS New Option" at bounding box center [771, 73] width 477 height 22
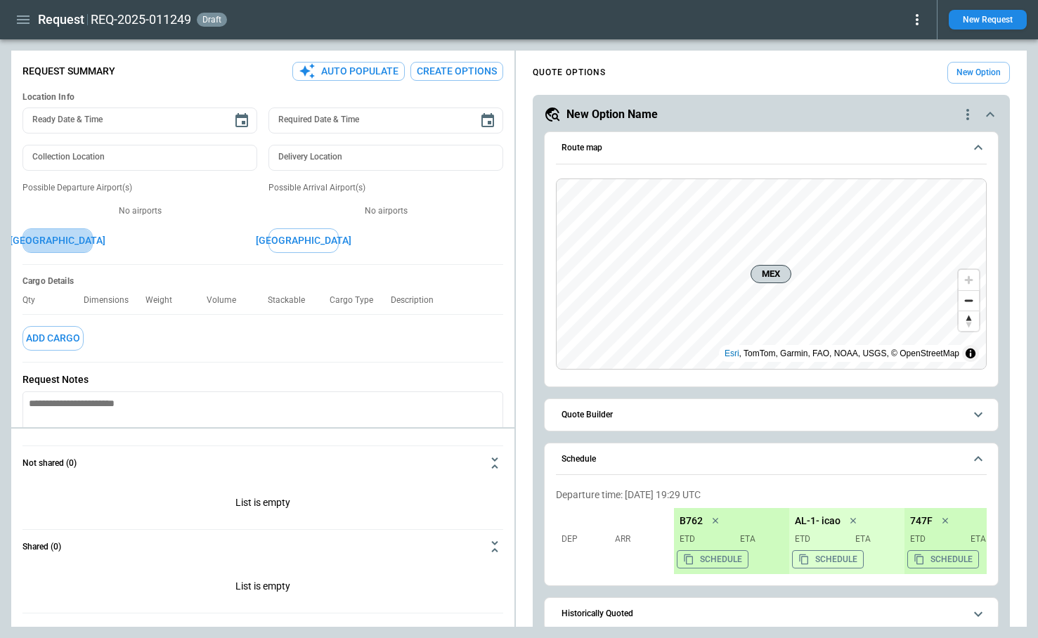
click at [77, 242] on button "[GEOGRAPHIC_DATA]" at bounding box center [57, 240] width 70 height 25
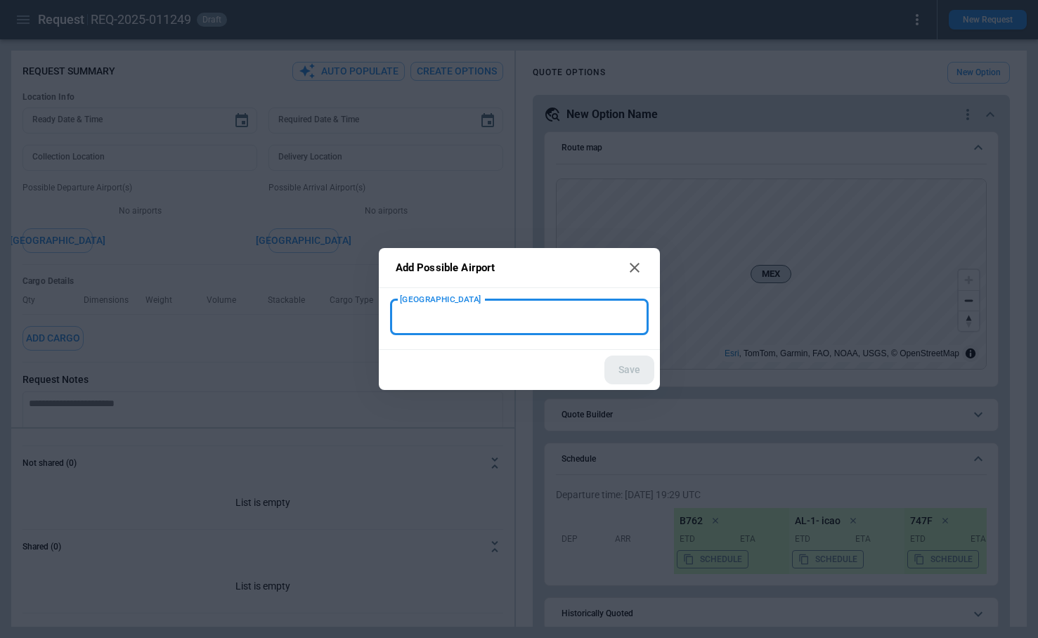
click at [421, 328] on input "[GEOGRAPHIC_DATA]" at bounding box center [519, 317] width 247 height 25
type input "*"
type input "***"
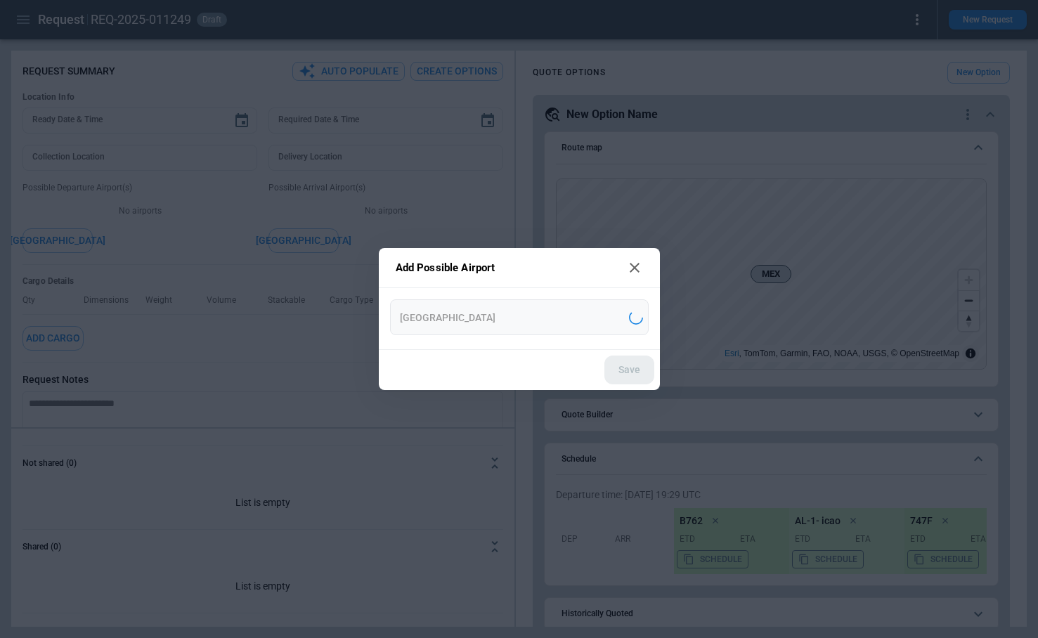
type input "**********"
click at [621, 367] on button "Save" at bounding box center [629, 370] width 50 height 29
type textarea "*"
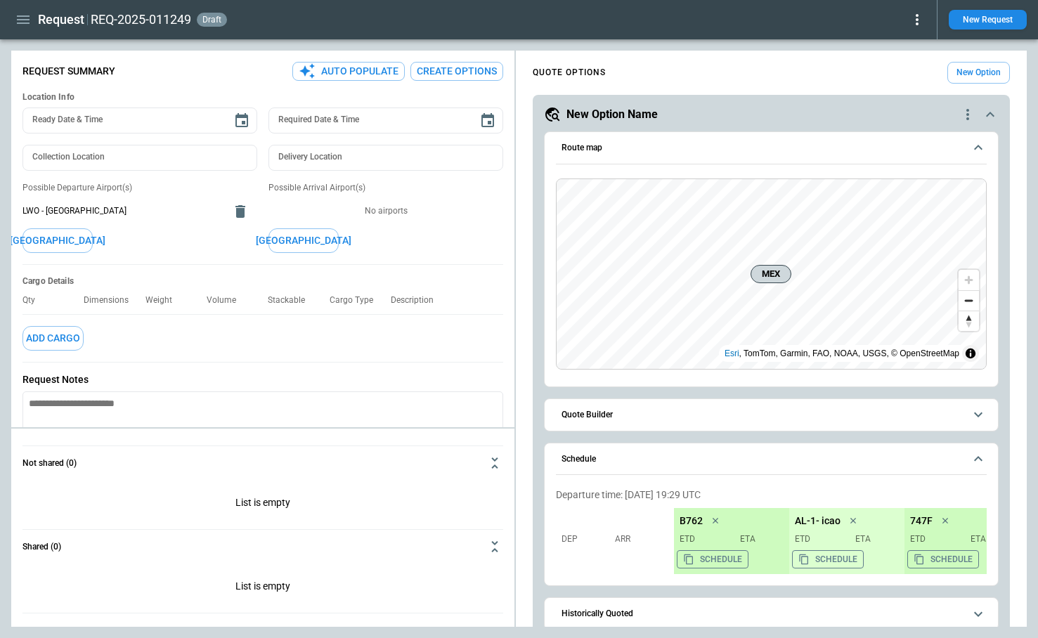
click at [309, 242] on button "[GEOGRAPHIC_DATA]" at bounding box center [303, 240] width 70 height 25
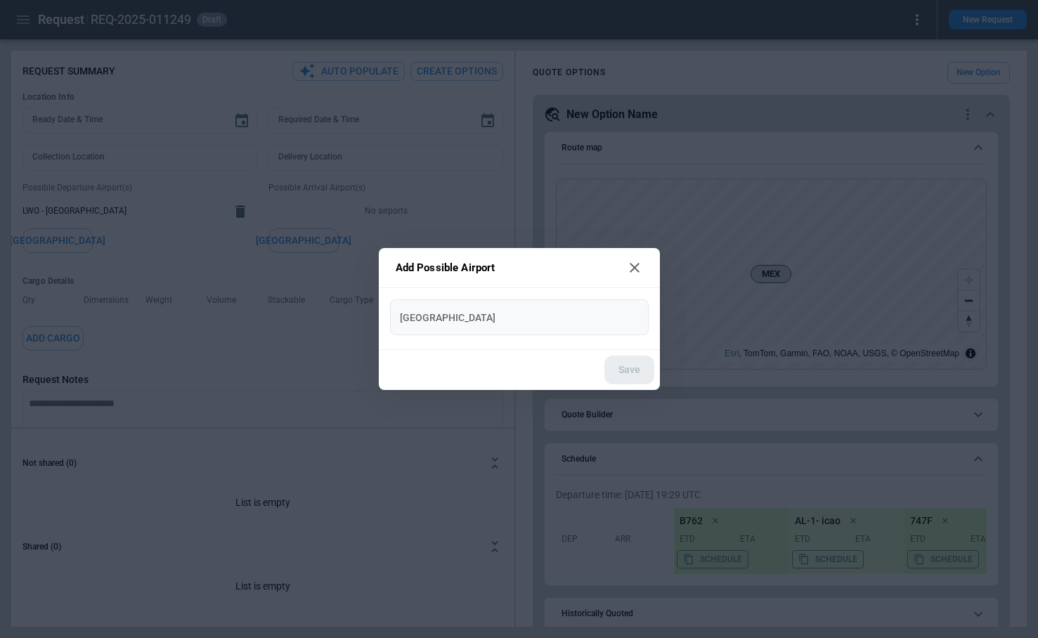
click at [445, 323] on input "[GEOGRAPHIC_DATA]" at bounding box center [519, 317] width 247 height 25
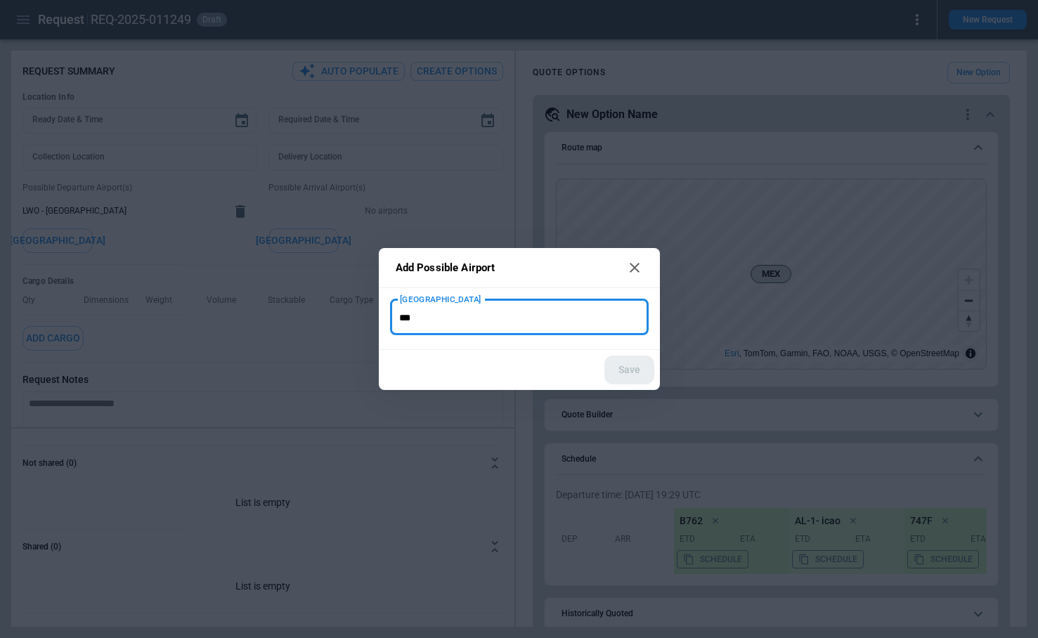
type input "***"
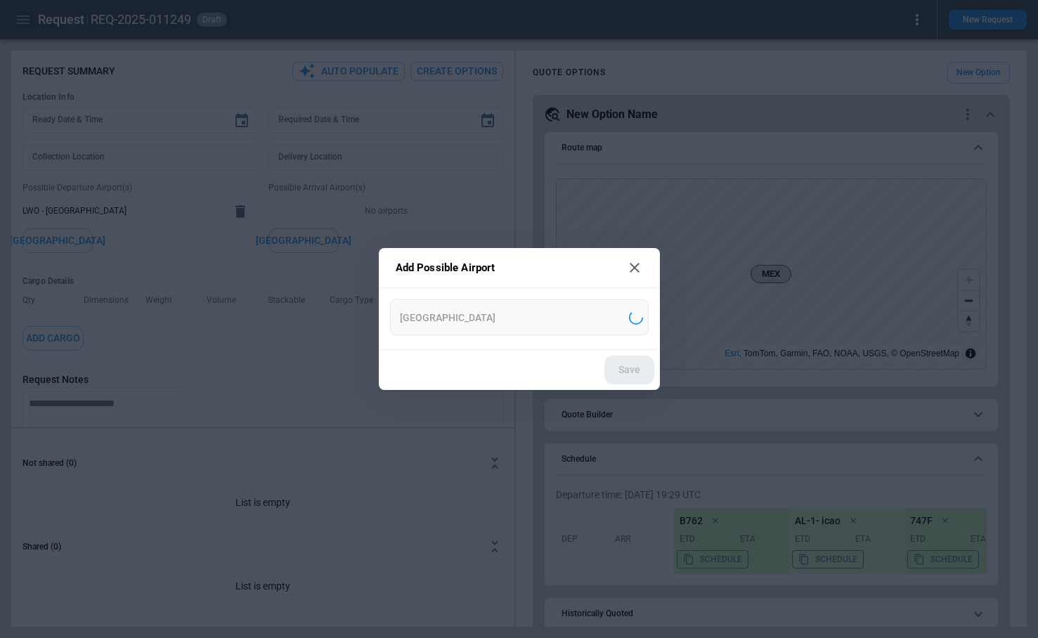
type input "**********"
click at [635, 370] on button "Save" at bounding box center [629, 370] width 50 height 29
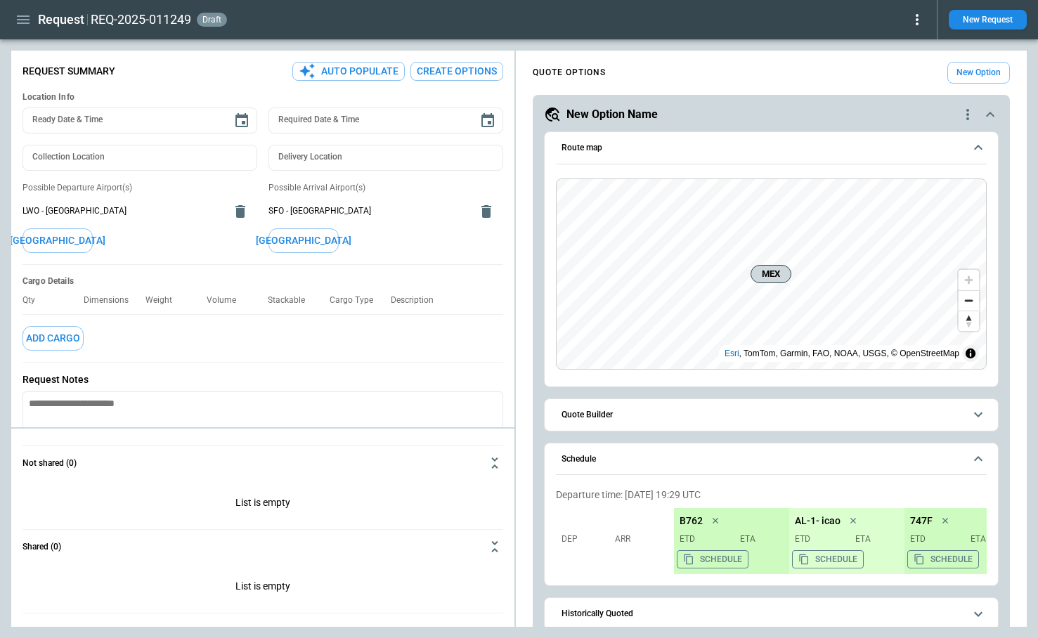
scroll to position [111, 0]
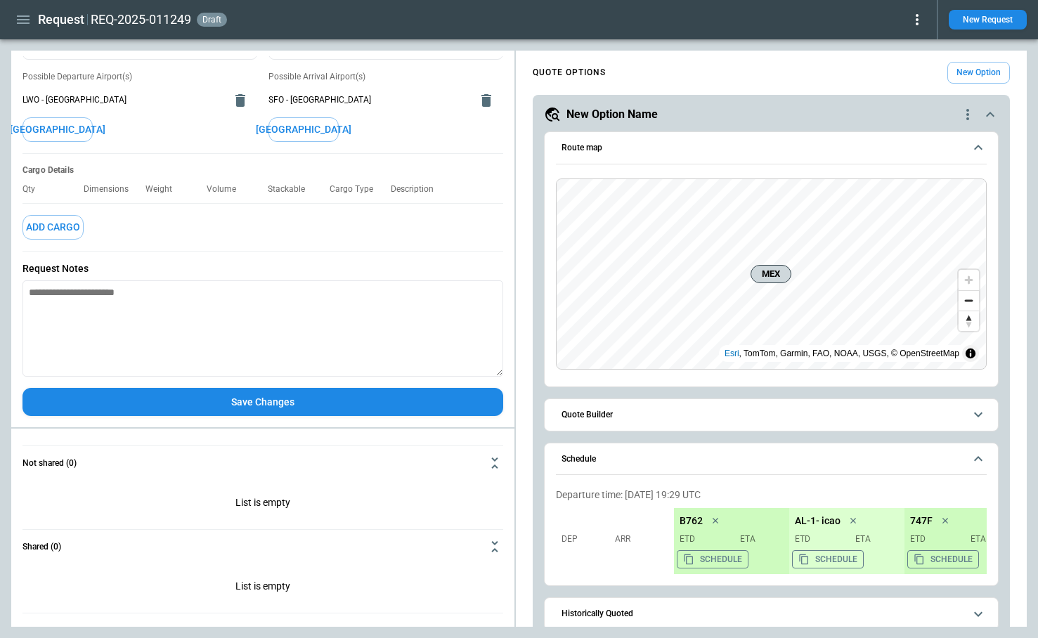
click at [281, 402] on button "Save Changes" at bounding box center [262, 402] width 481 height 29
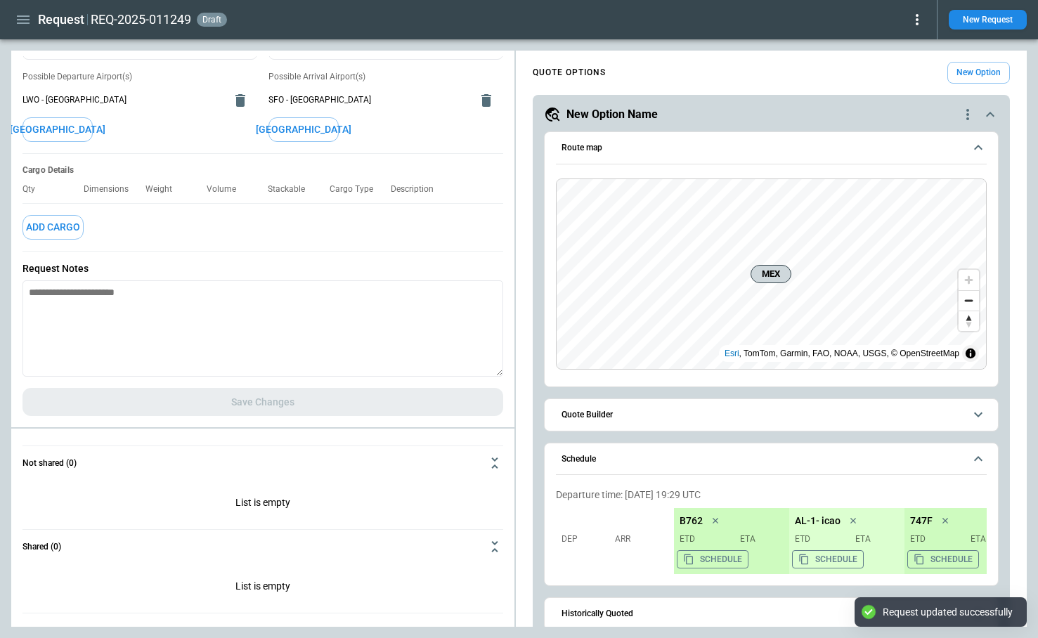
click at [987, 115] on icon "scrollable content" at bounding box center [990, 114] width 8 height 5
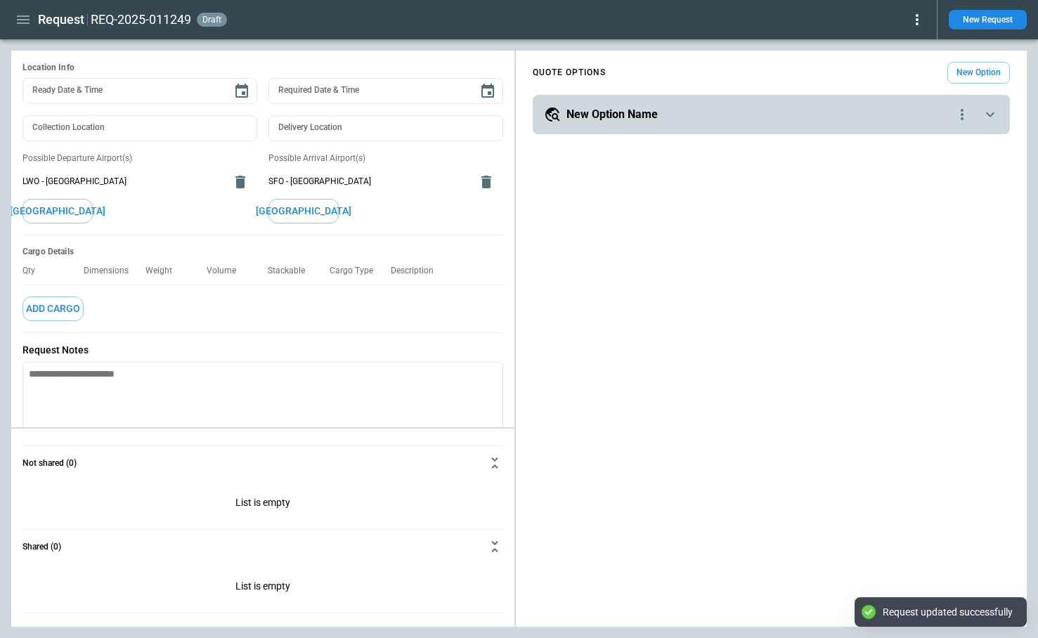
scroll to position [0, 0]
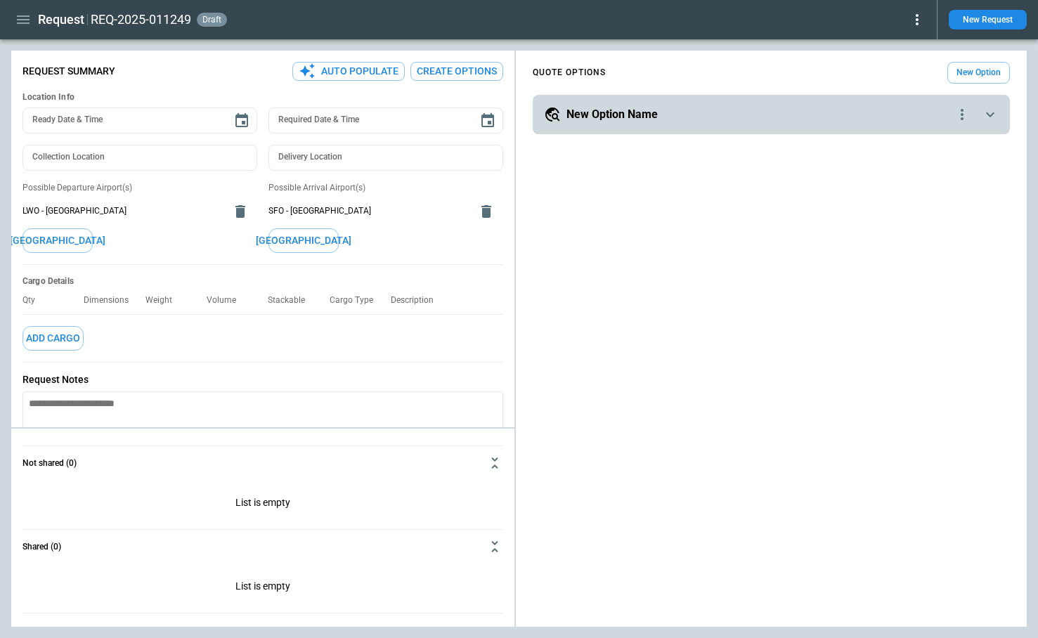
click at [445, 74] on button "Create Options" at bounding box center [456, 71] width 93 height 19
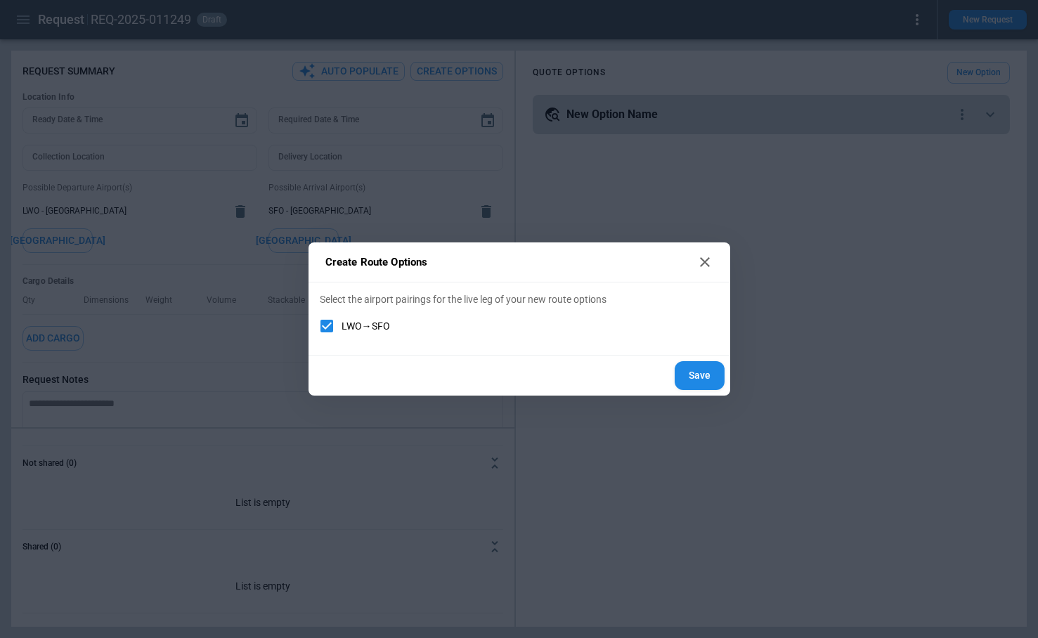
click at [684, 375] on button "Save" at bounding box center [700, 375] width 50 height 29
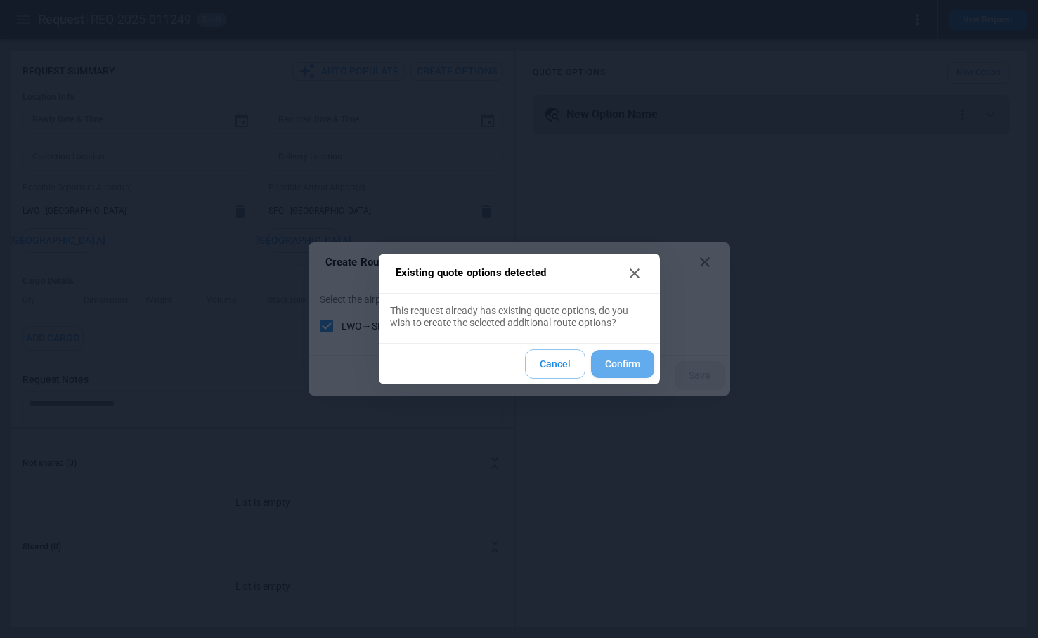
click at [618, 370] on button "Confirm" at bounding box center [622, 364] width 63 height 29
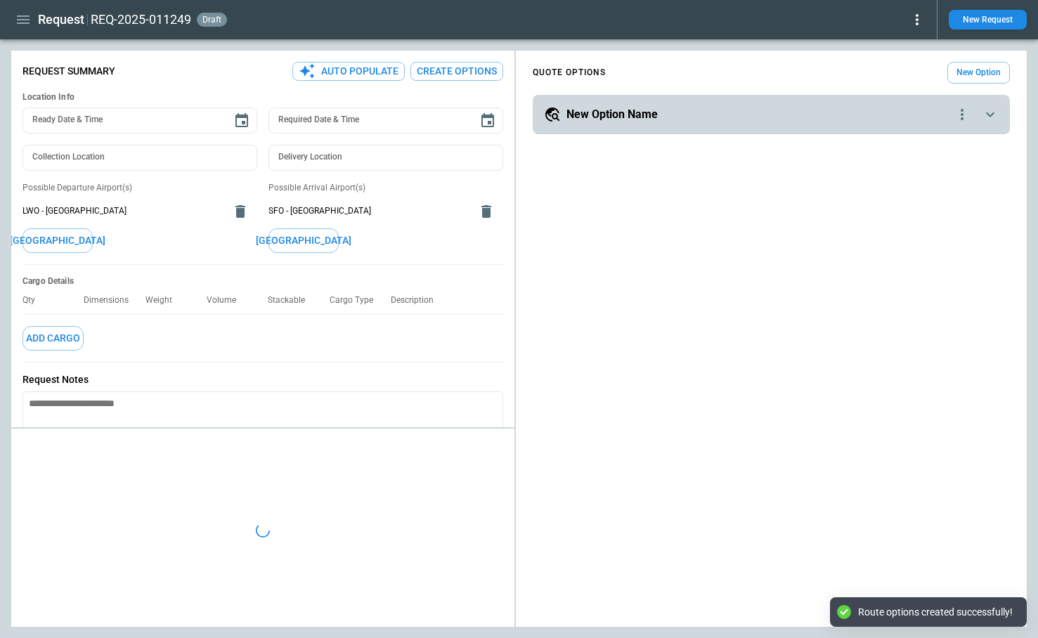
type textarea "*"
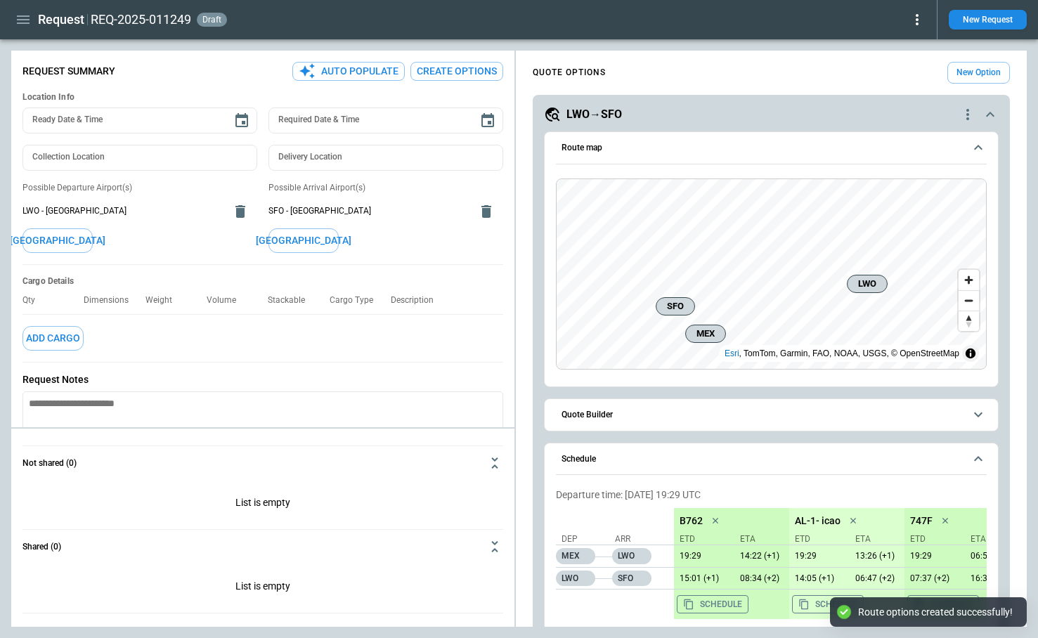
click at [989, 117] on icon "scrollable content" at bounding box center [990, 114] width 17 height 17
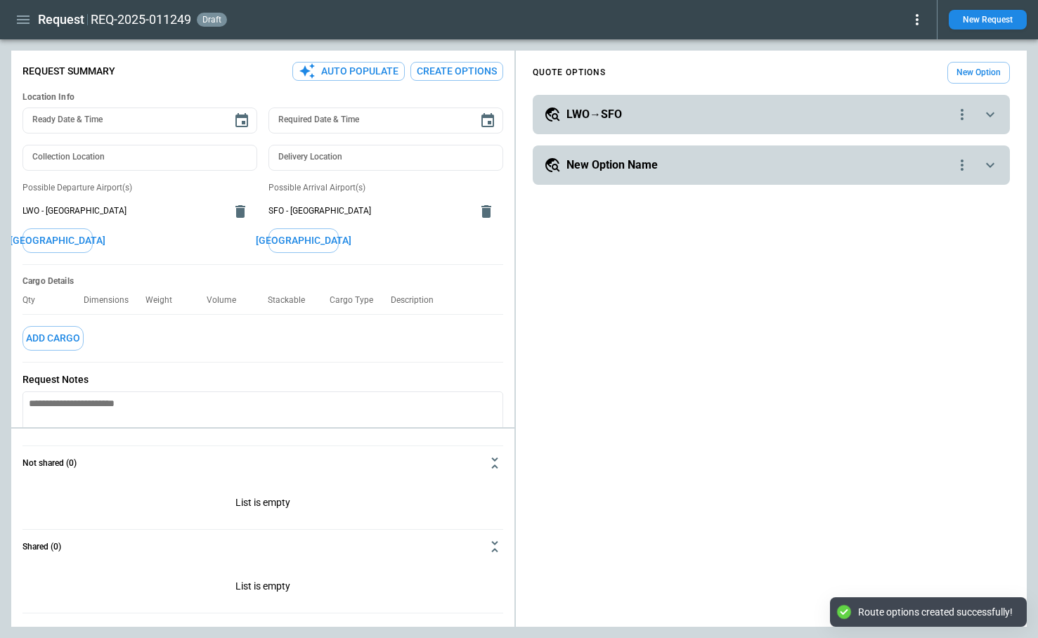
click at [984, 168] on icon "scrollable content" at bounding box center [990, 165] width 17 height 17
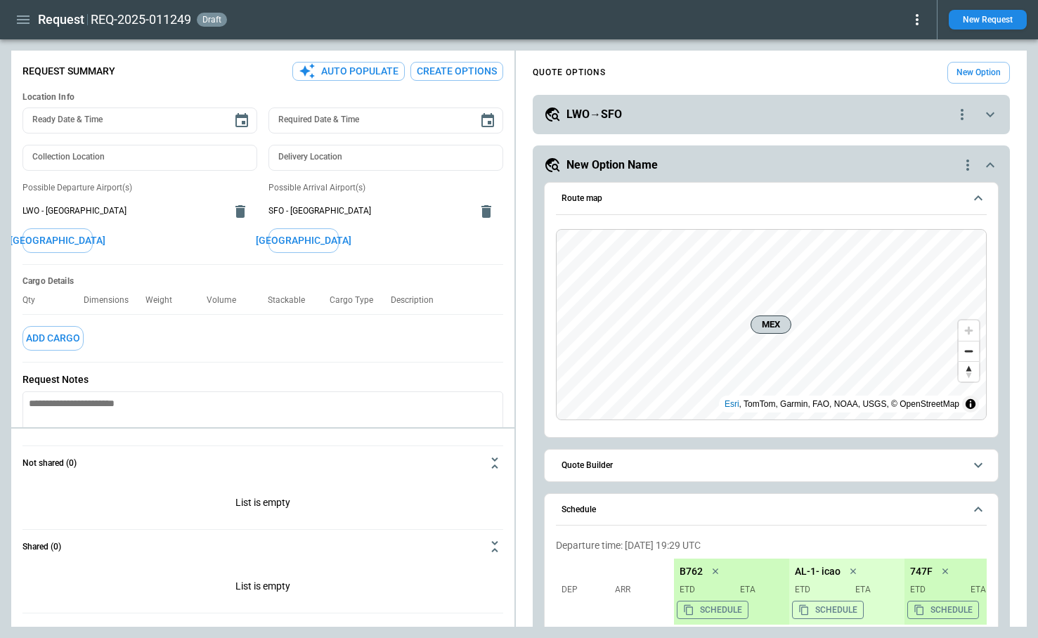
click at [984, 168] on icon "scrollable content" at bounding box center [990, 165] width 17 height 17
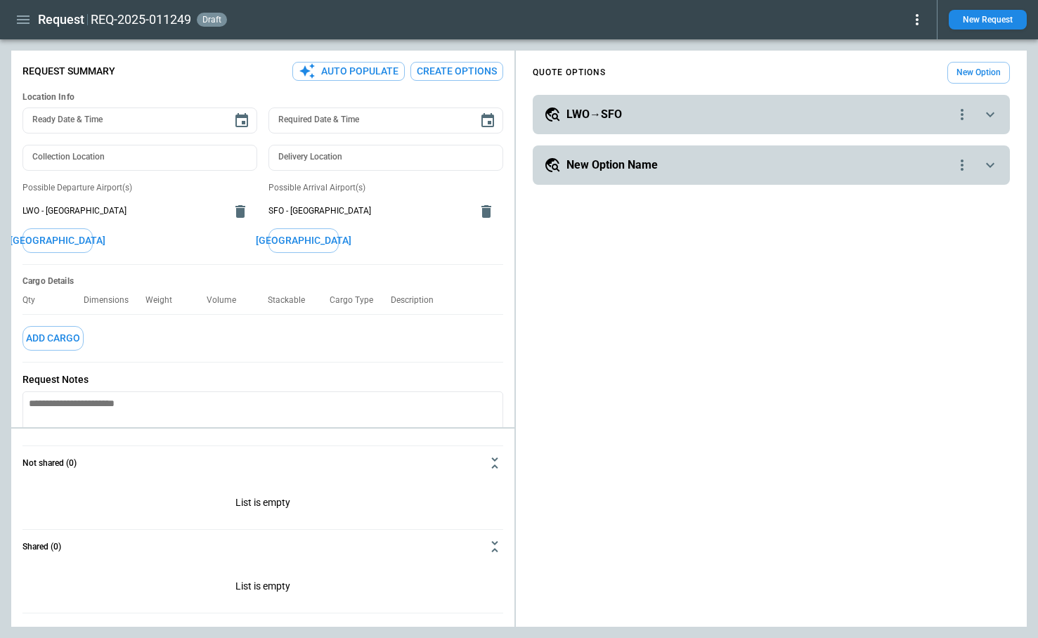
click at [1003, 20] on button "New Request" at bounding box center [988, 20] width 78 height 20
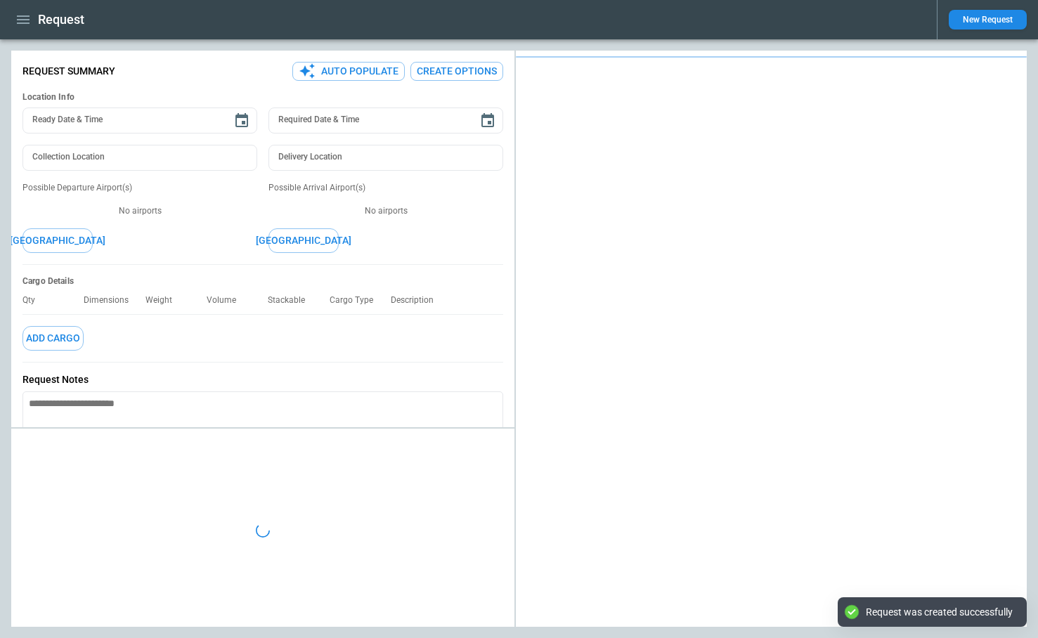
type textarea "*"
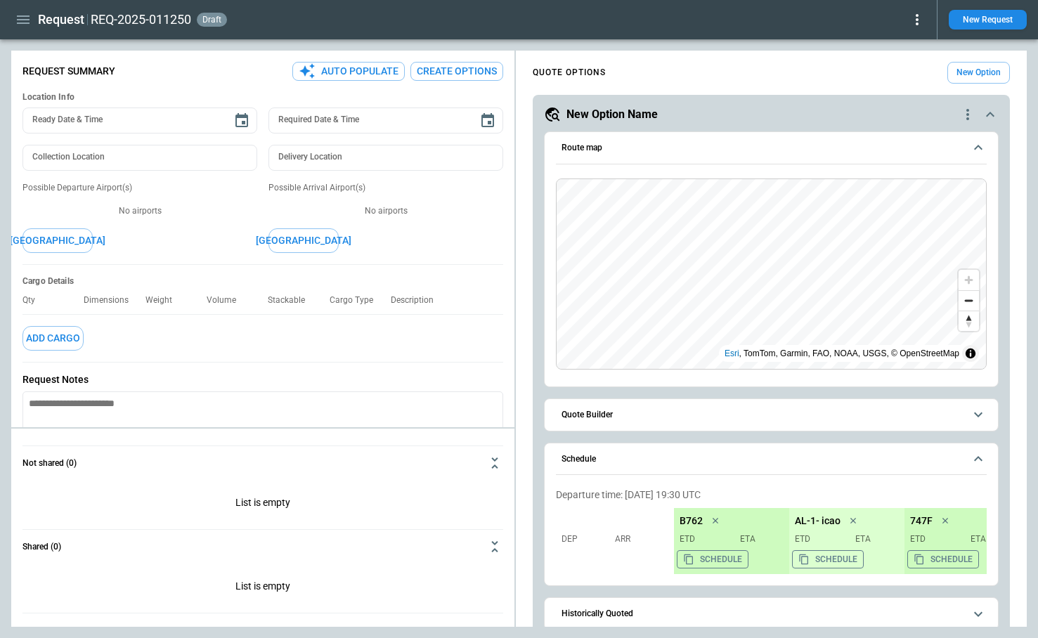
click at [968, 115] on icon "quote-option-actions" at bounding box center [967, 114] width 3 height 11
click at [913, 199] on li "Delete Quote Option" at bounding box center [914, 200] width 124 height 20
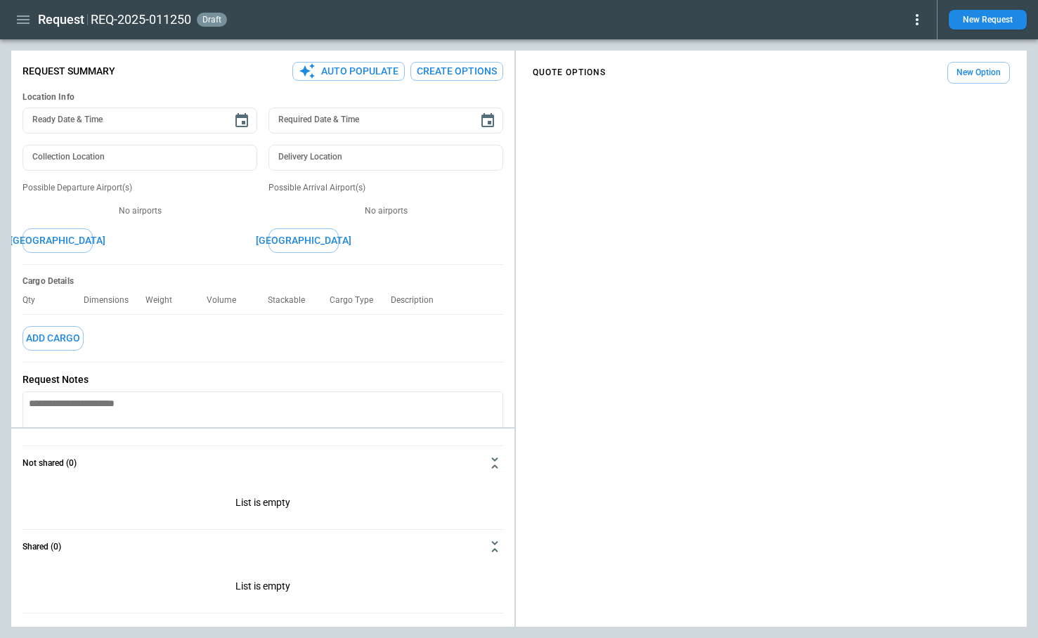
click at [79, 241] on button "[GEOGRAPHIC_DATA]" at bounding box center [57, 240] width 70 height 25
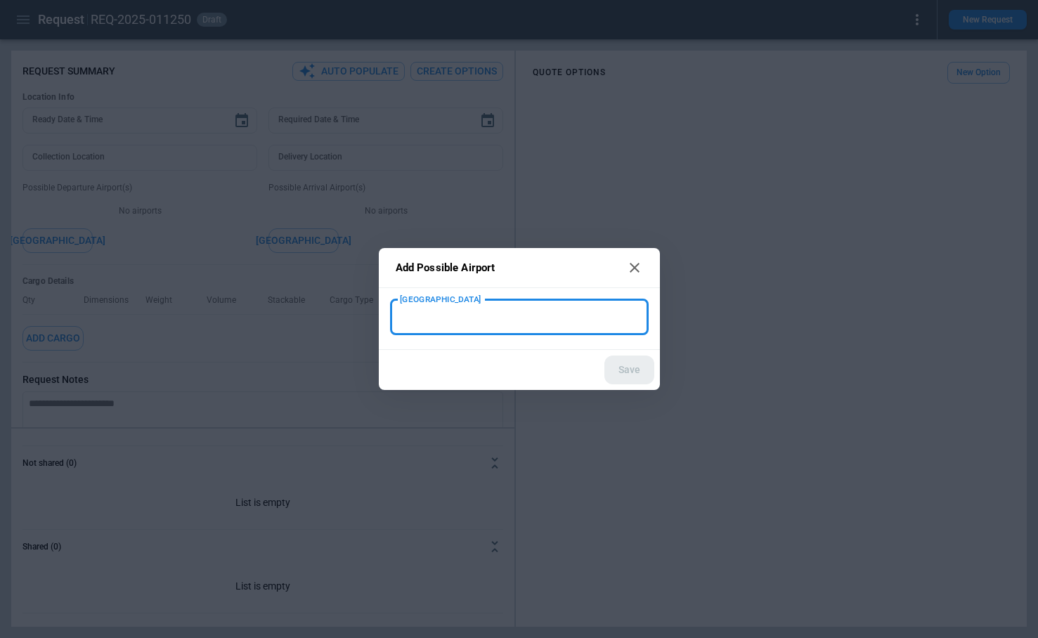
click at [431, 323] on input "[GEOGRAPHIC_DATA]" at bounding box center [519, 317] width 247 height 25
type input "***"
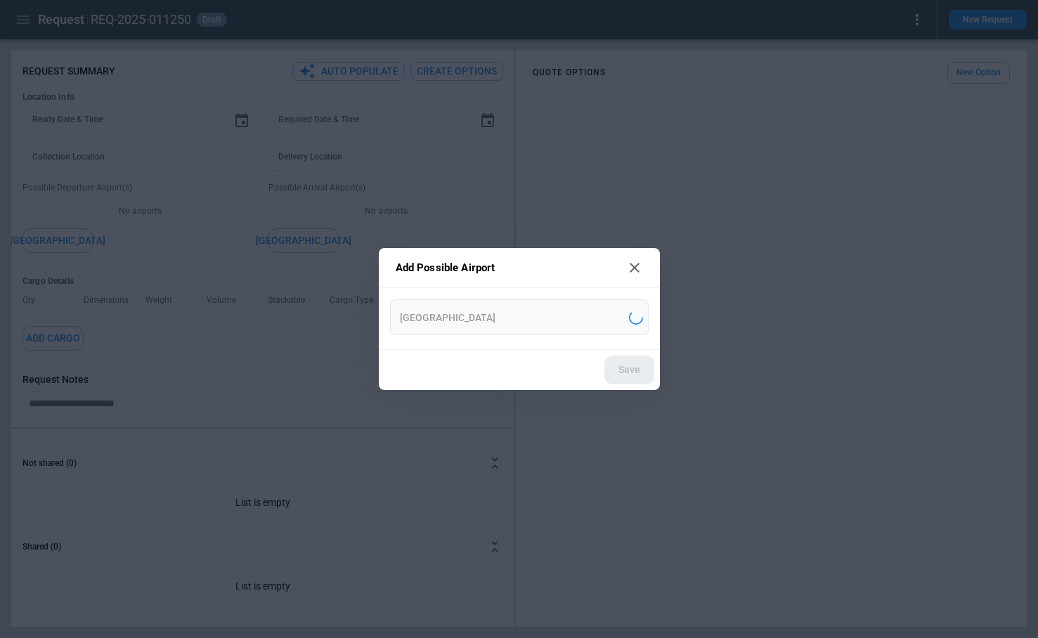
type input "**********"
click at [613, 377] on button "Save" at bounding box center [629, 370] width 50 height 29
type textarea "*"
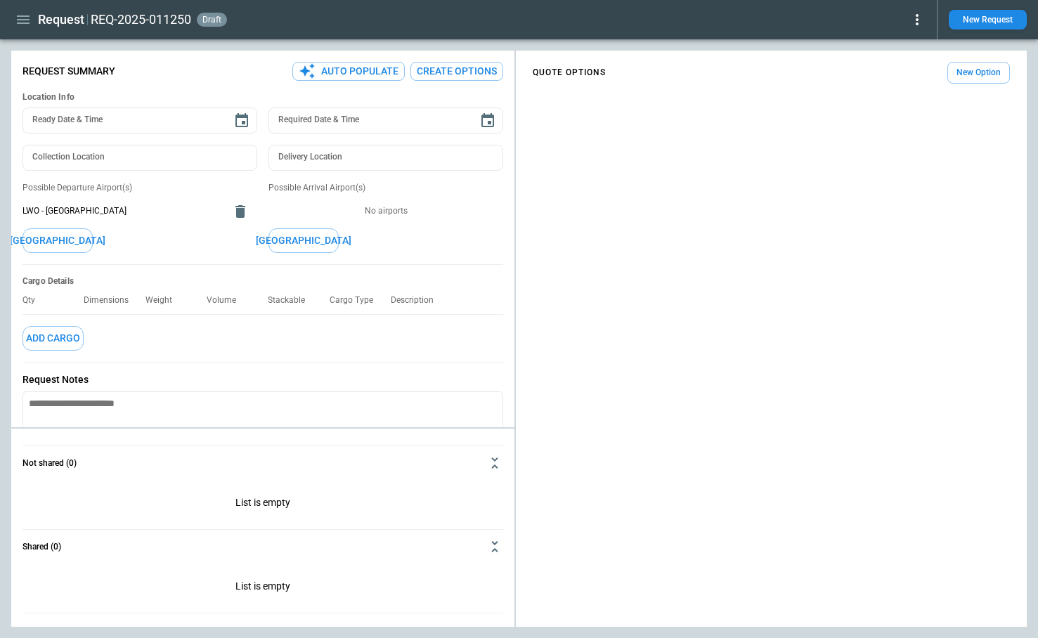
click at [306, 249] on button "[GEOGRAPHIC_DATA]" at bounding box center [303, 240] width 70 height 25
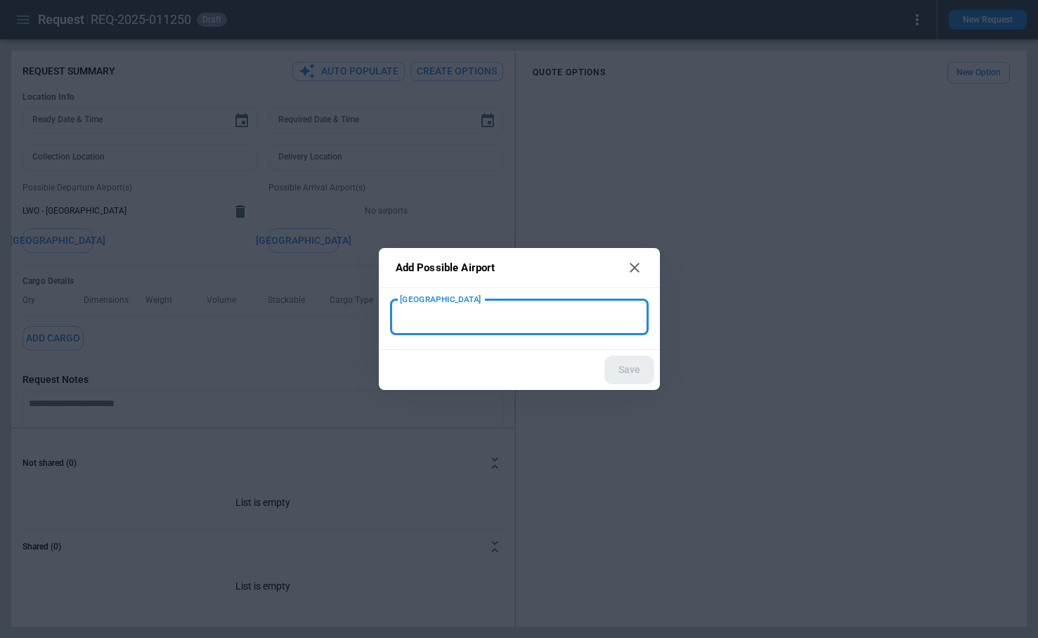
click at [450, 325] on input "[GEOGRAPHIC_DATA]" at bounding box center [519, 317] width 247 height 25
type input "***"
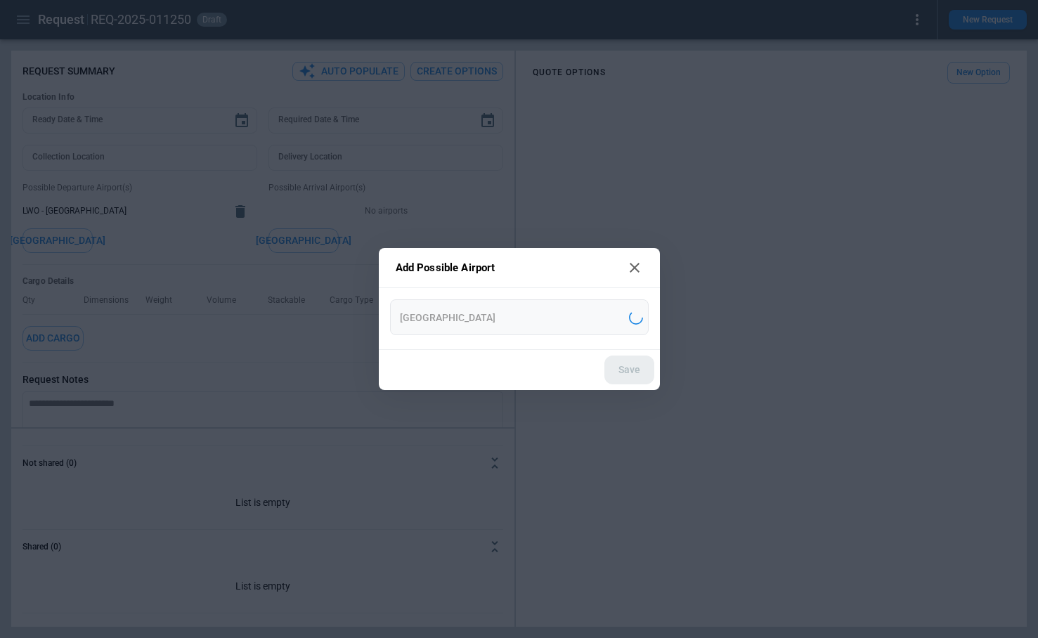
type input "**********"
click at [633, 375] on button "Save" at bounding box center [629, 370] width 50 height 29
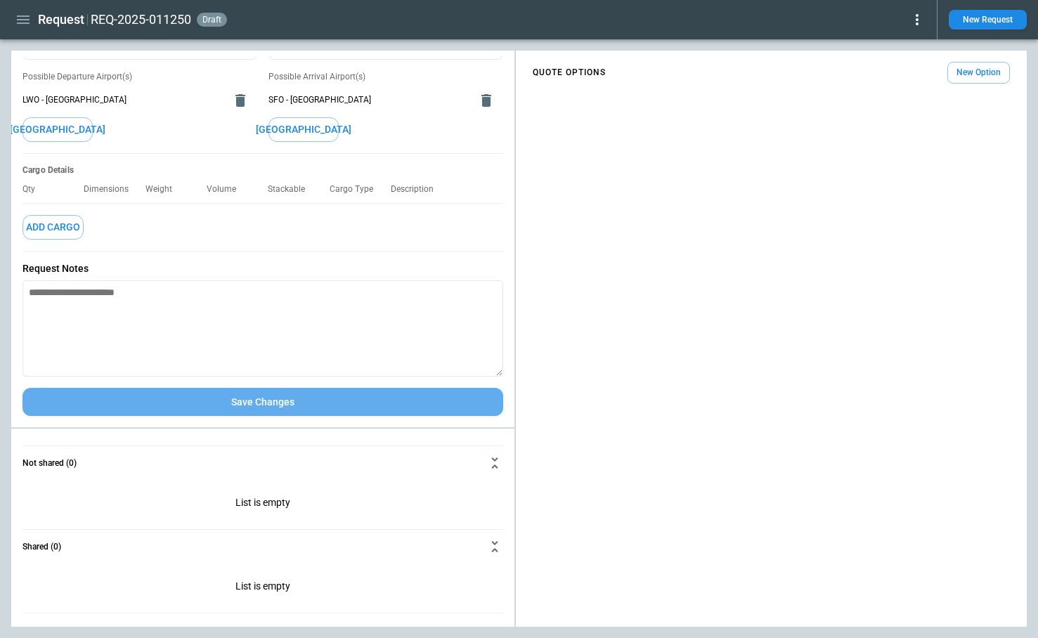
click at [268, 401] on button "Save Changes" at bounding box center [262, 402] width 481 height 29
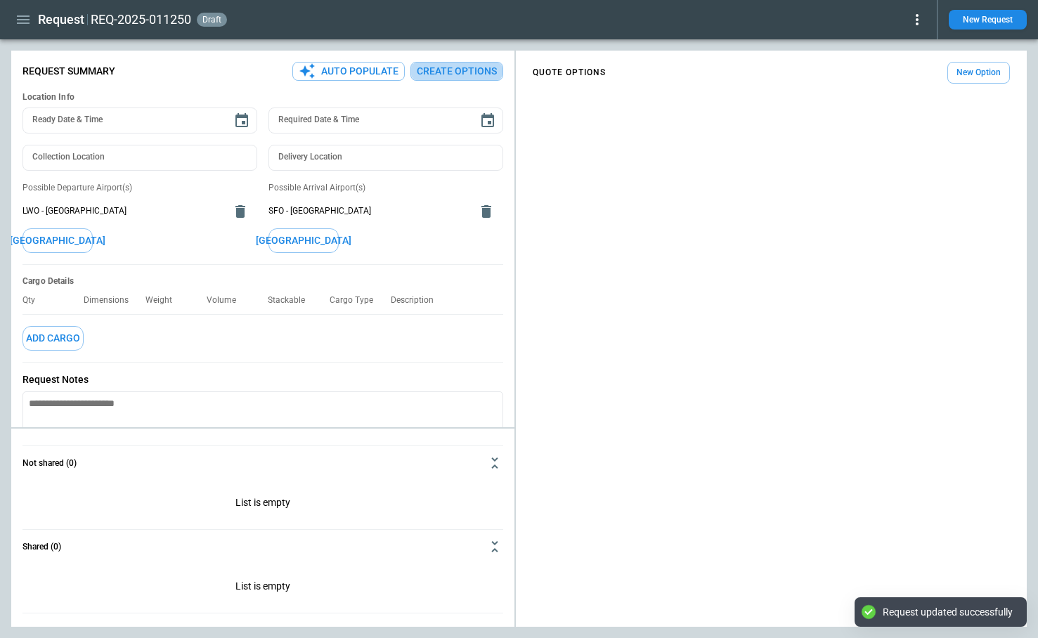
click at [448, 74] on button "Create Options" at bounding box center [456, 71] width 93 height 19
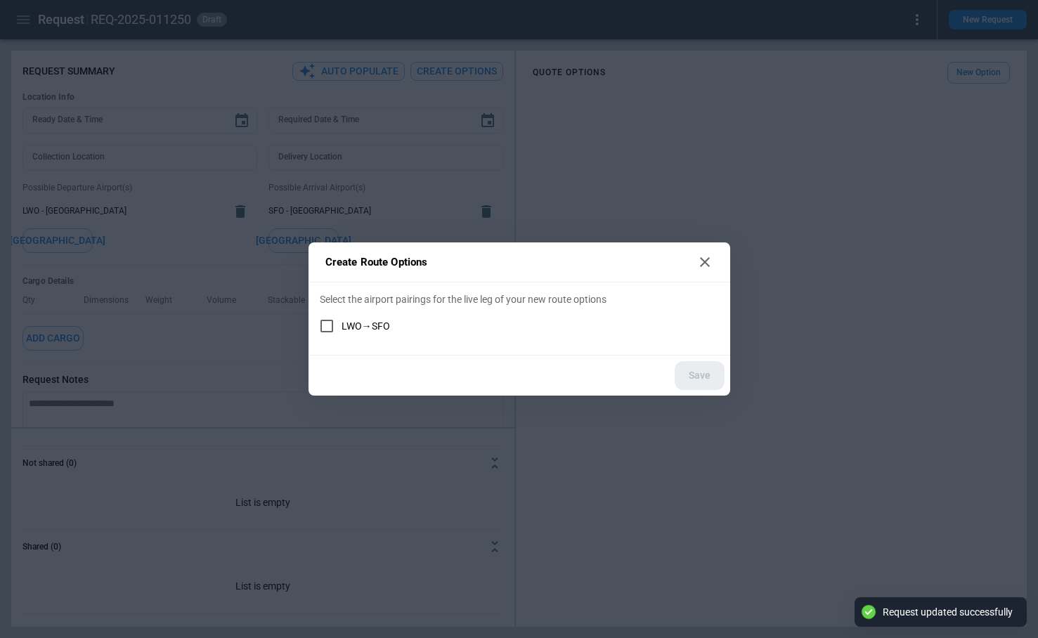
click at [367, 320] on span "LWO→SFO" at bounding box center [366, 326] width 48 height 12
click at [711, 374] on button "Save" at bounding box center [700, 375] width 50 height 29
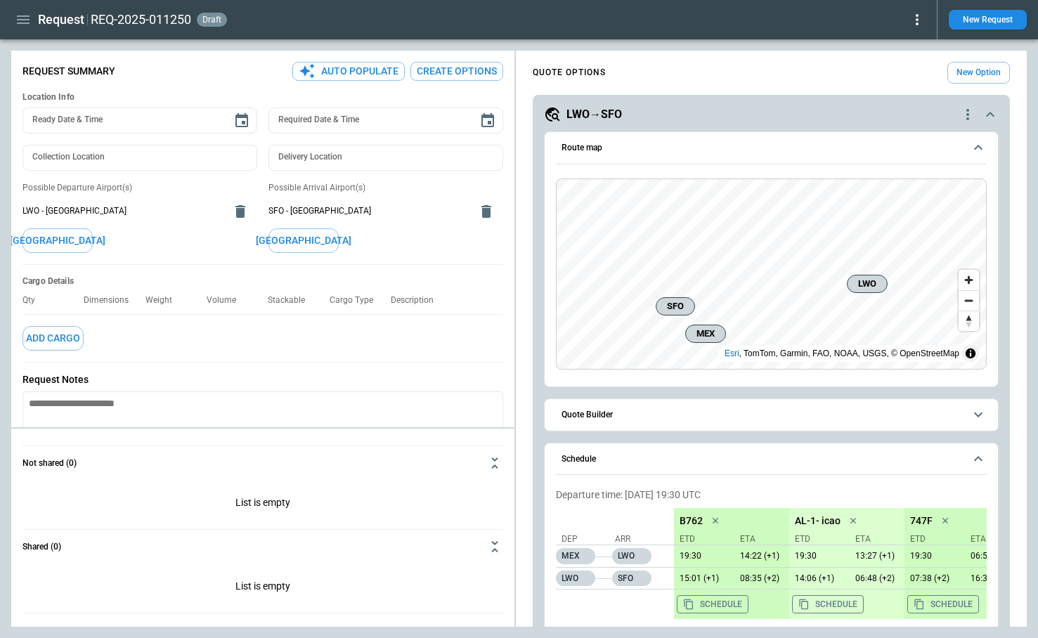
click at [471, 77] on button "Create Options" at bounding box center [456, 71] width 93 height 19
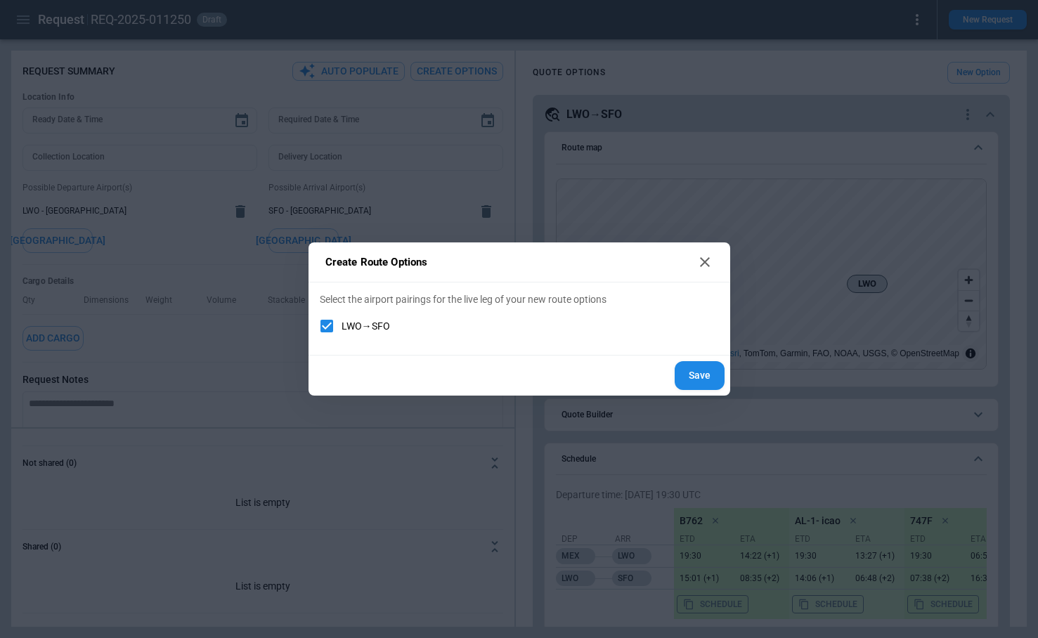
click at [708, 375] on button "Save" at bounding box center [700, 375] width 50 height 29
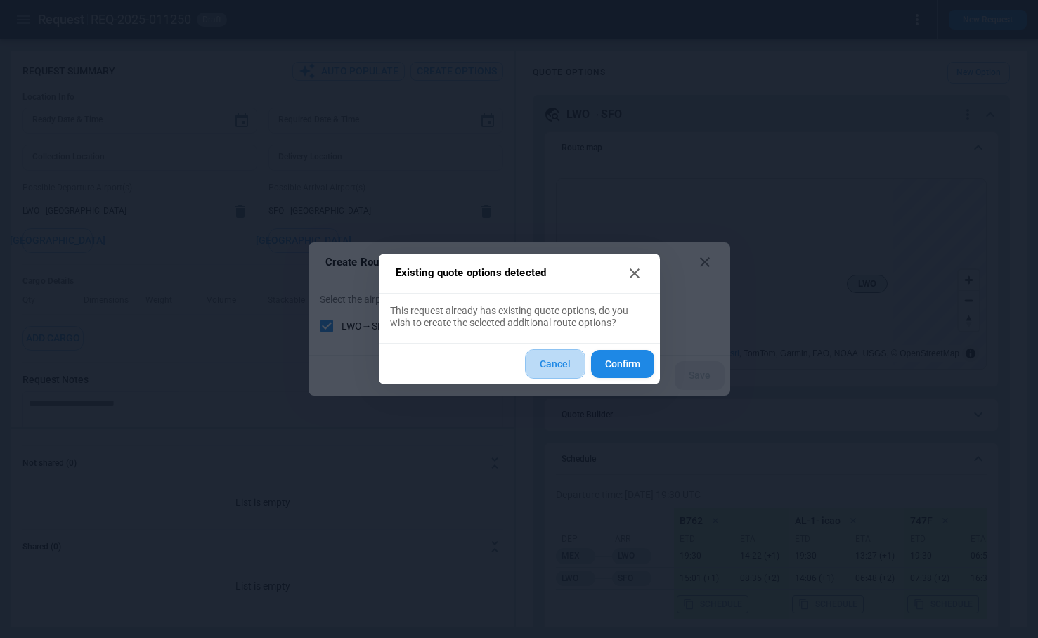
click at [564, 365] on button "Cancel" at bounding box center [555, 364] width 60 height 30
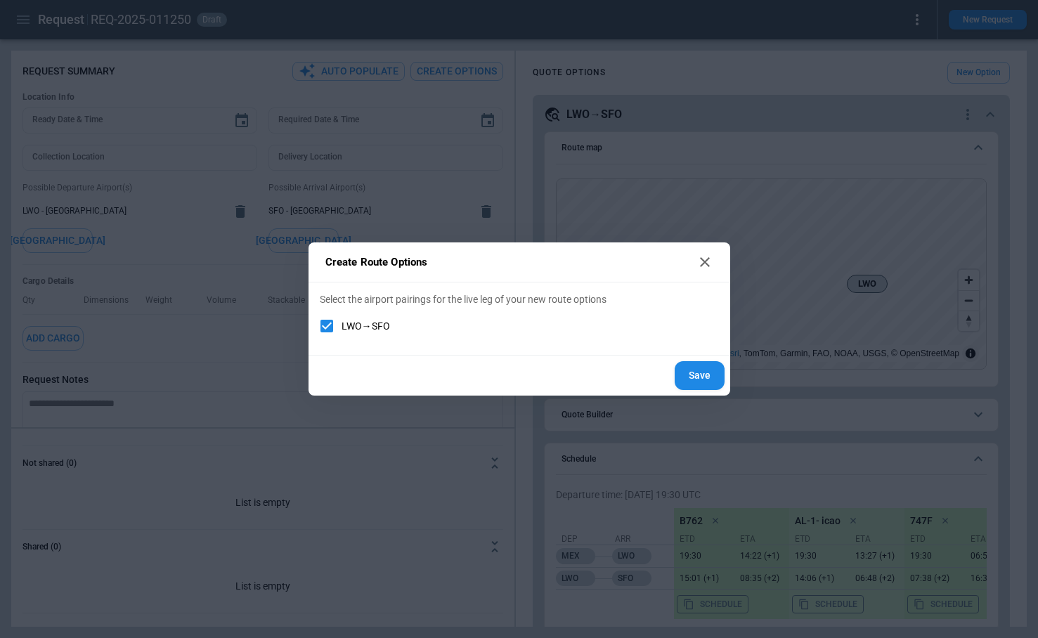
click at [705, 255] on icon at bounding box center [704, 262] width 17 height 17
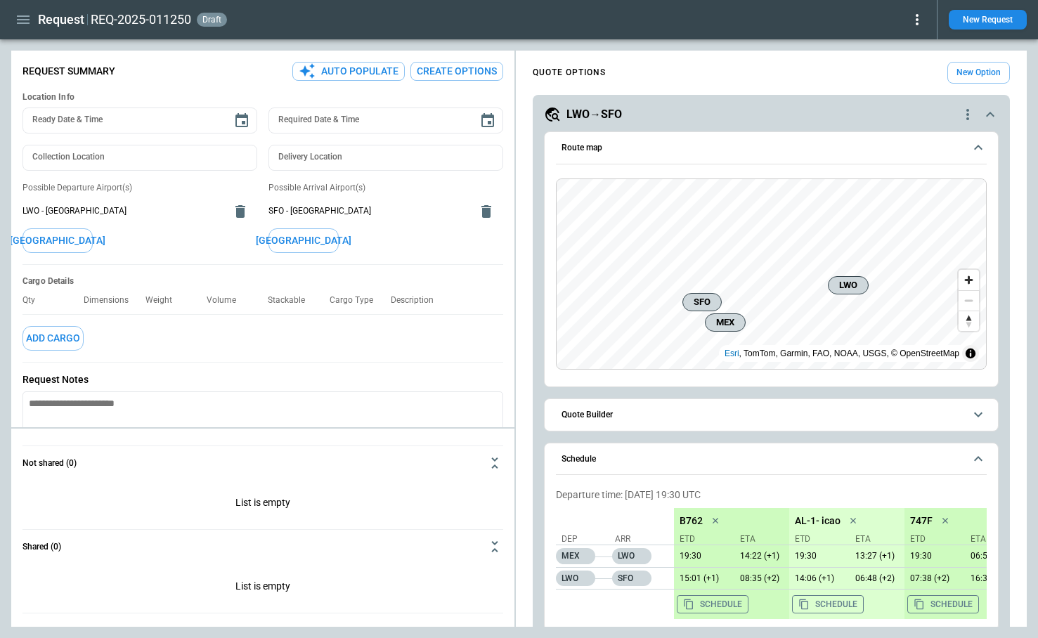
click at [984, 118] on icon "scrollable content" at bounding box center [990, 114] width 17 height 17
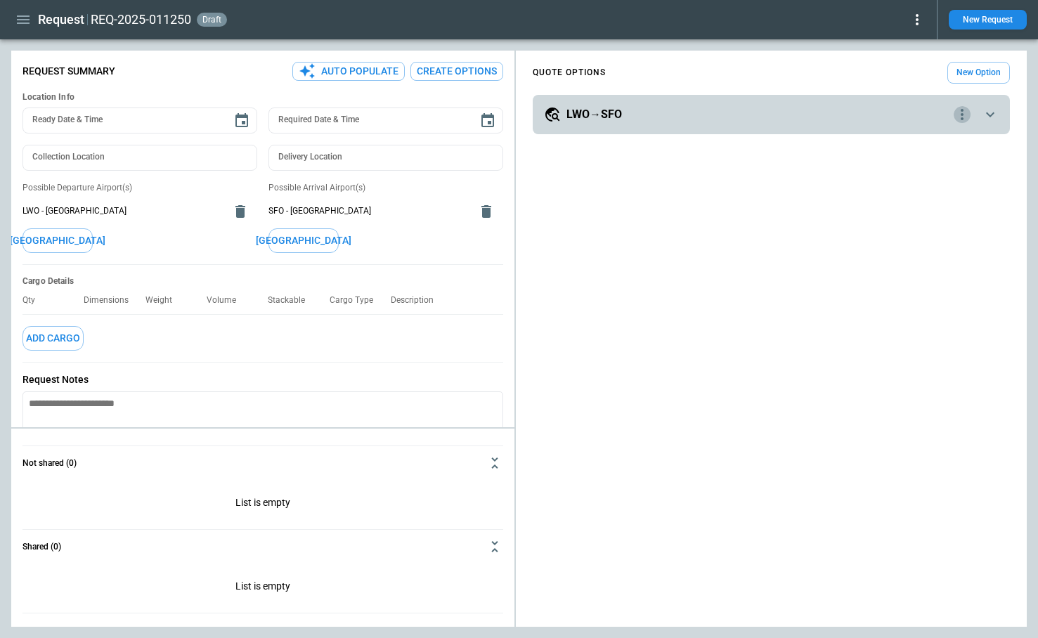
click at [963, 118] on icon "quote-option-actions" at bounding box center [962, 114] width 3 height 11
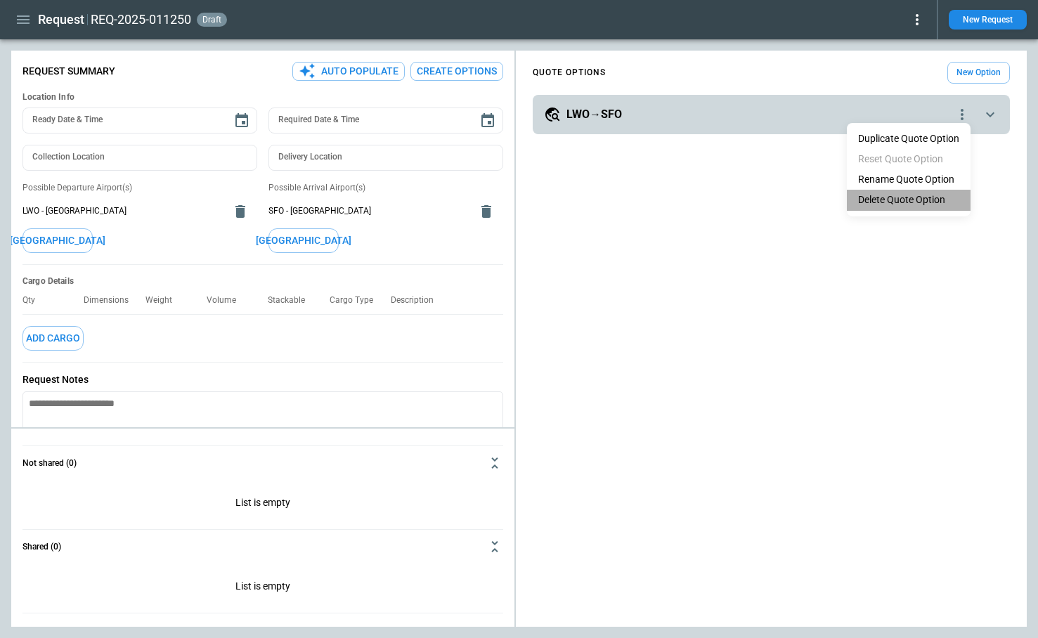
click at [924, 196] on li "Delete Quote Option" at bounding box center [909, 200] width 124 height 20
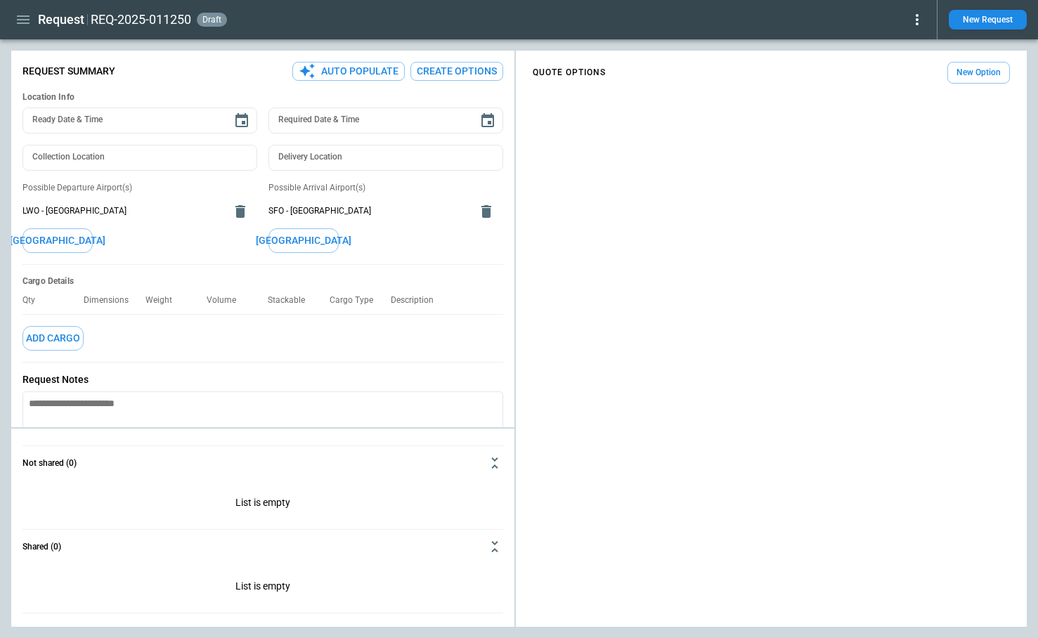
click at [461, 74] on button "Create Options" at bounding box center [456, 71] width 93 height 19
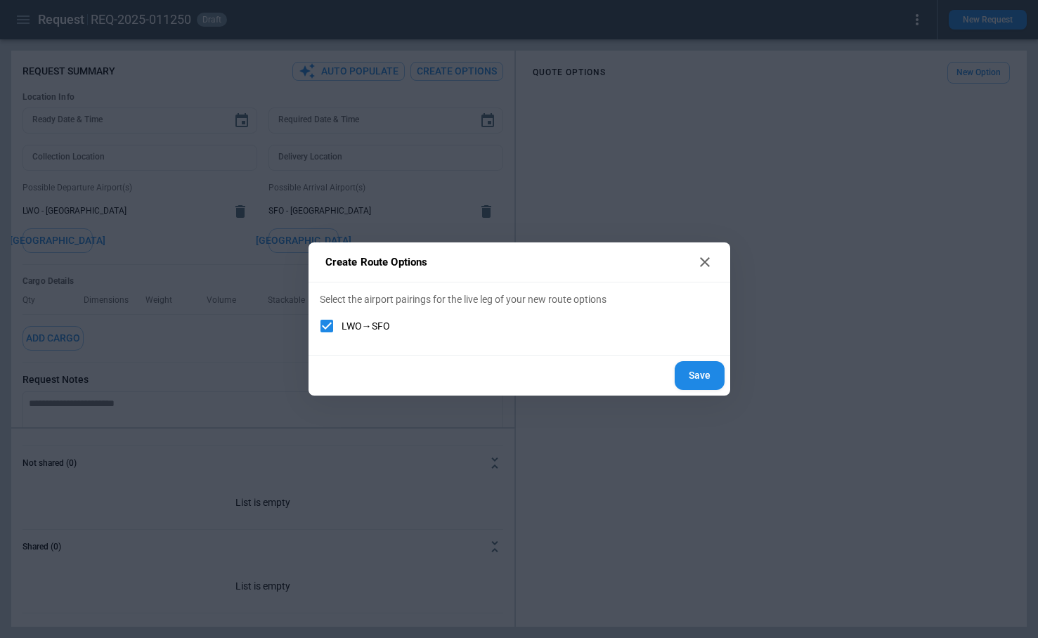
click at [698, 382] on button "Save" at bounding box center [700, 375] width 50 height 29
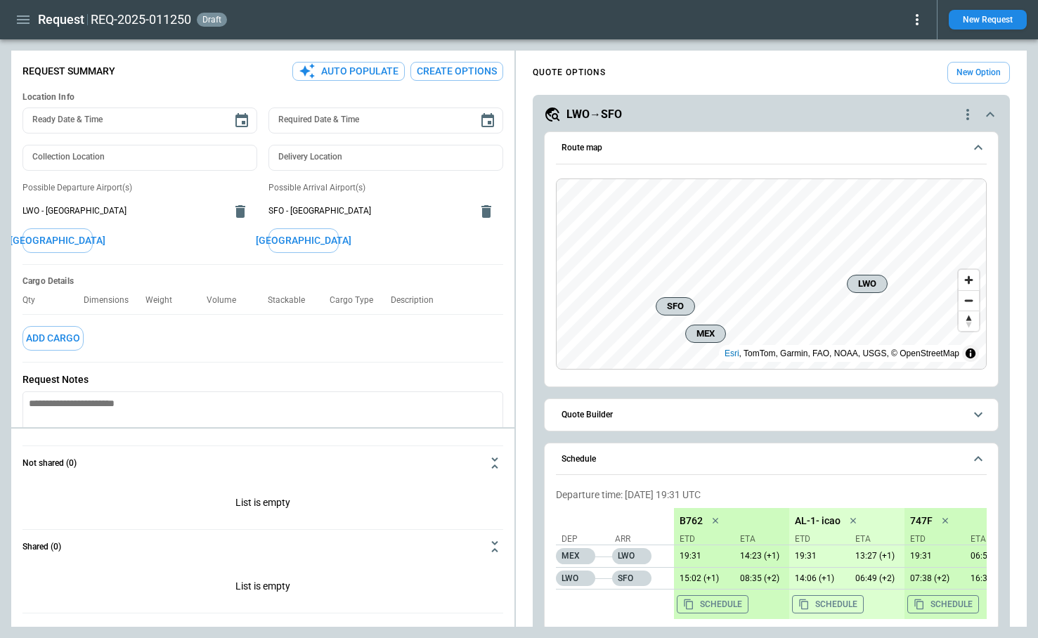
click at [961, 114] on icon "quote-option-actions" at bounding box center [967, 114] width 17 height 17
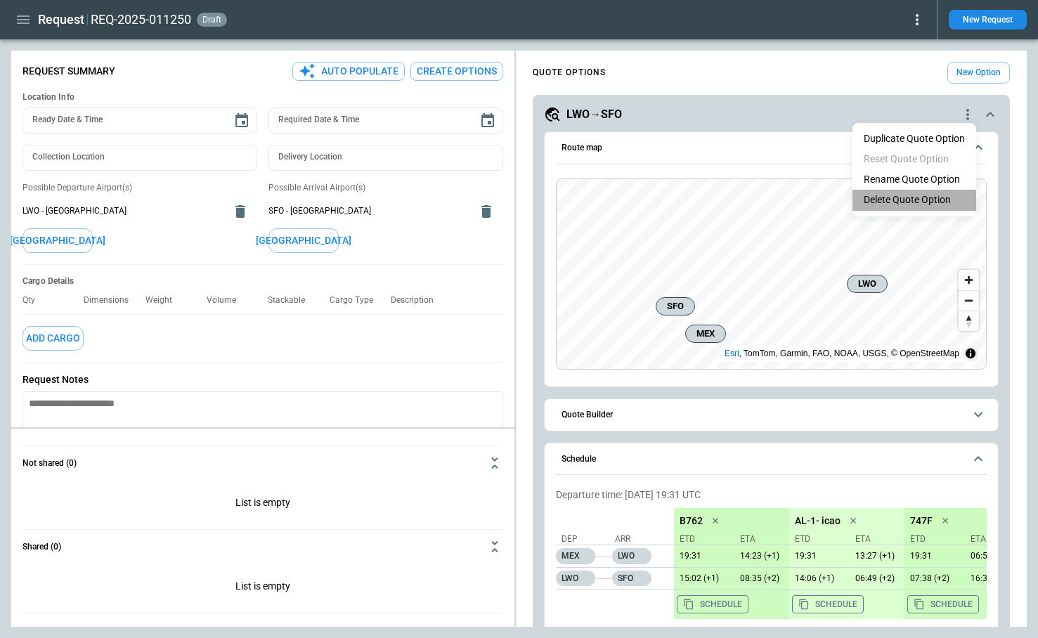
click at [892, 201] on li "Delete Quote Option" at bounding box center [914, 200] width 124 height 20
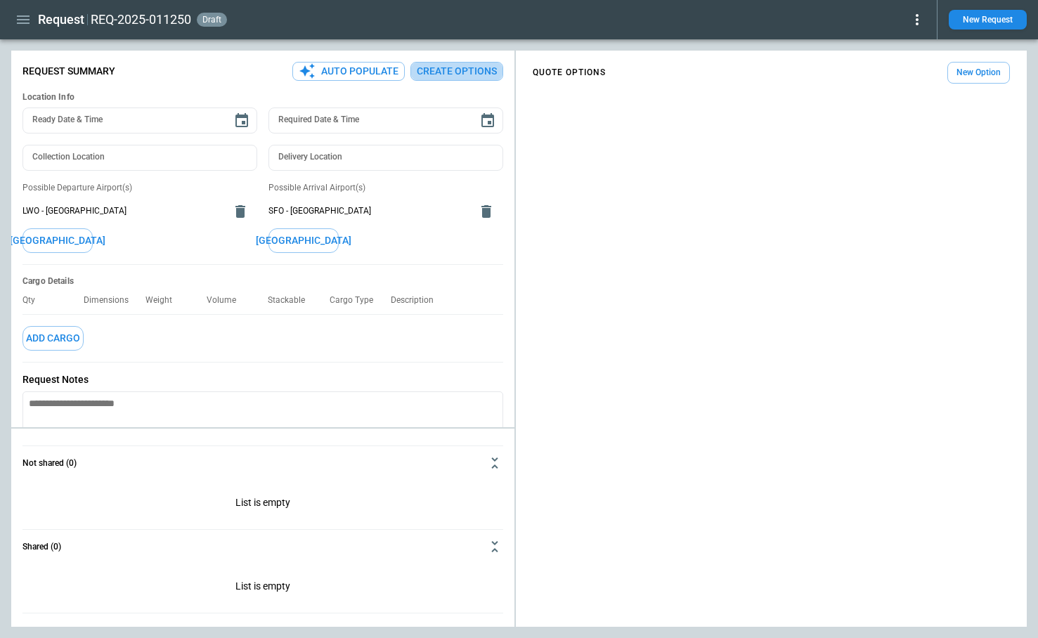
click at [453, 69] on button "Create Options" at bounding box center [456, 71] width 93 height 19
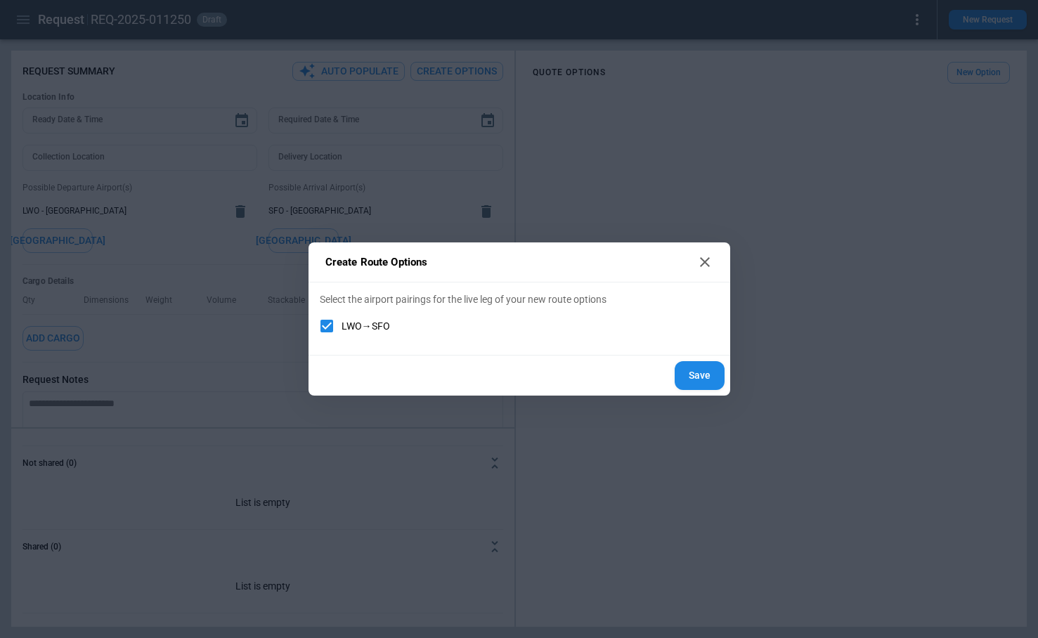
click at [700, 368] on button "Save" at bounding box center [700, 375] width 50 height 29
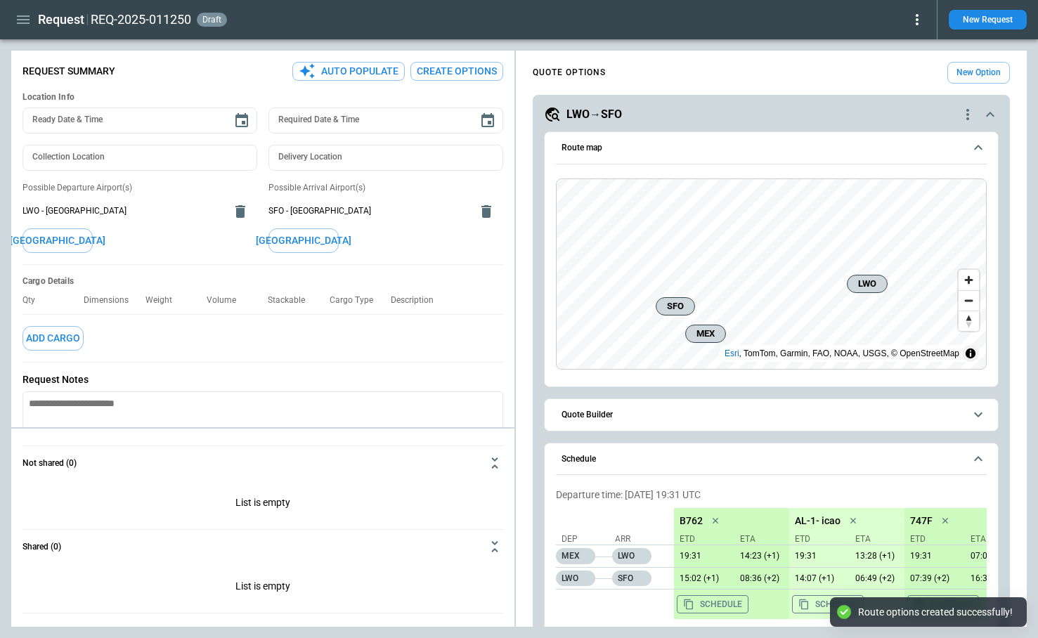
click at [966, 115] on icon "quote-option-actions" at bounding box center [967, 114] width 17 height 17
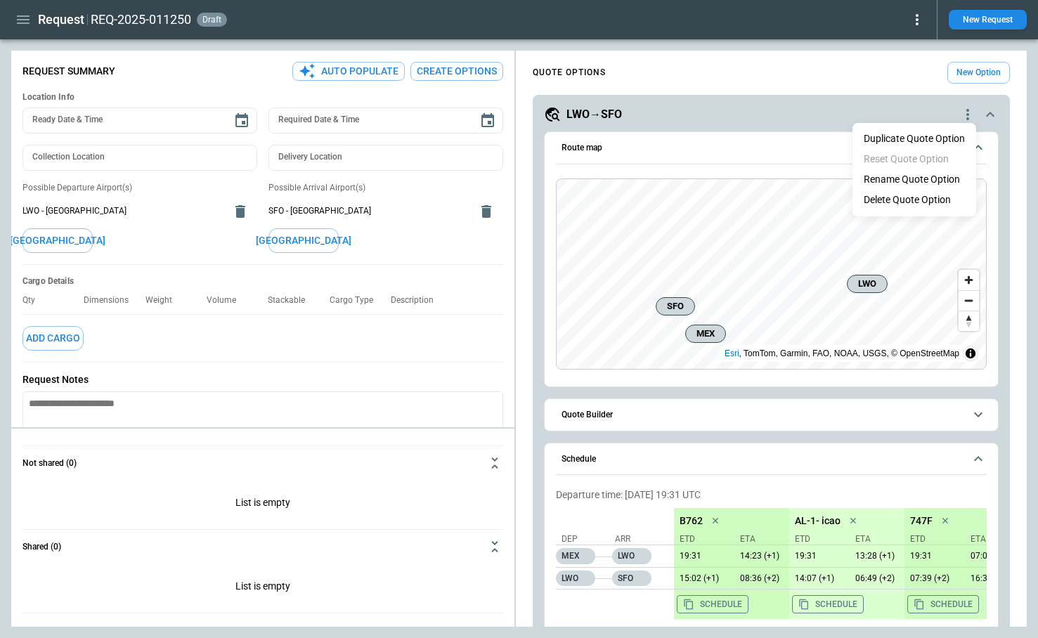
click at [865, 79] on div at bounding box center [519, 319] width 1038 height 638
click at [969, 79] on button "New Option" at bounding box center [978, 73] width 63 height 22
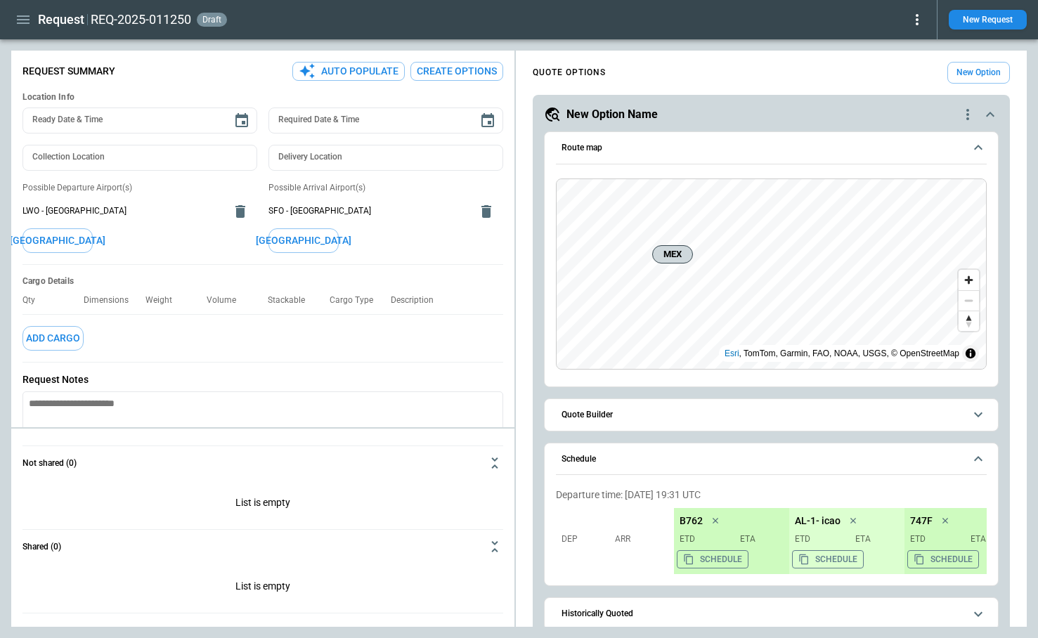
click at [987, 116] on icon "scrollable content" at bounding box center [990, 114] width 8 height 5
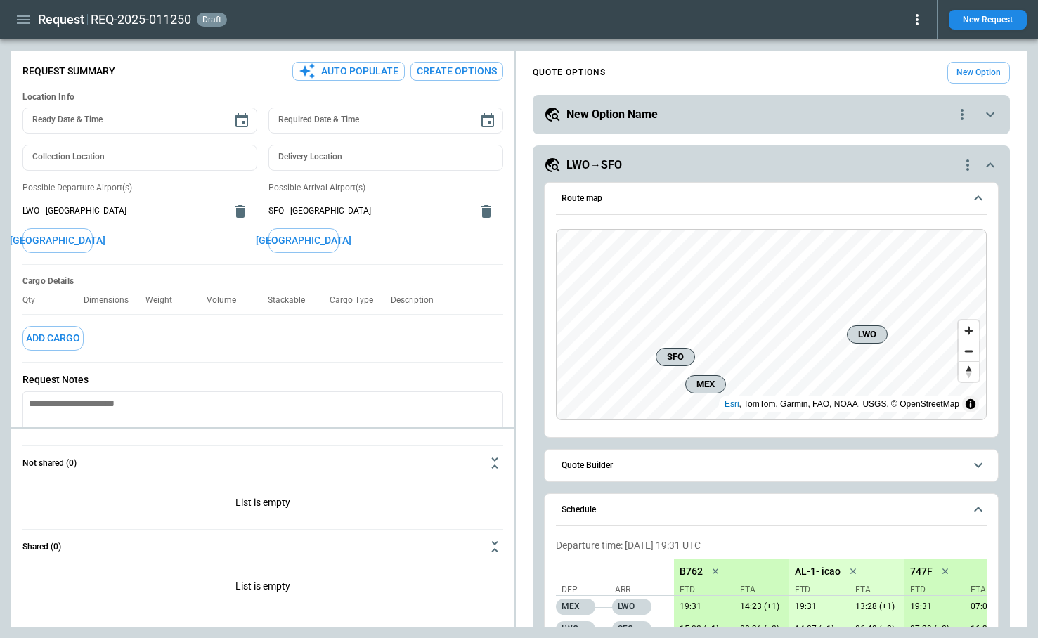
click at [984, 166] on icon "scrollable content" at bounding box center [990, 165] width 17 height 17
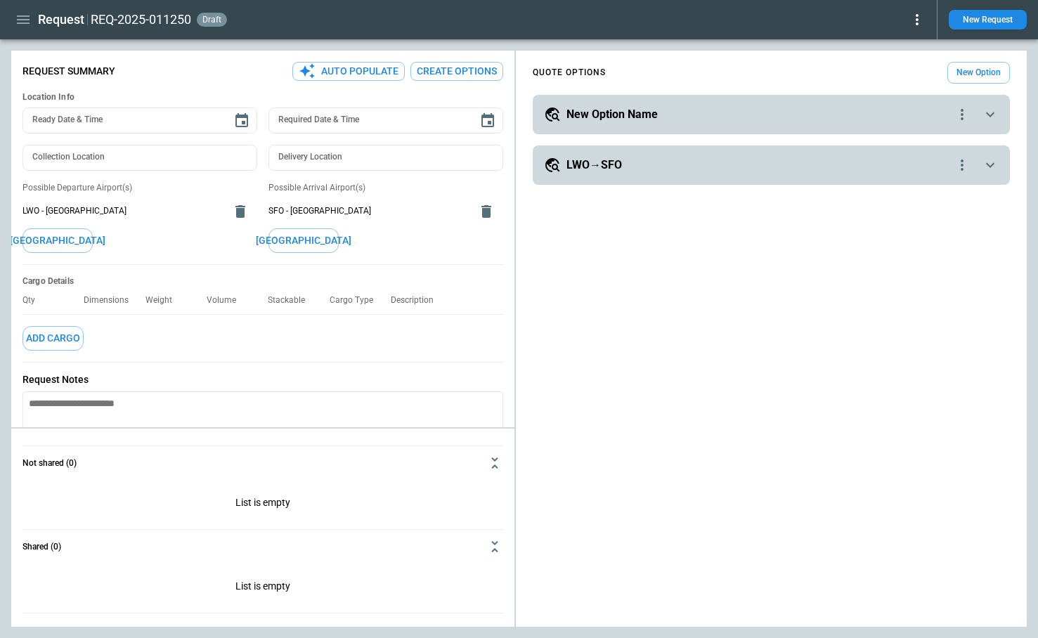
click at [469, 70] on button "Create Options" at bounding box center [456, 71] width 93 height 19
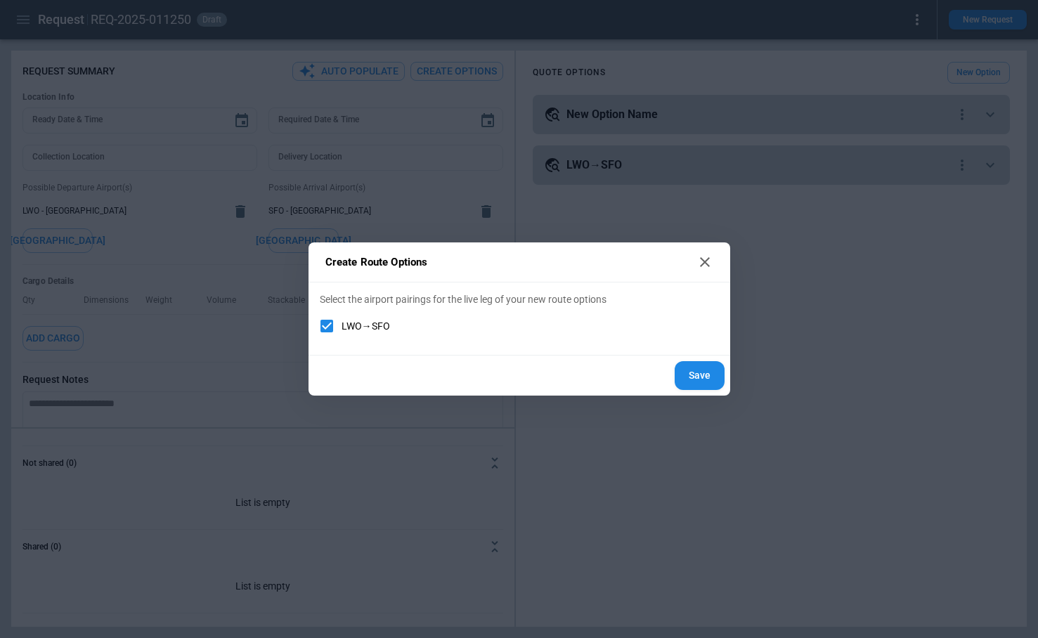
click at [687, 377] on button "Save" at bounding box center [700, 375] width 50 height 29
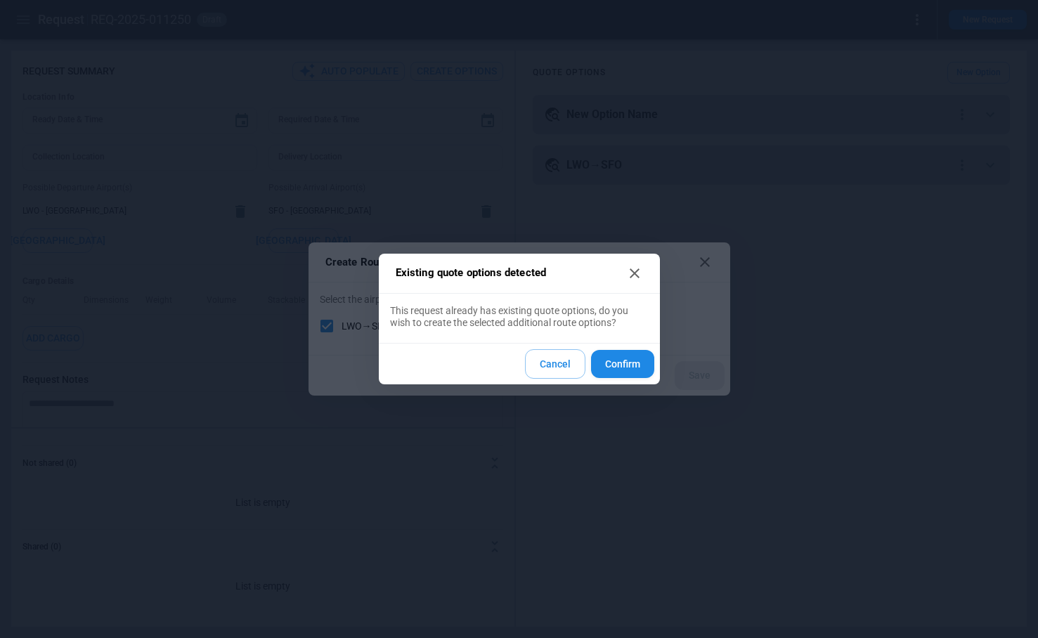
click at [608, 365] on button "Confirm" at bounding box center [622, 364] width 63 height 29
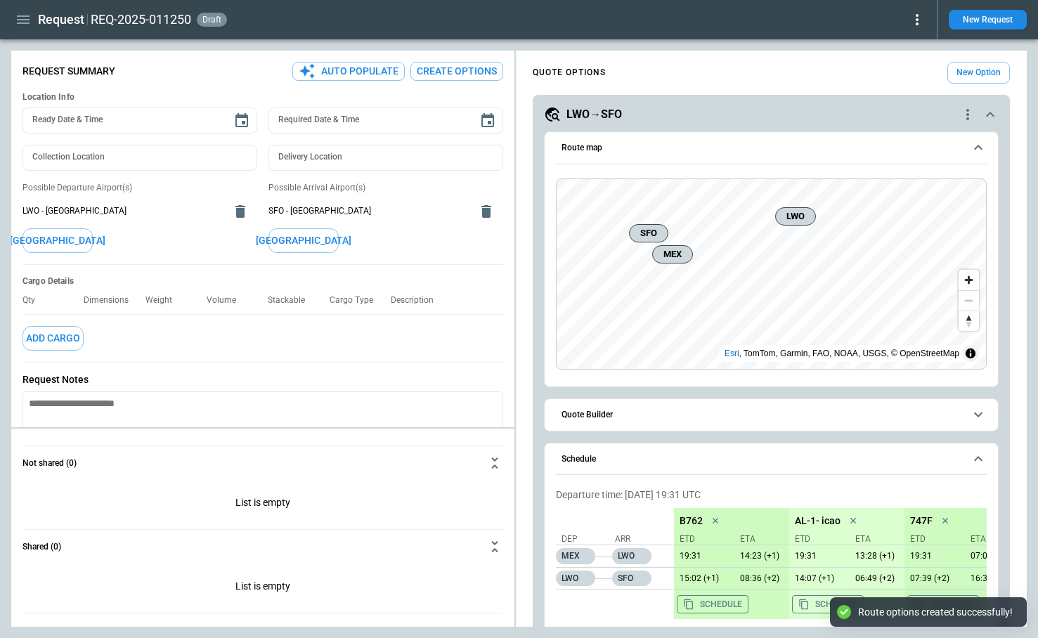
click at [986, 115] on icon "scrollable content" at bounding box center [990, 114] width 8 height 5
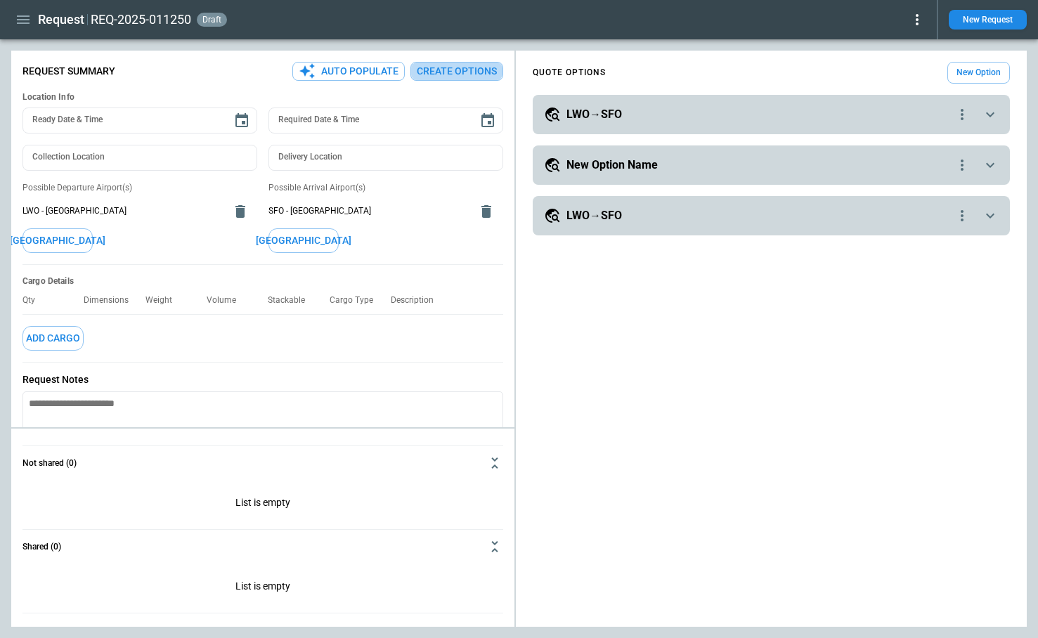
click at [483, 70] on button "Create Options" at bounding box center [456, 71] width 93 height 19
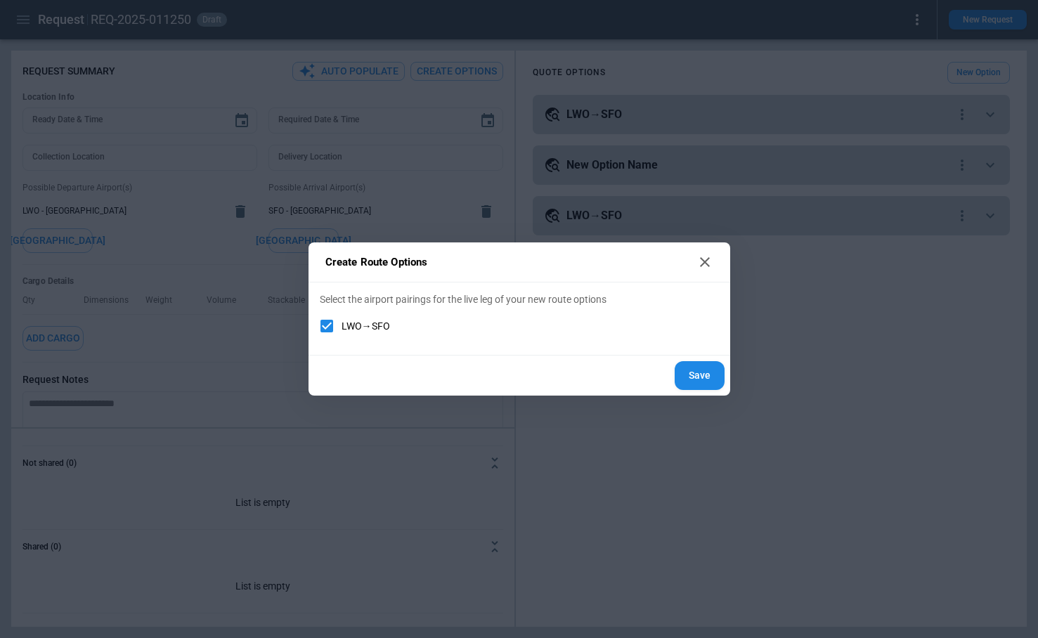
click at [703, 373] on button "Save" at bounding box center [700, 375] width 50 height 29
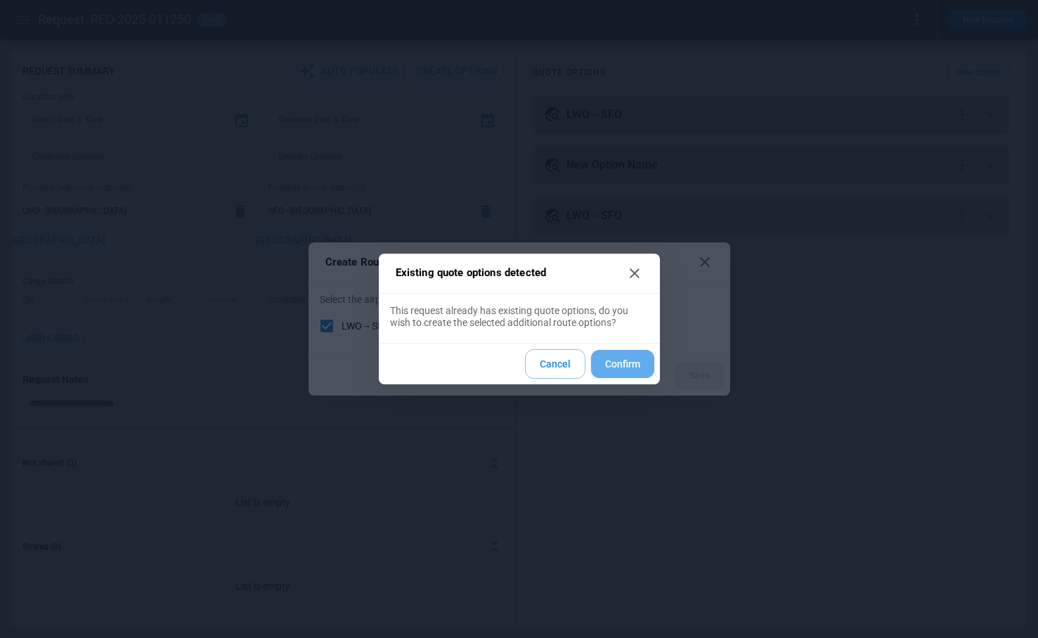
click at [627, 367] on button "Confirm" at bounding box center [622, 364] width 63 height 29
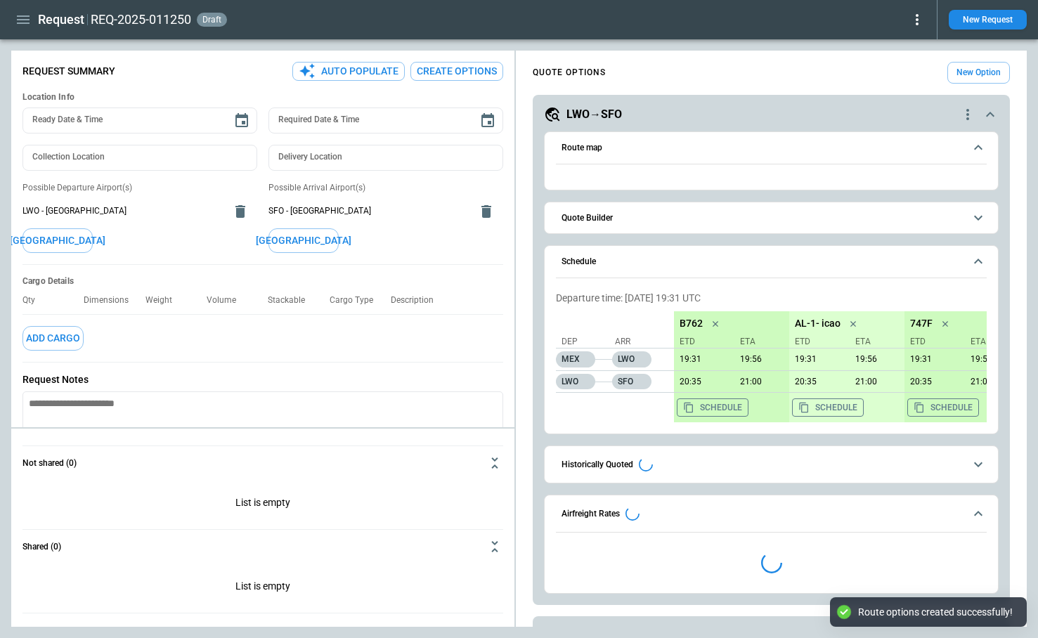
type textarea "*"
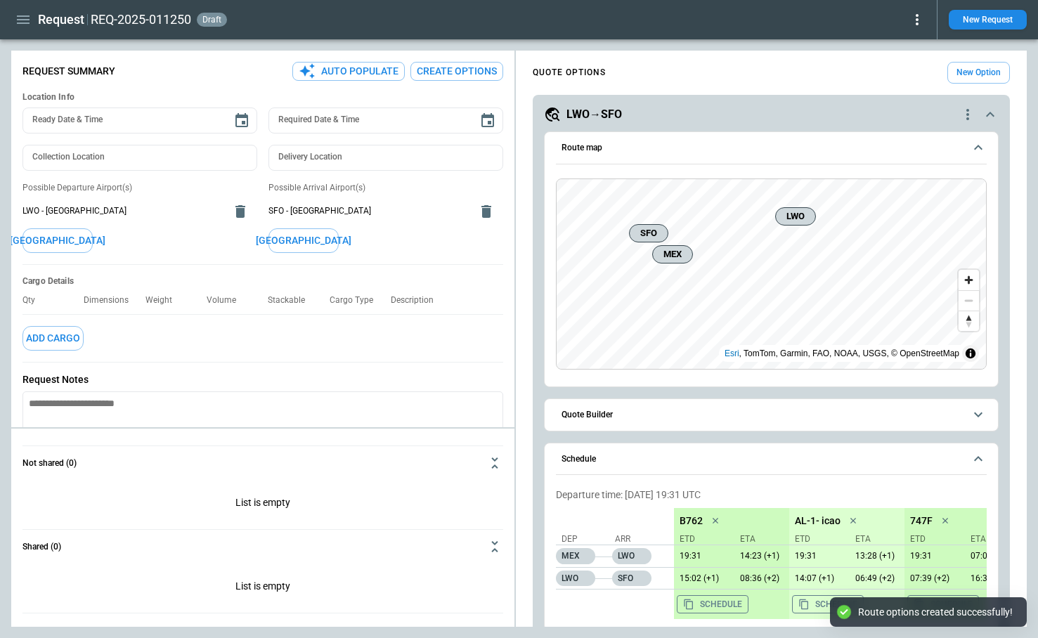
click at [990, 112] on icon "scrollable content" at bounding box center [990, 114] width 17 height 17
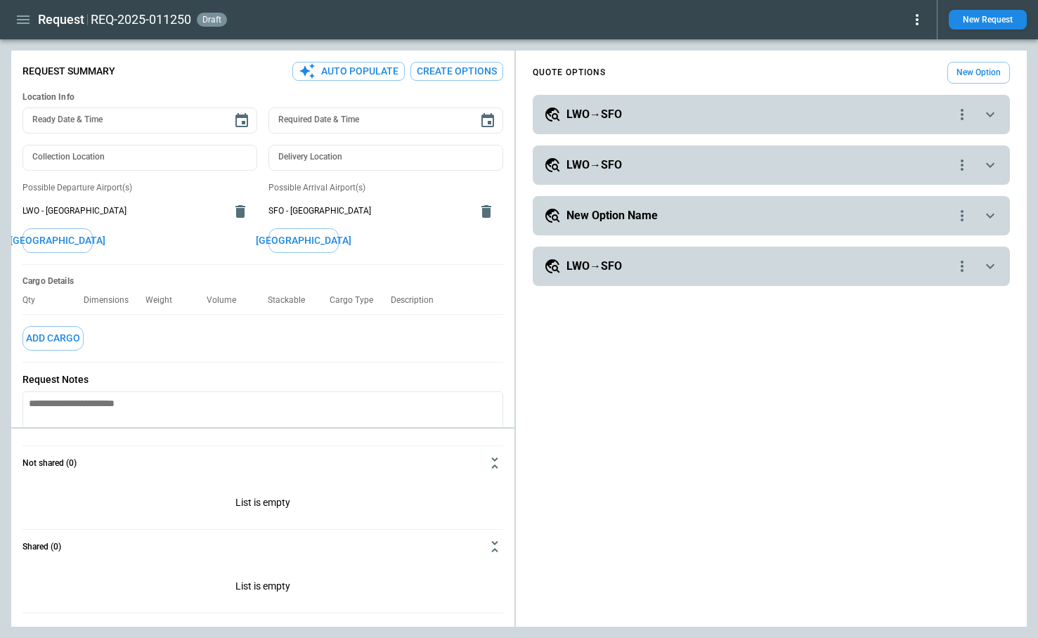
click at [476, 77] on button "Create Options" at bounding box center [456, 71] width 93 height 19
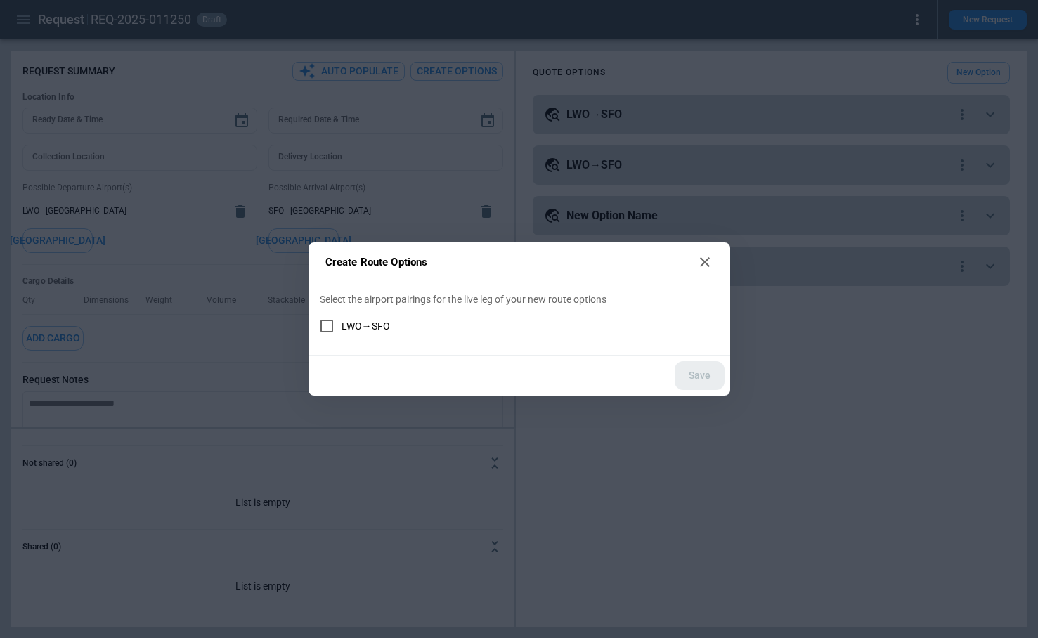
click at [371, 316] on label "LWO→SFO" at bounding box center [510, 326] width 396 height 30
click at [708, 372] on button "Save" at bounding box center [700, 375] width 50 height 29
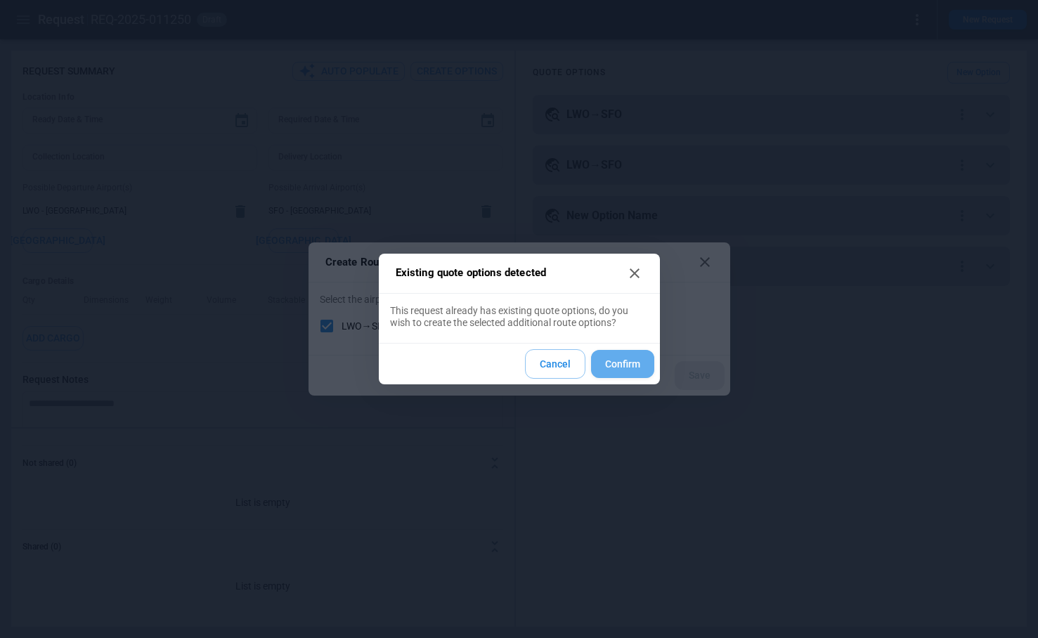
click at [637, 358] on button "Confirm" at bounding box center [622, 364] width 63 height 29
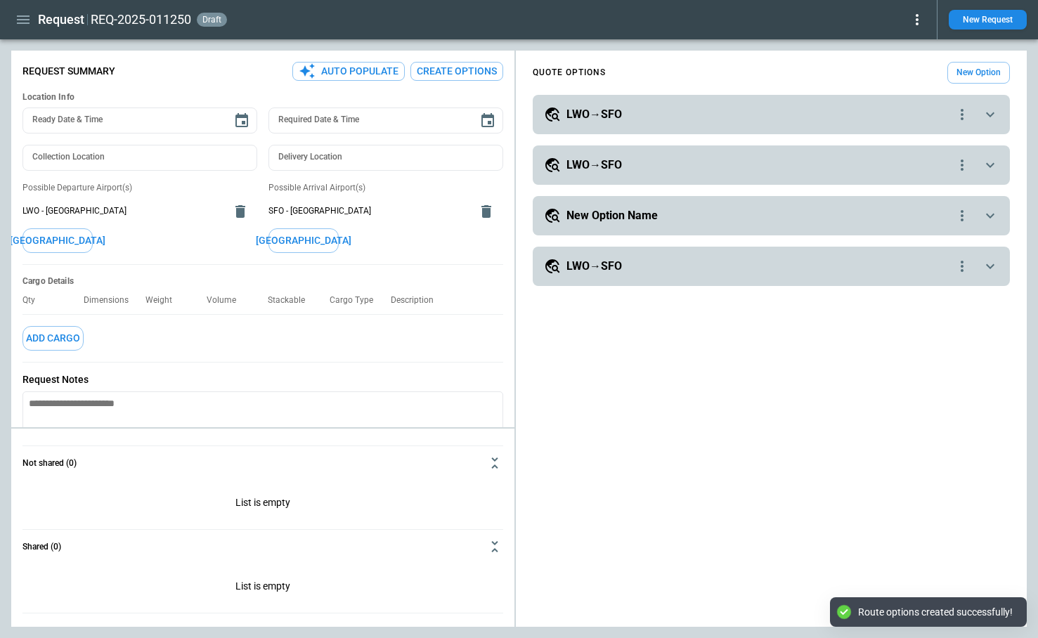
type textarea "*"
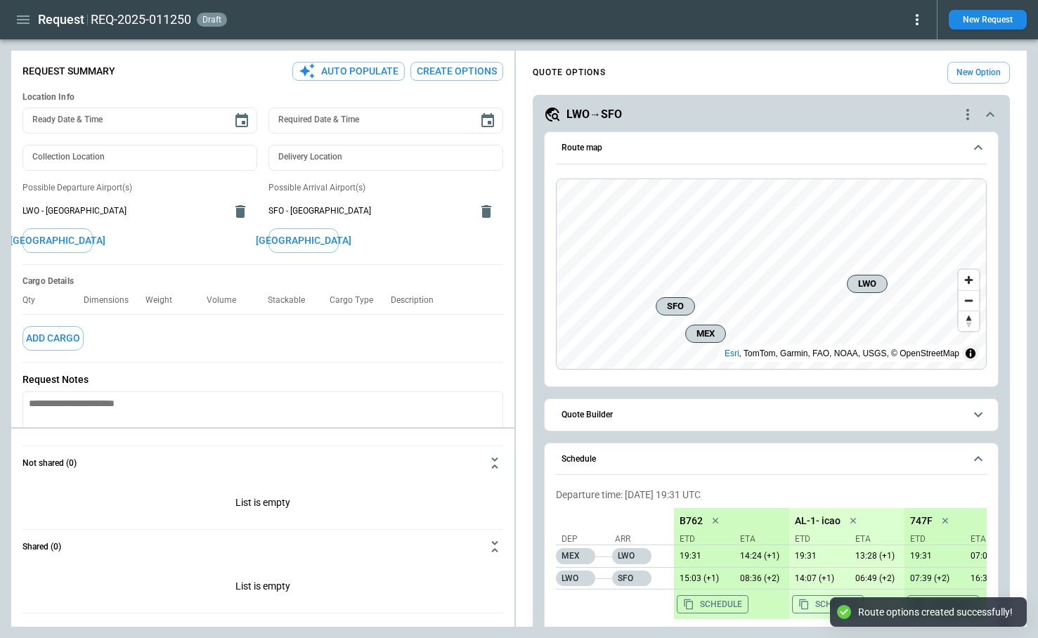
click at [989, 114] on icon "scrollable content" at bounding box center [990, 114] width 17 height 17
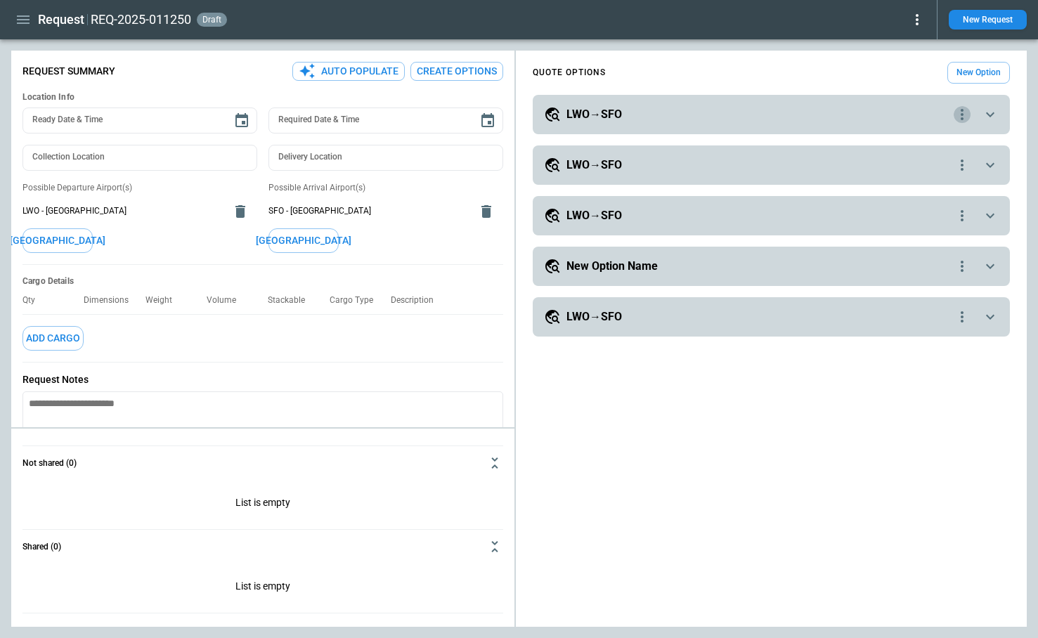
click at [958, 120] on icon "quote-option-actions" at bounding box center [962, 114] width 17 height 17
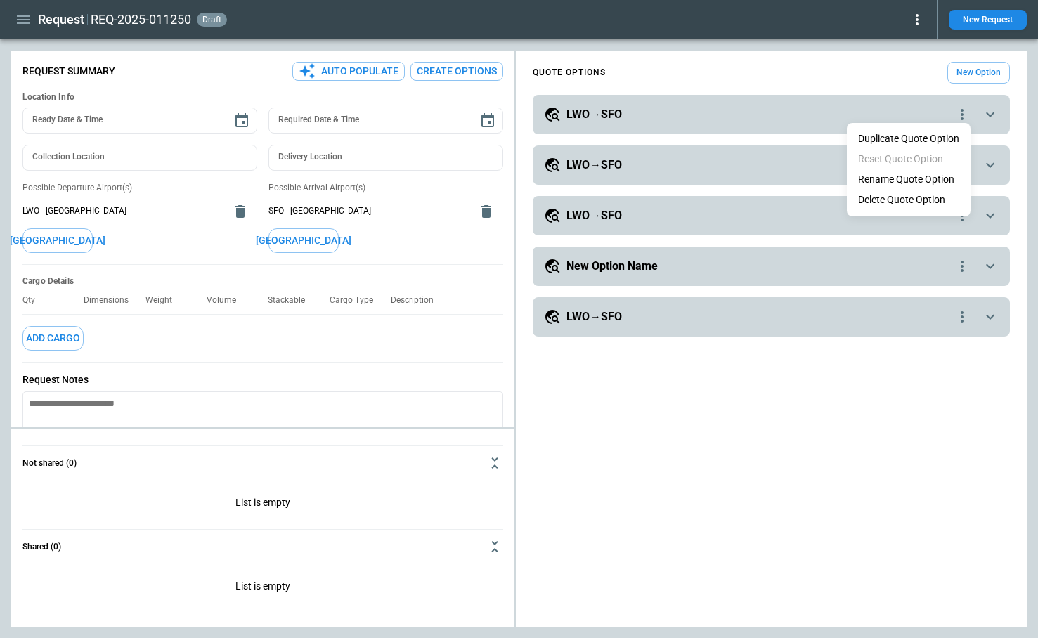
click at [913, 200] on li "Delete Quote Option" at bounding box center [909, 200] width 124 height 20
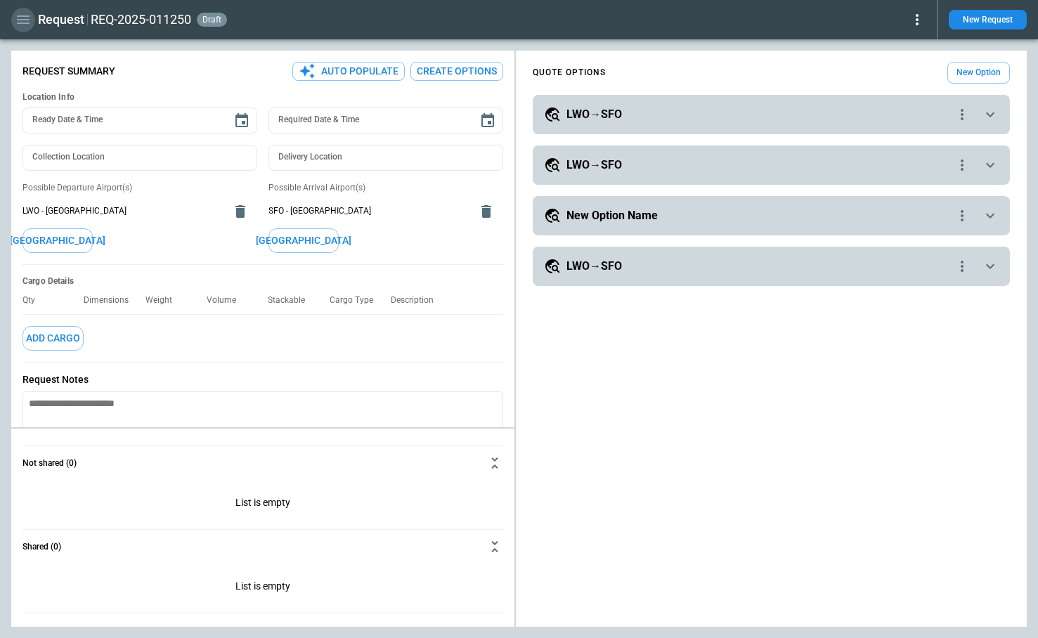
click at [25, 22] on icon "button" at bounding box center [23, 19] width 13 height 8
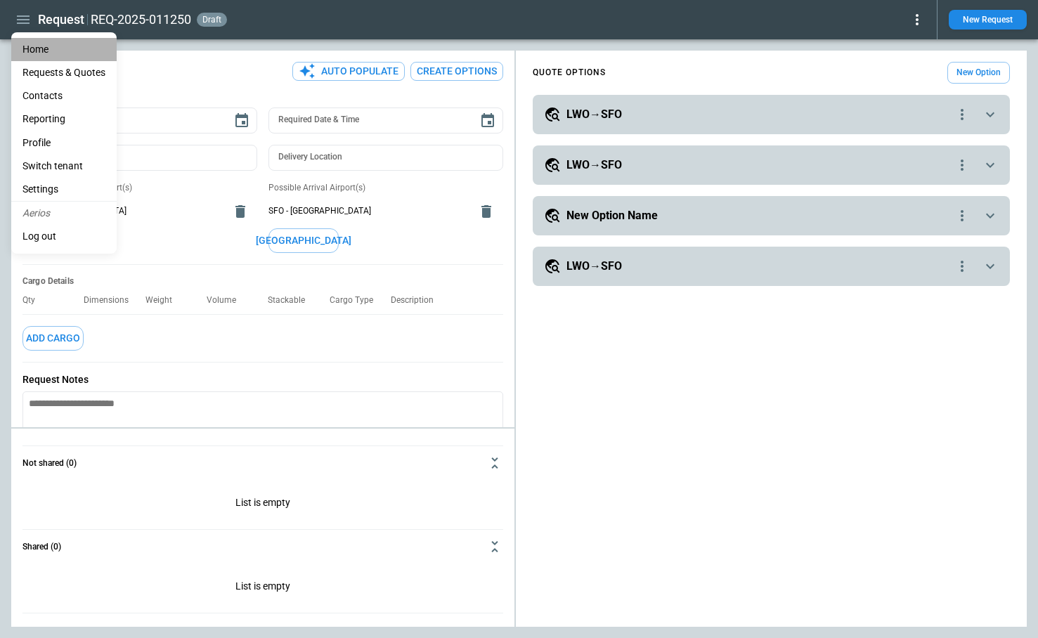
click at [43, 51] on li "Home" at bounding box center [63, 49] width 105 height 23
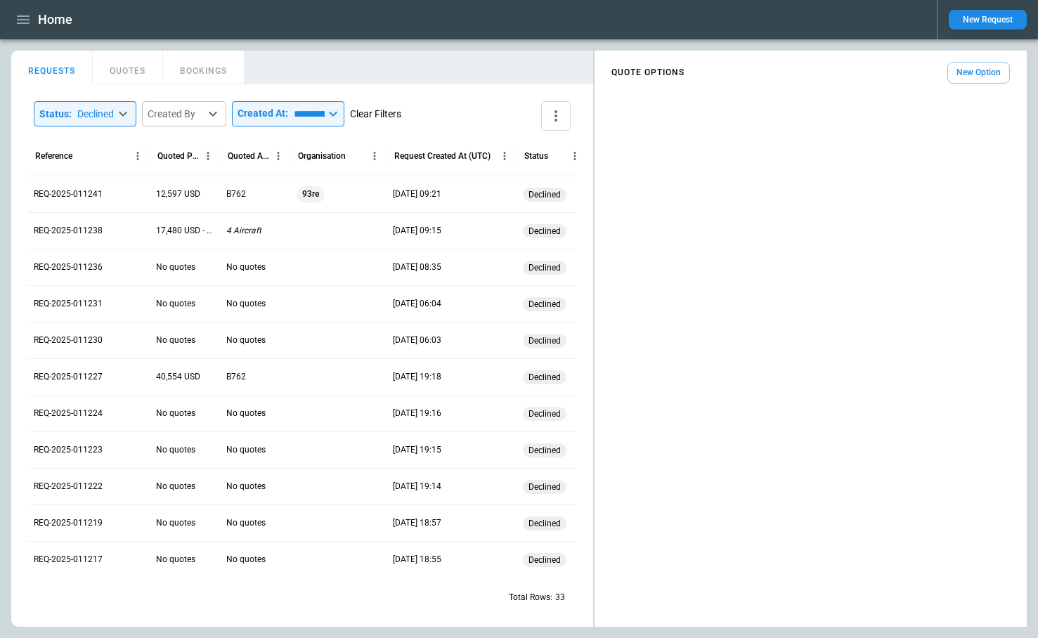
click at [398, 115] on button "Clear Filters" at bounding box center [375, 114] width 51 height 18
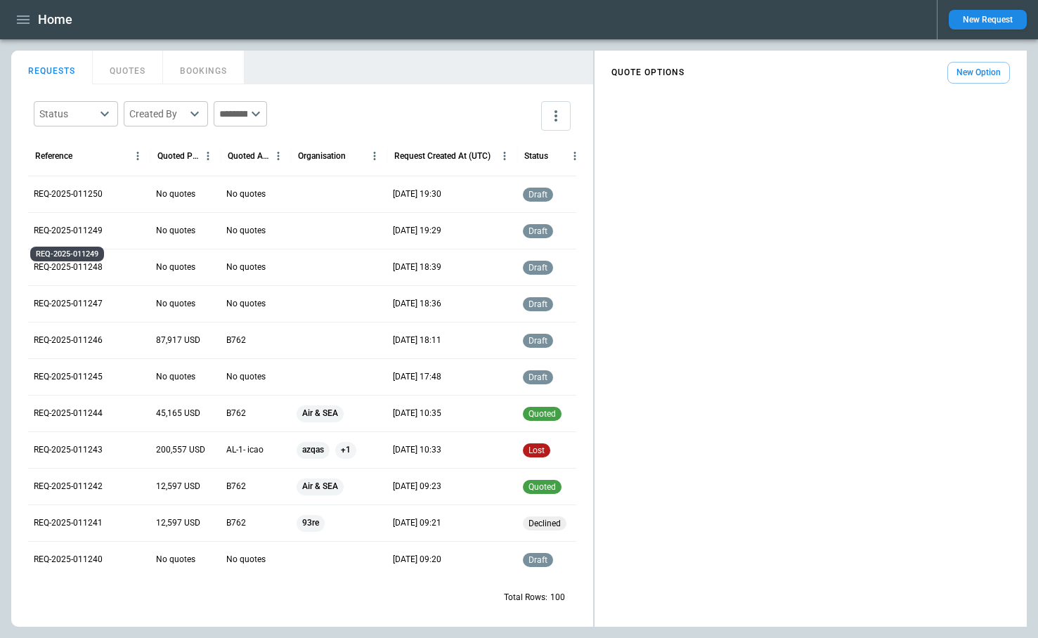
click at [98, 229] on p "REQ-2025-011249" at bounding box center [68, 231] width 69 height 12
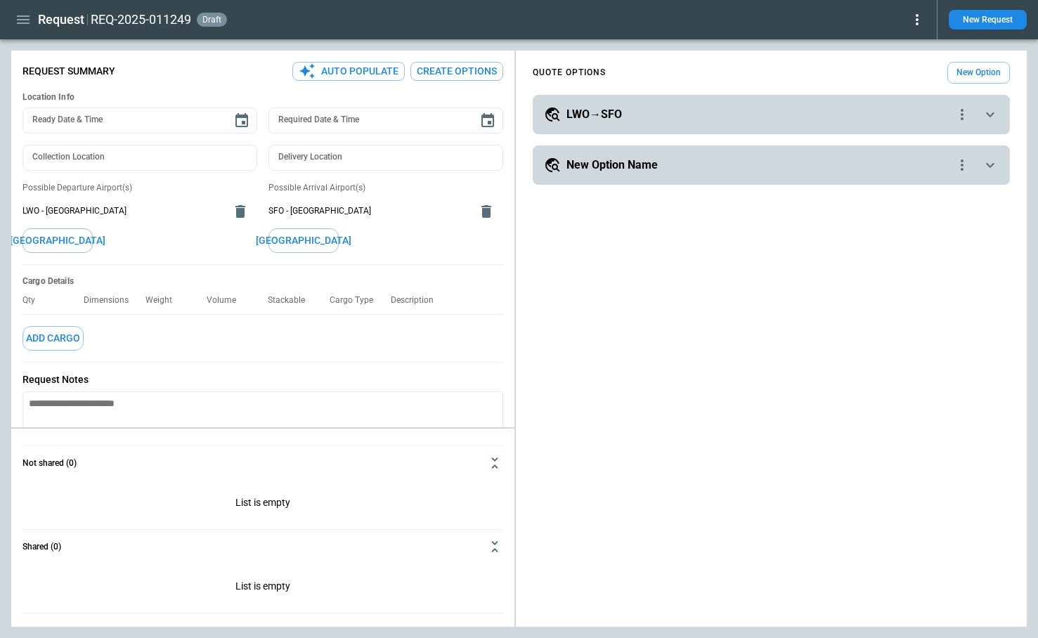
click at [472, 72] on button "Create Options" at bounding box center [456, 71] width 93 height 19
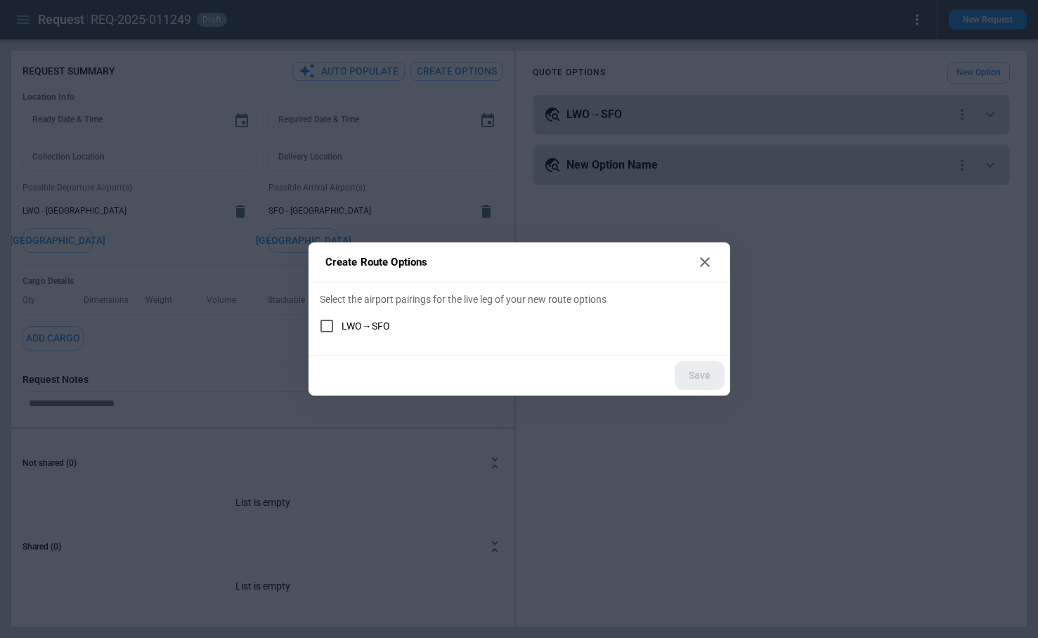
click at [368, 325] on span "LWO→SFO" at bounding box center [366, 326] width 48 height 12
click at [694, 375] on button "Save" at bounding box center [700, 375] width 50 height 29
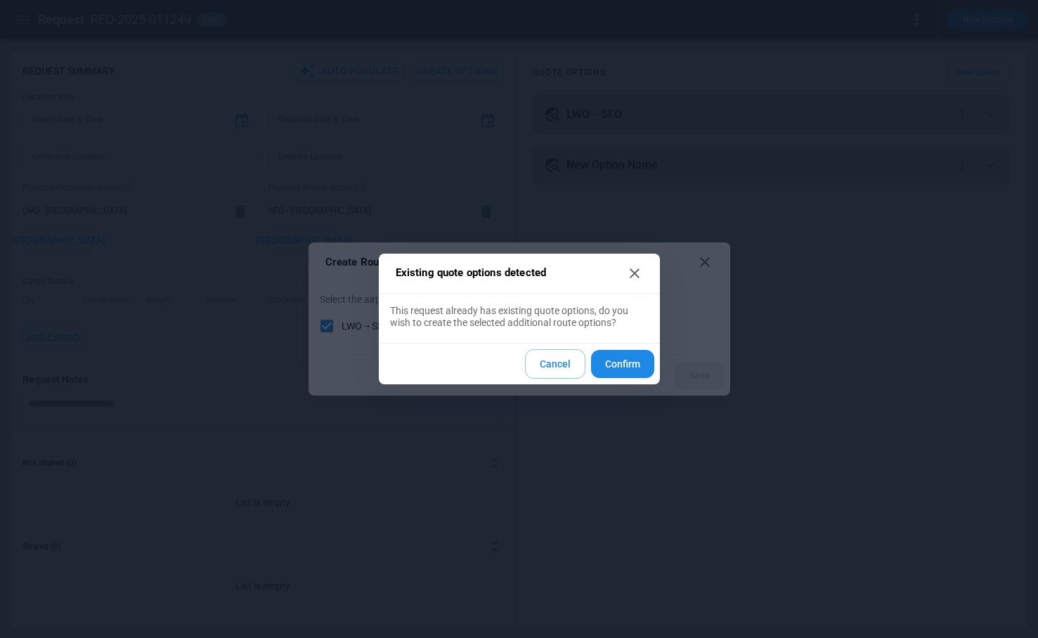
click at [604, 362] on button "Confirm" at bounding box center [622, 364] width 63 height 29
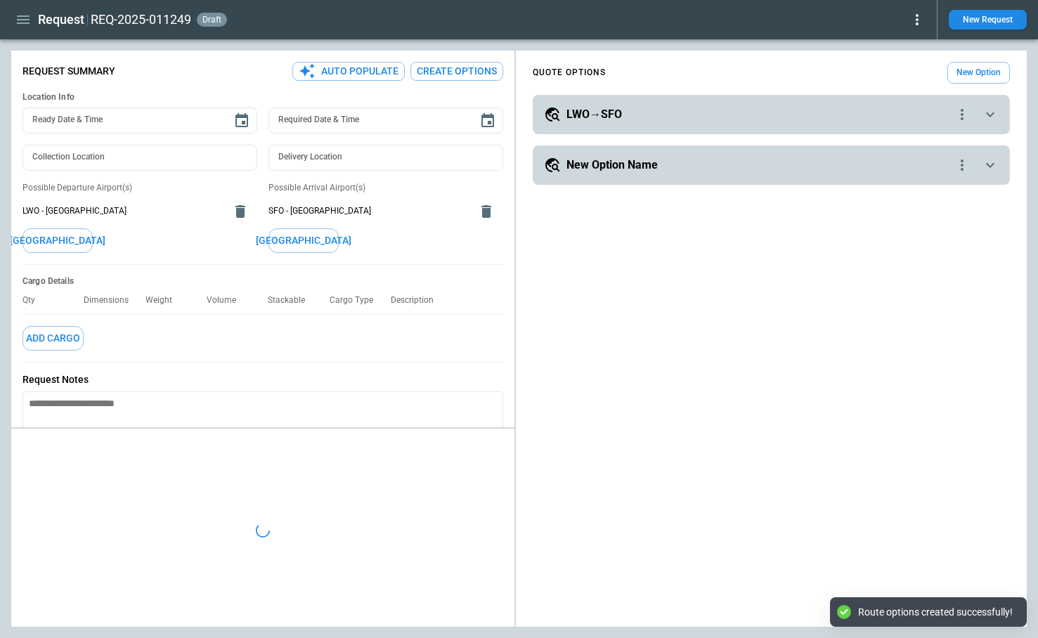
type textarea "*"
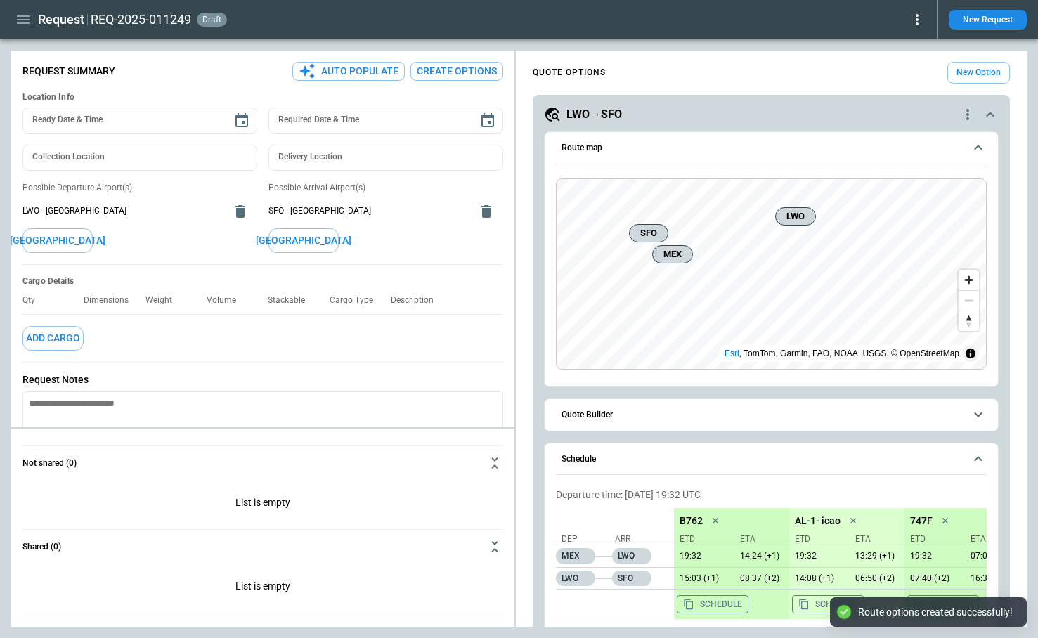
click at [984, 112] on icon "scrollable content" at bounding box center [990, 114] width 17 height 17
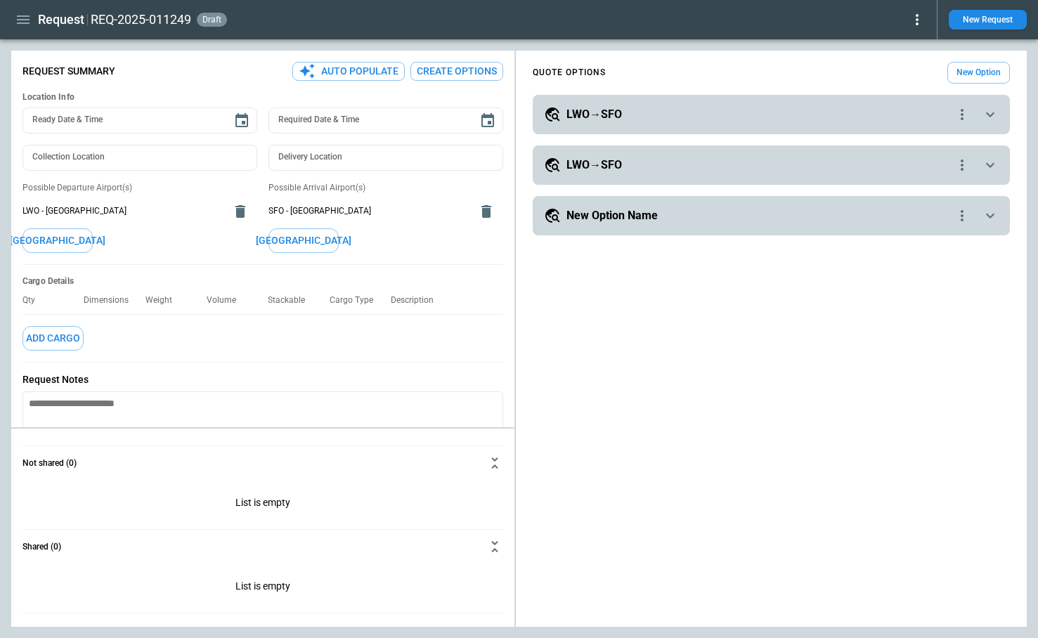
click at [24, 17] on icon "button" at bounding box center [23, 19] width 17 height 17
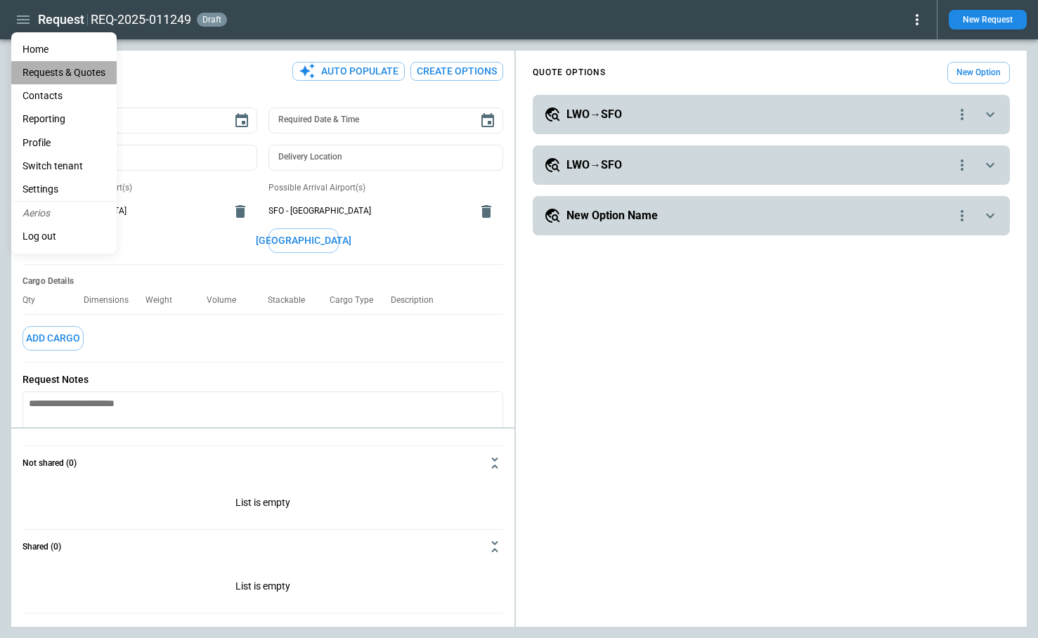
click at [53, 71] on Quotes "Requests & Quotes" at bounding box center [63, 72] width 105 height 23
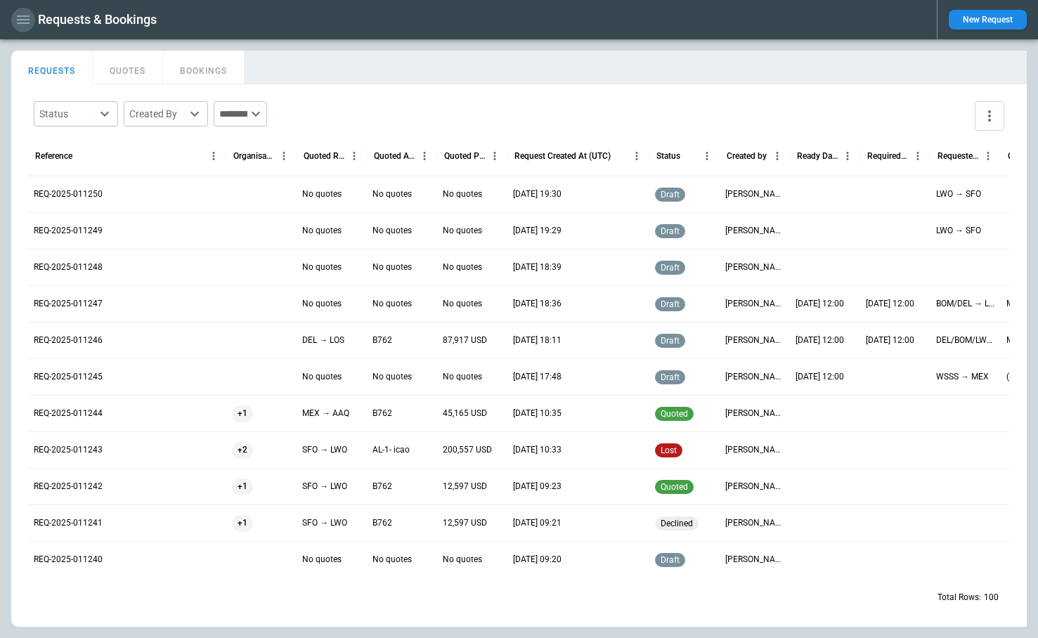
click at [23, 24] on icon "button" at bounding box center [23, 19] width 17 height 17
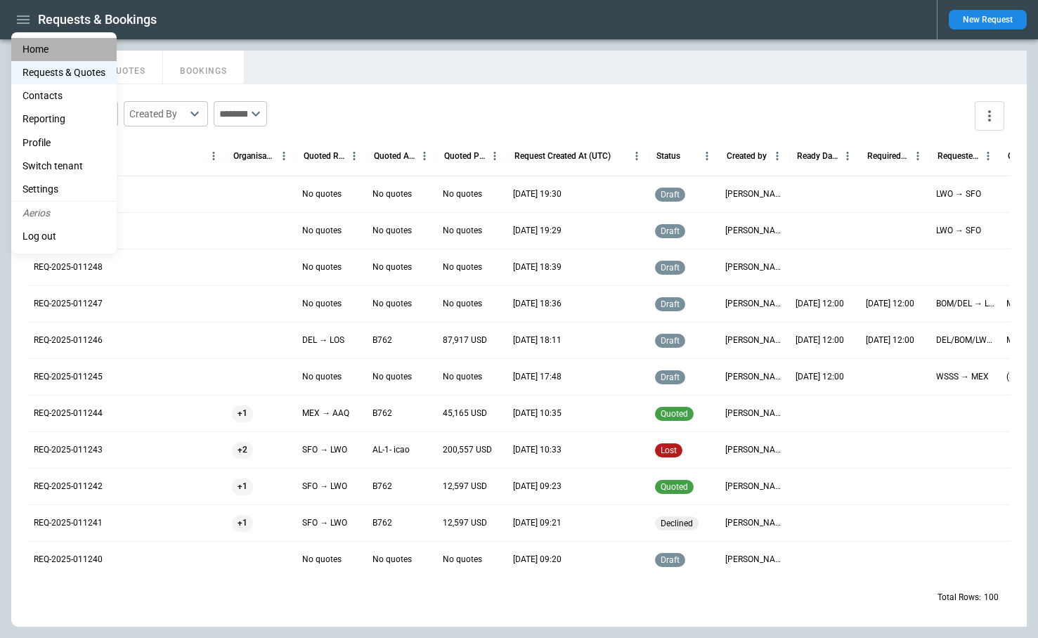
click at [44, 51] on li "Home" at bounding box center [63, 49] width 105 height 23
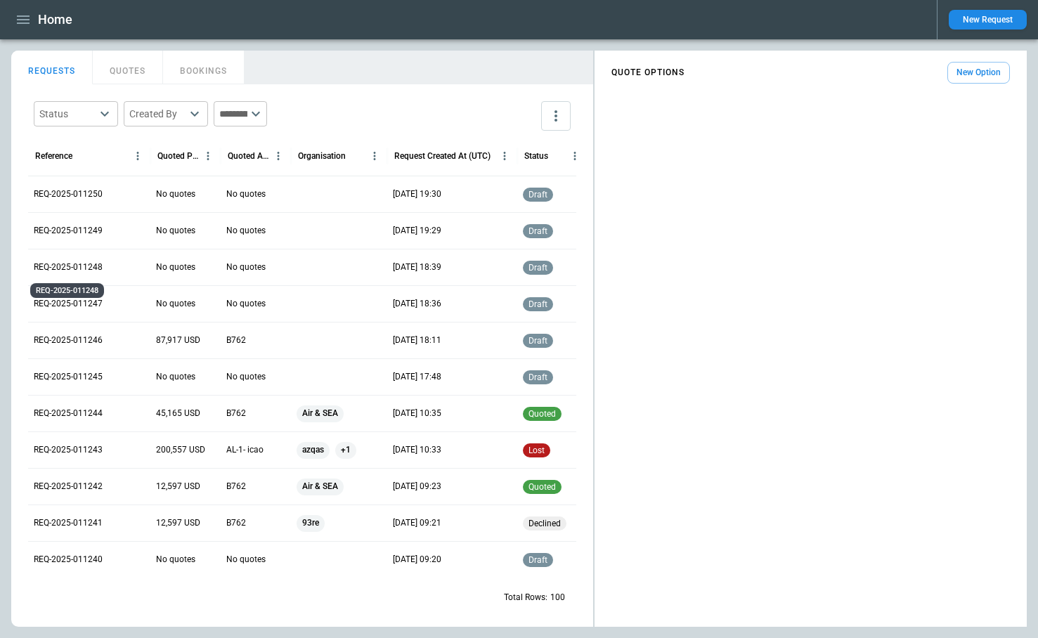
click at [88, 271] on p "REQ-2025-011248" at bounding box center [68, 267] width 69 height 12
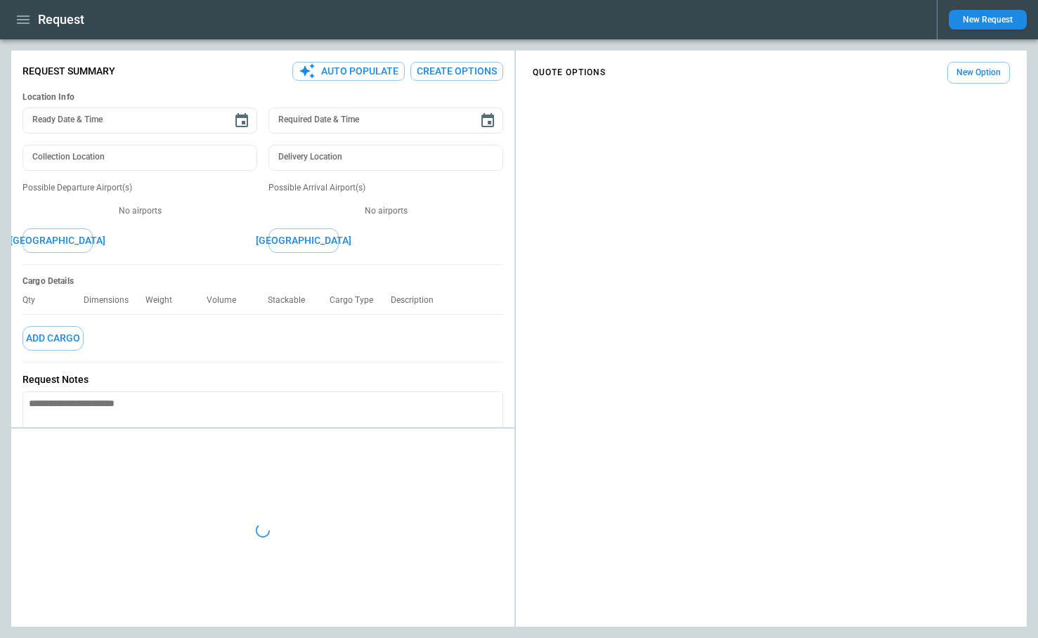
type textarea "*"
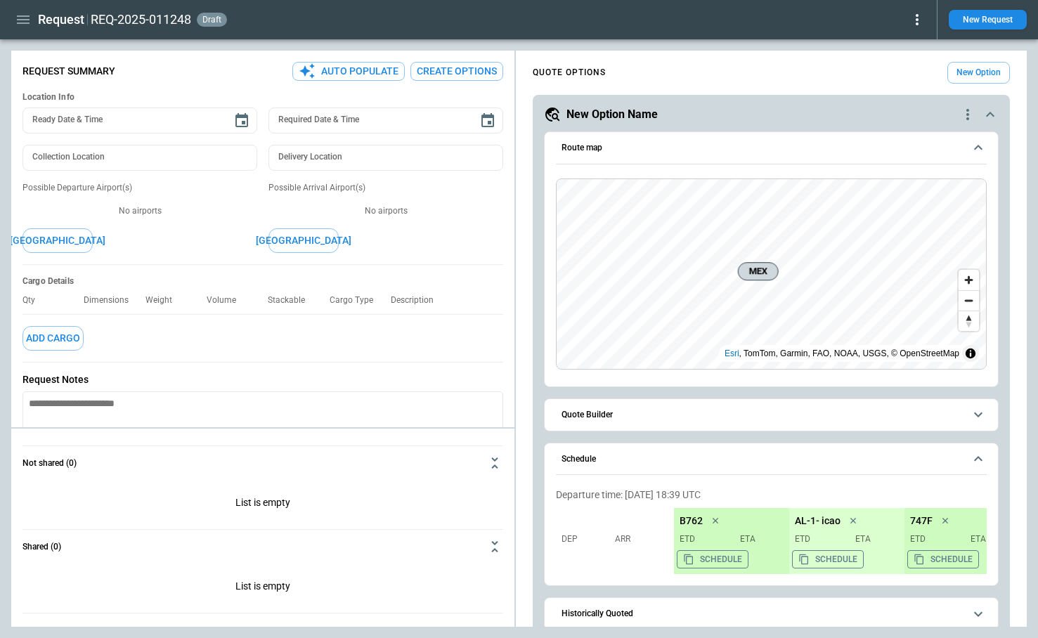
click at [29, 16] on icon "button" at bounding box center [23, 19] width 13 height 8
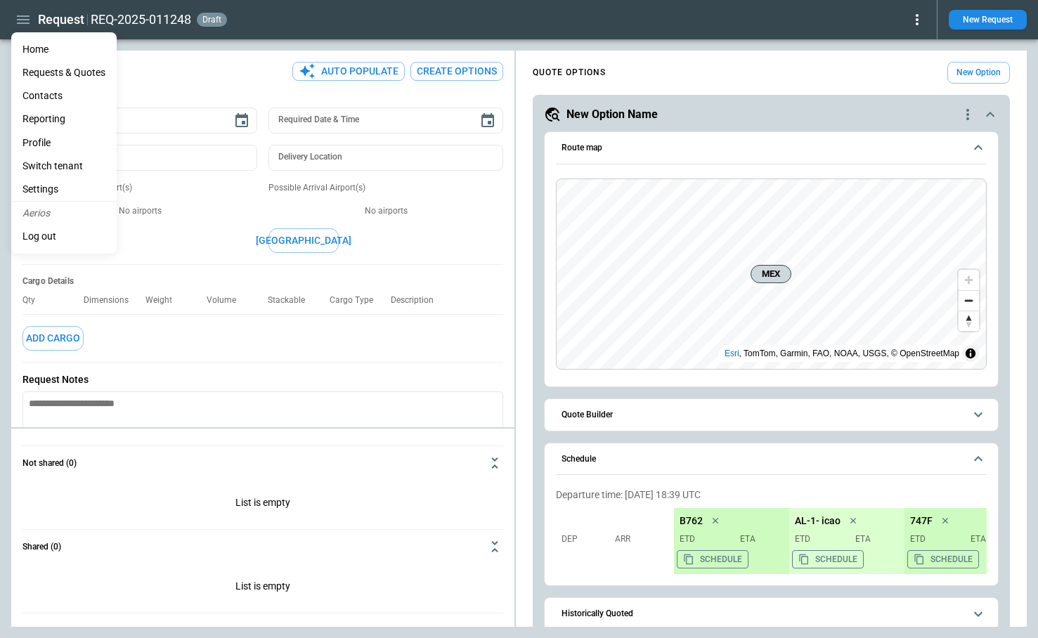
click at [36, 50] on li "Home" at bounding box center [63, 49] width 105 height 23
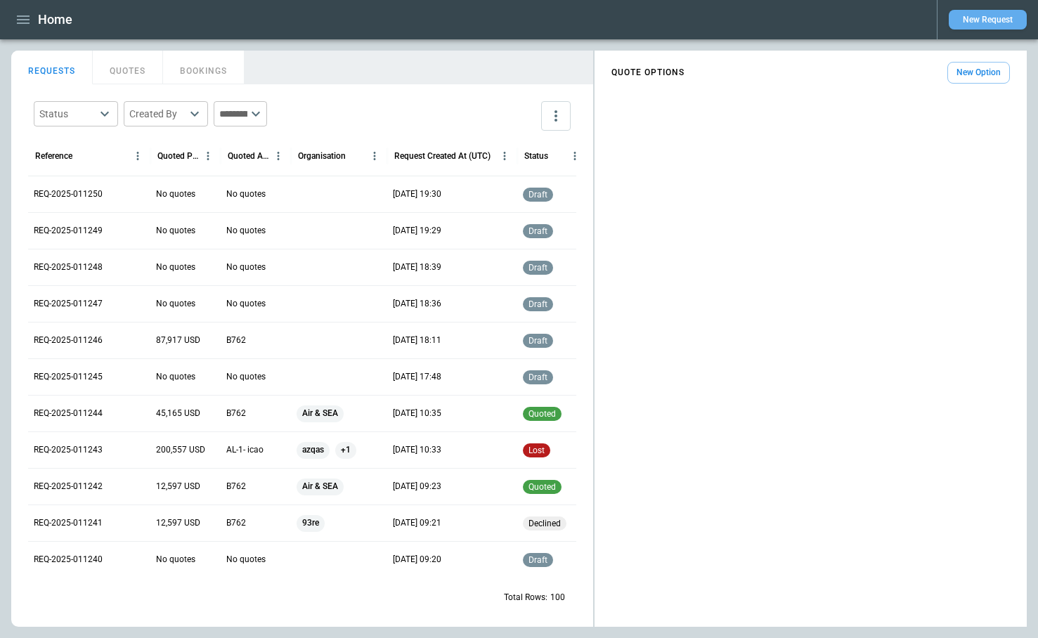
click at [975, 20] on button "New Request" at bounding box center [988, 20] width 78 height 20
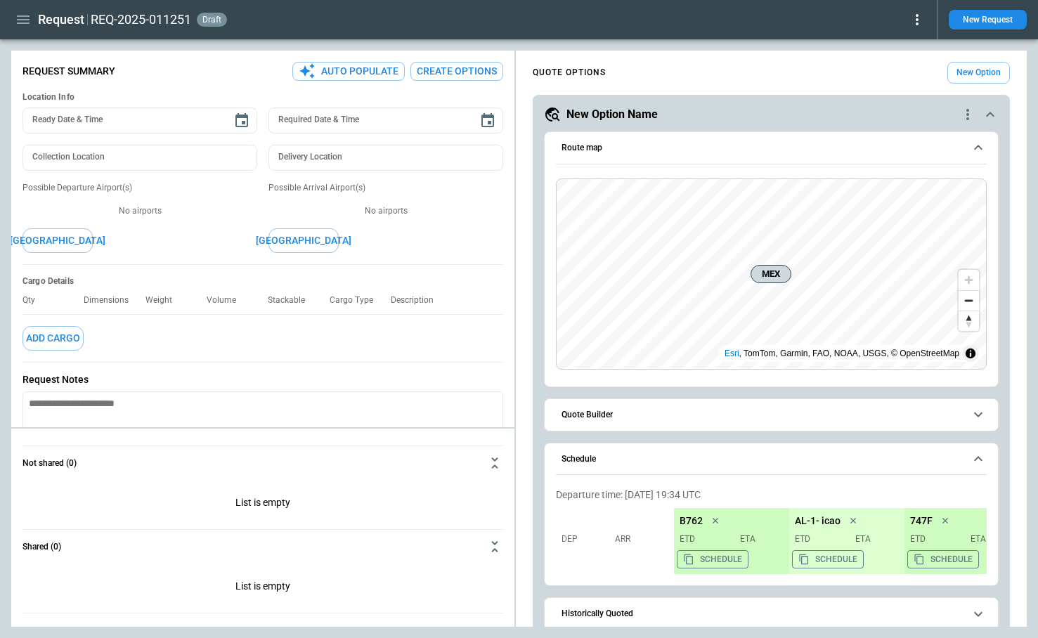
click at [378, 69] on button "Auto Populate" at bounding box center [348, 71] width 112 height 19
type textarea "*"
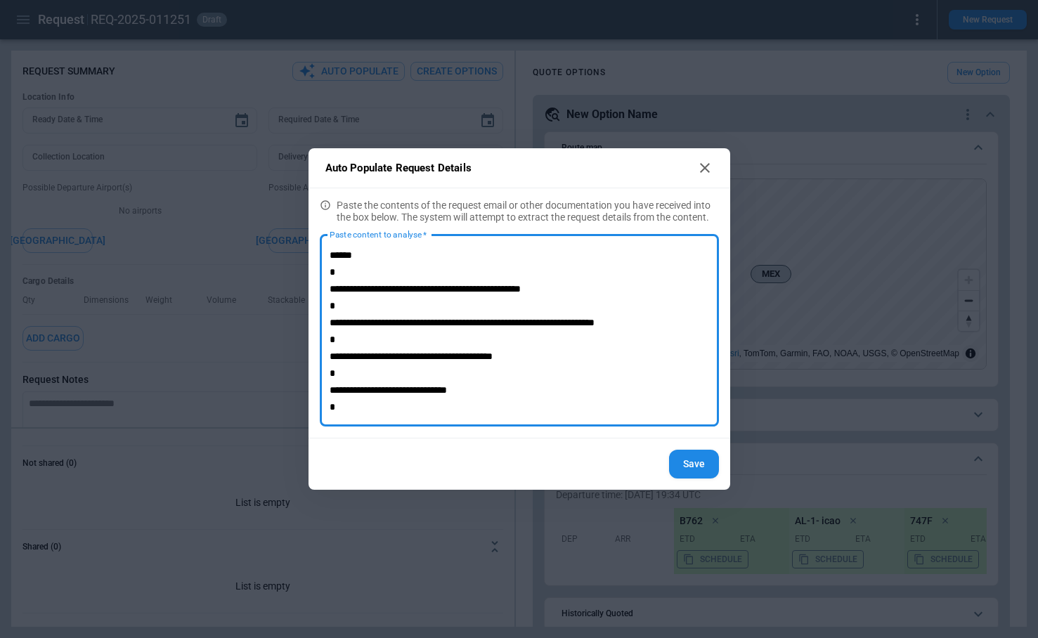
scroll to position [166, 0]
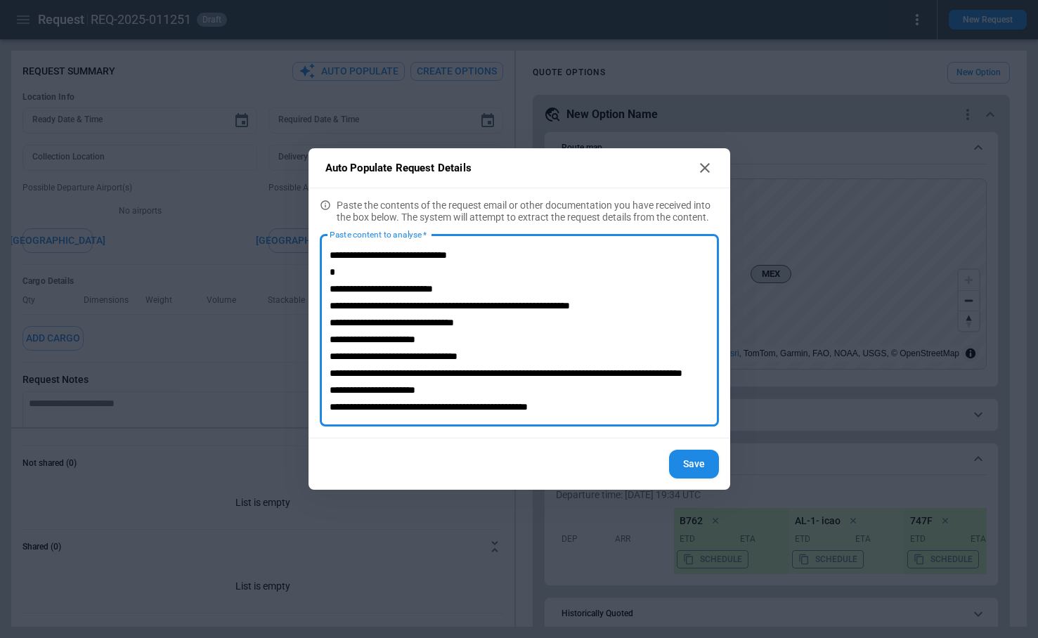
type textarea "**********"
click at [675, 472] on button "Save" at bounding box center [694, 464] width 50 height 29
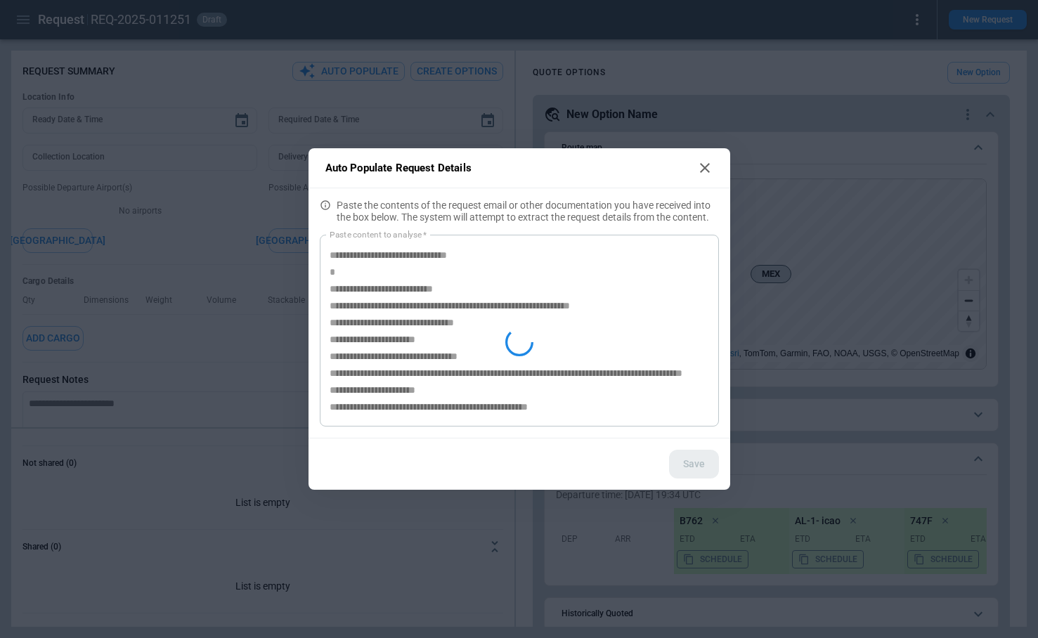
type textarea "*"
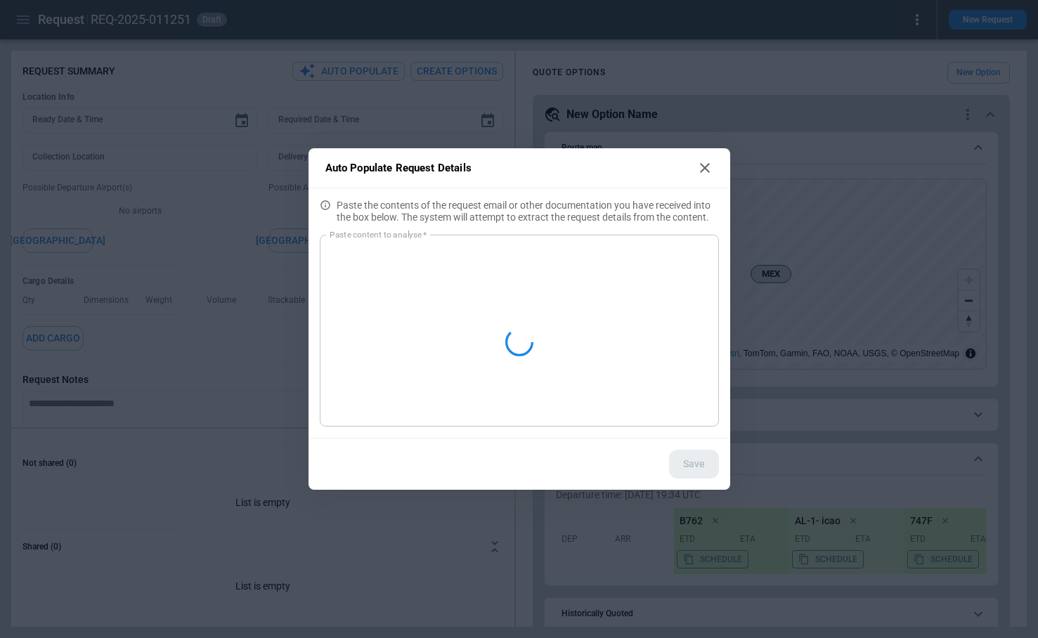
scroll to position [0, 0]
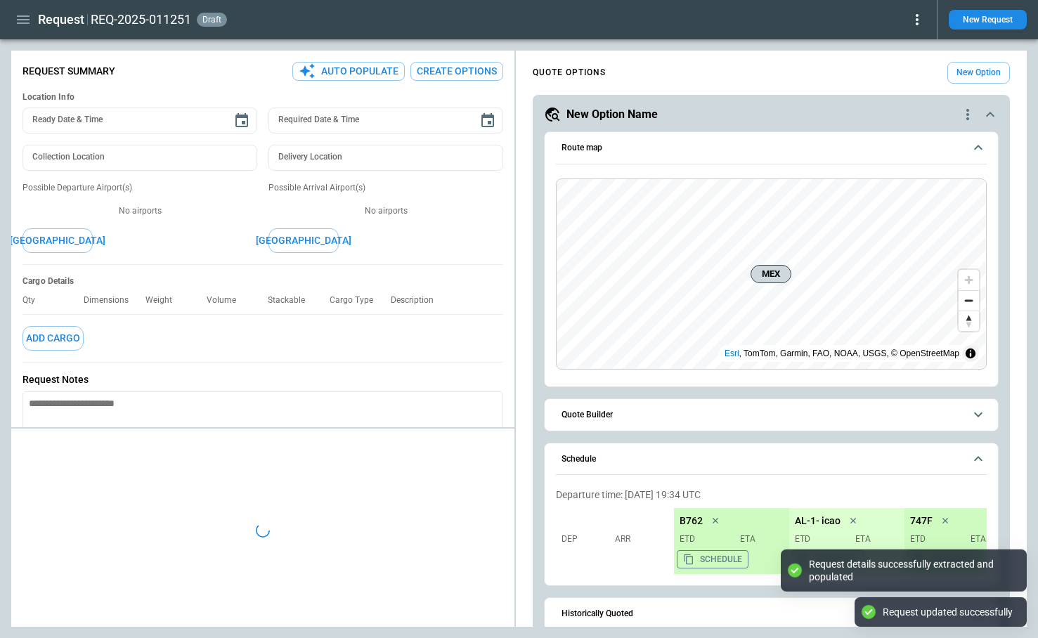
type textarea "*"
type input "**********"
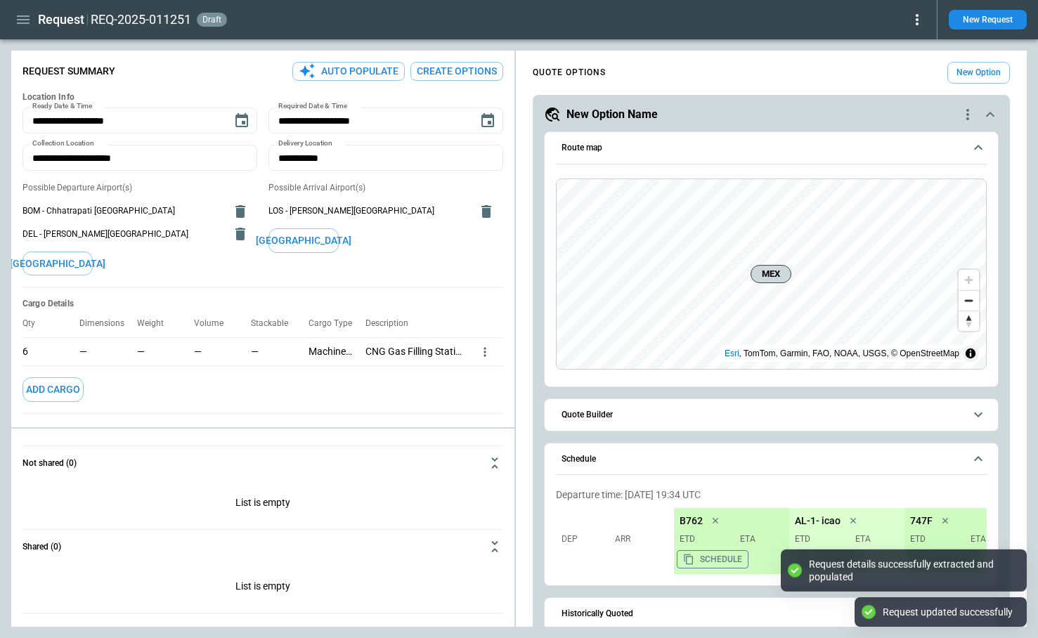
click at [966, 119] on icon "quote-option-actions" at bounding box center [967, 114] width 3 height 11
click at [931, 195] on li "Delete Quote Option" at bounding box center [914, 200] width 124 height 20
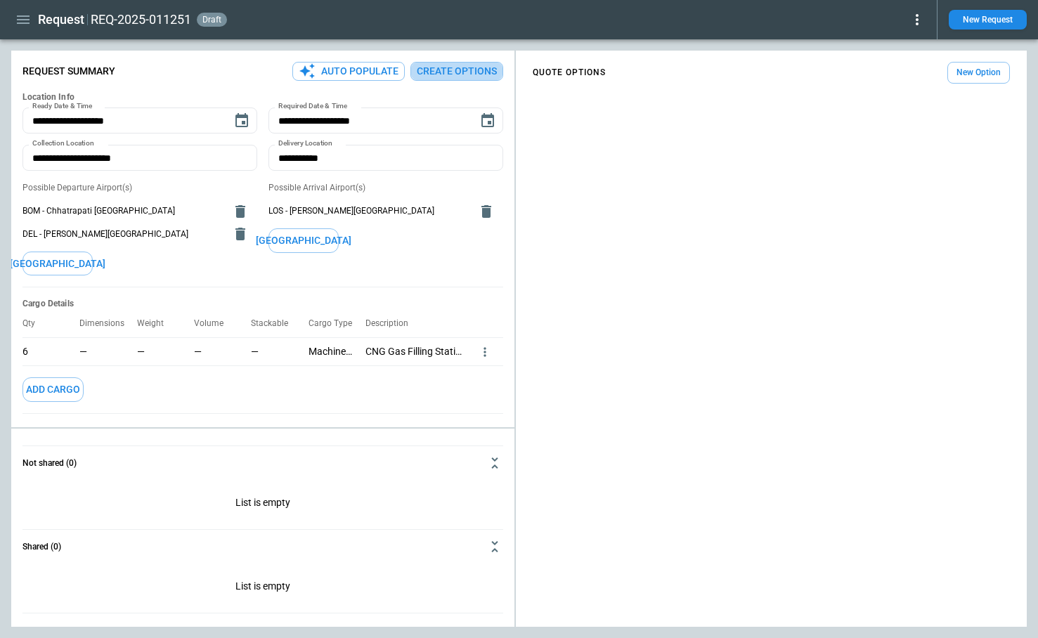
click at [422, 72] on button "Create Options" at bounding box center [456, 71] width 93 height 19
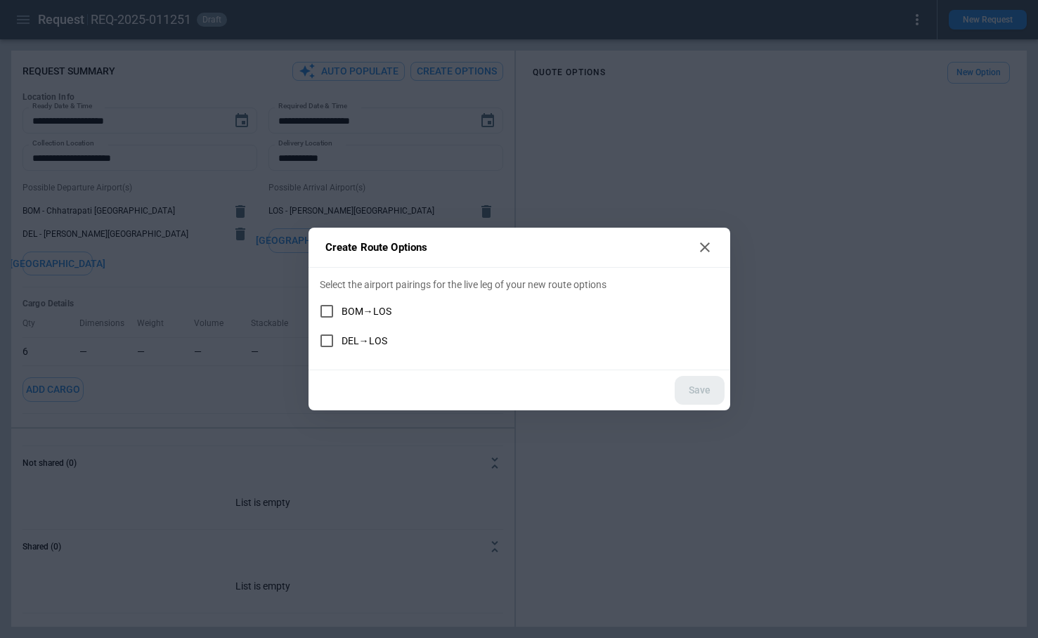
click at [352, 311] on span "BOM→LOS" at bounding box center [367, 312] width 50 height 12
click at [709, 388] on button "Save" at bounding box center [700, 390] width 50 height 29
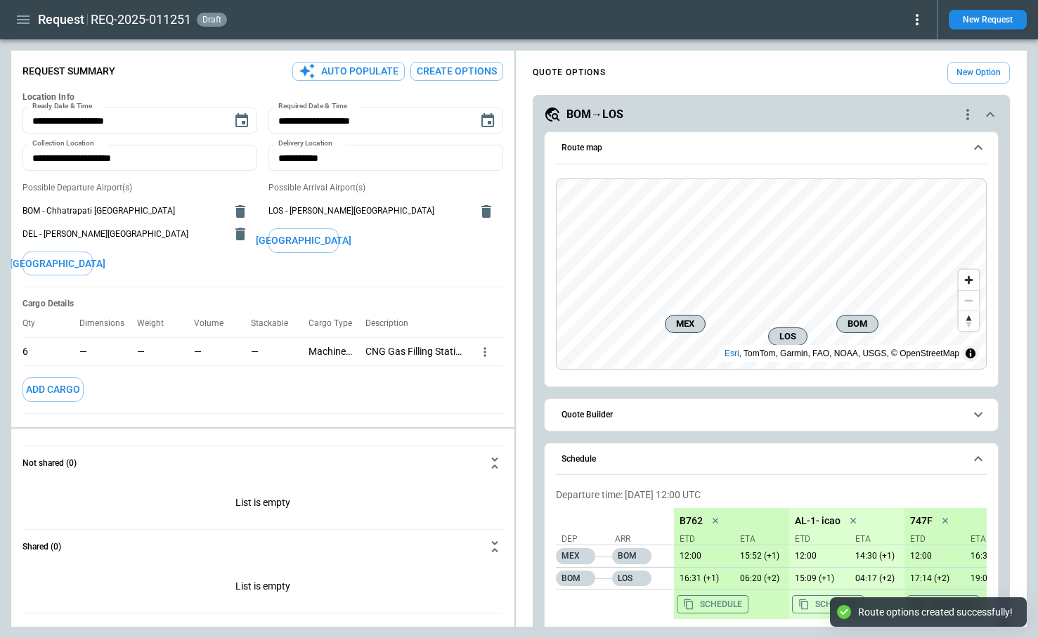
click at [994, 113] on icon "scrollable content" at bounding box center [990, 114] width 17 height 17
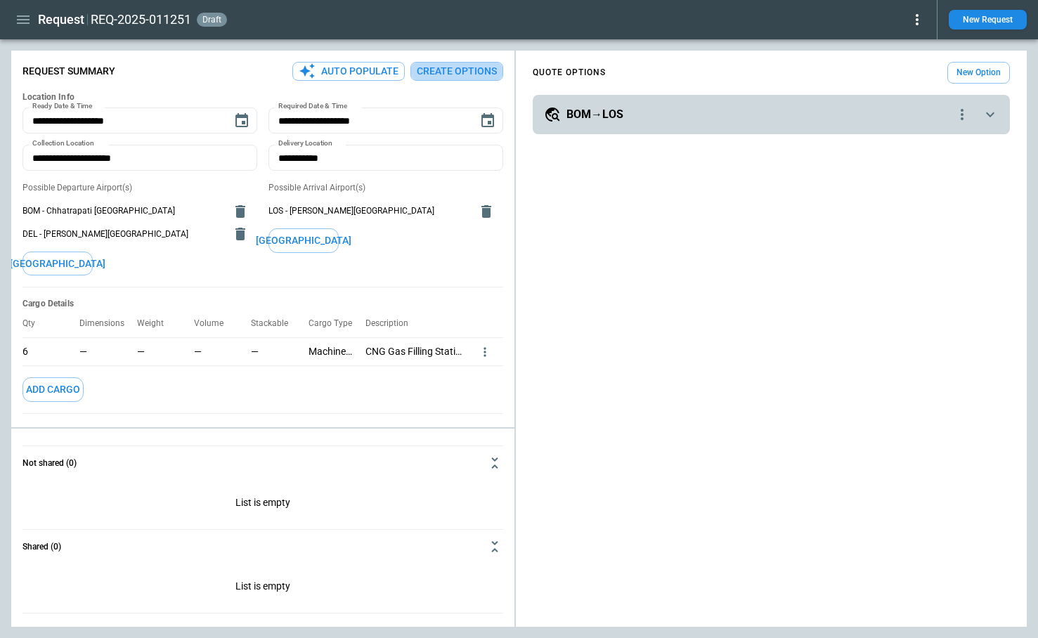
click at [446, 75] on button "Create Options" at bounding box center [456, 71] width 93 height 19
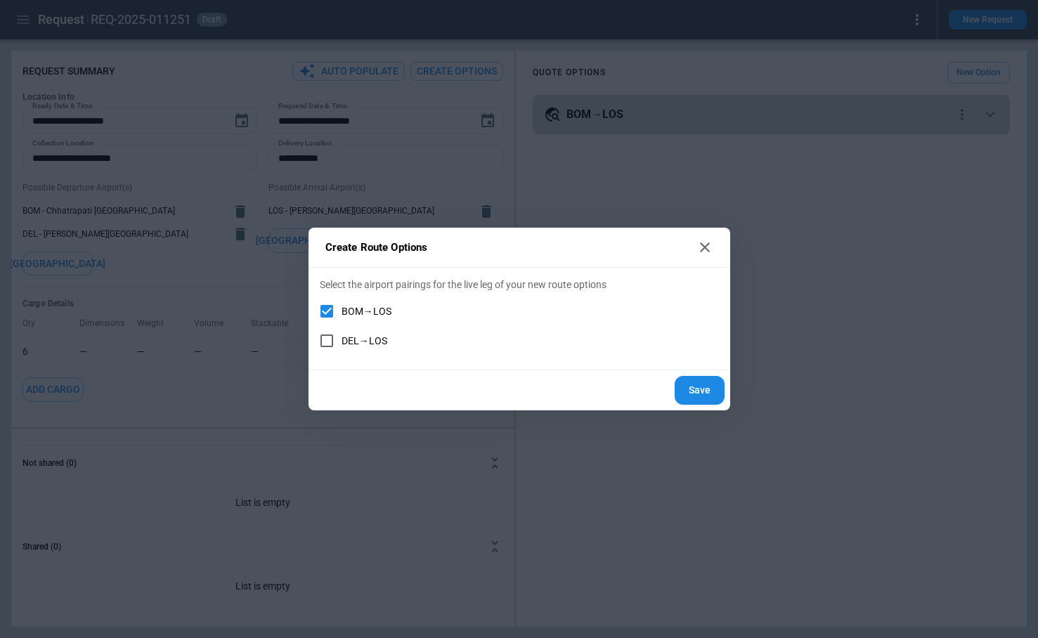
click at [344, 338] on span "DEL→LOS" at bounding box center [365, 341] width 46 height 12
click at [694, 391] on button "Save" at bounding box center [700, 390] width 50 height 29
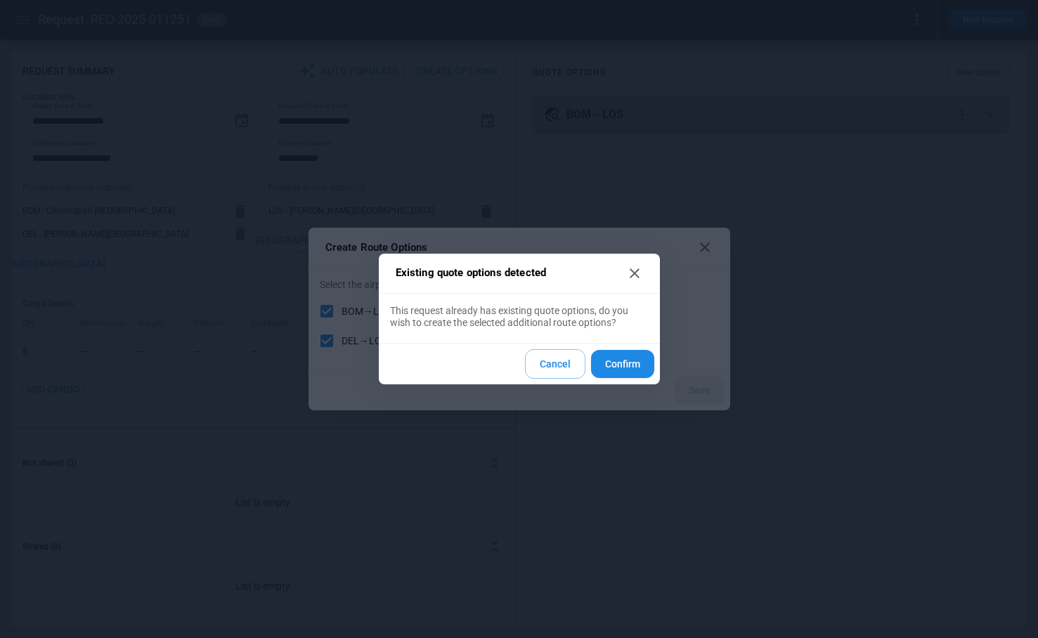
click at [622, 363] on button "Confirm" at bounding box center [622, 364] width 63 height 29
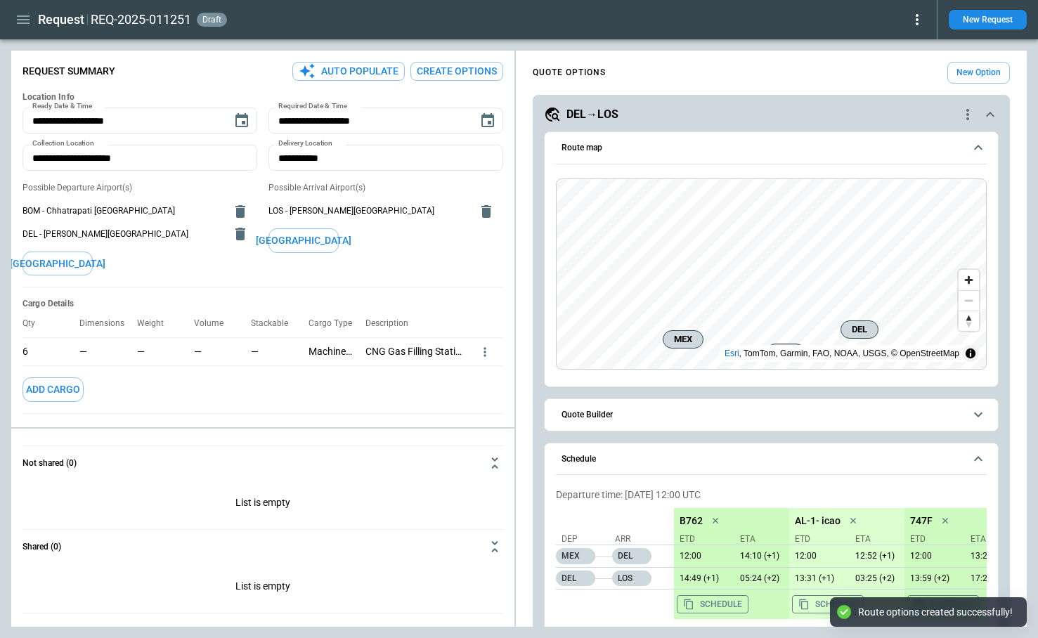
click at [984, 119] on icon "scrollable content" at bounding box center [990, 114] width 17 height 17
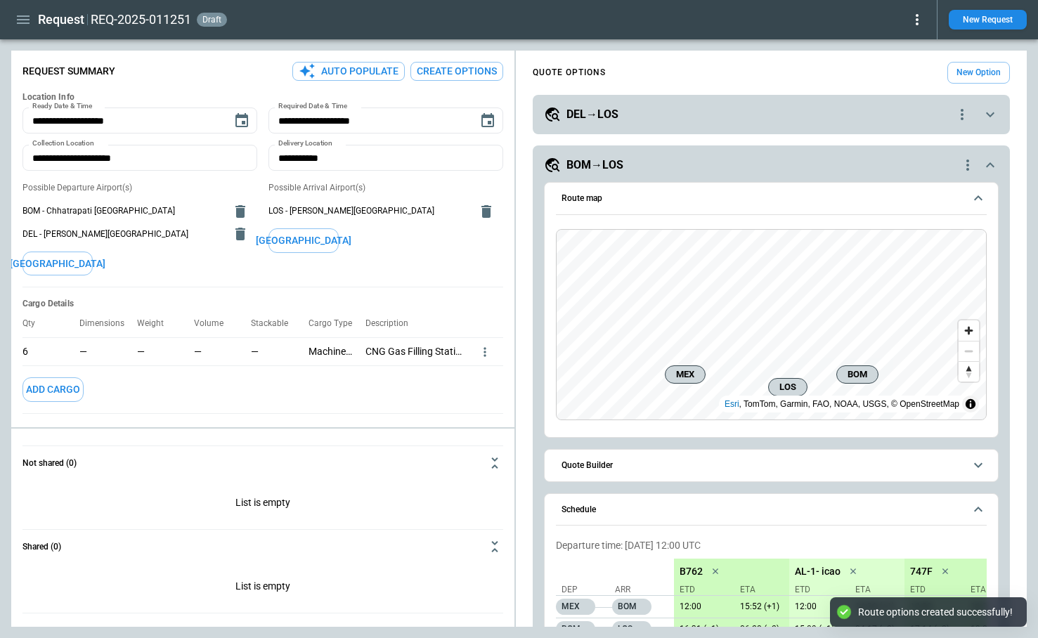
click at [985, 164] on icon "scrollable content" at bounding box center [990, 165] width 17 height 17
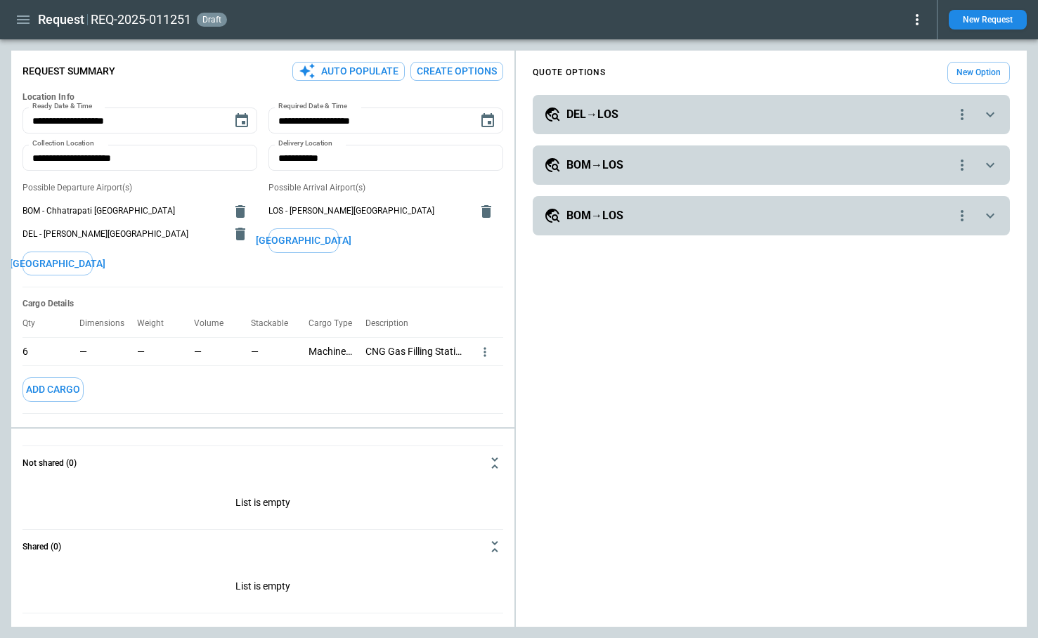
click at [987, 216] on icon "scrollable content" at bounding box center [990, 215] width 17 height 17
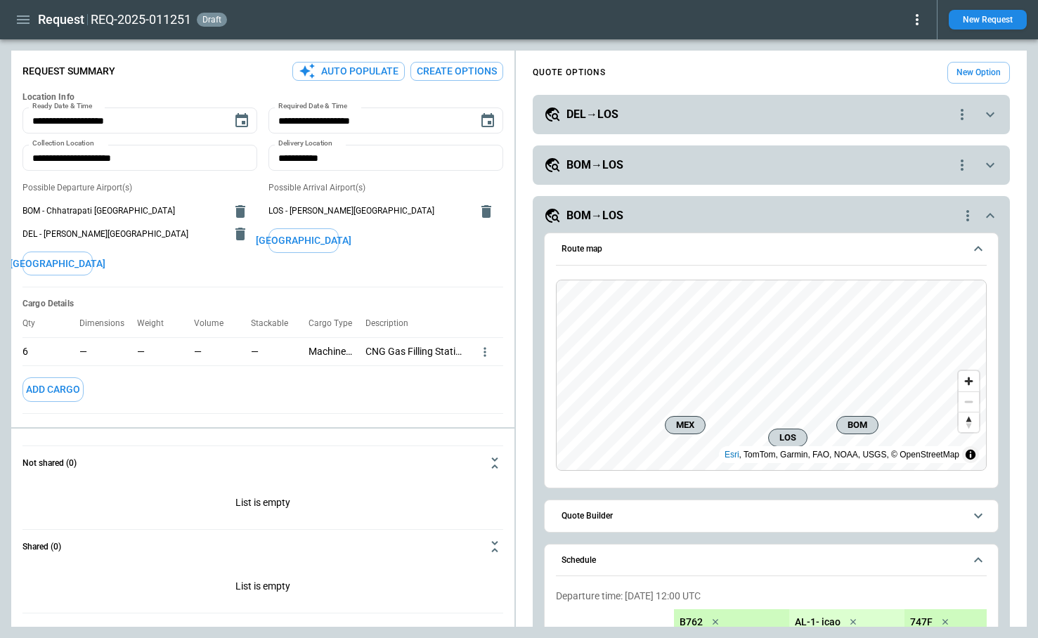
click at [987, 216] on icon "scrollable content" at bounding box center [990, 215] width 17 height 17
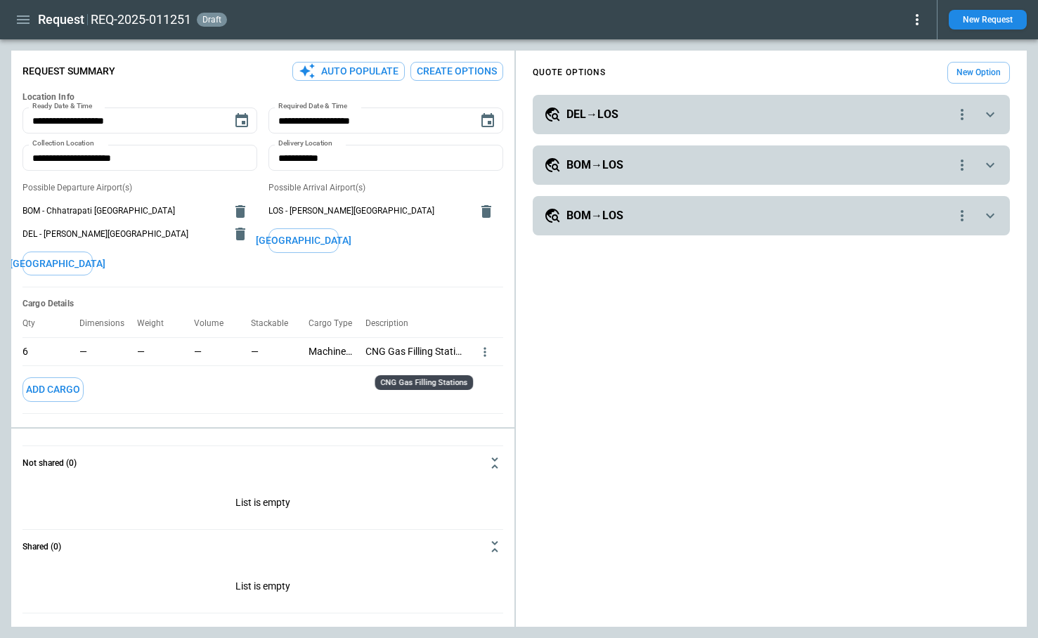
scroll to position [162, 0]
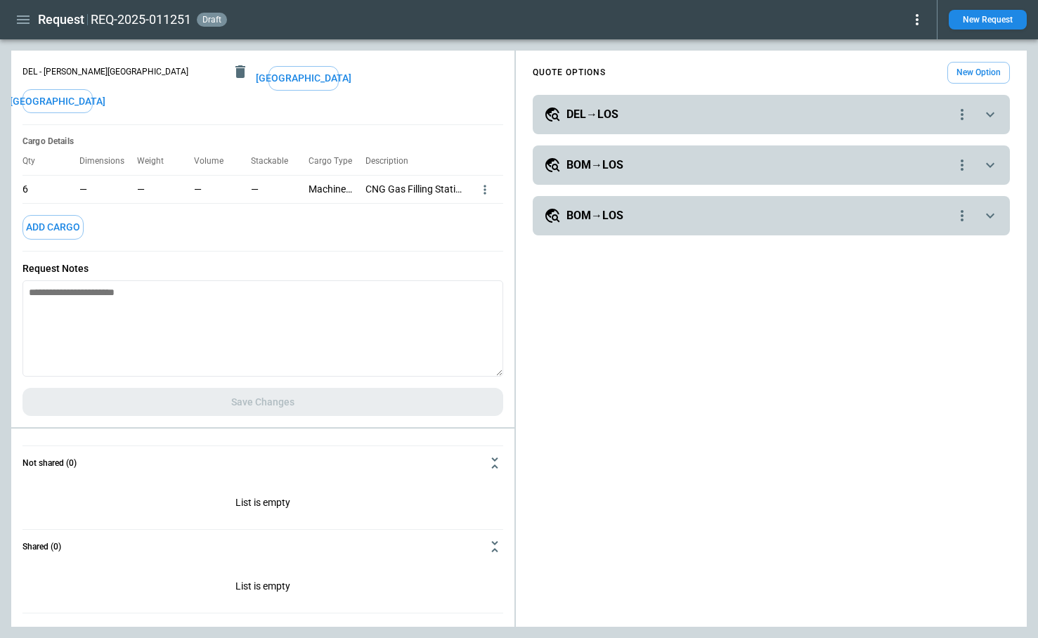
click at [963, 216] on icon "quote-option-actions" at bounding box center [962, 215] width 17 height 17
click at [929, 303] on li "Delete Quote Option" at bounding box center [909, 301] width 124 height 20
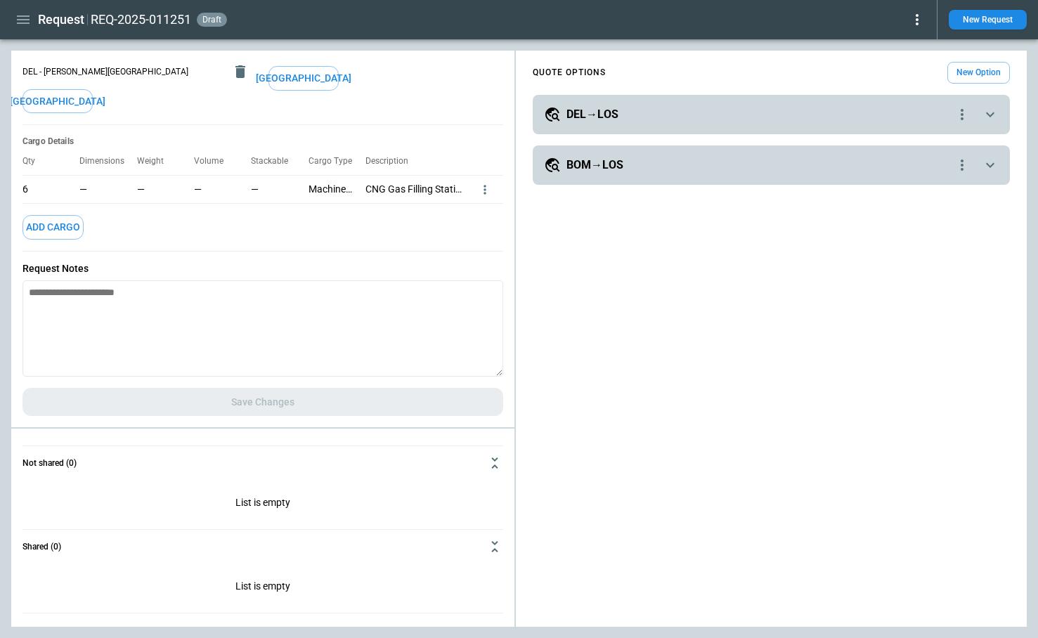
click at [966, 160] on icon "quote-option-actions" at bounding box center [962, 165] width 17 height 17
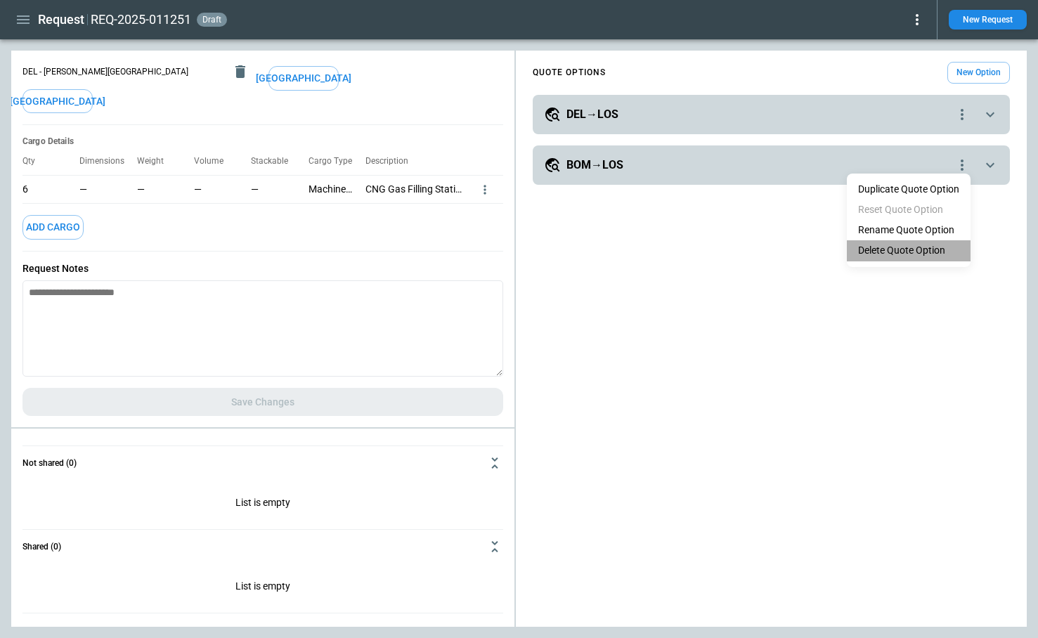
click at [937, 252] on li "Delete Quote Option" at bounding box center [909, 250] width 124 height 20
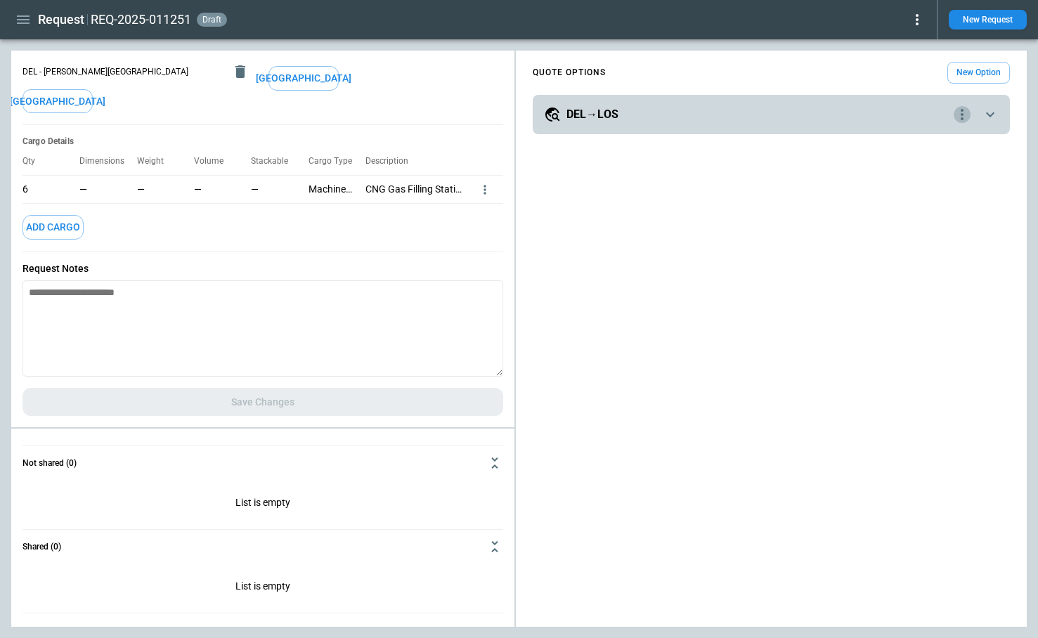
click at [966, 110] on icon "quote-option-actions" at bounding box center [962, 114] width 17 height 17
click at [911, 202] on li "Delete Quote Option" at bounding box center [909, 200] width 124 height 20
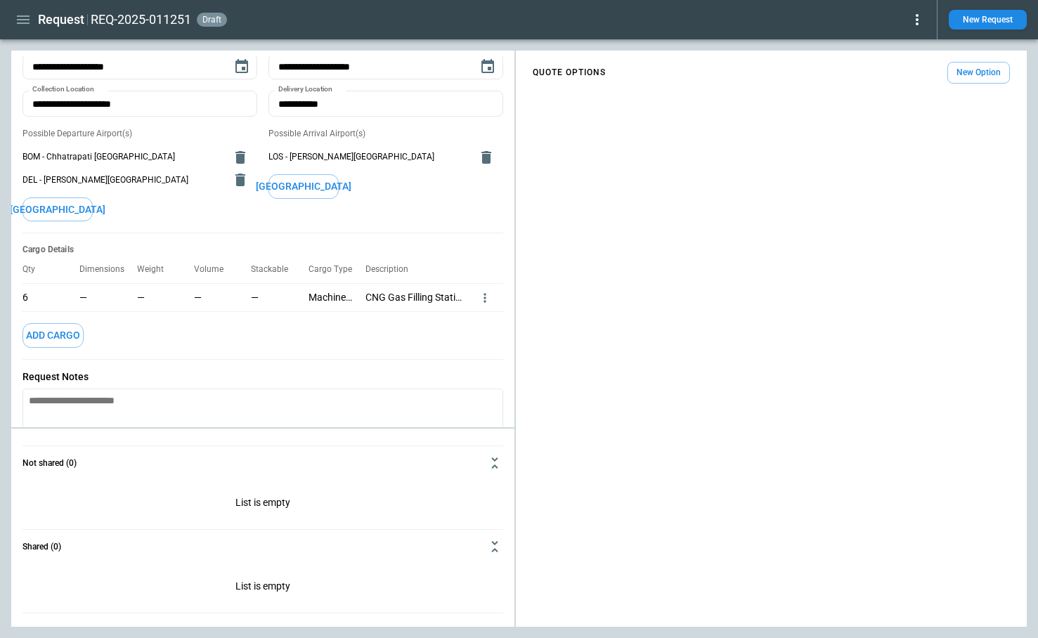
scroll to position [0, 0]
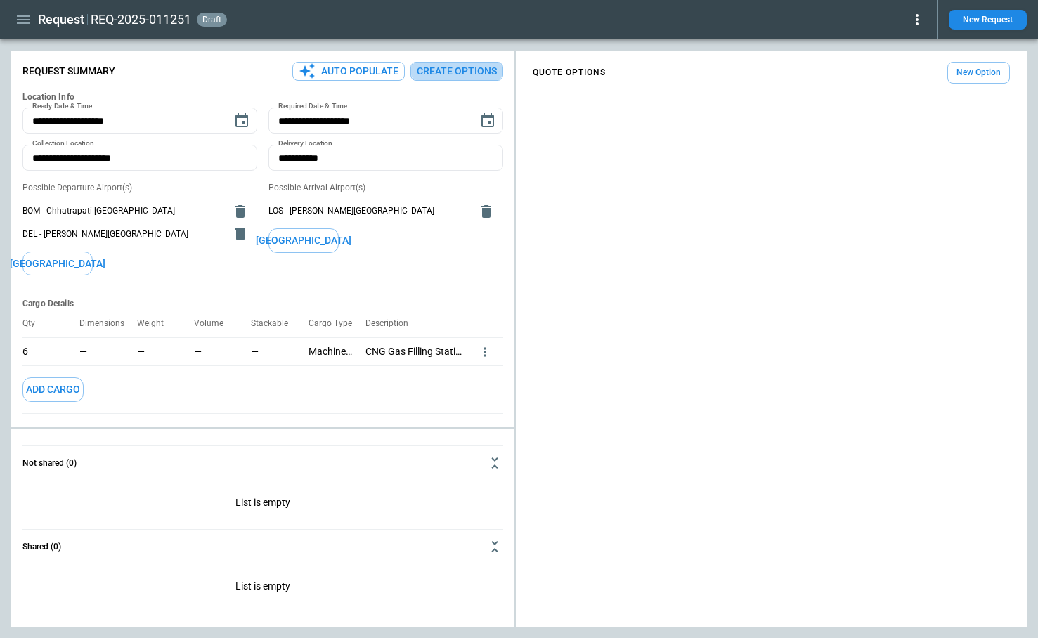
click at [462, 67] on button "Create Options" at bounding box center [456, 71] width 93 height 19
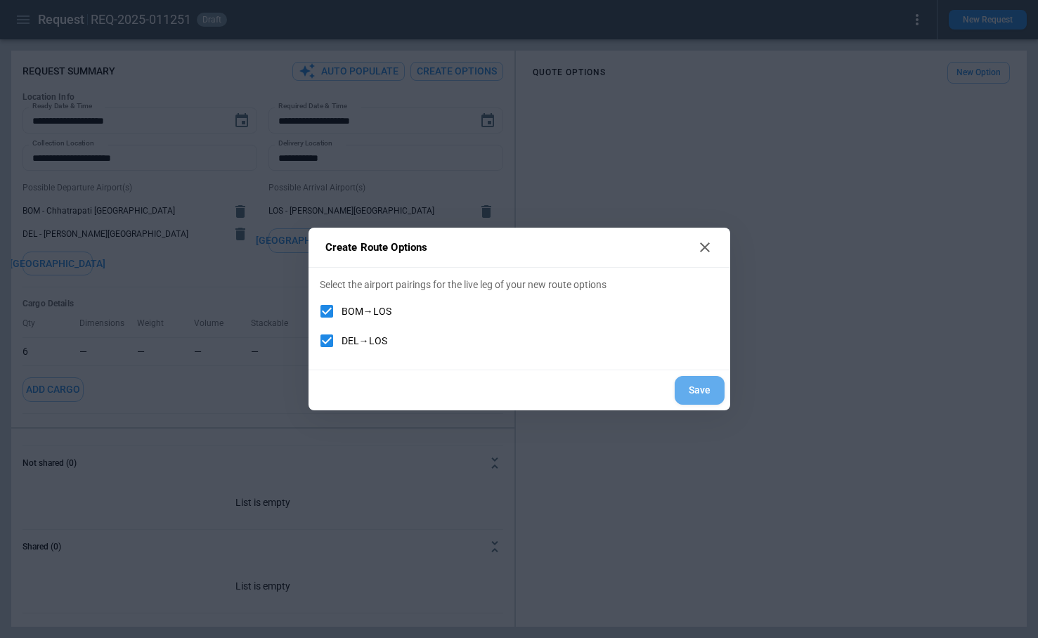
click at [700, 398] on button "Save" at bounding box center [700, 390] width 50 height 29
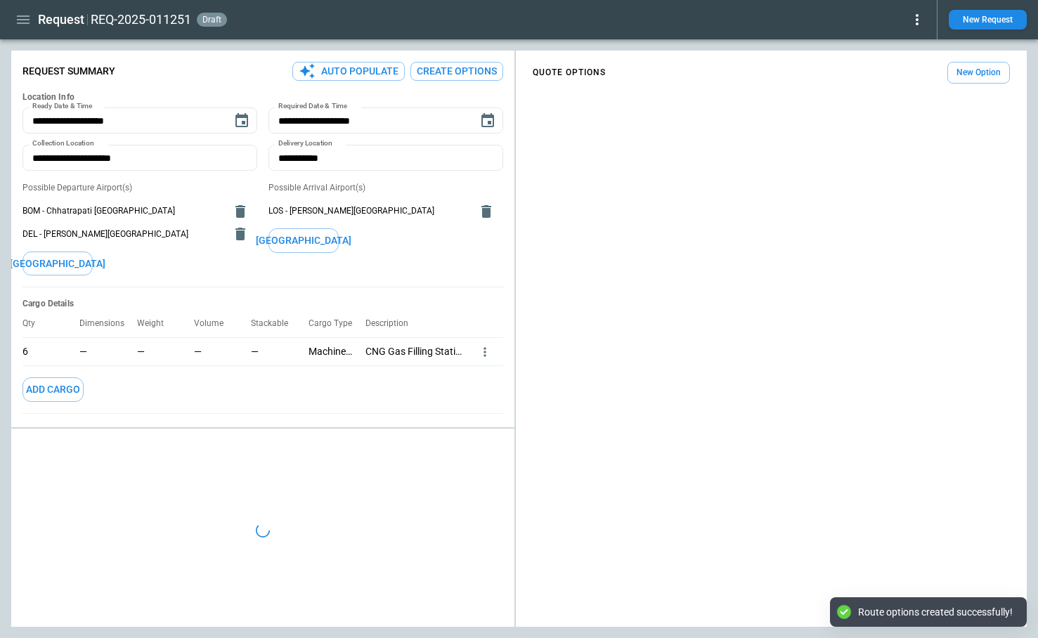
type textarea "*"
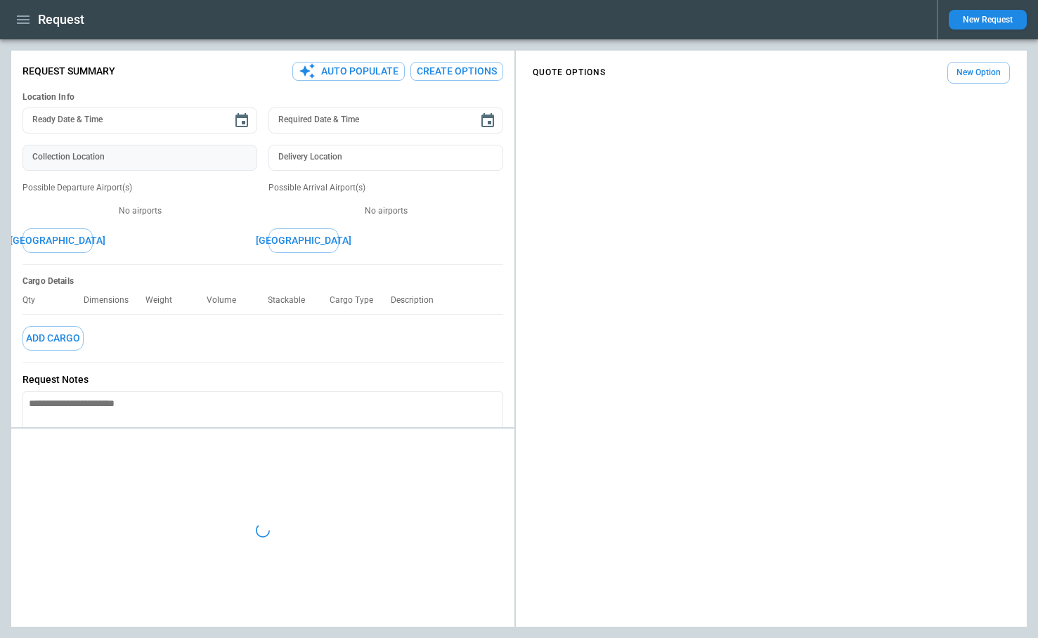
type textarea "*"
type input "**********"
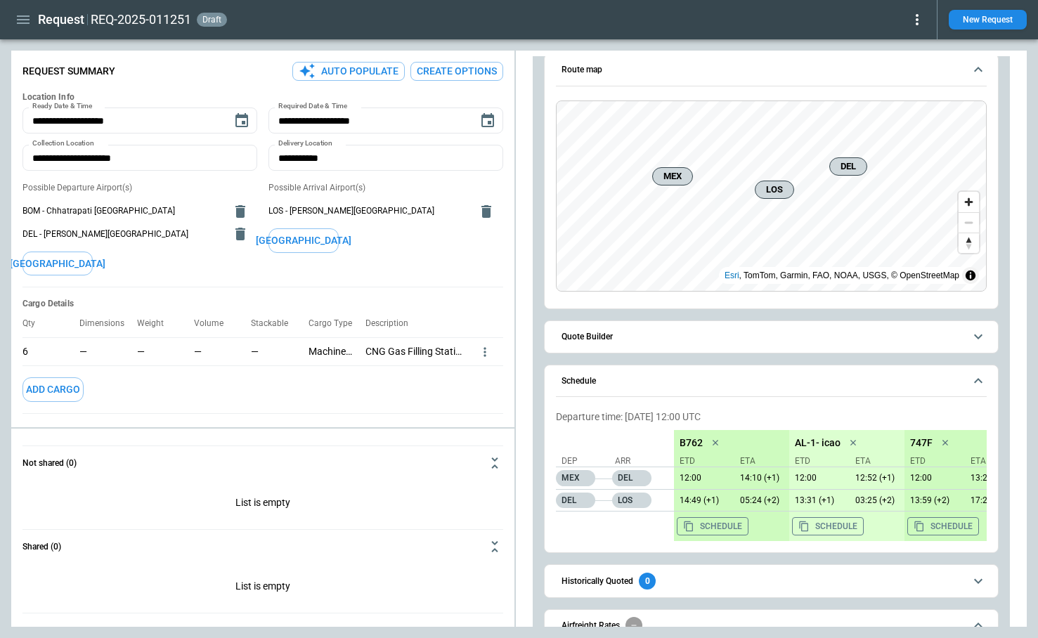
scroll to position [99, 0]
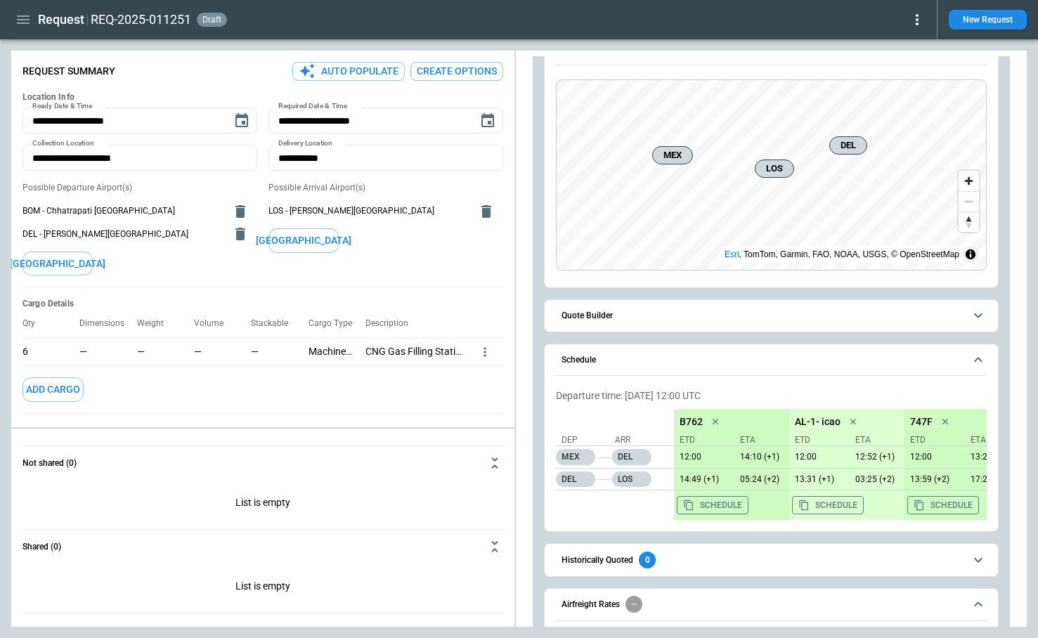
click at [602, 319] on h6 "Quote Builder" at bounding box center [586, 315] width 51 height 9
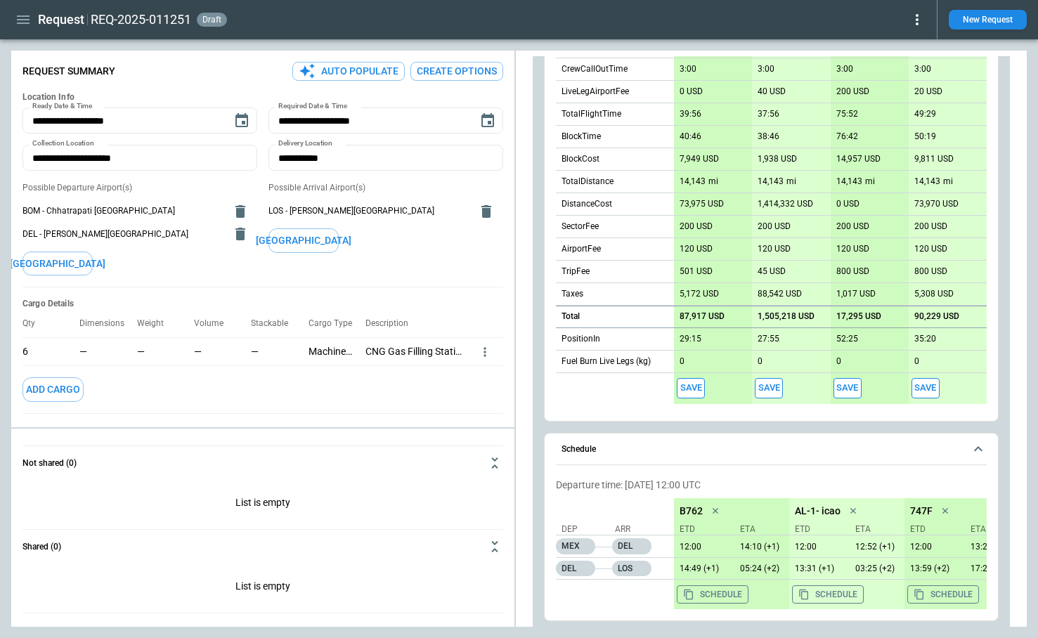
scroll to position [594, 0]
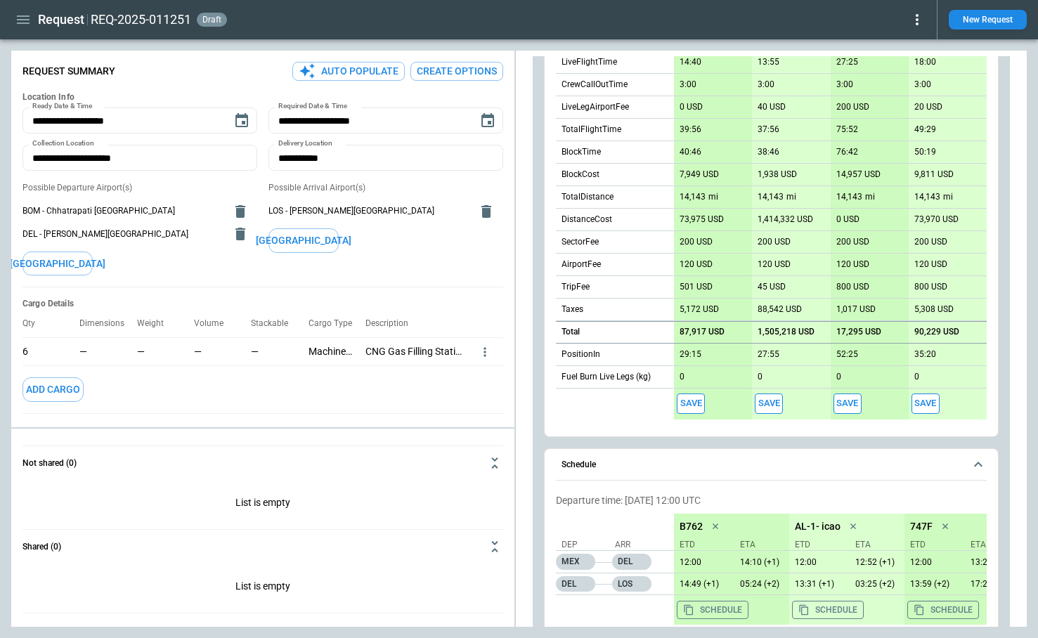
click at [693, 403] on button "Save" at bounding box center [691, 404] width 28 height 20
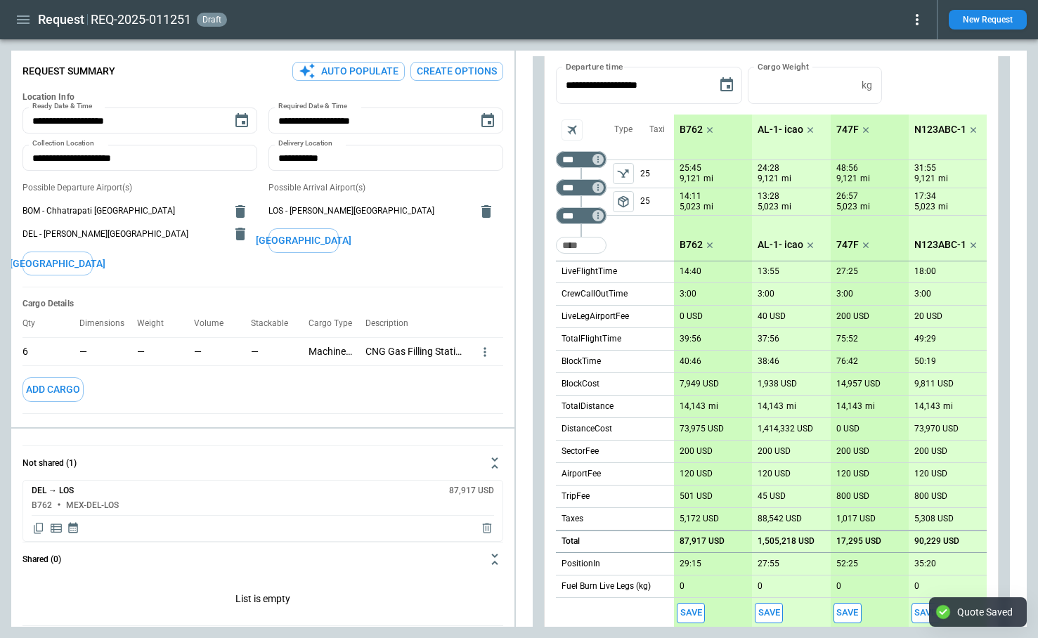
scroll to position [0, 0]
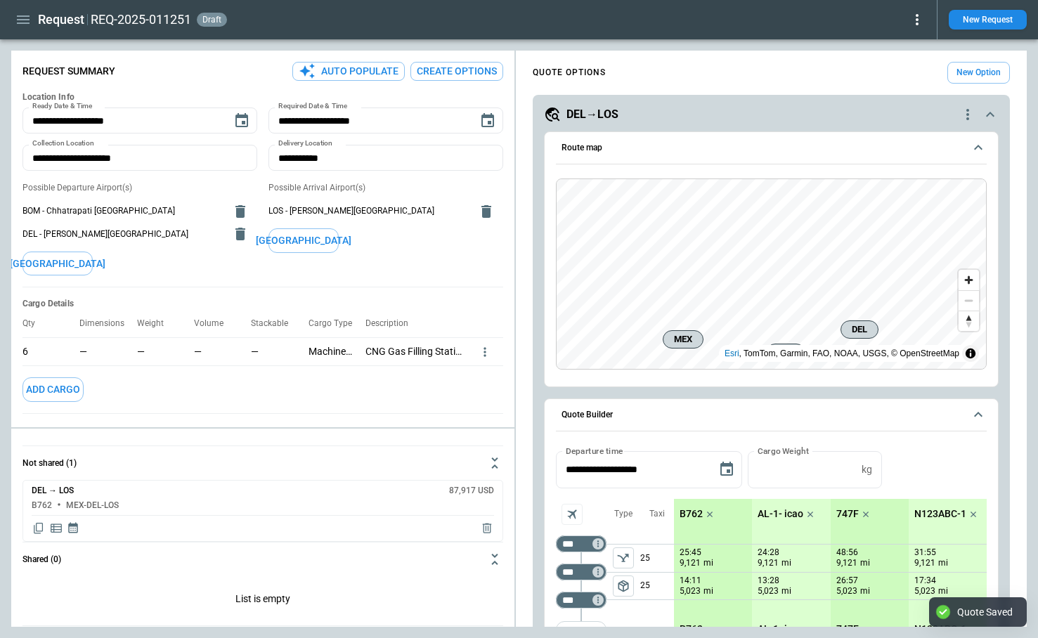
click at [969, 113] on icon "quote-option-actions" at bounding box center [967, 114] width 17 height 17
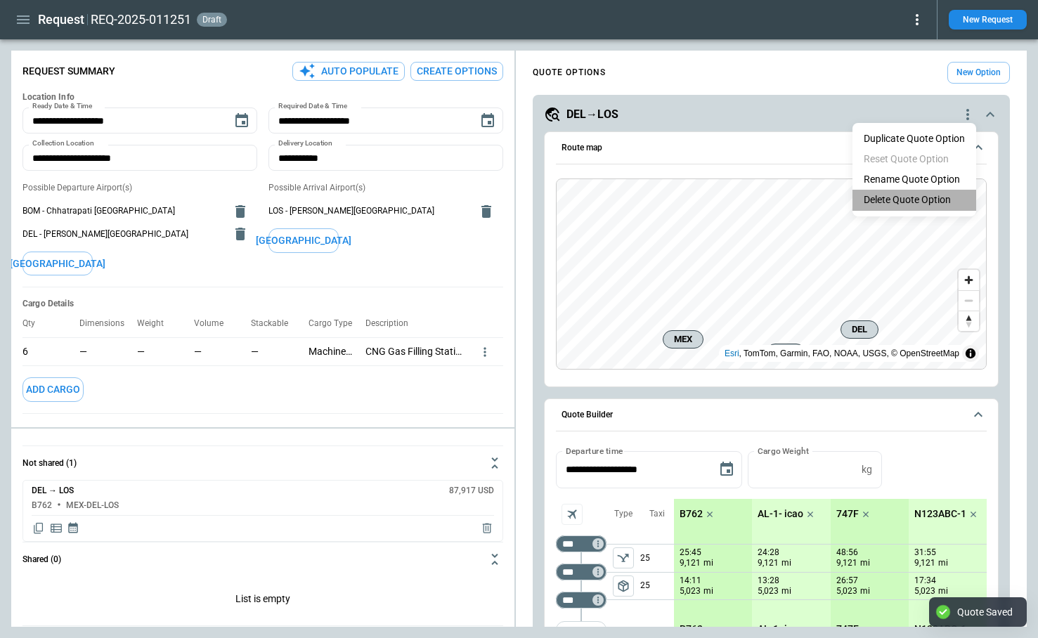
click at [921, 195] on li "Delete Quote Option" at bounding box center [914, 200] width 124 height 20
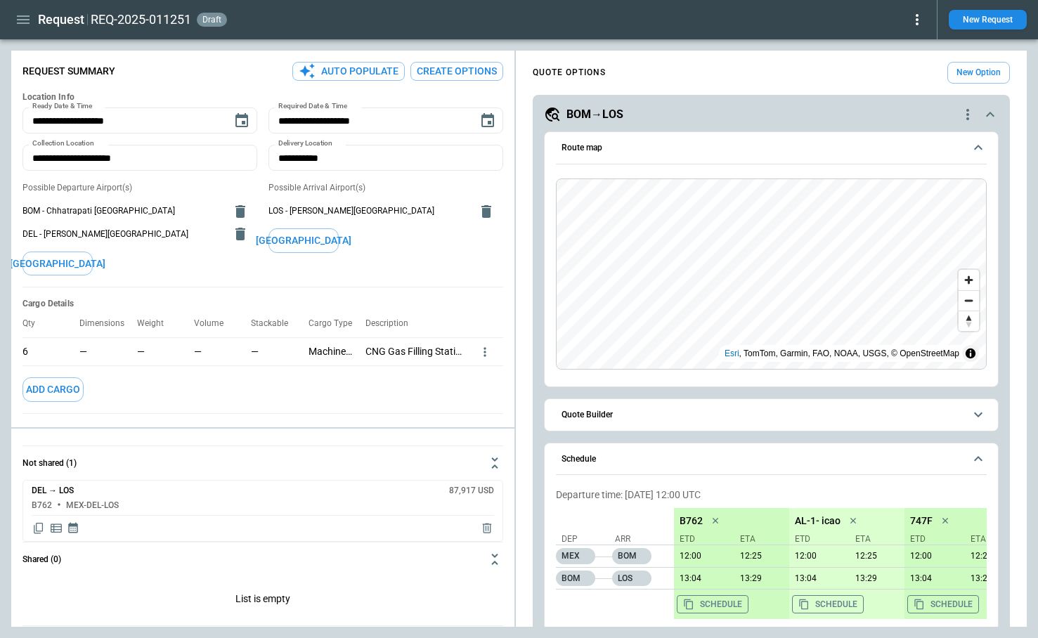
click at [968, 115] on icon "quote-option-actions" at bounding box center [967, 114] width 17 height 17
click at [928, 201] on li "Delete Quote Option" at bounding box center [914, 200] width 124 height 20
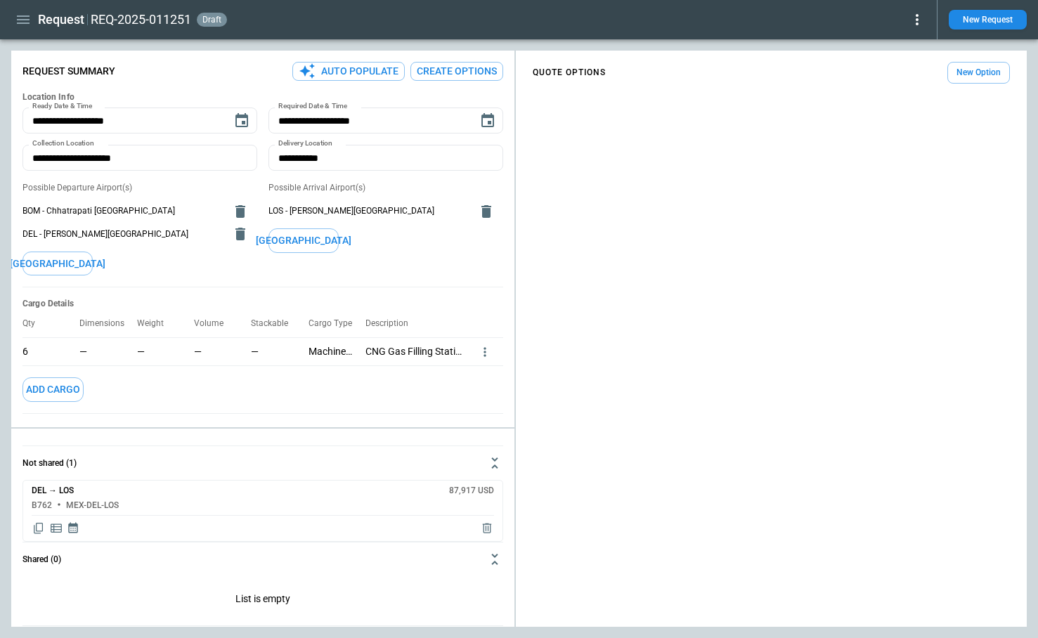
click at [483, 69] on button "Create Options" at bounding box center [456, 71] width 93 height 19
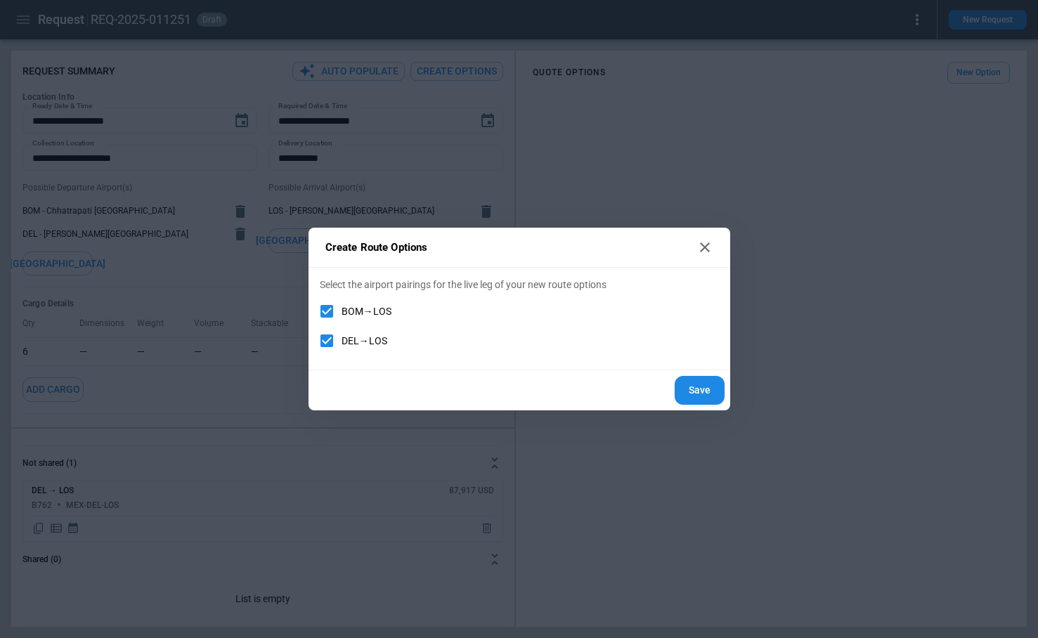
click at [698, 386] on button "Save" at bounding box center [700, 390] width 50 height 29
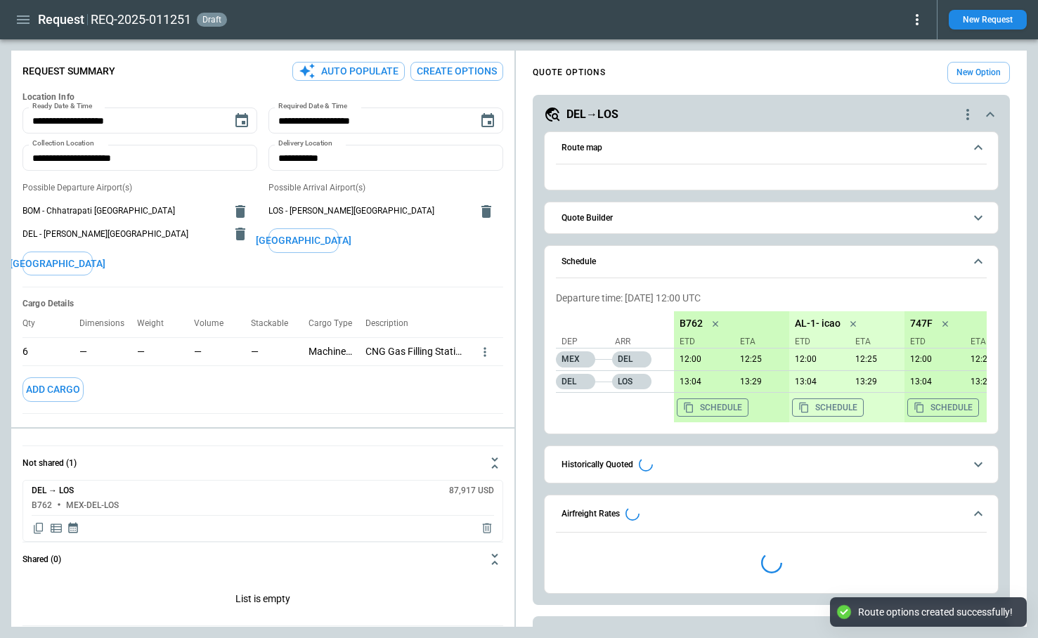
type textarea "*"
type input "**********"
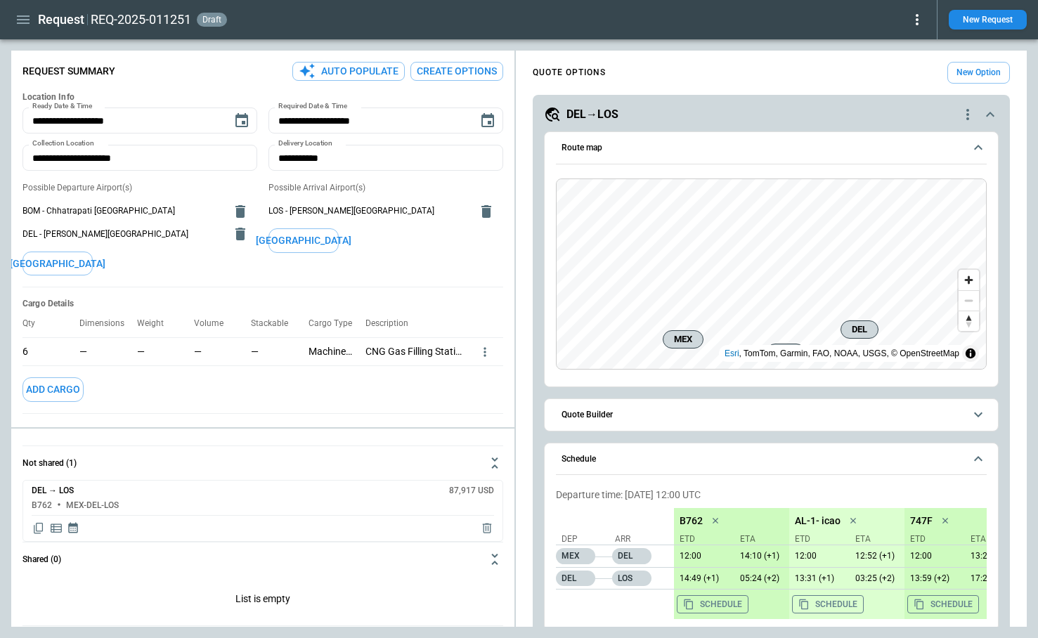
click at [966, 117] on icon "quote-option-actions" at bounding box center [967, 114] width 3 height 11
click at [909, 198] on li "Delete Quote Option" at bounding box center [914, 200] width 124 height 20
click at [967, 117] on icon "quote-option-actions" at bounding box center [967, 114] width 17 height 17
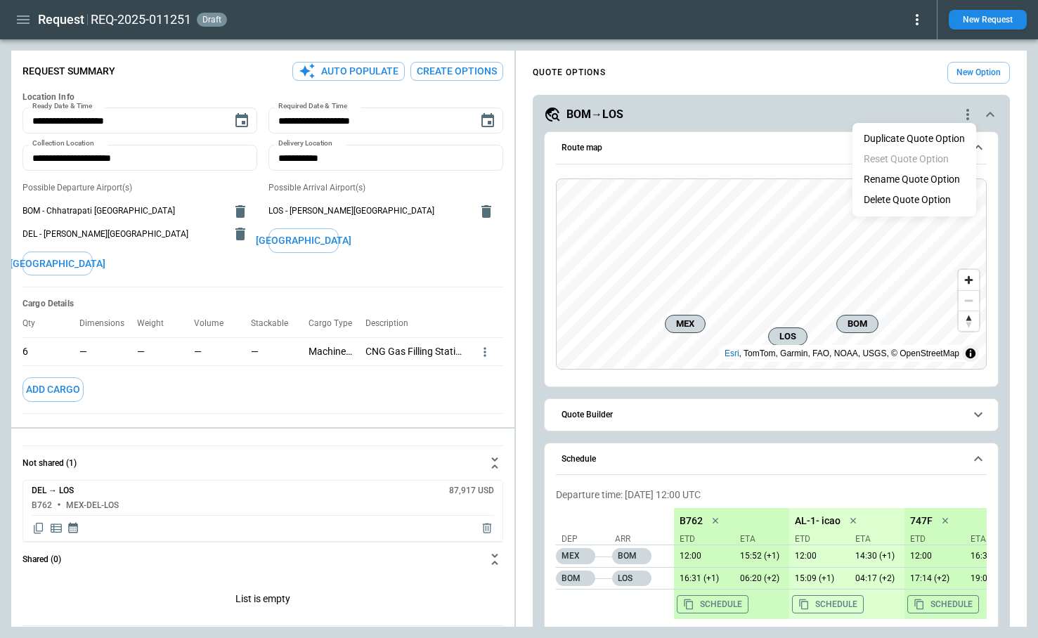
click at [926, 197] on li "Delete Quote Option" at bounding box center [914, 200] width 124 height 20
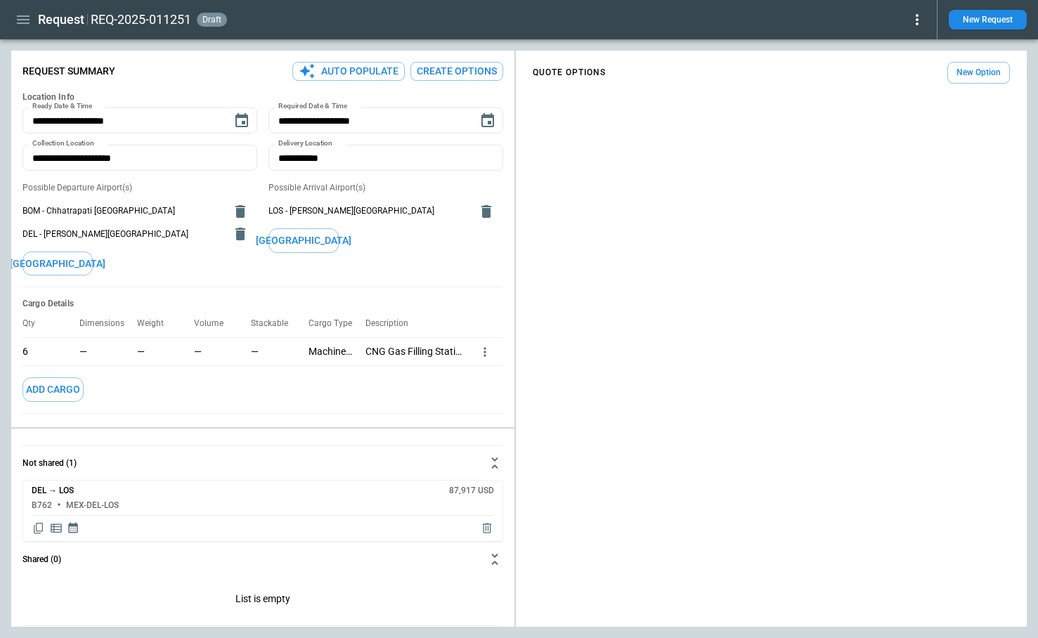
click at [980, 73] on button "New Option" at bounding box center [978, 73] width 63 height 22
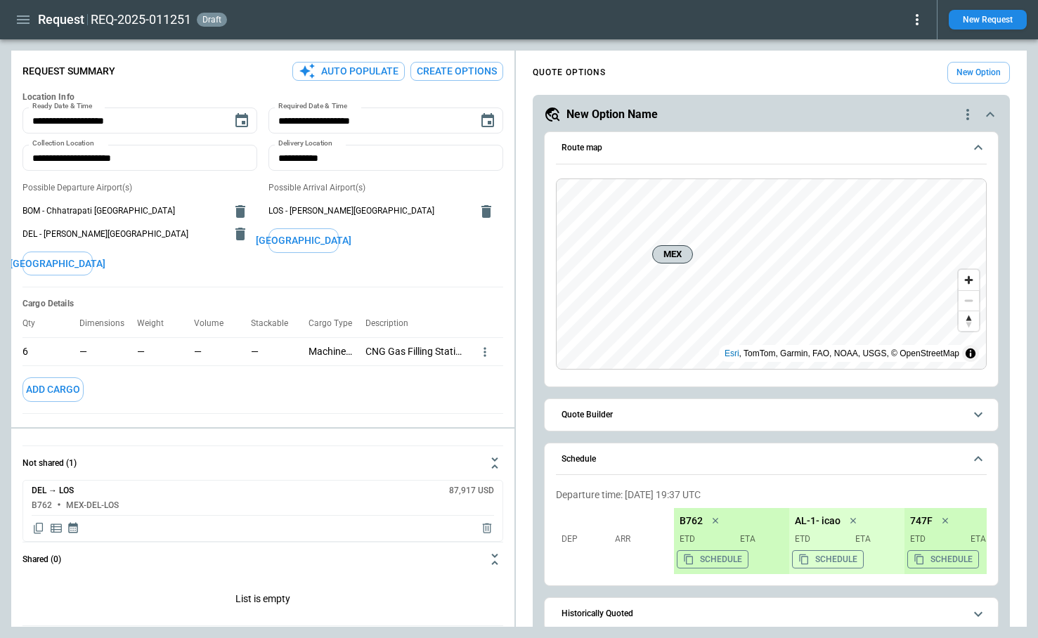
click at [463, 74] on button "Create Options" at bounding box center [456, 71] width 93 height 19
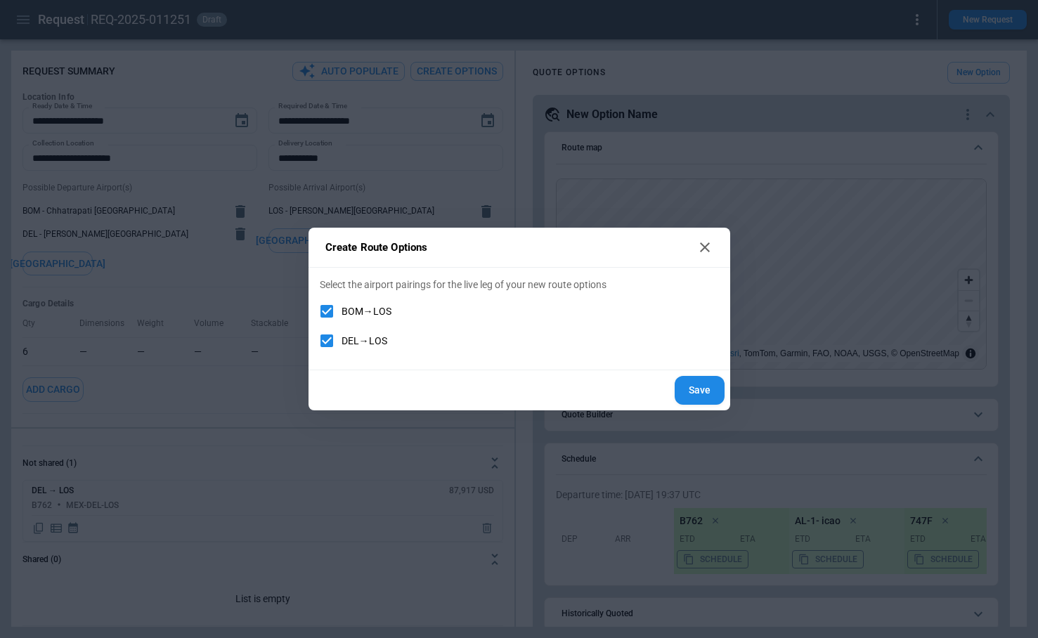
click at [697, 389] on button "Save" at bounding box center [700, 390] width 50 height 29
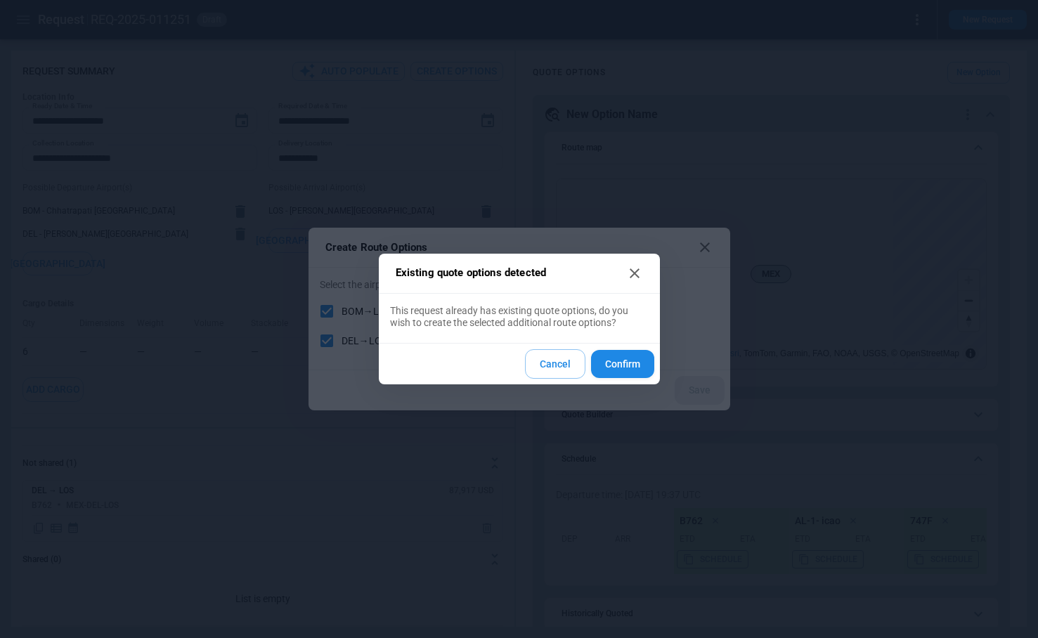
click at [613, 360] on button "Confirm" at bounding box center [622, 364] width 63 height 29
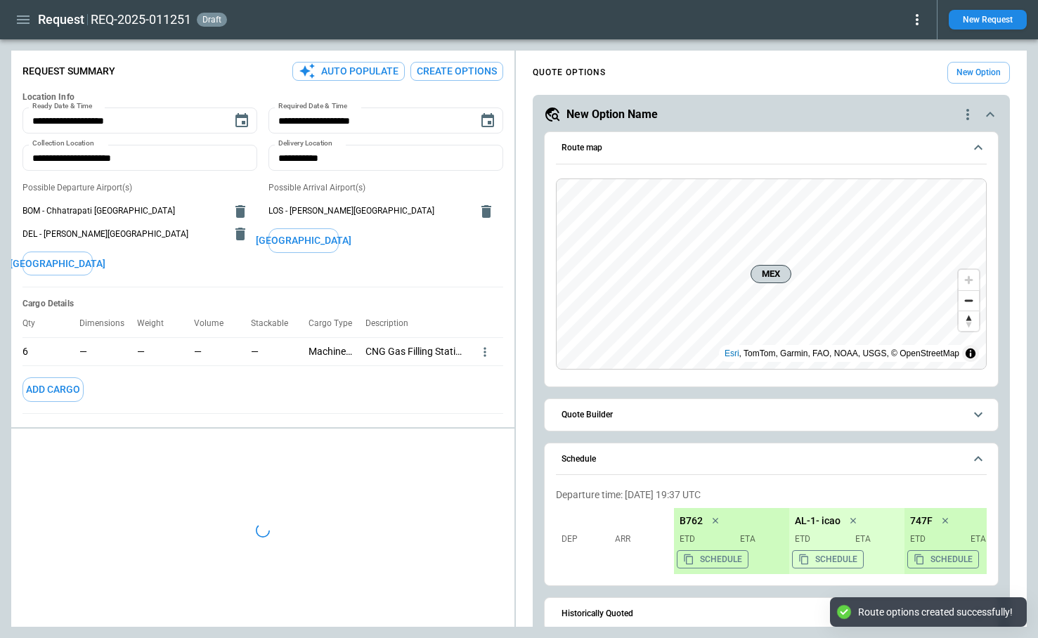
type textarea "*"
